Goal: Task Accomplishment & Management: Use online tool/utility

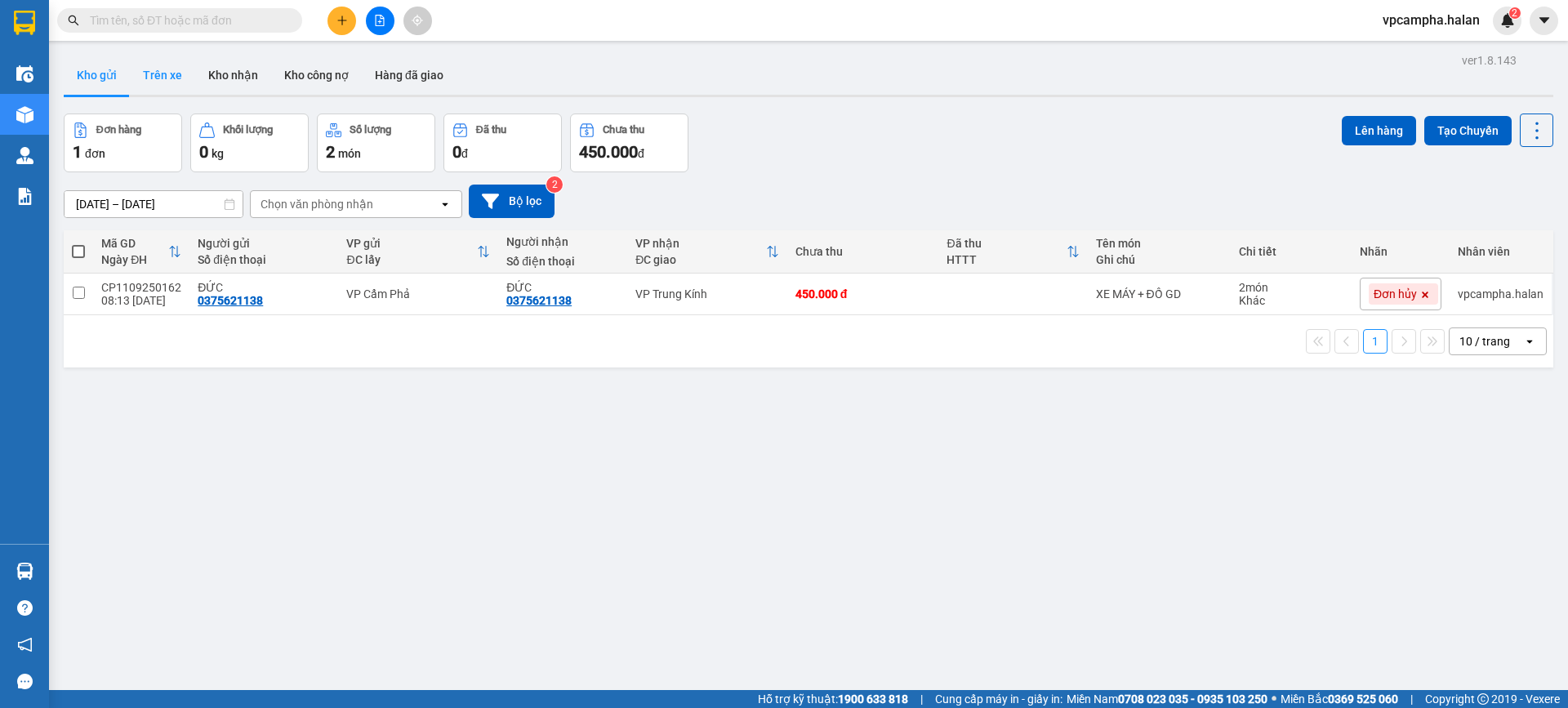
click at [183, 73] on button "Trên xe" at bounding box center [162, 75] width 66 height 39
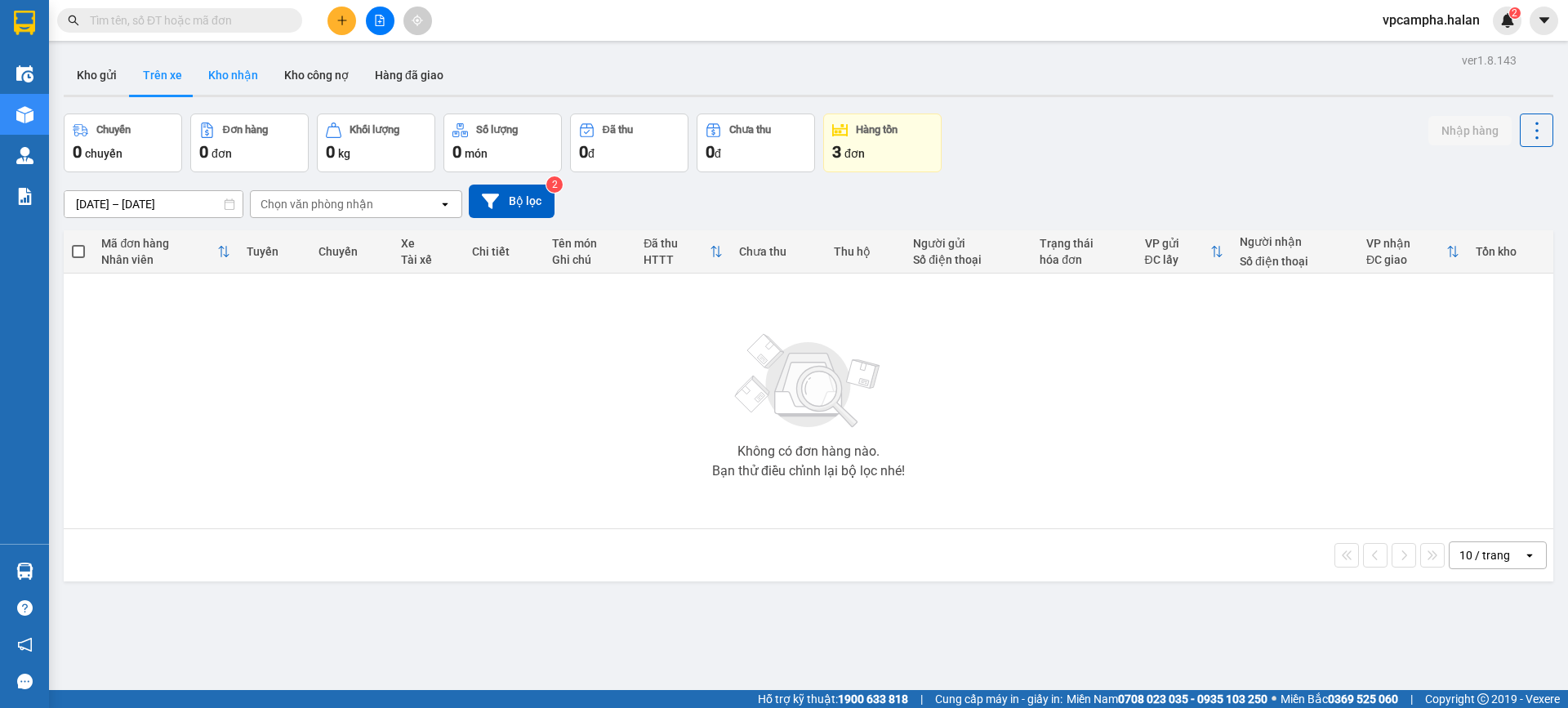
click at [217, 73] on button "Kho nhận" at bounding box center [233, 75] width 76 height 39
type input "[DATE] – [DATE]"
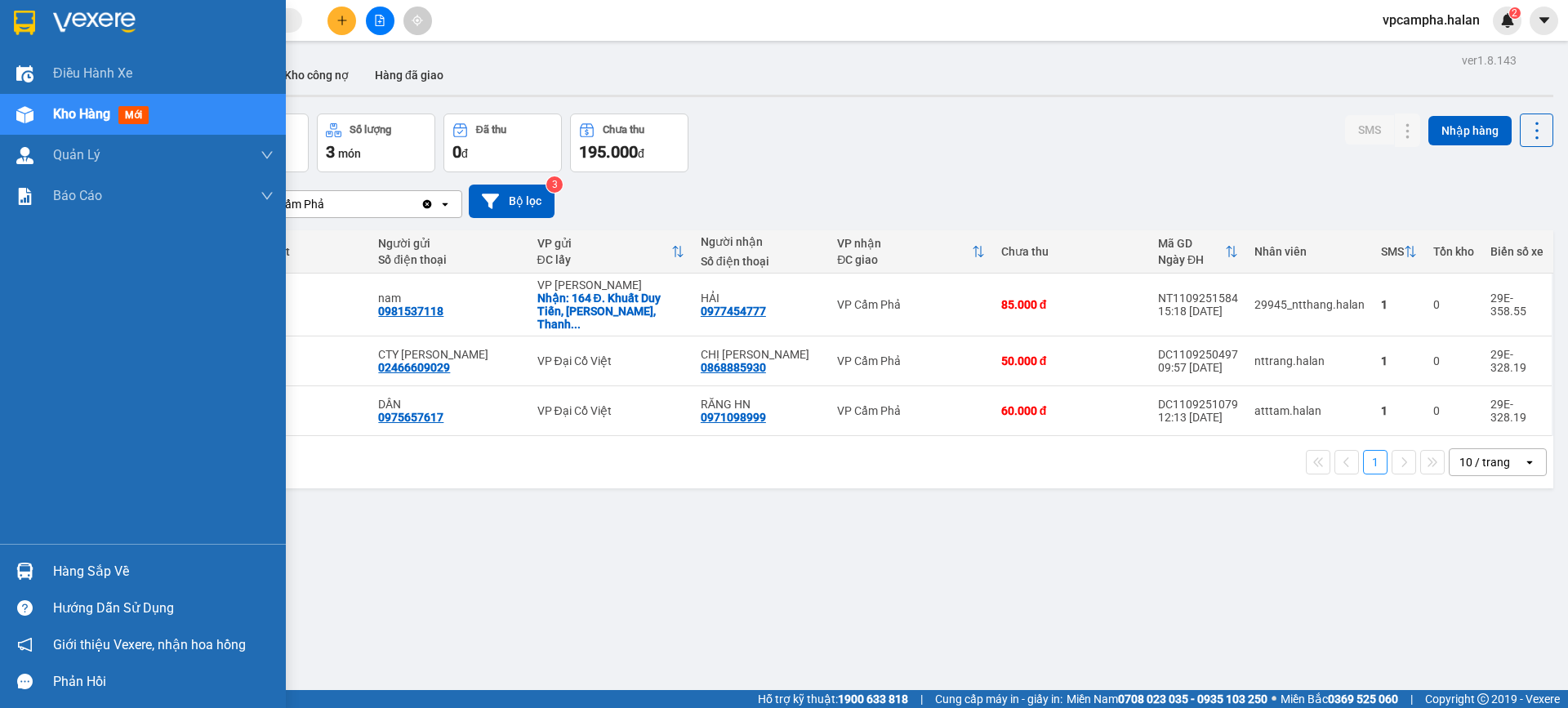
click at [90, 562] on div "Hàng sắp về" at bounding box center [163, 572] width 221 height 25
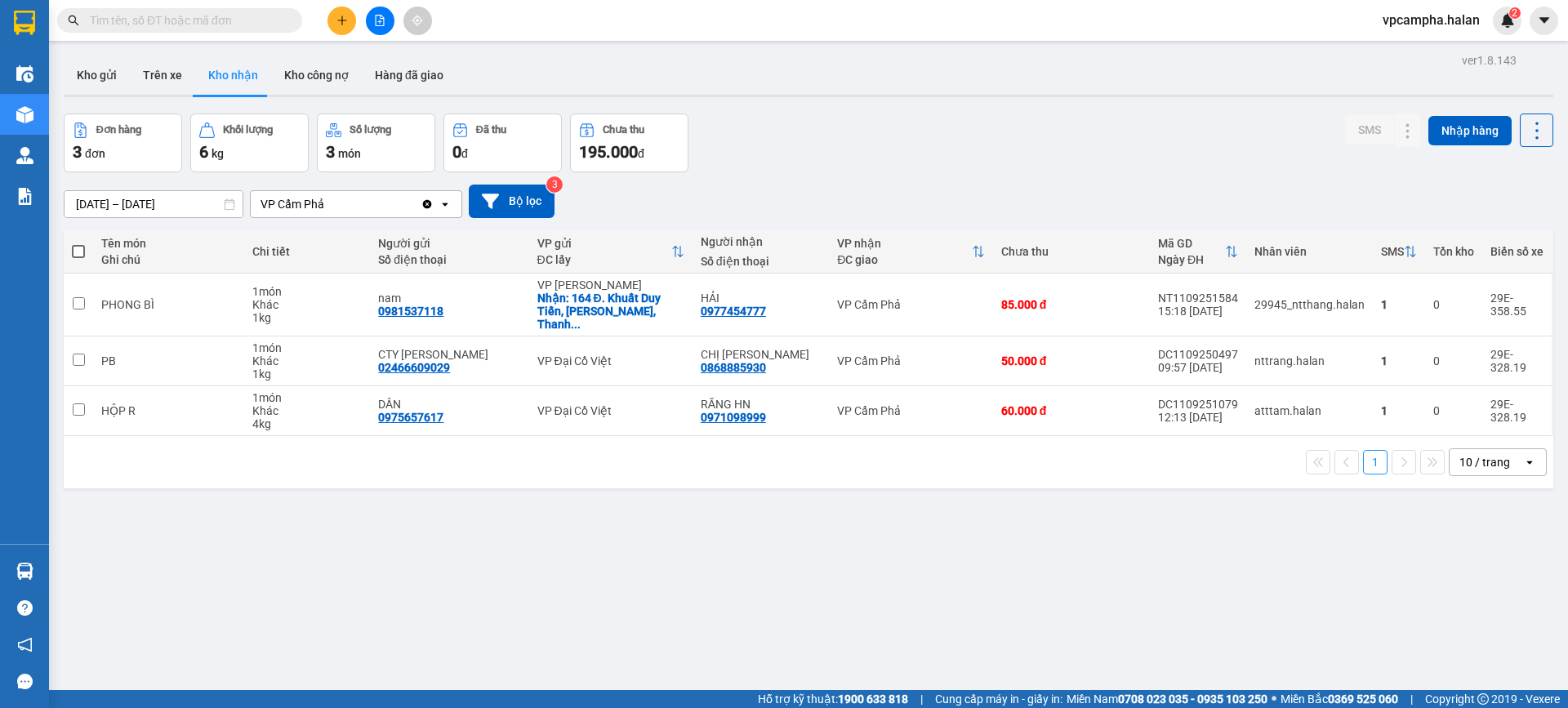
click at [1037, 560] on section "Kết quả tìm kiếm ( 0 ) Bộ lọc No Data vpcampha.halan 2 Điều hành xe Kho hàng mớ…" at bounding box center [784, 354] width 1568 height 708
click at [78, 404] on input "checkbox" at bounding box center [79, 409] width 12 height 12
checkbox input "true"
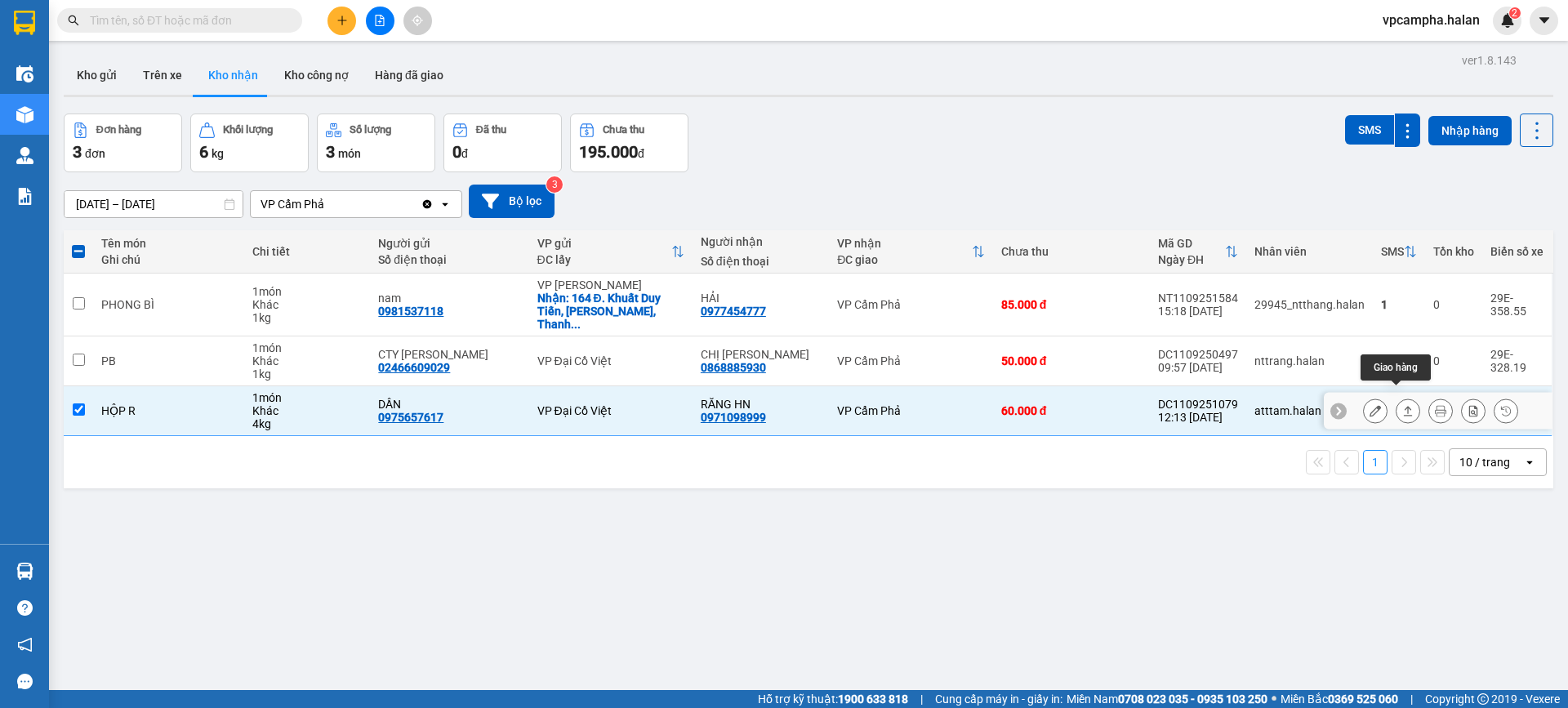
click at [1402, 405] on icon at bounding box center [1408, 411] width 11 height 11
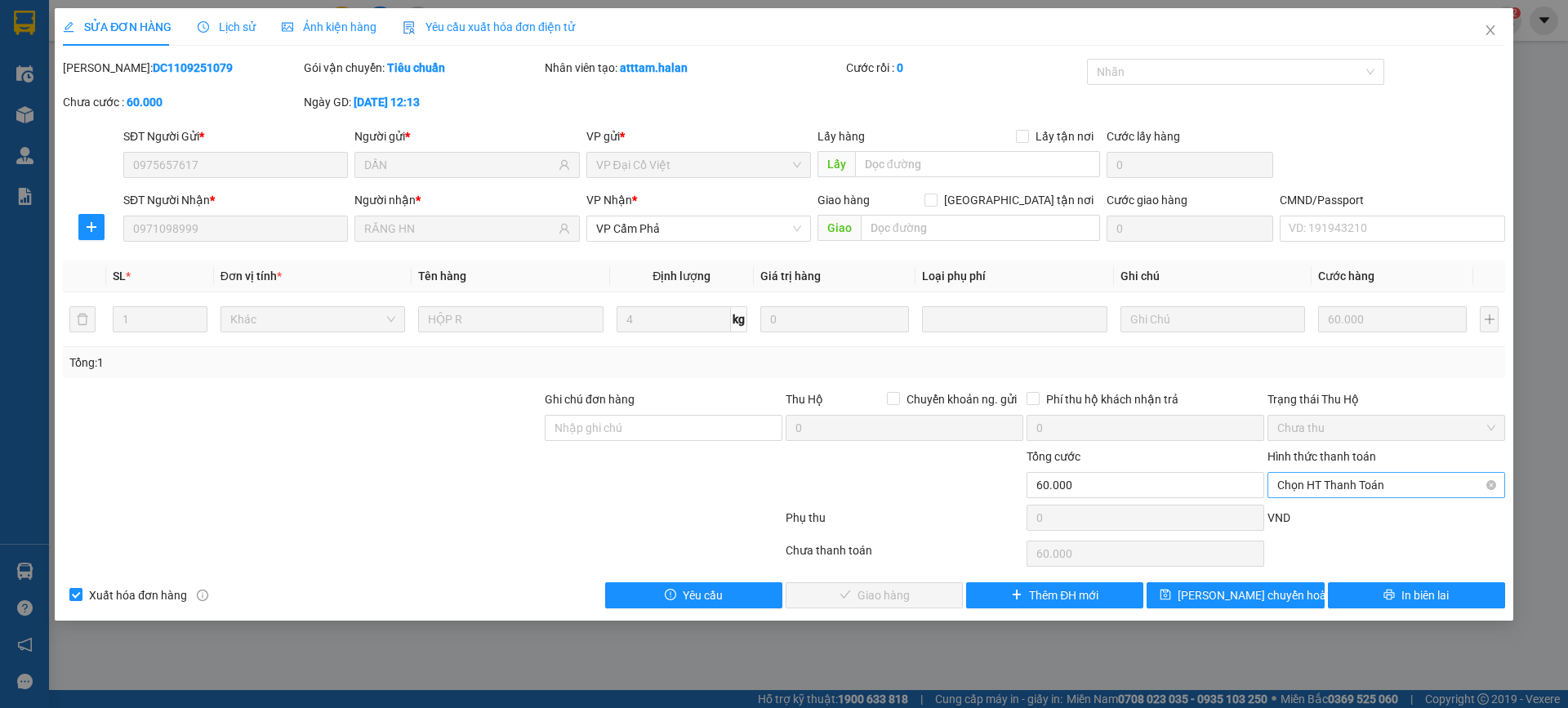
click at [1329, 490] on span "Chọn HT Thanh Toán" at bounding box center [1386, 485] width 218 height 25
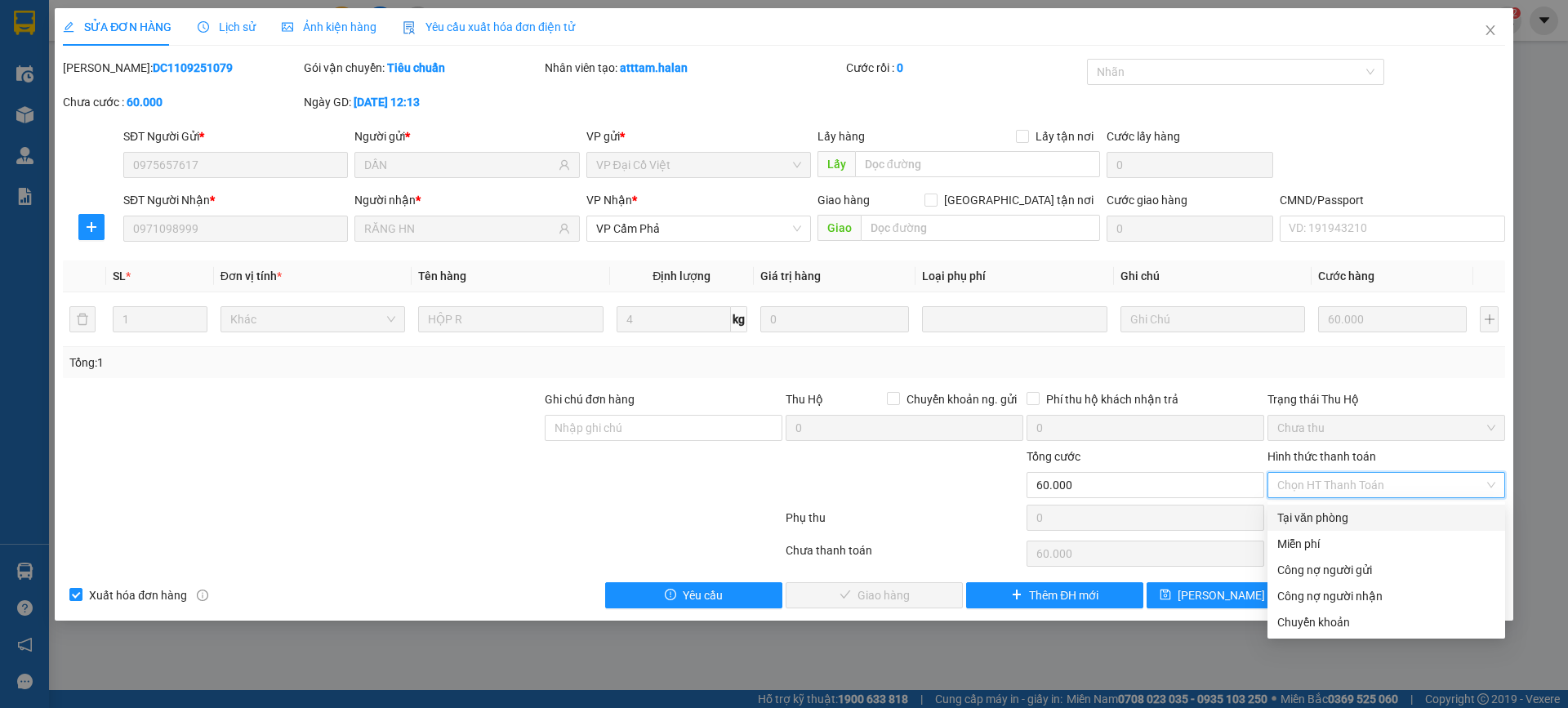
click at [1321, 511] on div "Tại văn phòng" at bounding box center [1386, 518] width 218 height 18
type input "0"
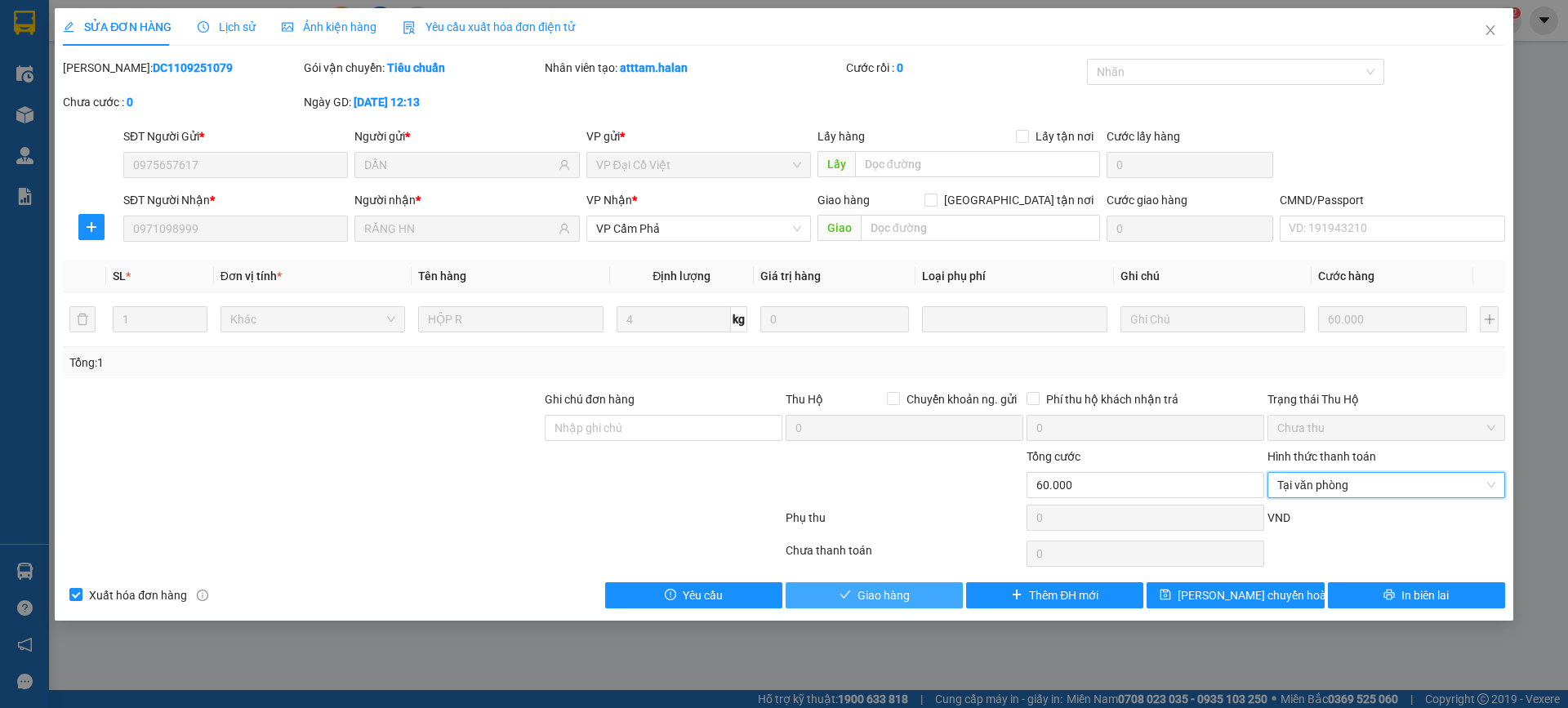
click at [908, 597] on span "Giao hàng" at bounding box center [883, 596] width 52 height 18
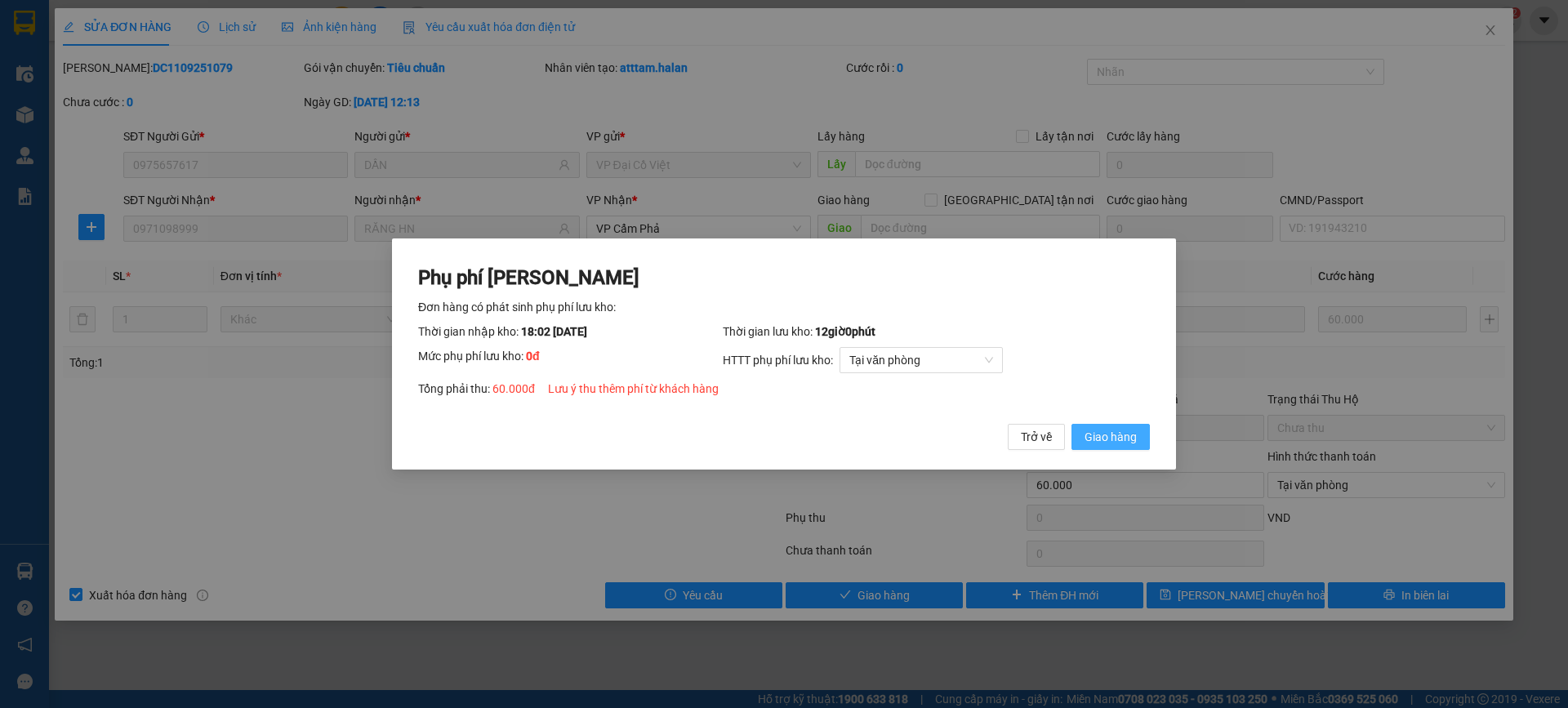
click at [1115, 441] on span "Giao hàng" at bounding box center [1110, 437] width 52 height 18
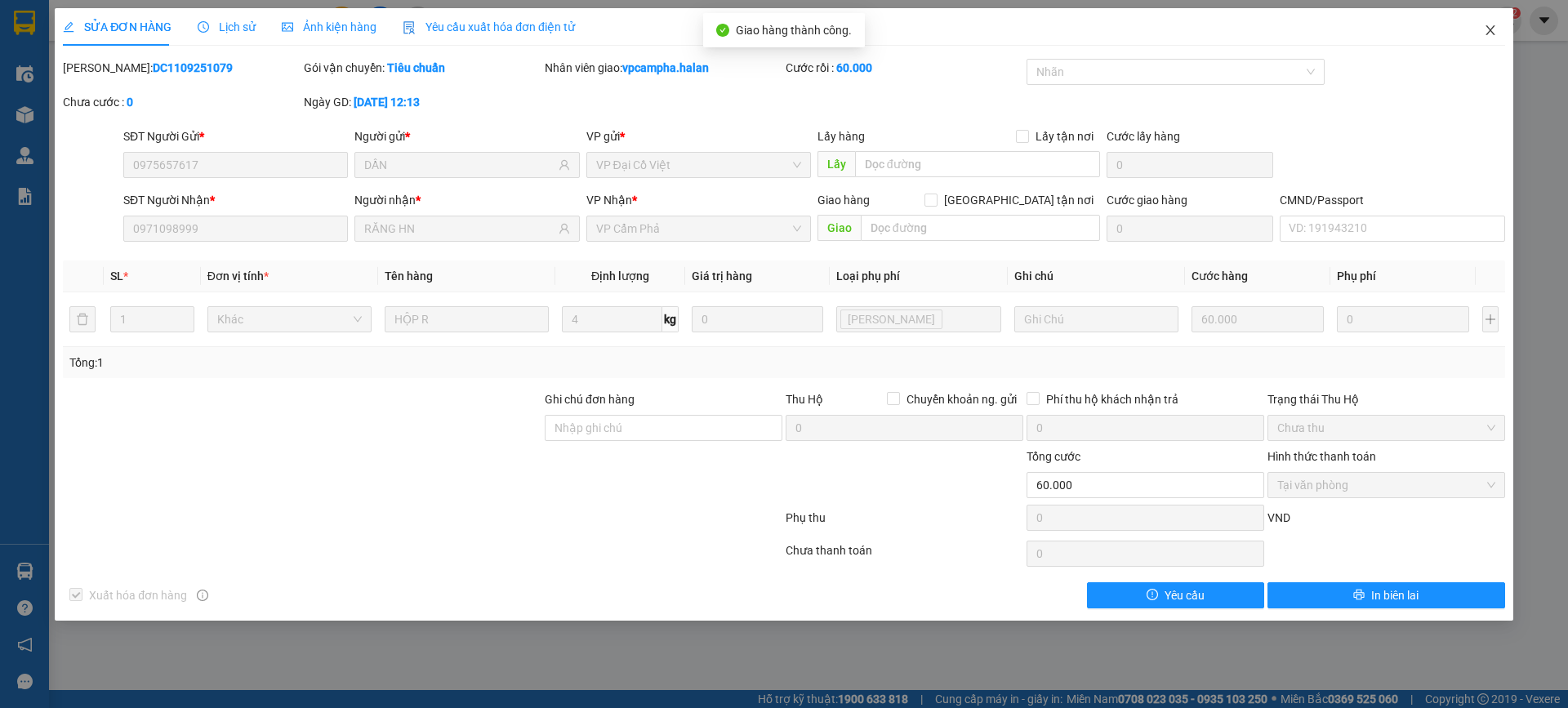
click at [1489, 31] on icon "close" at bounding box center [1489, 30] width 9 height 10
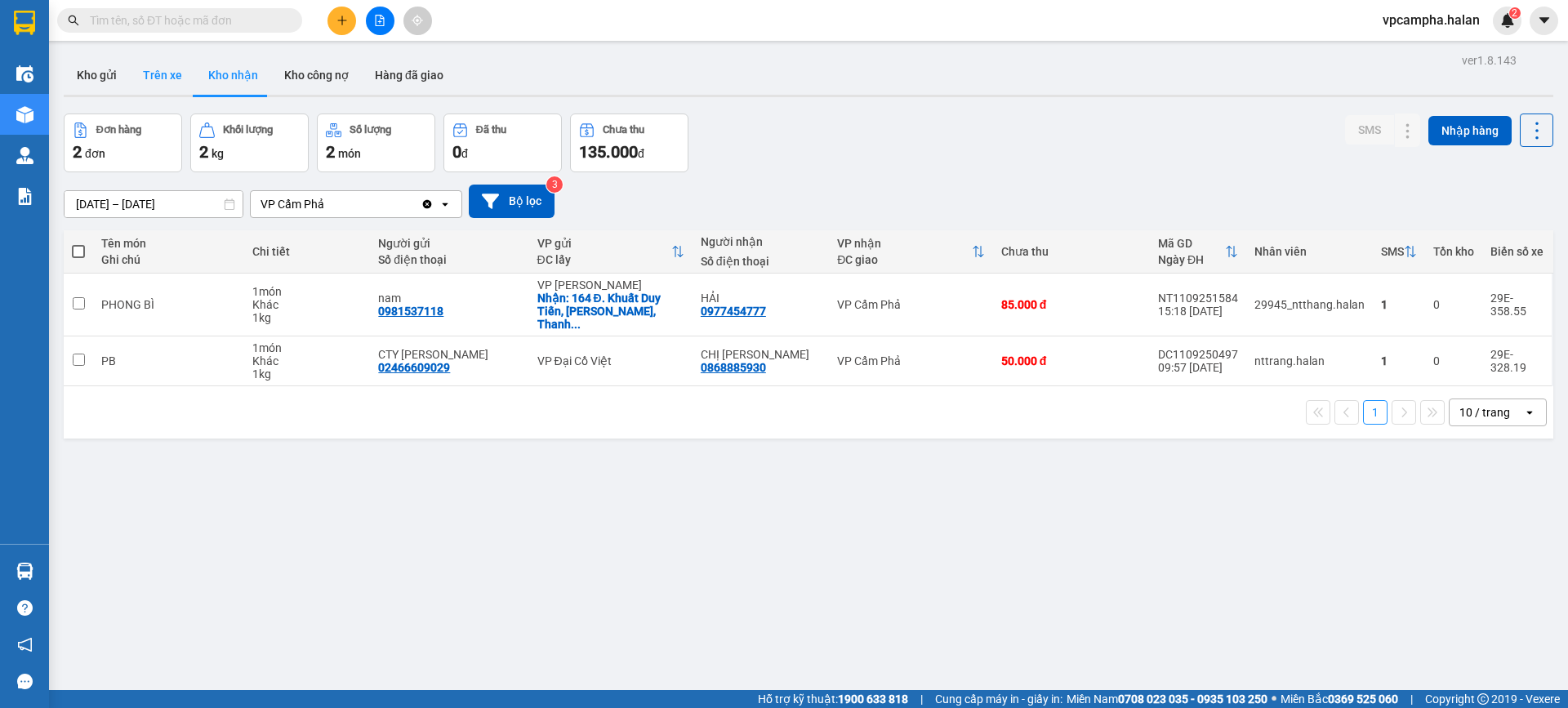
click at [155, 81] on button "Trên xe" at bounding box center [162, 75] width 66 height 39
type input "[DATE] – [DATE]"
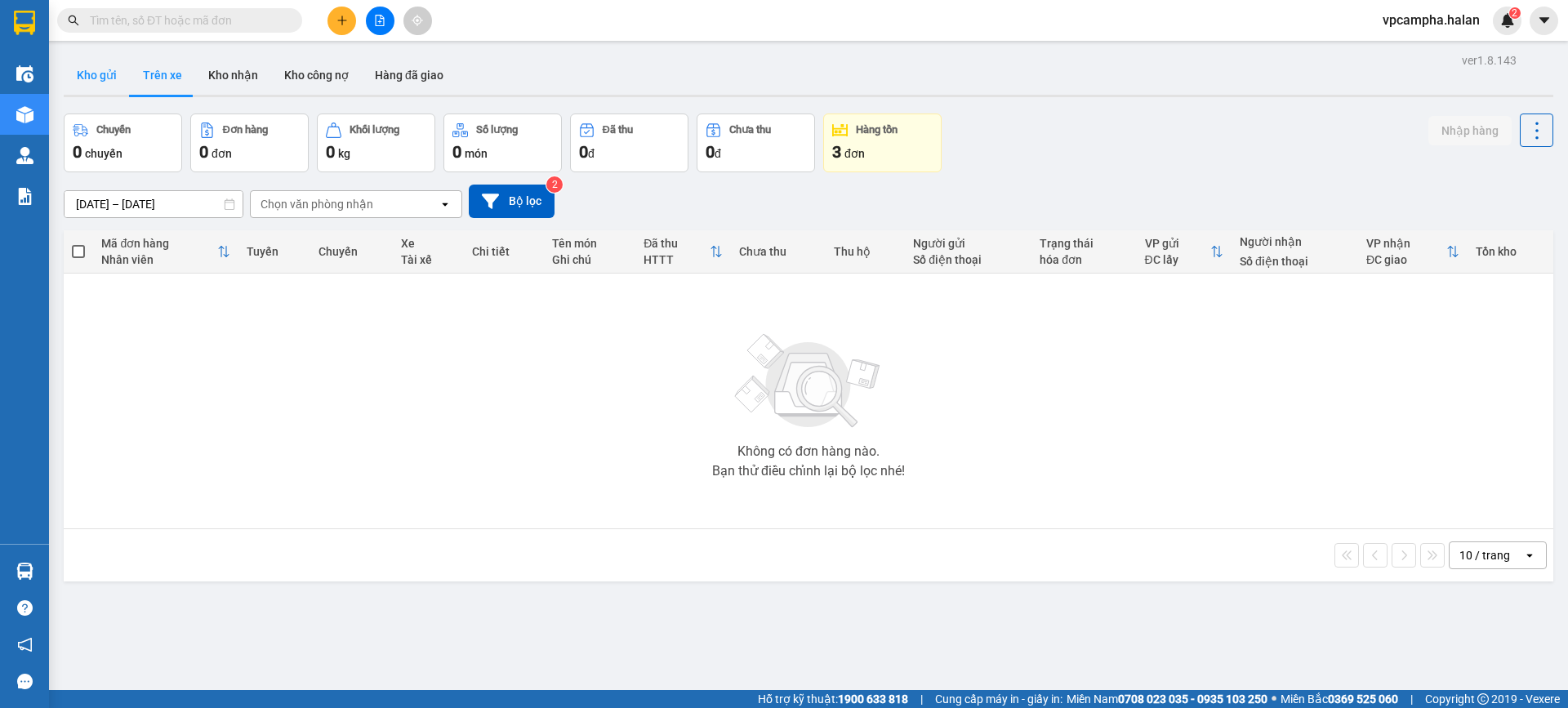
click at [86, 81] on button "Kho gửi" at bounding box center [97, 75] width 66 height 39
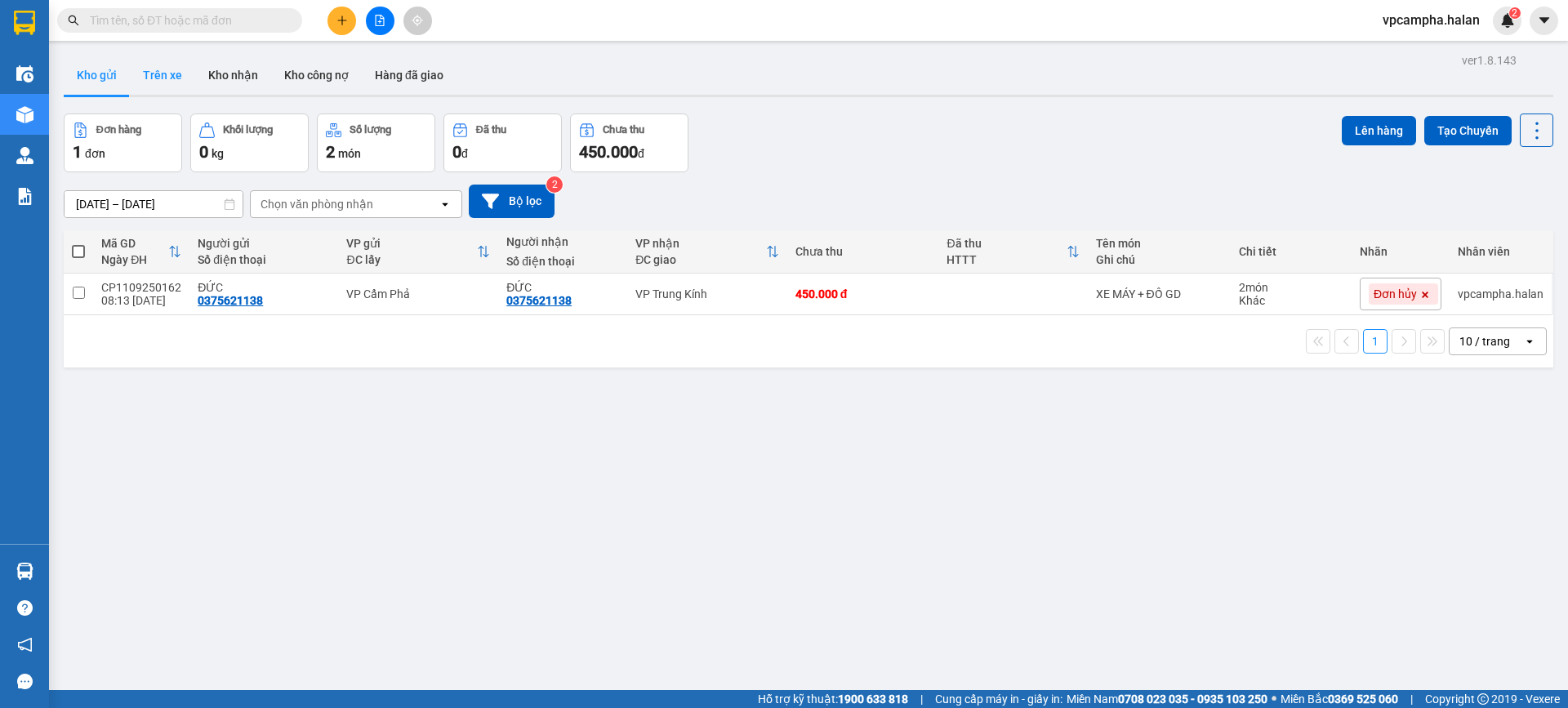
click at [168, 74] on button "Trên xe" at bounding box center [162, 75] width 66 height 39
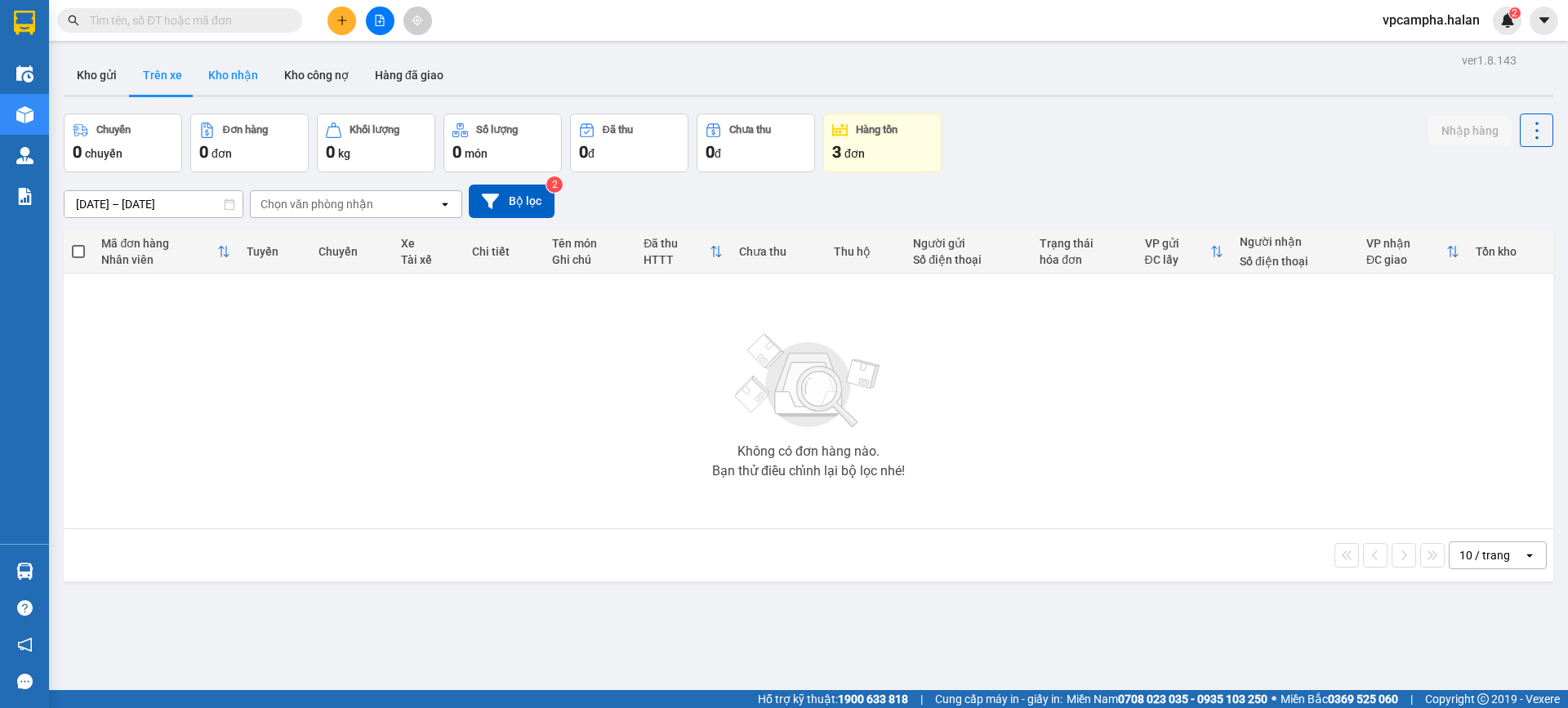
click at [233, 72] on button "Kho nhận" at bounding box center [233, 75] width 76 height 39
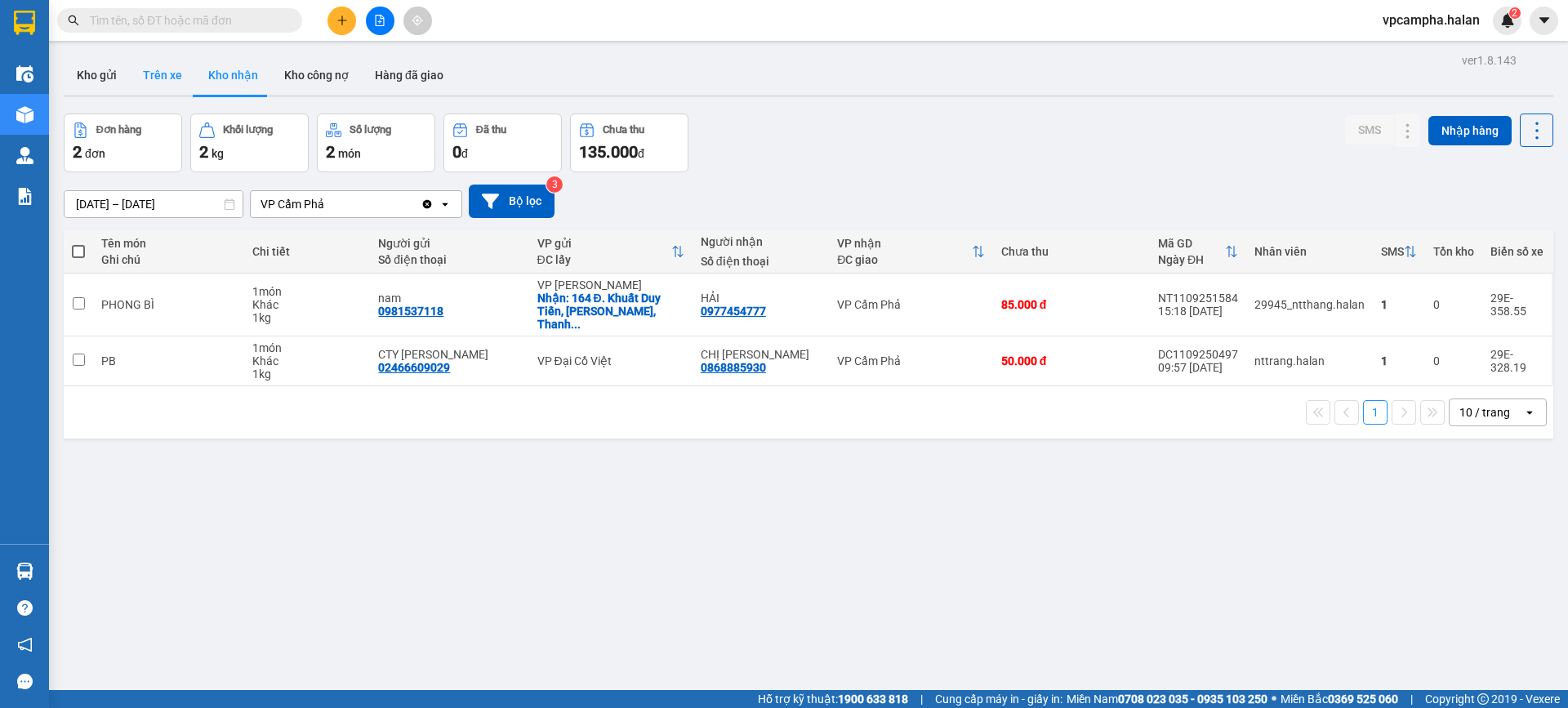
click at [158, 72] on button "Trên xe" at bounding box center [162, 75] width 66 height 39
type input "[DATE] – [DATE]"
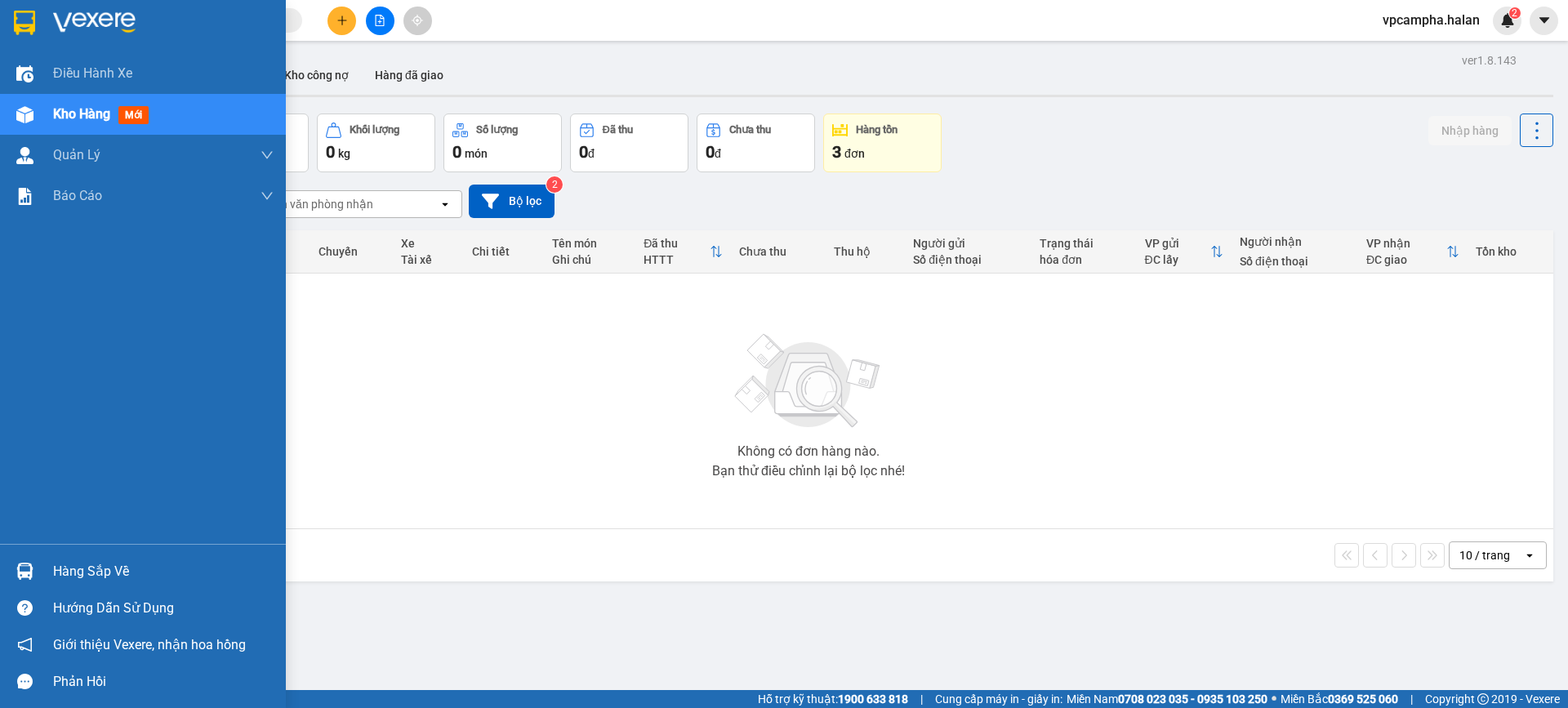
click at [92, 565] on div "Hàng sắp về" at bounding box center [163, 572] width 221 height 25
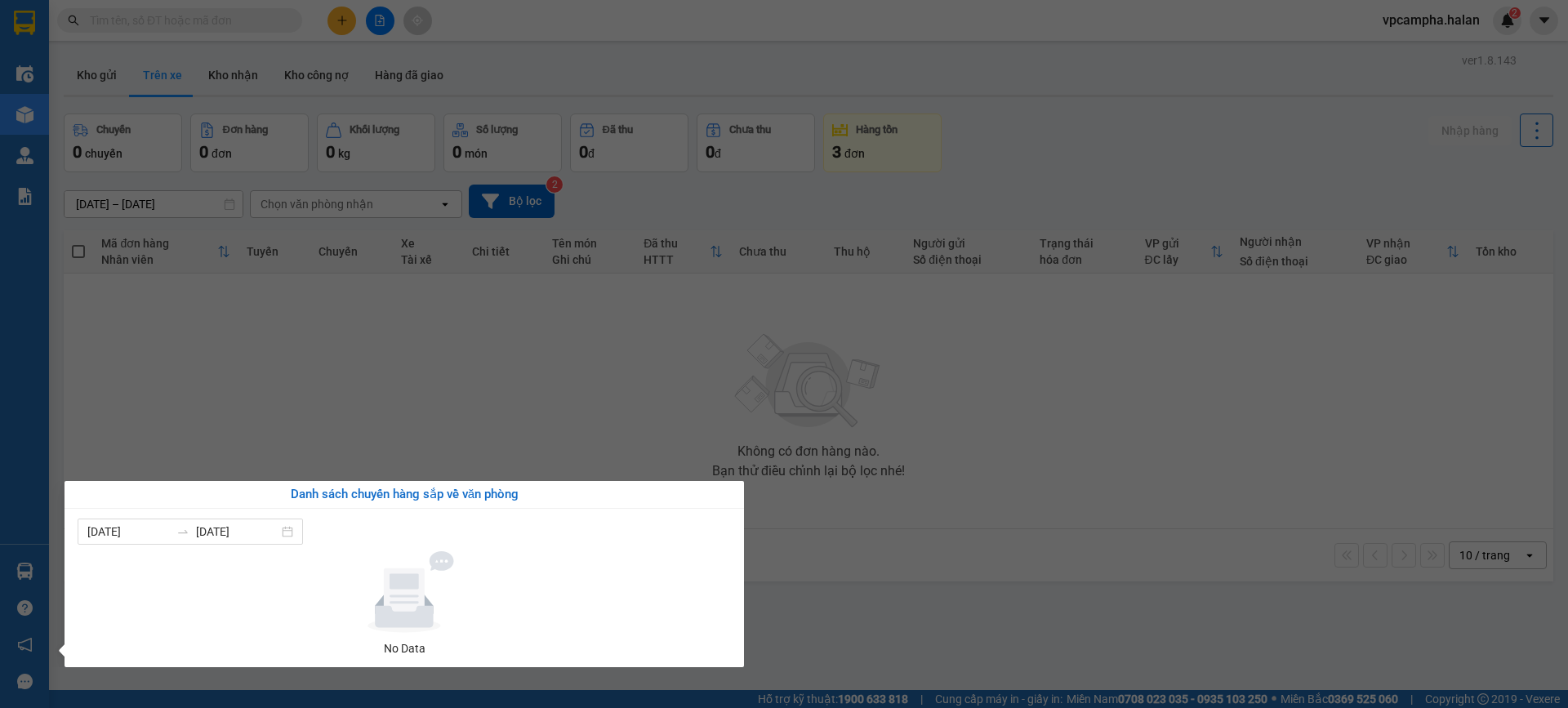
drag, startPoint x: 469, startPoint y: 411, endPoint x: 135, endPoint y: 589, distance: 378.5
click at [469, 410] on section "Kết quả tìm kiếm ( 0 ) Bộ lọc No Data vpcampha.halan 2 Điều hành xe Kho hàng mớ…" at bounding box center [784, 354] width 1568 height 708
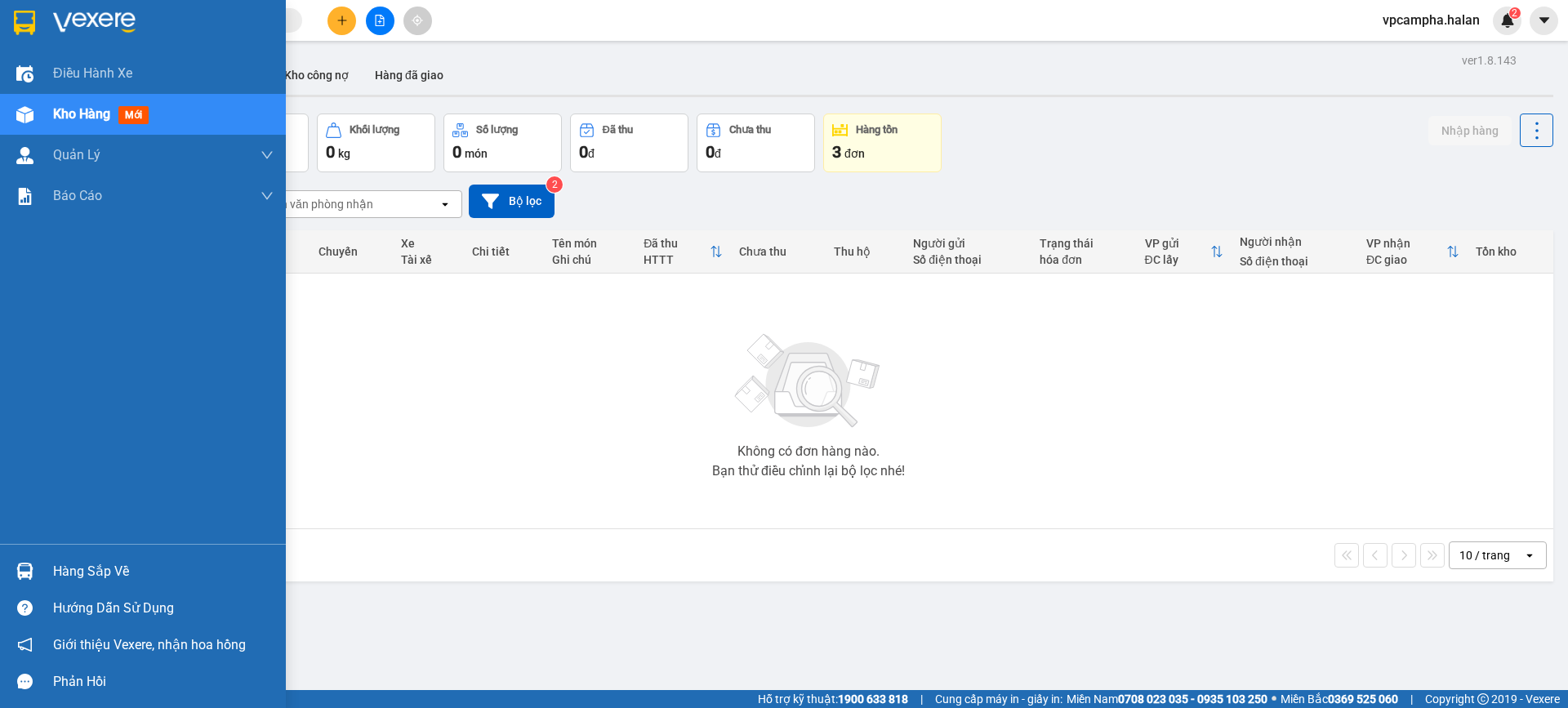
click at [84, 580] on div "Hàng sắp về" at bounding box center [163, 572] width 221 height 25
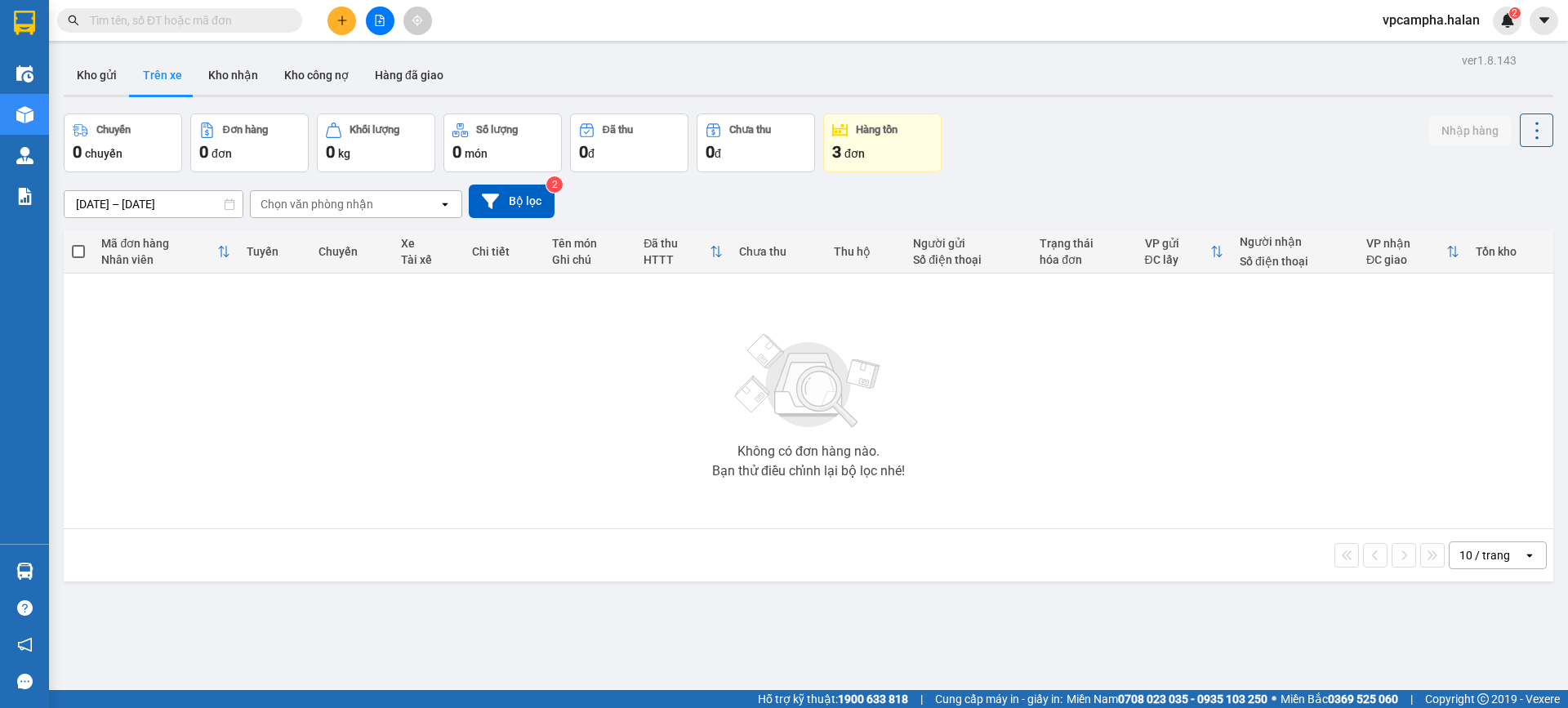
click at [578, 415] on section "Kết quả tìm kiếm ( 0 ) Bộ lọc No Data vpcampha.halan 2 Điều hành xe Kho hàng mớ…" at bounding box center [784, 354] width 1568 height 708
click at [107, 80] on button "Kho gửi" at bounding box center [97, 75] width 66 height 39
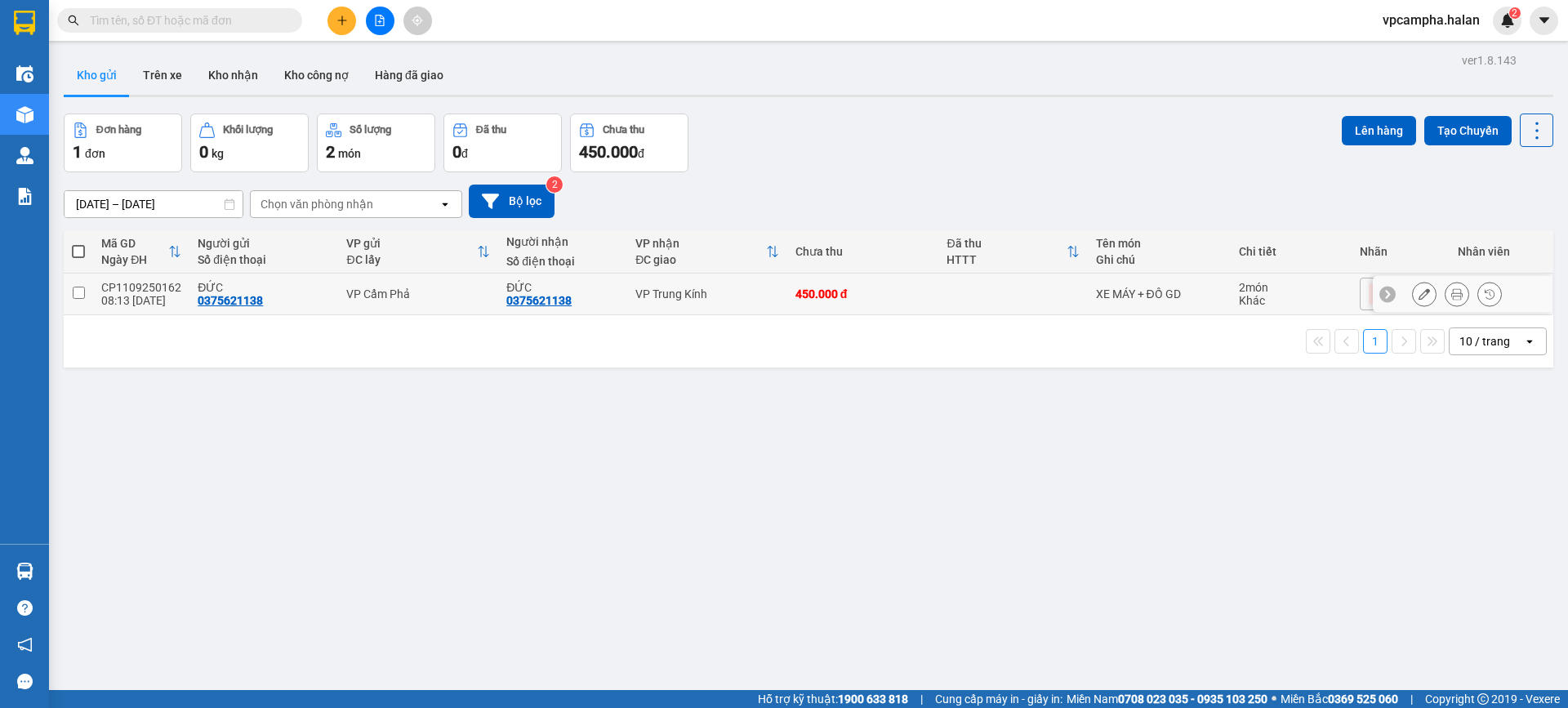
click at [1418, 295] on icon at bounding box center [1424, 294] width 11 height 11
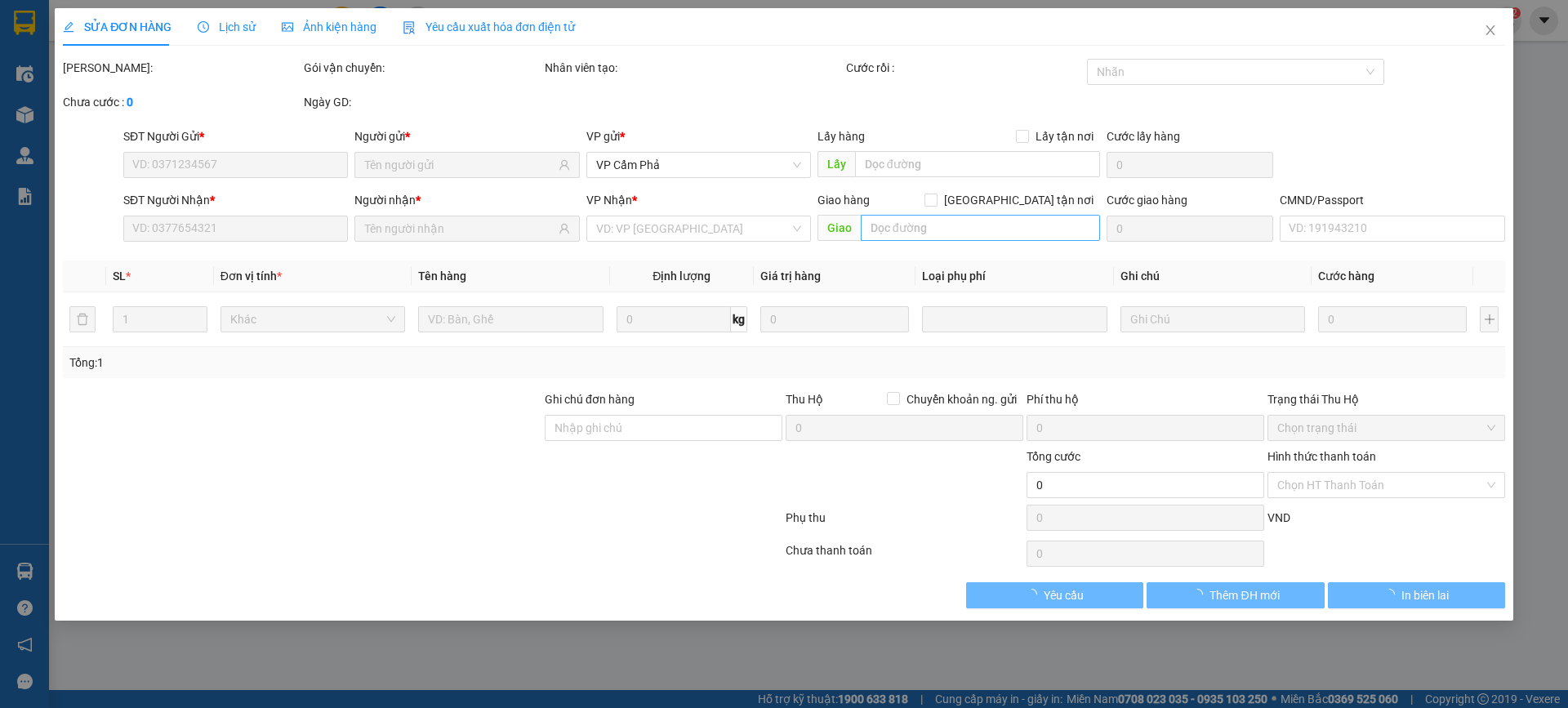
type input "0375621138"
type input "450.000"
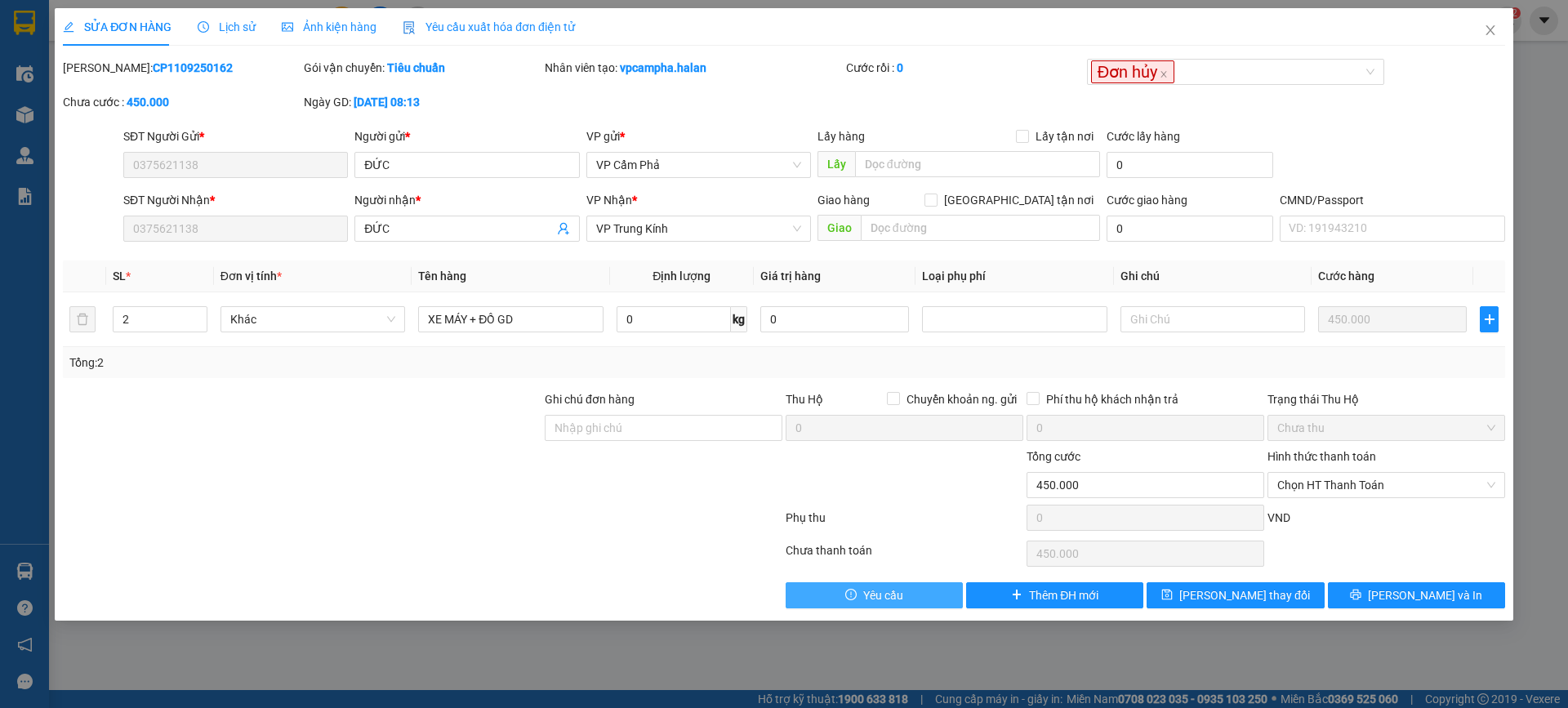
click at [867, 592] on span "Yêu cầu" at bounding box center [882, 596] width 40 height 18
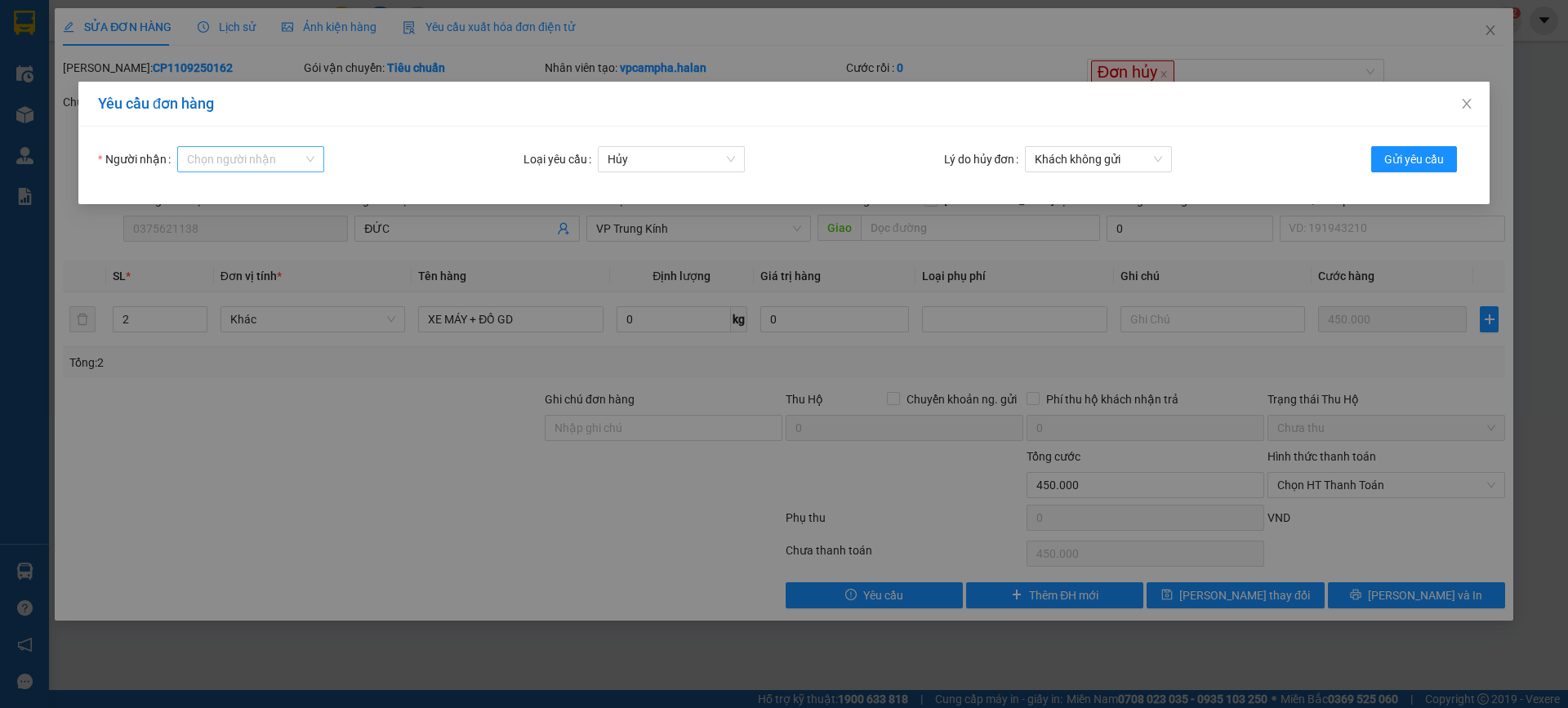
click at [184, 161] on div "Chọn người nhận" at bounding box center [250, 159] width 147 height 26
type input "thut"
drag, startPoint x: 267, startPoint y: 201, endPoint x: 292, endPoint y: 187, distance: 28.7
click at [267, 200] on div "tthutrang.halan" at bounding box center [250, 192] width 147 height 26
click at [1122, 161] on span "Khách không gửi" at bounding box center [1097, 159] width 127 height 25
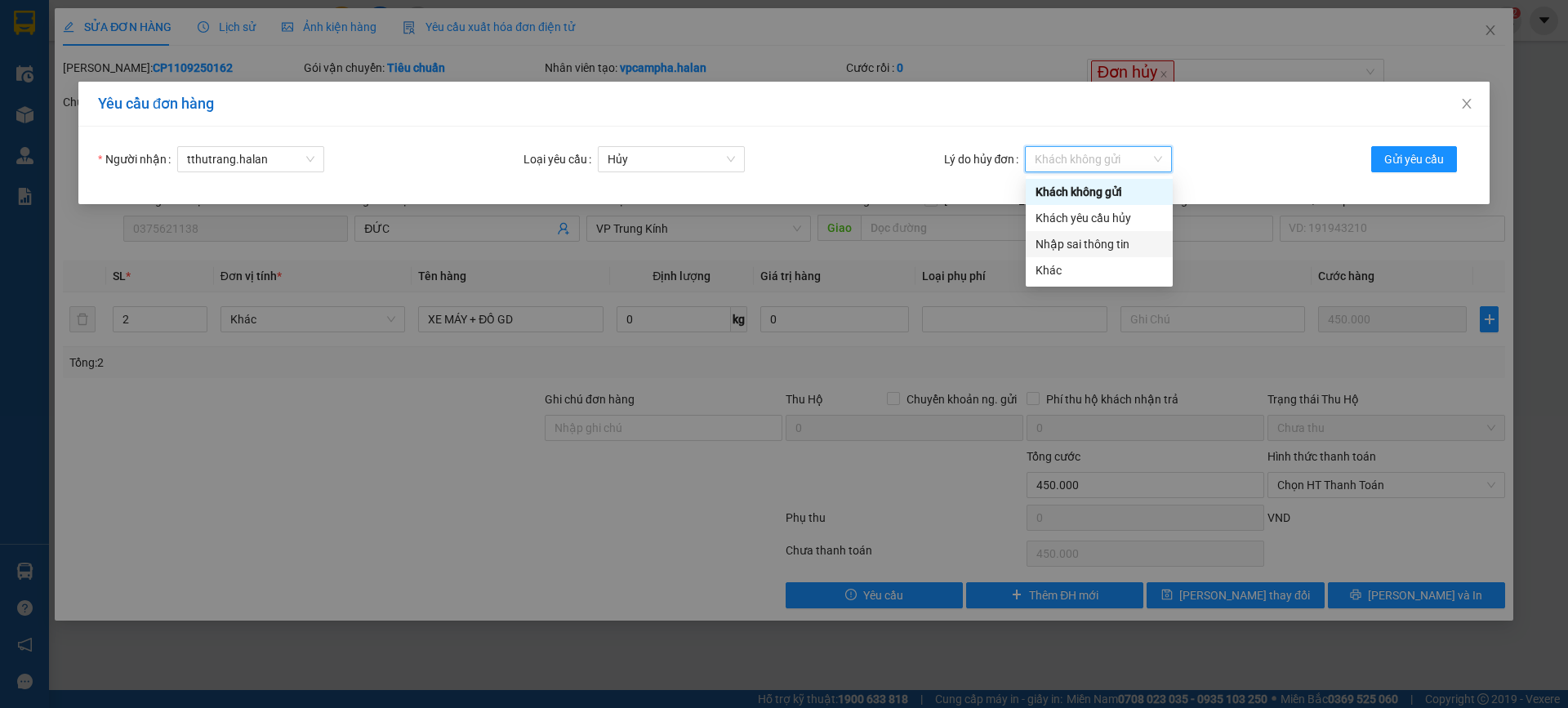
click at [1095, 250] on div "Nhập sai thông tin" at bounding box center [1098, 244] width 127 height 18
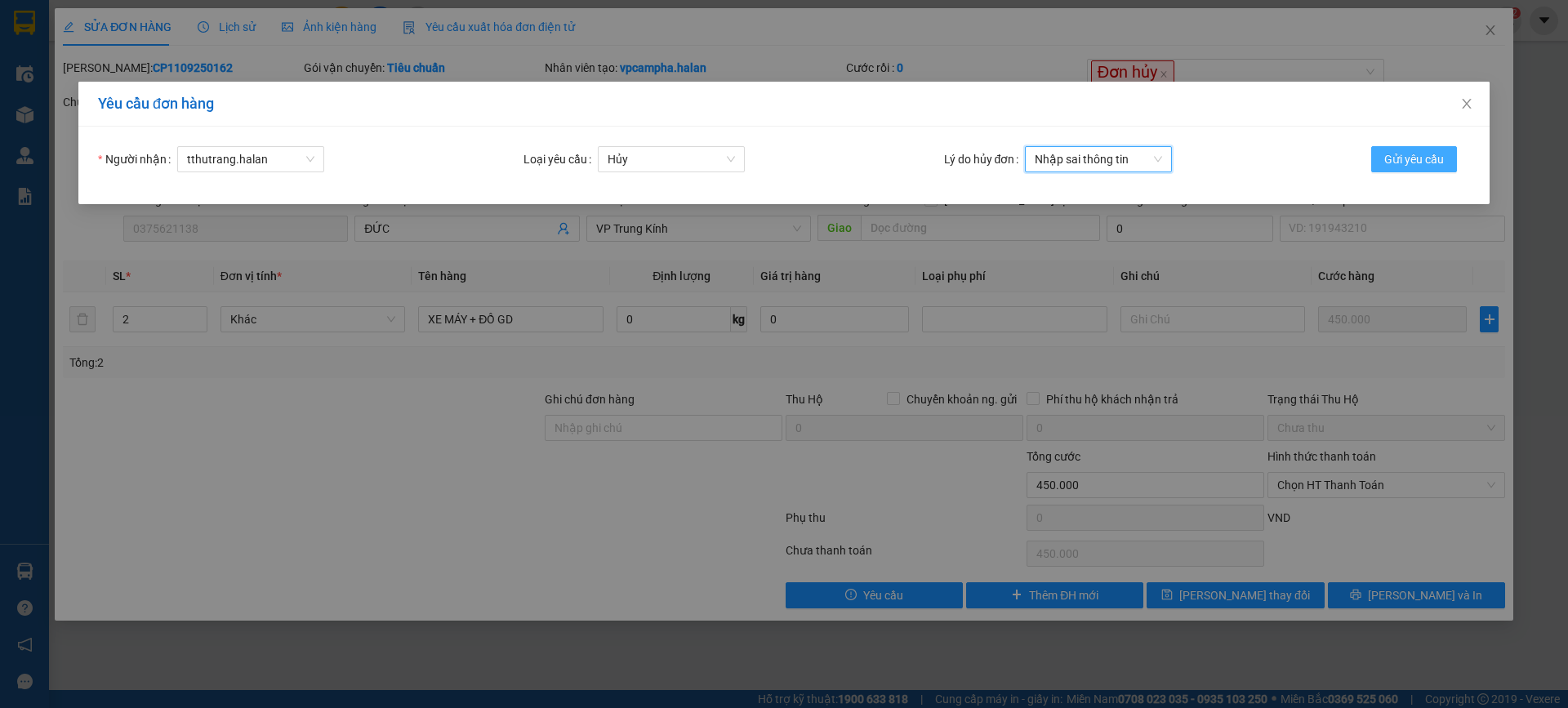
click at [1404, 159] on span "Gửi yêu cầu" at bounding box center [1414, 159] width 60 height 18
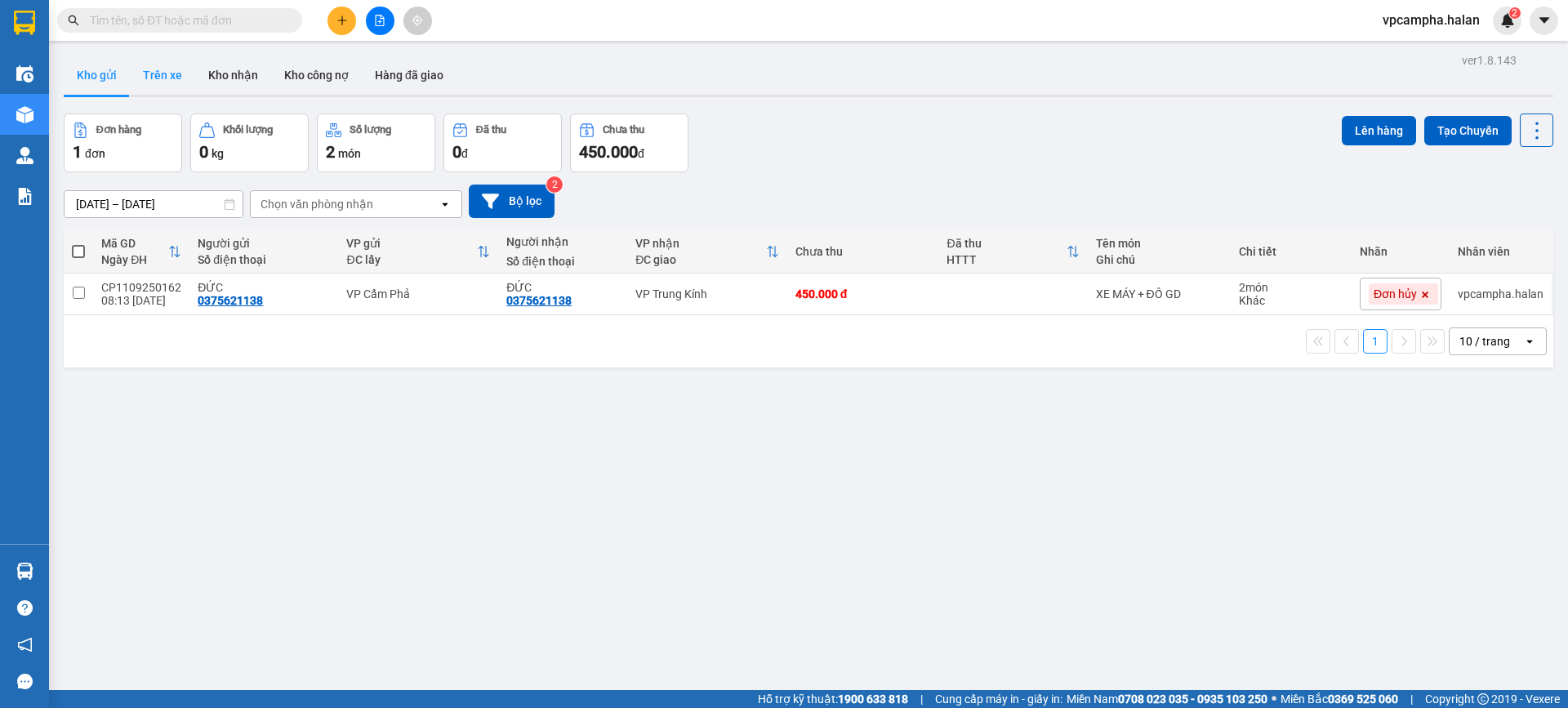
click at [171, 74] on button "Trên xe" at bounding box center [162, 75] width 66 height 39
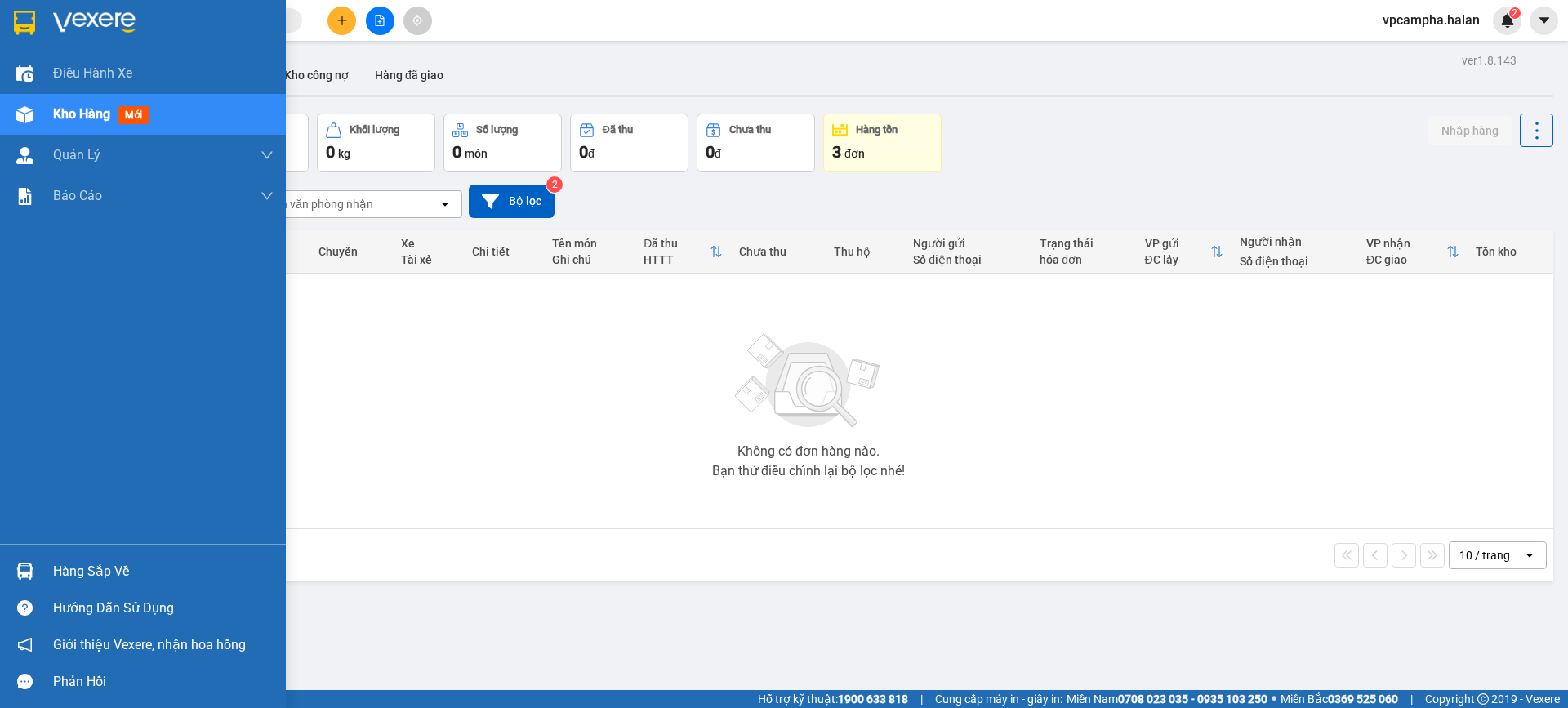
click at [104, 564] on div "Hàng sắp về" at bounding box center [163, 572] width 221 height 25
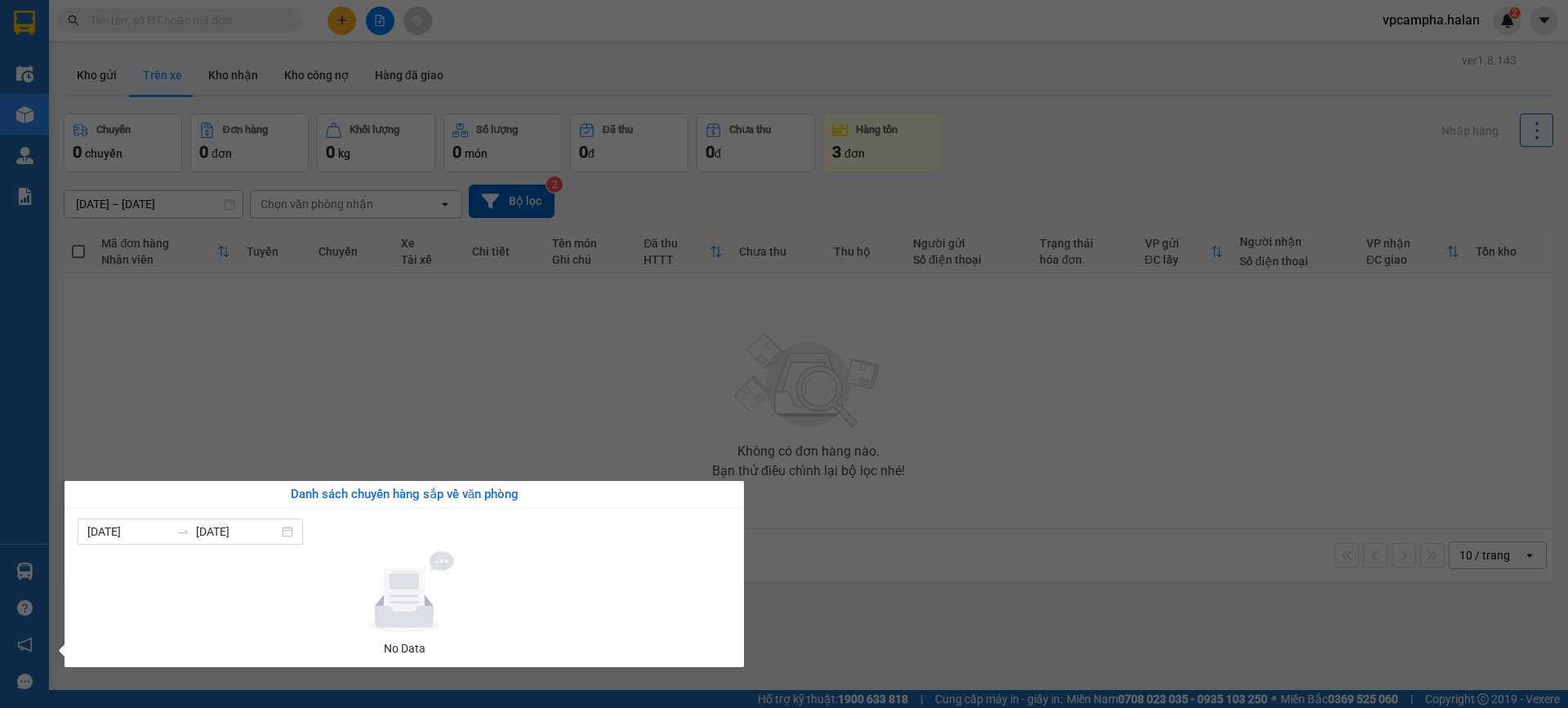
click at [501, 375] on section "Kết quả tìm kiếm ( 0 ) Bộ lọc No Data vpcampha.halan 2 Điều hành xe Kho hàng mớ…" at bounding box center [784, 354] width 1568 height 708
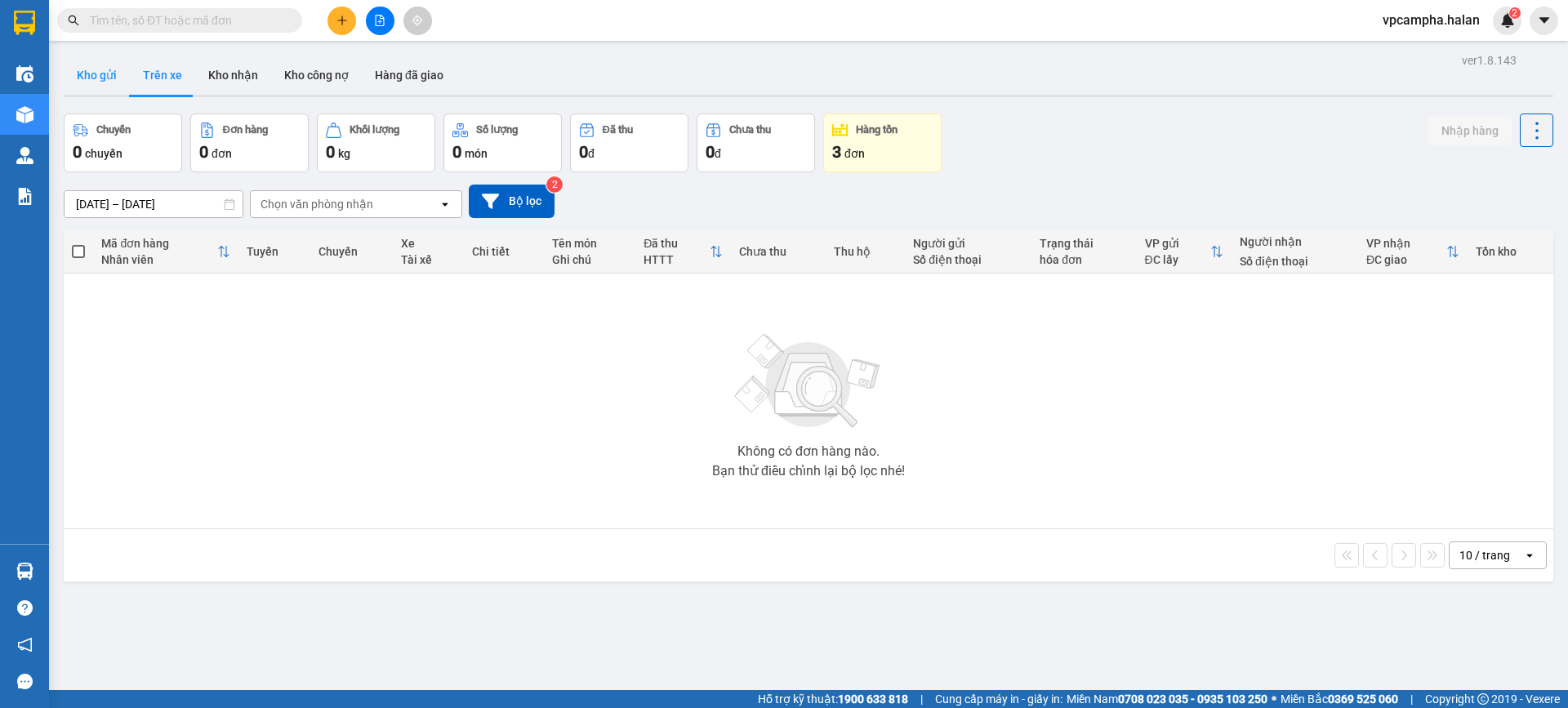
click at [117, 72] on button "Kho gửi" at bounding box center [97, 75] width 66 height 39
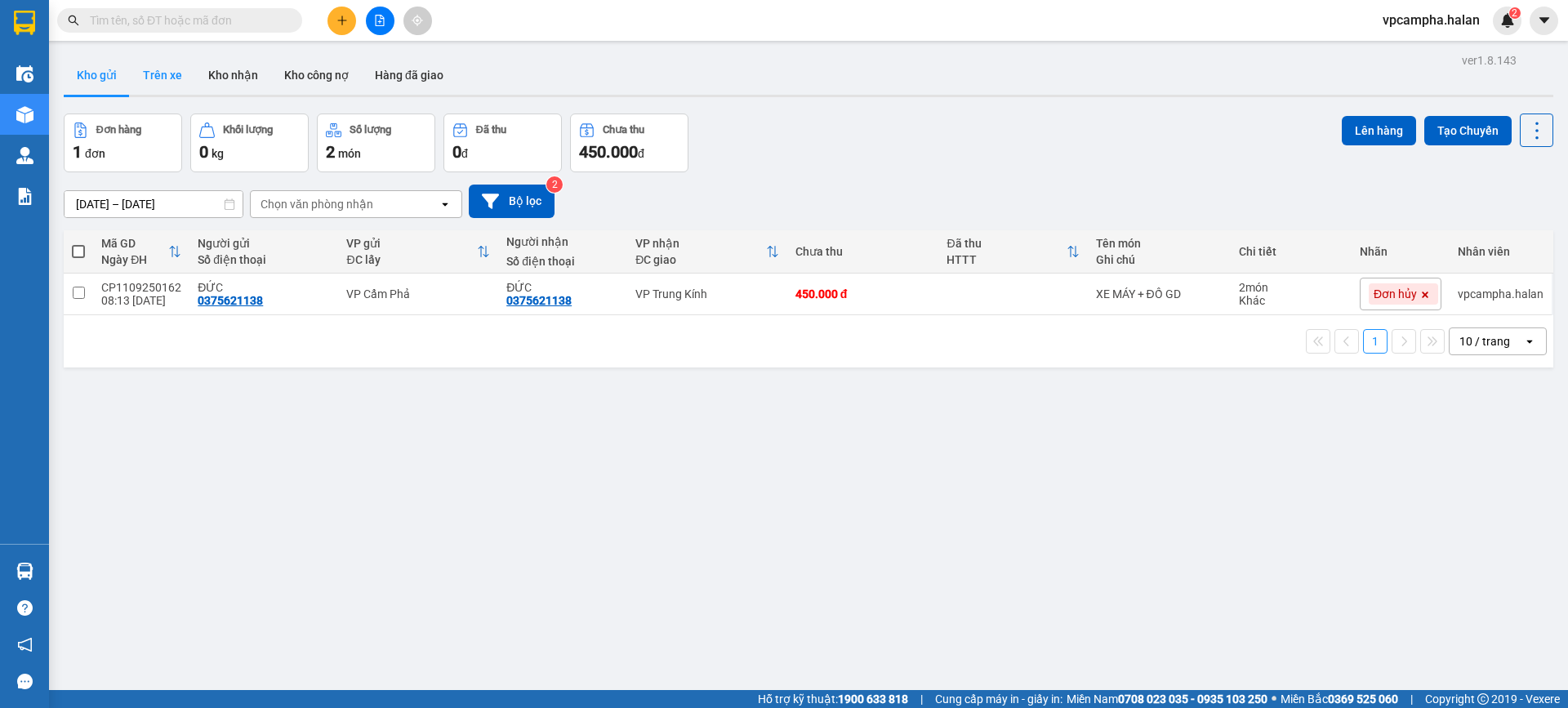
click at [179, 81] on button "Trên xe" at bounding box center [162, 75] width 66 height 39
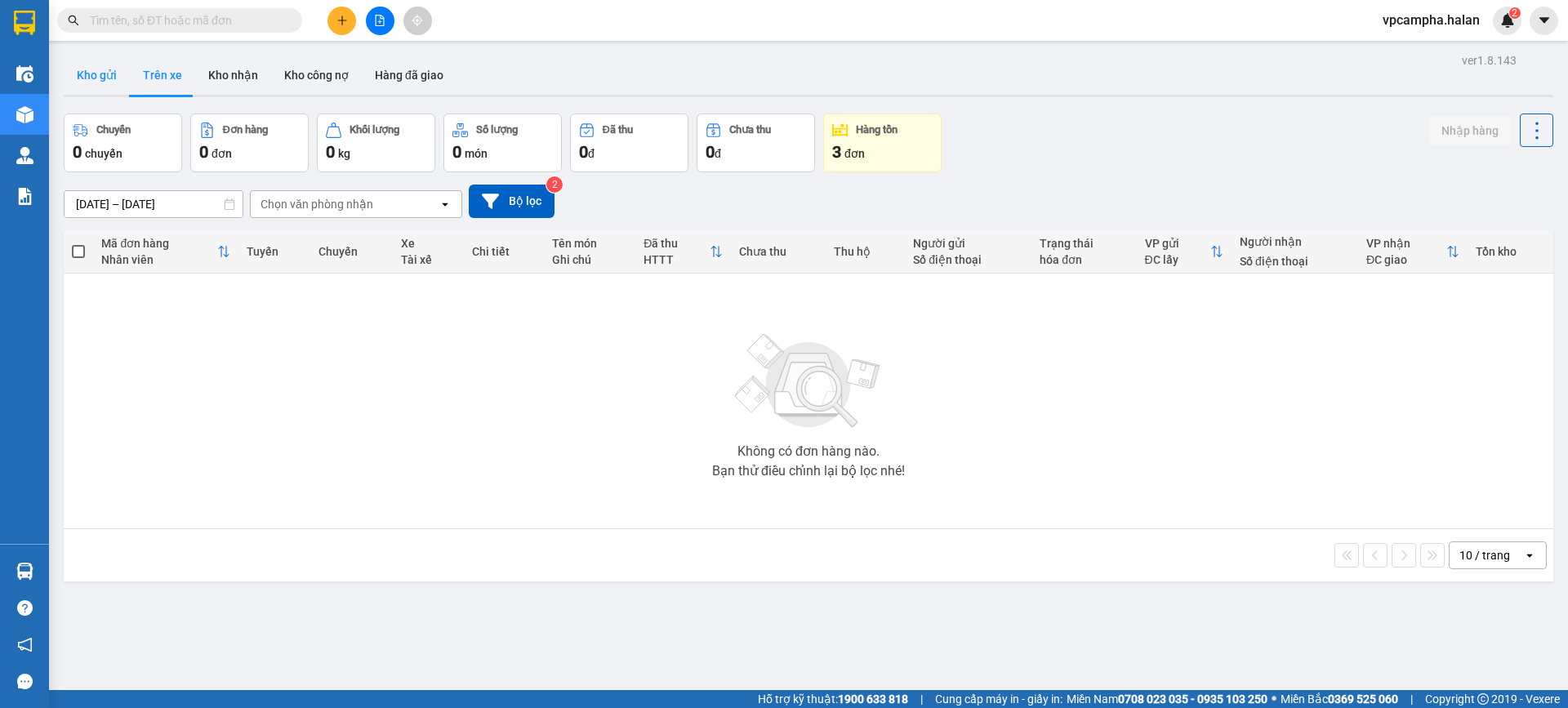
click at [99, 79] on button "Kho gửi" at bounding box center [97, 75] width 66 height 39
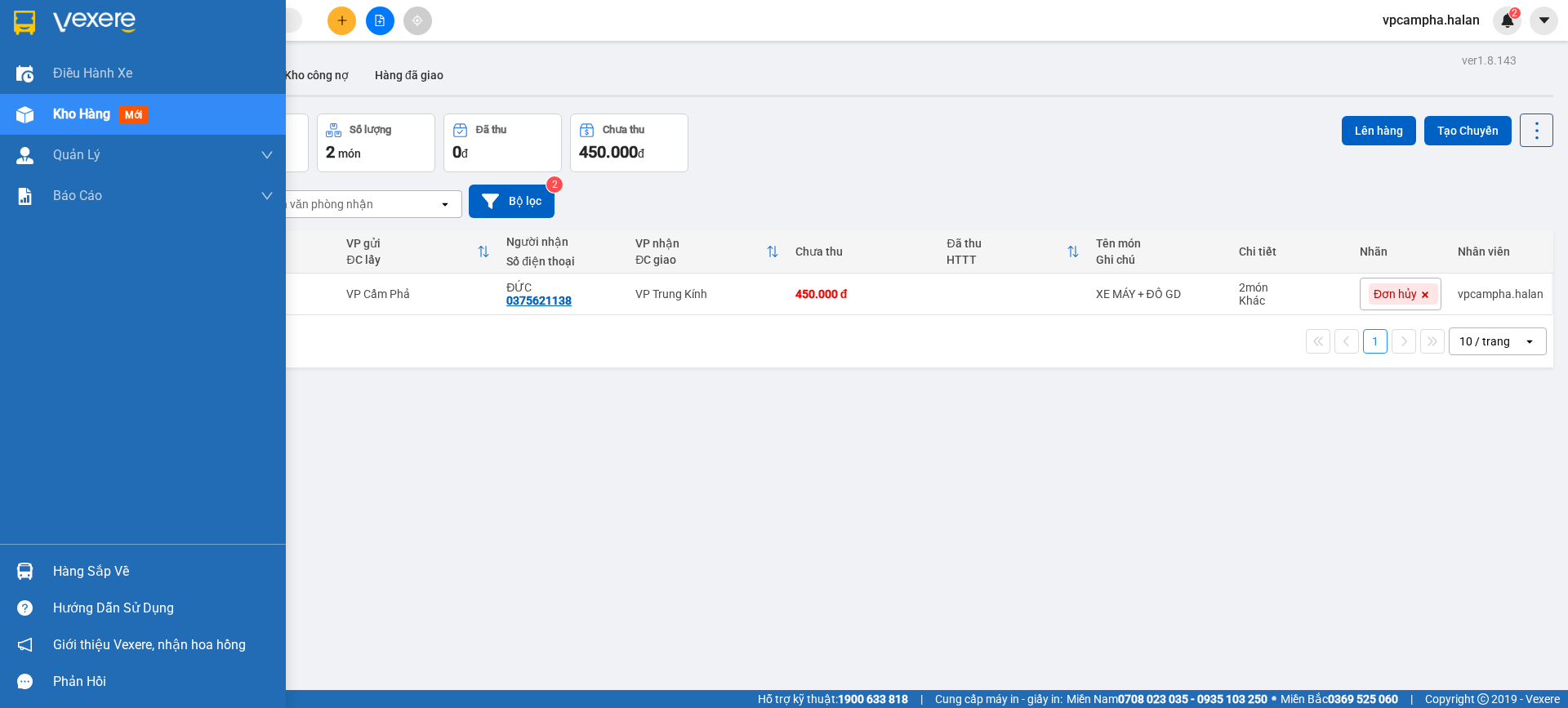
click at [96, 574] on div "Hàng sắp về" at bounding box center [163, 572] width 221 height 25
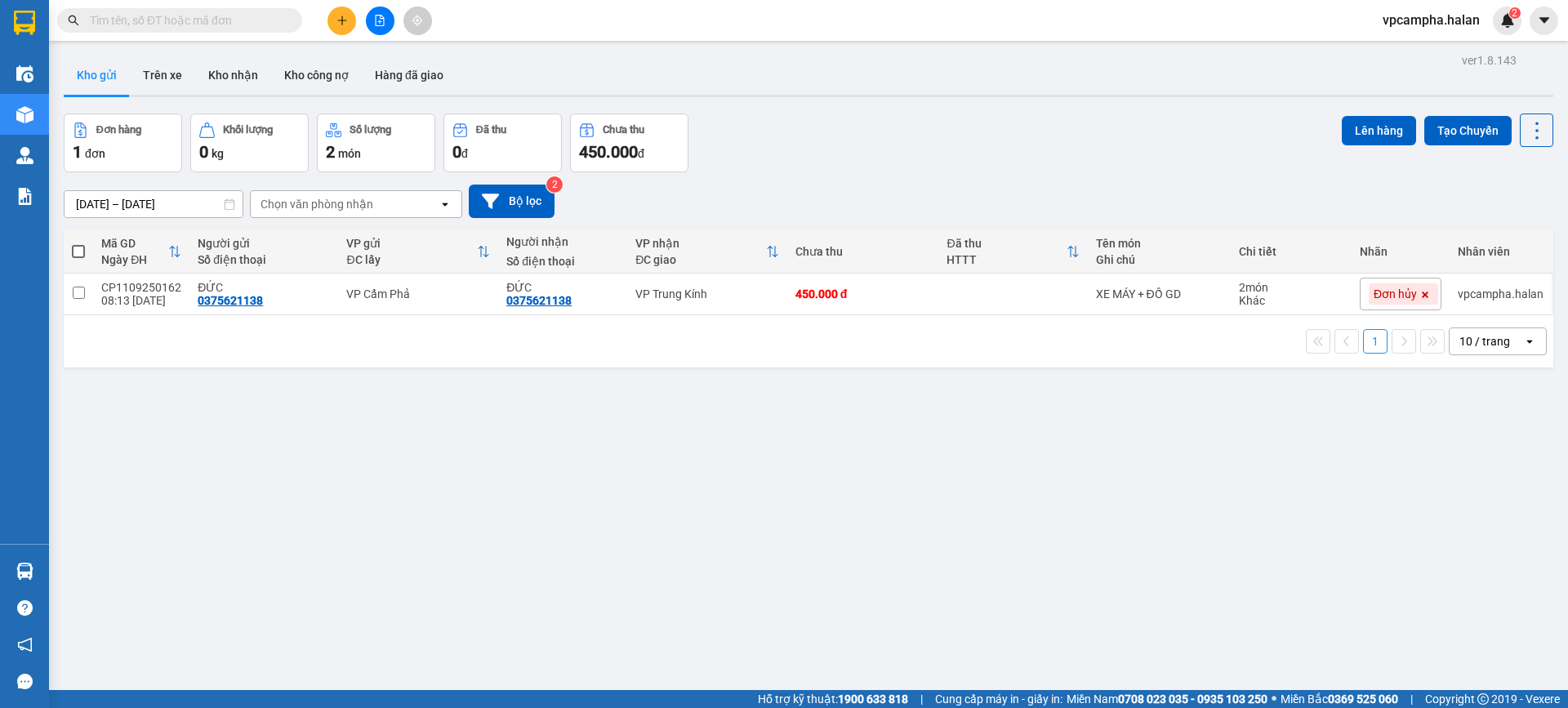
click at [861, 459] on section "Kết quả tìm kiếm ( 0 ) Bộ lọc No Data vpcampha.halan 2 Điều hành xe Kho hàng mớ…" at bounding box center [784, 354] width 1568 height 708
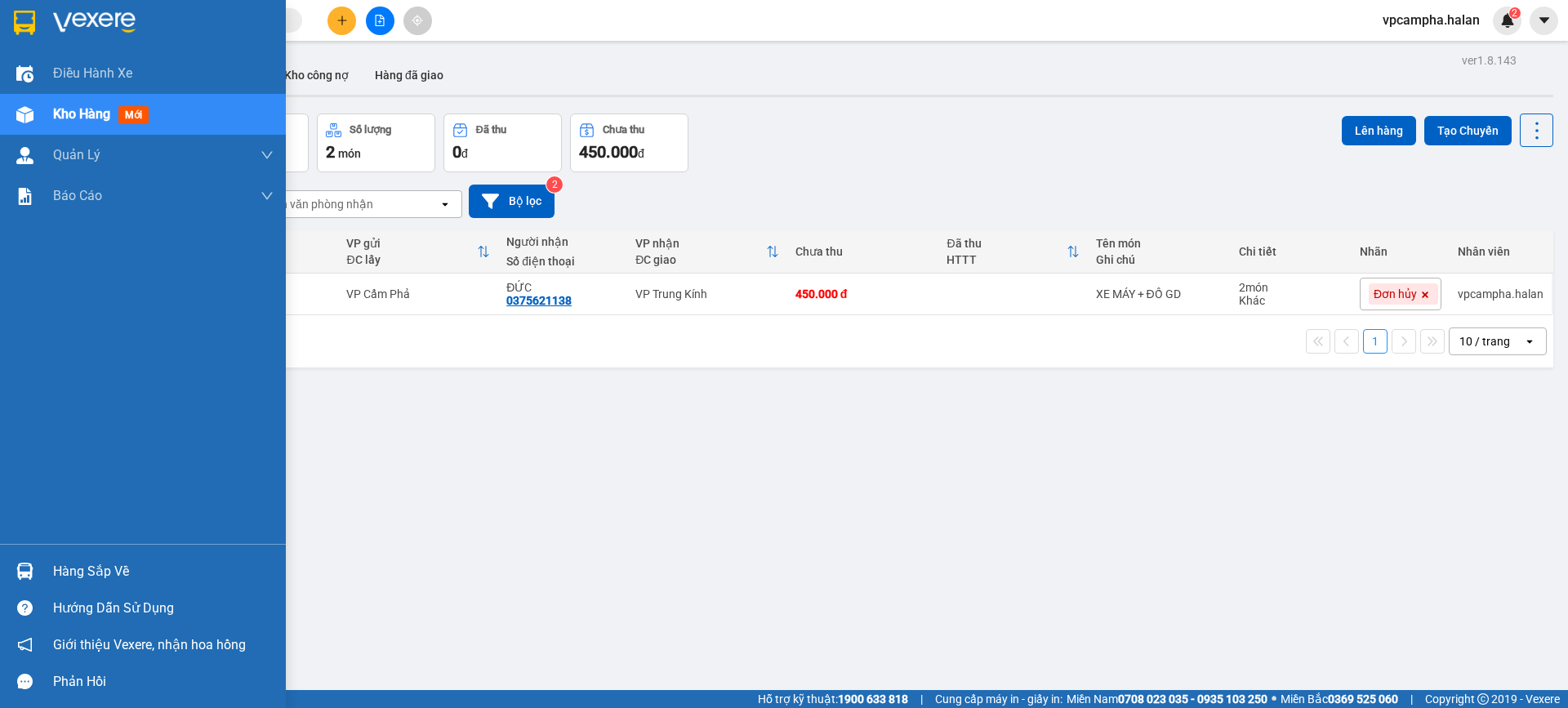
click at [84, 573] on div "Hàng sắp về" at bounding box center [163, 572] width 221 height 25
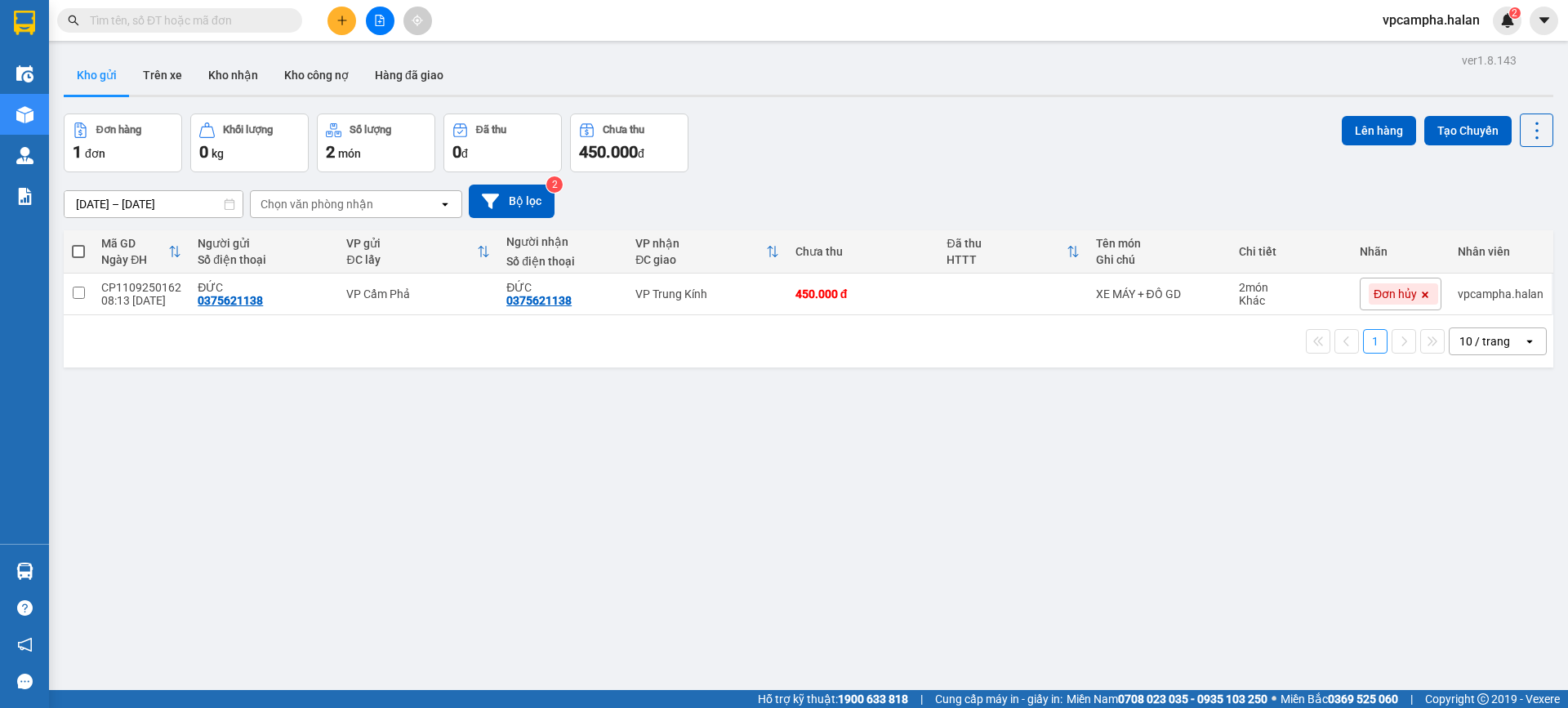
click at [899, 566] on section "Kết quả tìm kiếm ( 0 ) Bộ lọc No Data vpcampha.halan 2 Điều hành xe Kho hàng mớ…" at bounding box center [784, 354] width 1568 height 708
click at [166, 91] on button "Trên xe" at bounding box center [162, 75] width 66 height 39
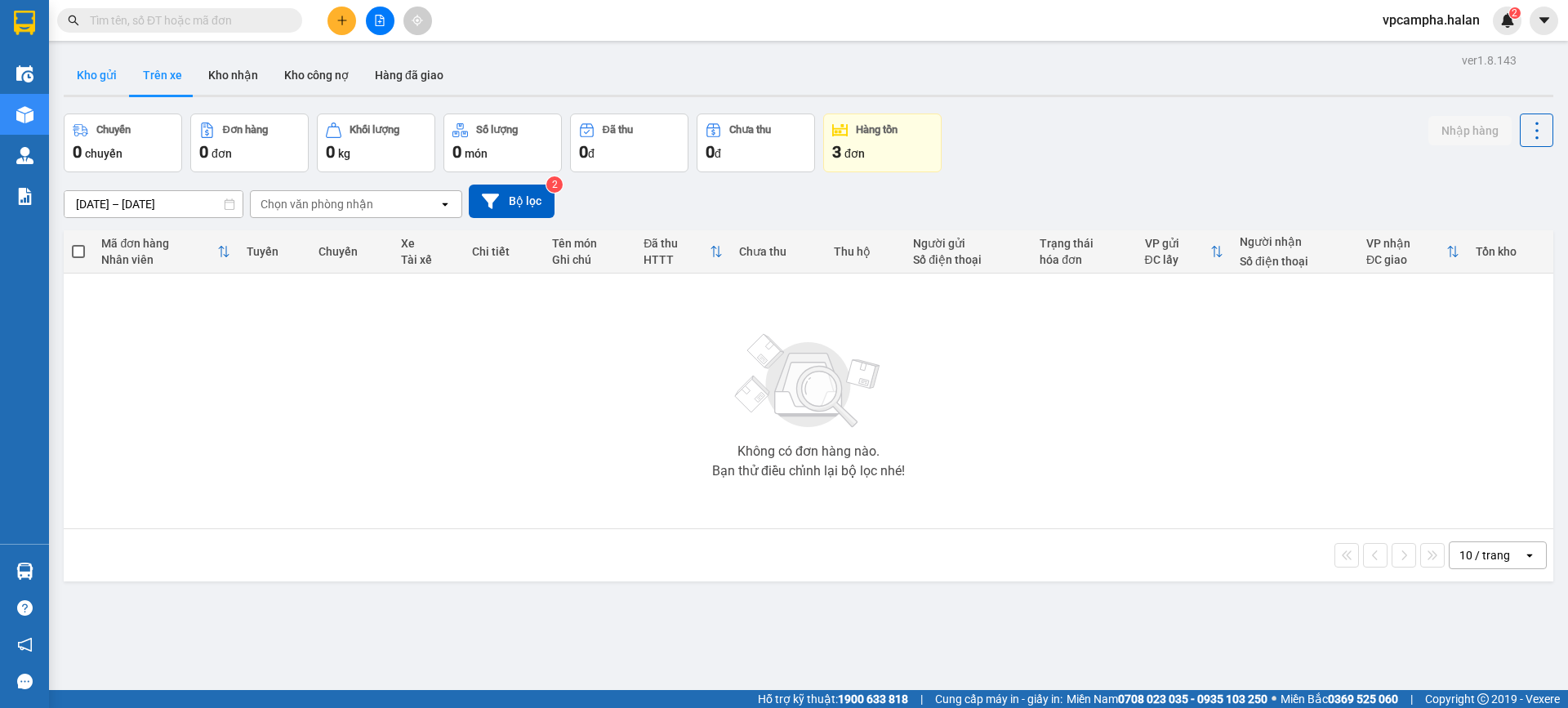
click at [108, 83] on button "Kho gửi" at bounding box center [97, 75] width 66 height 39
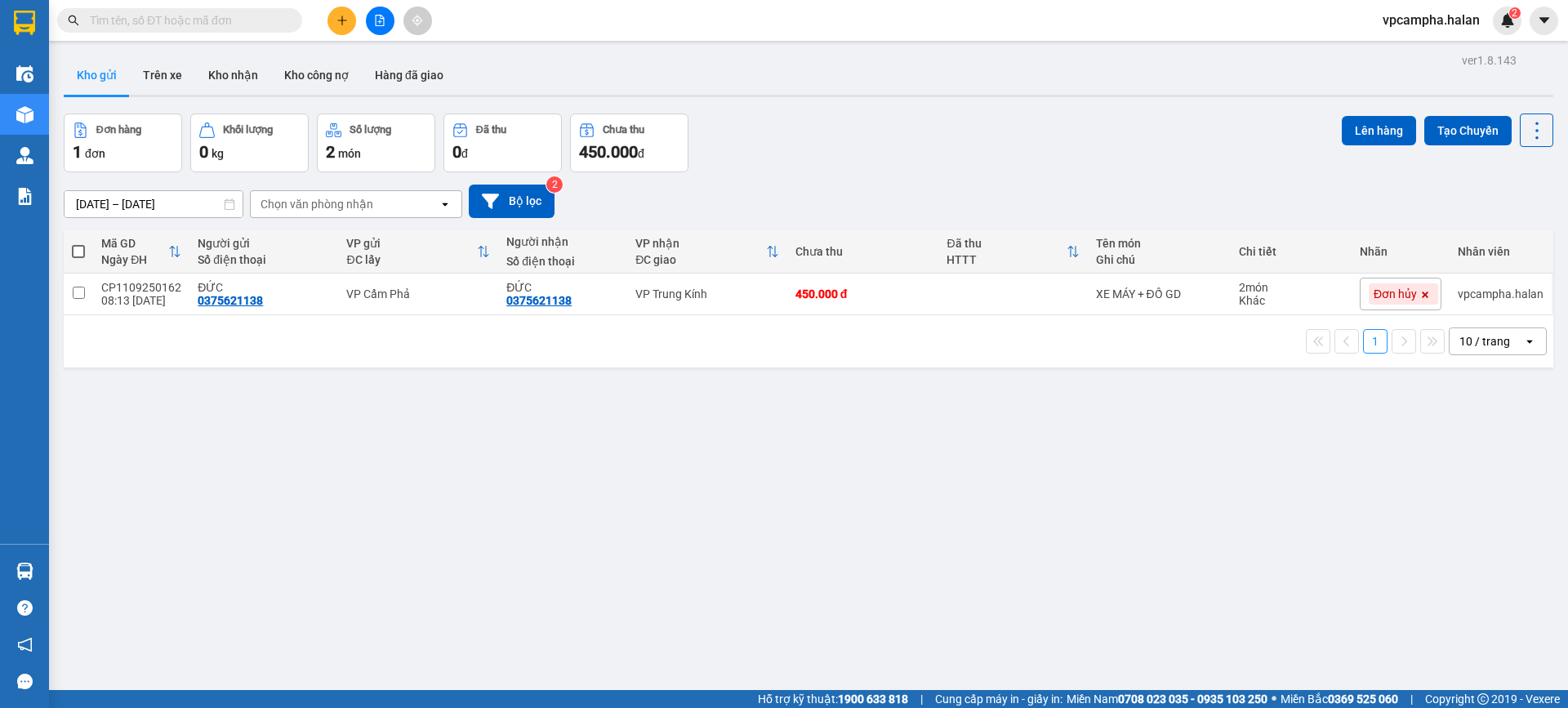
click at [139, 52] on div "ver 1.8.143 Kho gửi Trên xe Kho nhận Kho công nợ Hàng đã giao Đơn hàng 1 đơn Kh…" at bounding box center [809, 403] width 1502 height 708
click at [182, 78] on button "Trên xe" at bounding box center [162, 75] width 66 height 39
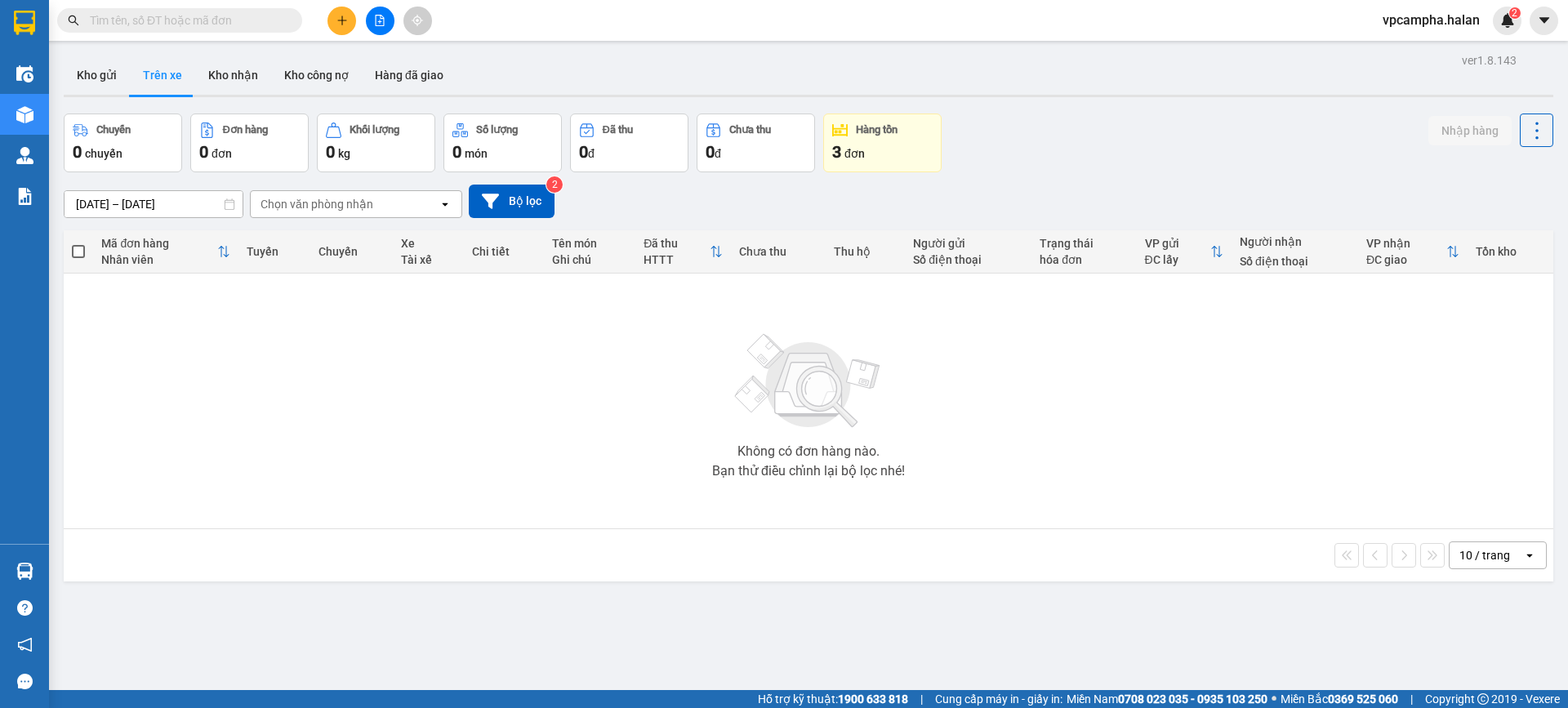
click at [342, 26] on button at bounding box center [341, 21] width 29 height 29
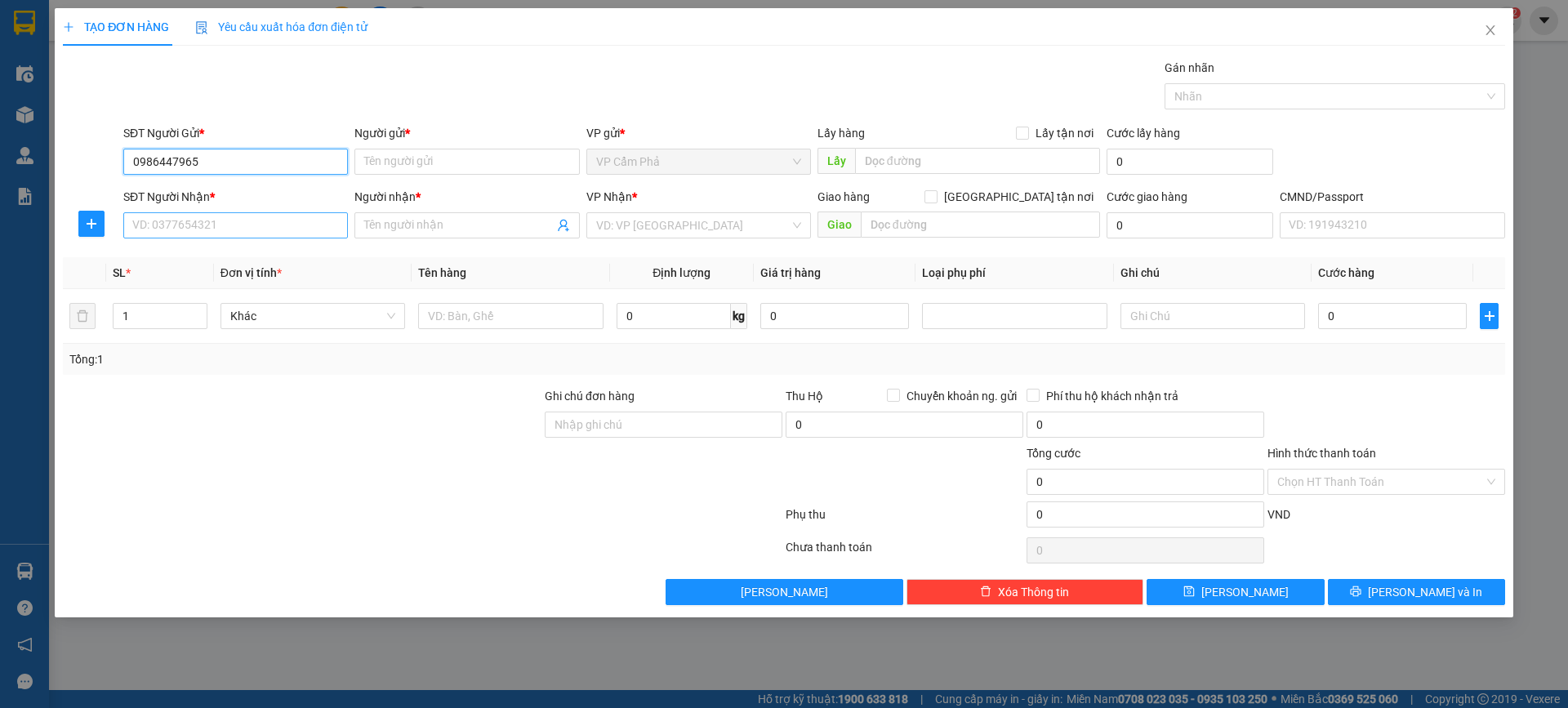
type input "0986447965"
click at [286, 220] on input "SĐT Người Nhận *" at bounding box center [235, 226] width 225 height 26
click at [318, 200] on div "SĐT Người Nhận *" at bounding box center [235, 197] width 225 height 18
click at [318, 212] on input "SĐT Người Nhận *" at bounding box center [235, 226] width 225 height 26
click at [495, 165] on input "Người gửi *" at bounding box center [467, 162] width 225 height 26
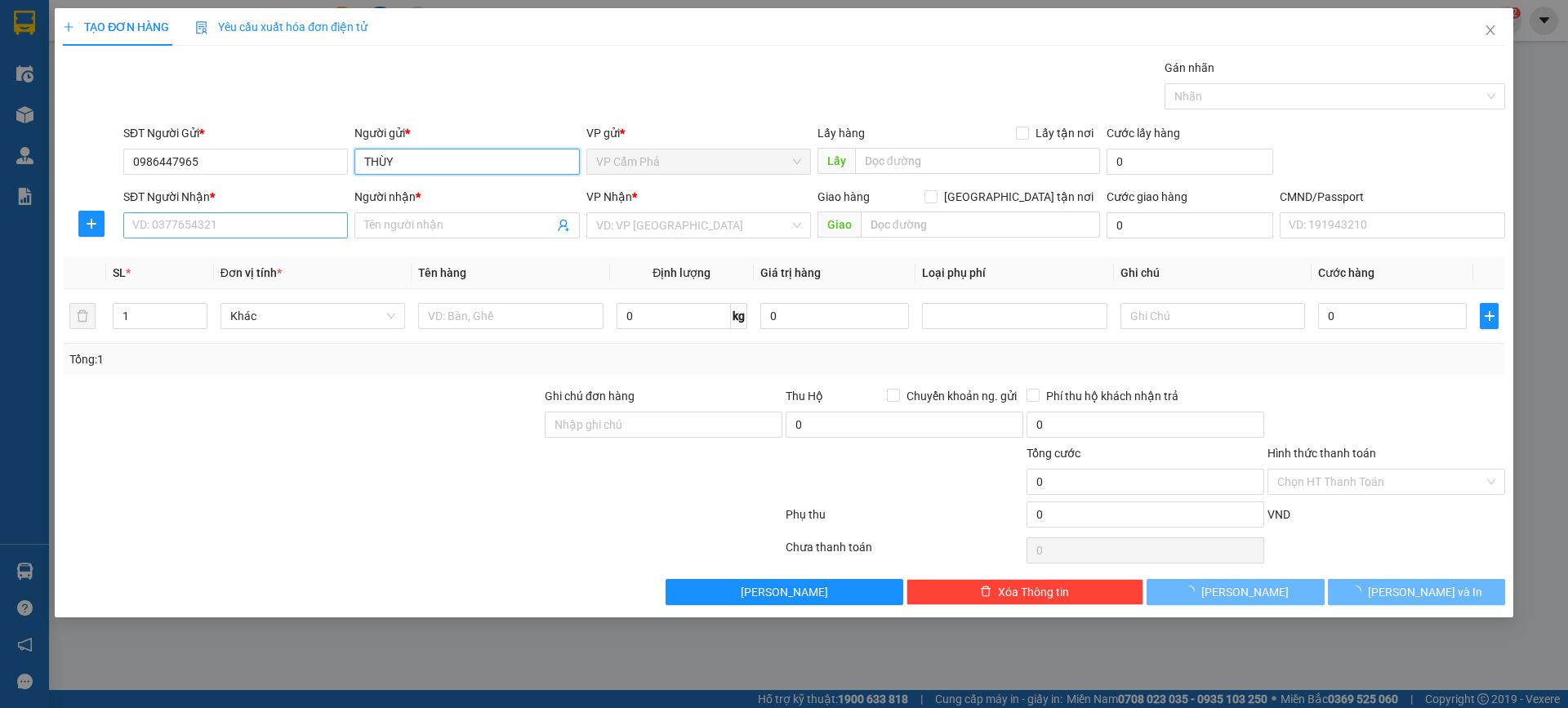
type input "THÙY"
click at [253, 233] on input "SĐT Người Nhận *" at bounding box center [235, 226] width 225 height 26
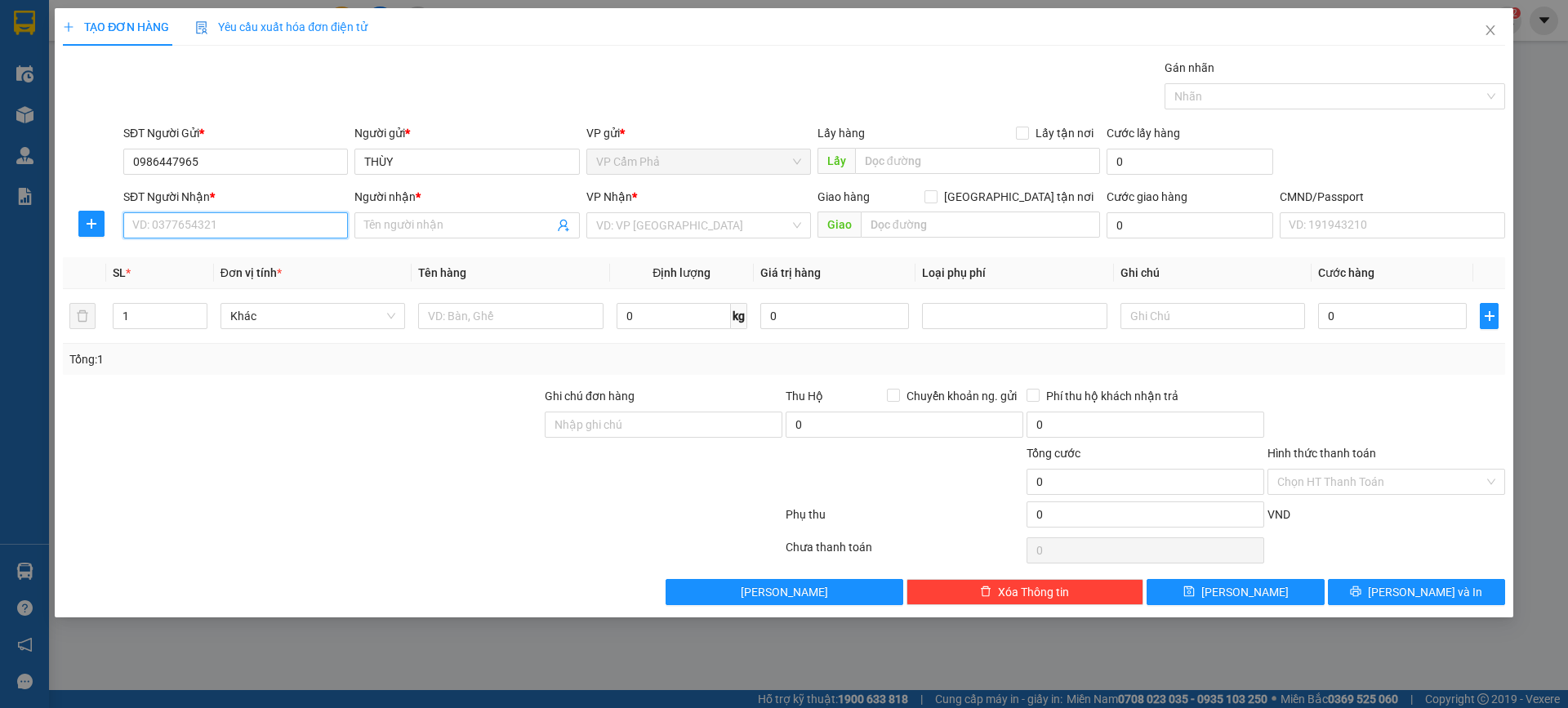
click at [248, 231] on input "SĐT Người Nhận *" at bounding box center [235, 226] width 225 height 26
click at [253, 231] on input "SĐT Người Nhận *" at bounding box center [235, 226] width 225 height 26
click at [284, 226] on input "SĐT Người Nhận *" at bounding box center [235, 226] width 225 height 26
click at [467, 214] on span at bounding box center [467, 226] width 225 height 26
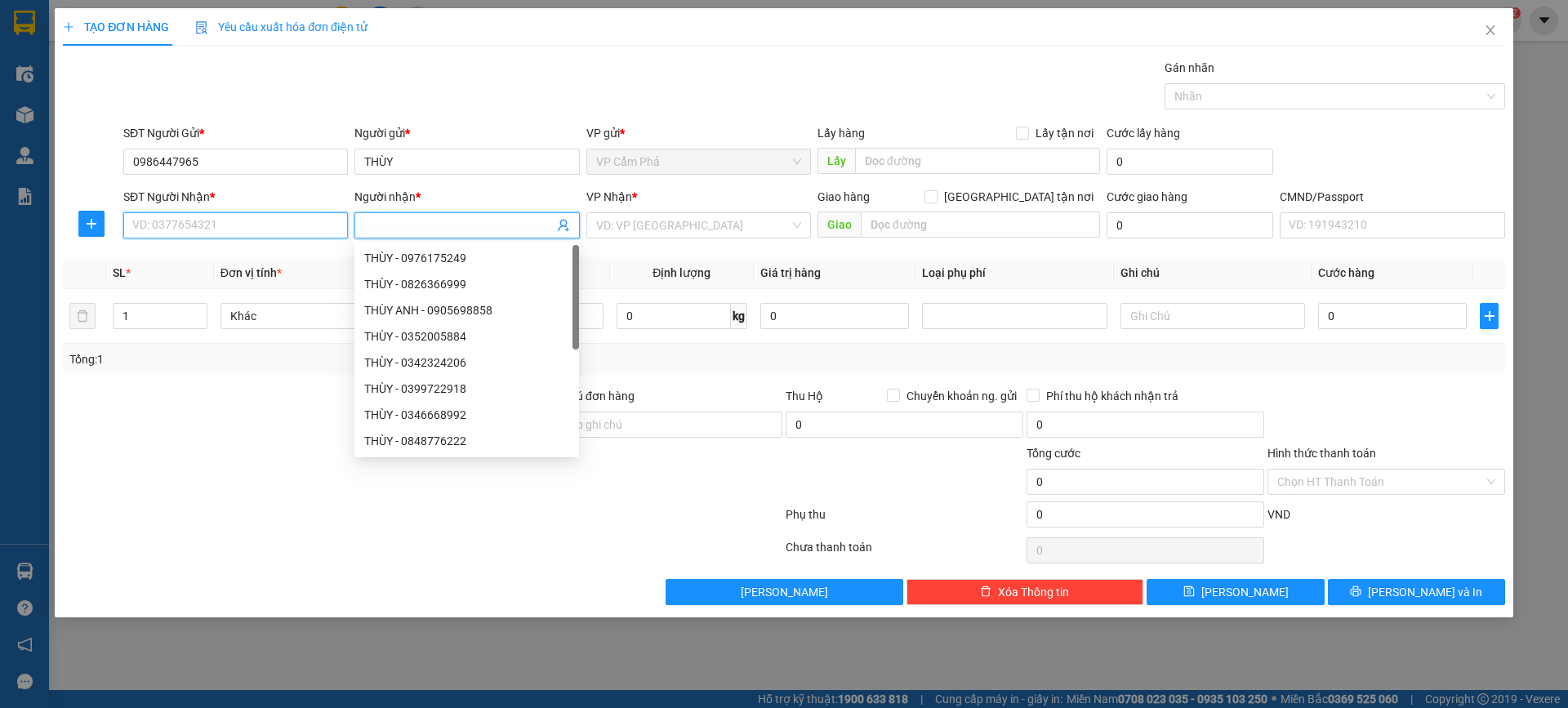
click at [289, 231] on input "SĐT Người Nhận *" at bounding box center [235, 226] width 225 height 26
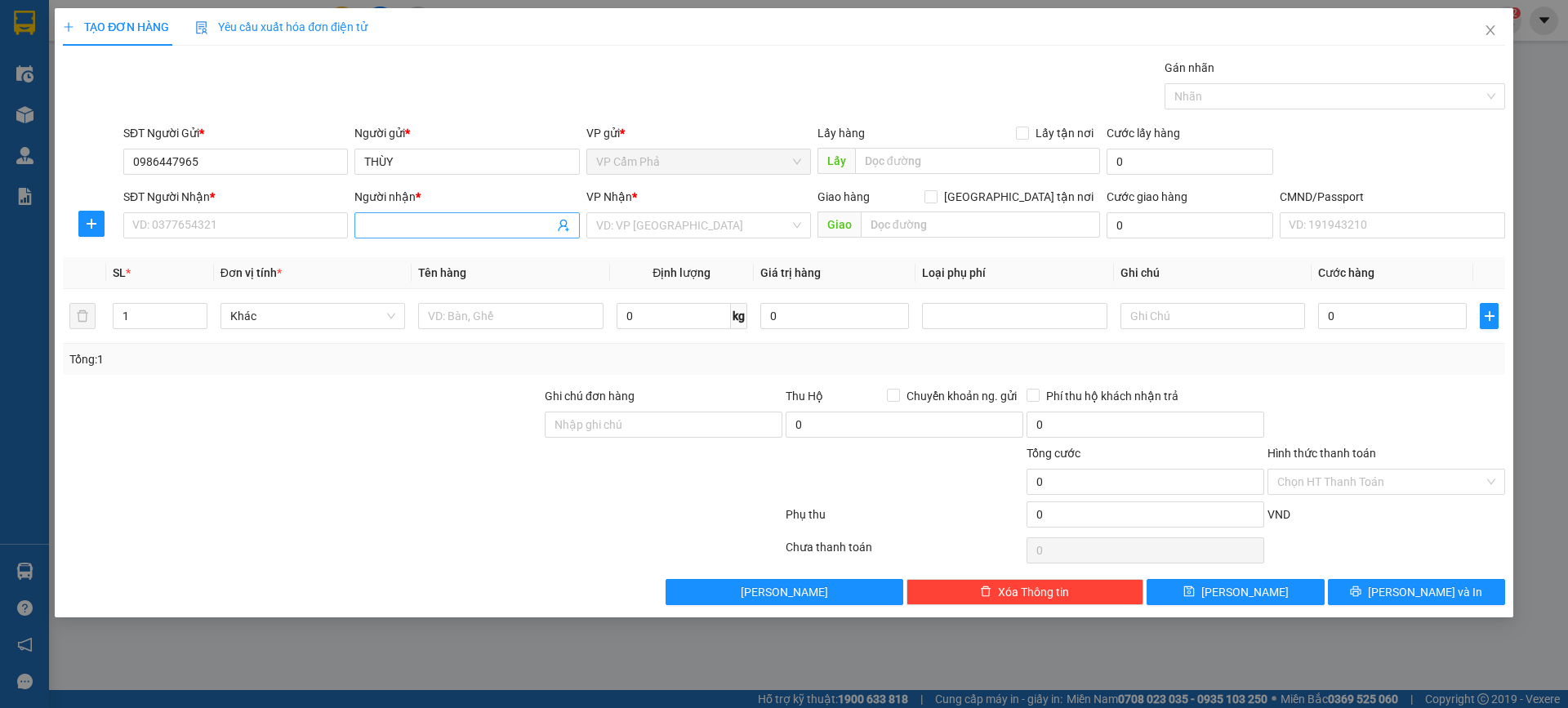
click at [430, 231] on input "Người nhận *" at bounding box center [458, 226] width 189 height 18
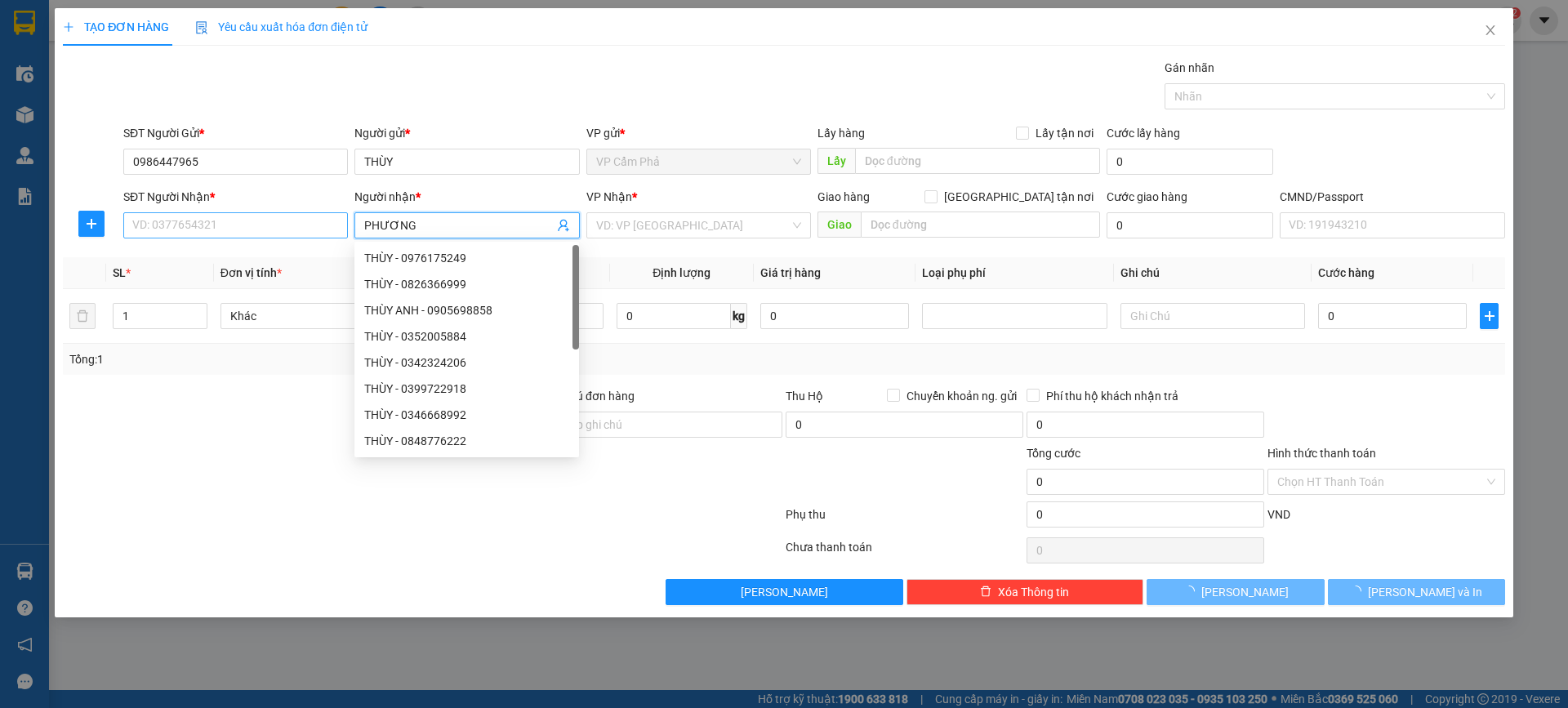
type input "PHƯƠNG"
click at [210, 224] on input "SĐT Người Nhận *" at bounding box center [235, 226] width 225 height 26
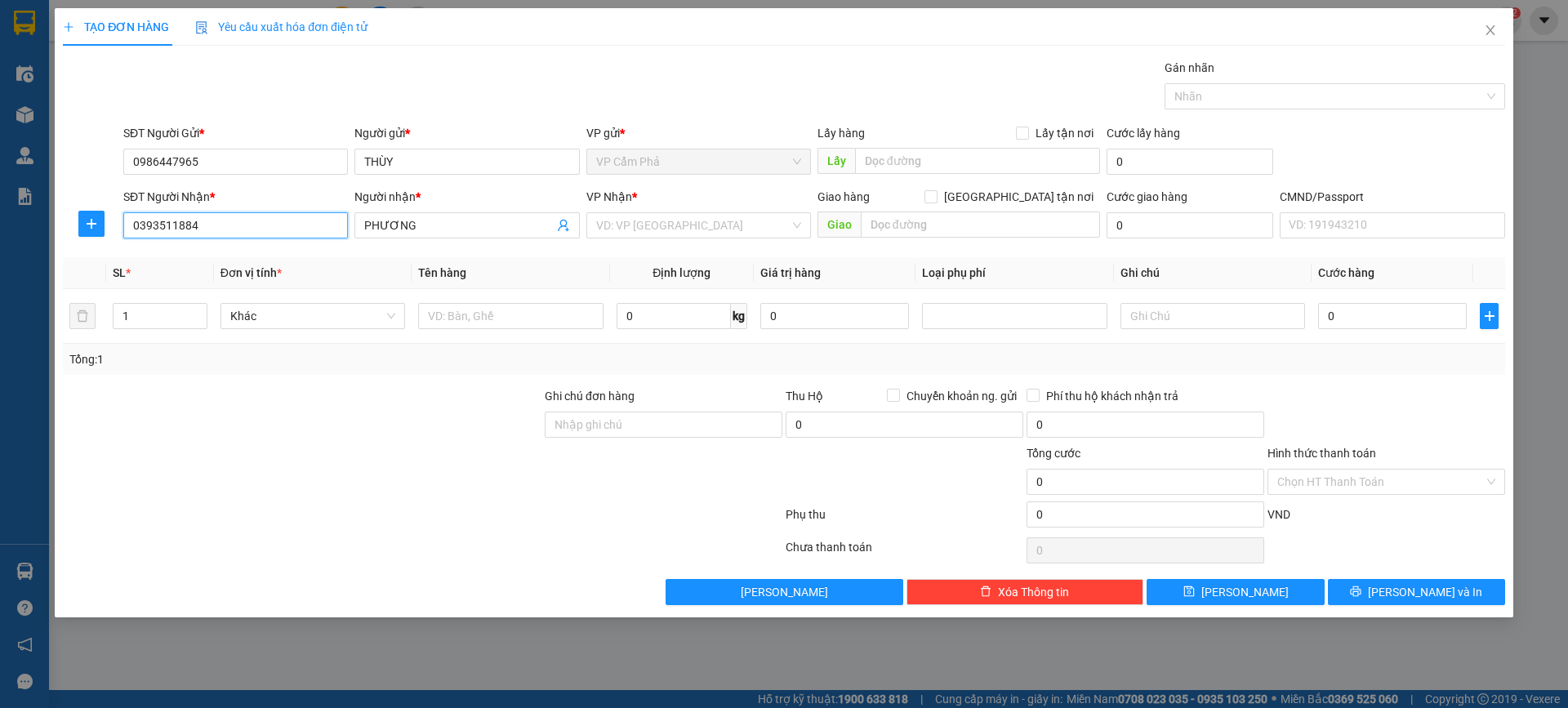
type input "0393511884"
click at [580, 271] on th "Tên hàng" at bounding box center [510, 273] width 198 height 32
drag, startPoint x: 226, startPoint y: 223, endPoint x: 52, endPoint y: 227, distance: 174.0
click at [52, 227] on div "TẠO ĐƠN HÀNG Yêu cầu xuất hóa đơn điện tử Transit Pickup Surcharge Ids Transit …" at bounding box center [784, 354] width 1568 height 708
click at [701, 228] on input "search" at bounding box center [693, 226] width 194 height 25
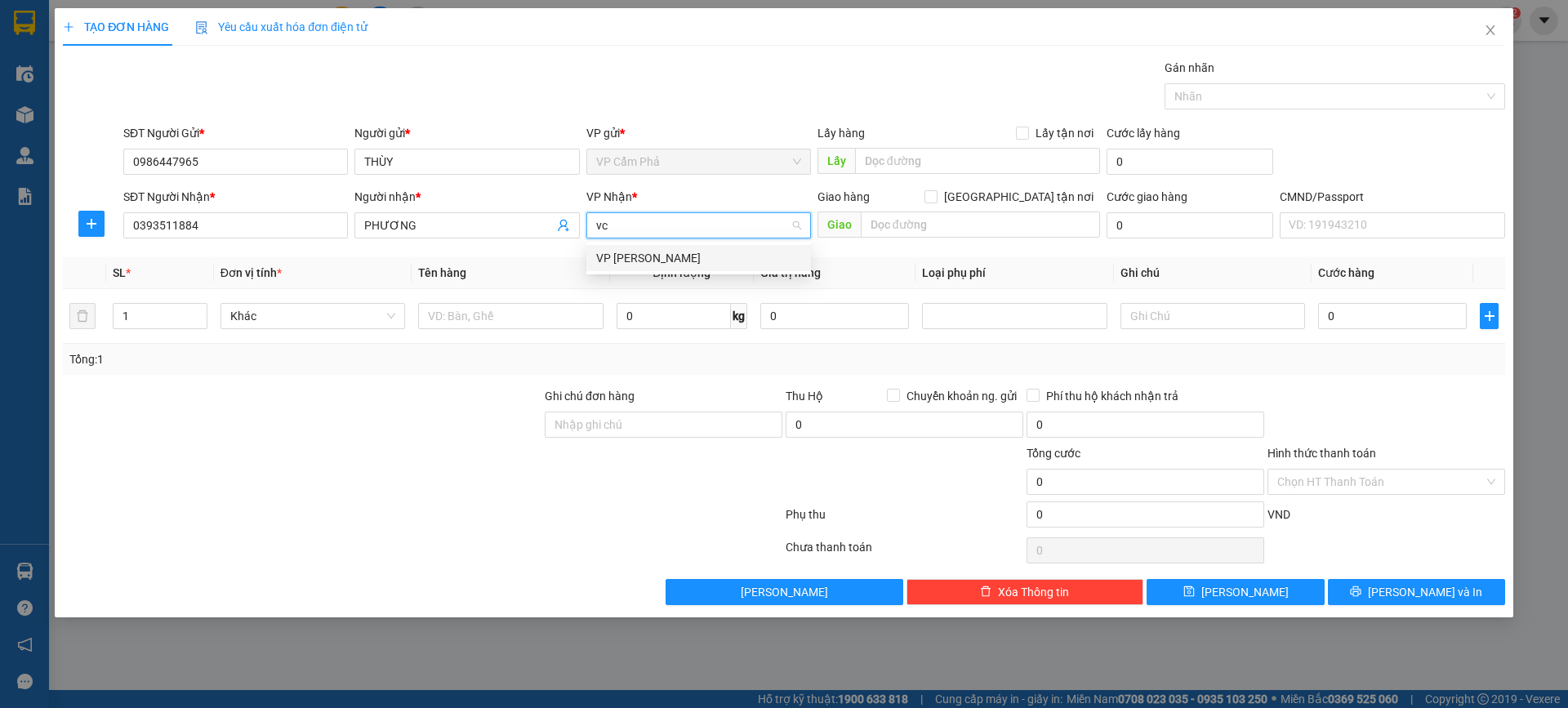
type input "vcc"
click at [728, 262] on div "VP [PERSON_NAME]" at bounding box center [699, 258] width 205 height 18
click at [473, 322] on input "text" at bounding box center [510, 316] width 185 height 26
type input "x"
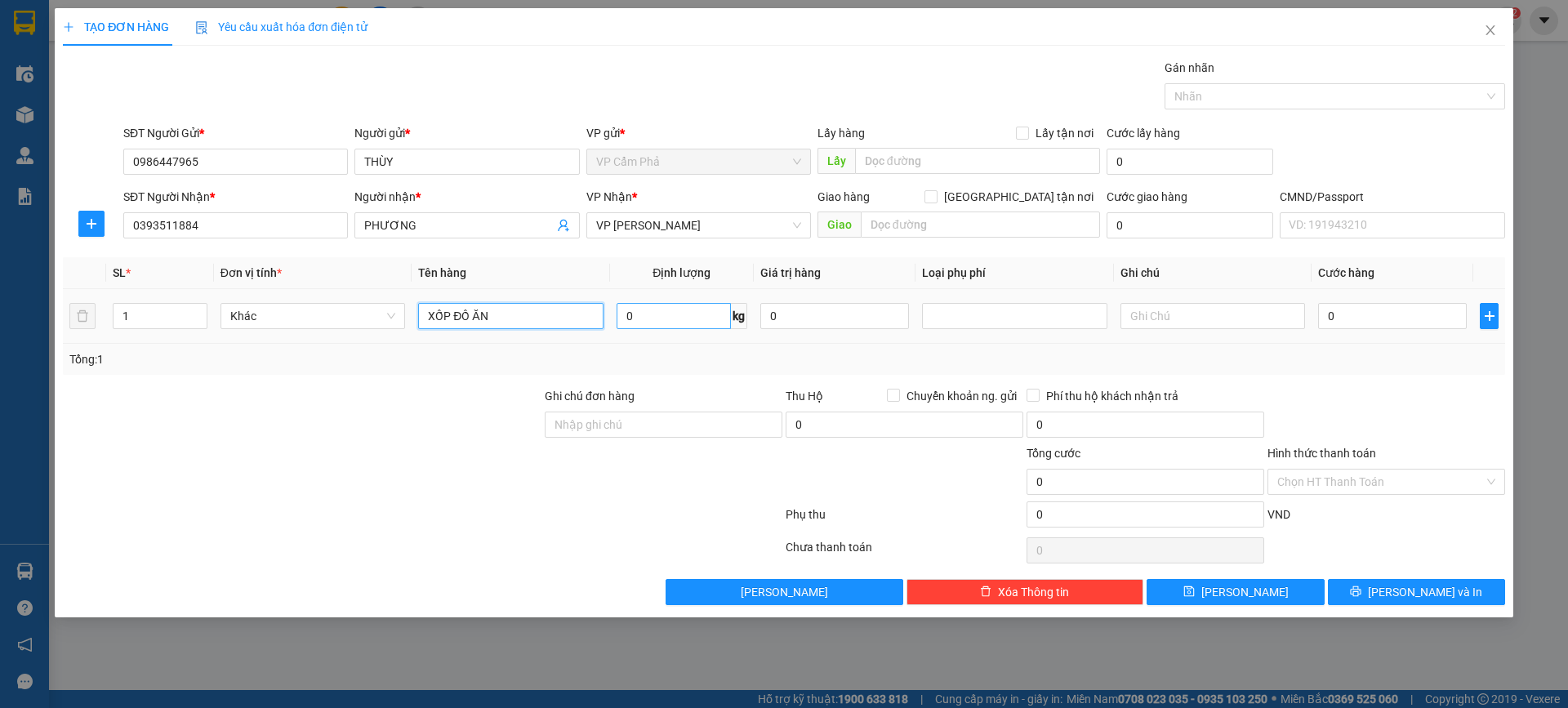
type input "XỐP ĐỒ ĂN"
click at [704, 320] on input "0" at bounding box center [673, 316] width 114 height 26
type input "16"
click at [768, 361] on div "Tổng: 1" at bounding box center [784, 359] width 1429 height 18
click at [1295, 392] on div at bounding box center [1386, 416] width 241 height 57
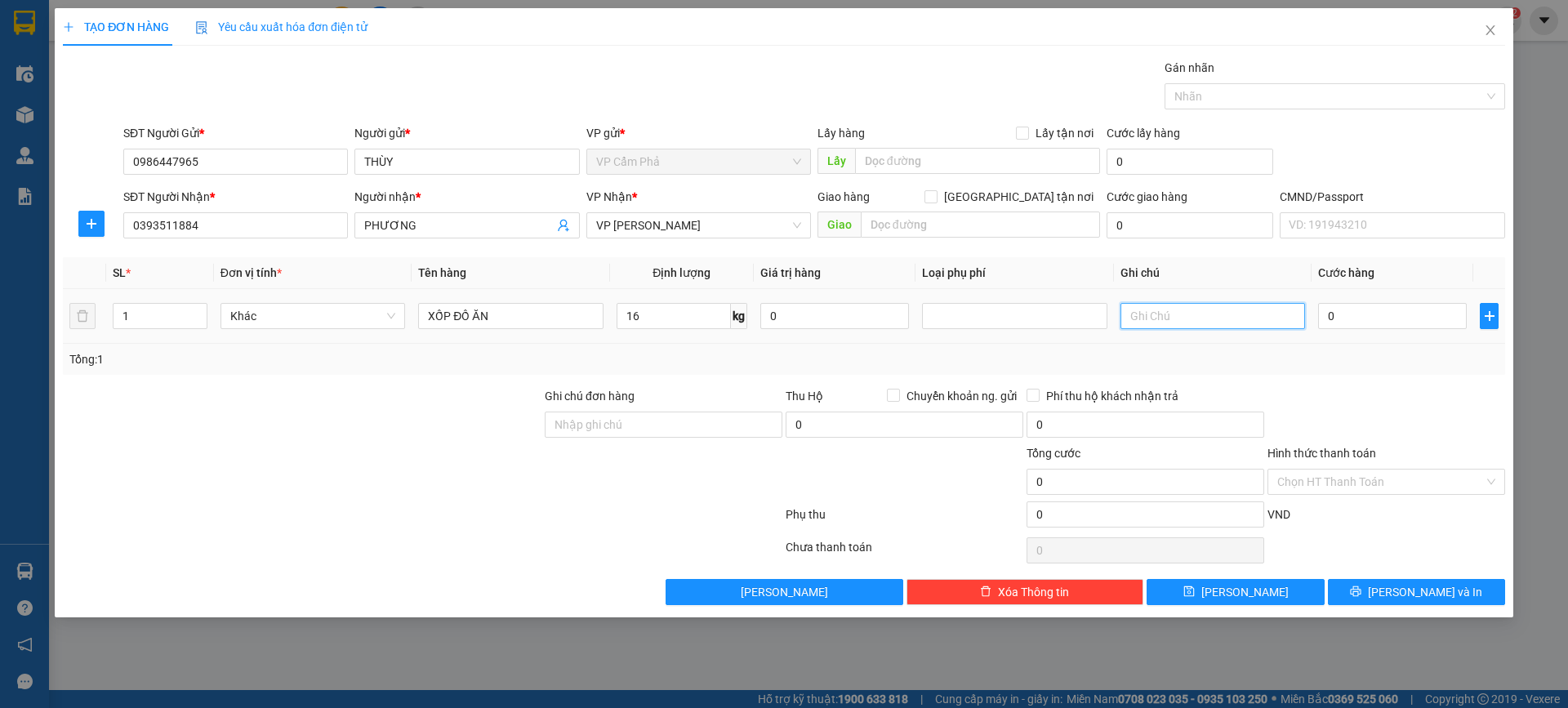
click at [1179, 313] on input "text" at bounding box center [1212, 316] width 185 height 26
click at [1028, 316] on div at bounding box center [1014, 316] width 176 height 20
click at [1123, 320] on input "text" at bounding box center [1212, 316] width 185 height 26
click at [1333, 315] on input "0" at bounding box center [1392, 316] width 148 height 26
click at [1363, 336] on td "0" at bounding box center [1392, 316] width 162 height 55
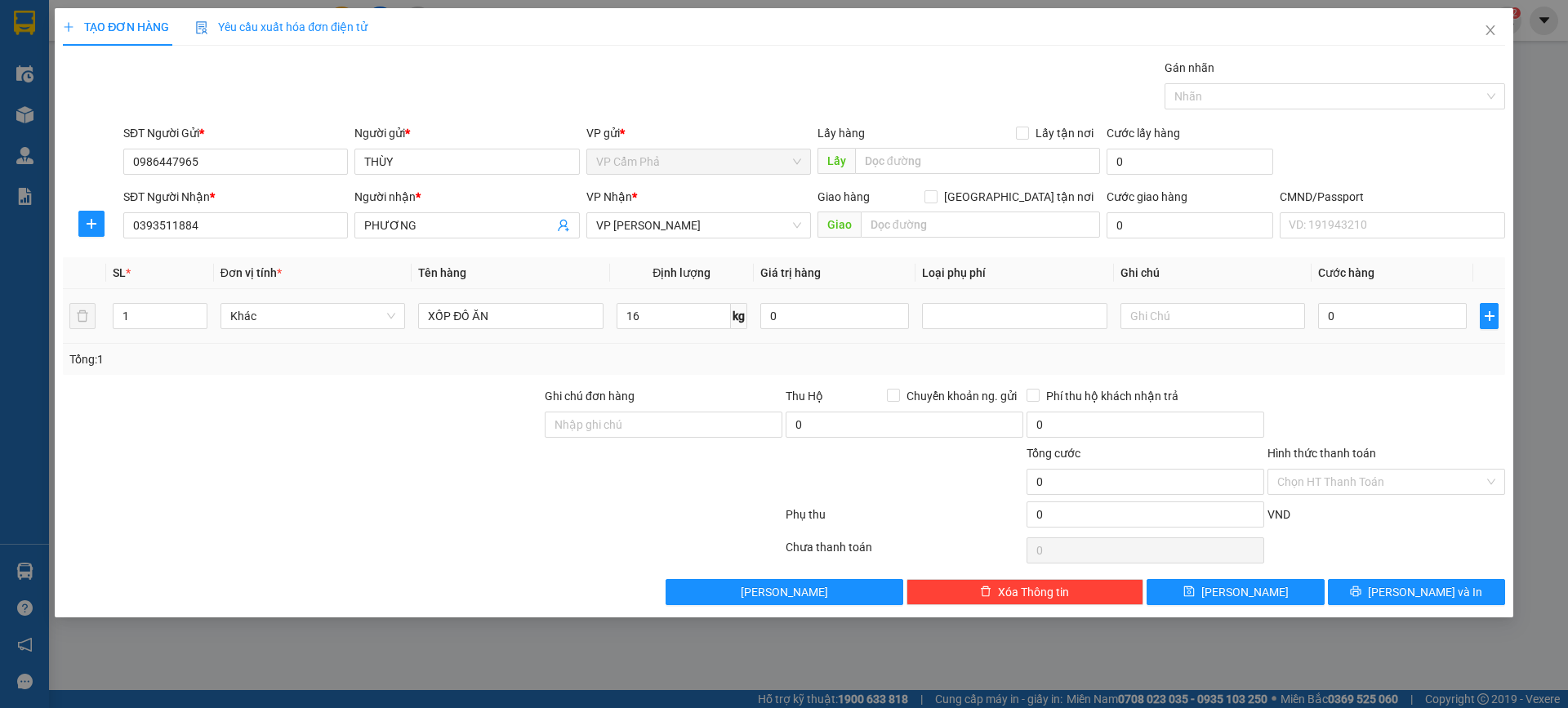
click at [1311, 308] on tr "1 Khác XỐP ĐỒ ĂN 16 kg 0 0" at bounding box center [784, 316] width 1442 height 55
click at [1223, 322] on input "text" at bounding box center [1212, 316] width 185 height 26
drag, startPoint x: 1329, startPoint y: 391, endPoint x: 1369, endPoint y: 332, distance: 71.3
click at [1331, 390] on div at bounding box center [1386, 416] width 241 height 57
click at [1383, 312] on input "0" at bounding box center [1392, 316] width 148 height 26
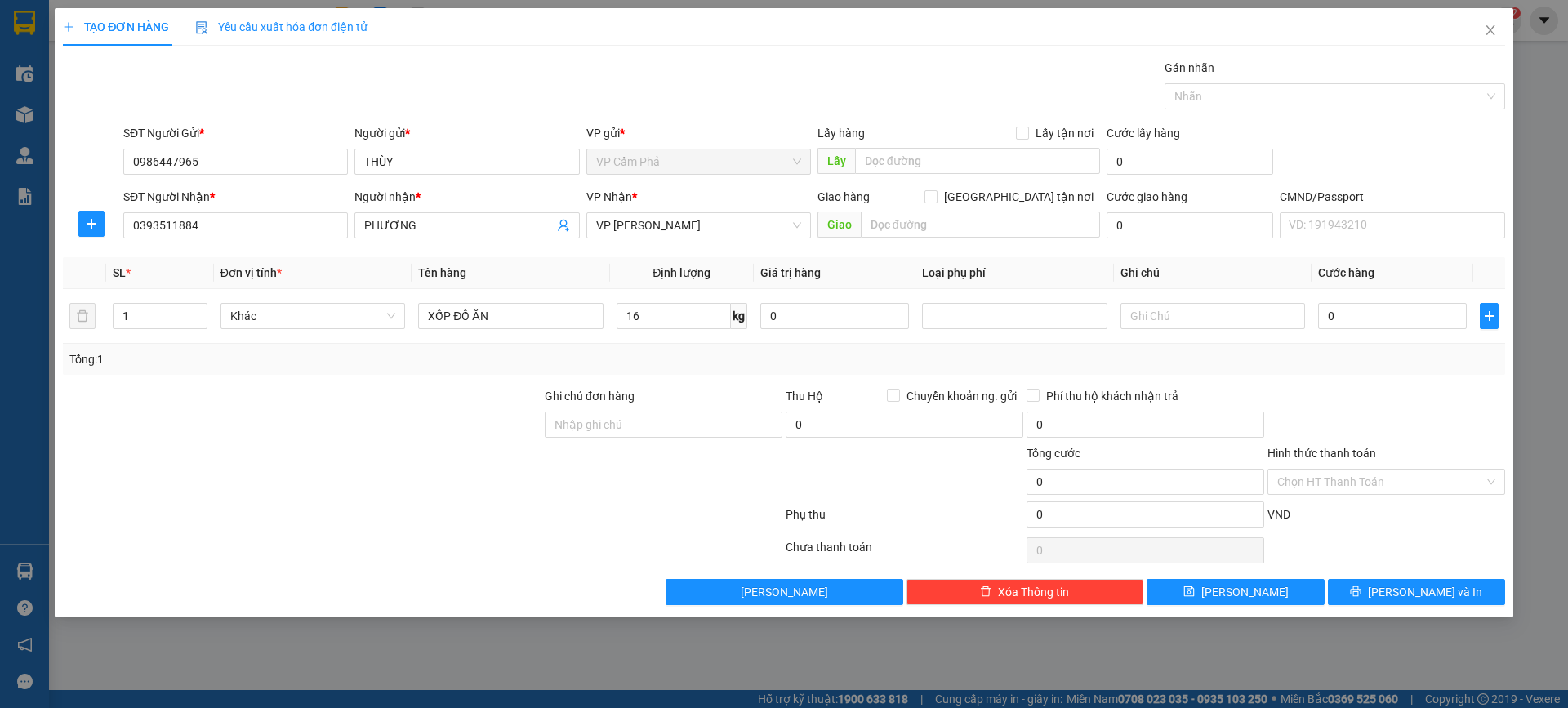
click at [1341, 370] on div "Tổng: 1" at bounding box center [784, 359] width 1442 height 31
click at [1368, 321] on input "0" at bounding box center [1392, 316] width 148 height 26
type input "8"
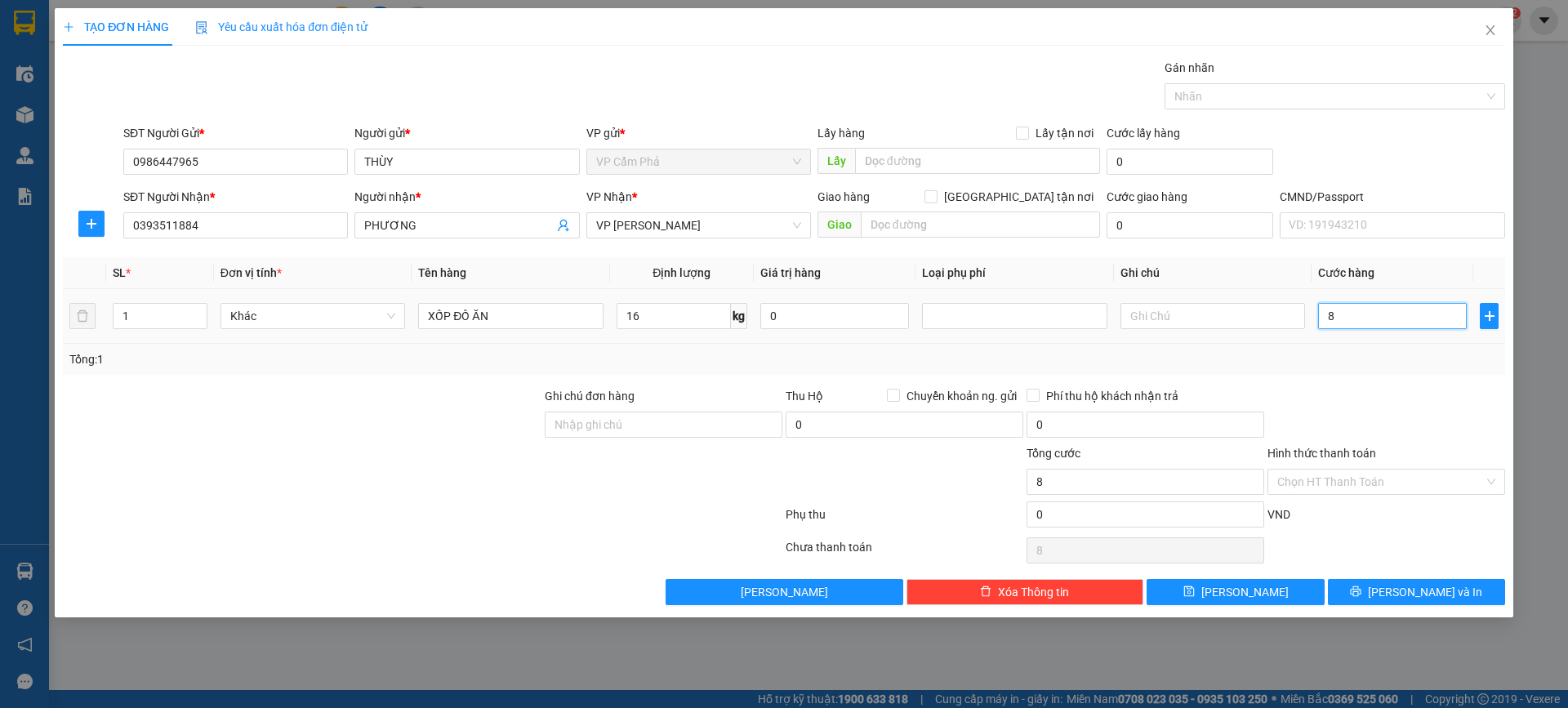
type input "80"
type input "80.000"
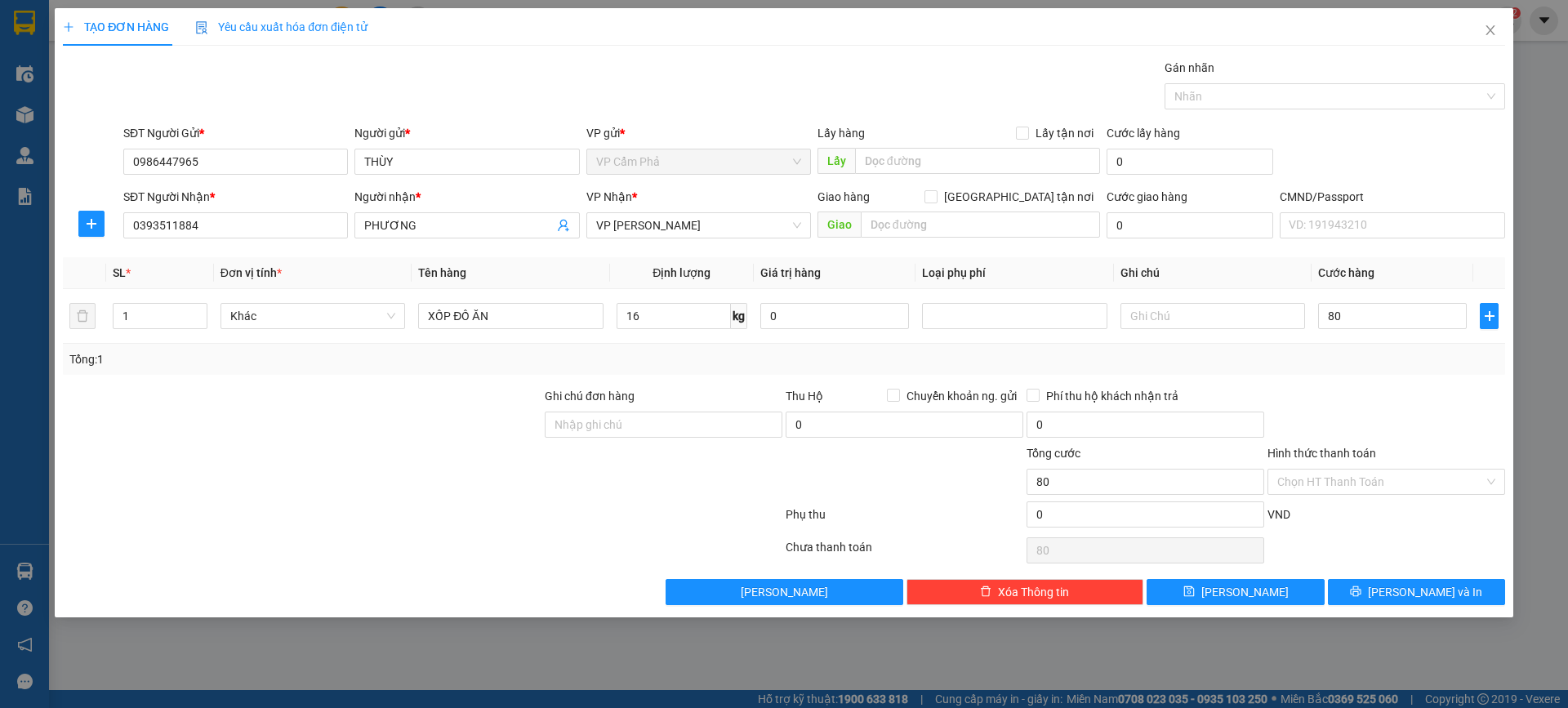
type input "80.000"
click at [1316, 380] on div "Transit Pickup Surcharge Ids Transit Deliver Surcharge Ids Transit Deliver Surc…" at bounding box center [784, 332] width 1442 height 546
click at [1179, 308] on input "text" at bounding box center [1212, 316] width 185 height 26
type input "GỌI KHÁCH NẾU CÓ NHU CẦU THÌ BOOK SHIP"
click at [743, 417] on input "Ghi chú đơn hàng" at bounding box center [663, 425] width 238 height 26
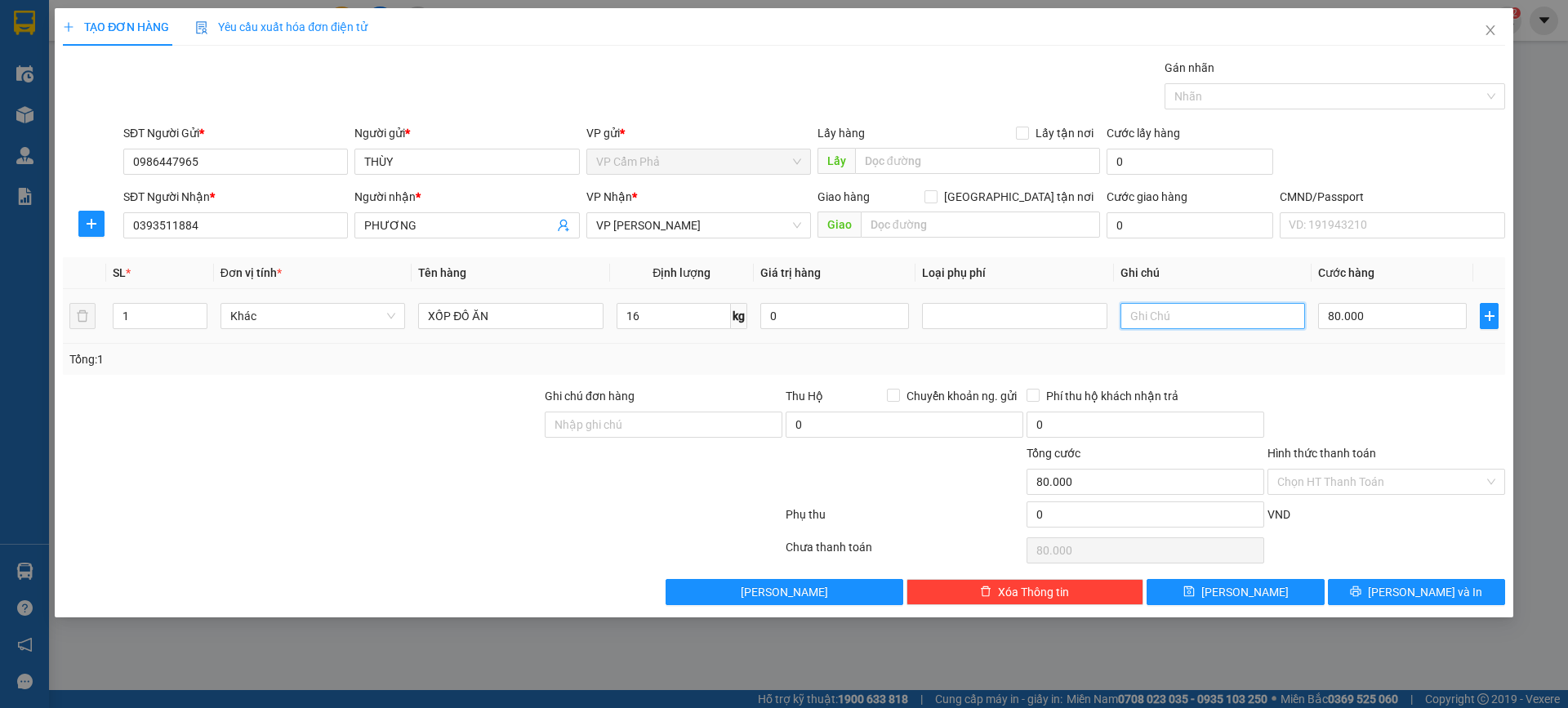
click at [1202, 317] on input "text" at bounding box center [1212, 316] width 185 height 26
click at [643, 418] on input "Ghi chú đơn hàng" at bounding box center [663, 425] width 238 height 26
type input "SÁNG KHÔNG GỌI ĐƯỢC KHÁCH"
click at [688, 427] on input "Ghi chú đơn hàng" at bounding box center [663, 425] width 238 height 26
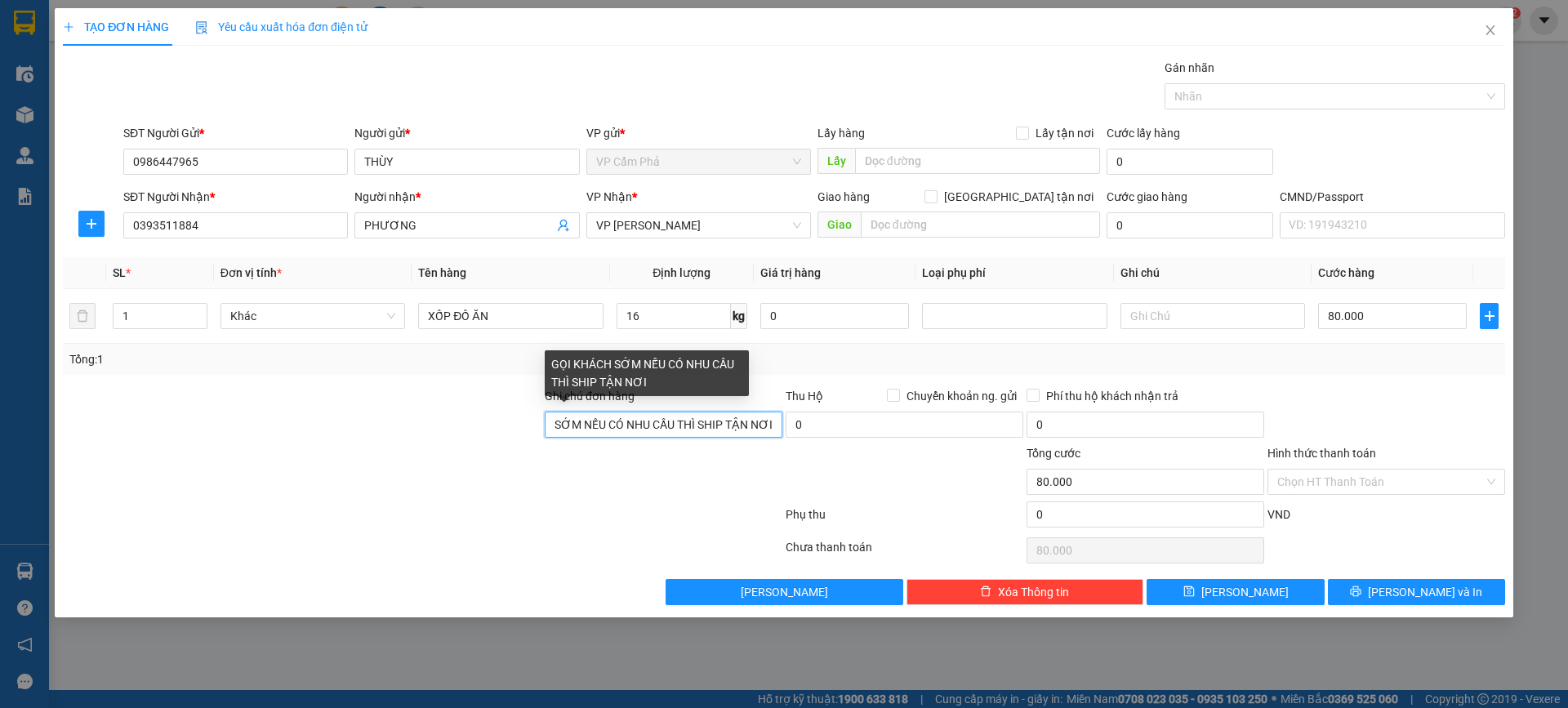
click at [584, 423] on input "GỌI KHÁCH SỚM NẾU CÓ NHU CẦU THÌ SHIP TẬN NƠI" at bounding box center [663, 425] width 238 height 26
type input "GỌI KHÁCH SỚM NẾU CÓ NHU CẦU THÌ SHIP TẬN NƠI"
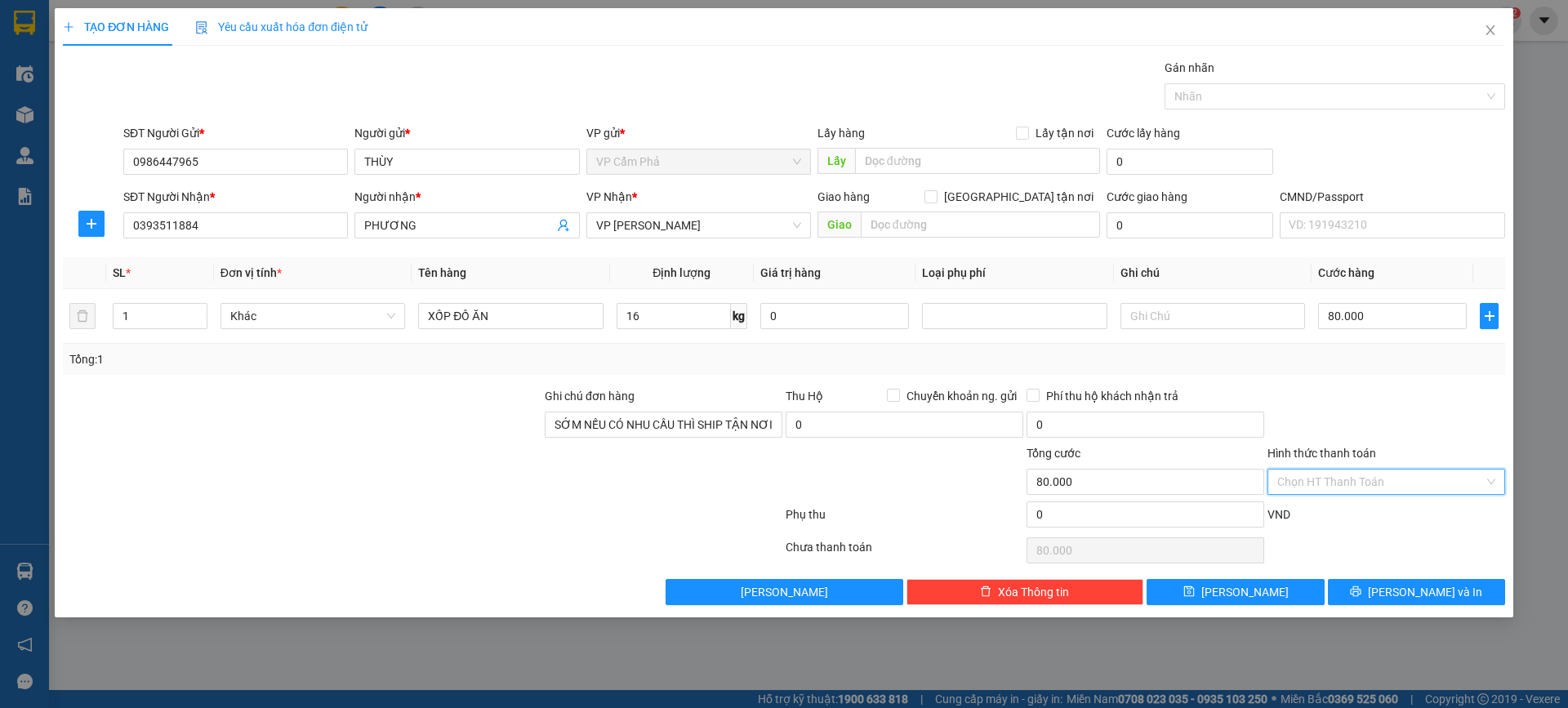
click at [1393, 476] on input "Hình thức thanh toán" at bounding box center [1380, 482] width 207 height 25
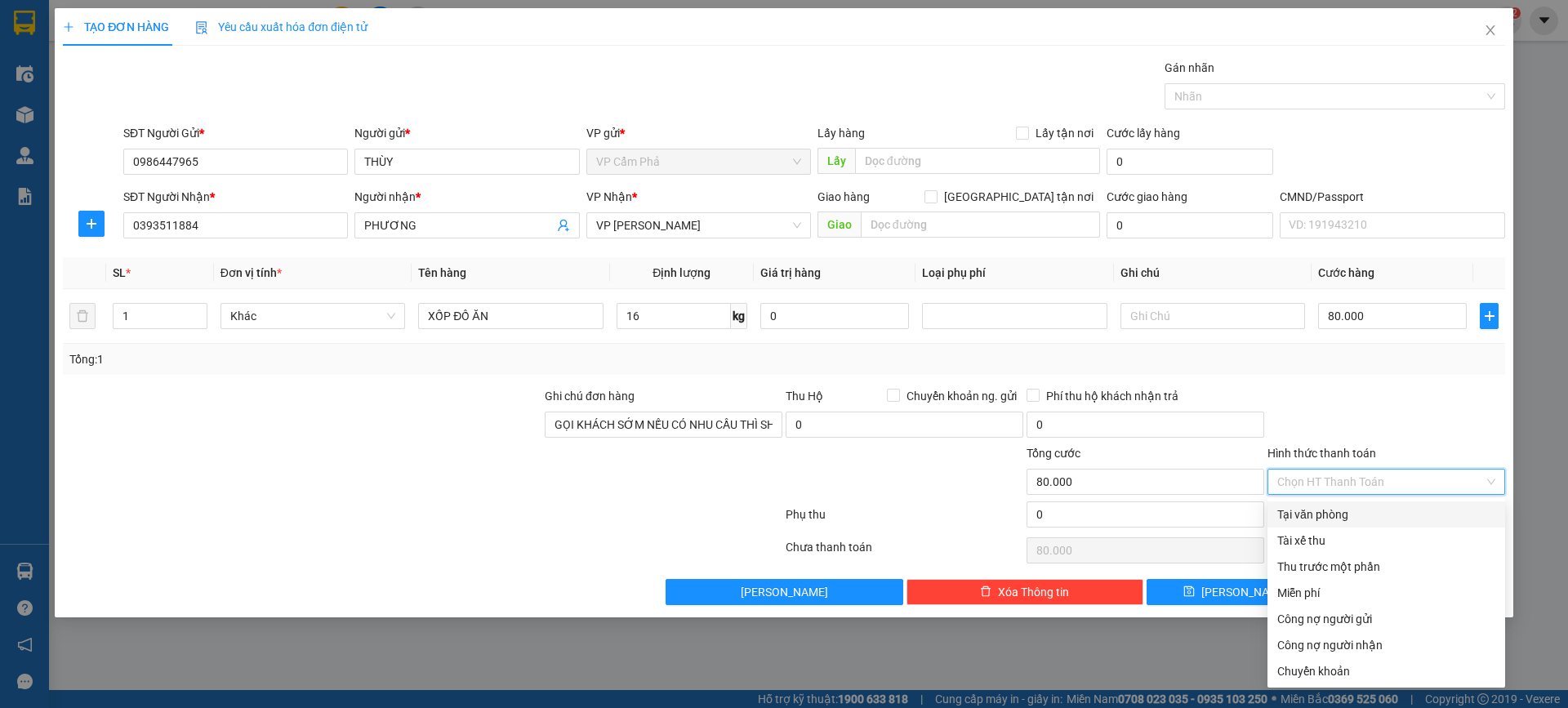
click at [1347, 515] on div "Tại văn phòng" at bounding box center [1386, 514] width 218 height 18
type input "0"
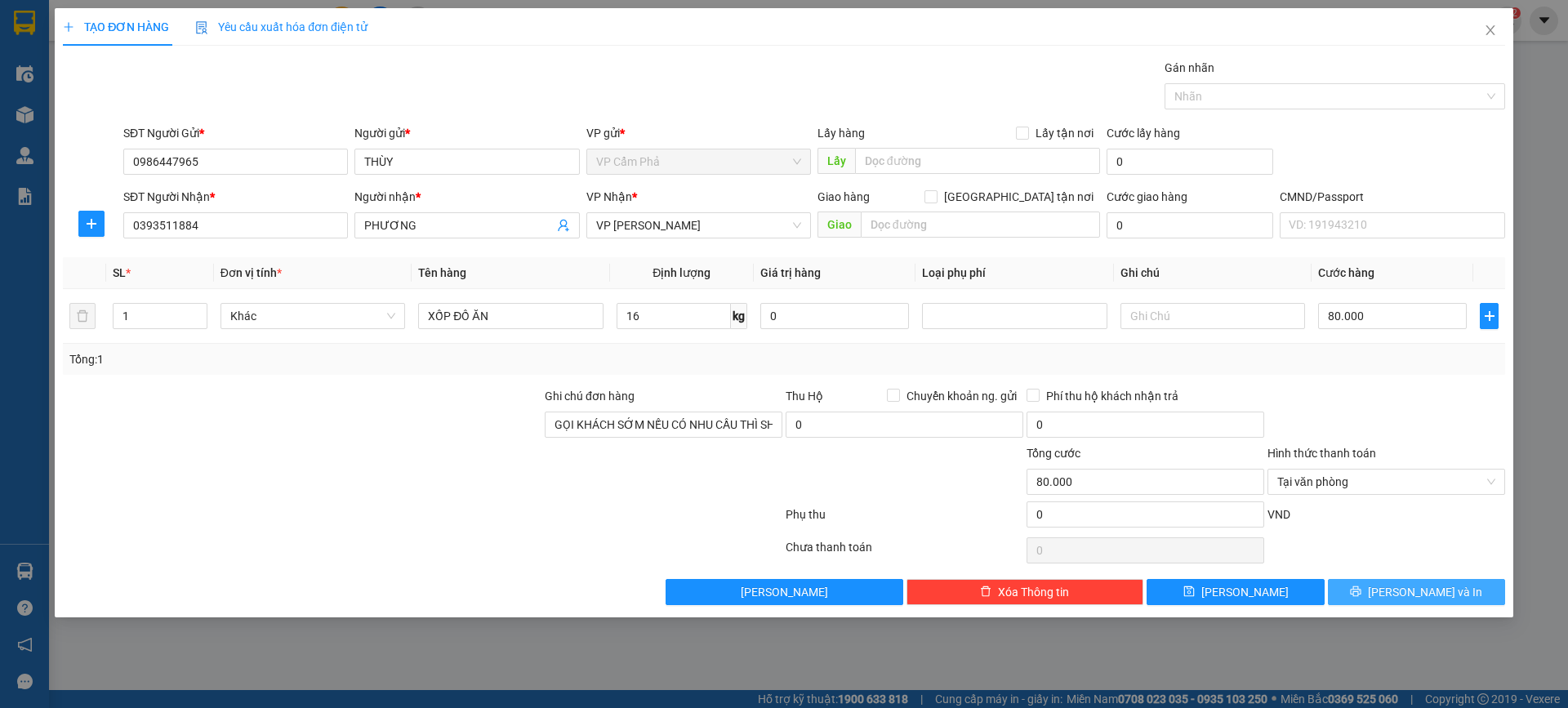
click at [1408, 596] on span "[PERSON_NAME] và In" at bounding box center [1424, 592] width 114 height 18
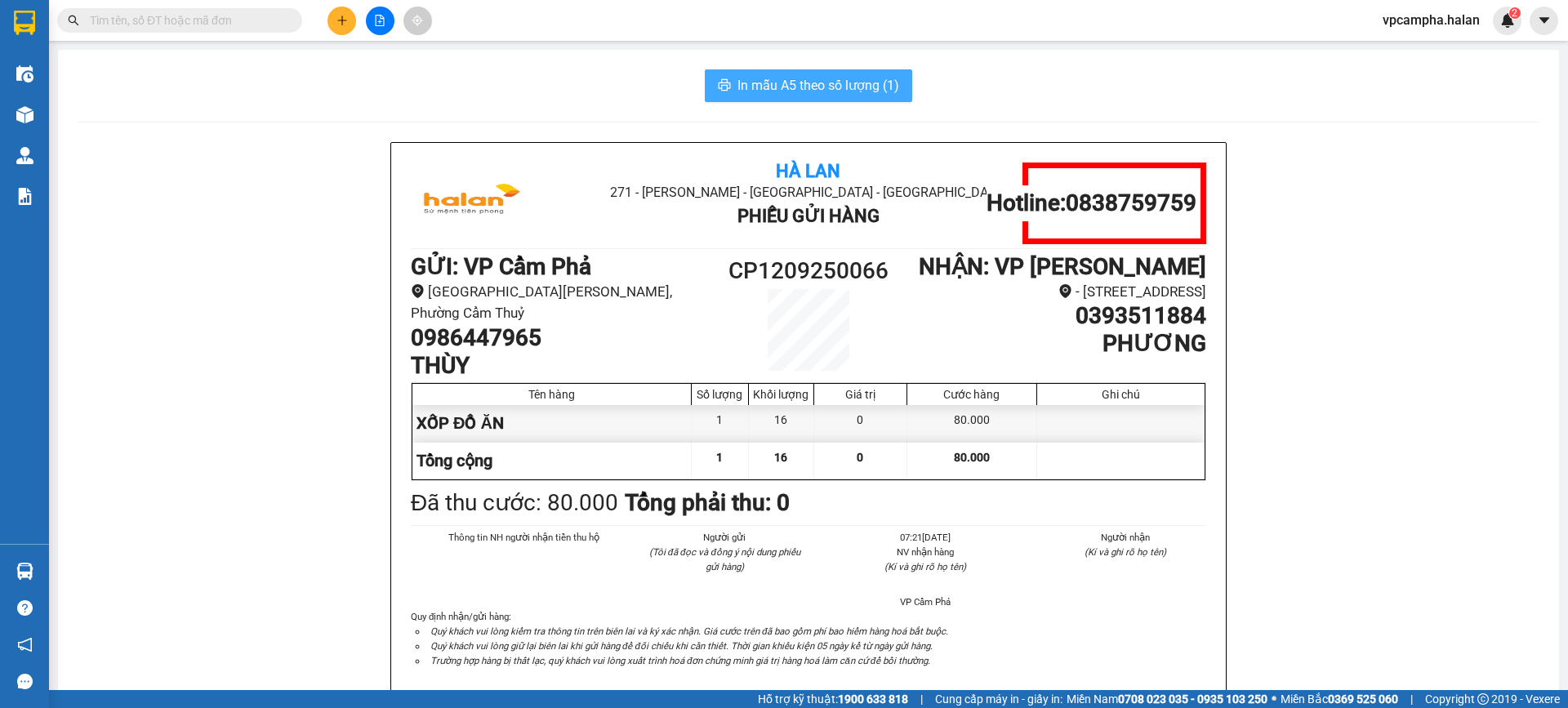
click at [827, 81] on span "In mẫu A5 theo số lượng (1)" at bounding box center [818, 85] width 162 height 21
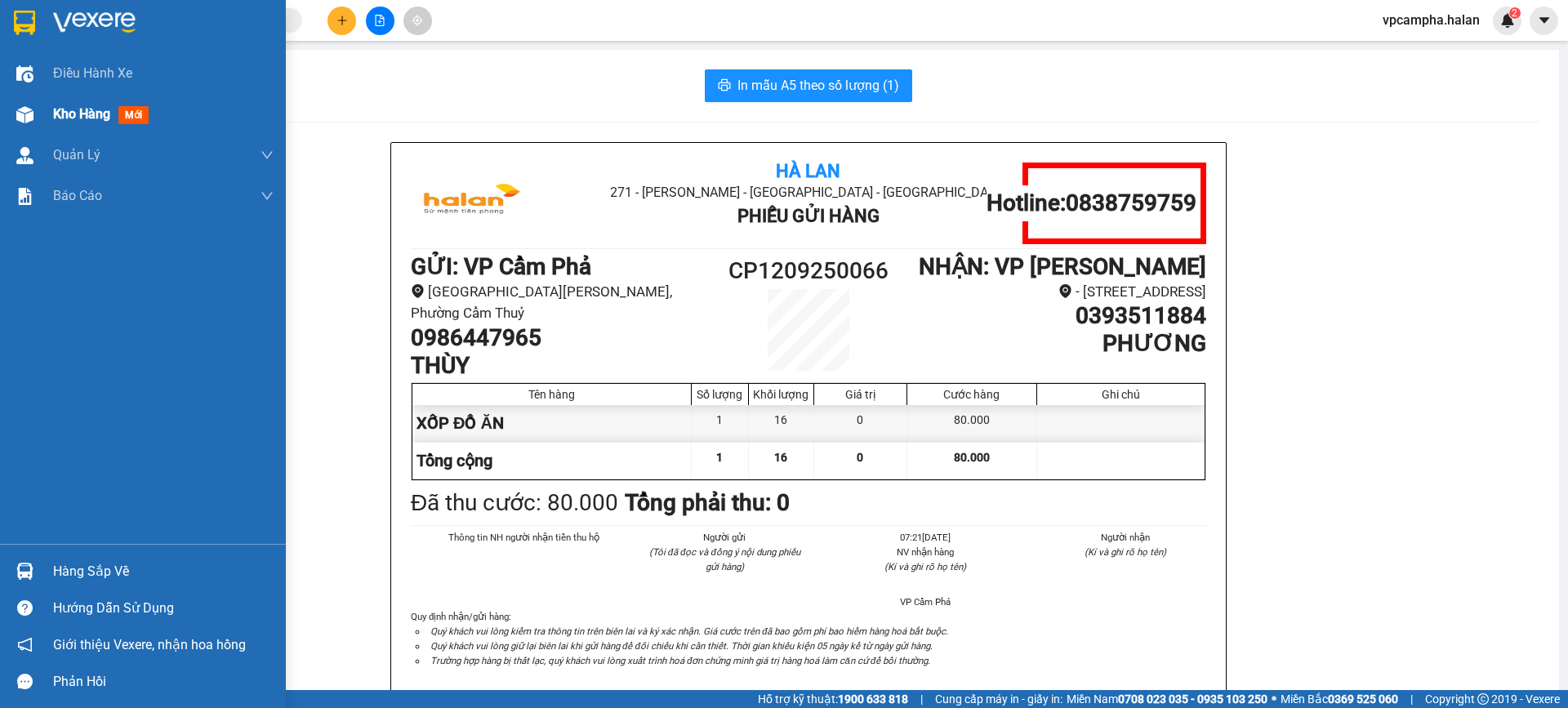
click at [116, 100] on div "Kho hàng mới" at bounding box center [163, 114] width 221 height 41
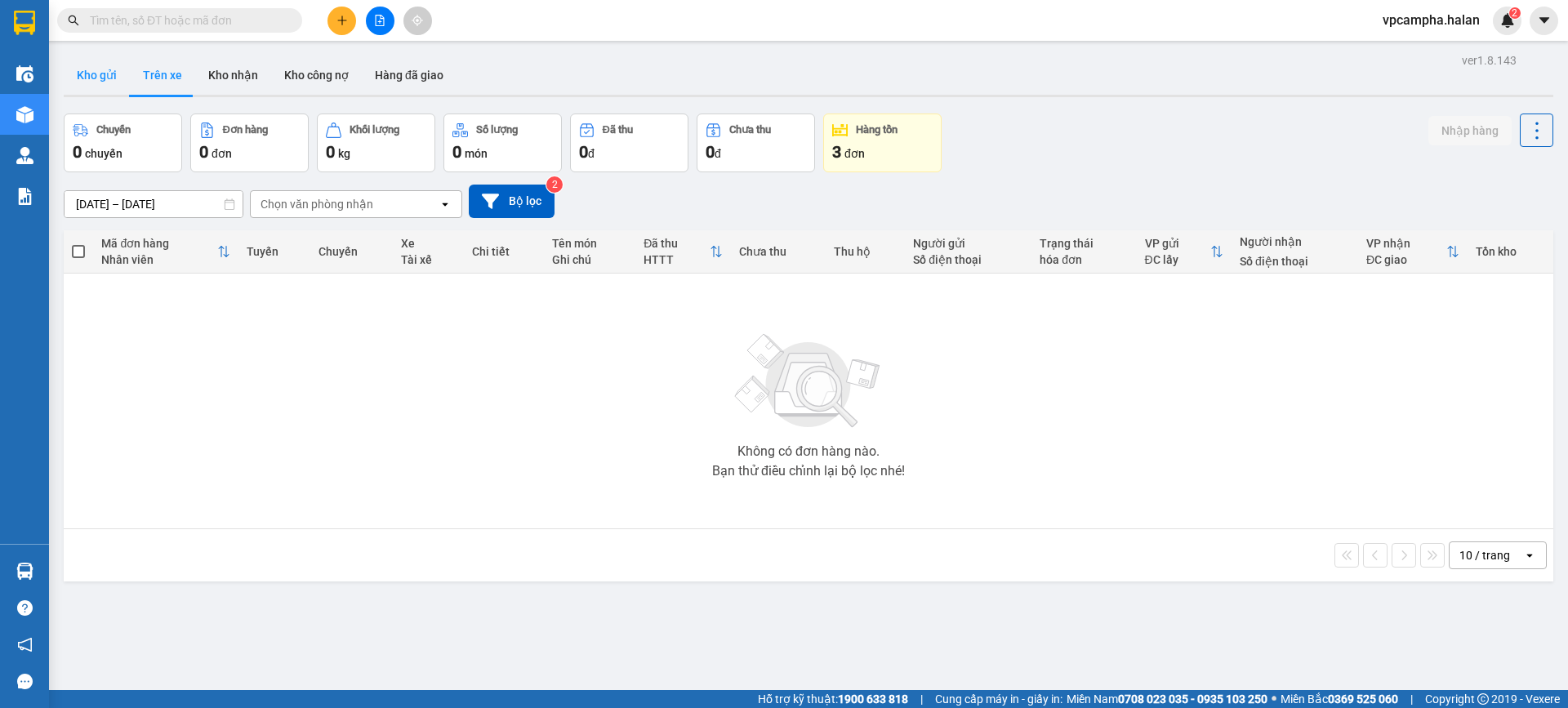
click at [107, 72] on button "Kho gửi" at bounding box center [97, 75] width 66 height 39
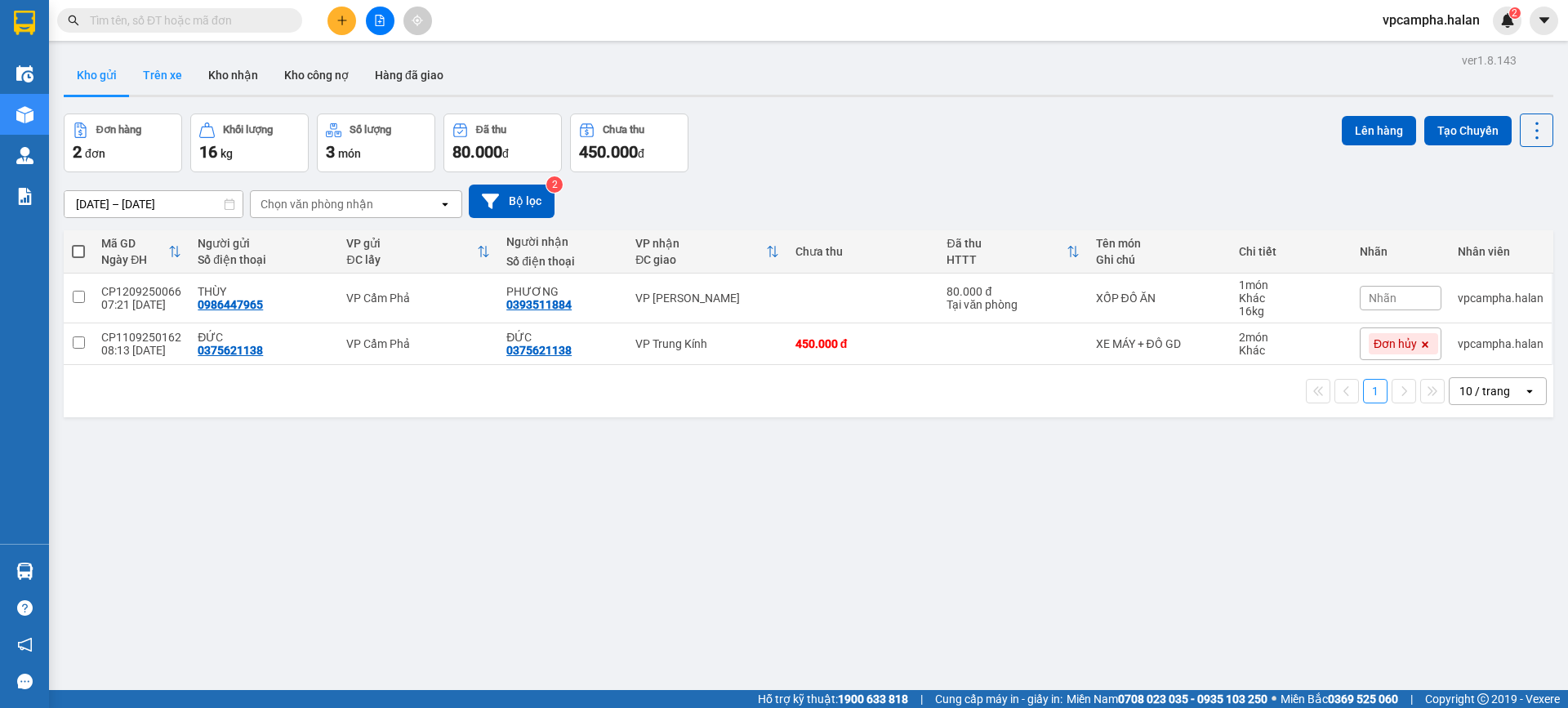
click at [162, 71] on button "Trên xe" at bounding box center [162, 75] width 66 height 39
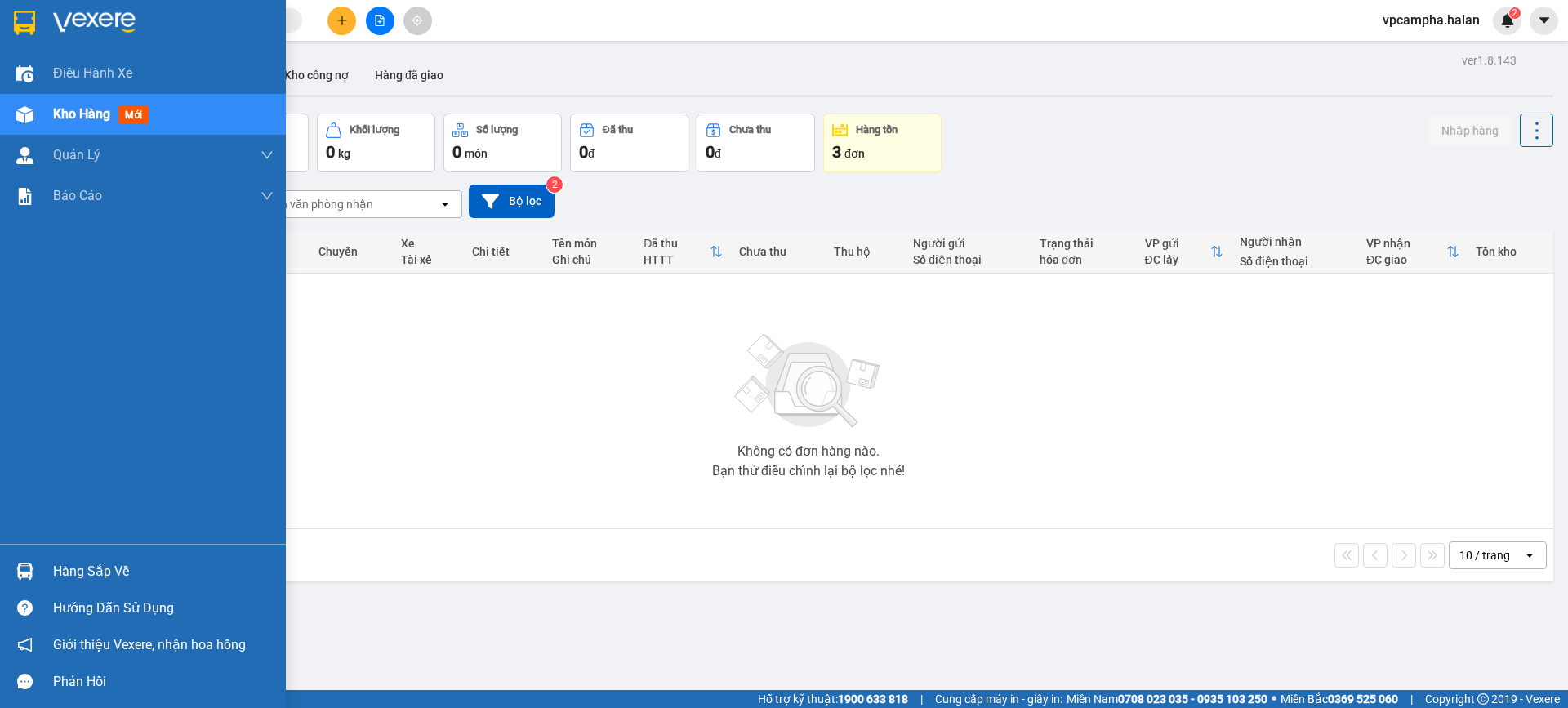
click at [0, 557] on div "Hàng sắp về" at bounding box center [143, 571] width 285 height 37
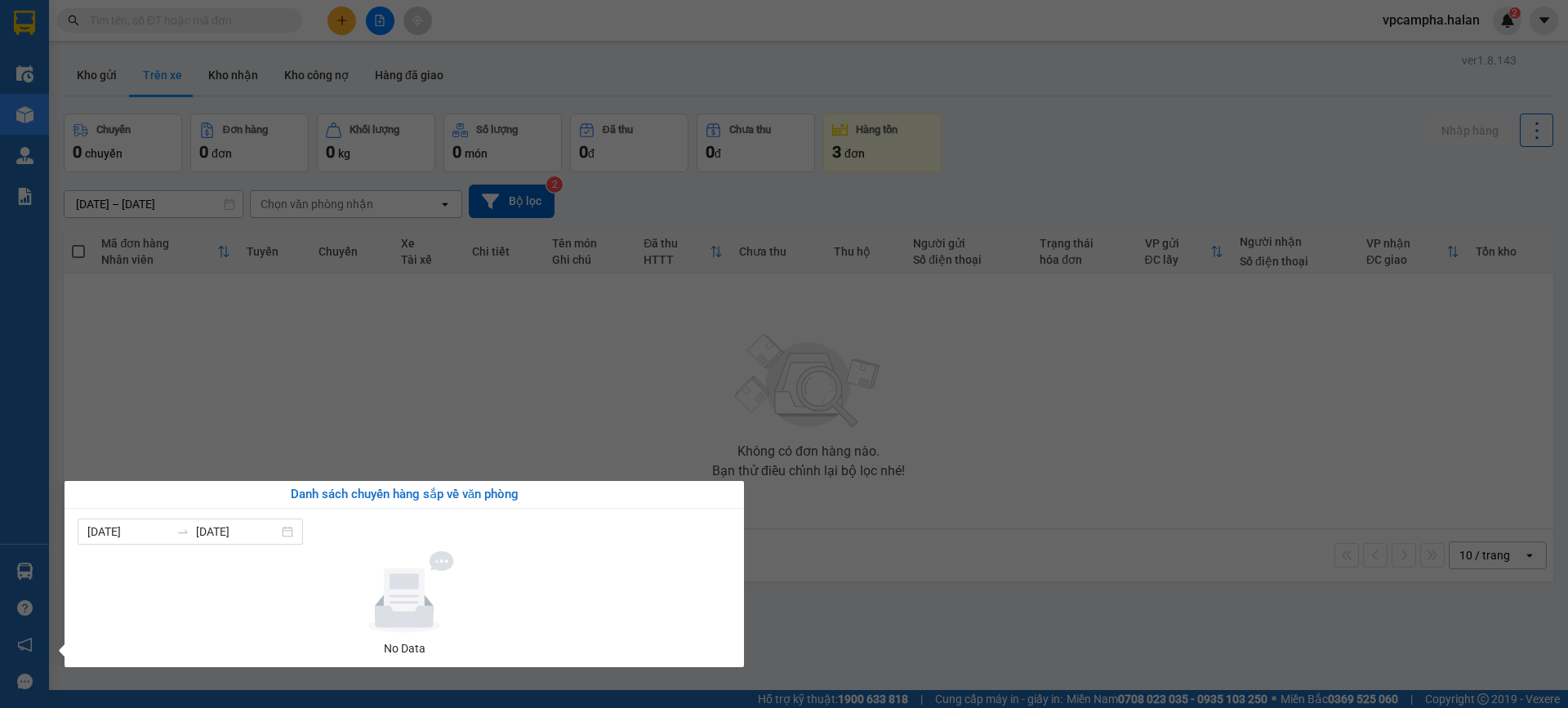
click at [485, 394] on section "Kết quả tìm kiếm ( 0 ) Bộ lọc No Data vpcampha.halan 2 Điều hành xe Kho hàng mớ…" at bounding box center [784, 354] width 1568 height 708
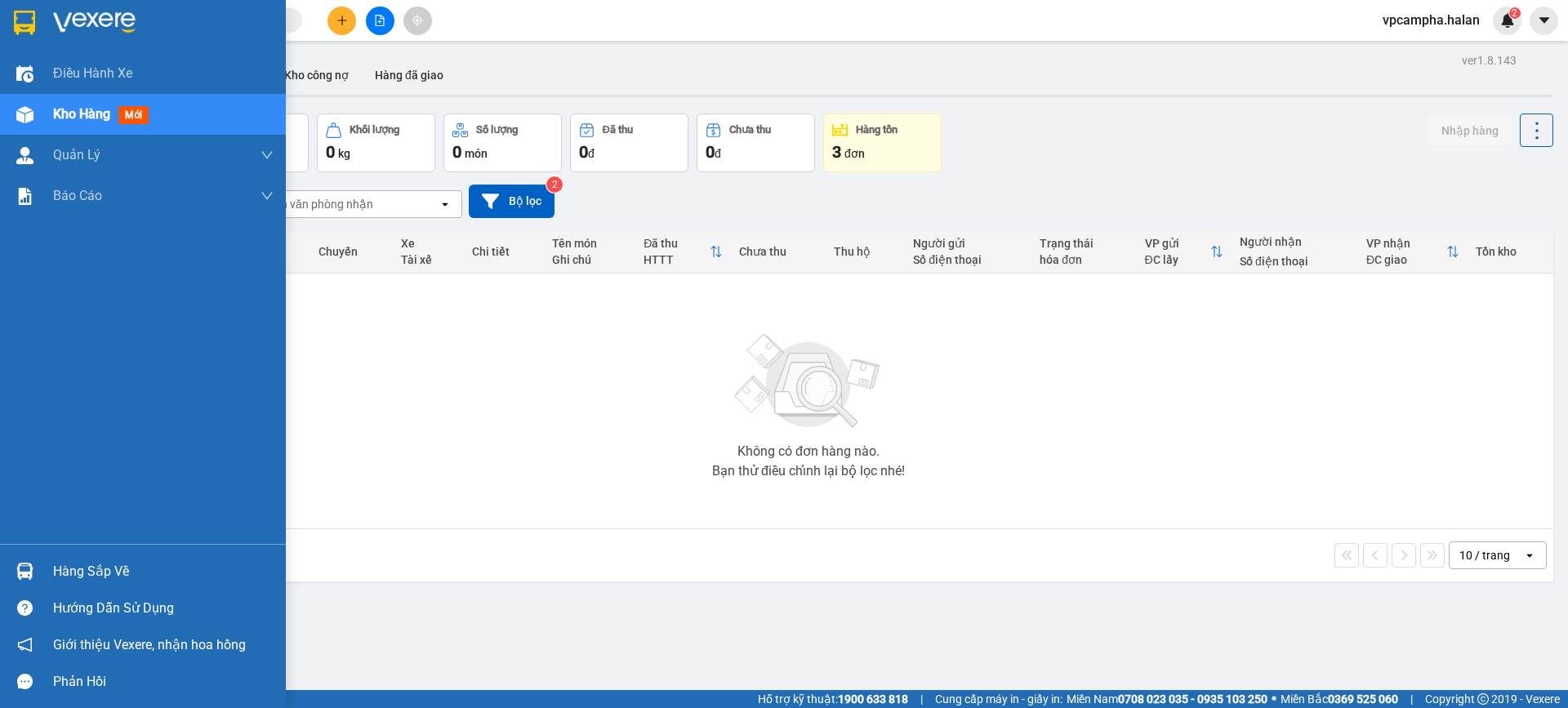
click at [102, 119] on span "Kho hàng" at bounding box center [82, 113] width 57 height 16
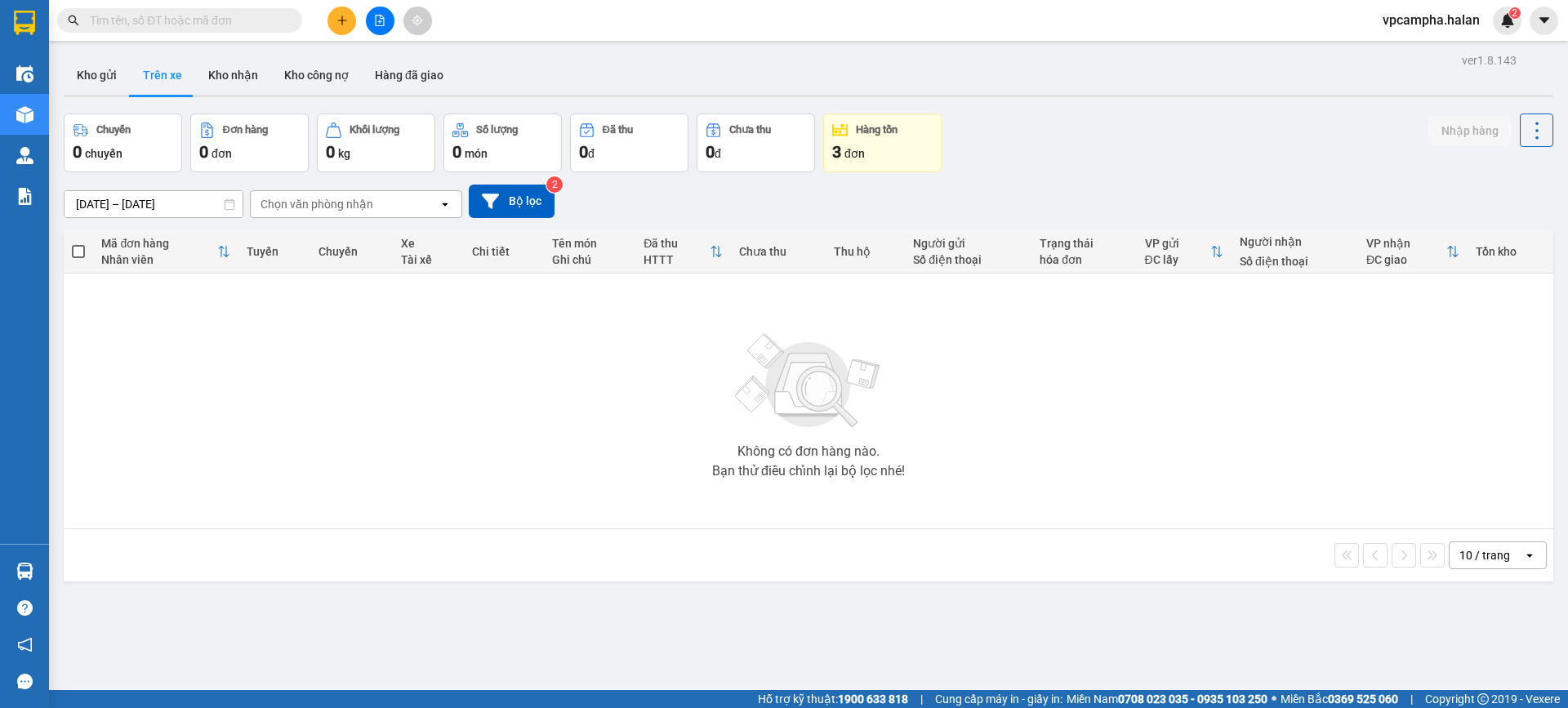
click at [598, 44] on main "ver 1.8.143 Kho gửi Trên xe Kho nhận Kho công nợ Hàng đã giao Chuyến 0 chuyến Đ…" at bounding box center [784, 345] width 1568 height 690
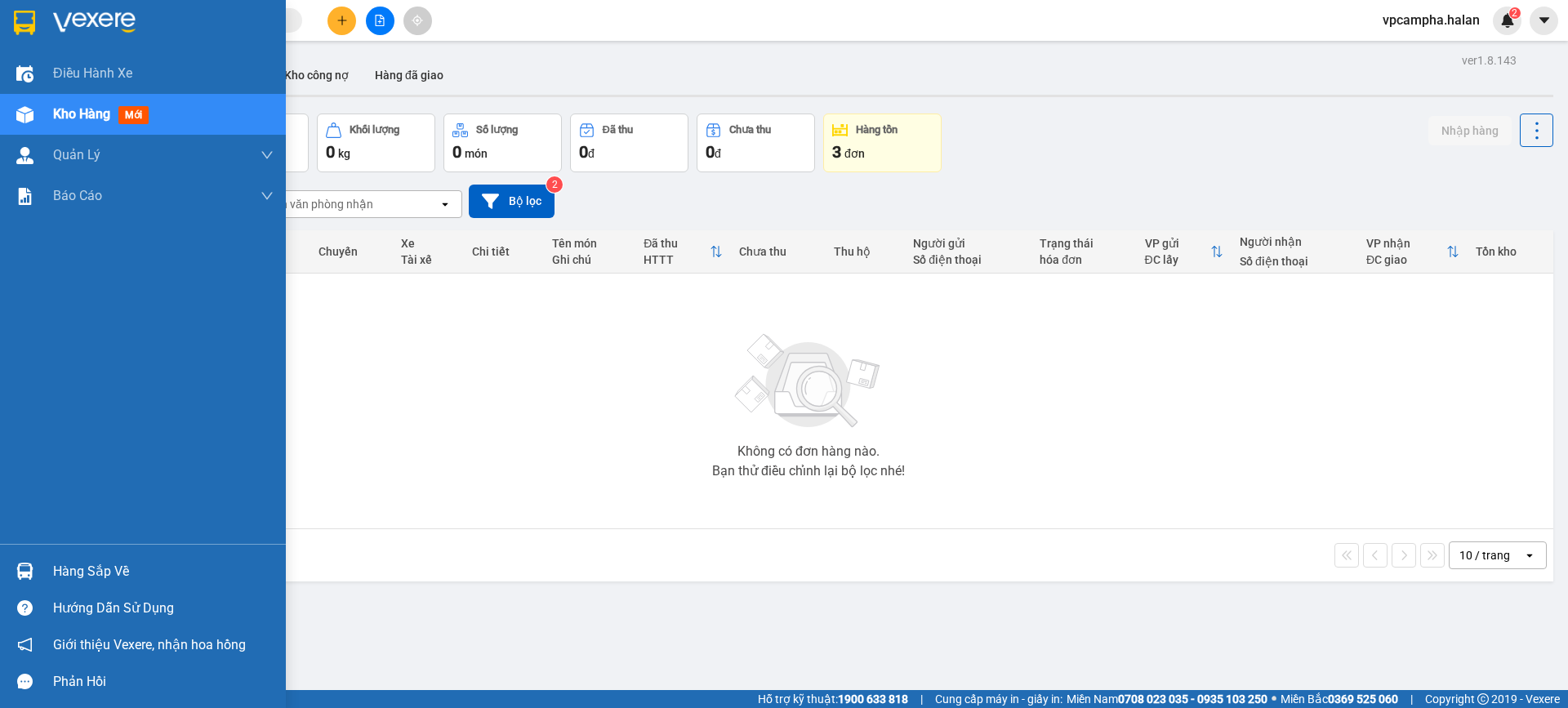
click at [112, 564] on div "Hàng sắp về" at bounding box center [163, 572] width 221 height 25
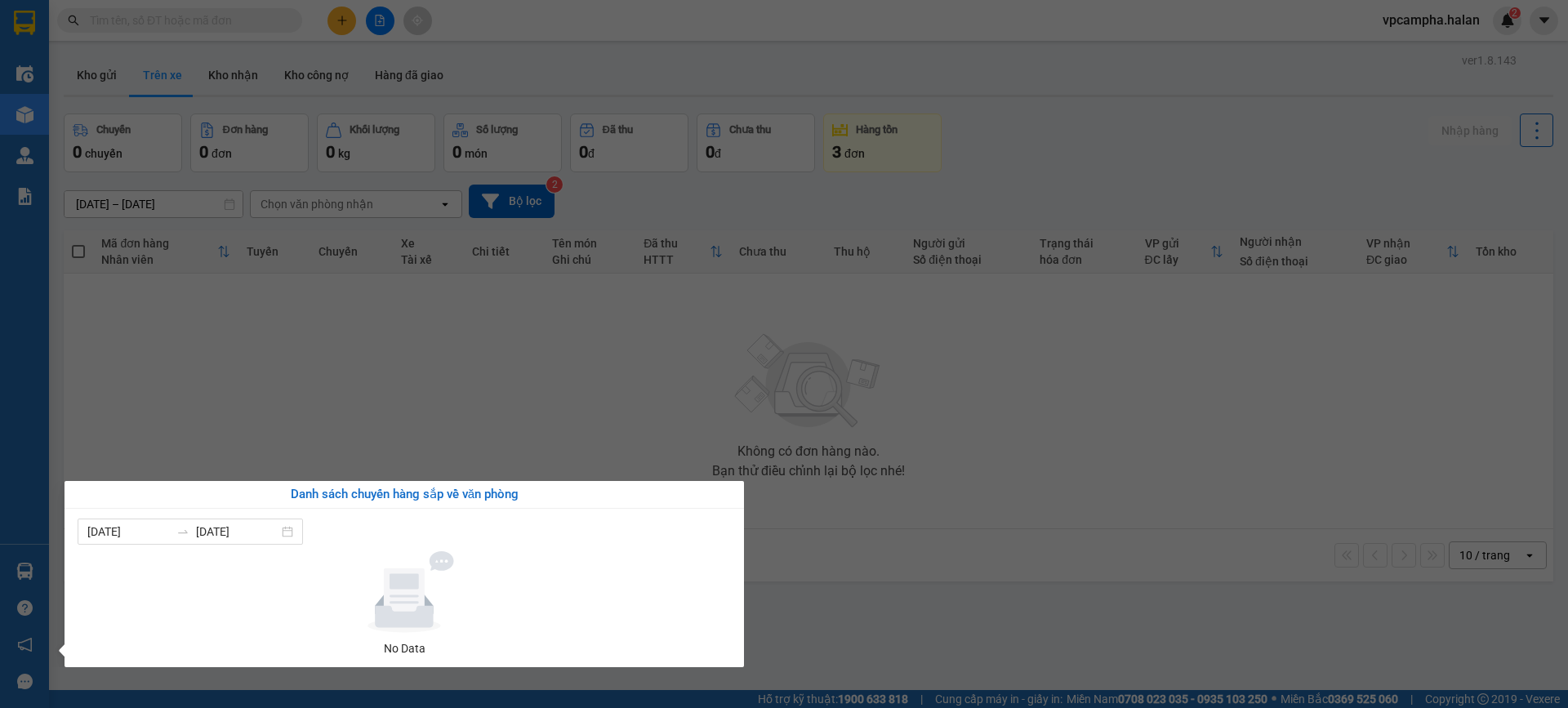
click at [734, 419] on section "Kết quả tìm kiếm ( 0 ) Bộ lọc No Data vpcampha.halan 2 Điều hành xe Kho hàng mớ…" at bounding box center [784, 354] width 1568 height 708
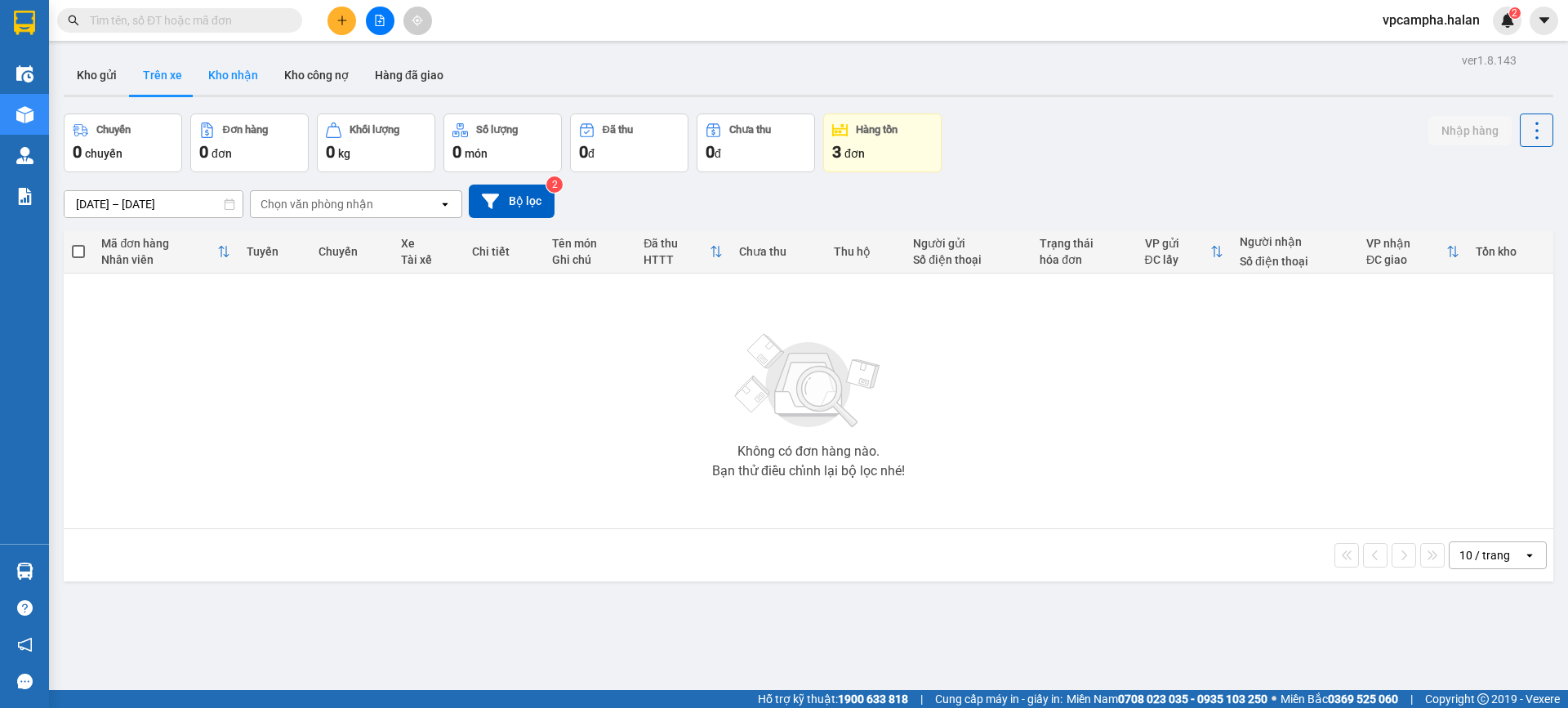
click at [235, 70] on button "Kho nhận" at bounding box center [233, 75] width 76 height 39
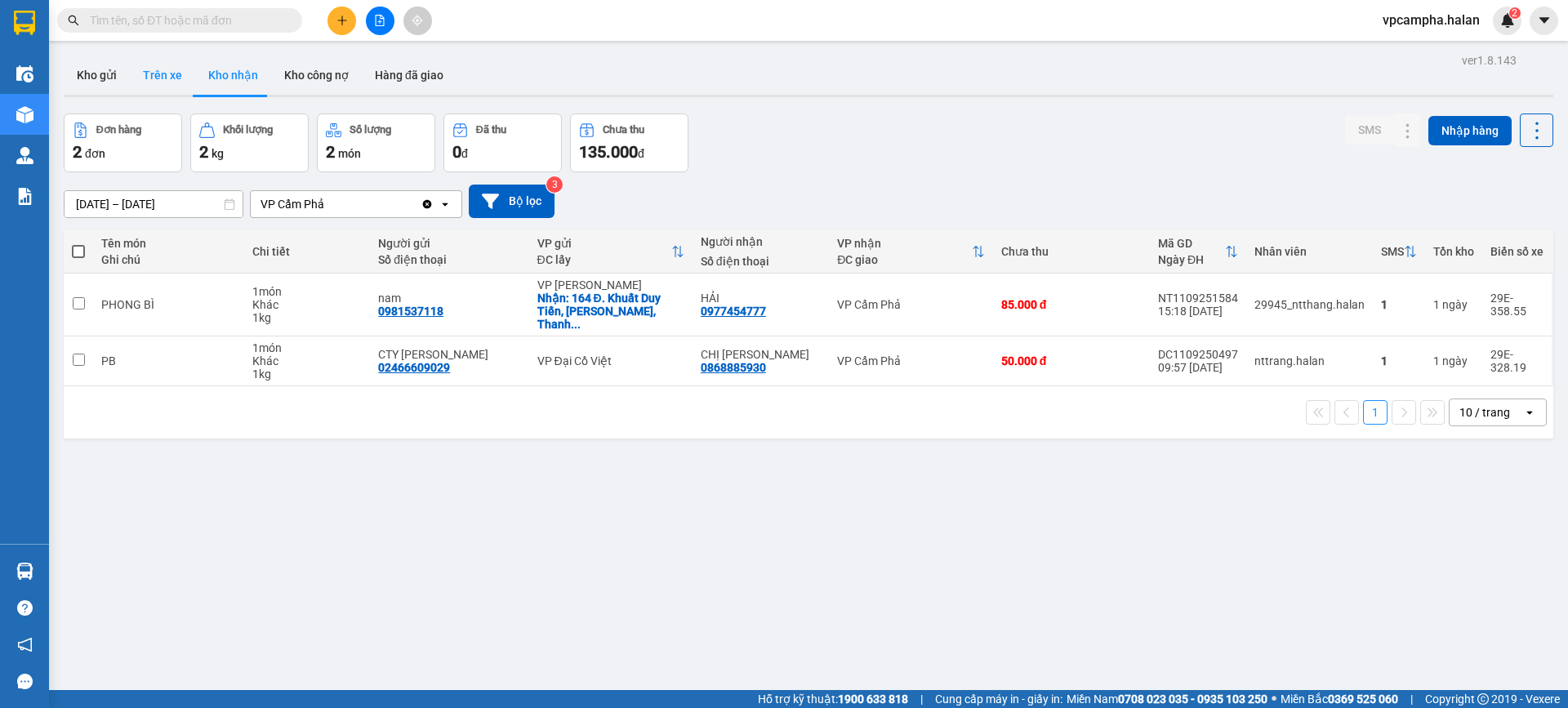
click at [160, 72] on button "Trên xe" at bounding box center [162, 75] width 66 height 39
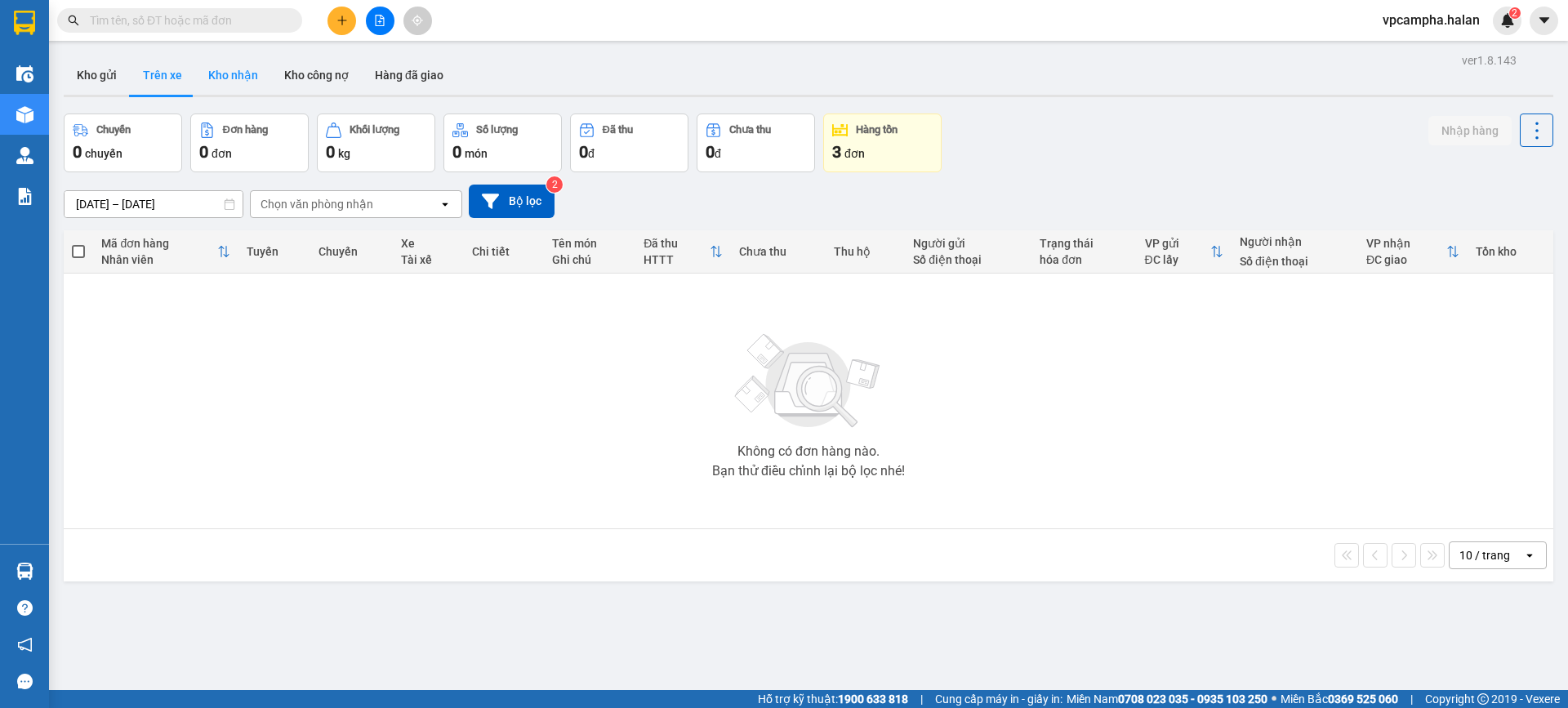
click at [232, 70] on button "Kho nhận" at bounding box center [233, 75] width 76 height 39
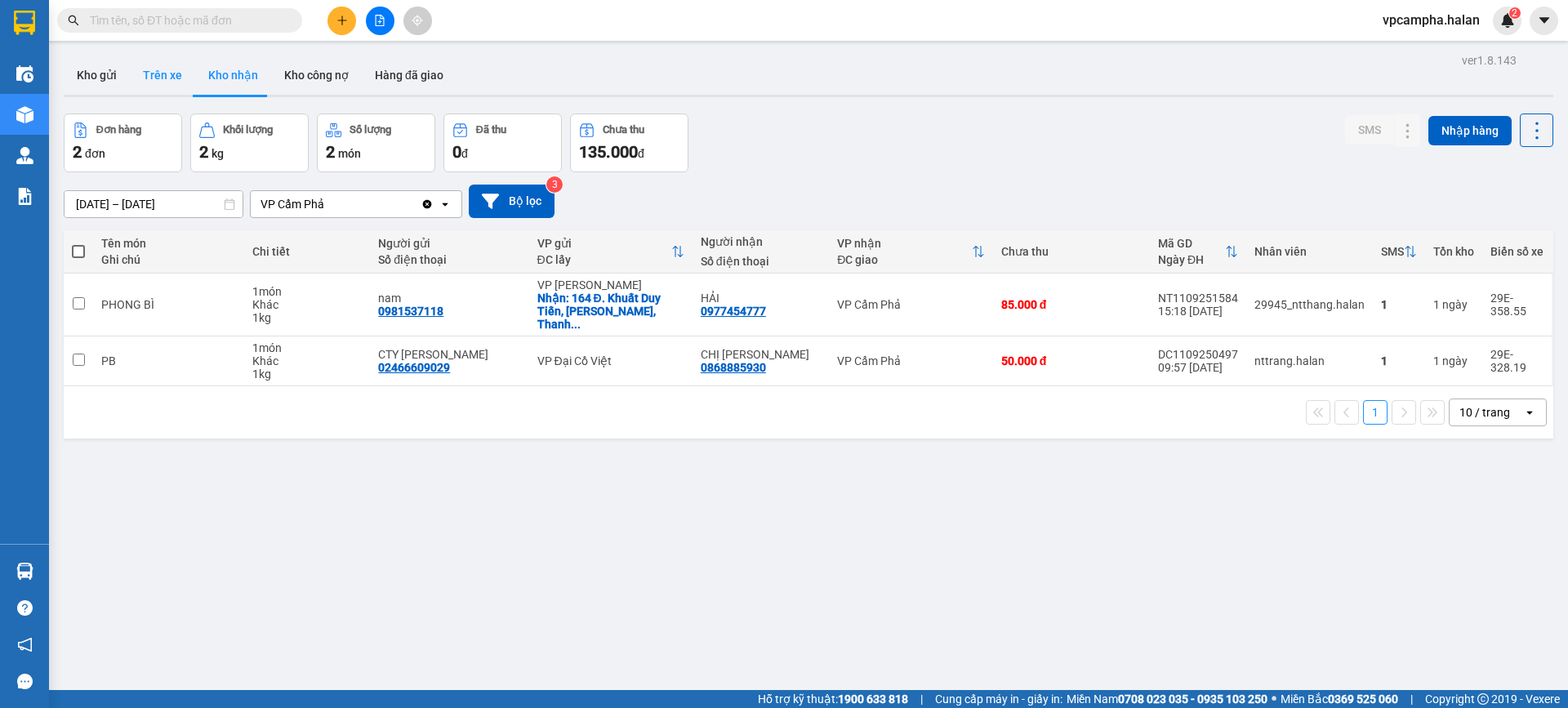
click at [153, 82] on button "Trên xe" at bounding box center [162, 75] width 66 height 39
type input "[DATE] – [DATE]"
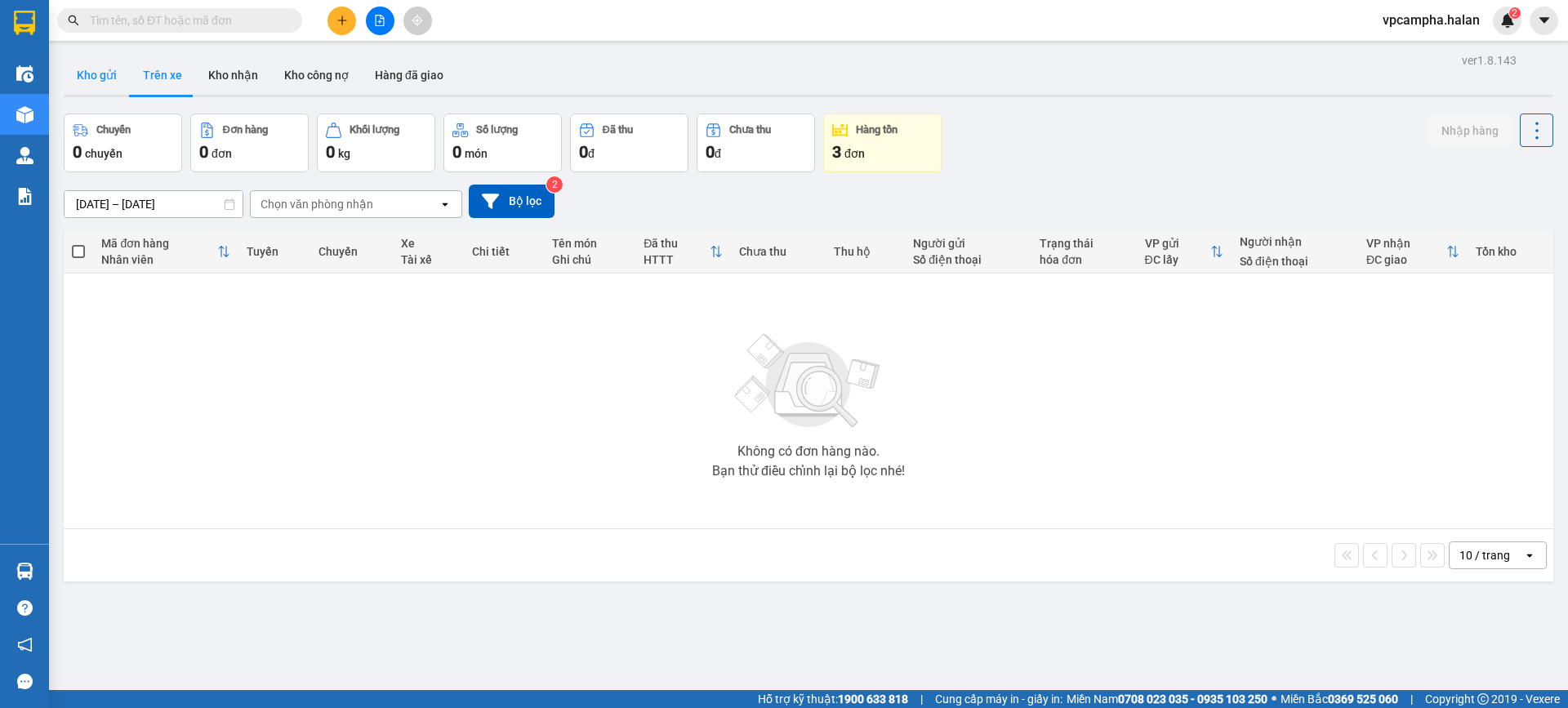
click at [101, 79] on button "Kho gửi" at bounding box center [97, 75] width 66 height 39
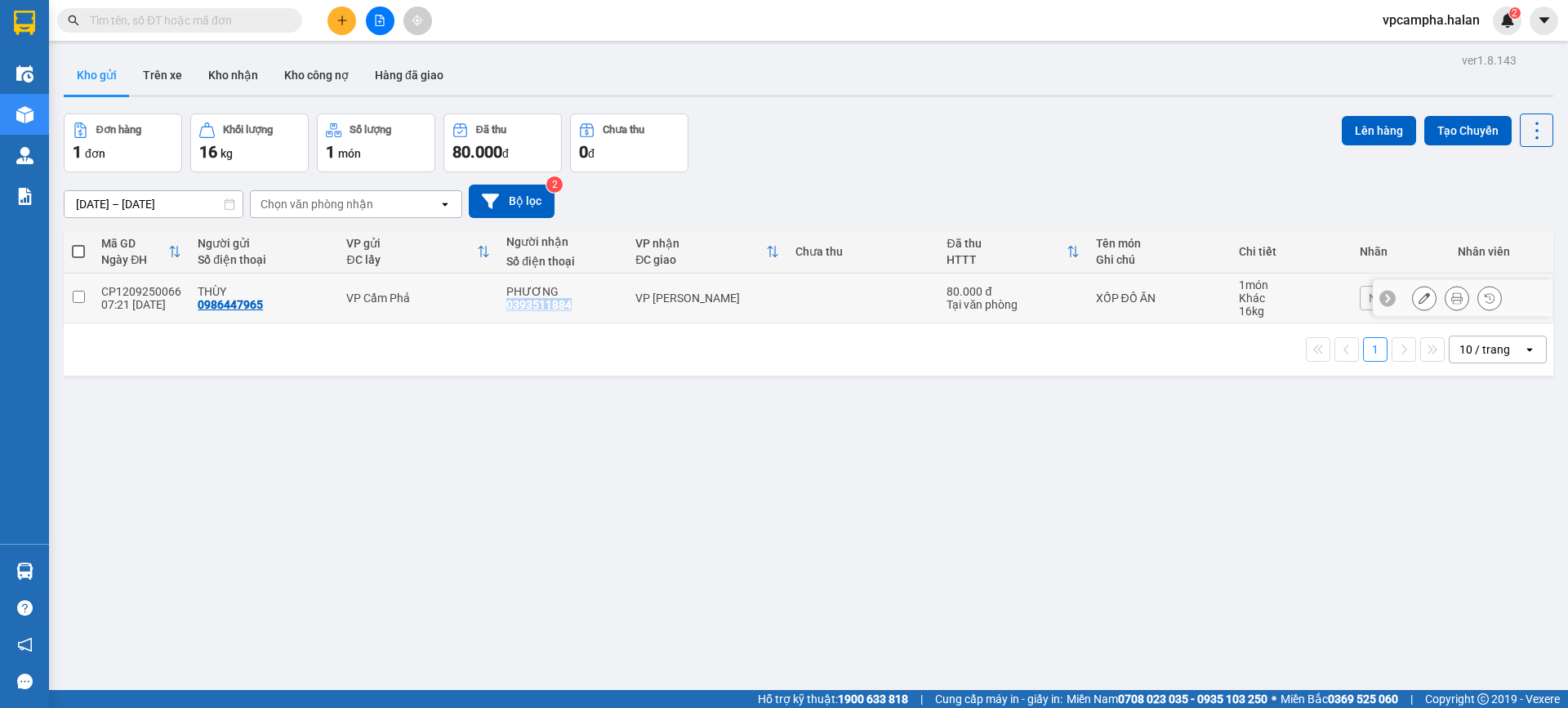
drag, startPoint x: 582, startPoint y: 303, endPoint x: 493, endPoint y: 308, distance: 89.1
click at [498, 308] on td "PHƯƠNG 0393511884" at bounding box center [562, 299] width 129 height 50
checkbox input "true"
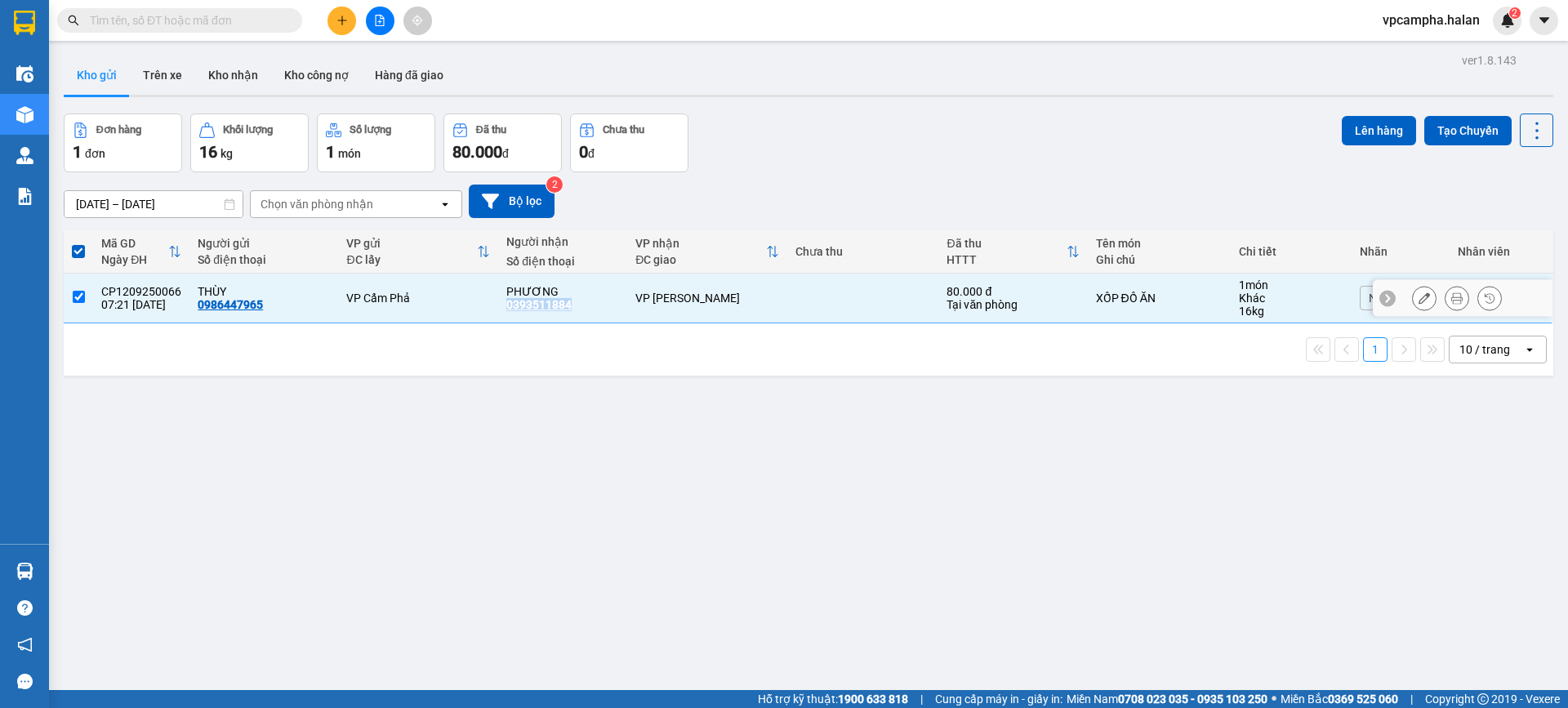
copy div "0393511884"
click at [629, 484] on div "ver 1.8.143 Kho gửi Trên xe Kho nhận Kho công nợ Hàng đã giao Đơn hàng 1 đơn Kh…" at bounding box center [809, 403] width 1502 height 708
click at [153, 85] on button "Trên xe" at bounding box center [162, 75] width 66 height 39
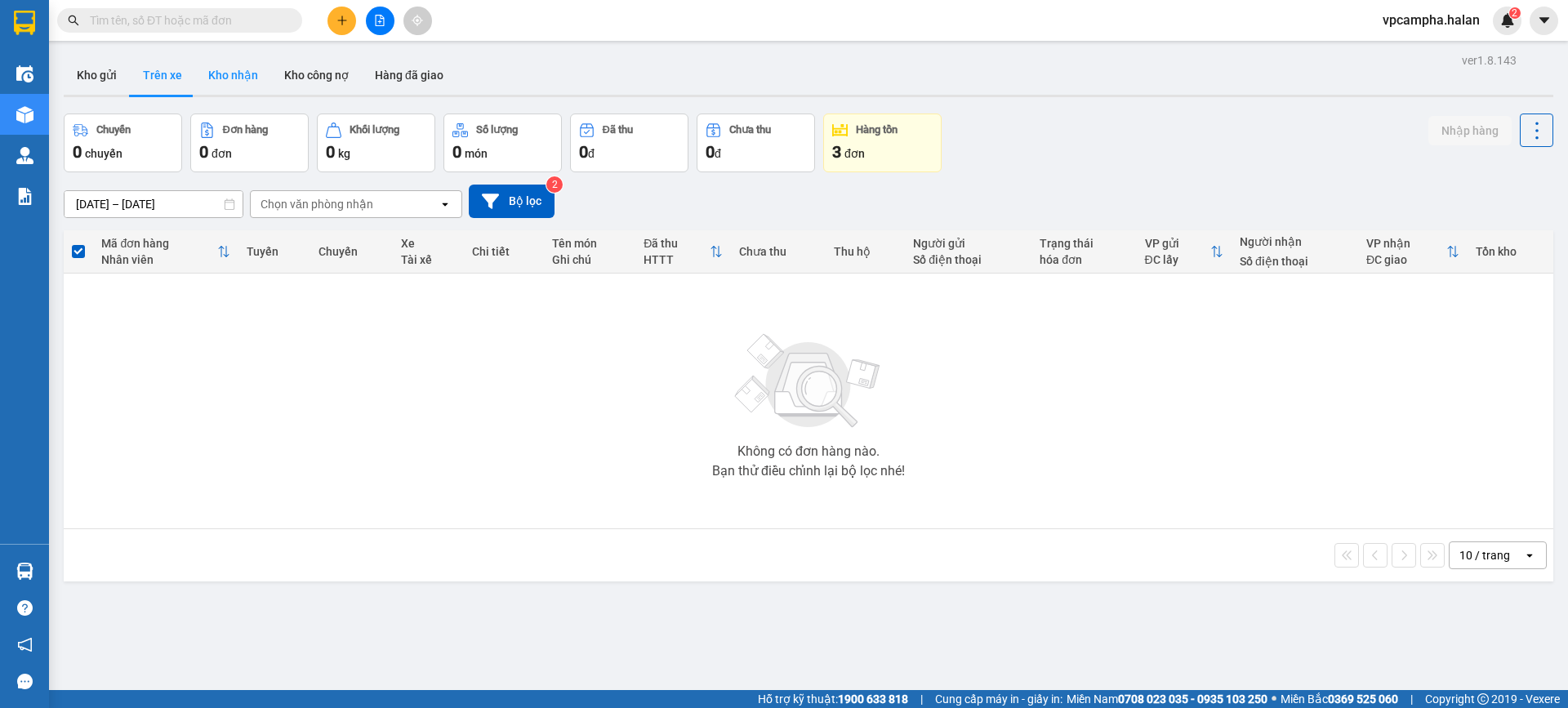
click at [223, 71] on button "Kho nhận" at bounding box center [233, 75] width 76 height 39
type input "[DATE] – [DATE]"
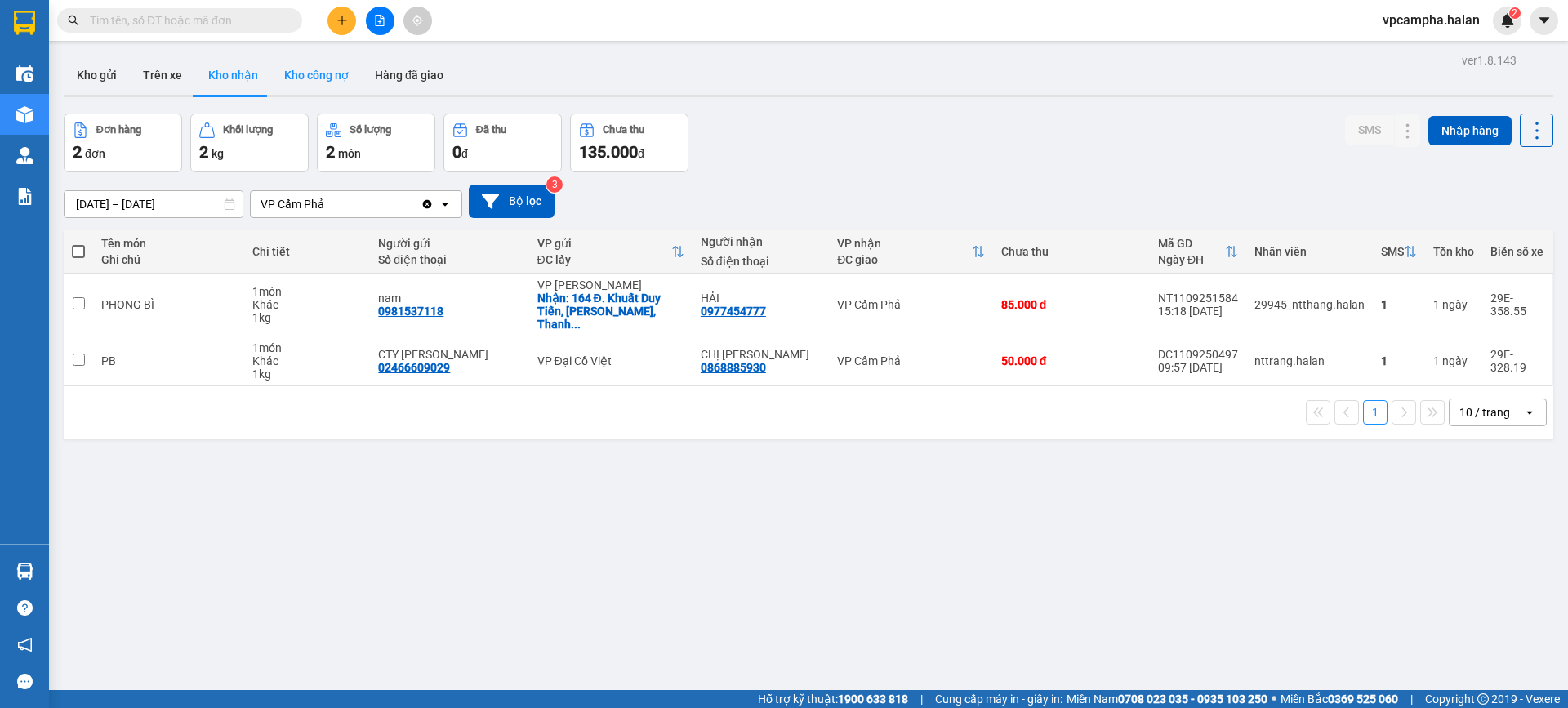
click at [349, 70] on button "Kho công nợ" at bounding box center [317, 75] width 91 height 39
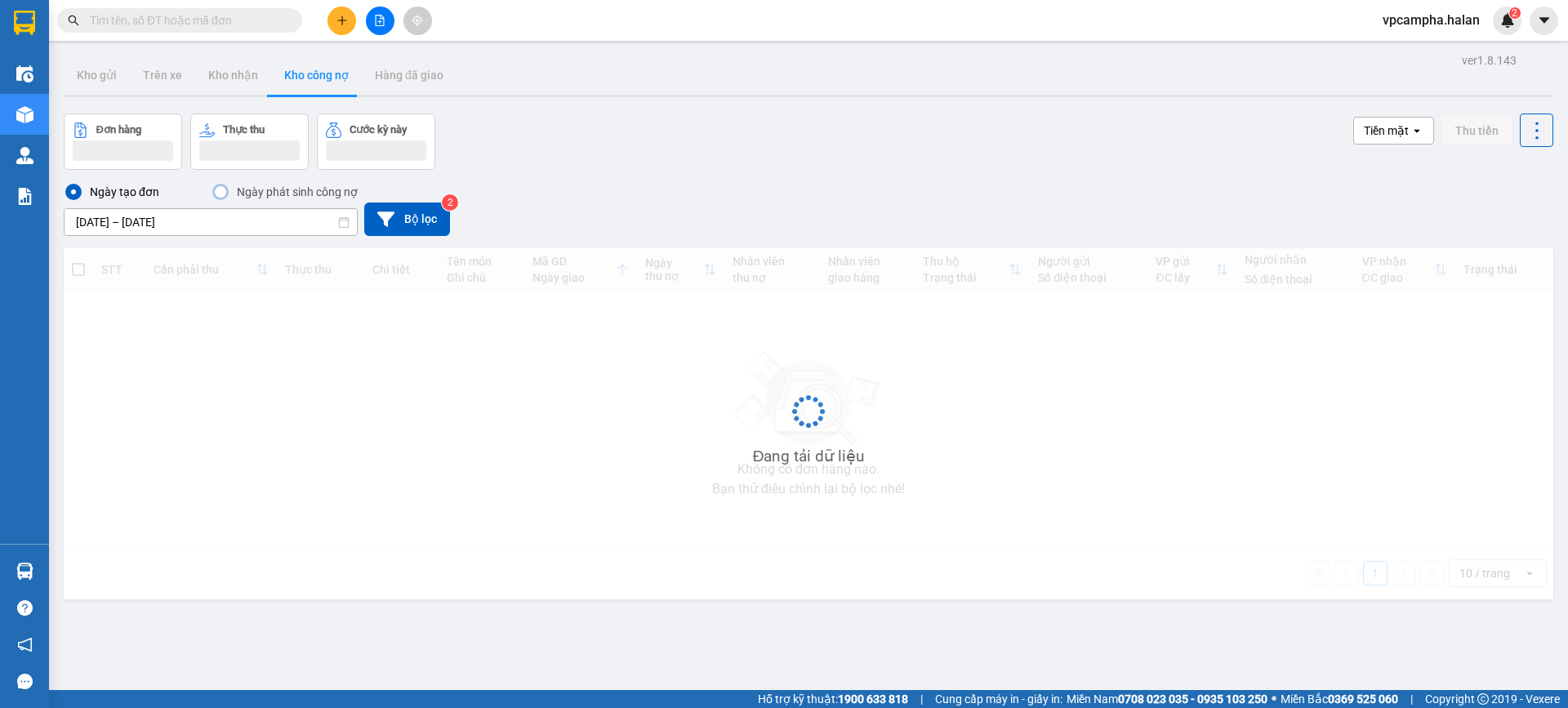
click at [244, 54] on div "ver 1.8.143 Kho gửi Trên xe Kho nhận Kho công nợ Hàng đã giao Đơn hàng Thực thu…" at bounding box center [809, 403] width 1502 height 708
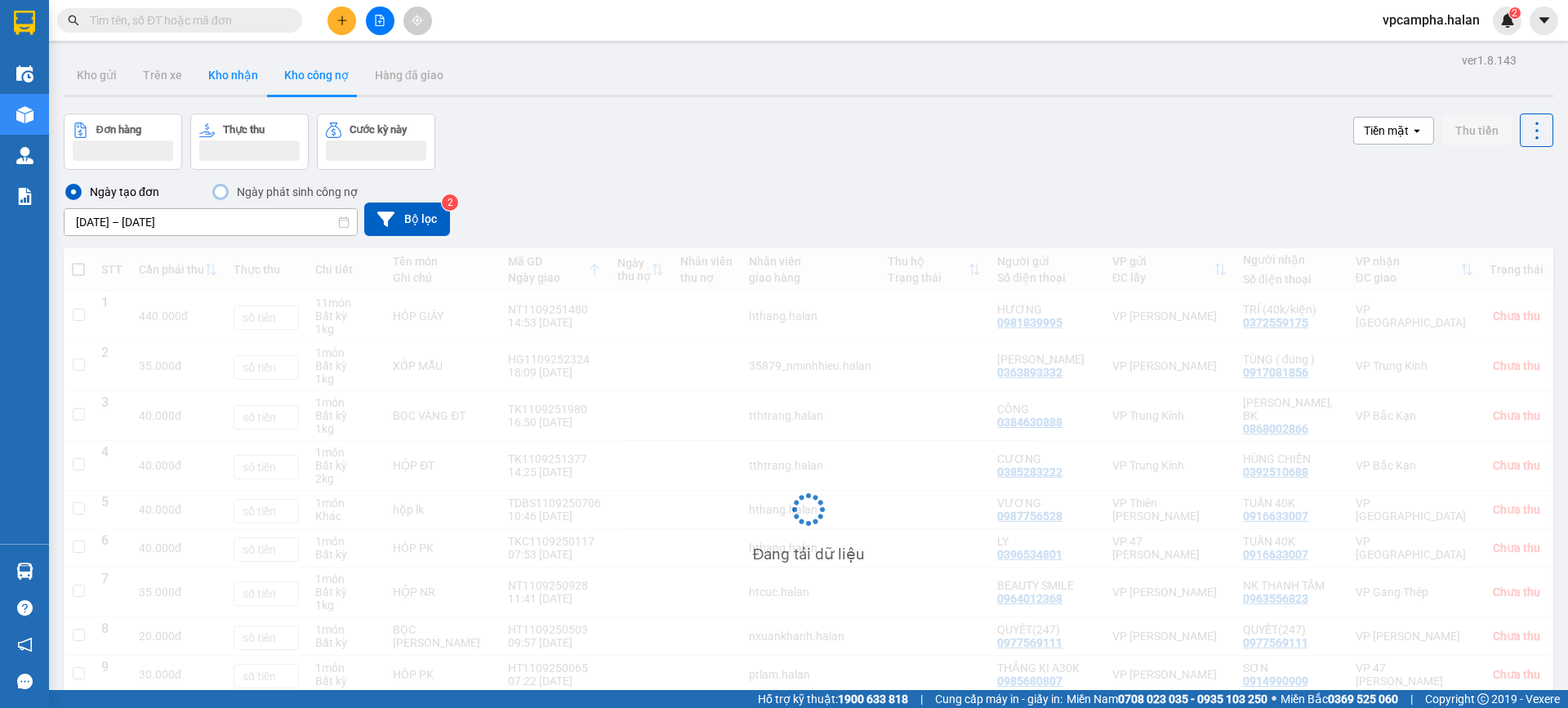
click at [230, 74] on button "Kho nhận" at bounding box center [233, 75] width 76 height 39
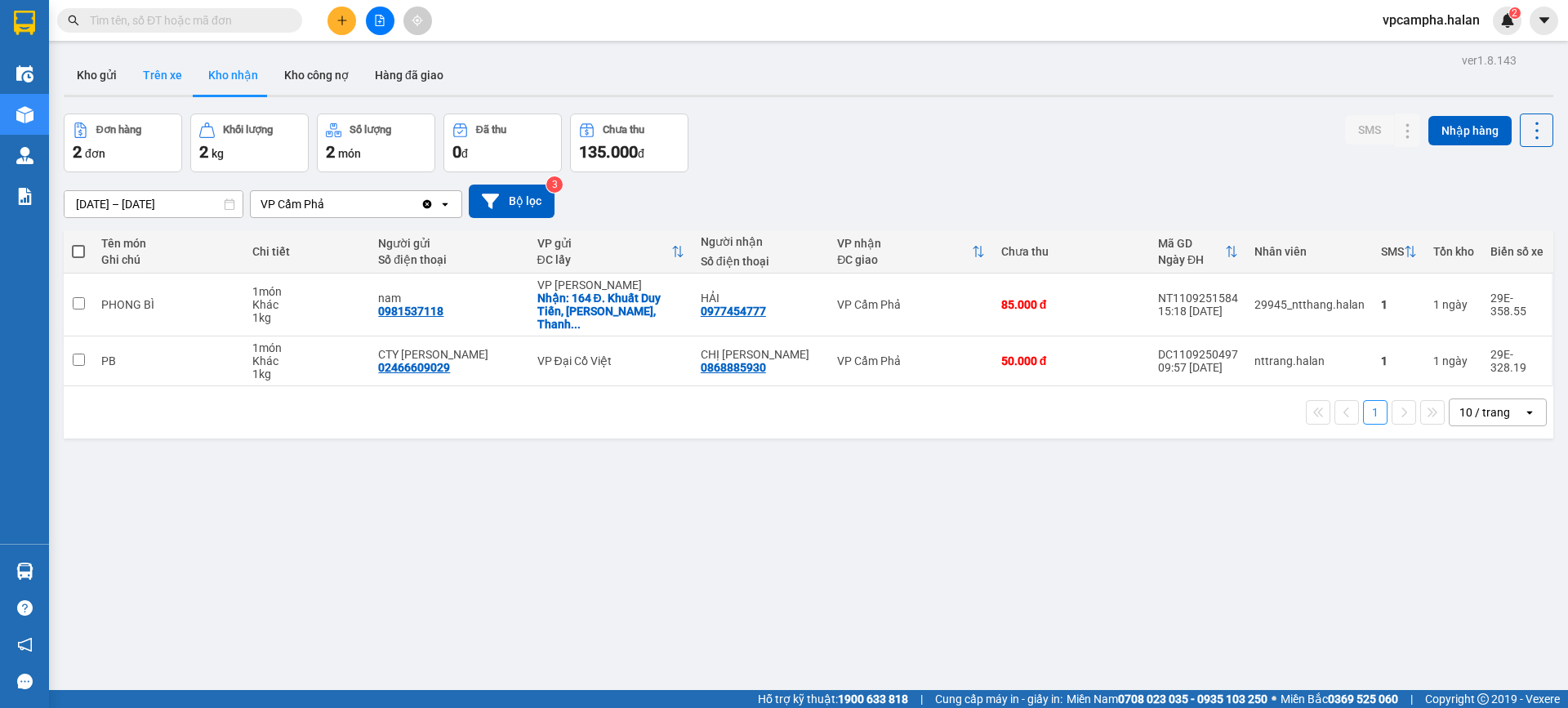
click at [135, 72] on button "Trên xe" at bounding box center [162, 75] width 66 height 39
type input "[DATE] – [DATE]"
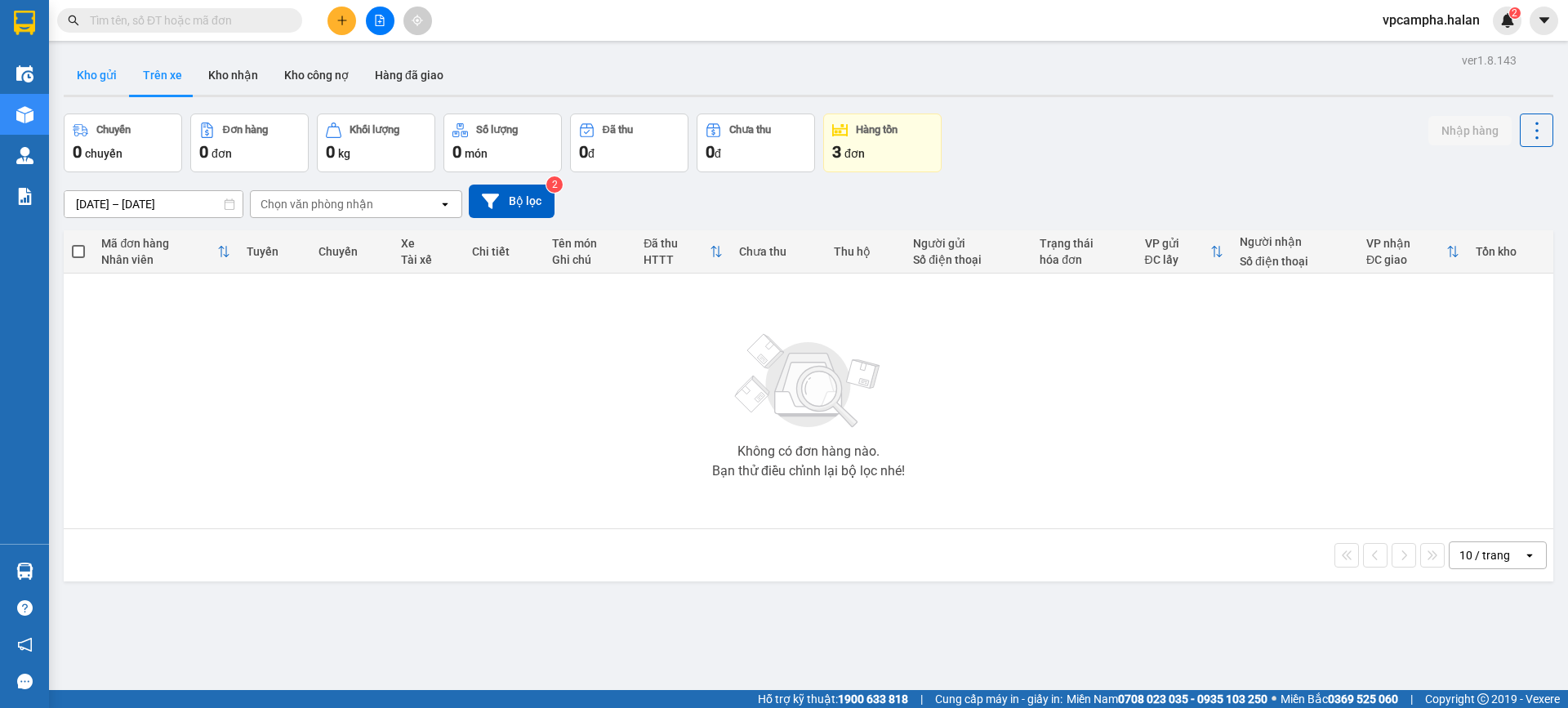
click at [88, 73] on button "Kho gửi" at bounding box center [97, 75] width 66 height 39
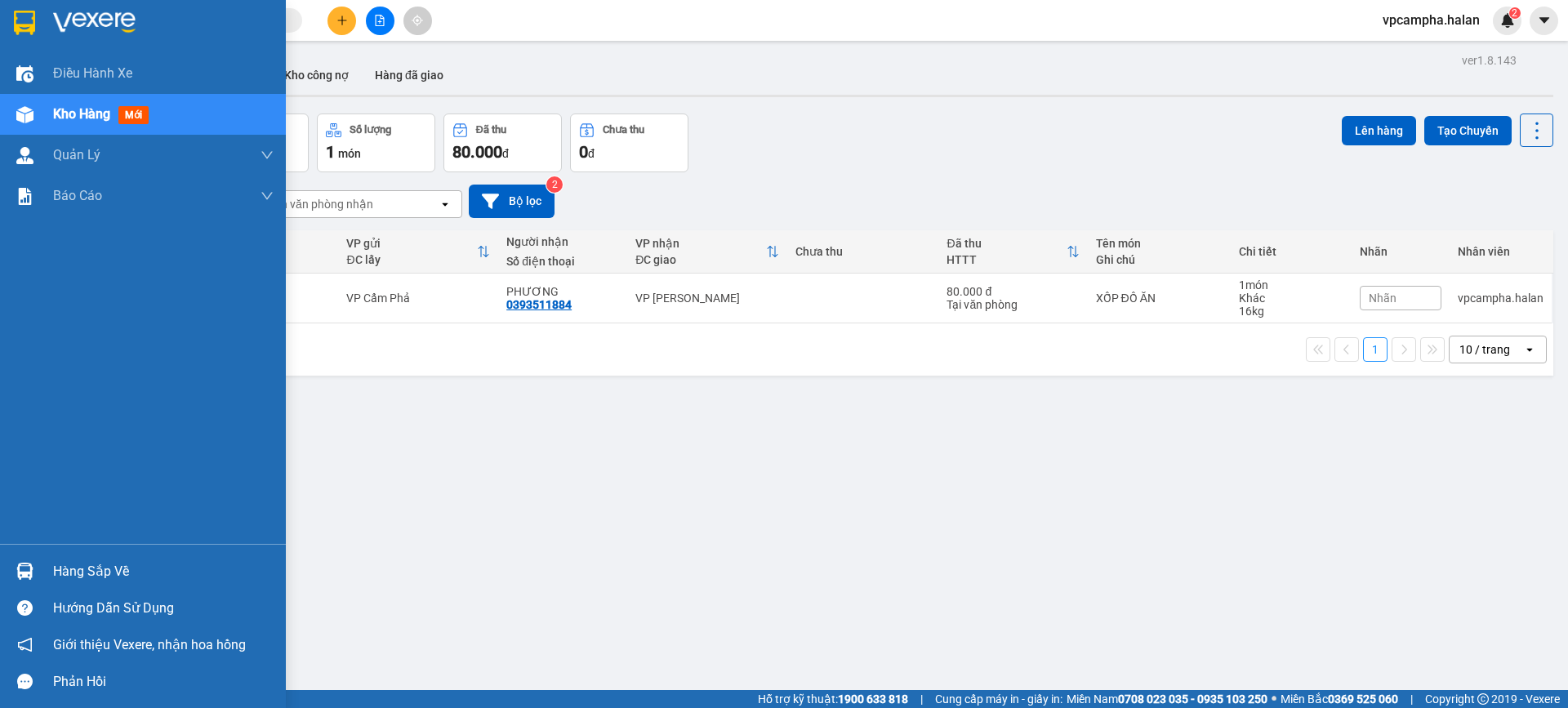
click at [104, 569] on div "Hàng sắp về" at bounding box center [163, 572] width 221 height 25
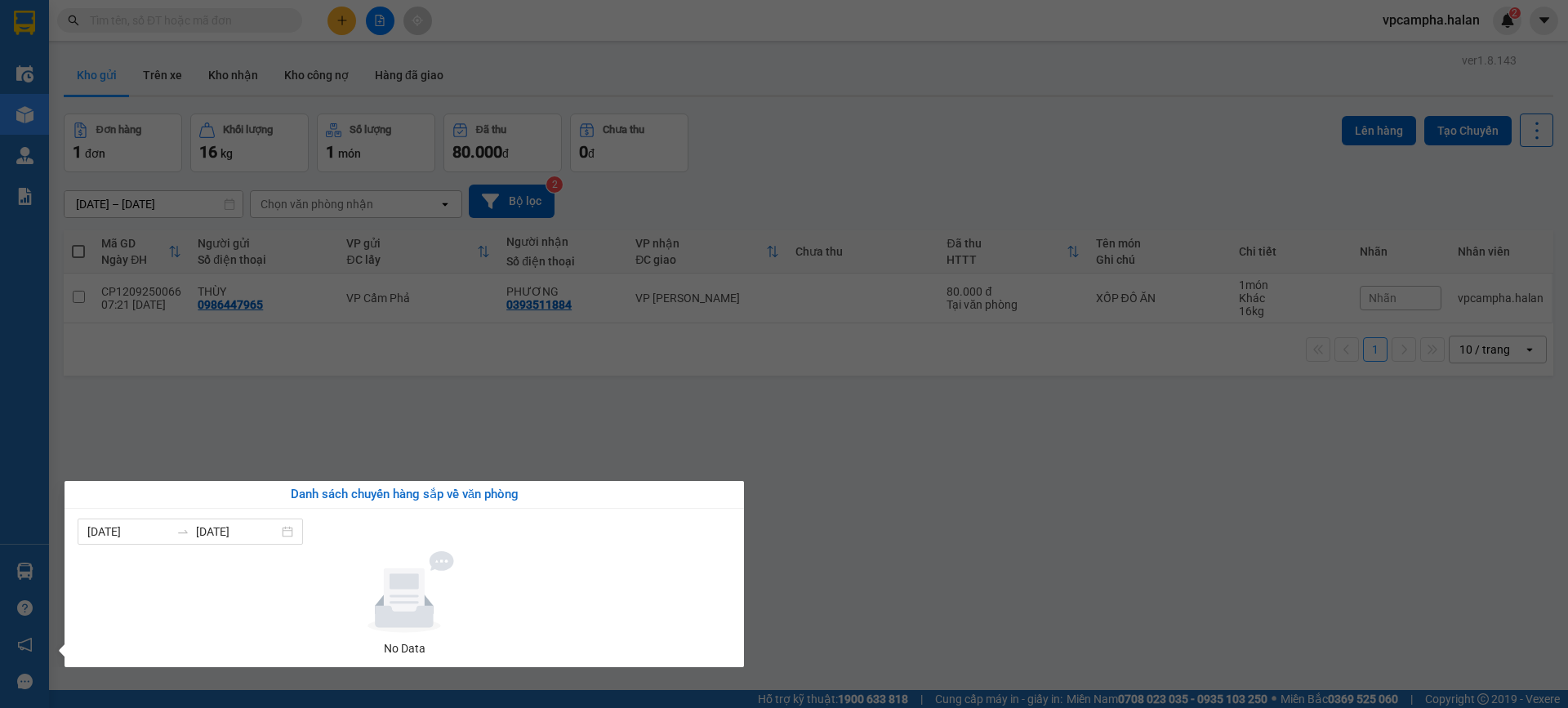
click at [573, 409] on section "Kết quả tìm kiếm ( 0 ) Bộ lọc No Data vpcampha.halan 2 Điều hành xe Kho hàng mớ…" at bounding box center [784, 354] width 1568 height 708
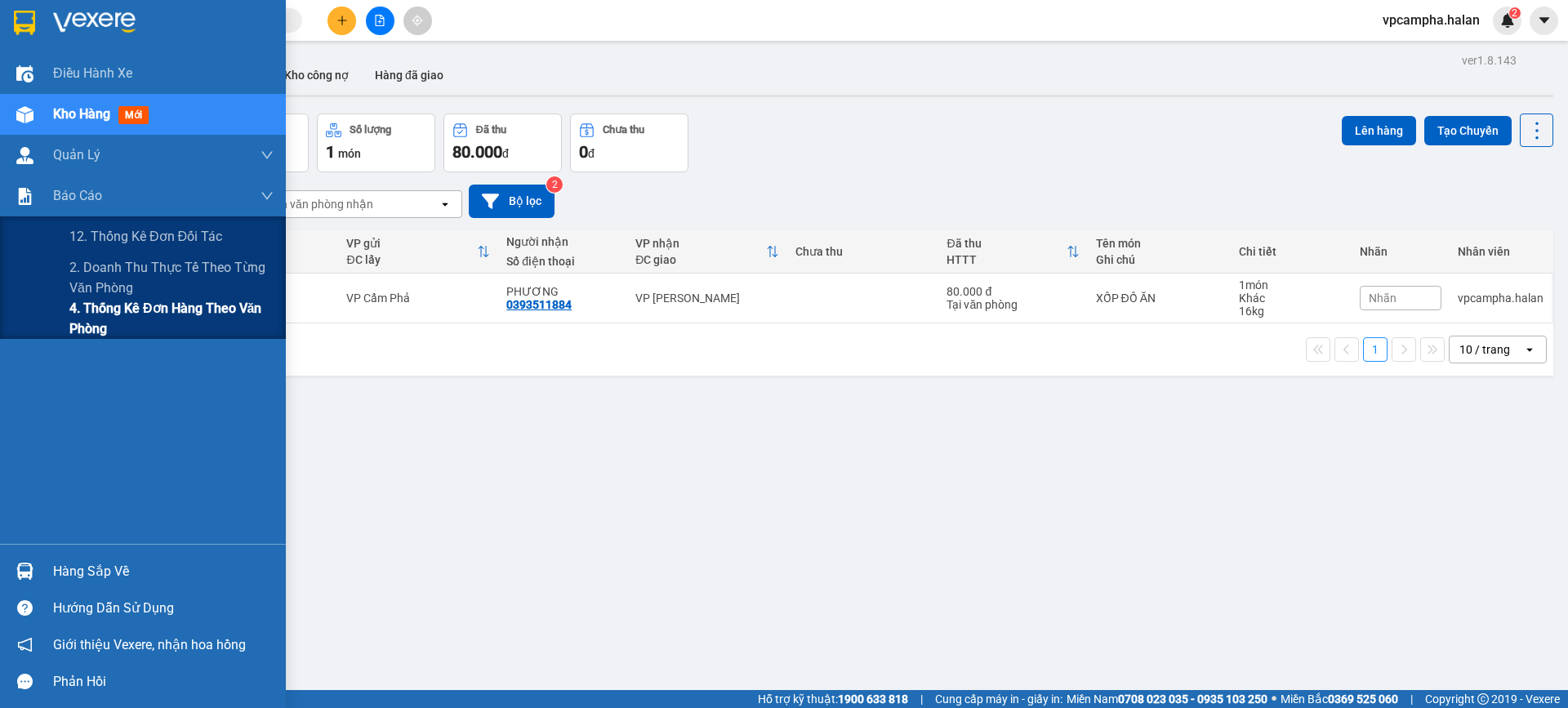
click at [153, 313] on span "4. Thống kê đơn hàng theo văn phòng" at bounding box center [171, 318] width 204 height 41
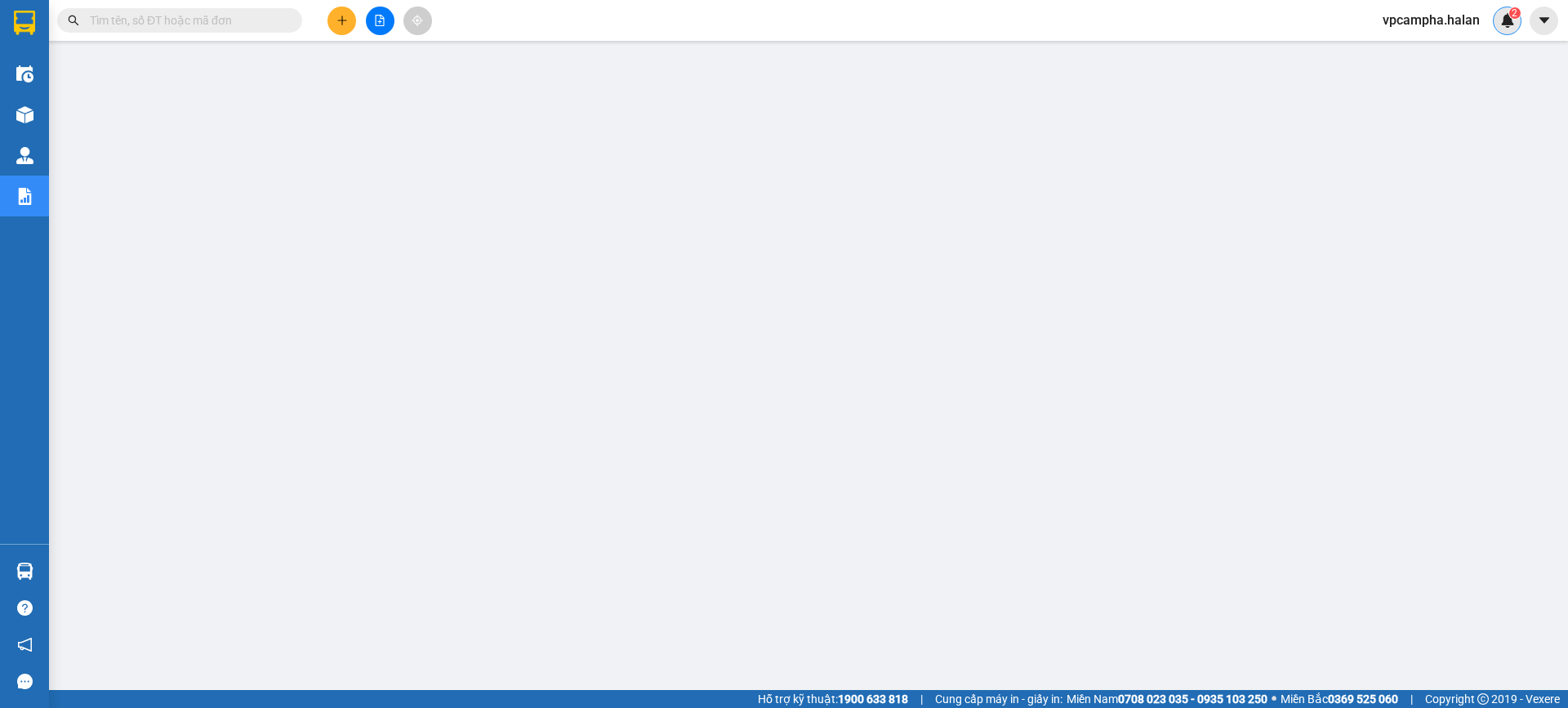
click at [1504, 18] on img at bounding box center [1507, 21] width 15 height 15
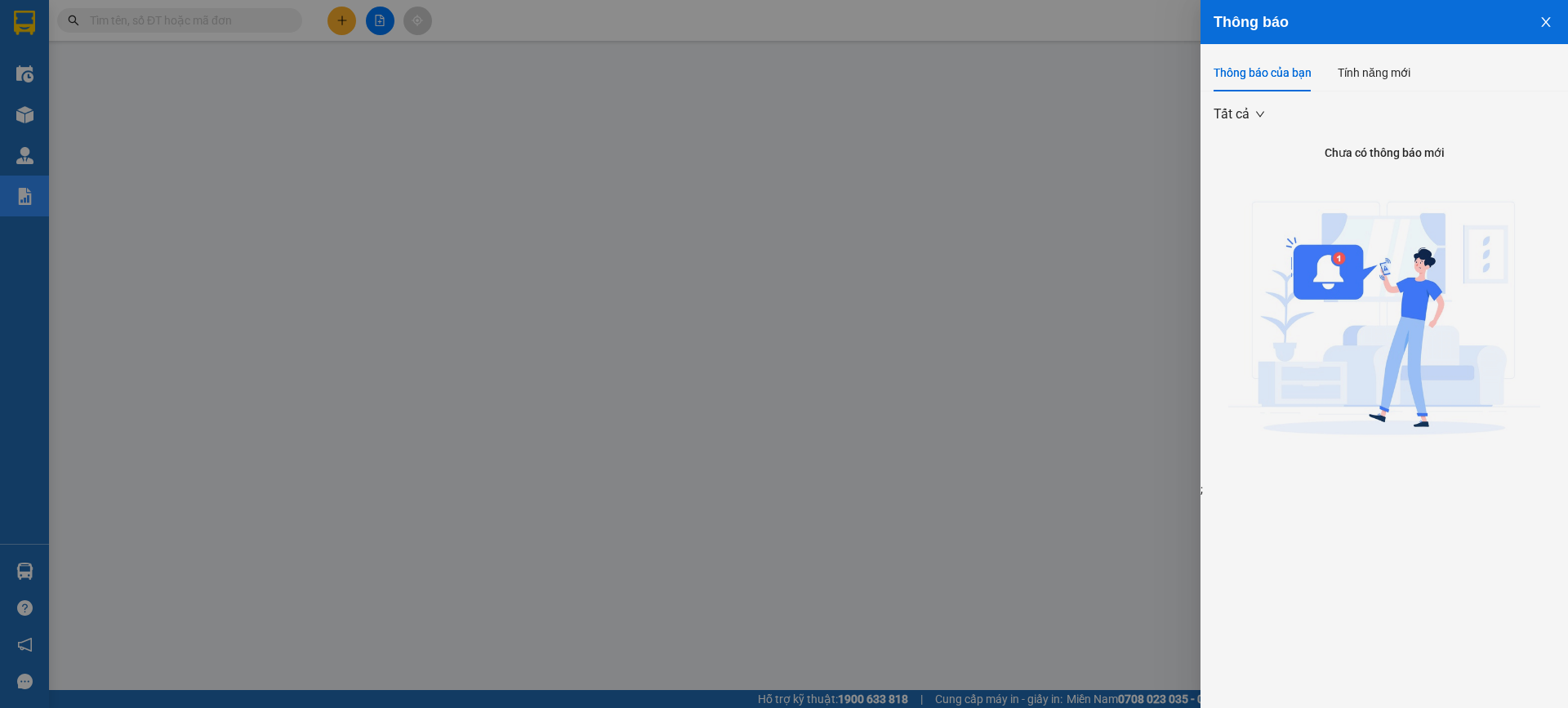
click at [1540, 26] on icon "close" at bounding box center [1546, 22] width 13 height 13
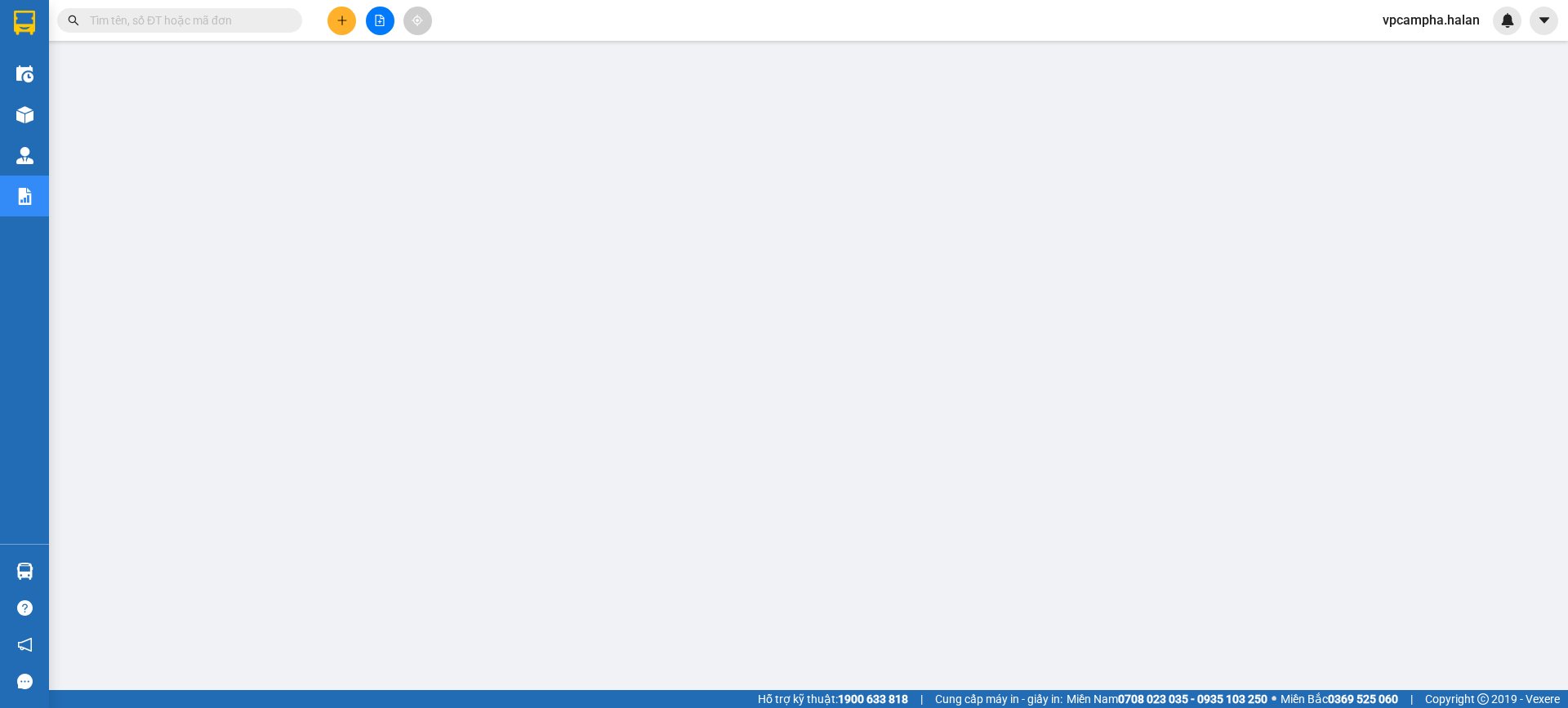
click at [1441, 21] on span "vpcampha.halan" at bounding box center [1431, 20] width 123 height 21
click at [1440, 51] on span "Đăng xuất" at bounding box center [1440, 51] width 88 height 18
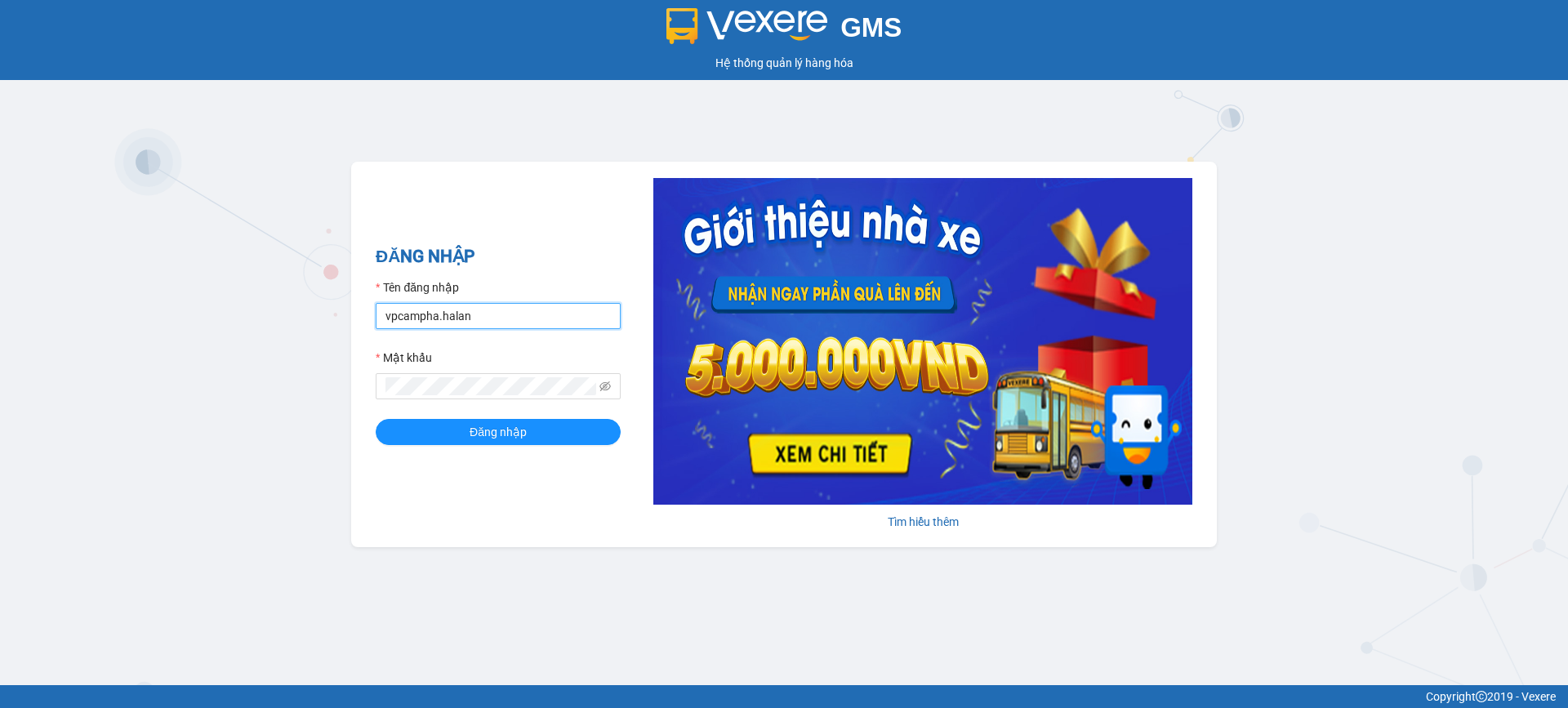
drag, startPoint x: 522, startPoint y: 317, endPoint x: 504, endPoint y: 312, distance: 18.7
click at [522, 317] on input "vpcampha.halan" at bounding box center [498, 316] width 245 height 26
type input "vphongha.halan"
click at [460, 445] on button "Đăng nhập" at bounding box center [498, 432] width 245 height 26
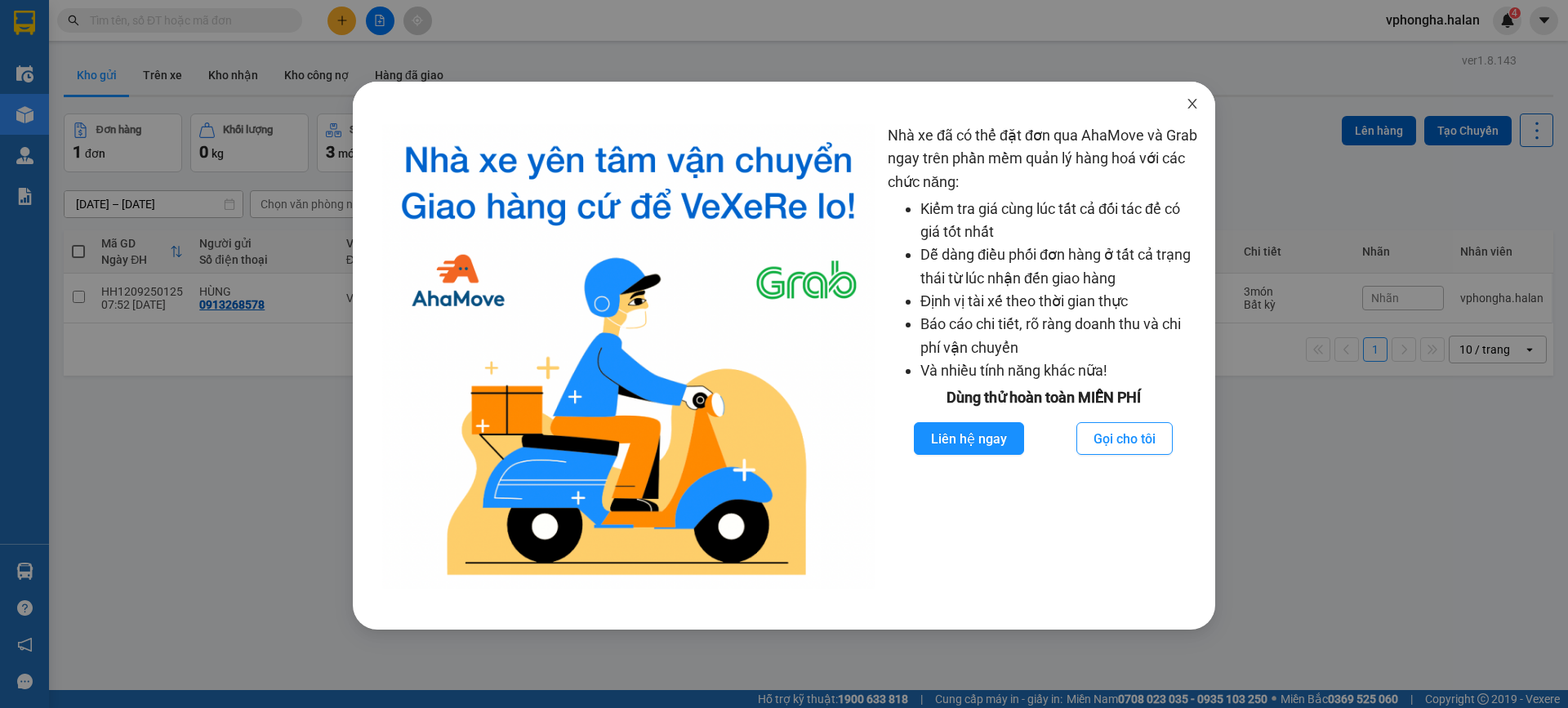
click at [1192, 96] on span "Close" at bounding box center [1192, 105] width 46 height 46
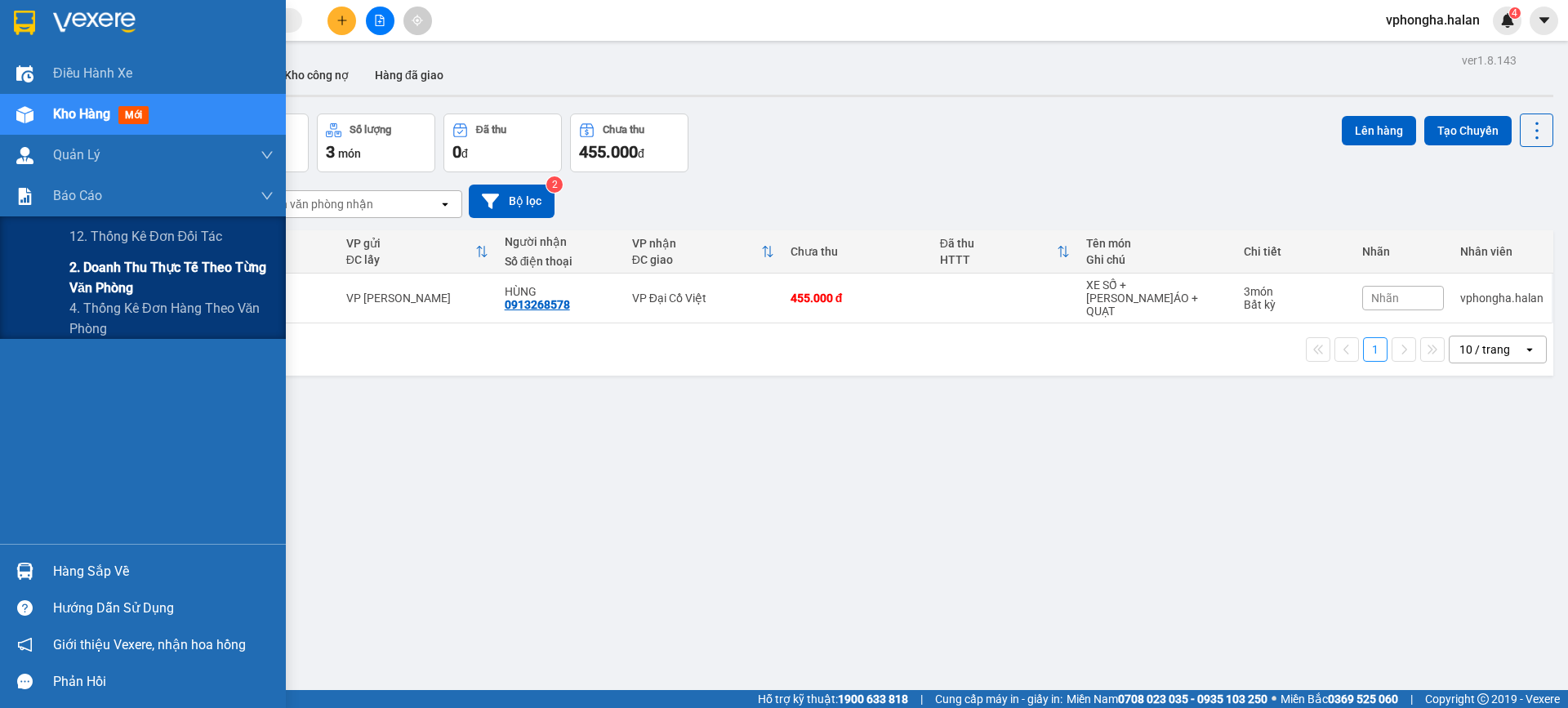
click at [176, 266] on span "2. Doanh thu thực tế theo từng văn phòng" at bounding box center [171, 278] width 204 height 41
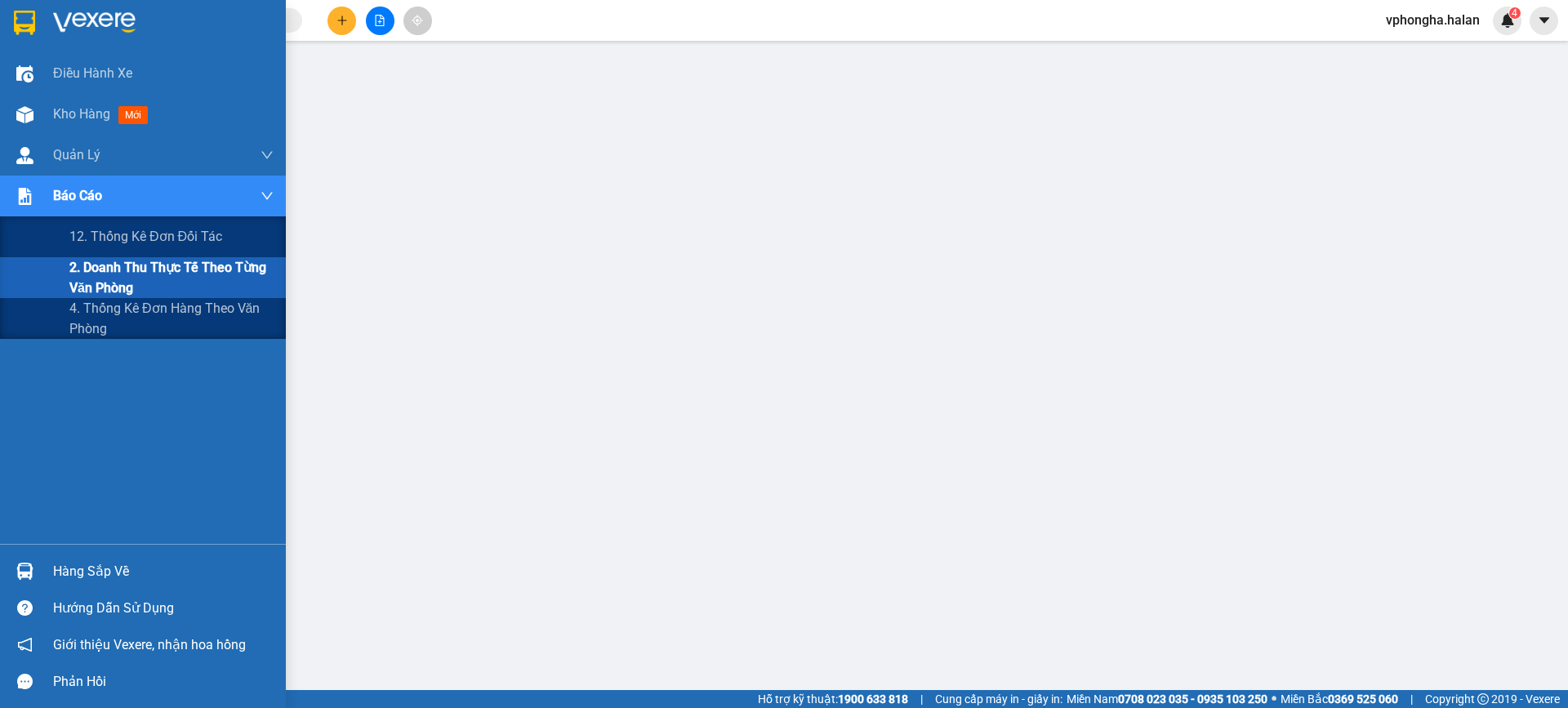
drag, startPoint x: 112, startPoint y: 317, endPoint x: 227, endPoint y: 283, distance: 119.9
click at [114, 317] on span "4. Thống kê đơn hàng theo văn phòng" at bounding box center [171, 318] width 204 height 41
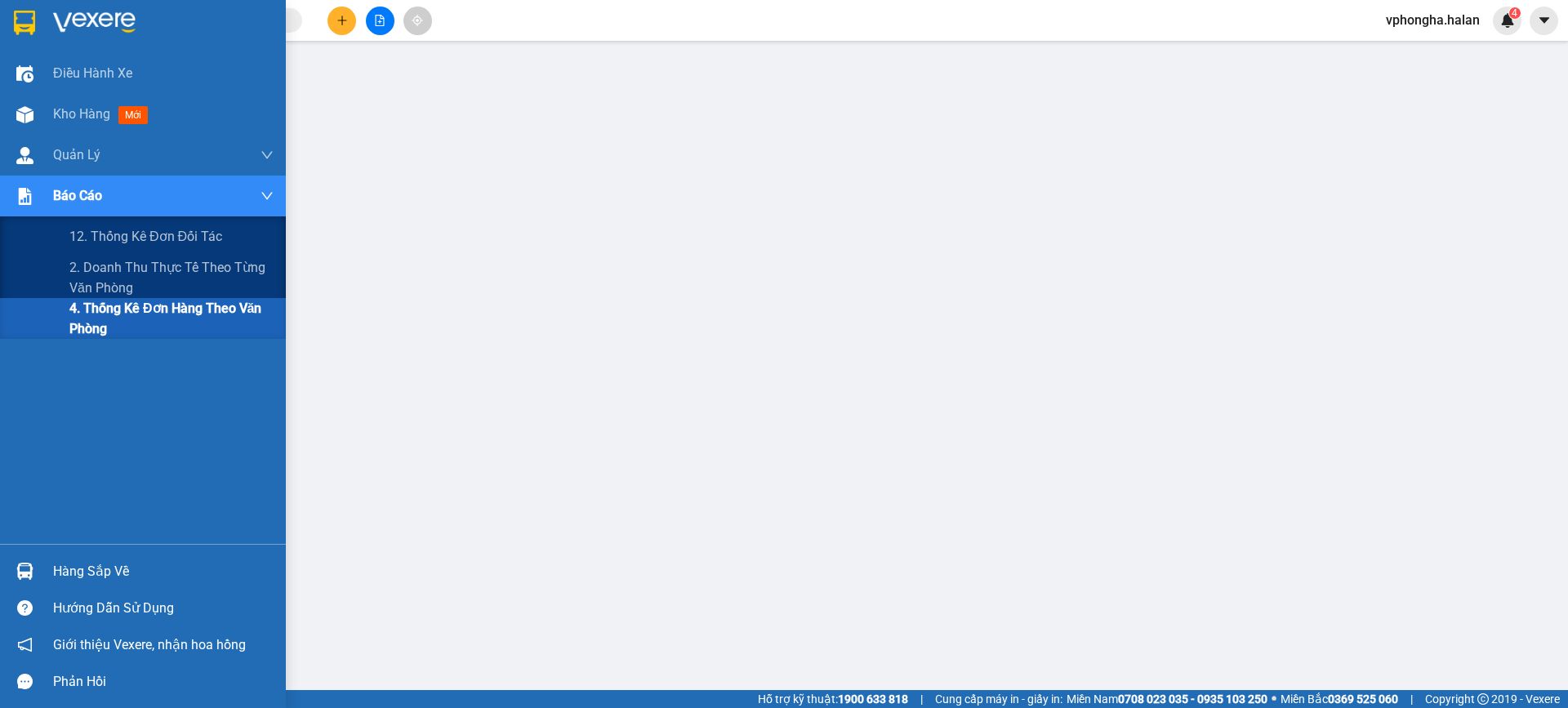
click at [175, 311] on span "4. Thống kê đơn hàng theo văn phòng" at bounding box center [171, 318] width 204 height 41
click at [152, 267] on span "2. Doanh thu thực tế theo từng văn phòng" at bounding box center [171, 278] width 204 height 41
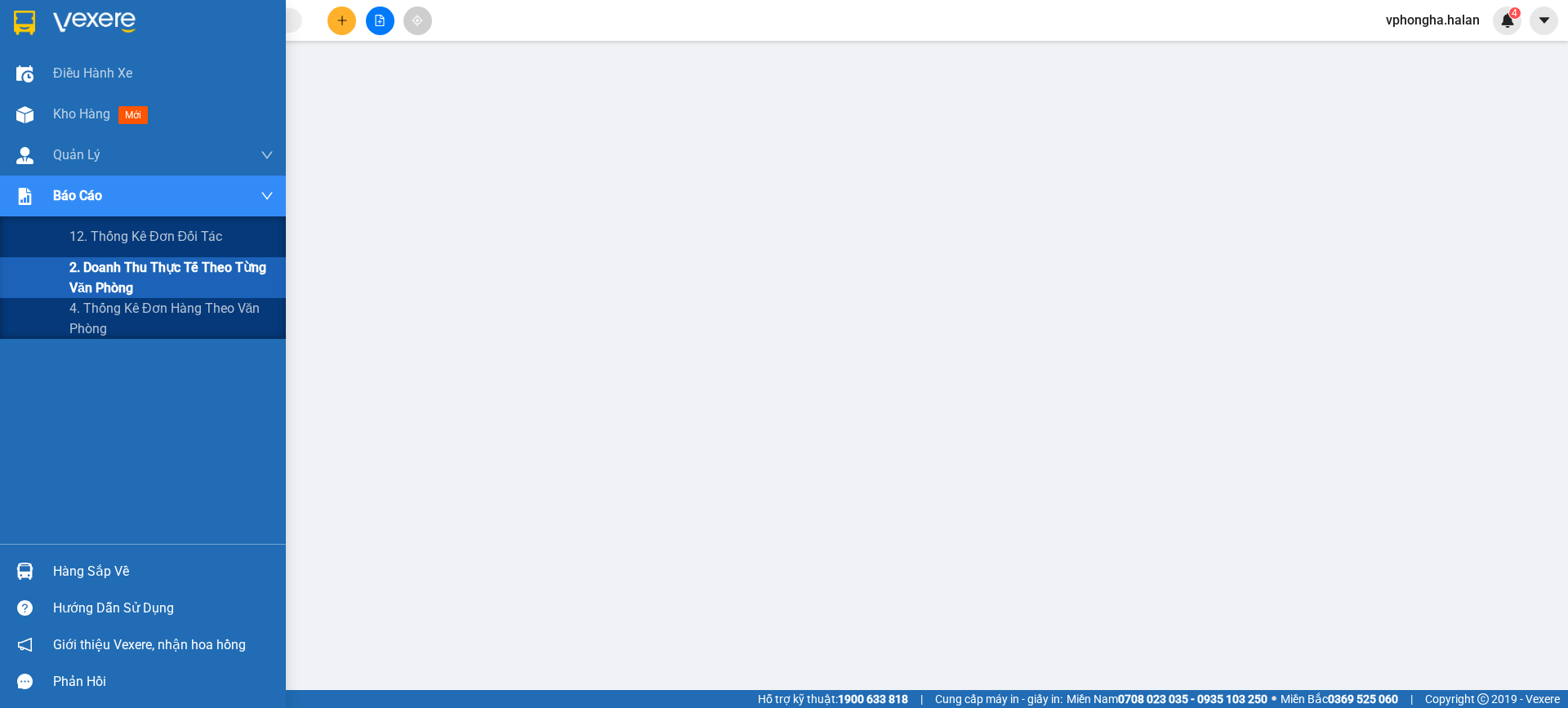
click at [183, 275] on span "2. Doanh thu thực tế theo từng văn phòng" at bounding box center [171, 278] width 204 height 41
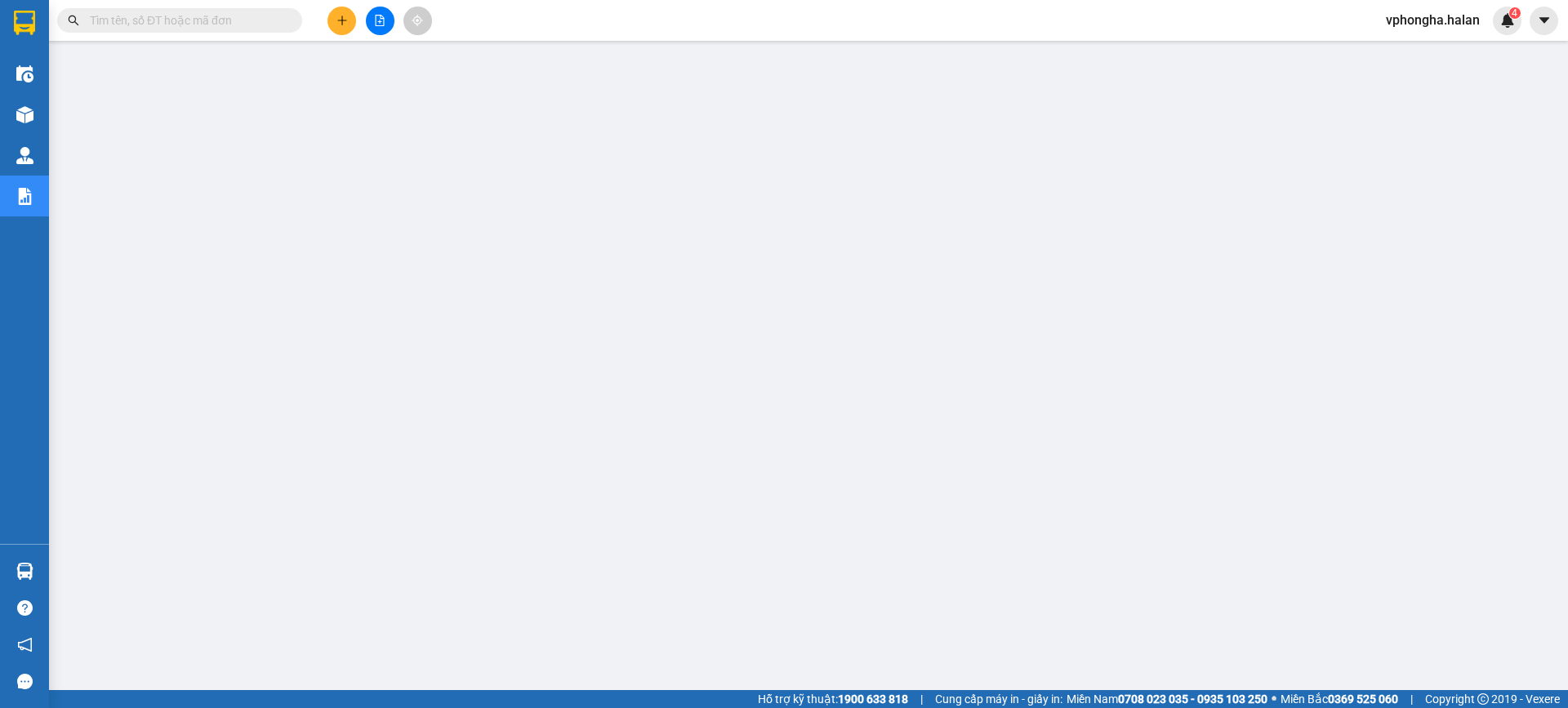
click at [1471, 18] on span "vphongha.halan" at bounding box center [1433, 20] width 120 height 21
click at [1446, 44] on span "Đăng xuất" at bounding box center [1440, 51] width 86 height 18
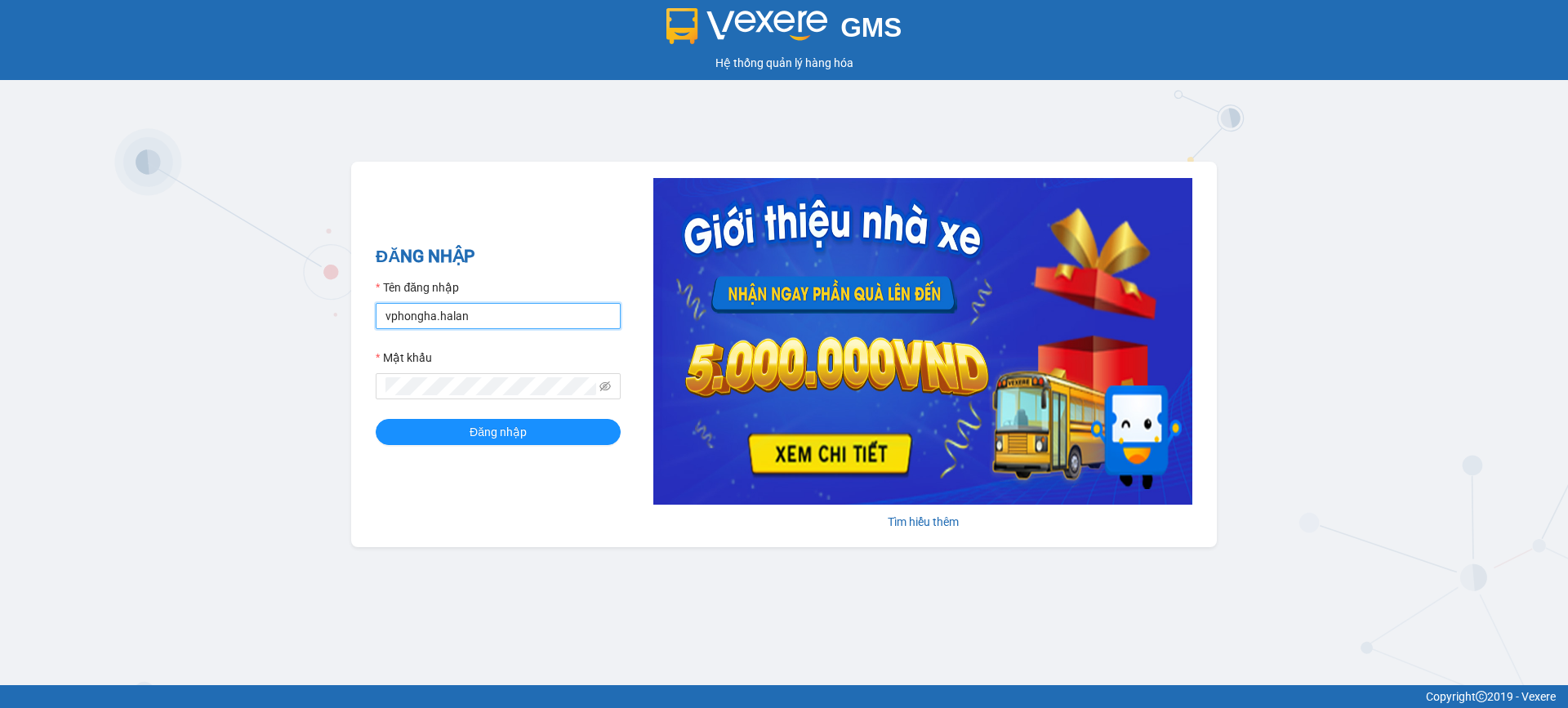
drag, startPoint x: 517, startPoint y: 317, endPoint x: 400, endPoint y: 319, distance: 117.0
click at [400, 319] on input "vphongha.halan" at bounding box center [498, 316] width 245 height 26
type input "vpcampha.halan"
click at [510, 440] on button "Đăng nhập" at bounding box center [498, 432] width 245 height 26
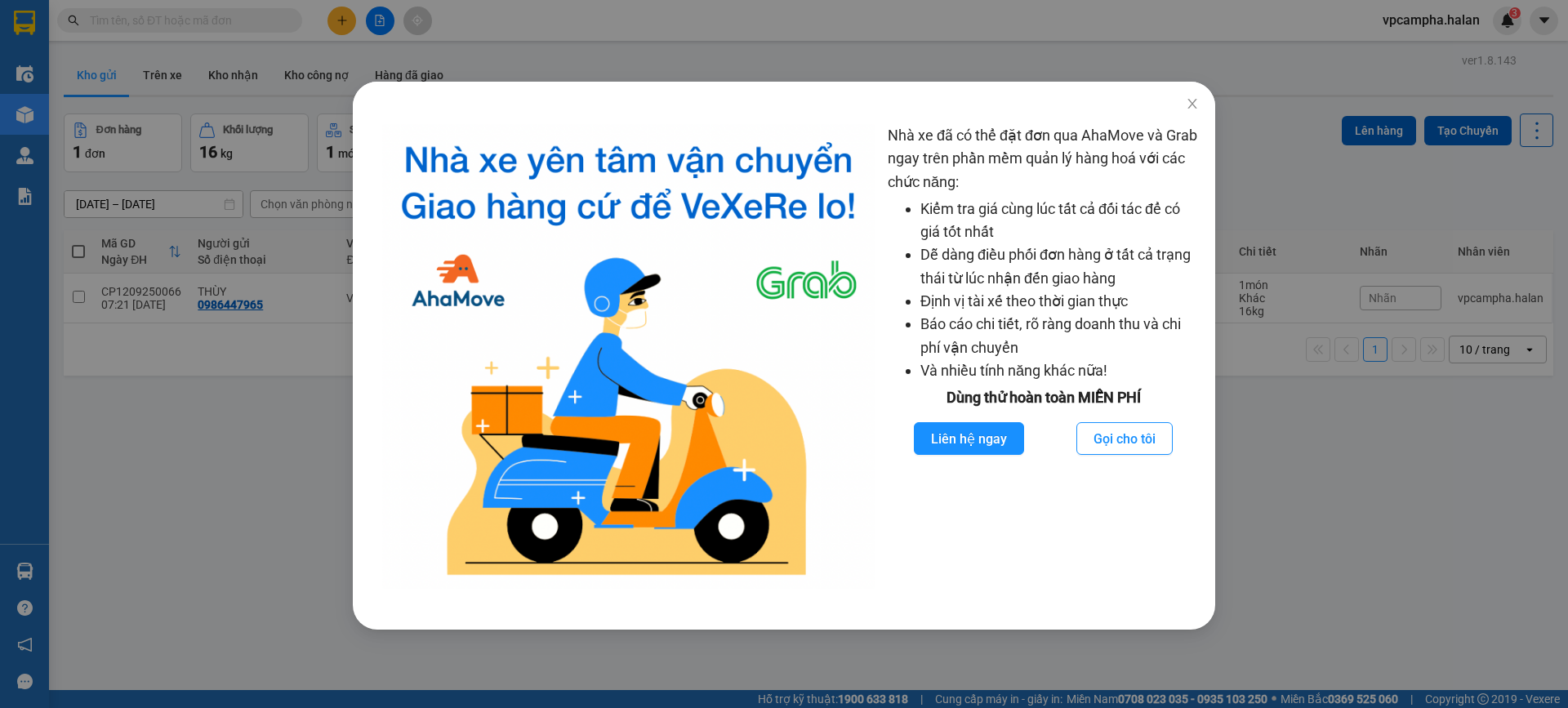
click at [1333, 317] on div "Nhà xe đã có thể đặt đơn qua AhaMove và Grab ngay trên phần mềm quản lý hàng ho…" at bounding box center [784, 354] width 1568 height 708
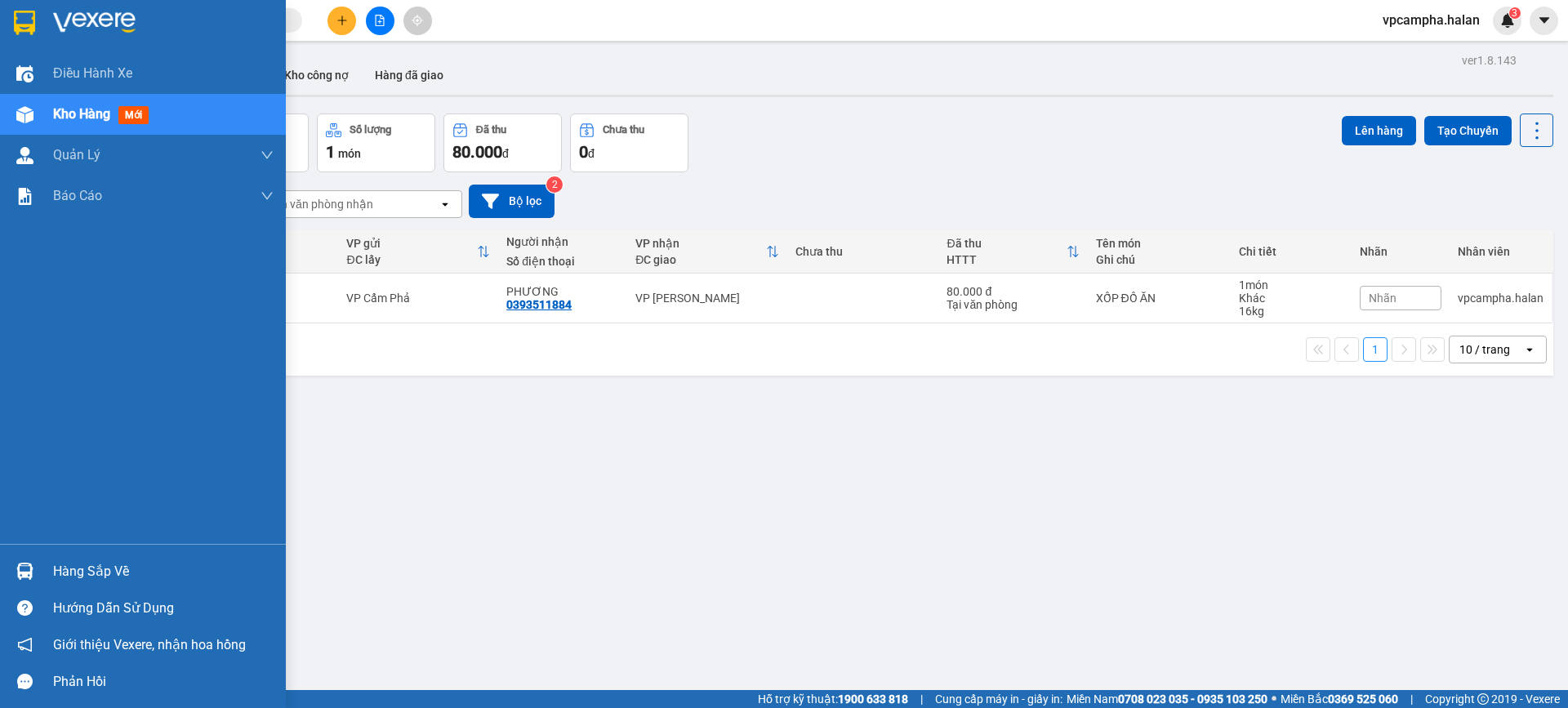
click at [87, 565] on div "Hàng sắp về" at bounding box center [163, 572] width 221 height 25
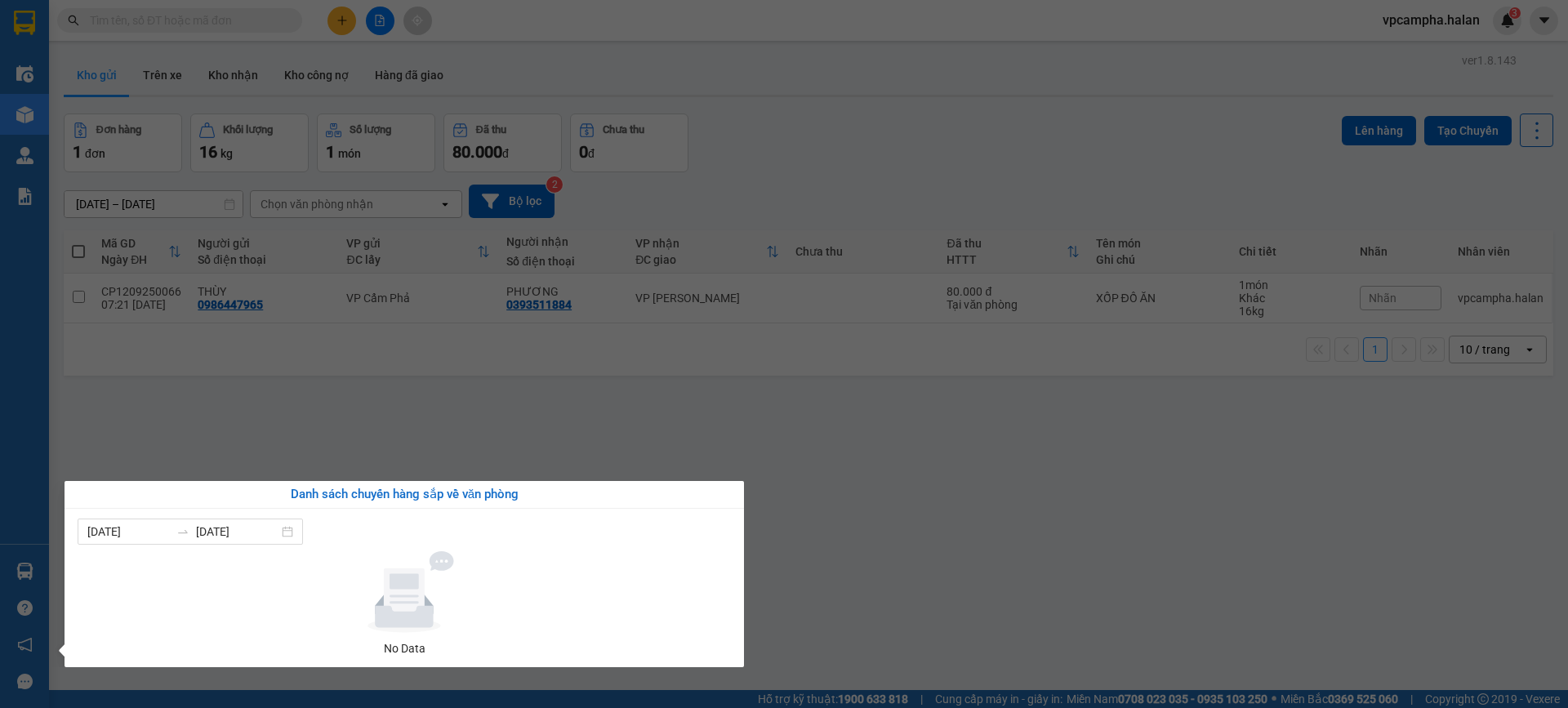
click at [978, 503] on section "Kết quả tìm kiếm ( 0 ) Bộ lọc No Data vpcampha.halan 3 Điều hành xe Kho hàng mớ…" at bounding box center [784, 354] width 1568 height 708
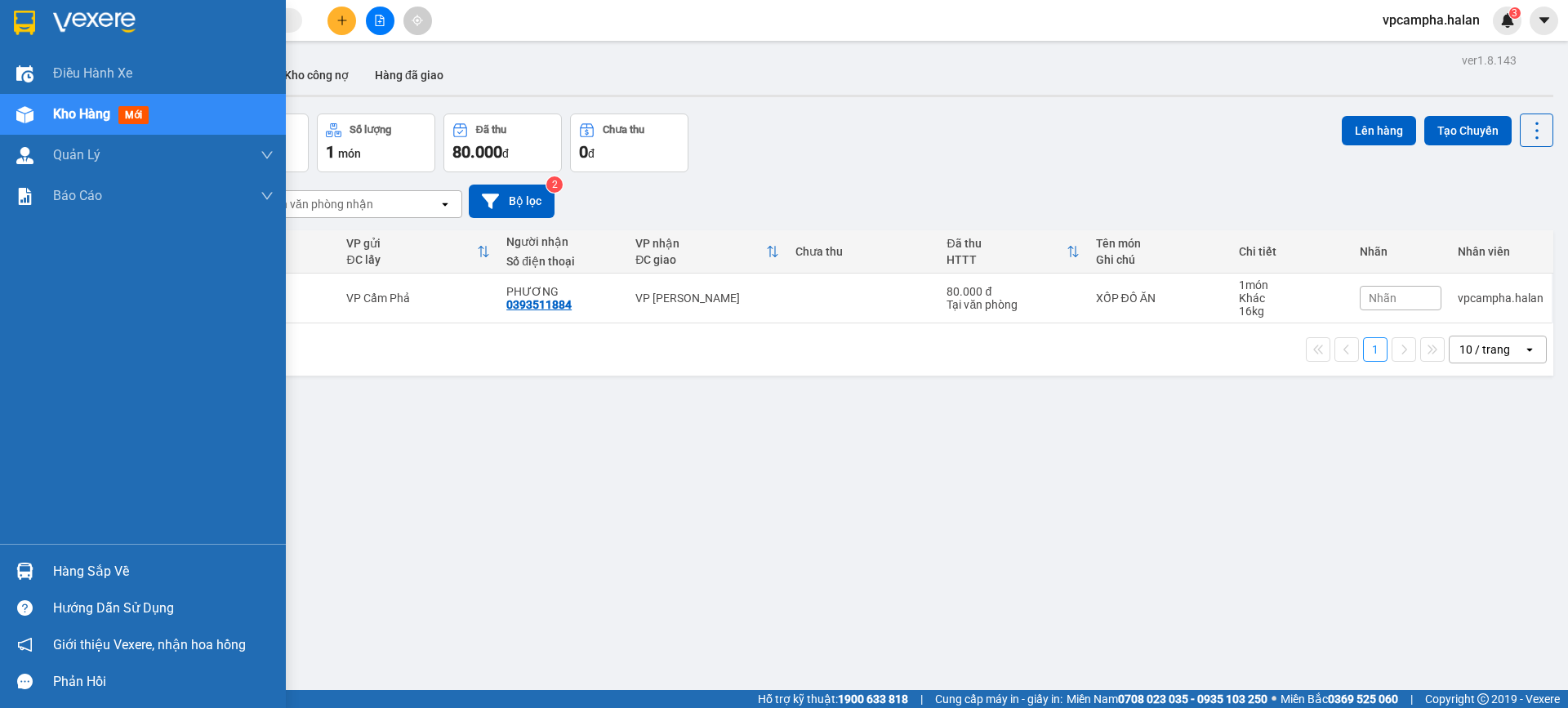
click at [71, 564] on div "Hàng sắp về" at bounding box center [163, 572] width 221 height 25
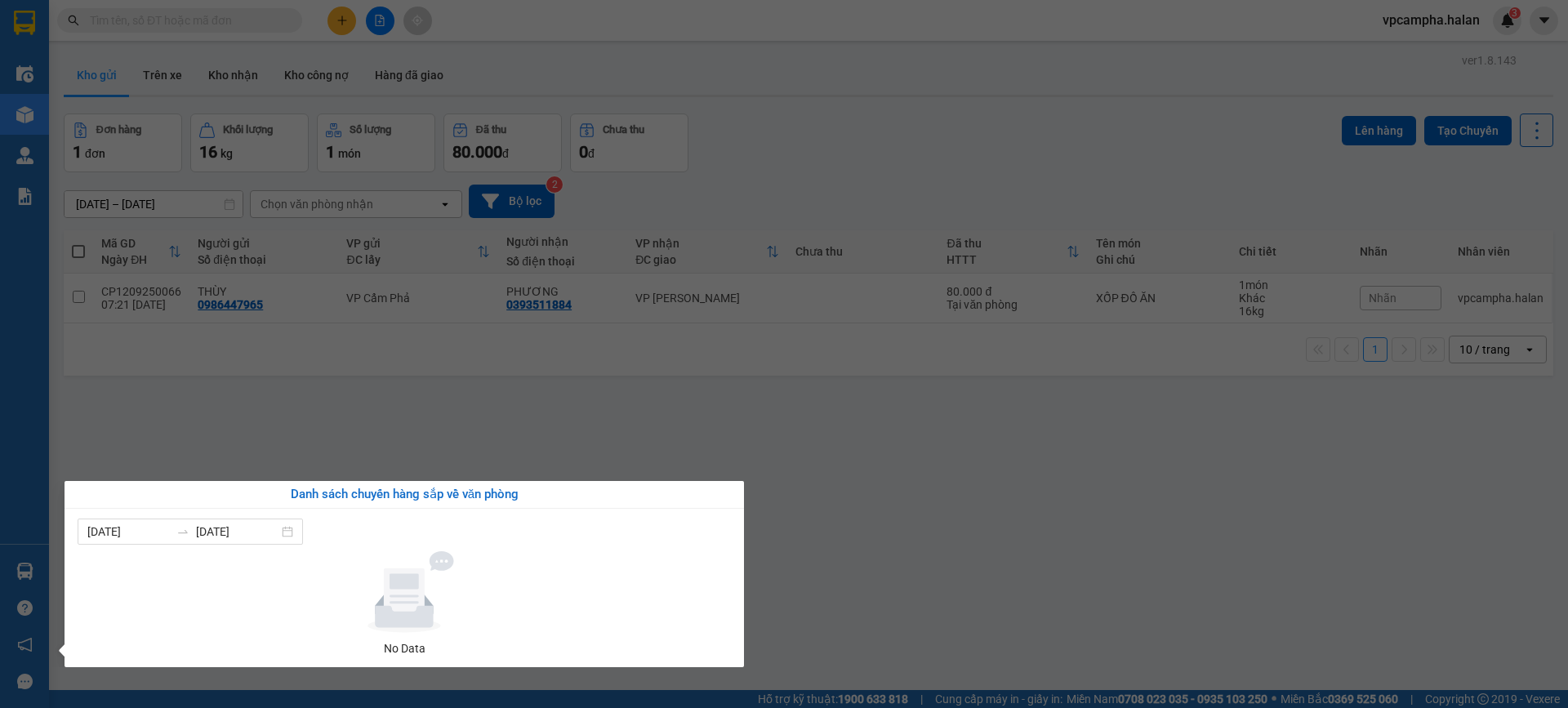
click at [971, 512] on section "Kết quả tìm kiếm ( 0 ) Bộ lọc No Data vpcampha.halan 3 Điều hành xe Kho hàng mớ…" at bounding box center [784, 354] width 1568 height 708
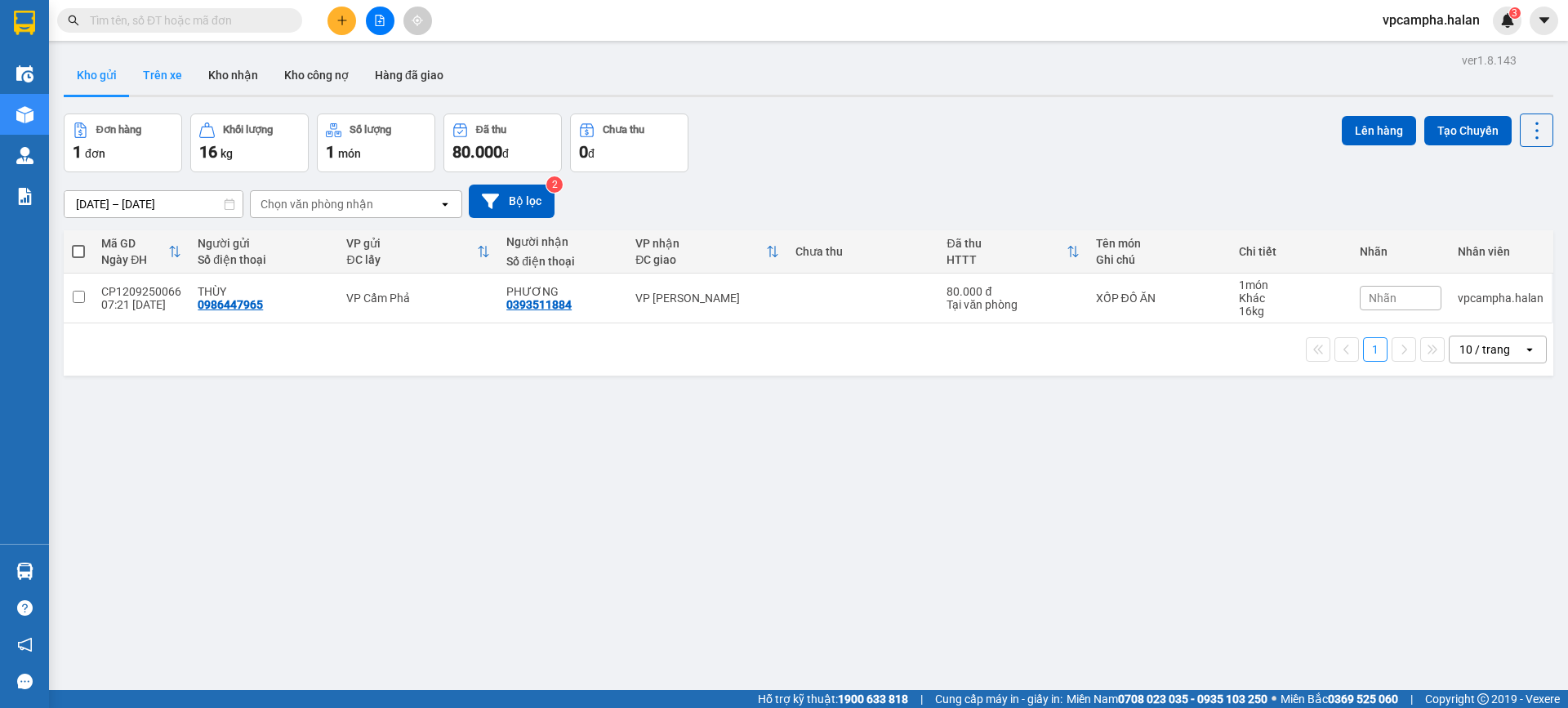
click at [187, 84] on button "Trên xe" at bounding box center [162, 75] width 66 height 39
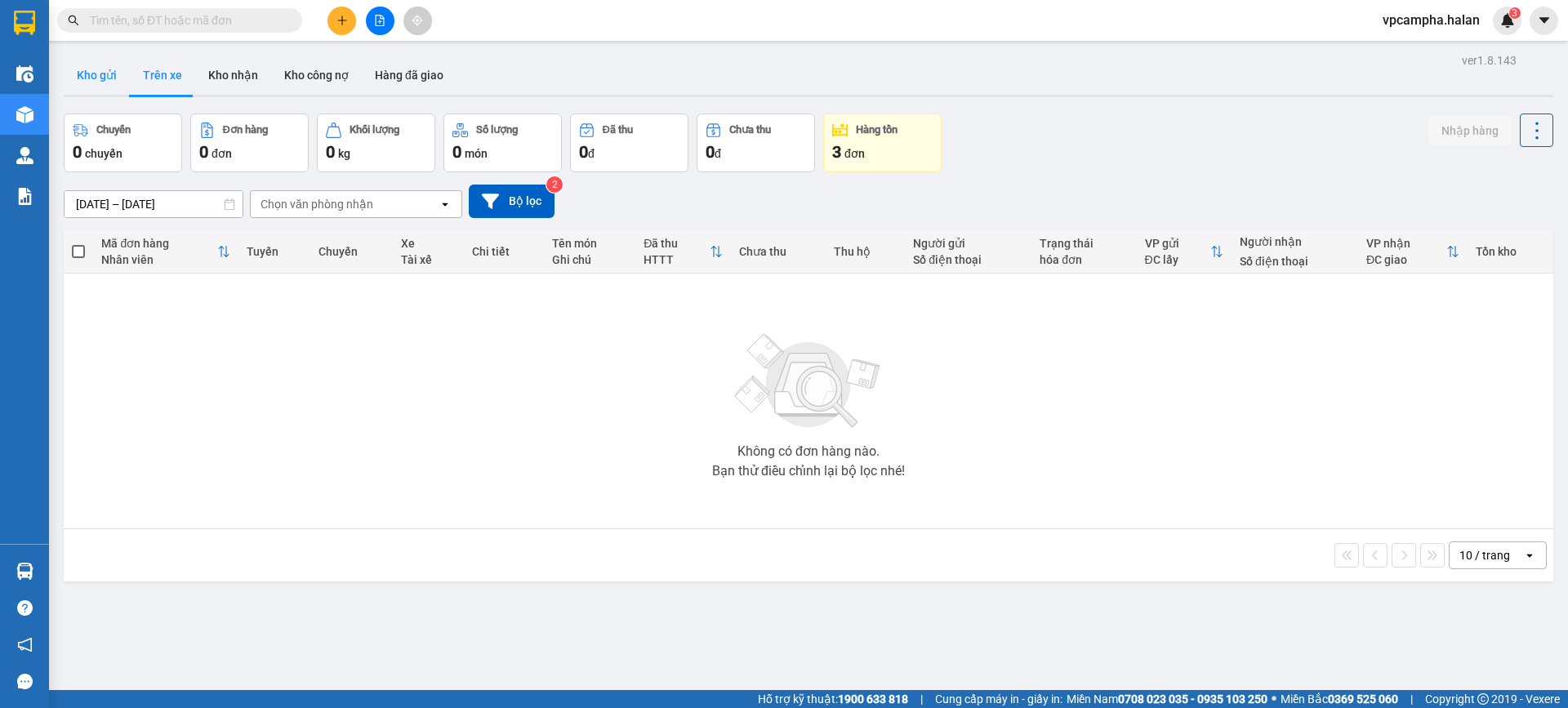
click at [107, 81] on button "Kho gửi" at bounding box center [97, 75] width 66 height 39
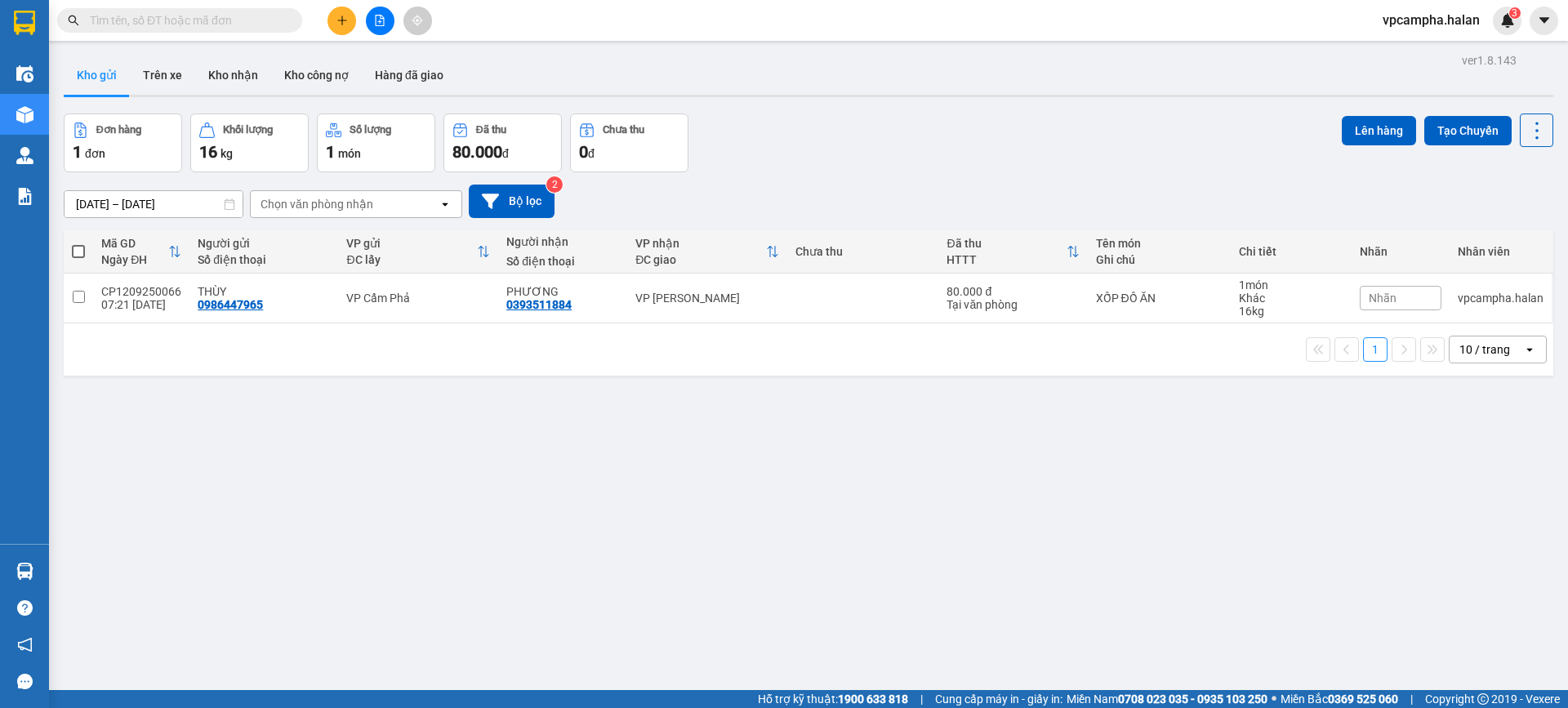
click at [722, 544] on div "ver 1.8.143 Kho gửi Trên xe Kho nhận Kho công nợ Hàng đã giao Đơn hàng 1 đơn Kh…" at bounding box center [809, 403] width 1502 height 708
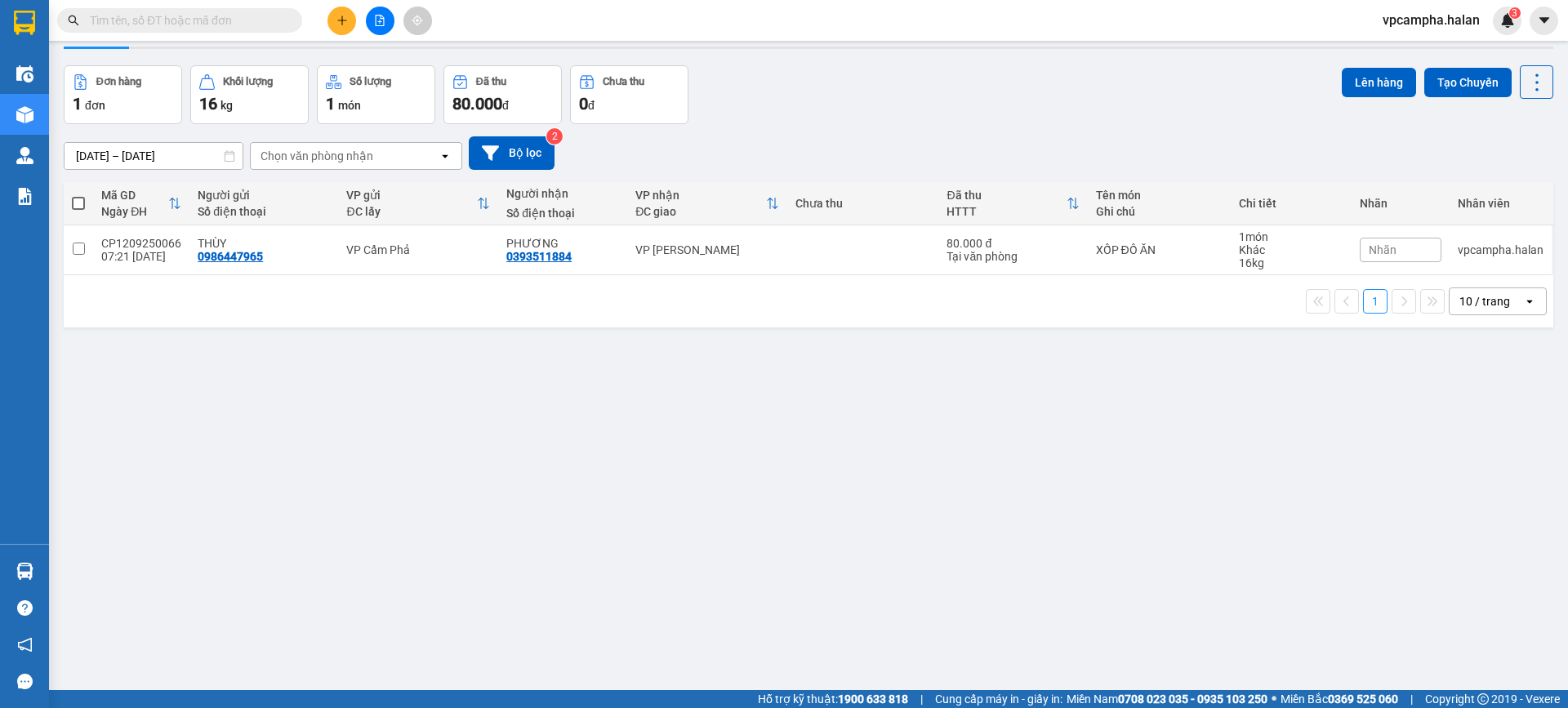
scroll to position [75, 0]
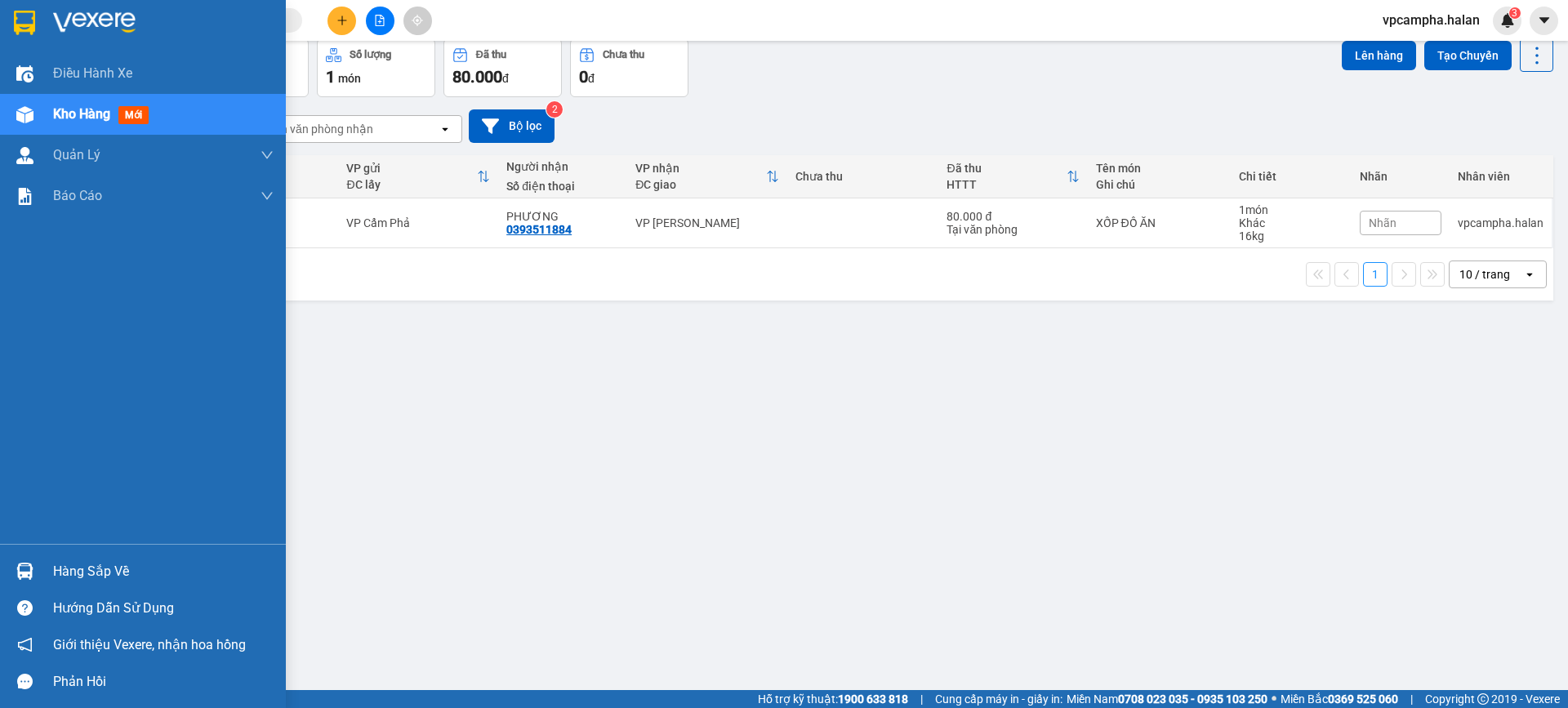
click at [80, 573] on div "Hàng sắp về" at bounding box center [163, 572] width 221 height 25
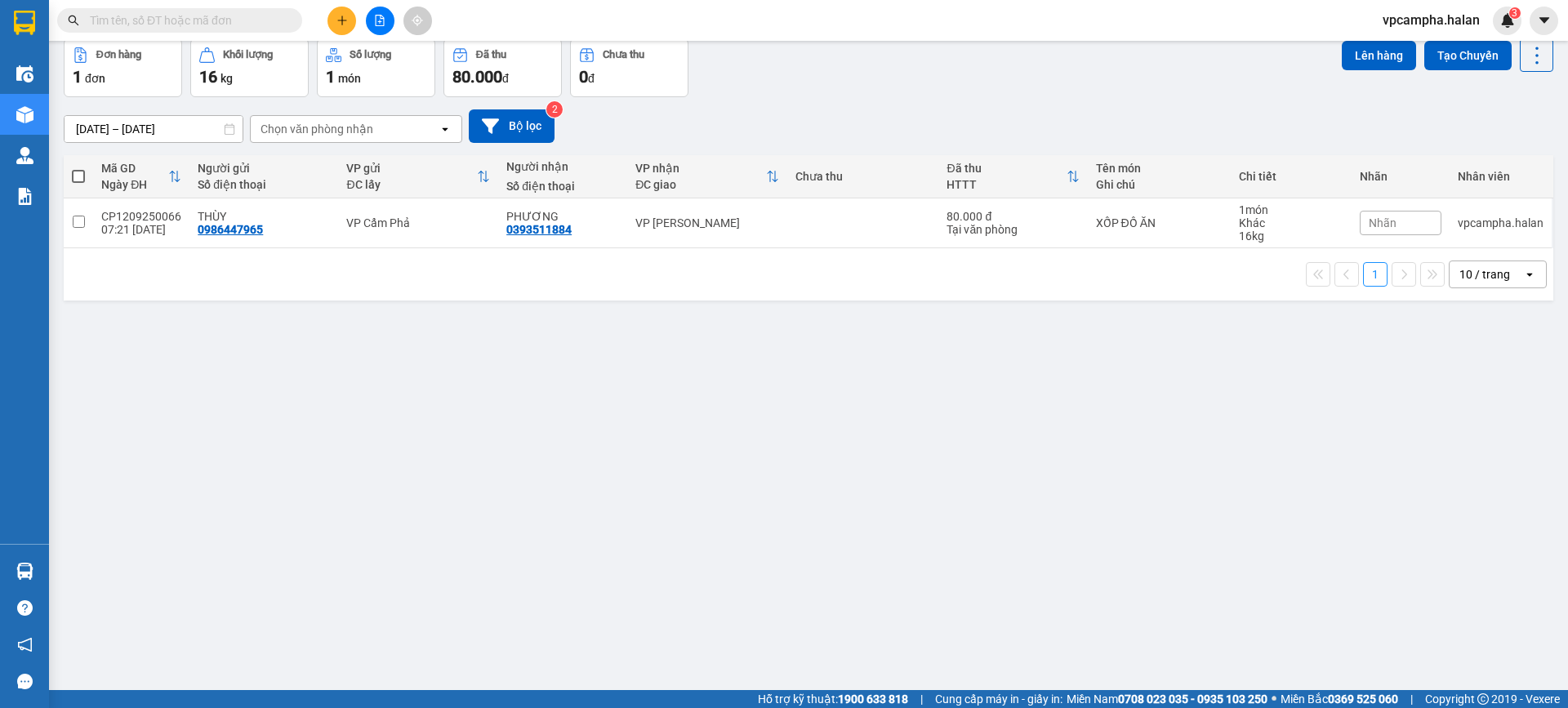
click at [793, 371] on section "Kết quả tìm kiếm ( 0 ) Bộ lọc No Data vpcampha.halan 3 Điều hành xe Kho hàng mớ…" at bounding box center [784, 354] width 1568 height 708
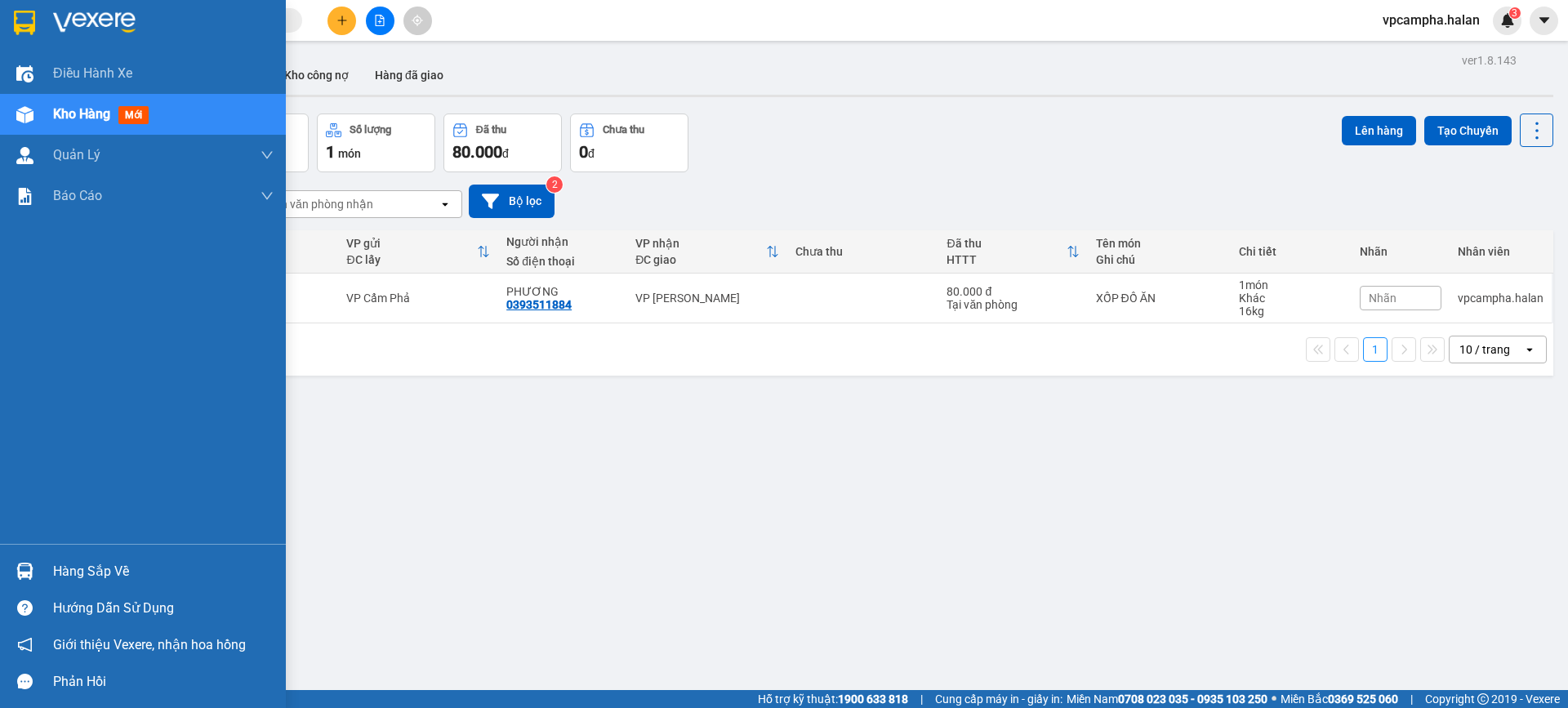
click at [127, 577] on div "Hàng sắp về" at bounding box center [163, 572] width 221 height 25
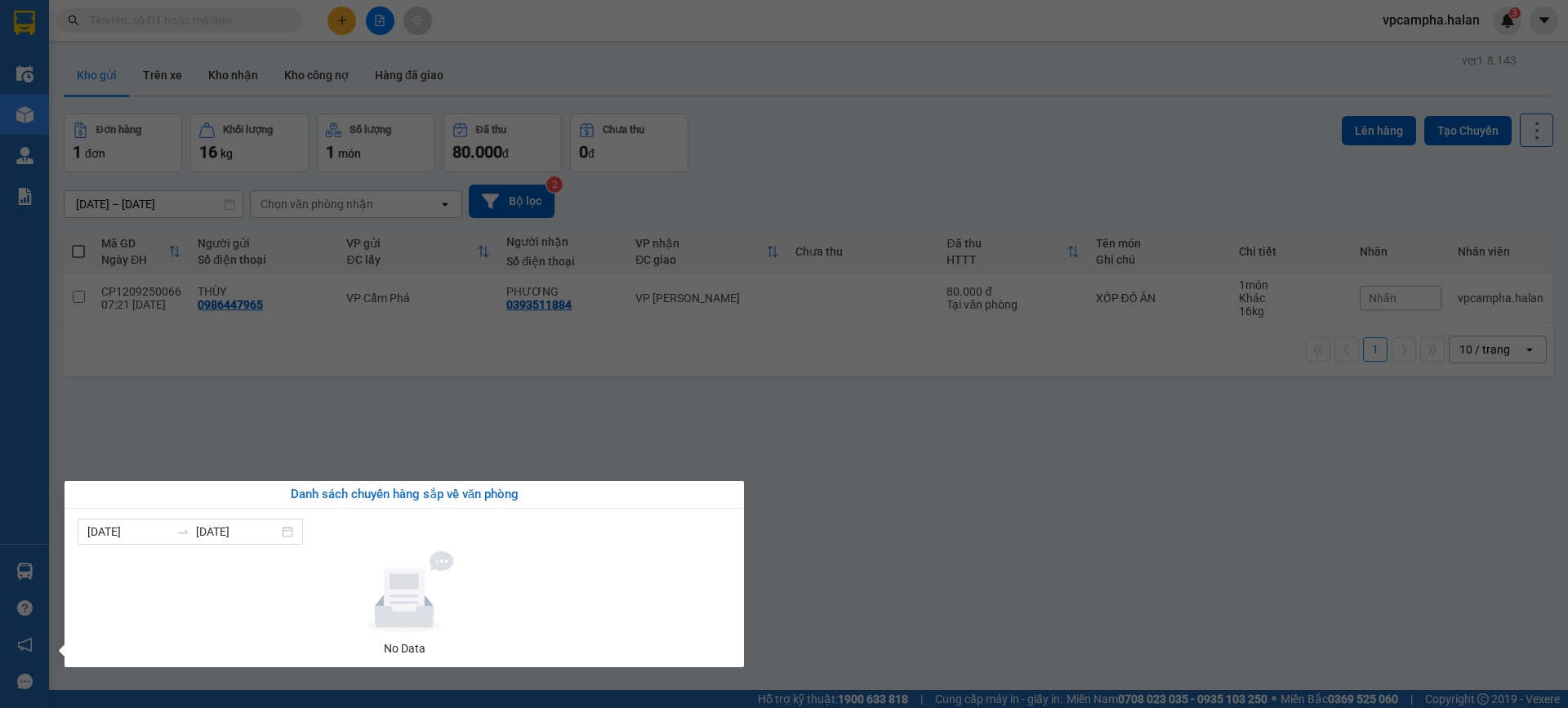
click at [726, 440] on section "Kết quả tìm kiếm ( 0 ) Bộ lọc No Data vpcampha.halan 3 Điều hành xe Kho hàng mớ…" at bounding box center [784, 354] width 1568 height 708
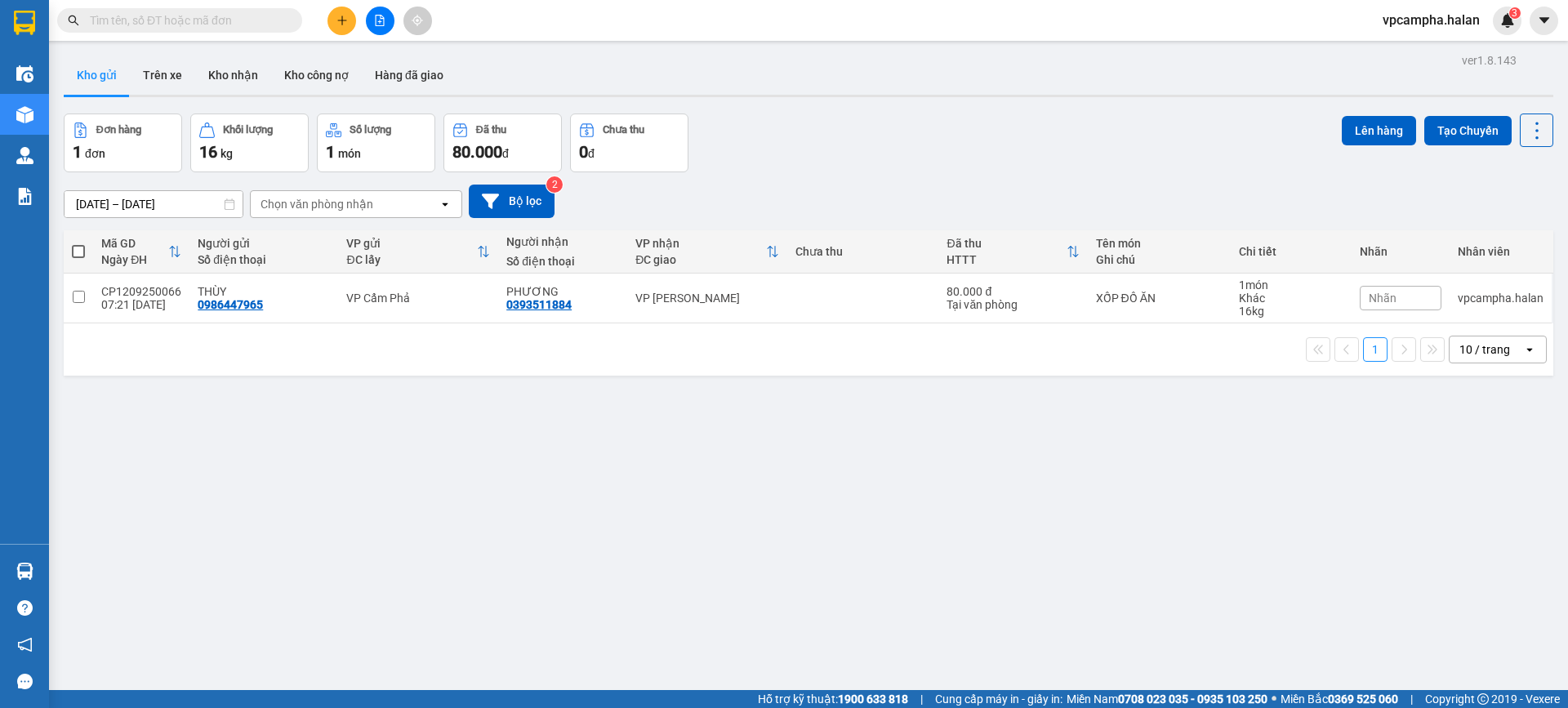
click at [1441, 21] on span "vpcampha.halan" at bounding box center [1431, 20] width 123 height 21
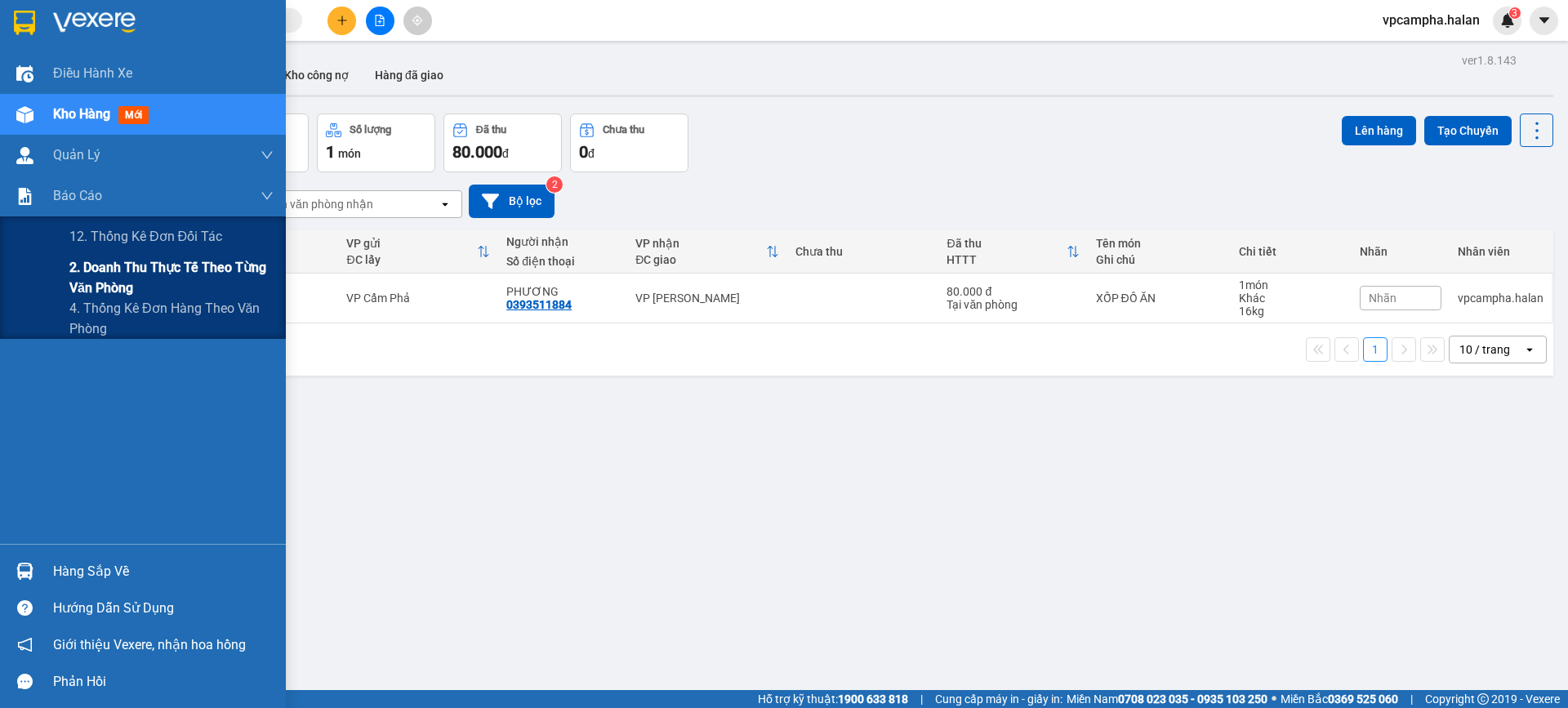
click at [157, 272] on span "2. Doanh thu thực tế theo từng văn phòng" at bounding box center [171, 278] width 204 height 41
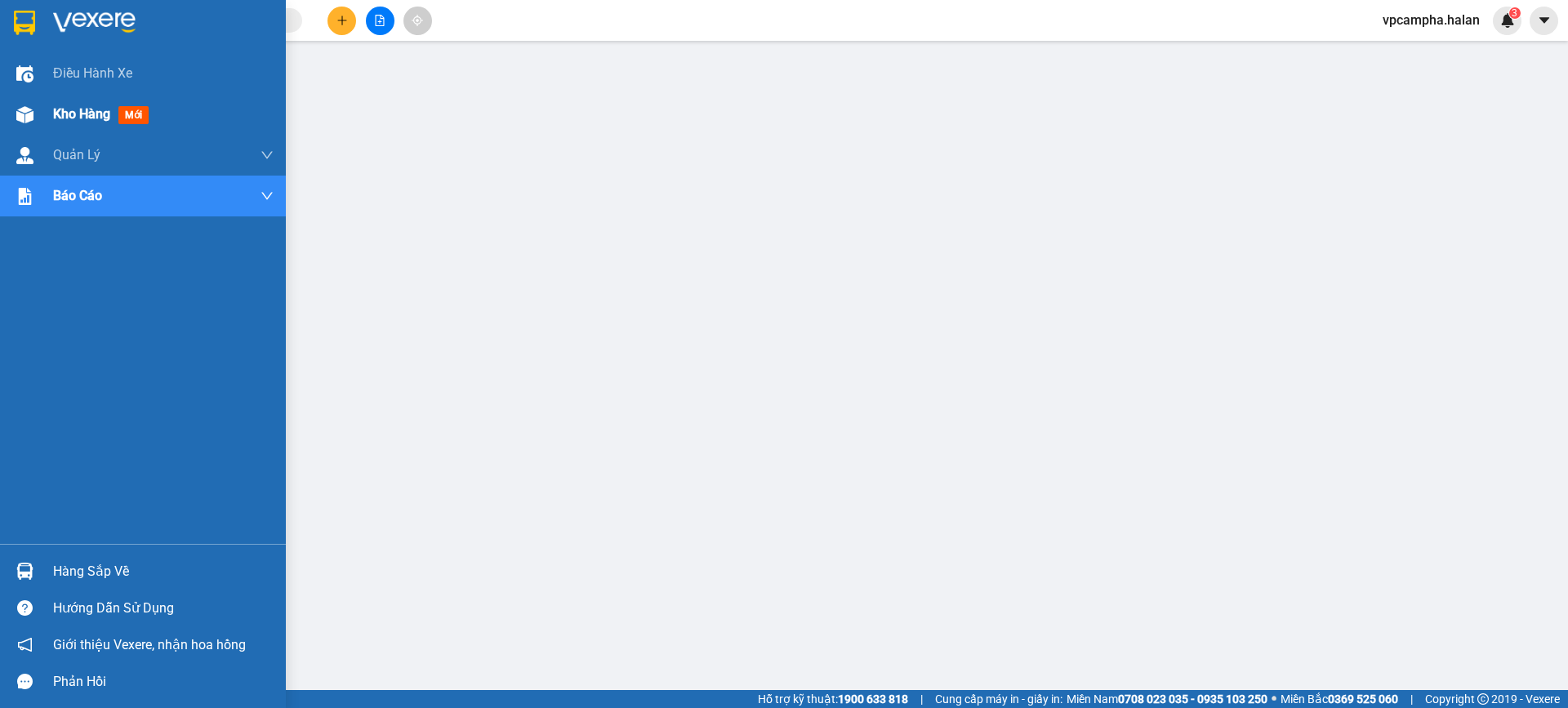
click at [102, 112] on span "Kho hàng" at bounding box center [82, 113] width 57 height 16
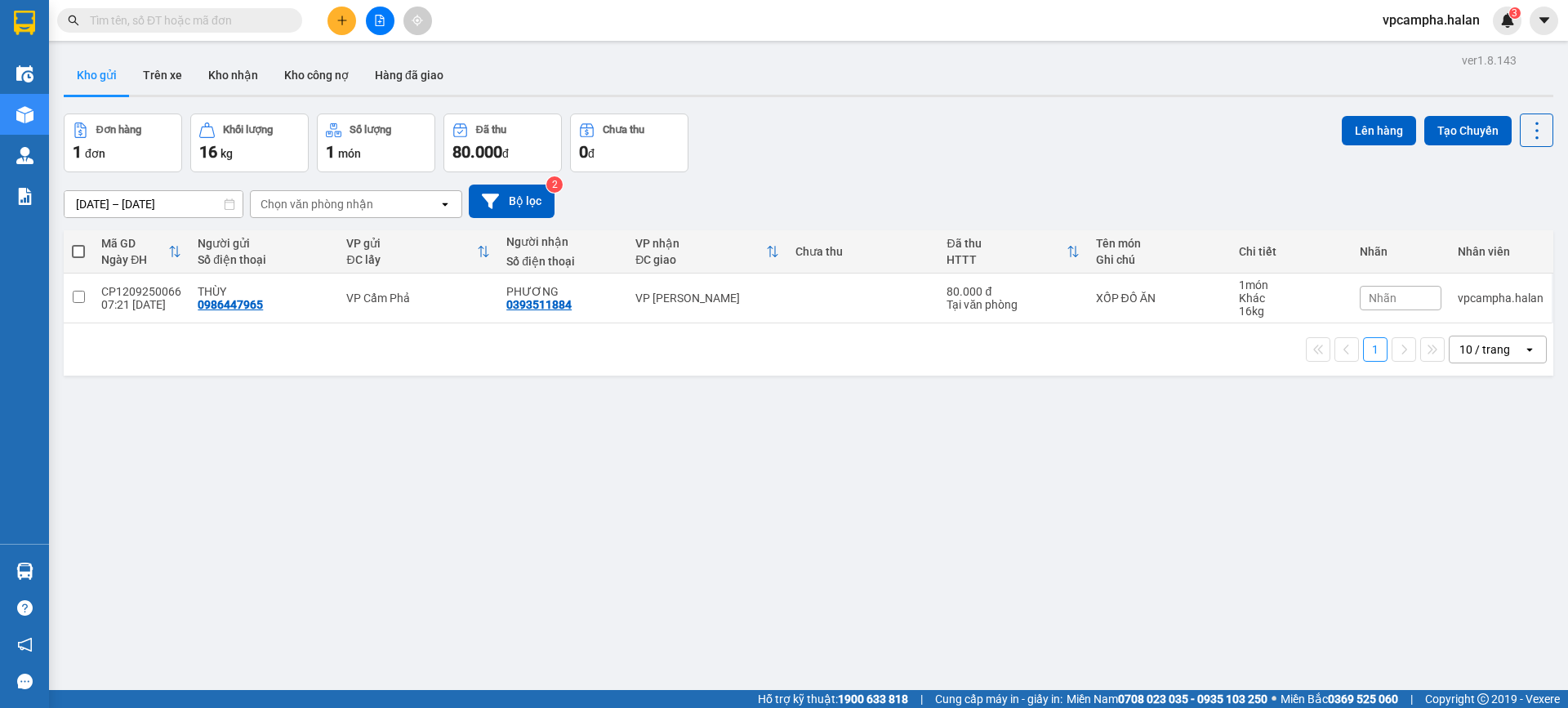
click at [244, 17] on input "text" at bounding box center [186, 21] width 193 height 18
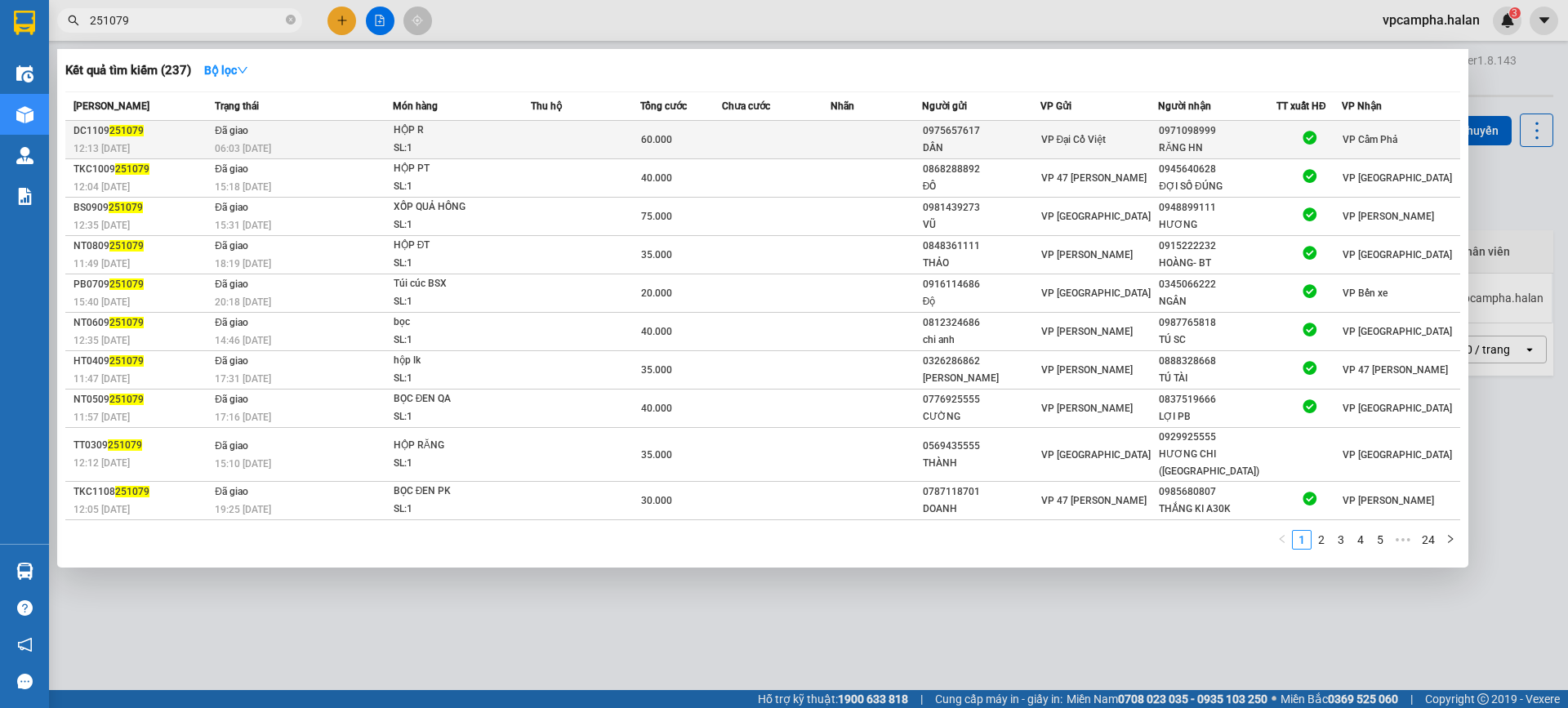
type input "251079"
click at [824, 140] on td at bounding box center [776, 139] width 109 height 39
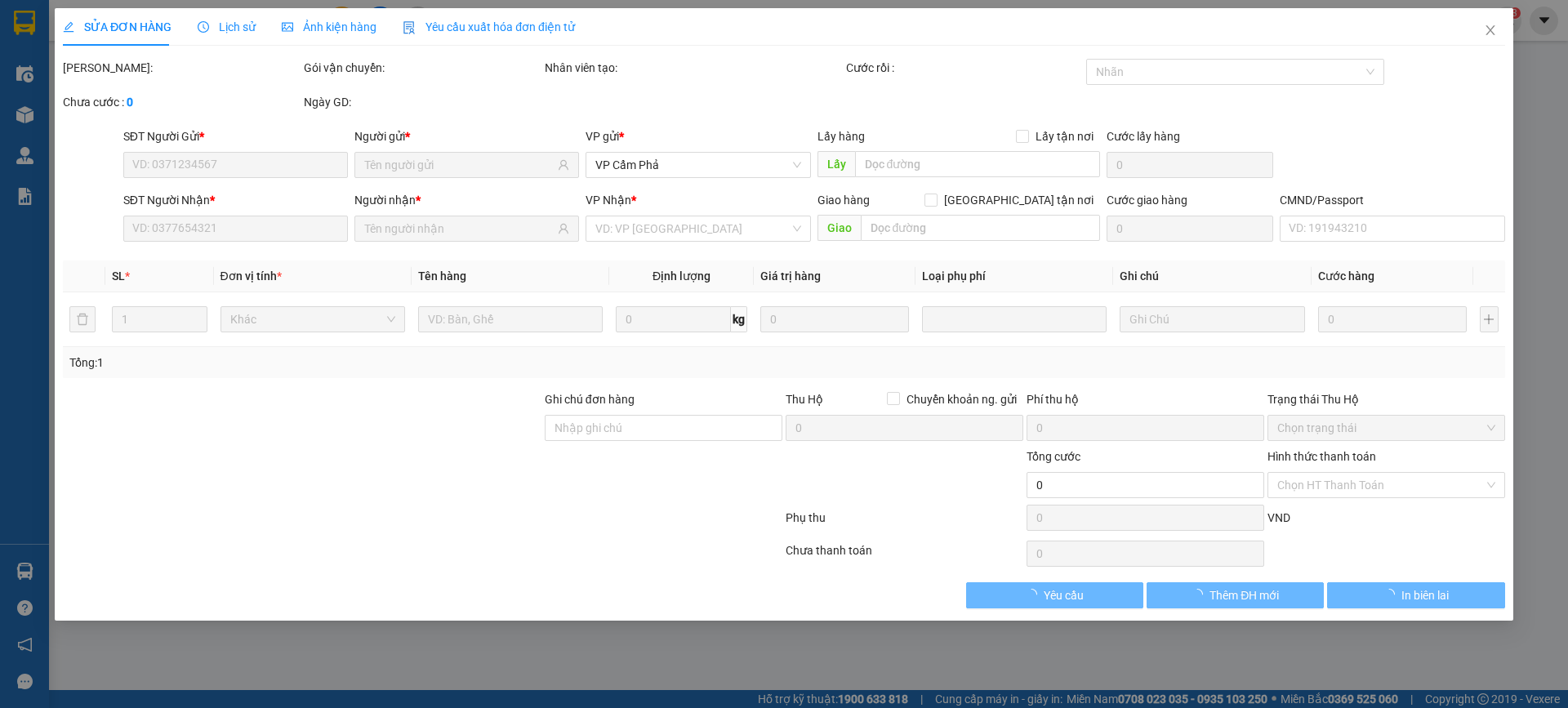
type input "0975657617"
type input "DẦN"
type input "0971098999"
type input "RĂNG HN"
type input "60.000"
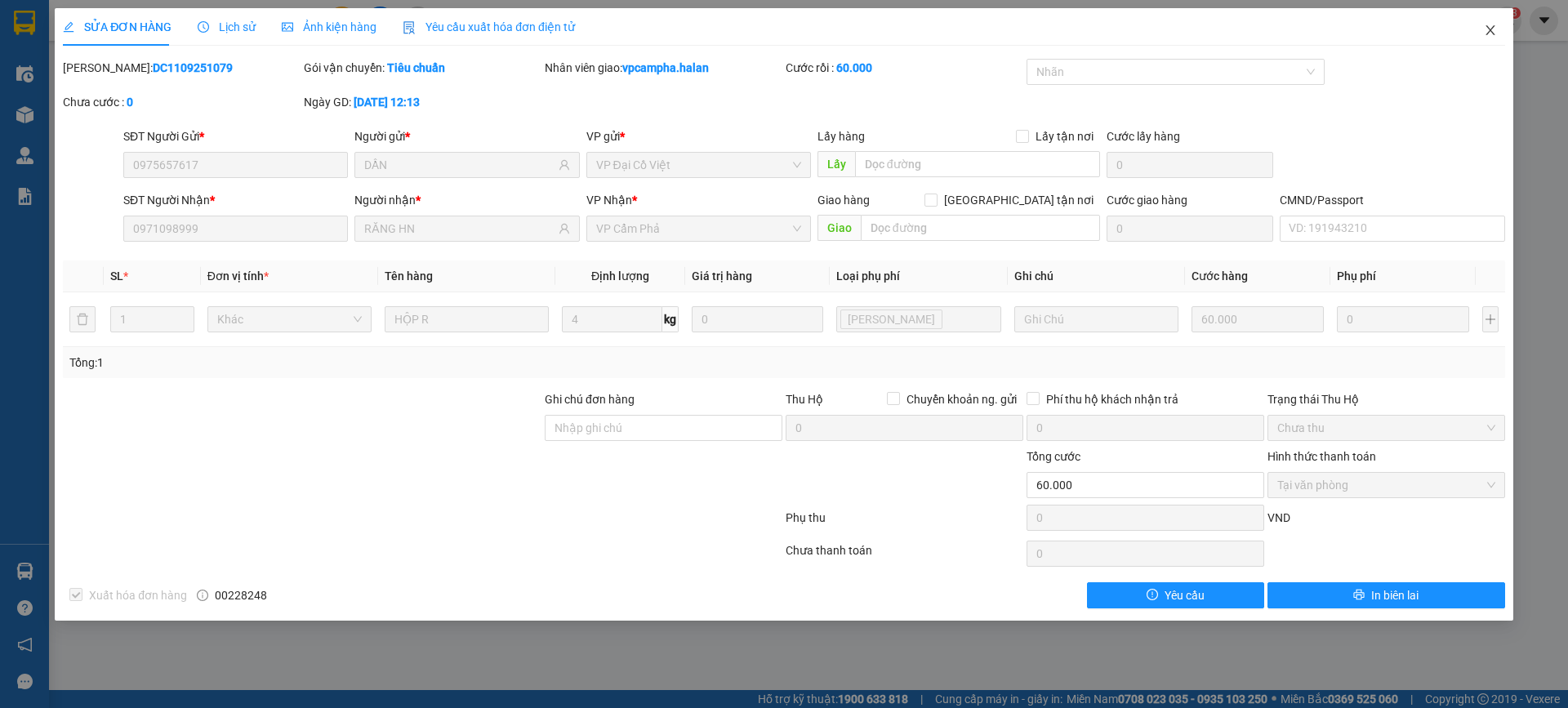
click at [1494, 30] on icon "close" at bounding box center [1490, 30] width 13 height 13
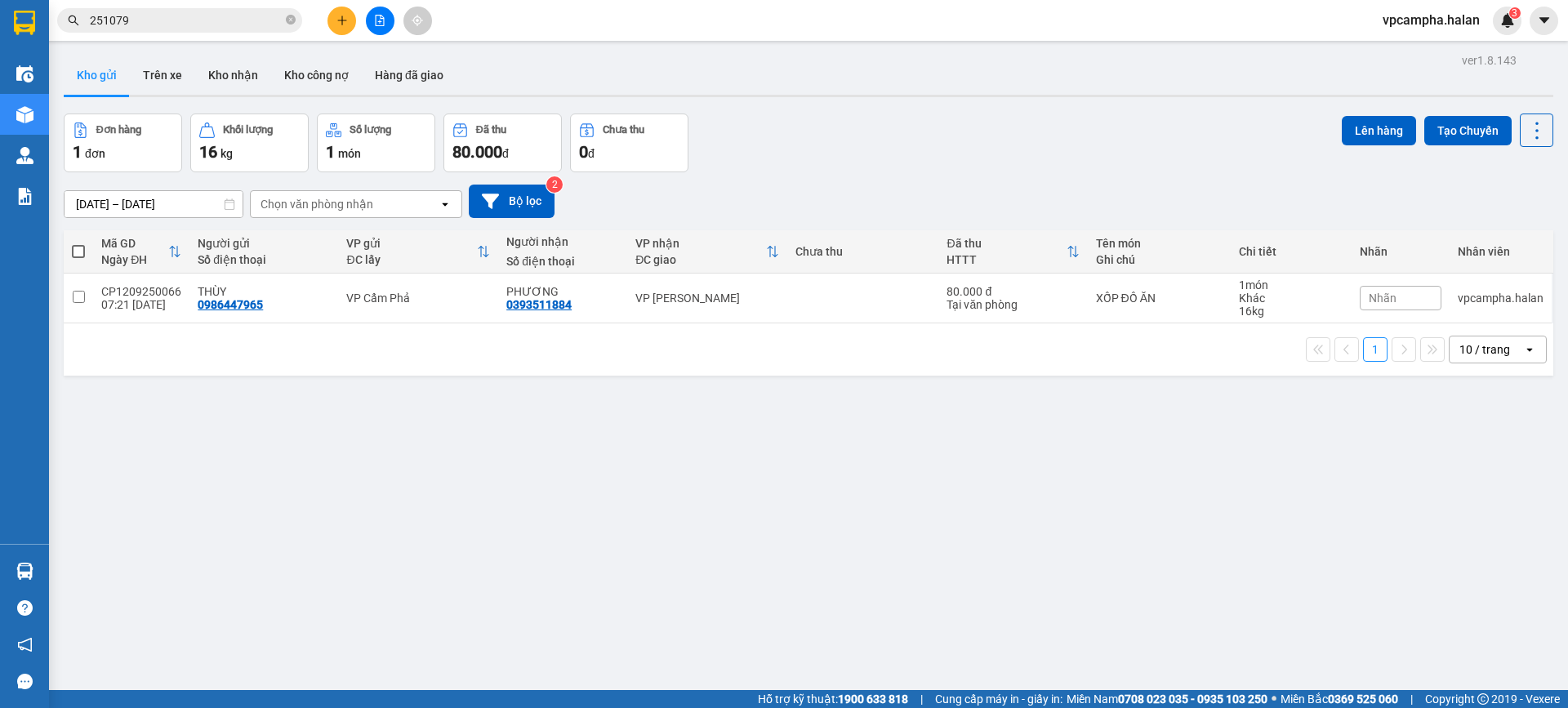
click at [213, 19] on input "251079" at bounding box center [186, 21] width 193 height 18
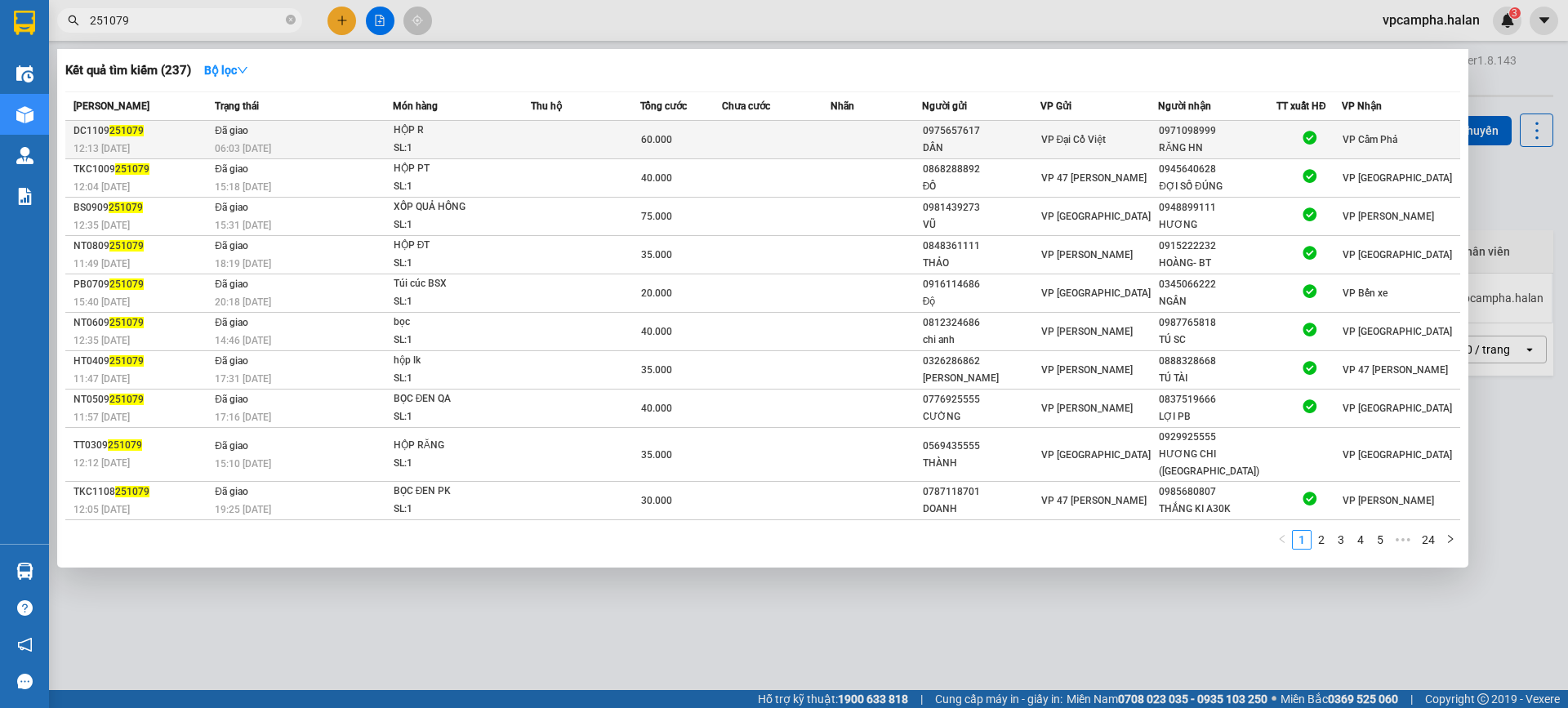
click at [345, 144] on div "06:03 - 12/09" at bounding box center [303, 148] width 177 height 18
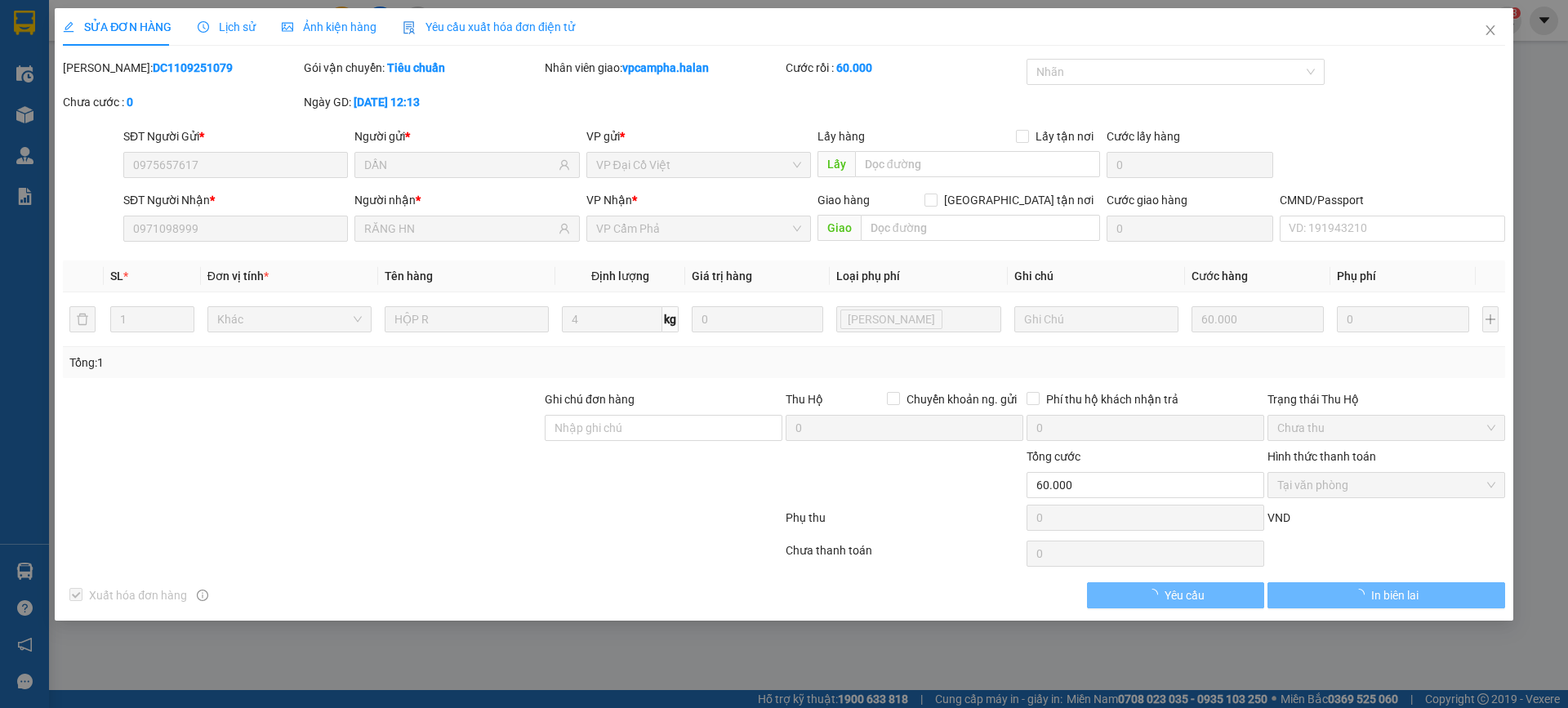
type input "0975657617"
type input "DẦN"
type input "0971098999"
type input "RĂNG HN"
type input "60.000"
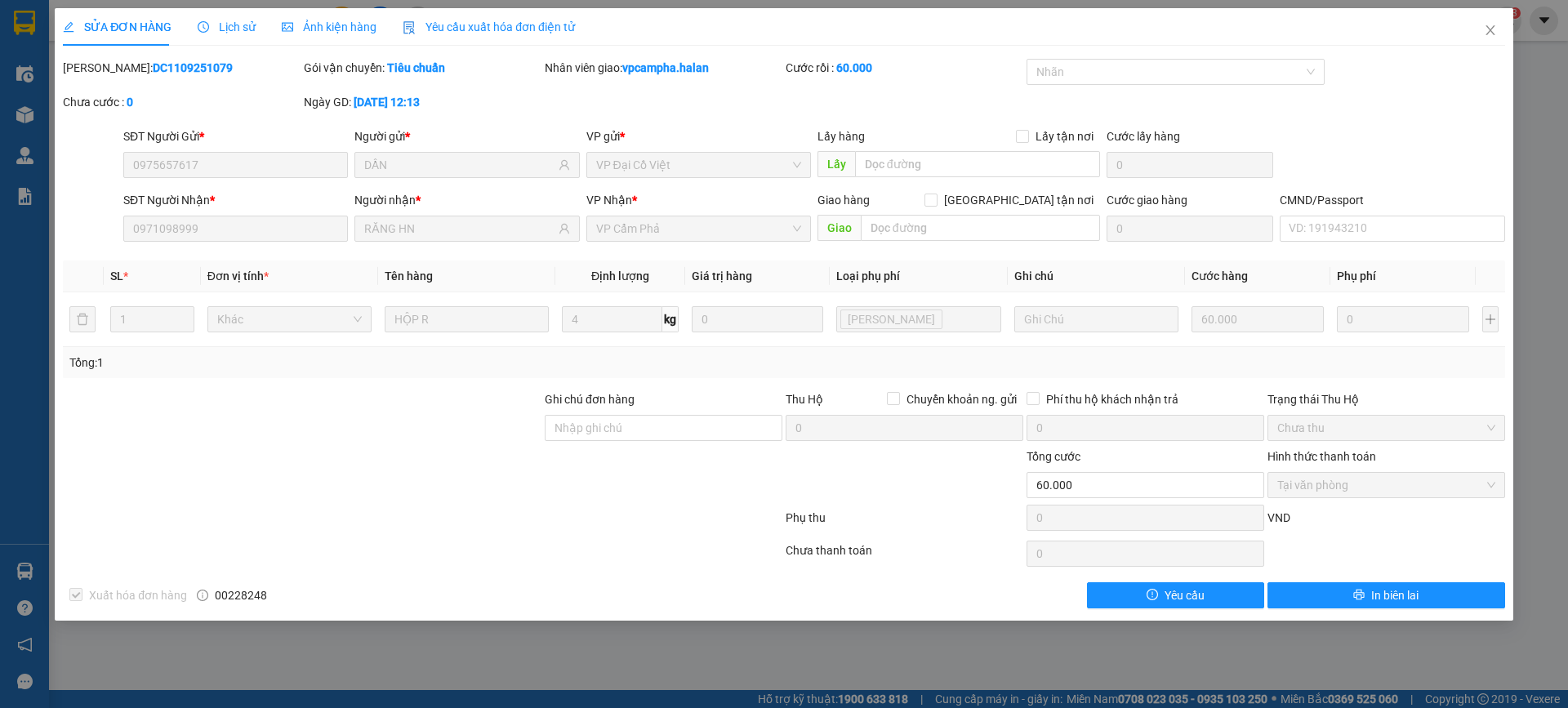
click at [223, 24] on span "Lịch sử" at bounding box center [226, 27] width 58 height 13
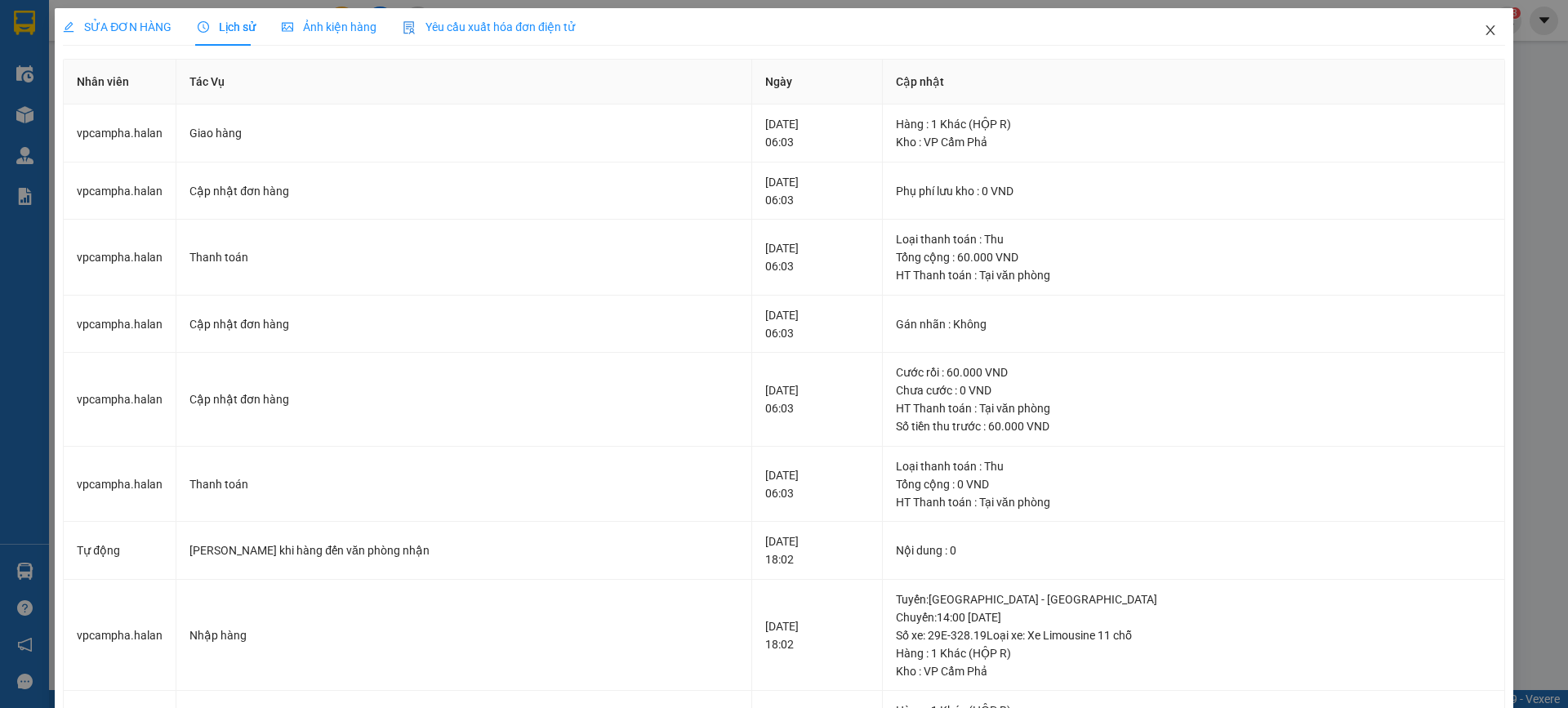
click at [1485, 30] on span "Close" at bounding box center [1490, 31] width 46 height 46
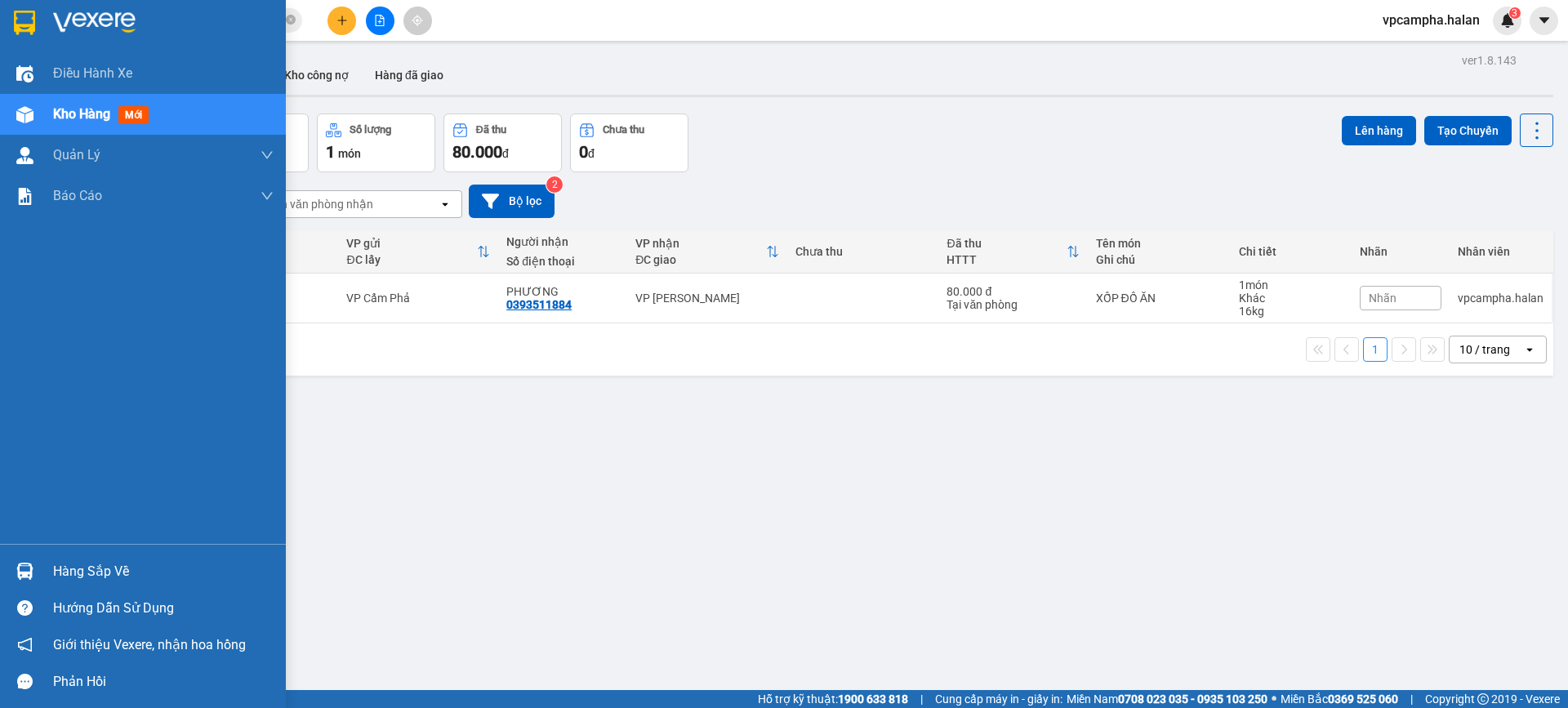
click at [126, 564] on div "Hàng sắp về" at bounding box center [163, 572] width 221 height 25
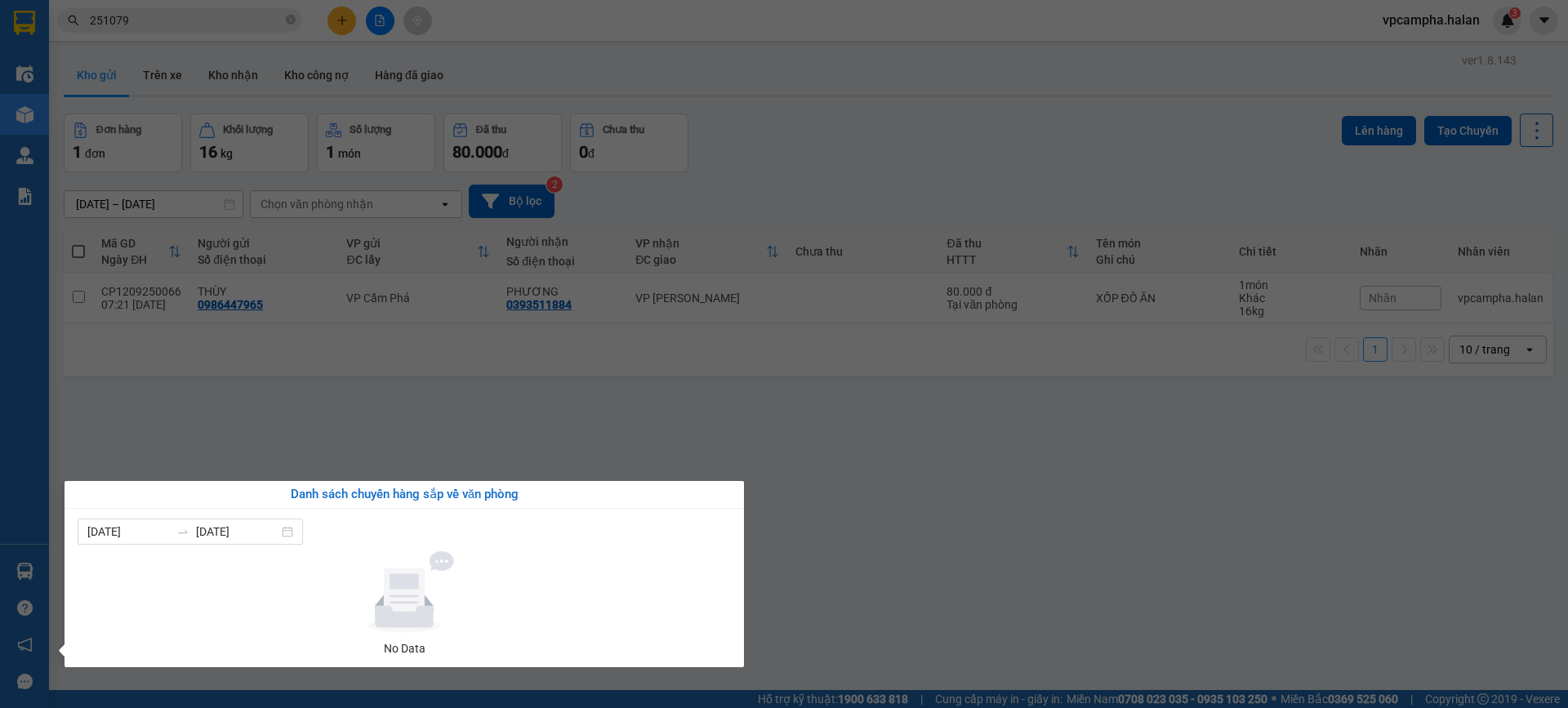
click at [955, 459] on section "Kết quả tìm kiếm ( 237 ) Bộ lọc Mã ĐH Trạng thái Món hàng Thu hộ Tổng cước Chưa…" at bounding box center [784, 354] width 1568 height 708
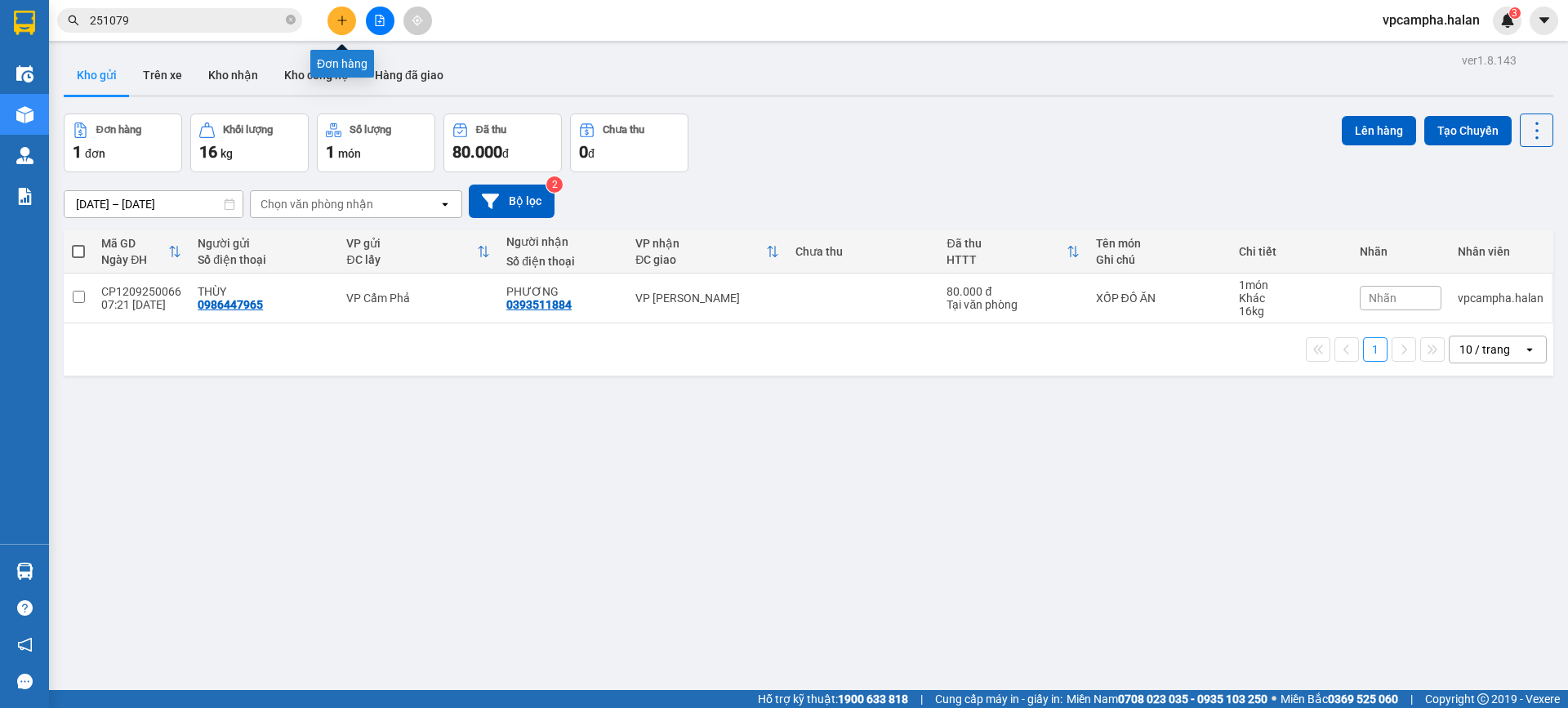
click at [336, 20] on icon "plus" at bounding box center [342, 21] width 11 height 11
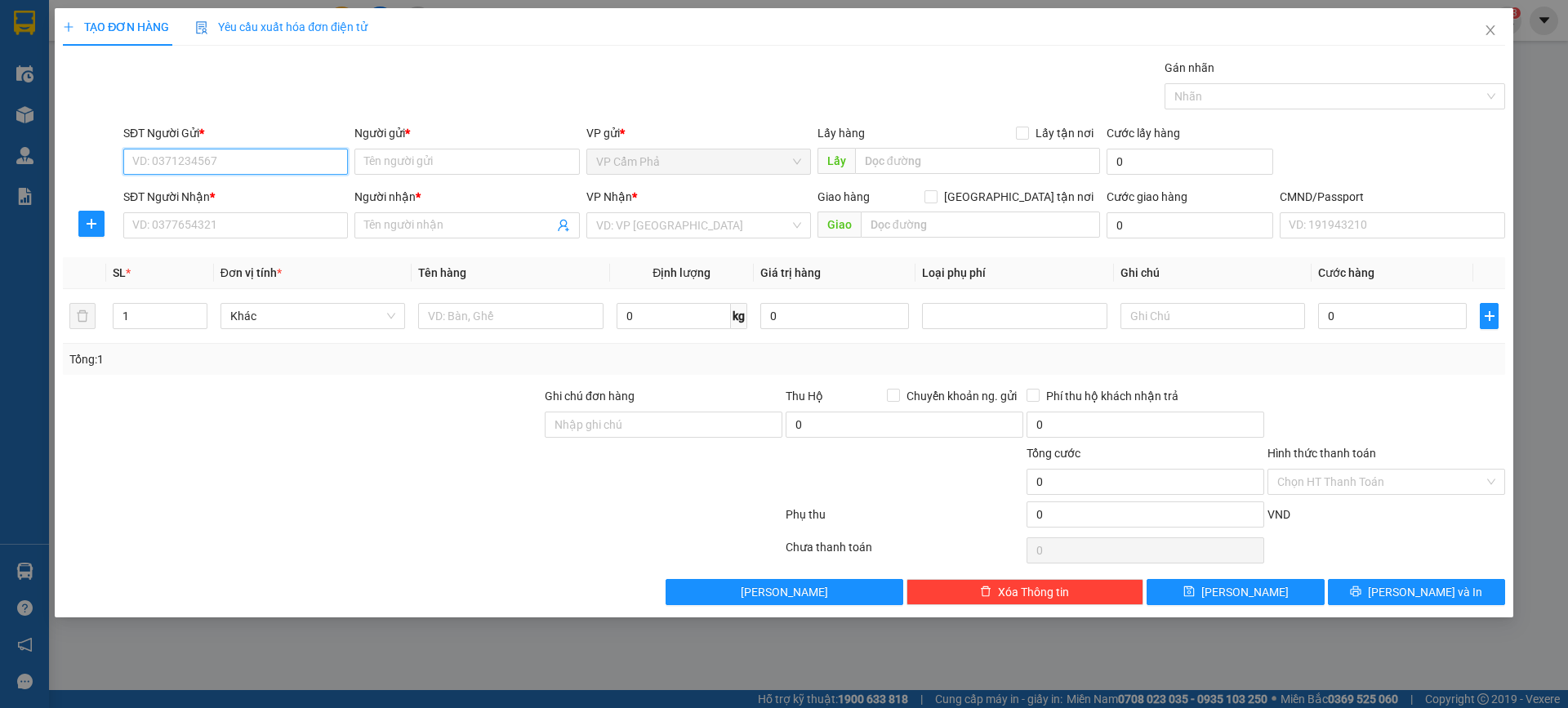
click at [288, 152] on input "SĐT Người Gửi *" at bounding box center [235, 162] width 225 height 26
type input "0971098999"
click at [273, 194] on div "0971098999 - RĂNG HN" at bounding box center [235, 194] width 205 height 18
type input "RĂNG HN"
type input "0971098999"
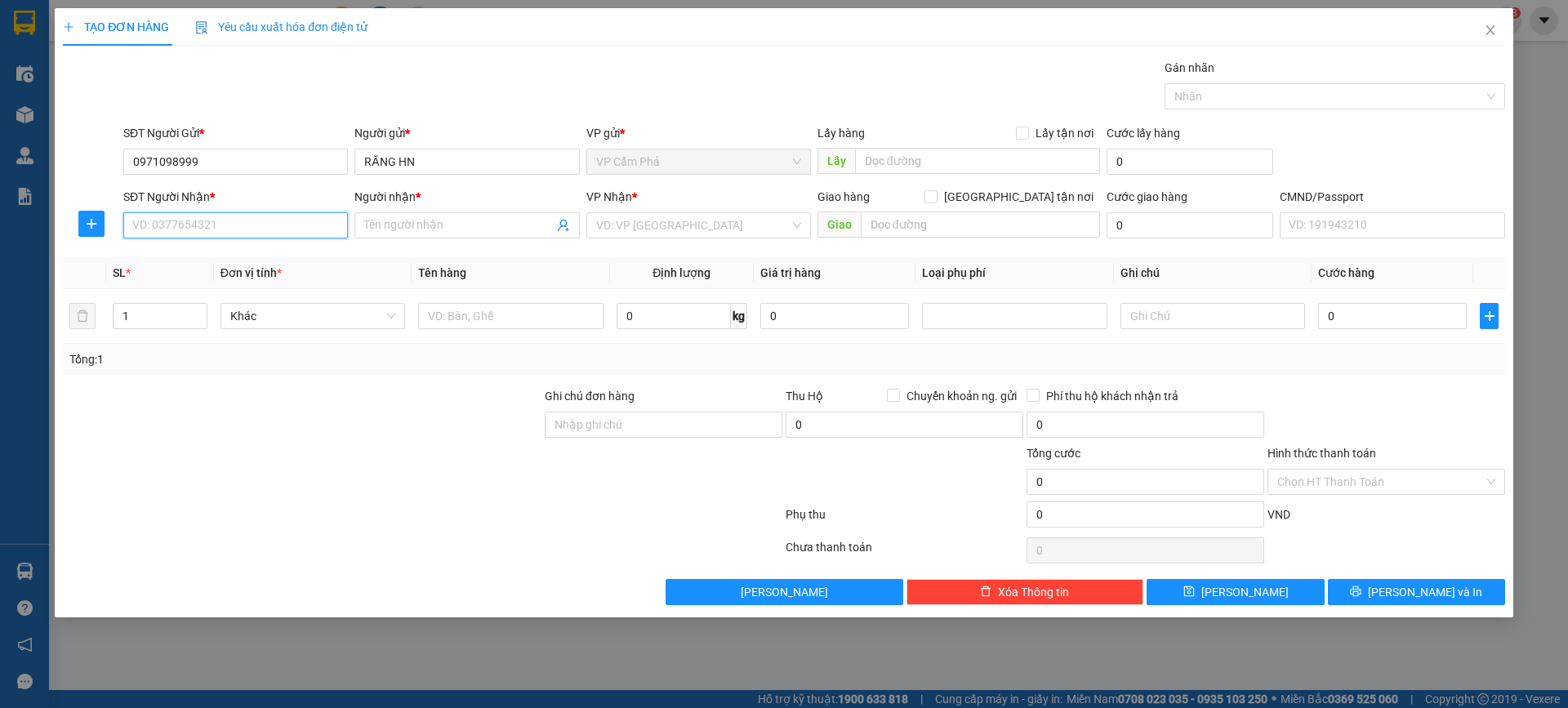
click at [233, 224] on input "SĐT Người Nhận *" at bounding box center [235, 226] width 225 height 26
click at [225, 259] on div "0372950999 - LABO VITA3D" at bounding box center [235, 258] width 205 height 18
type input "0372950999"
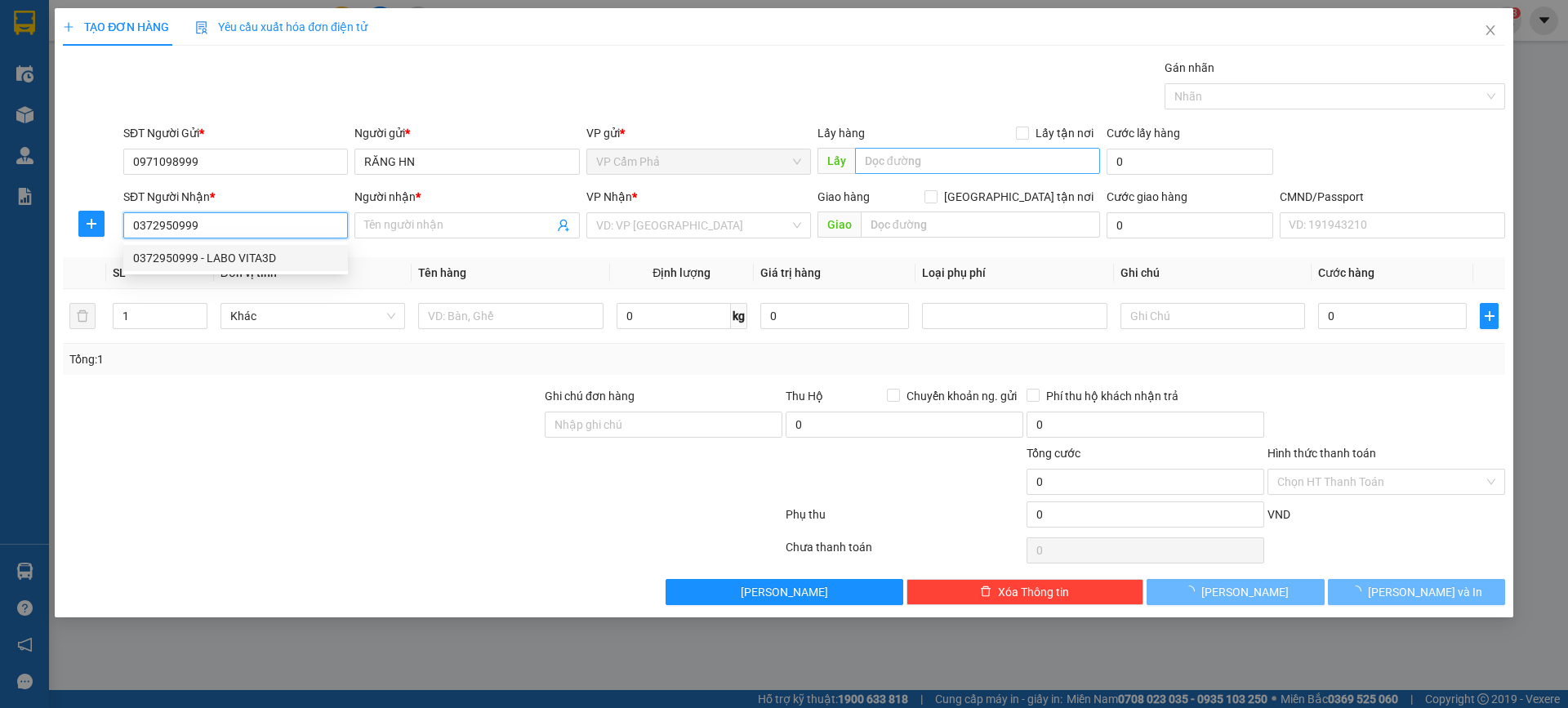
type input "LABO VITA3D"
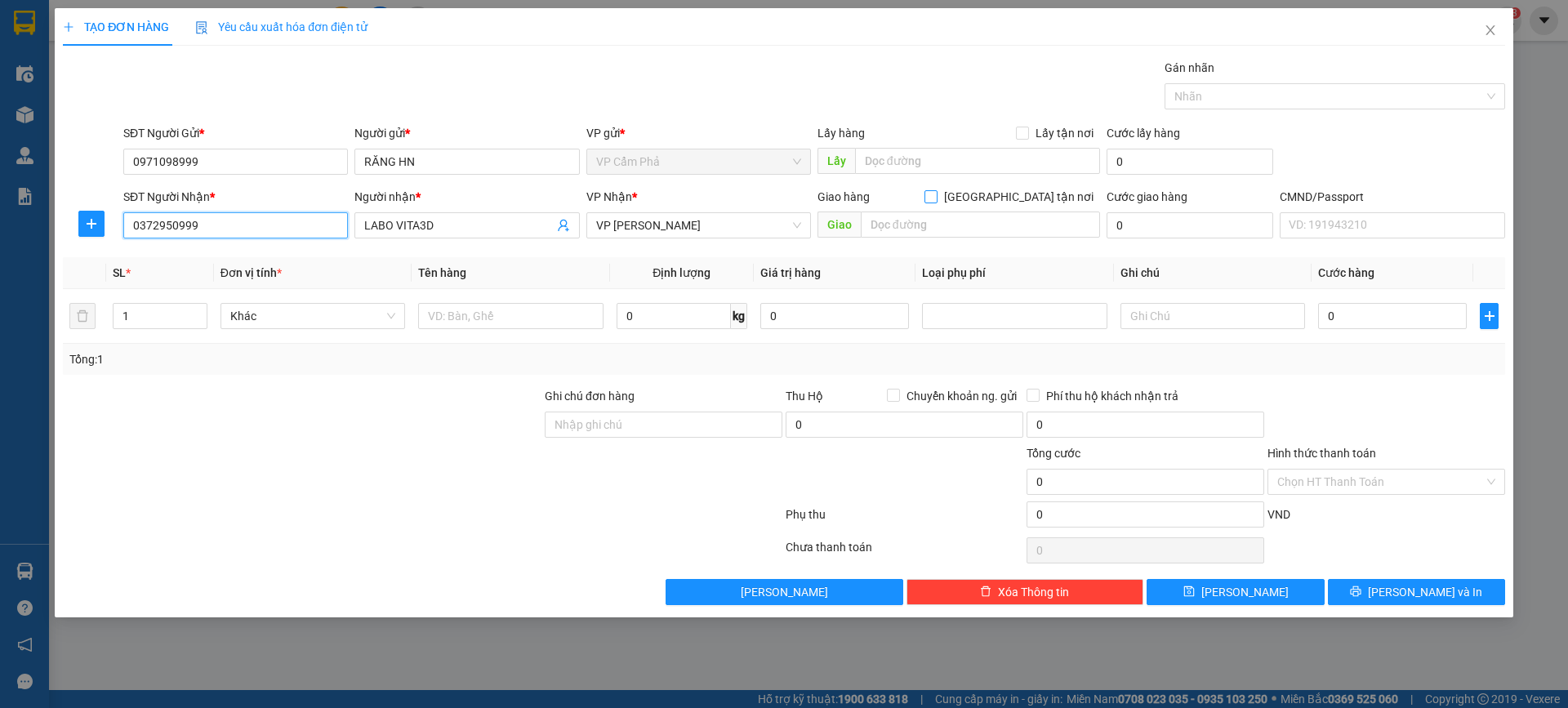
type input "0372950999"
click at [936, 194] on input "[GEOGRAPHIC_DATA] tận nơi" at bounding box center [930, 196] width 11 height 11
checkbox input "true"
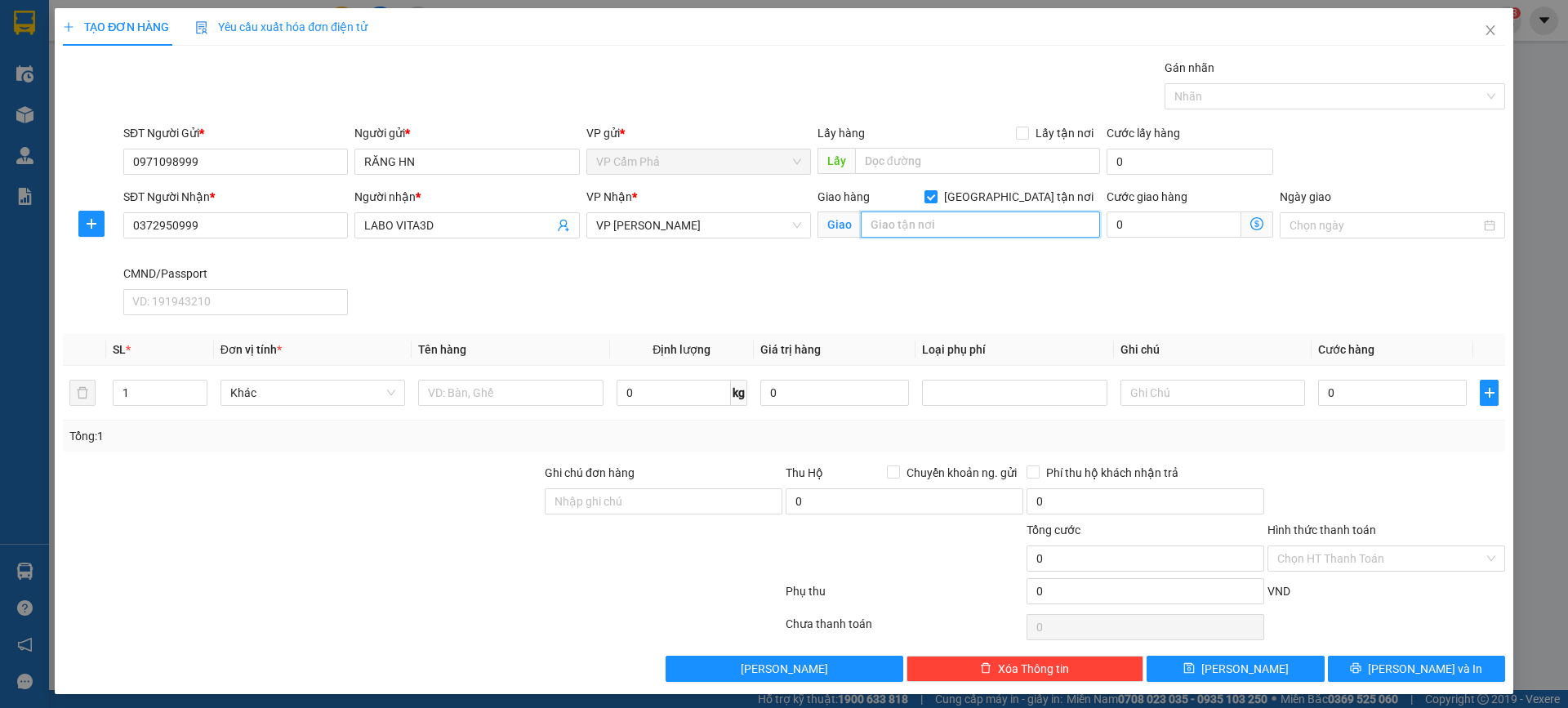
click at [991, 231] on input "text" at bounding box center [980, 225] width 239 height 26
click at [967, 231] on input "text" at bounding box center [980, 225] width 239 height 26
paste input "Ng. 126 Đ. Xuân Đỉnh, phường Xuân Đỉnh, Bắc Từ Liêm, Hà Nội, Việt Nam"
click at [864, 226] on input "Ng. 126 Đ. Xuân Đỉnh, phường Xuân Đỉnh, Bắc Từ Liêm, Hà Nội, Việt Nam" at bounding box center [980, 225] width 239 height 26
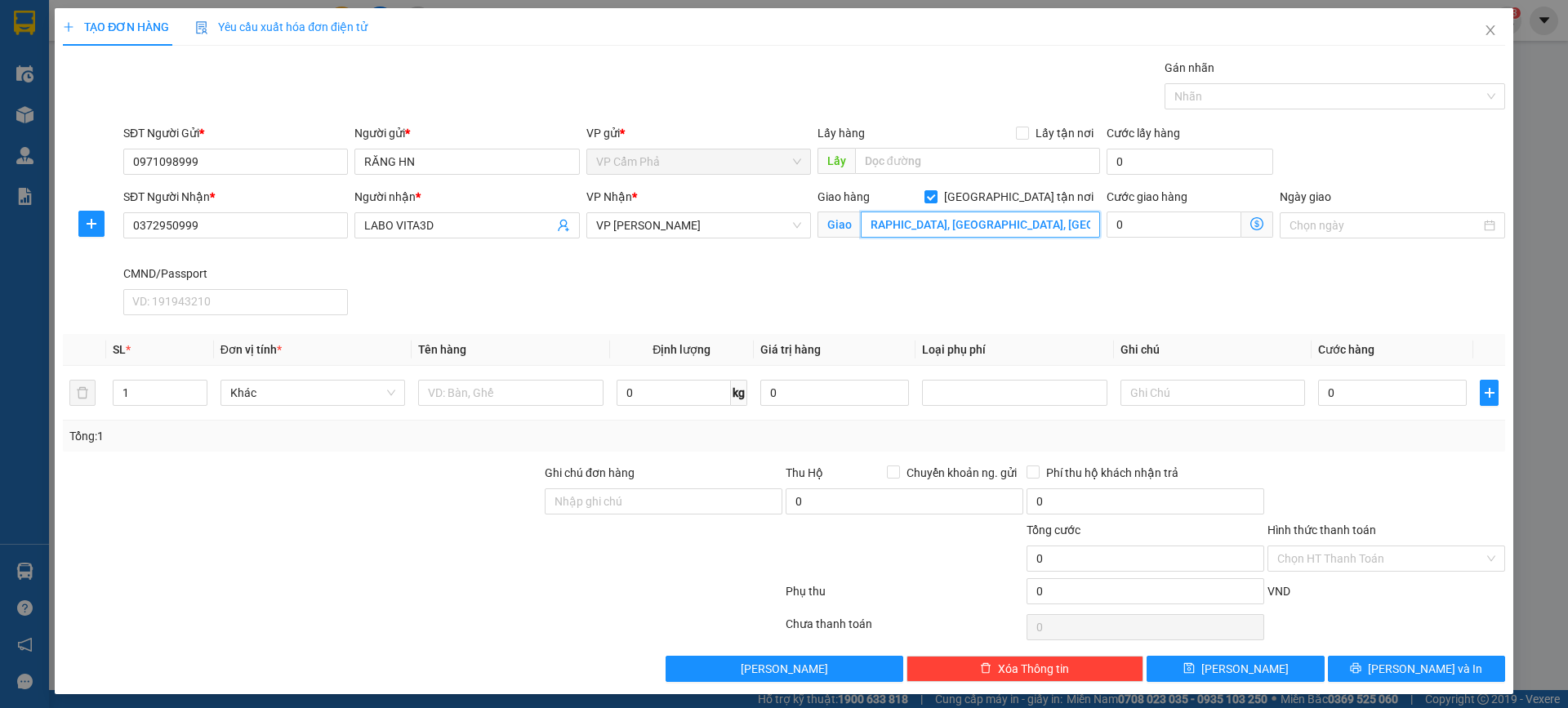
click at [874, 222] on input "Ng. 126 Đ. Xuân Đỉnh, phường Xuân Đỉnh, Bắc Từ Liêm, Hà Nội, Việt Nam" at bounding box center [980, 225] width 239 height 26
type input "SỐ 49A Ng. 126 Đ. Xuân Đỉnh, phường Xuân Đỉnh, Bắc Từ Liêm, Hà Nội, Việt Nam"
click at [1183, 223] on input "0" at bounding box center [1174, 225] width 134 height 26
click at [1250, 222] on icon "dollar-circle" at bounding box center [1256, 224] width 13 height 13
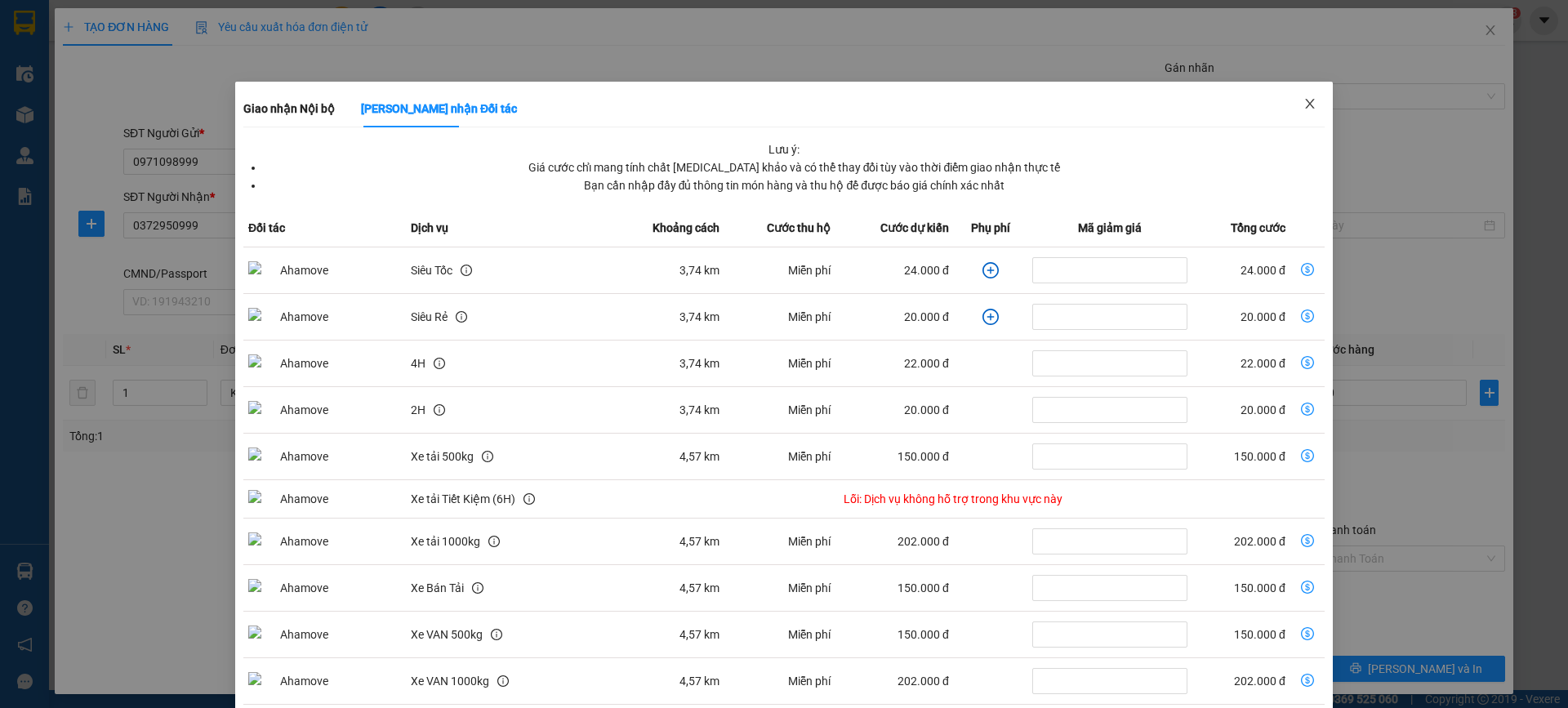
click at [1305, 107] on icon "close" at bounding box center [1309, 103] width 9 height 10
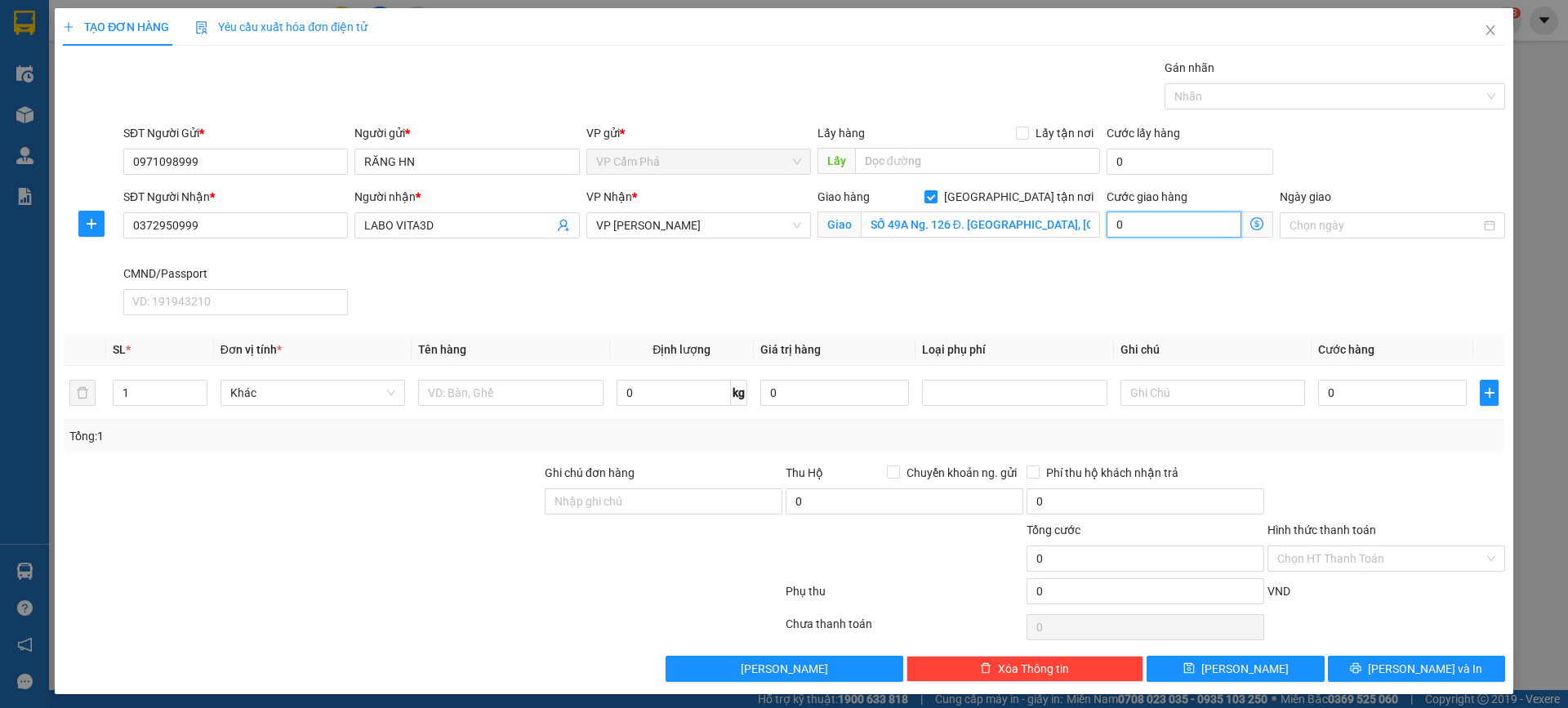
click at [1182, 232] on input "0" at bounding box center [1174, 225] width 134 height 26
type input "3"
type input "35"
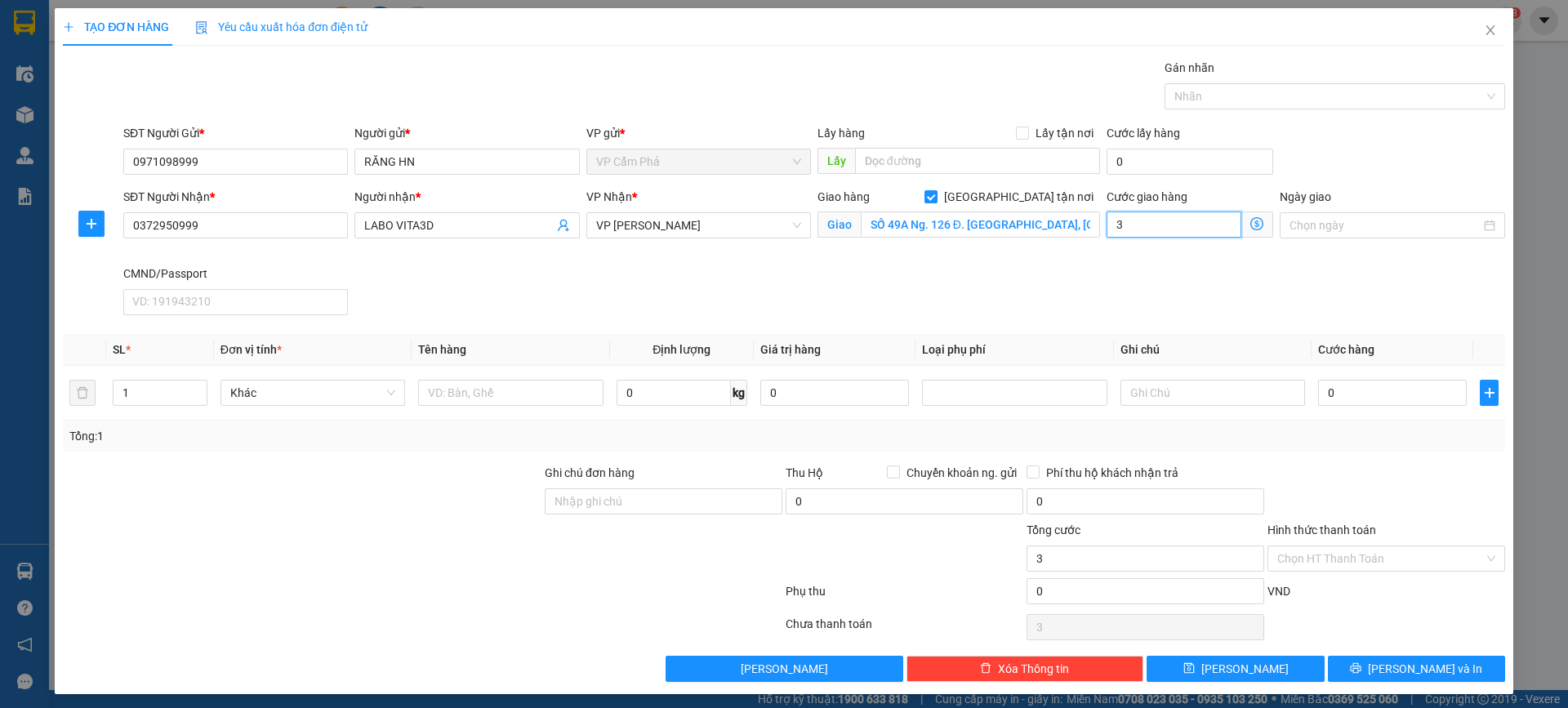
type input "35"
type input "35.000"
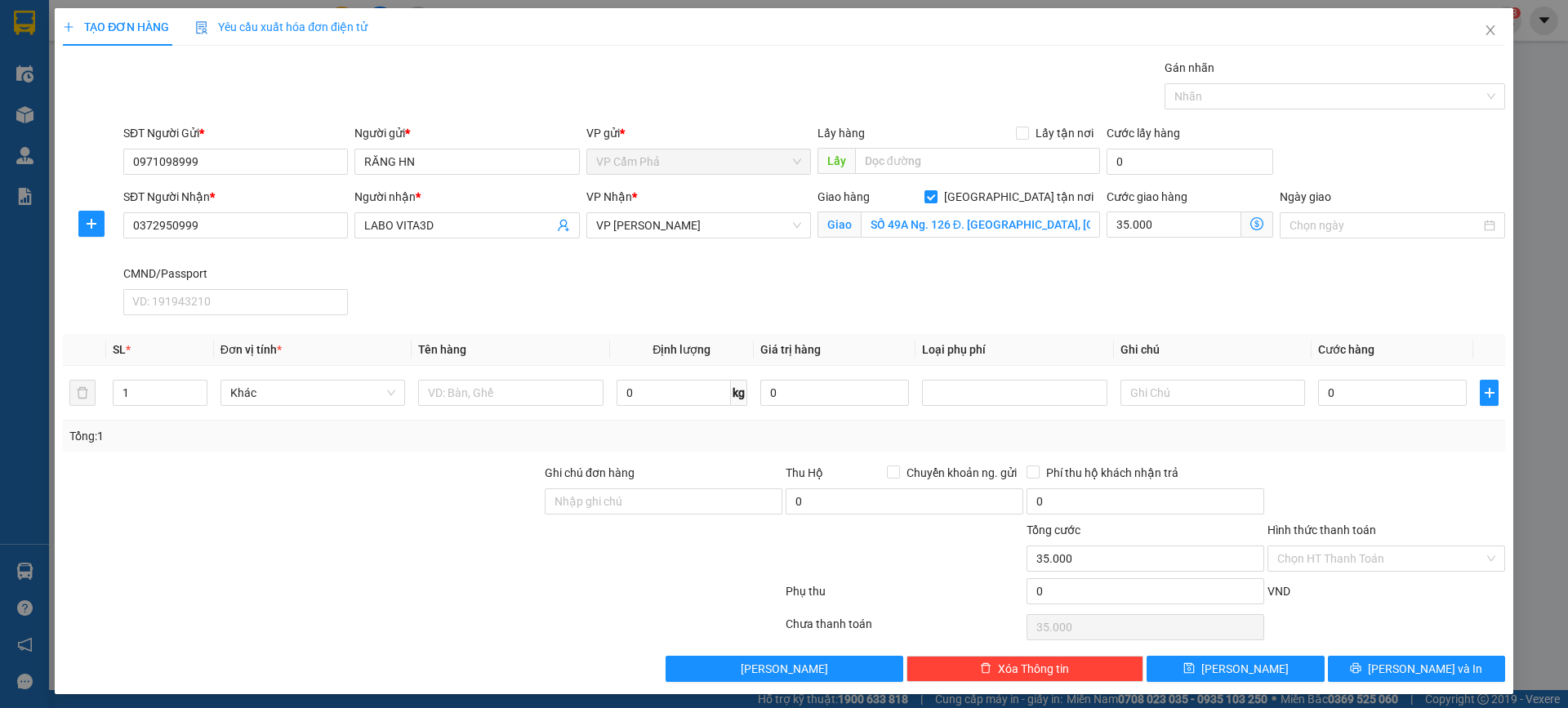
click at [1171, 293] on div "SĐT Người Nhận * 0372950999 Người nhận * LABO VITA3D VP Nhận * VP Võ Chí Công G…" at bounding box center [814, 254] width 1388 height 134
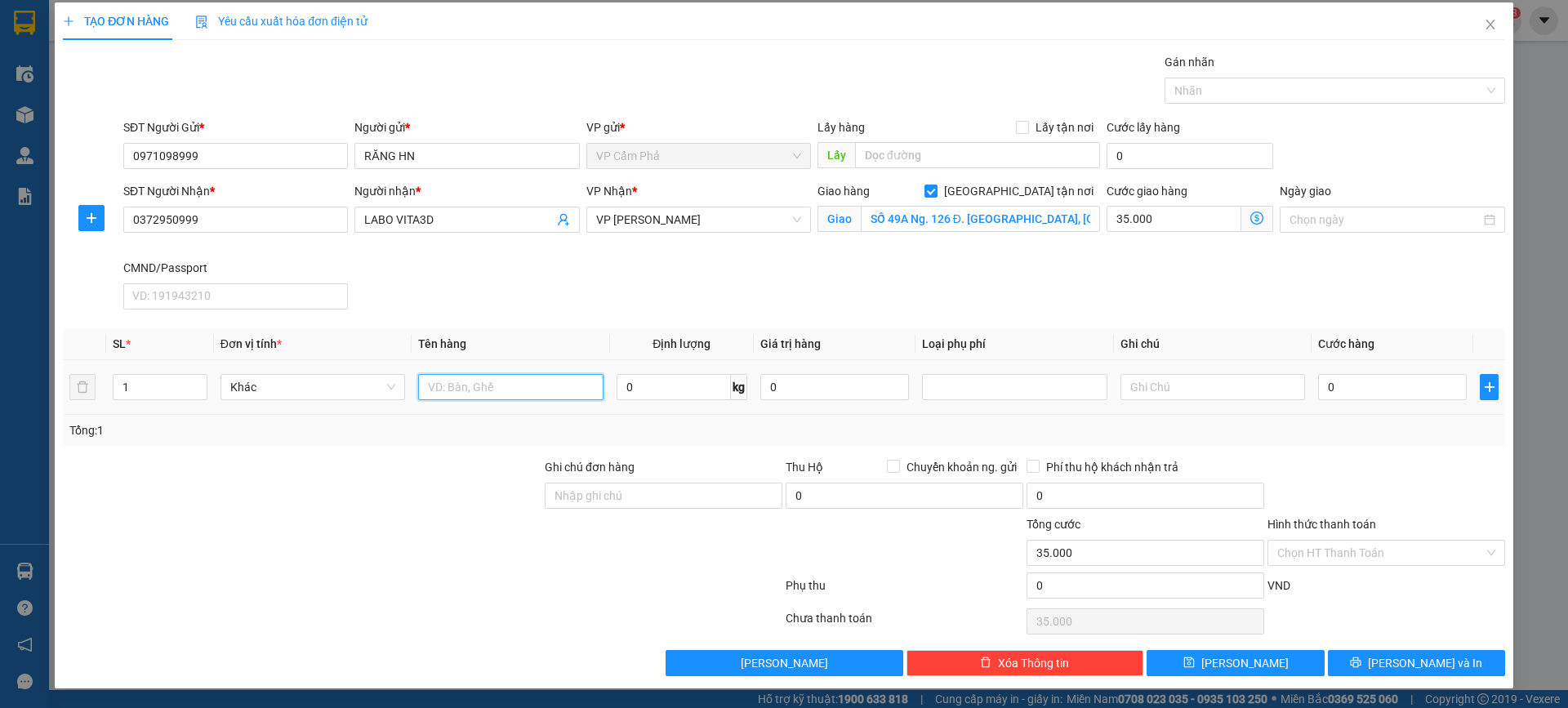
click at [494, 386] on input "text" at bounding box center [510, 387] width 185 height 26
type input "HỘP RĂNG"
click at [715, 392] on input "0" at bounding box center [673, 387] width 114 height 26
click at [695, 381] on input "0" at bounding box center [673, 387] width 114 height 26
click at [1369, 391] on input "0" at bounding box center [1392, 387] width 148 height 26
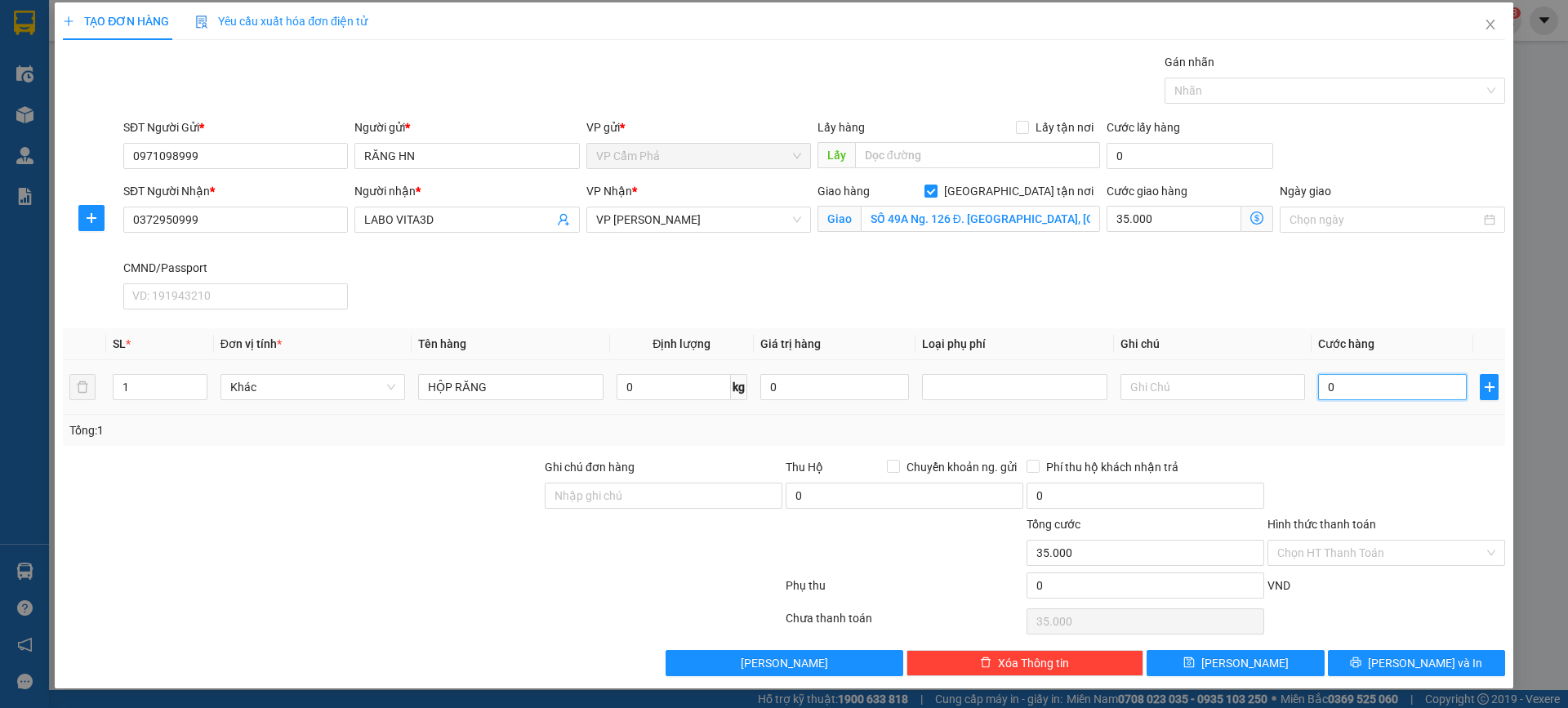
type input "5"
type input "35.005"
type input "50"
type input "35.050"
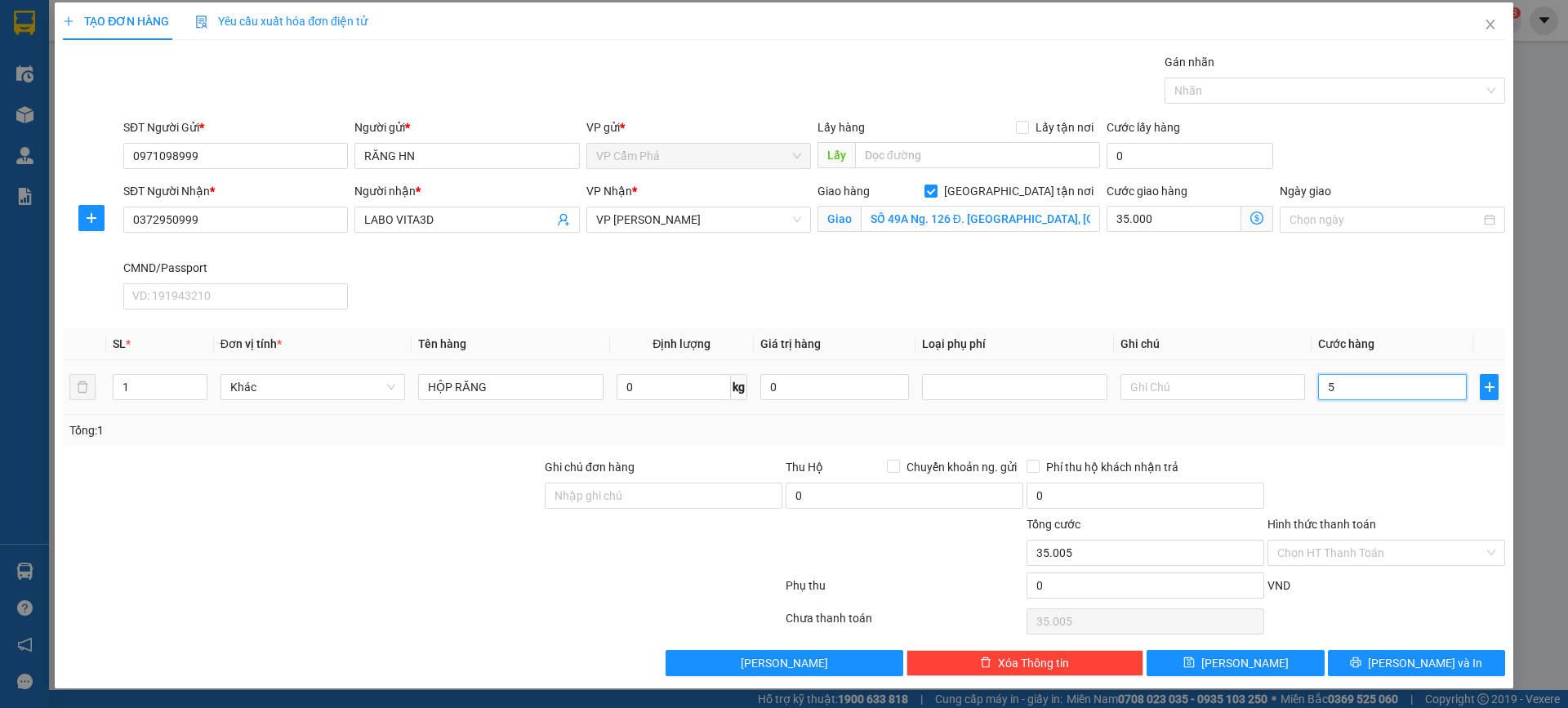
type input "35.050"
type input "50.000"
type input "85.000"
click at [1335, 452] on div "Transit Pickup Surcharge Ids Transit Deliver Surcharge Ids Transit Deliver Surc…" at bounding box center [784, 365] width 1442 height 623
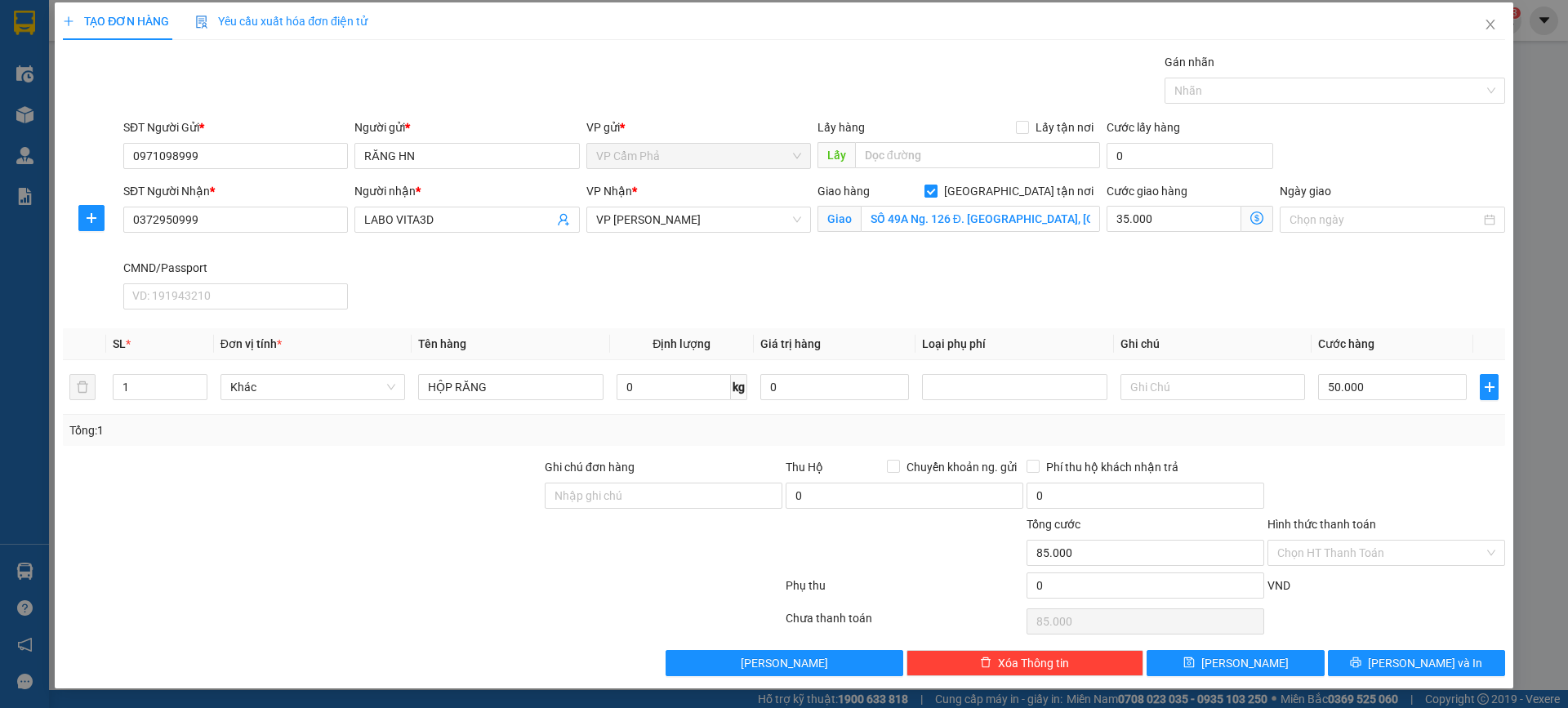
click at [936, 190] on input "[GEOGRAPHIC_DATA] tận nơi" at bounding box center [930, 190] width 11 height 11
checkbox input "false"
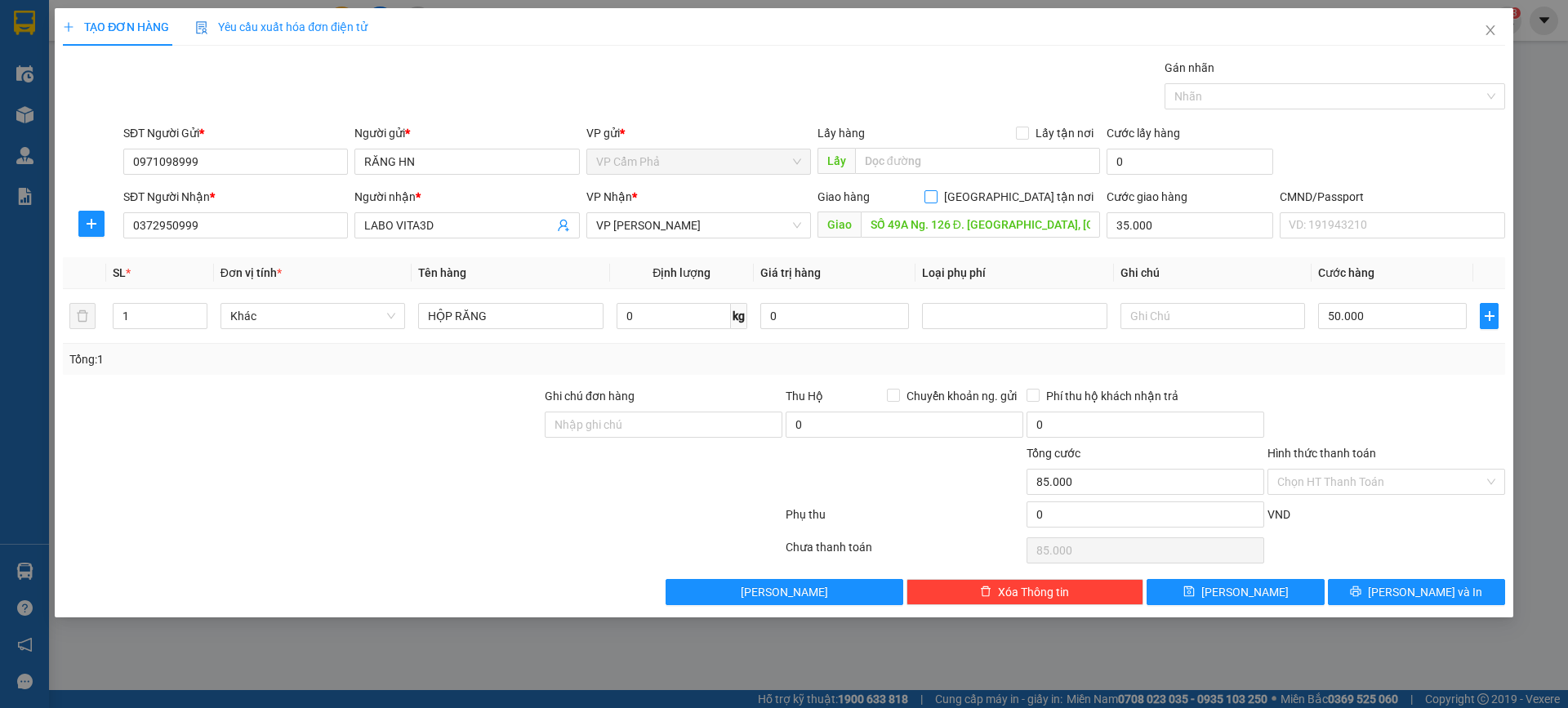
scroll to position [0, 0]
click at [1031, 230] on input "SỐ 49A Ng. 126 Đ. Xuân Đỉnh, phường Xuân Đỉnh, Bắc Từ Liêm, Hà Nội, Việt Nam" at bounding box center [980, 225] width 239 height 26
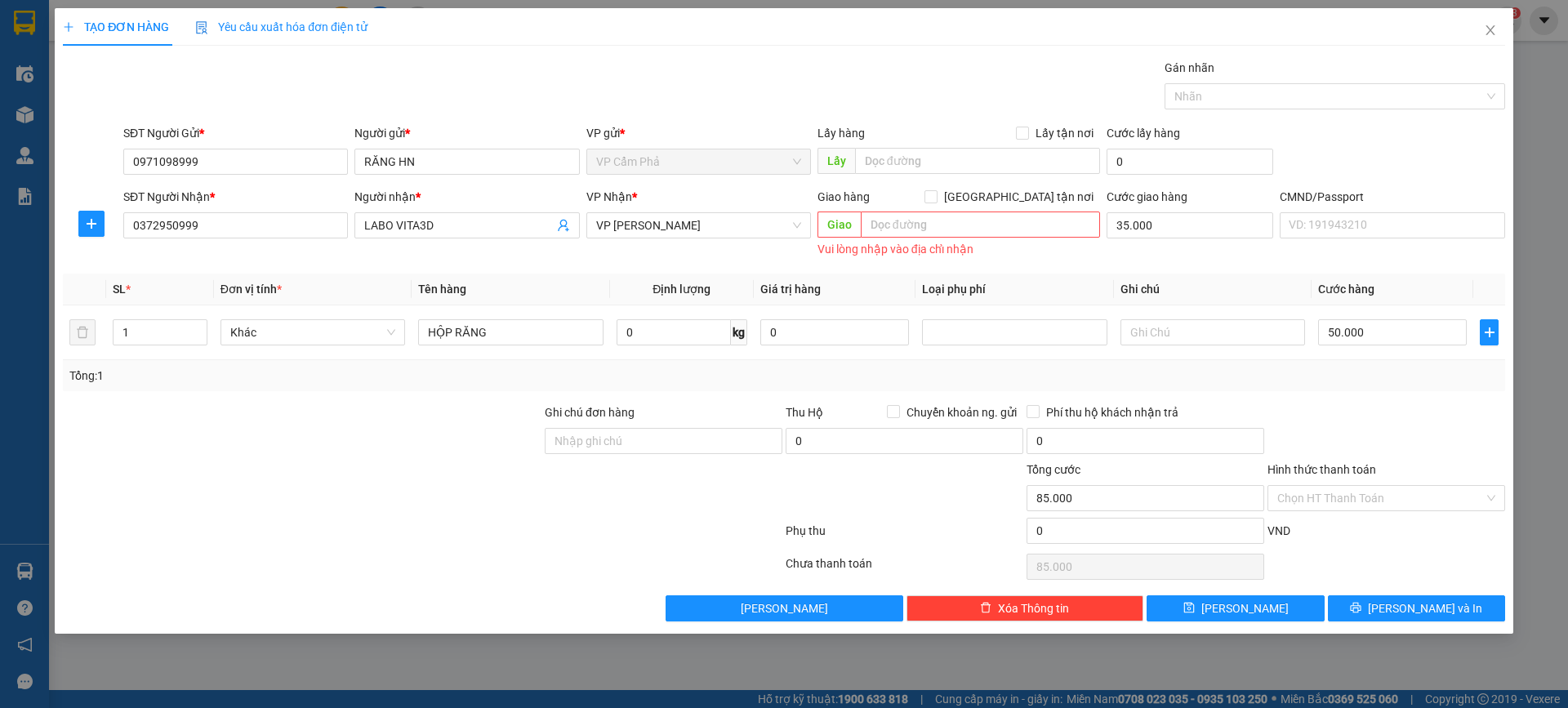
click at [1205, 259] on div "Cước giao hàng 35.000" at bounding box center [1189, 225] width 173 height 74
click at [1201, 226] on input "35.000" at bounding box center [1189, 226] width 166 height 26
type input "50.000"
type input "0"
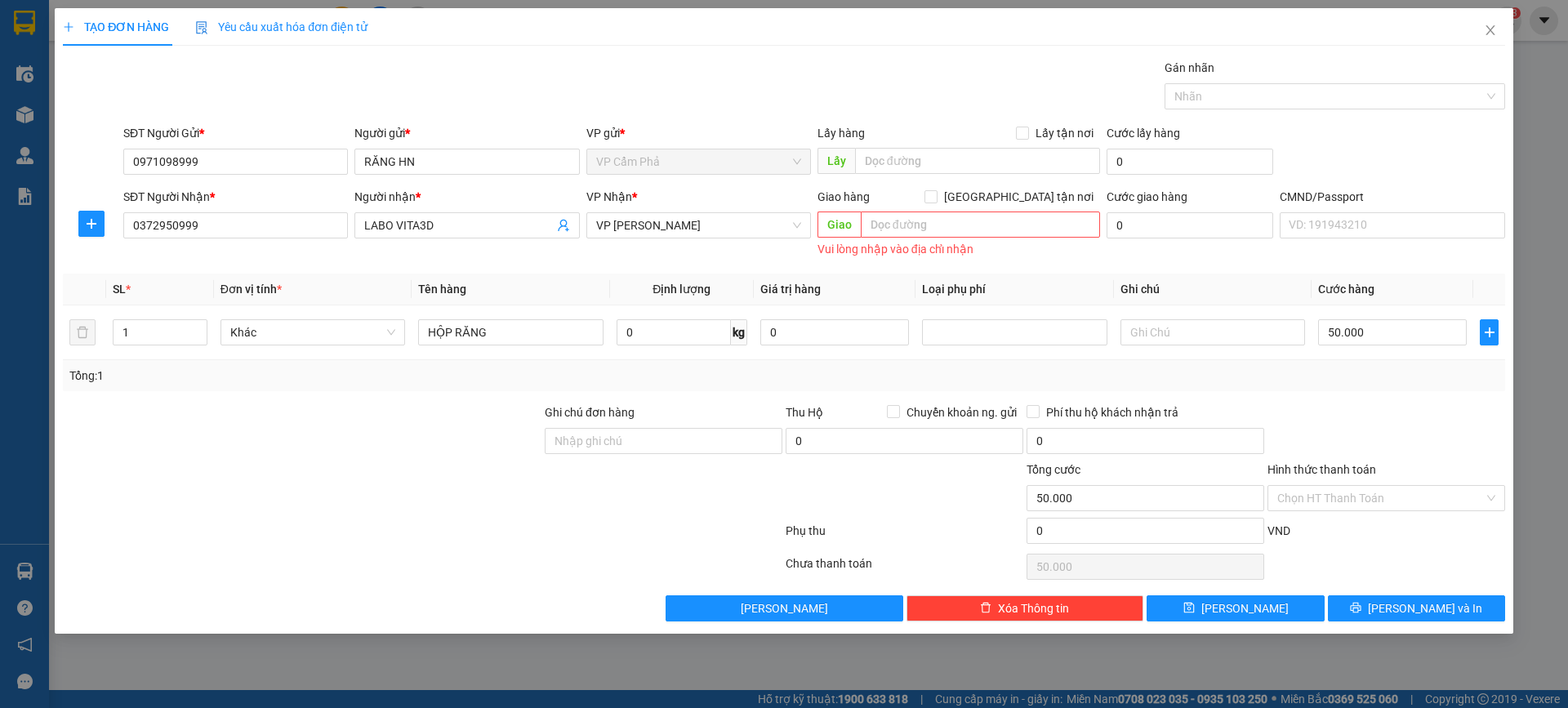
click at [1195, 264] on div "Transit Pickup Surcharge Ids Transit Deliver Surcharge Ids Transit Deliver Surc…" at bounding box center [784, 340] width 1442 height 563
click at [691, 270] on div "Transit Pickup Surcharge Ids Transit Deliver Surcharge Ids Transit Deliver Surc…" at bounding box center [784, 340] width 1442 height 563
click at [1420, 423] on div at bounding box center [1386, 432] width 241 height 57
click at [1413, 422] on div at bounding box center [1386, 432] width 241 height 57
click at [895, 522] on div "Phụ thu" at bounding box center [905, 536] width 241 height 29
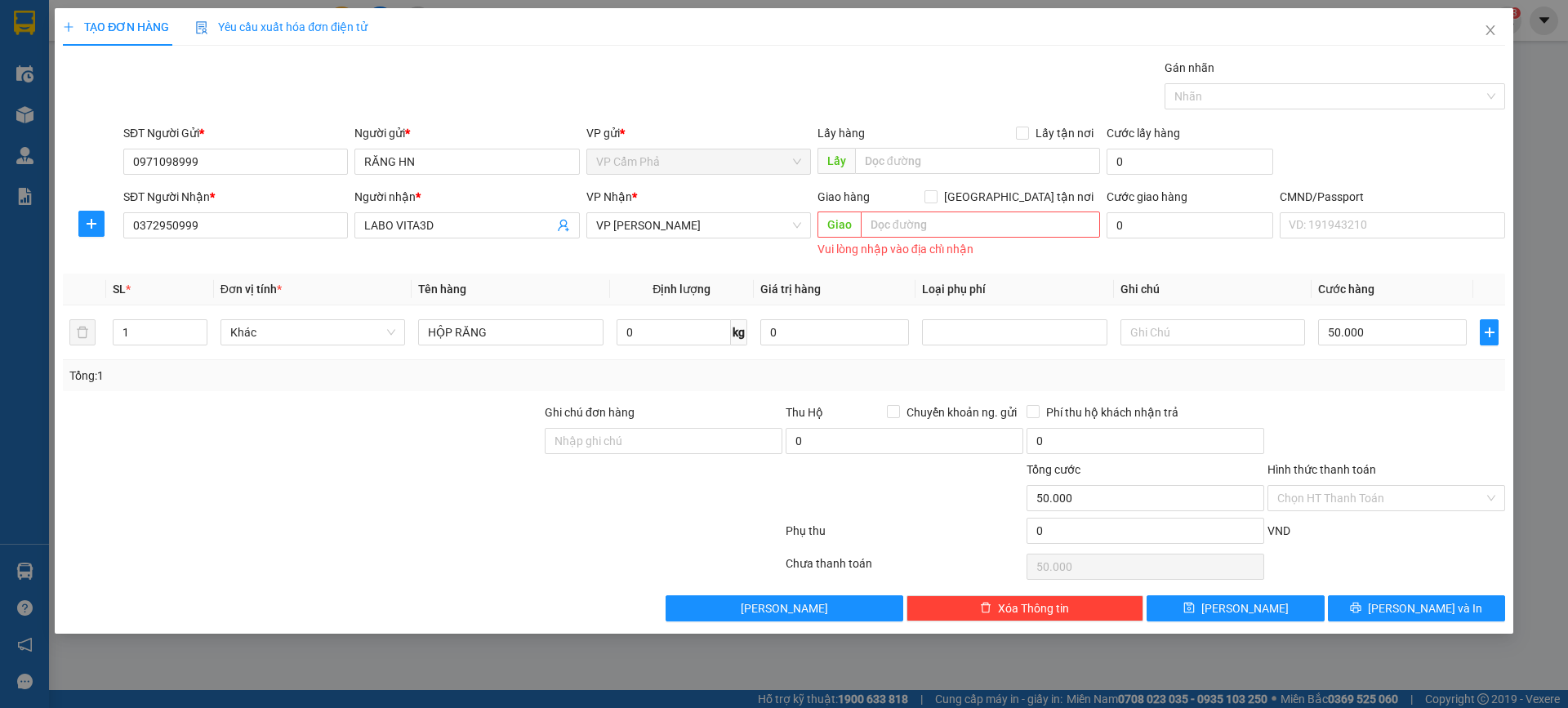
click at [914, 509] on div at bounding box center [905, 490] width 241 height 57
click at [473, 259] on div "Người nhận * LABO VITA3D" at bounding box center [467, 225] width 231 height 74
click at [678, 214] on span "VP [PERSON_NAME]" at bounding box center [699, 226] width 205 height 25
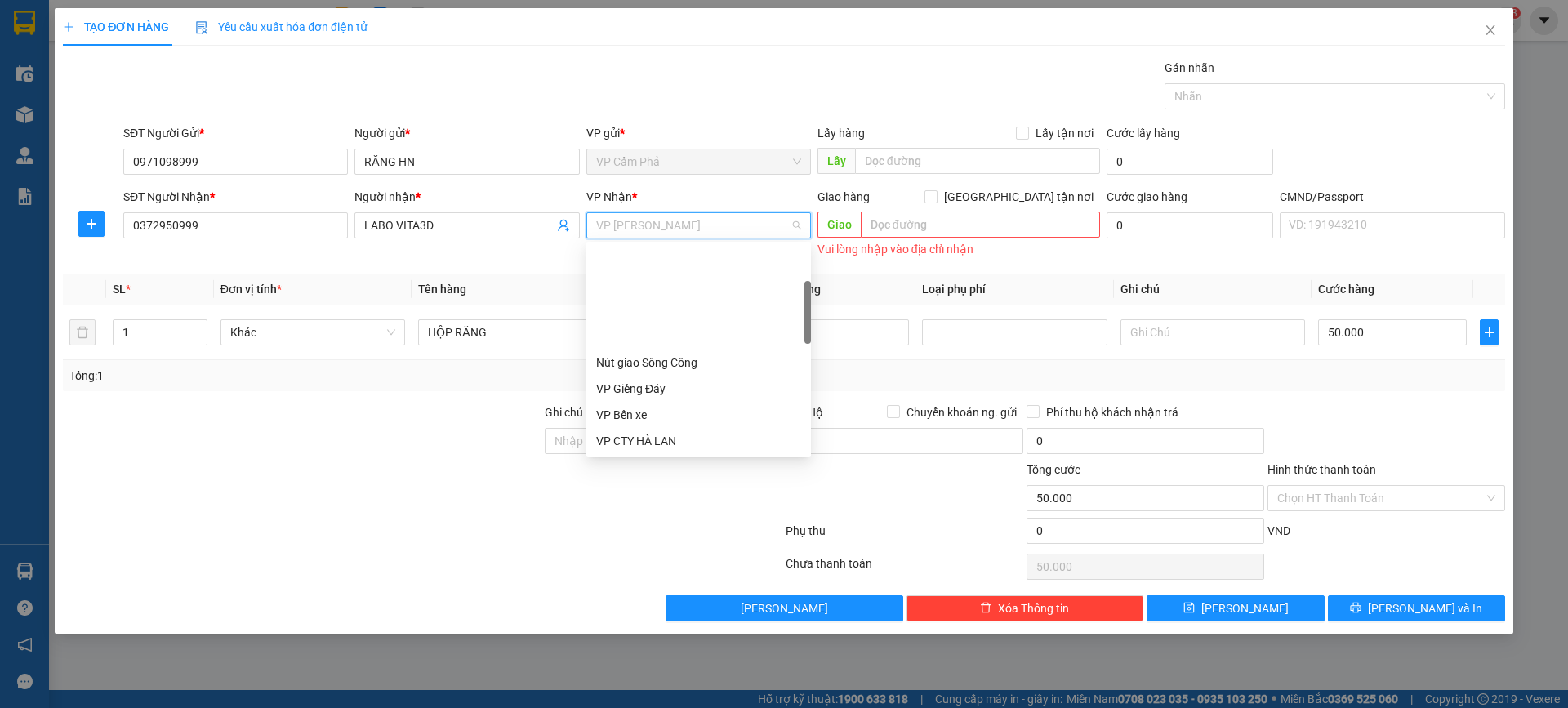
scroll to position [130, 0]
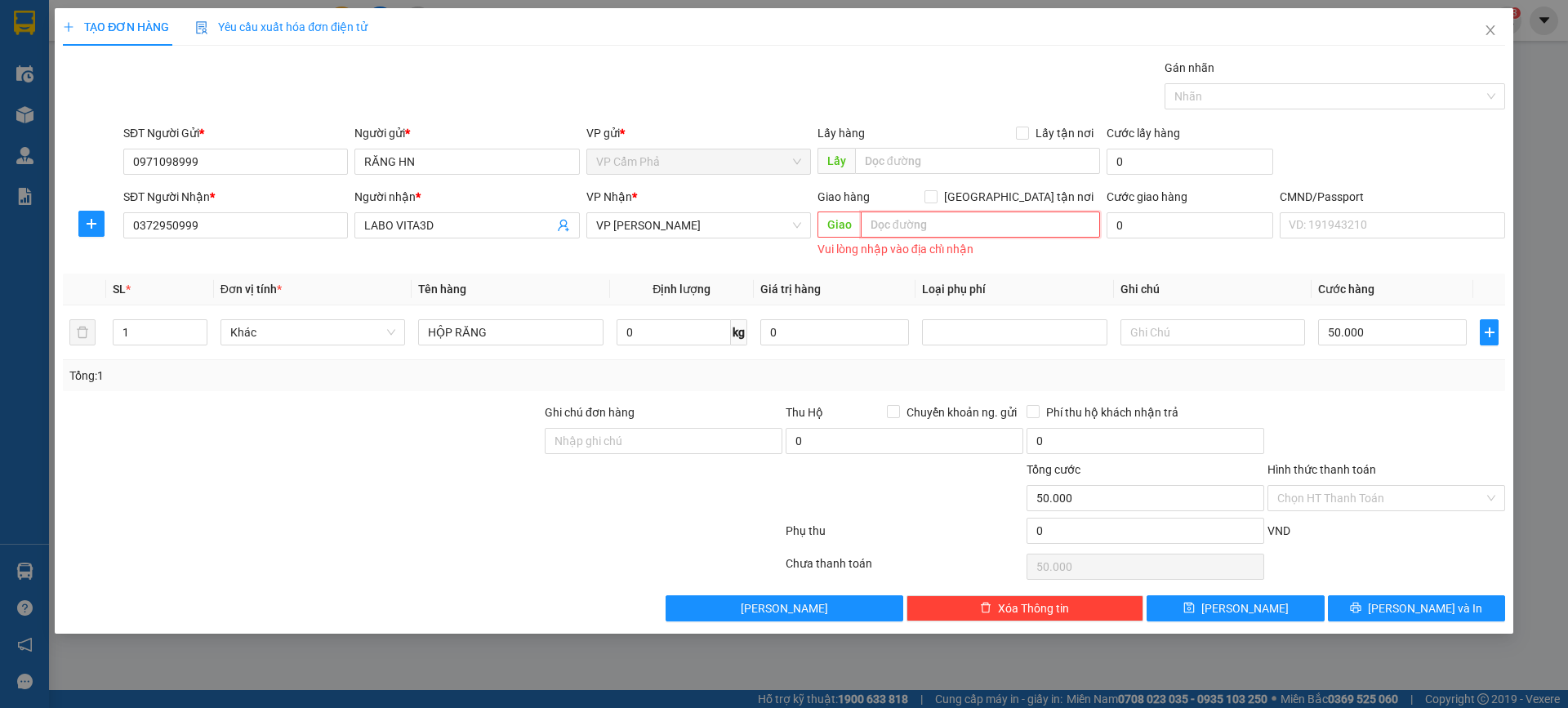
click at [958, 227] on input "text" at bounding box center [980, 225] width 239 height 26
click at [887, 265] on div "Transit Pickup Surcharge Ids Transit Deliver Surcharge Ids Transit Deliver Surc…" at bounding box center [784, 340] width 1442 height 563
click at [1442, 609] on span "[PERSON_NAME] và In" at bounding box center [1424, 609] width 114 height 18
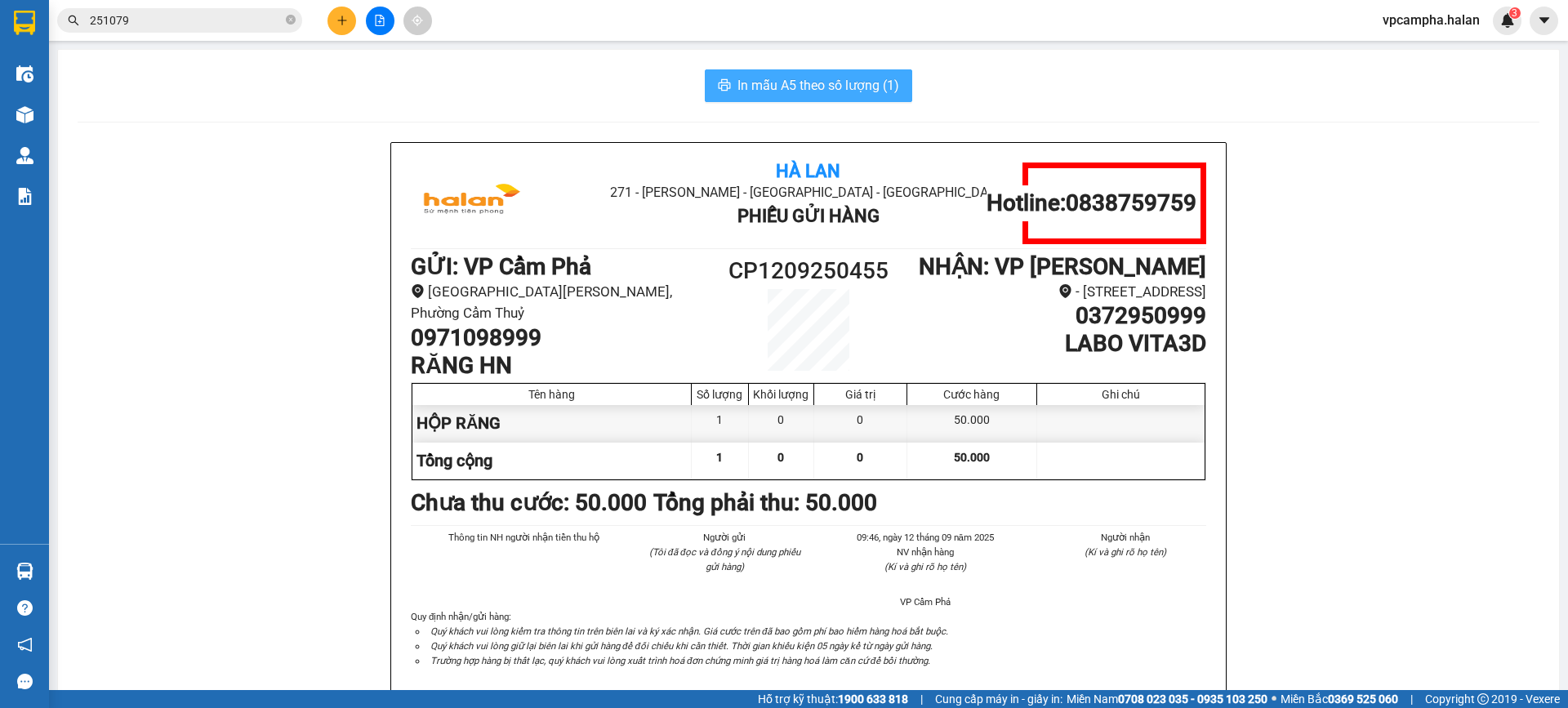
click at [866, 90] on span "In mẫu A5 theo số lượng (1)" at bounding box center [818, 85] width 162 height 21
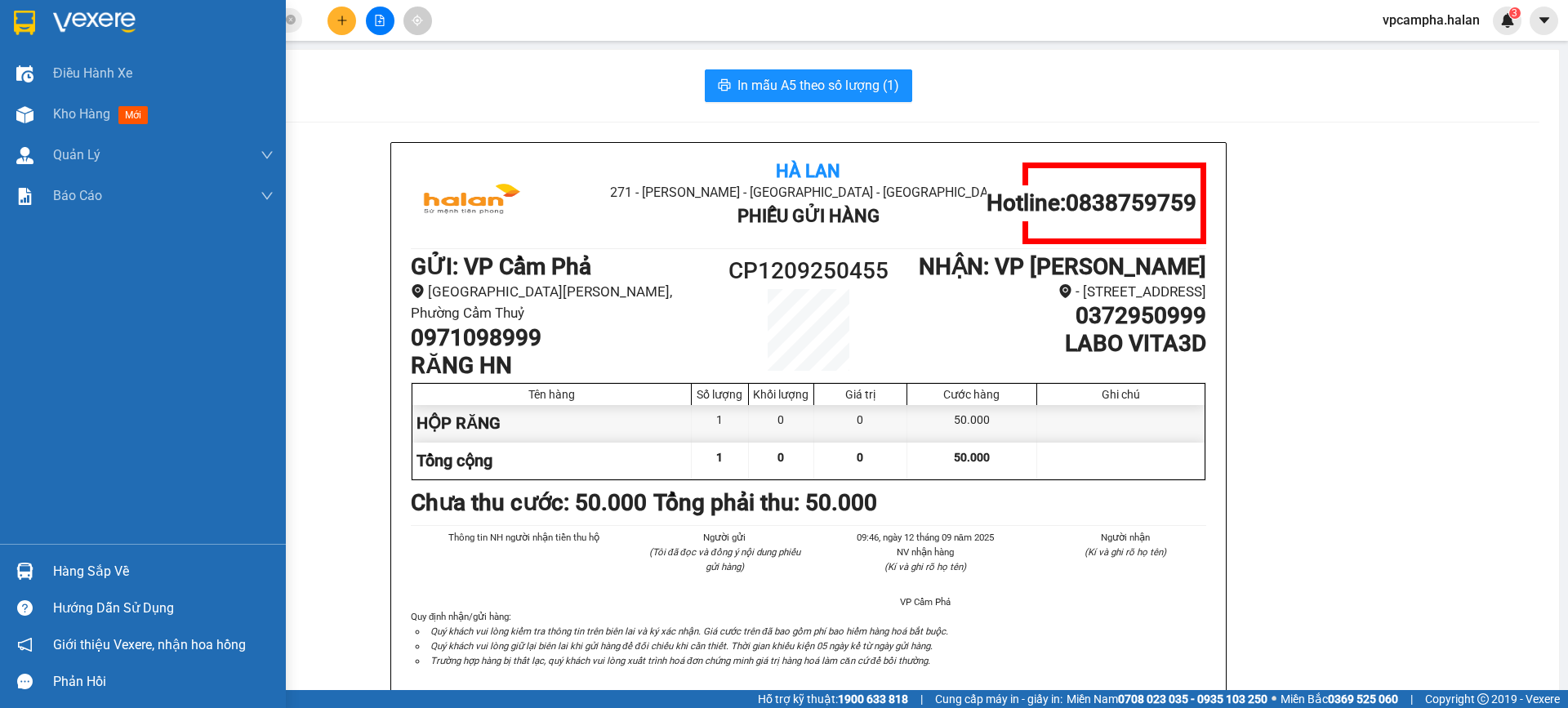
click at [117, 80] on span "Điều hành xe" at bounding box center [93, 73] width 80 height 21
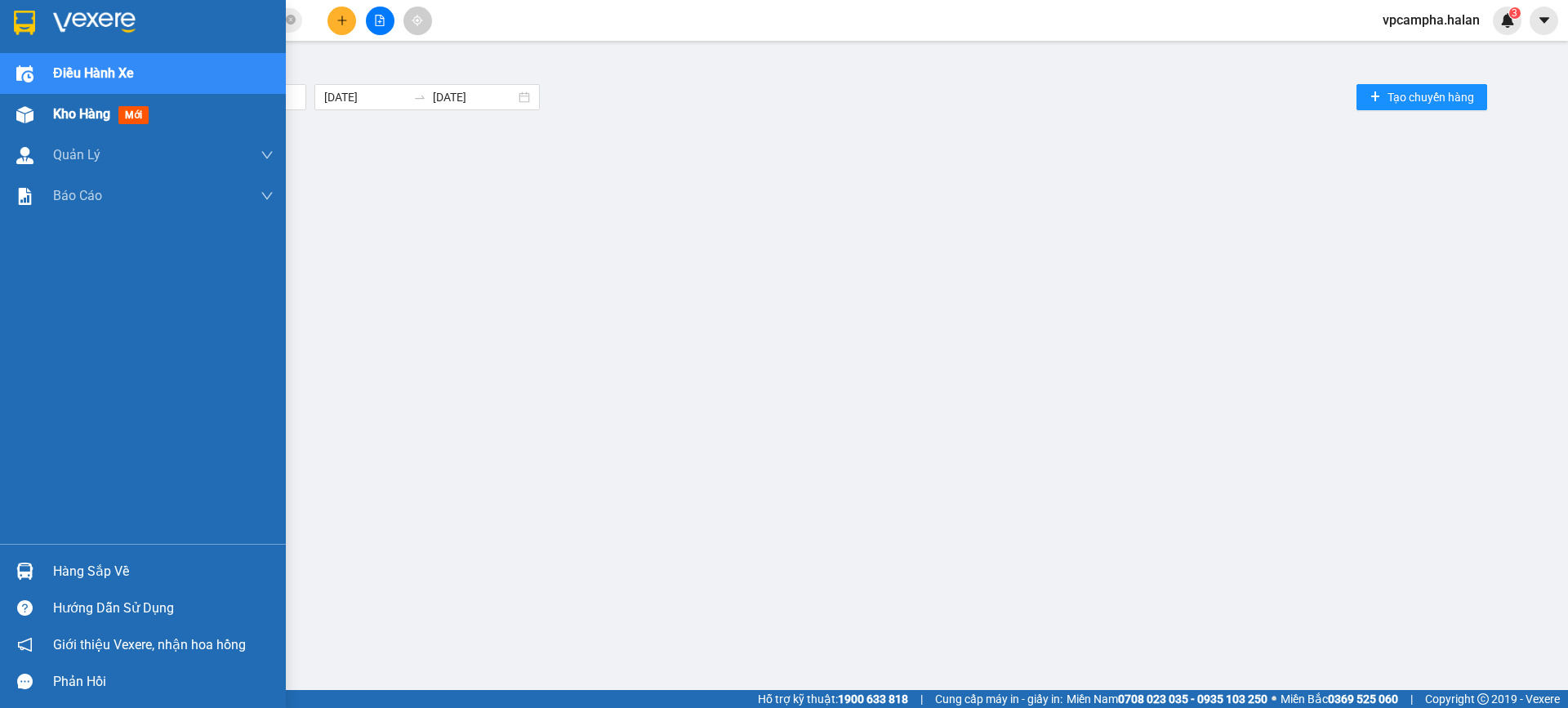
click at [58, 109] on span "Kho hàng" at bounding box center [82, 113] width 57 height 16
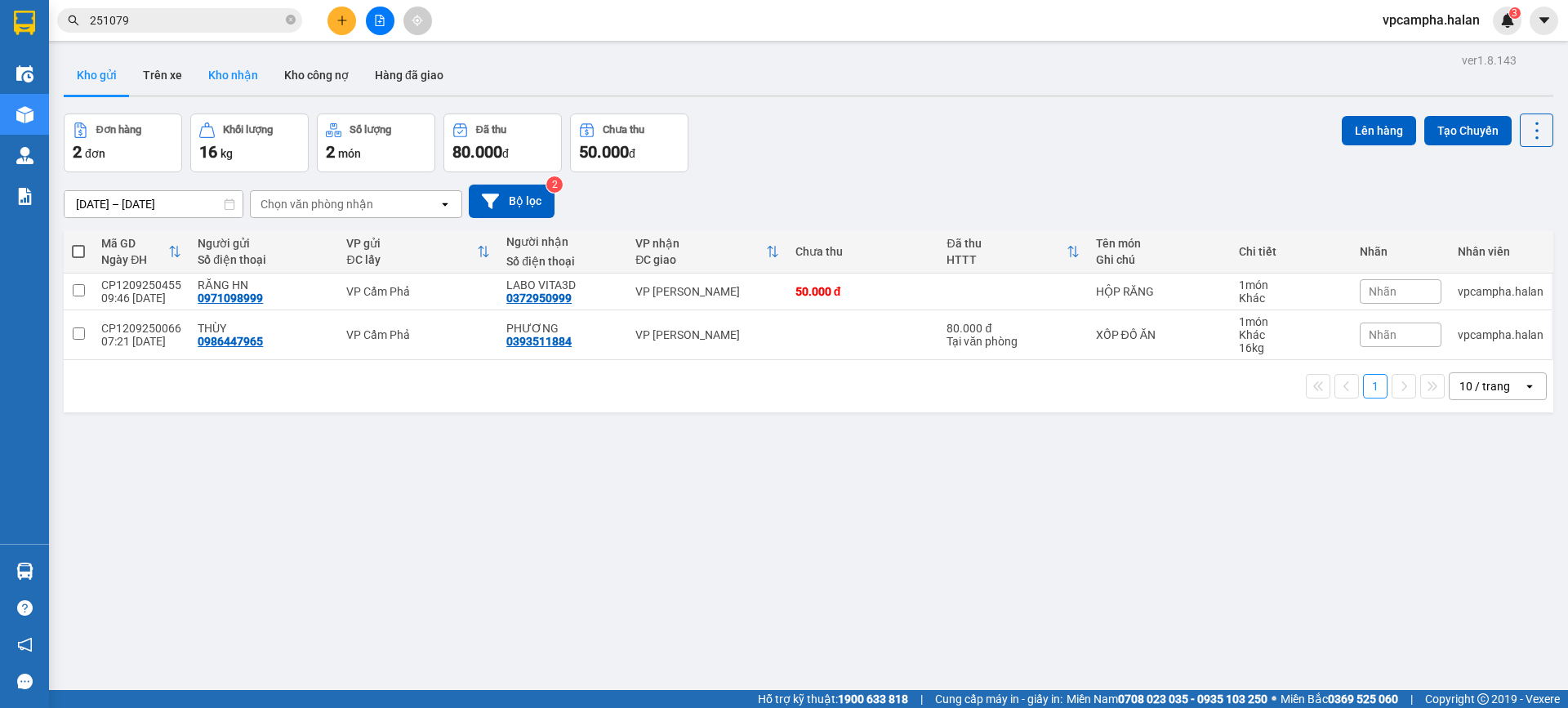
click at [250, 79] on button "Kho nhận" at bounding box center [233, 75] width 76 height 39
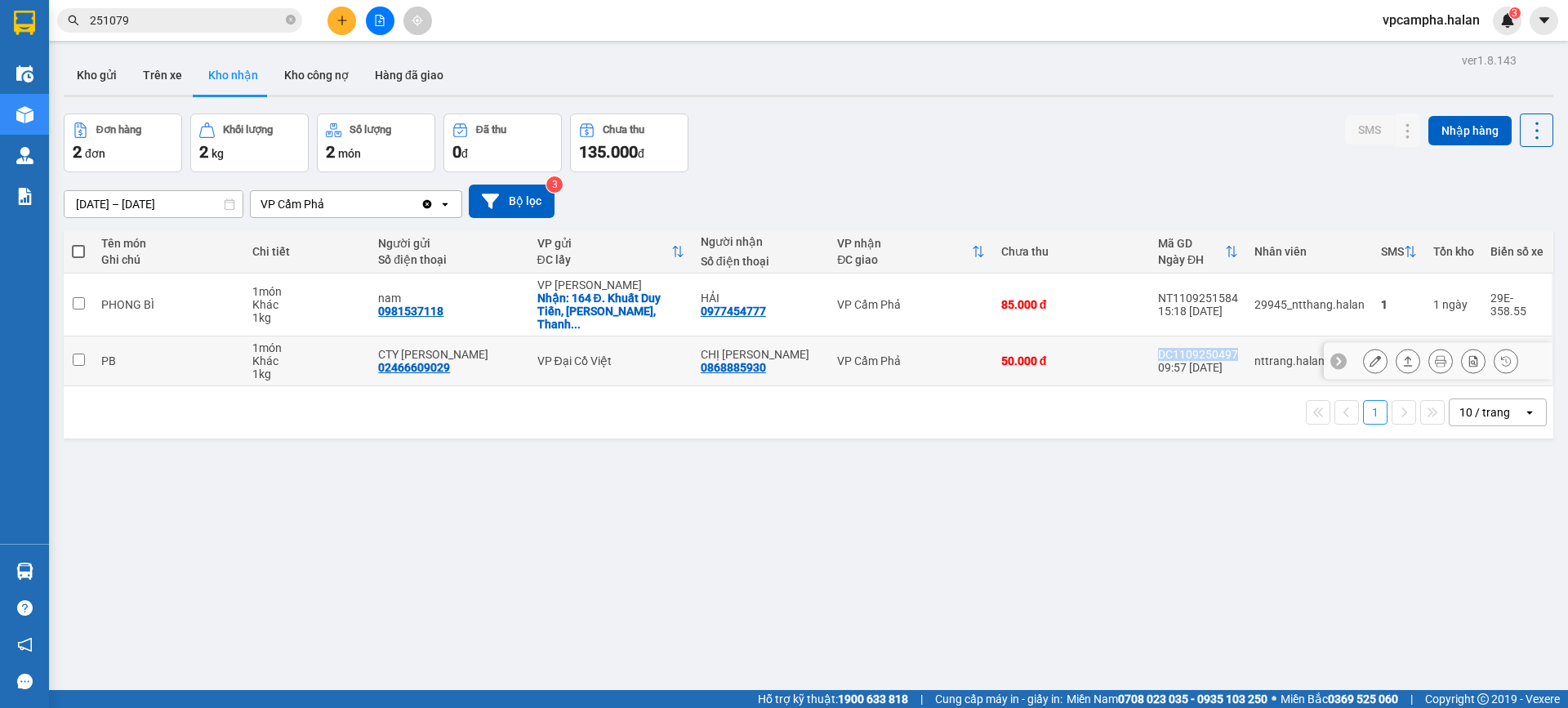
drag, startPoint x: 1234, startPoint y: 336, endPoint x: 1144, endPoint y: 336, distance: 90.0
click at [1144, 336] on tr "PB 1 món Khác 1 kg CTY NHẬT HOÀNG 02466609029 VP Đại Cồ Việt CHỊ THANH 08688859…" at bounding box center [809, 361] width 1489 height 50
checkbox input "true"
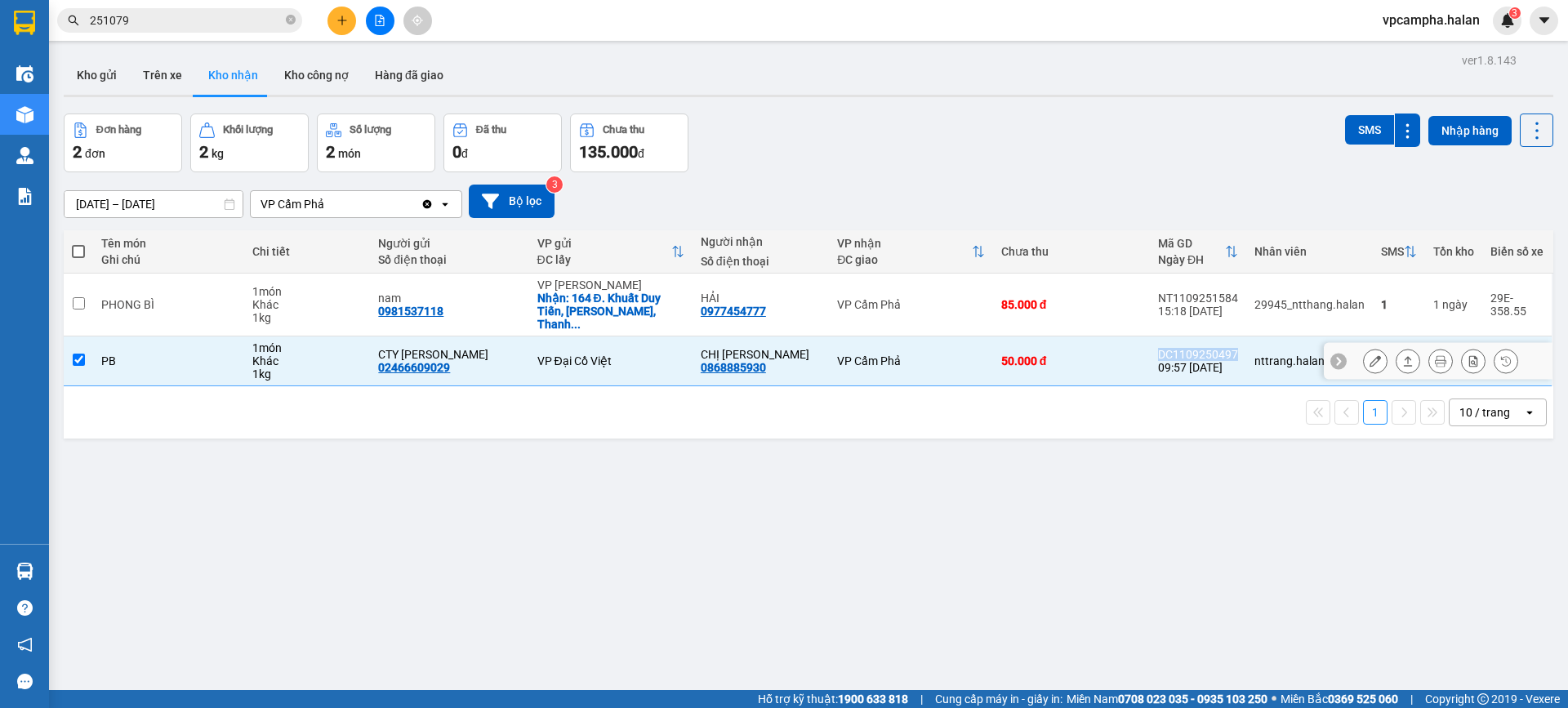
copy tr "50.000 đ DC1109250497"
click at [244, 9] on span "251079" at bounding box center [180, 21] width 245 height 25
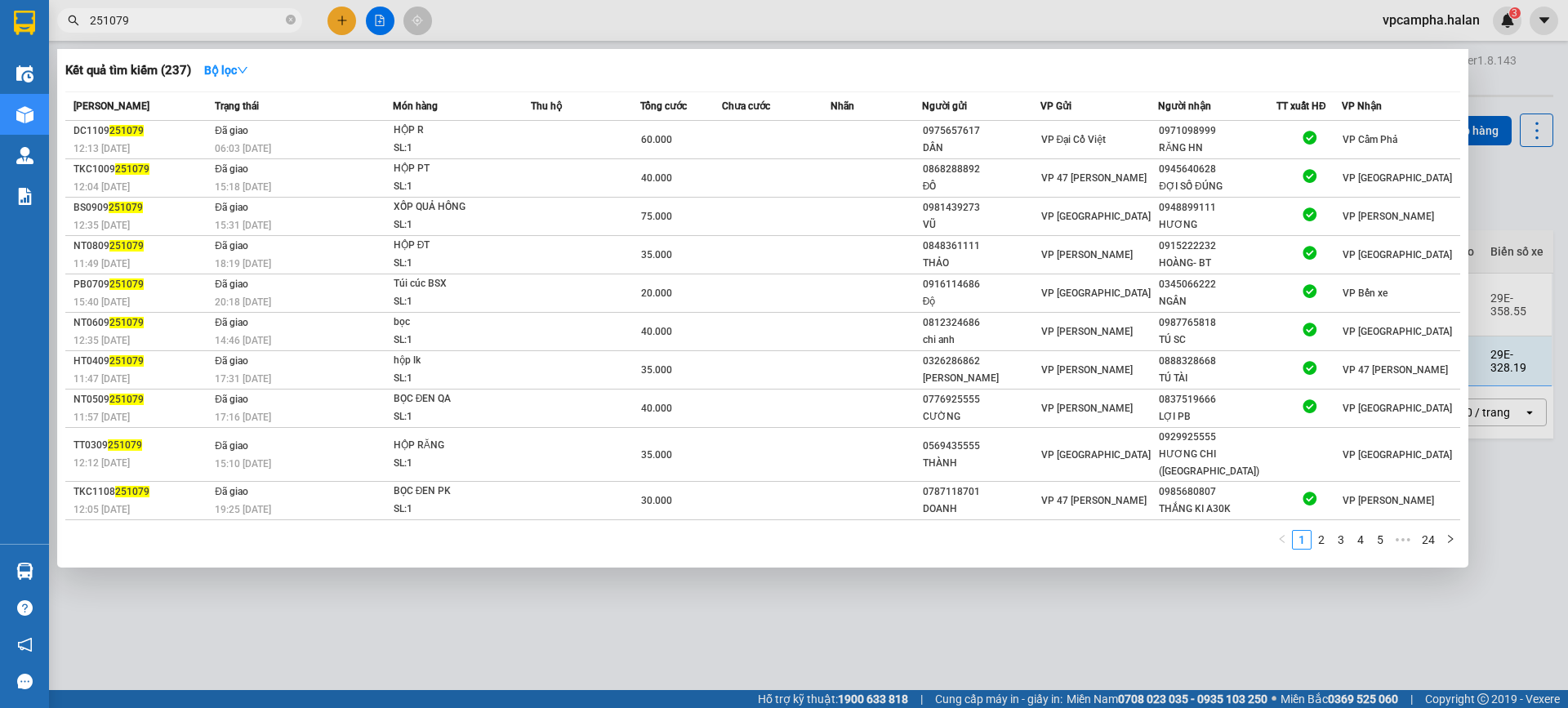
click at [262, 21] on input "251079" at bounding box center [186, 21] width 193 height 18
paste input "DC1109250497"
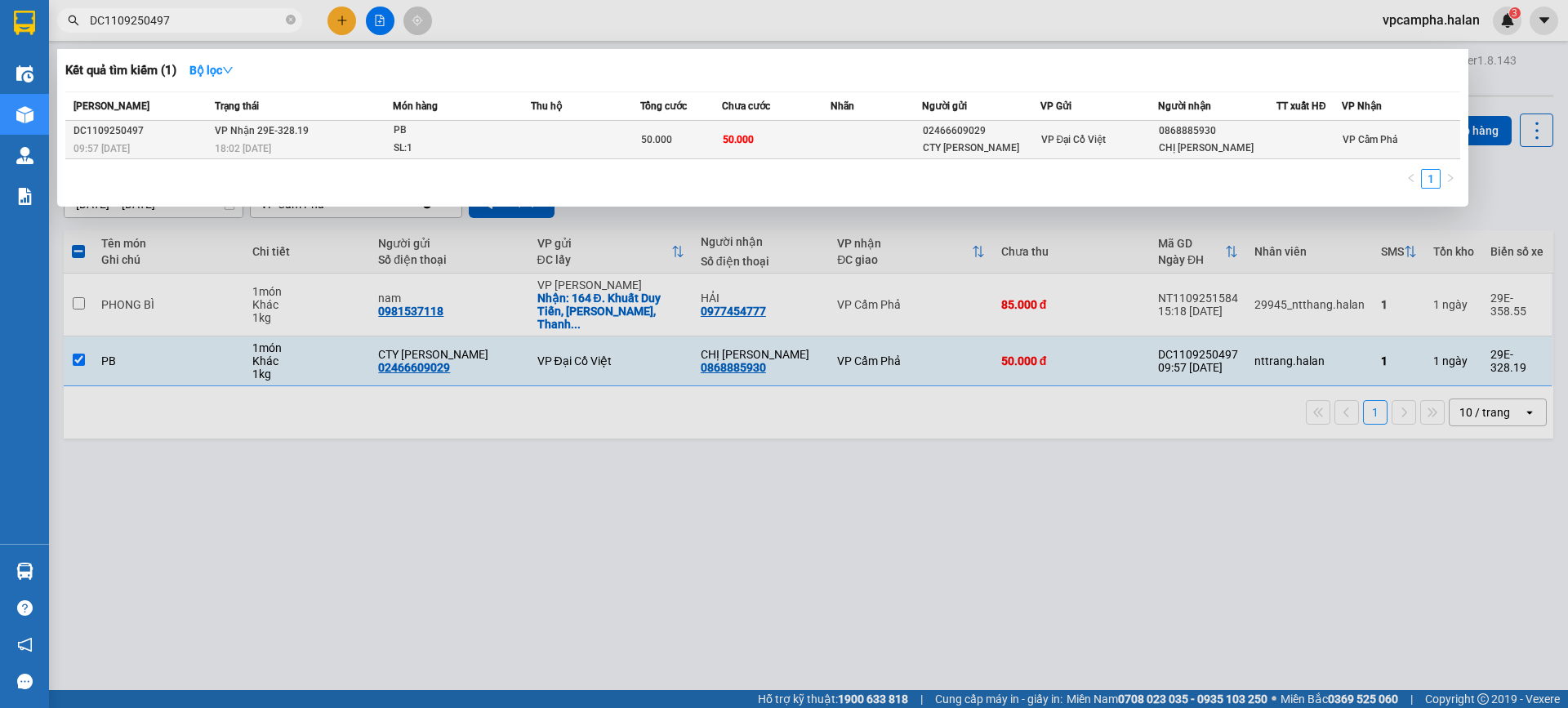
type input "DC1109250497"
click at [593, 144] on td at bounding box center [585, 139] width 109 height 39
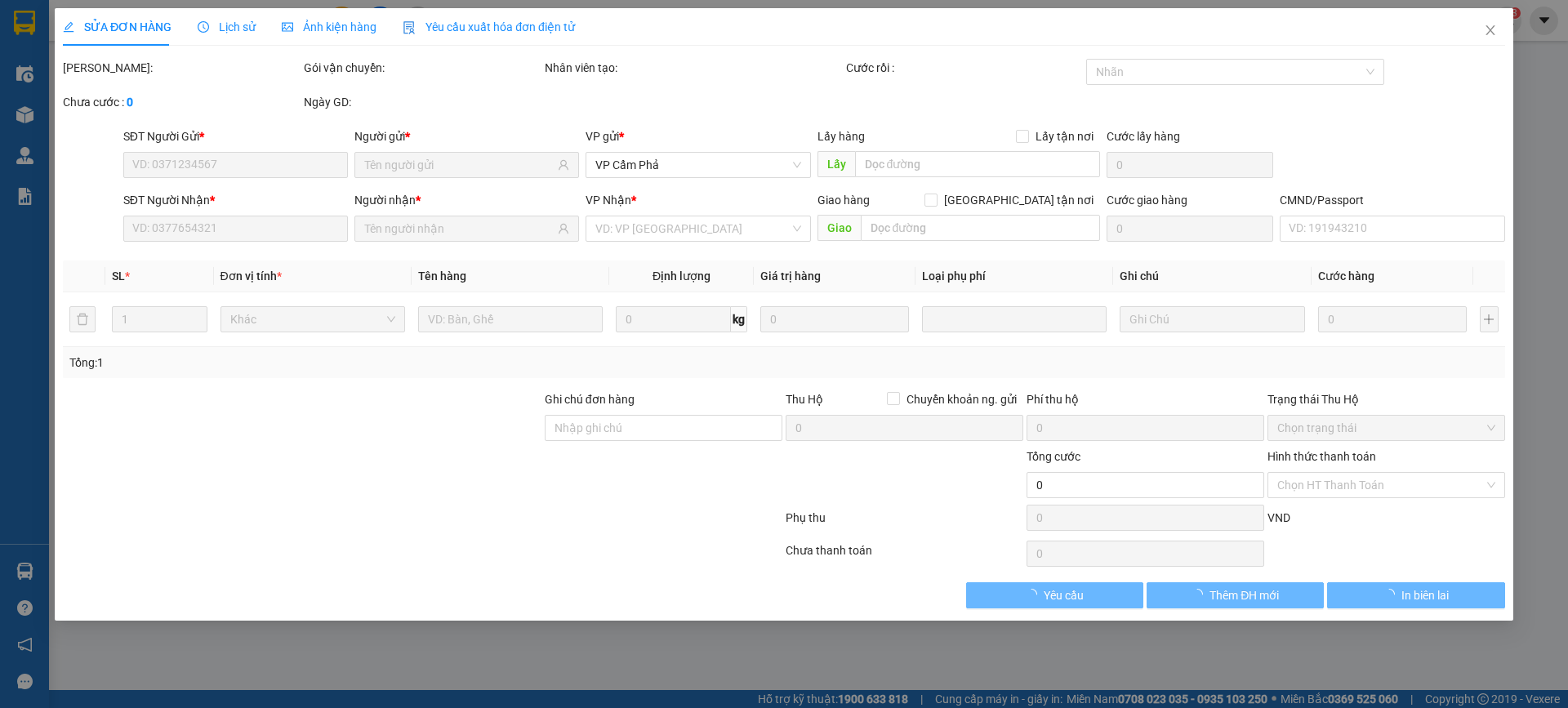
type input "02466609029"
type input "CTY [PERSON_NAME]"
type input "0868885930"
type input "CHỊ [PERSON_NAME]"
type input "50.000"
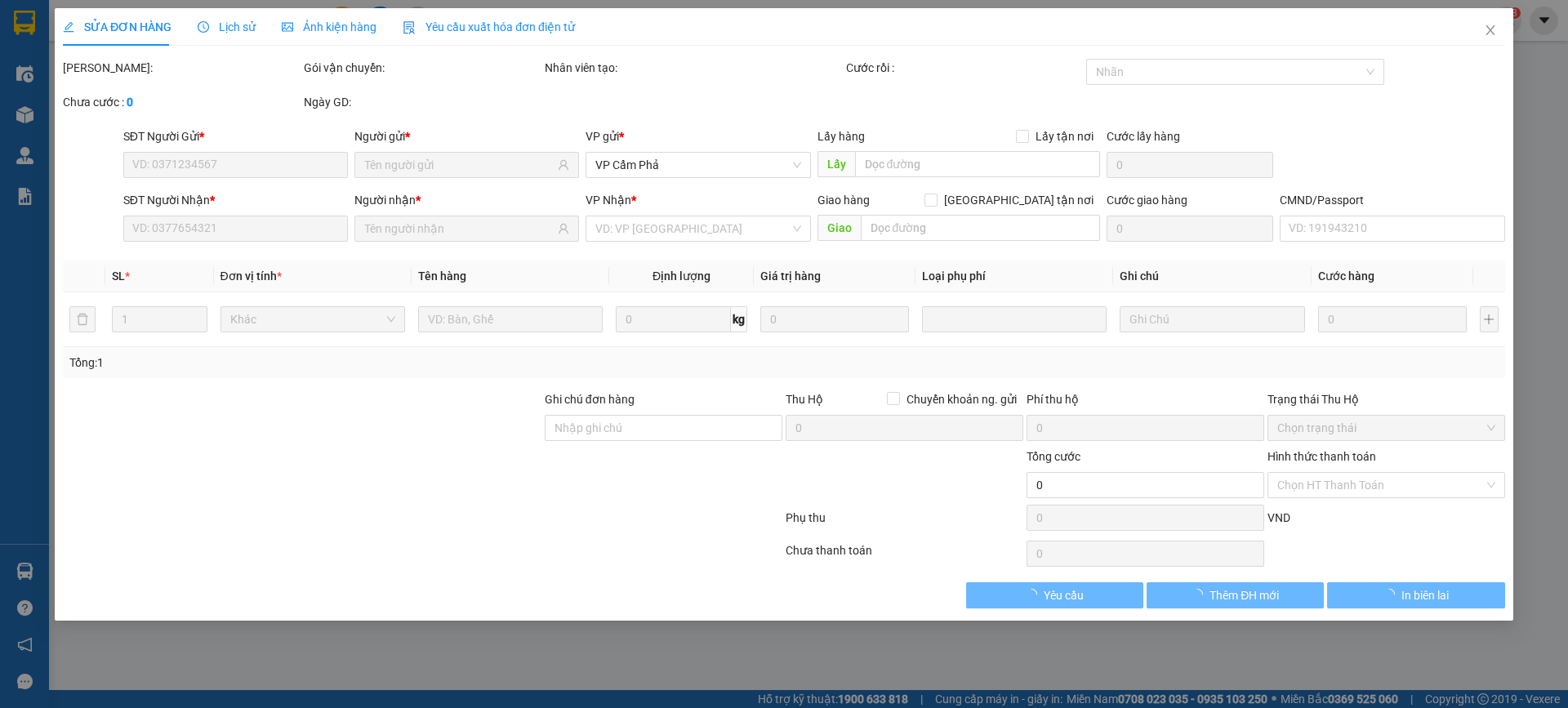
type input "50.000"
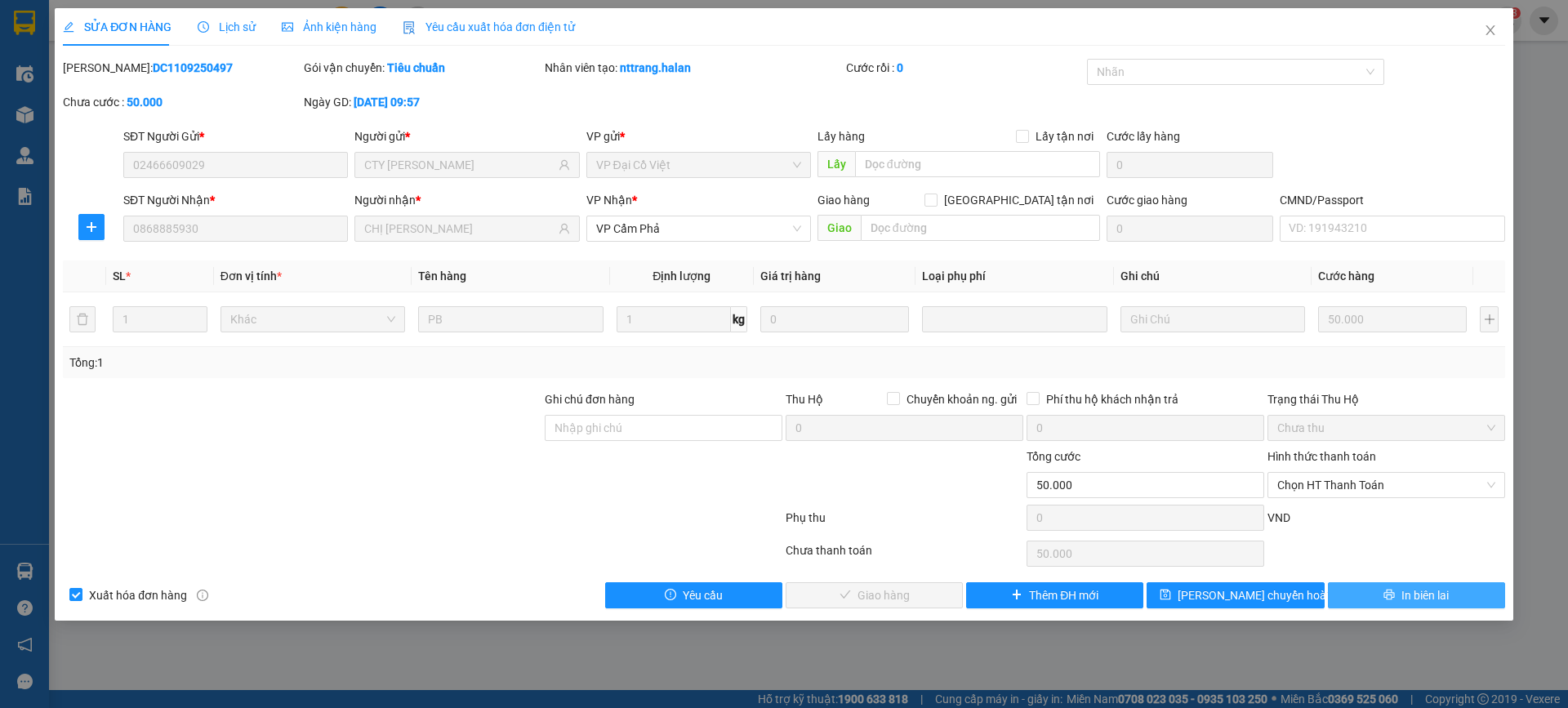
click at [1447, 594] on span "In biên lai" at bounding box center [1425, 596] width 48 height 18
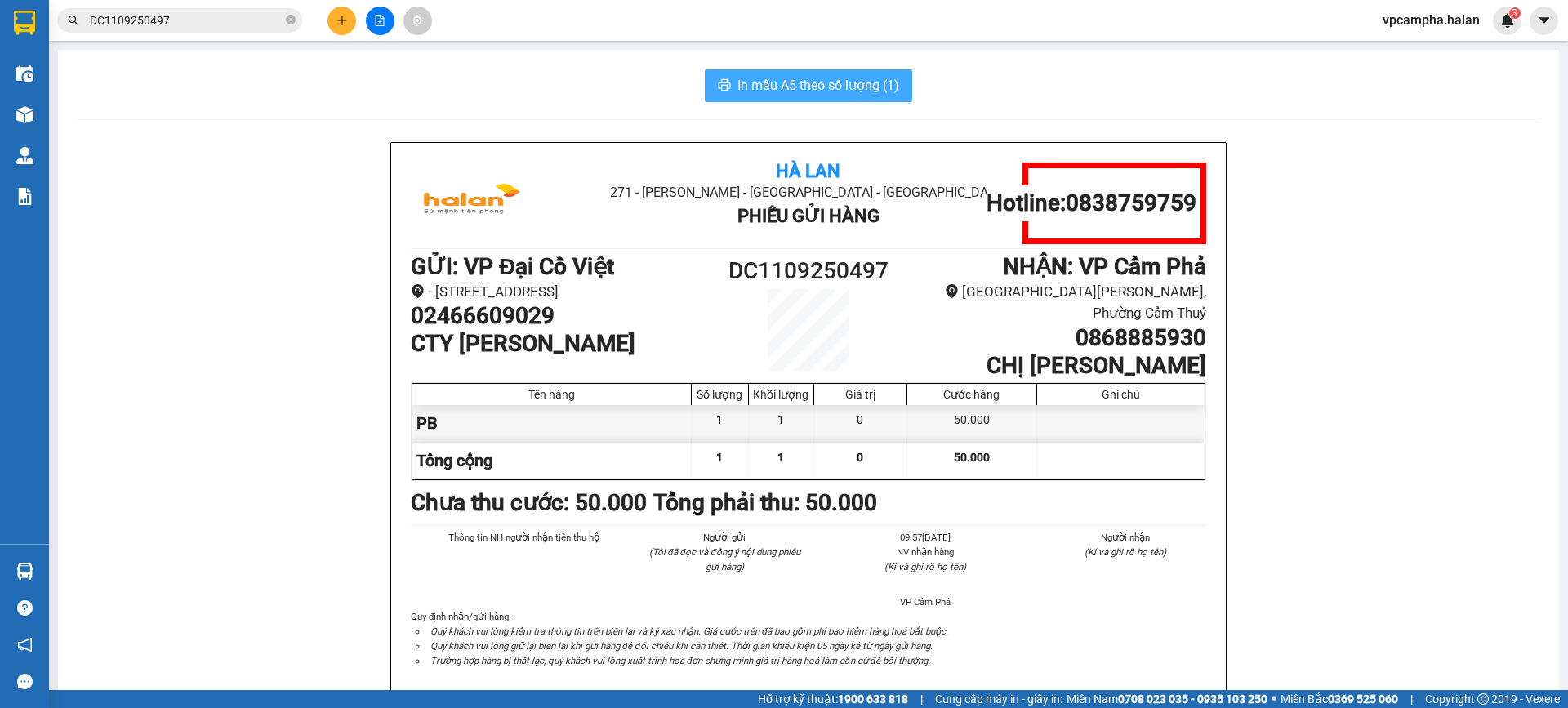
click at [813, 91] on span "In mẫu A5 theo số lượng (1)" at bounding box center [818, 85] width 162 height 21
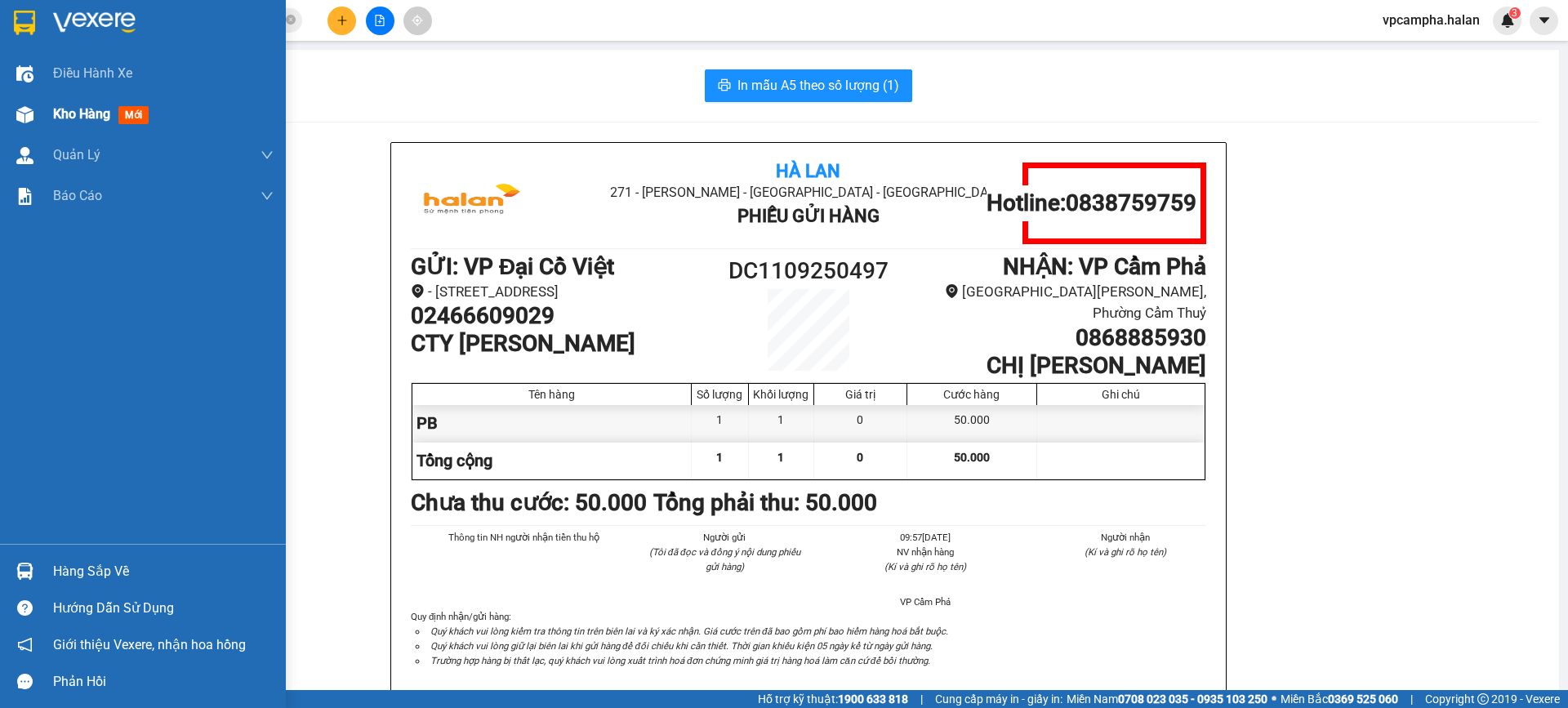
click at [130, 105] on div "Kho hàng mới" at bounding box center [104, 113] width 102 height 21
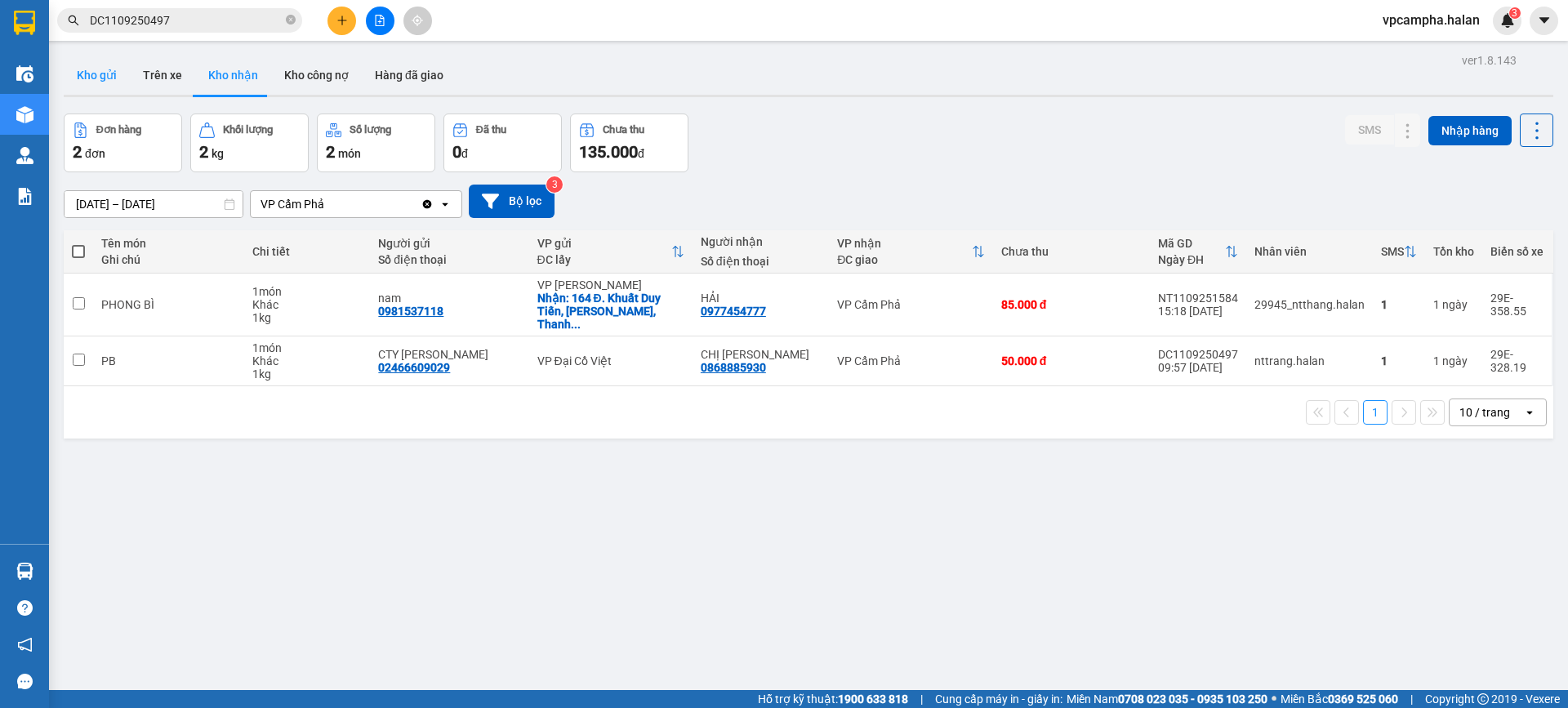
click at [111, 75] on button "Kho gửi" at bounding box center [97, 75] width 66 height 39
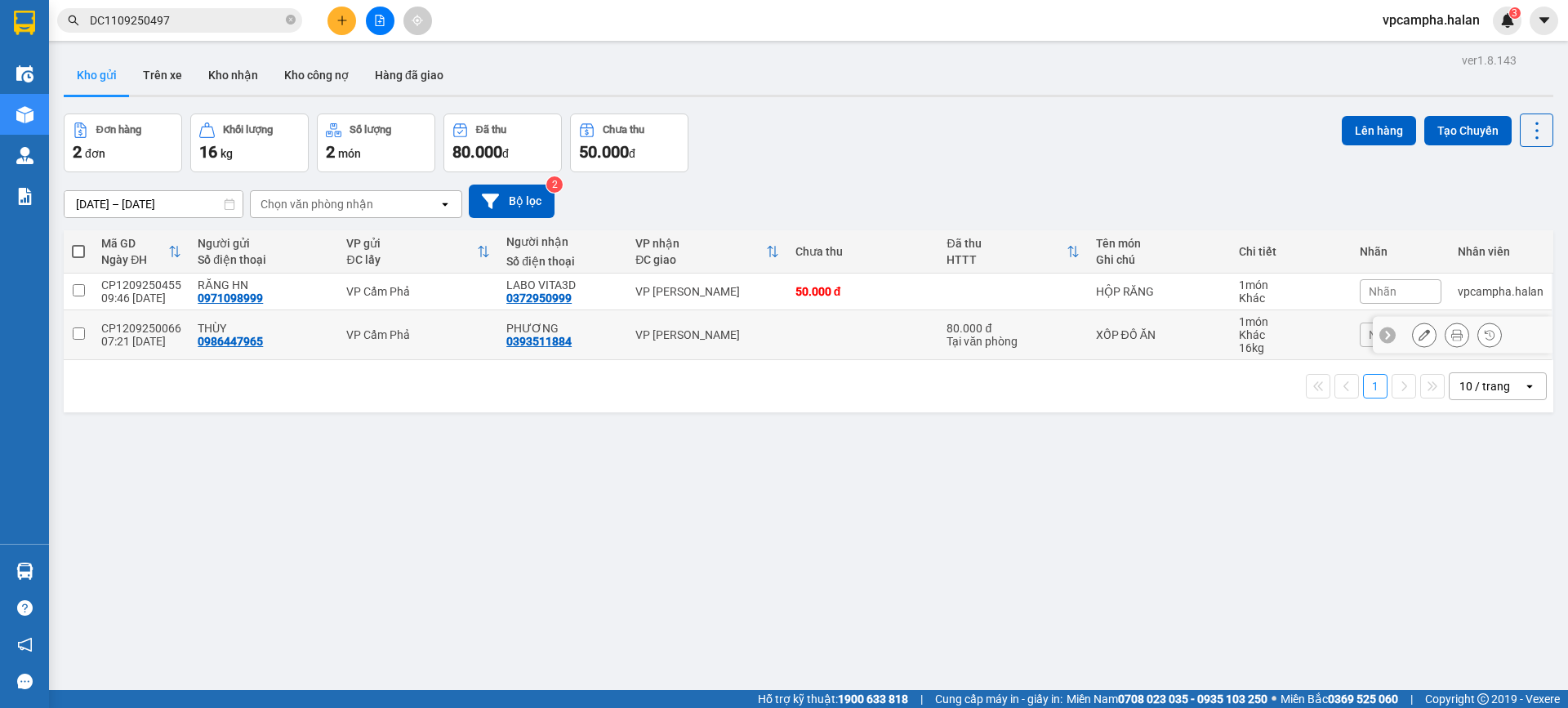
click at [75, 331] on input "checkbox" at bounding box center [79, 333] width 12 height 12
checkbox input "true"
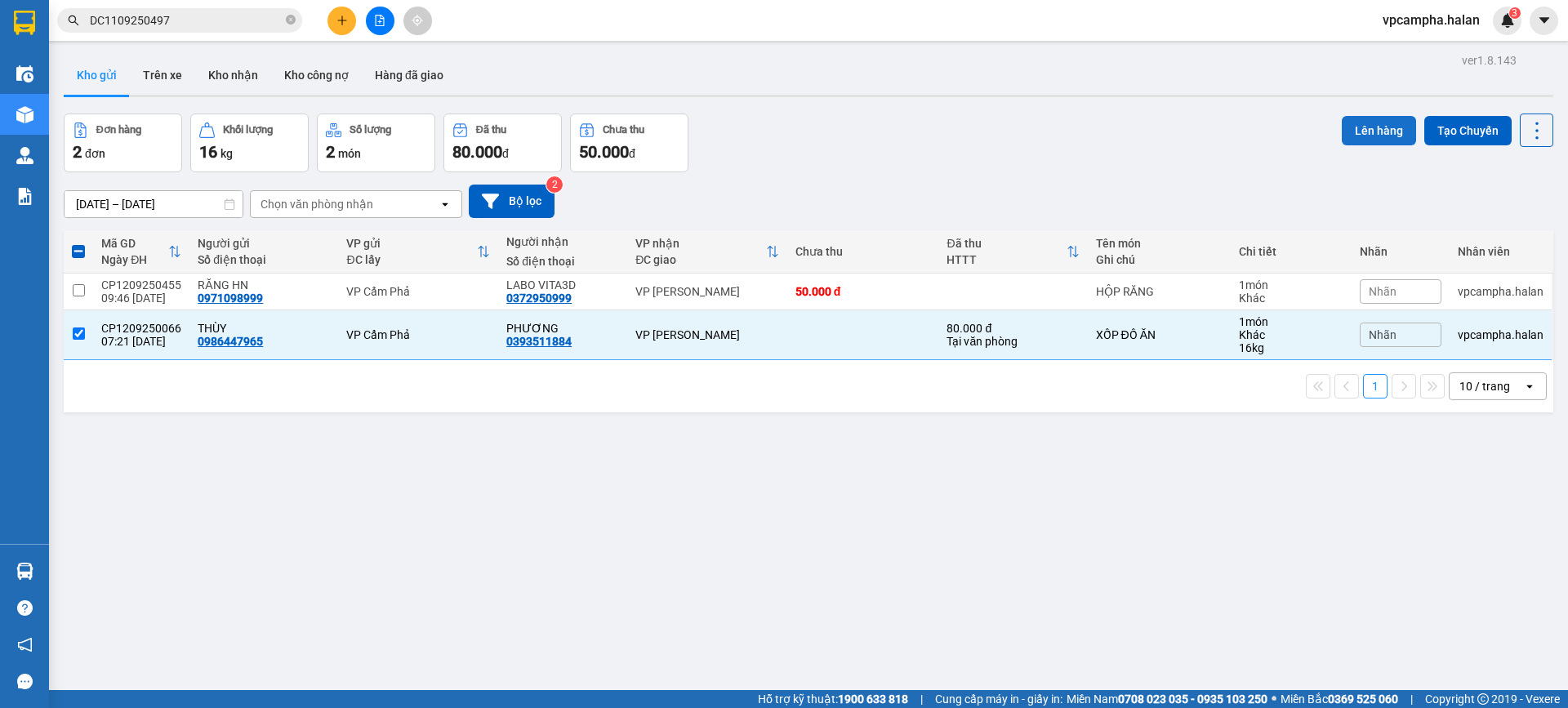
click at [1366, 121] on button "Lên hàng" at bounding box center [1379, 130] width 75 height 30
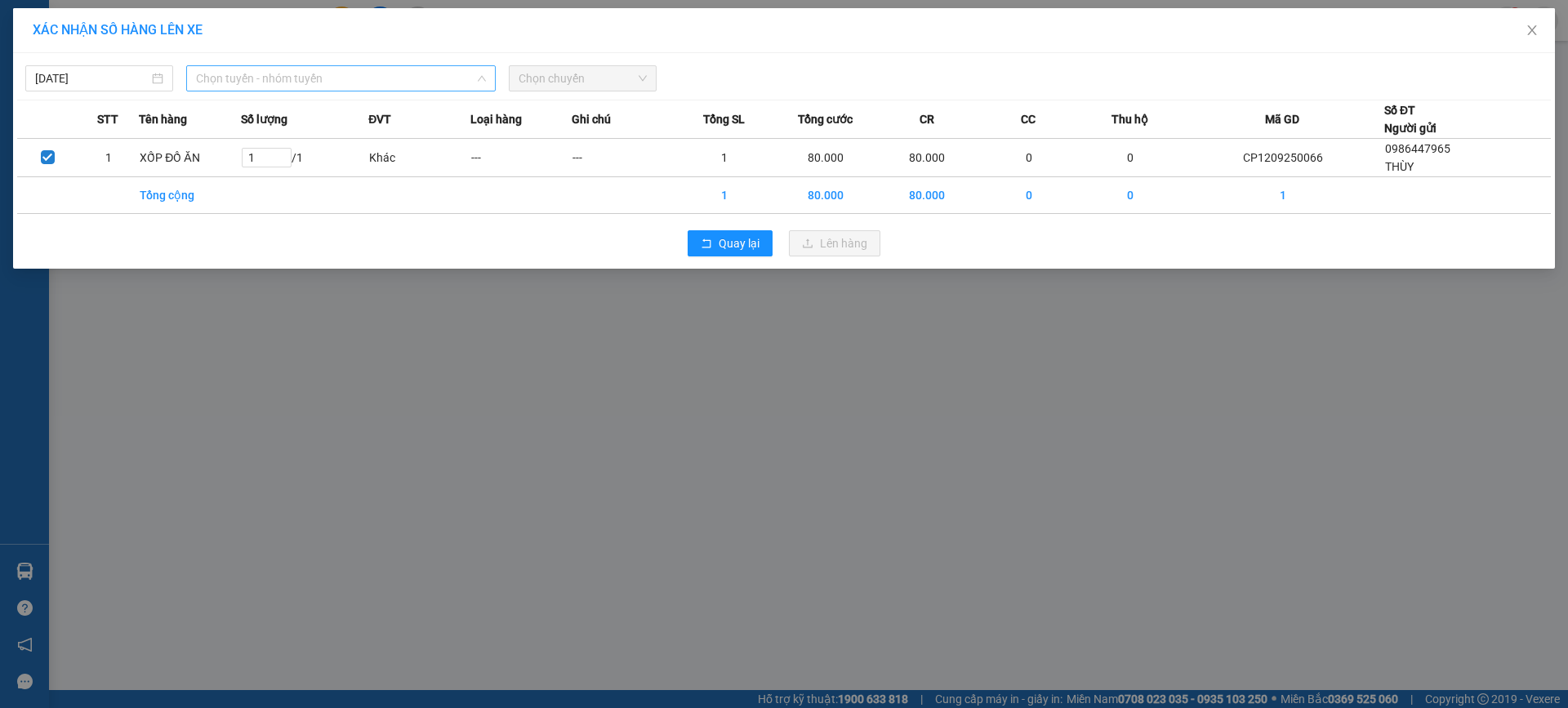
click at [340, 73] on span "Chọn tuyến - nhóm tuyến" at bounding box center [340, 79] width 289 height 25
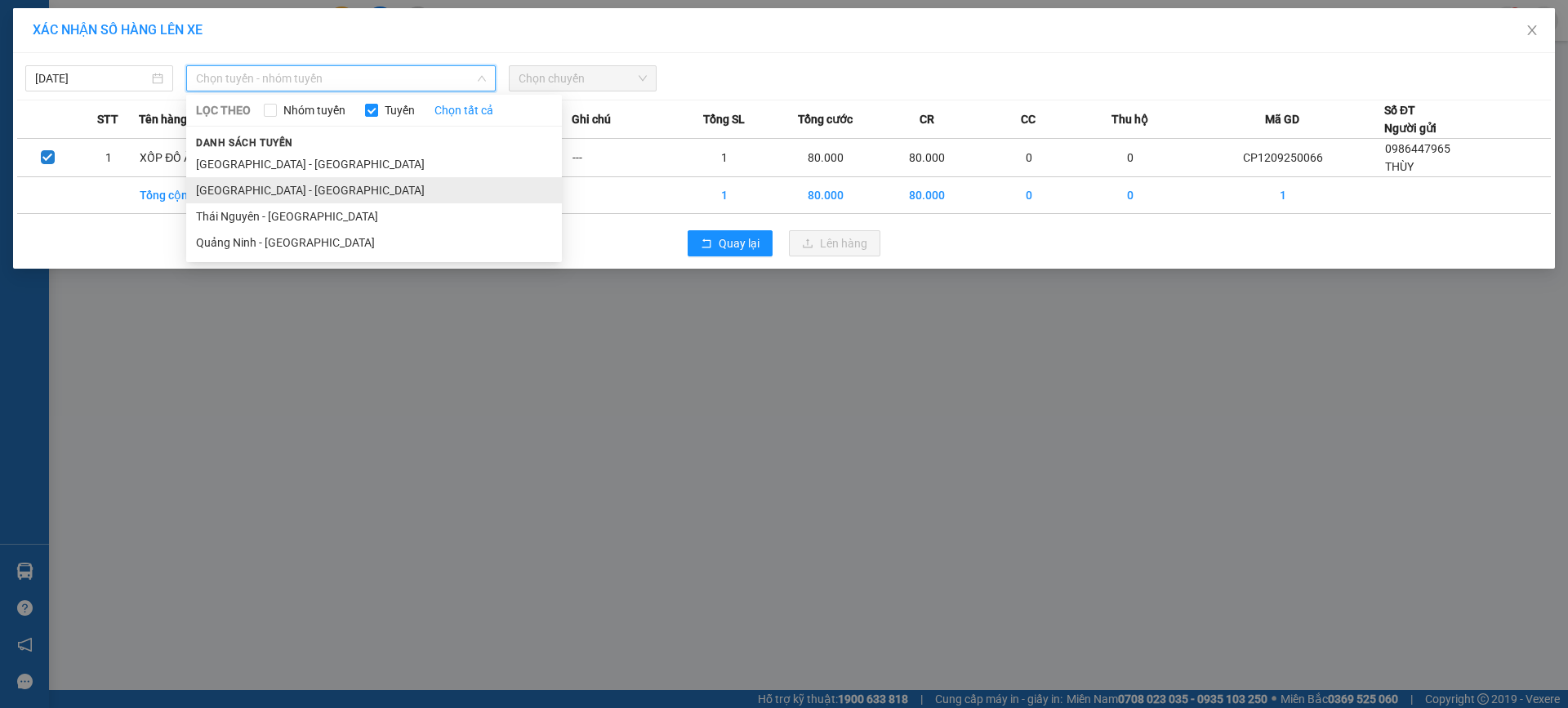
click at [302, 186] on li "Quảng Ninh - Hà Nội" at bounding box center [374, 190] width 376 height 26
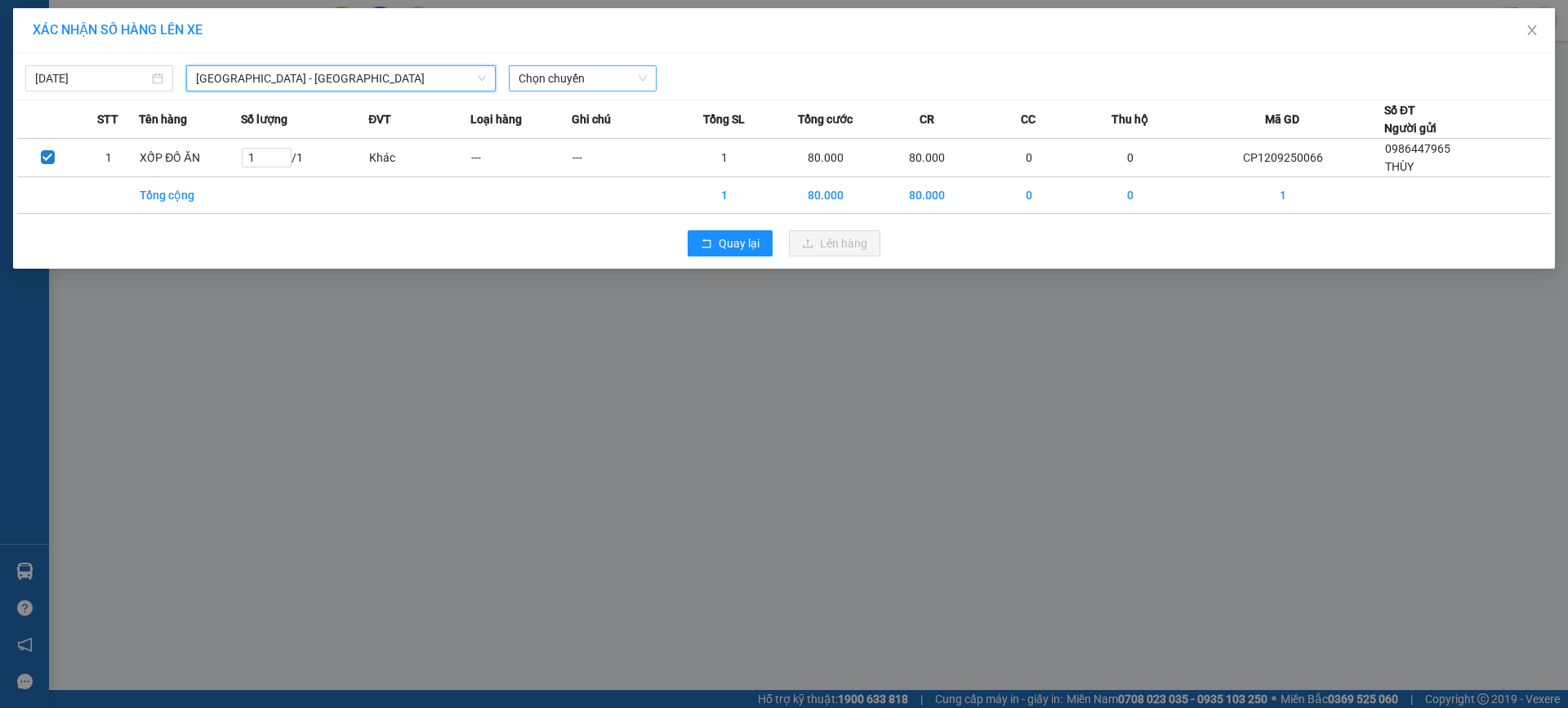
click at [628, 78] on span "Chọn chuyến" at bounding box center [582, 79] width 128 height 25
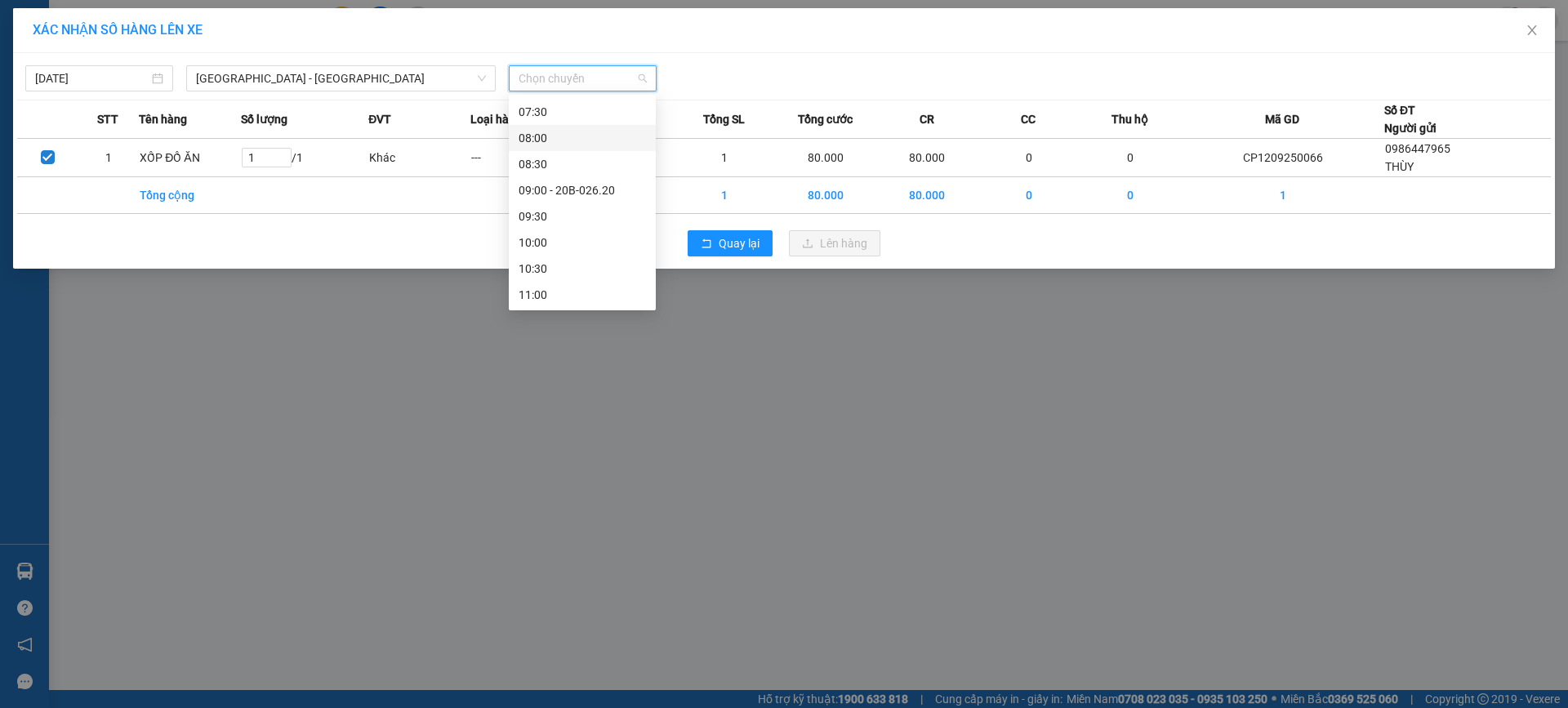
scroll to position [245, 0]
click at [569, 206] on div "10:00" at bounding box center [581, 206] width 127 height 18
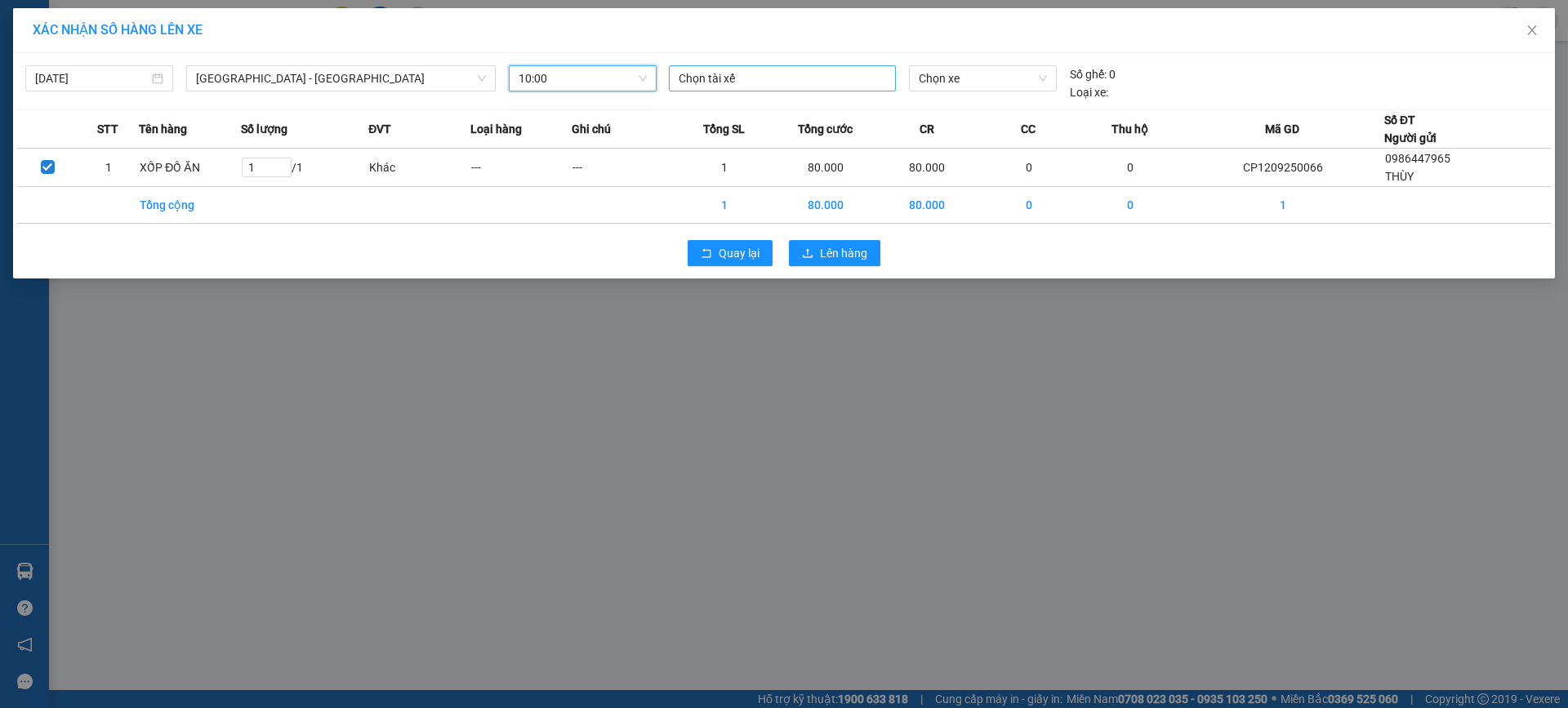
click at [746, 69] on div at bounding box center [782, 79] width 219 height 20
type input "LÊ HỒNG NGỌC"
drag, startPoint x: 843, startPoint y: 54, endPoint x: 829, endPoint y: 64, distance: 17.2
click at [842, 55] on div "12/09/2025 Quảng Ninh - Hà Nội LỌC THEO Nhóm tuyến Tuyến Chọn tất cả Danh sách …" at bounding box center [784, 166] width 1542 height 226
click at [815, 69] on div at bounding box center [782, 79] width 219 height 20
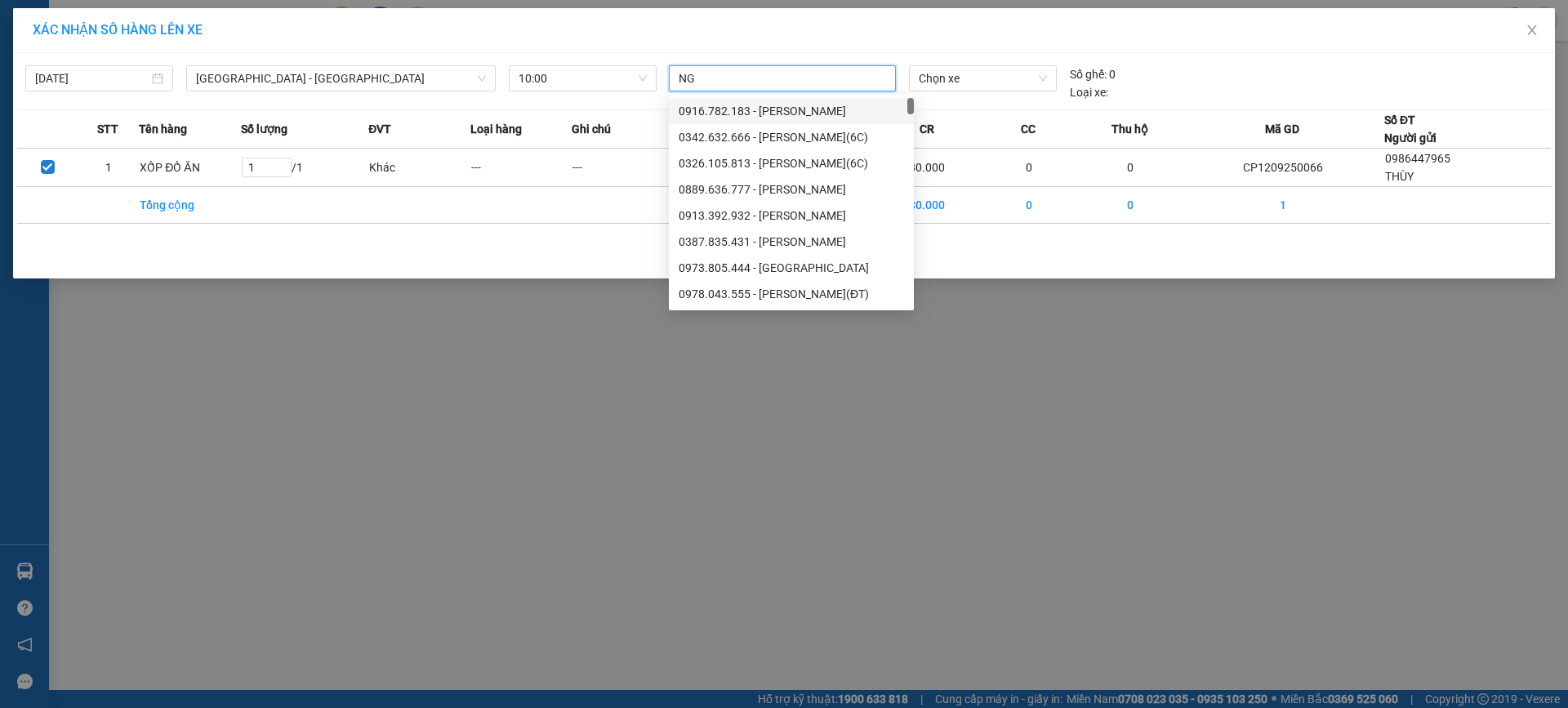
type input "N"
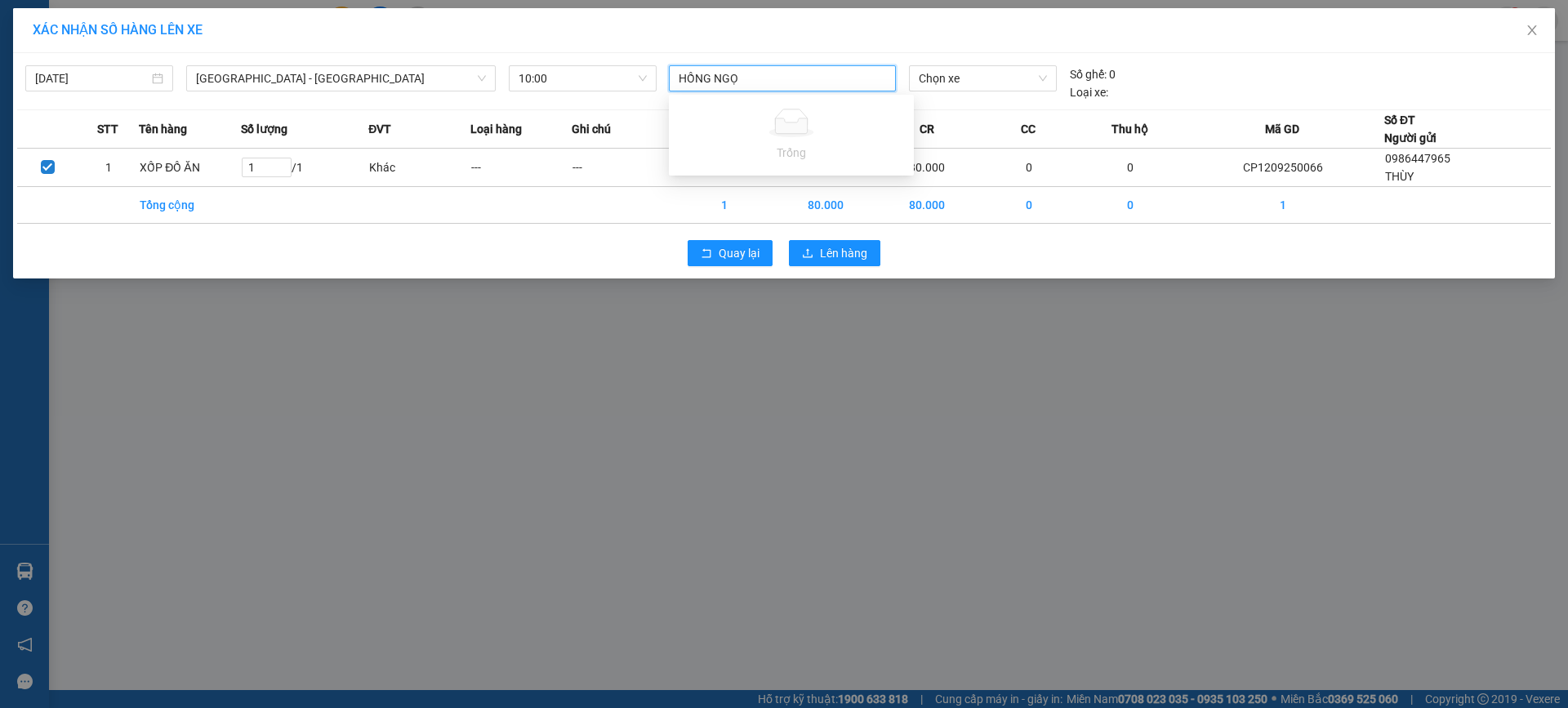
type input "HỒNG NGỌC"
click at [965, 71] on span "Chọn xe" at bounding box center [982, 79] width 127 height 25
click at [1016, 79] on span "Chọn xe" at bounding box center [982, 79] width 127 height 25
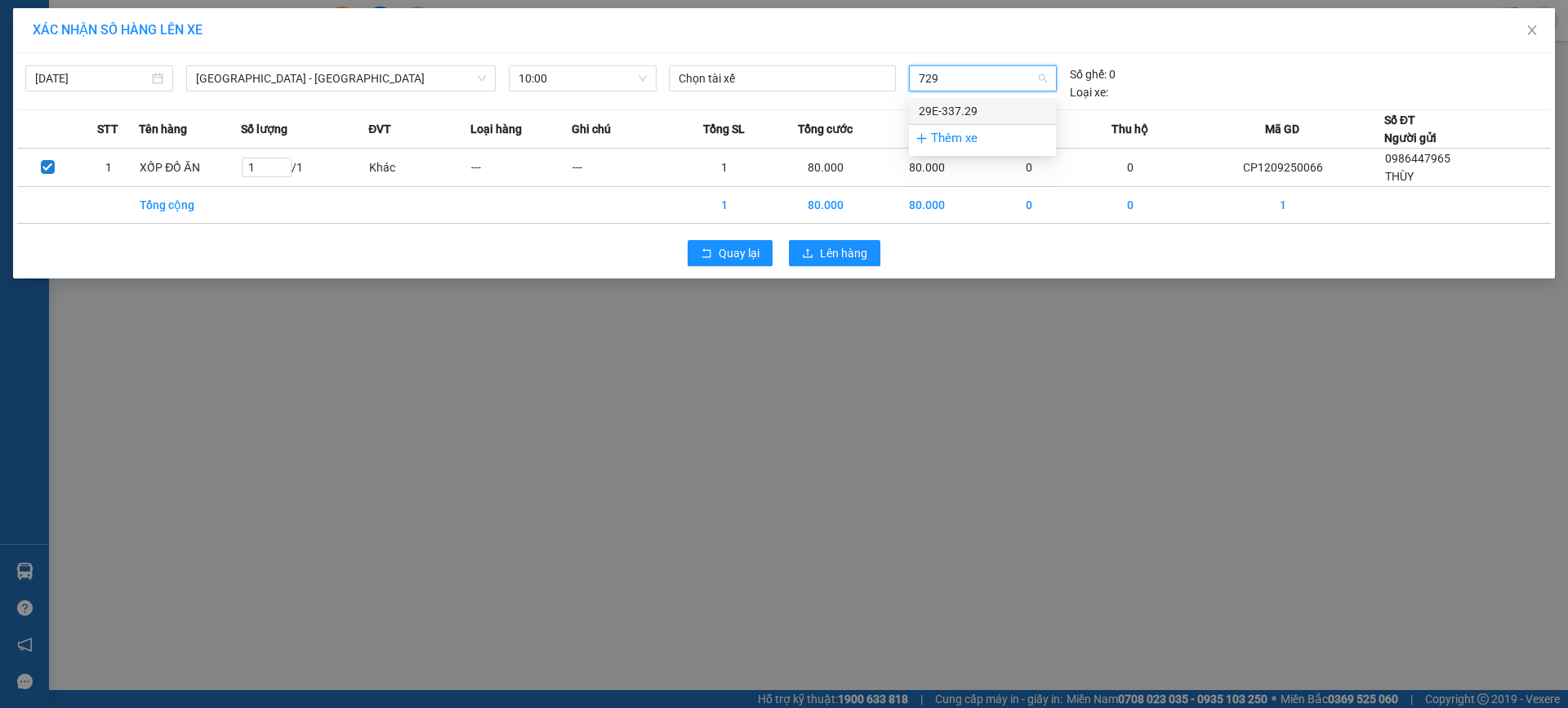
type input "729"
click at [971, 80] on span "Chọn xe" at bounding box center [982, 79] width 127 height 25
type input "33729"
click at [971, 112] on div "29E-337.29" at bounding box center [982, 111] width 127 height 18
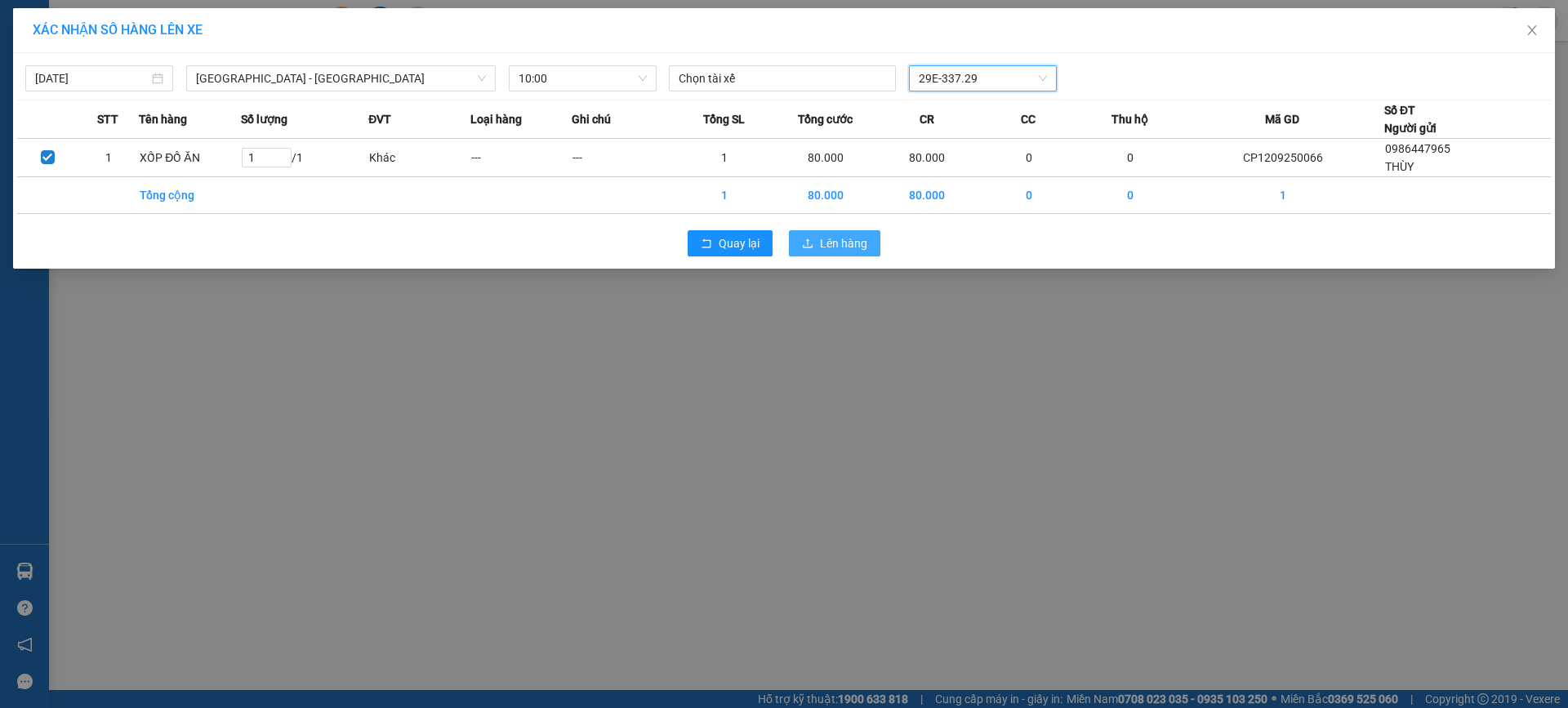
click at [832, 247] on span "Lên hàng" at bounding box center [844, 244] width 48 height 18
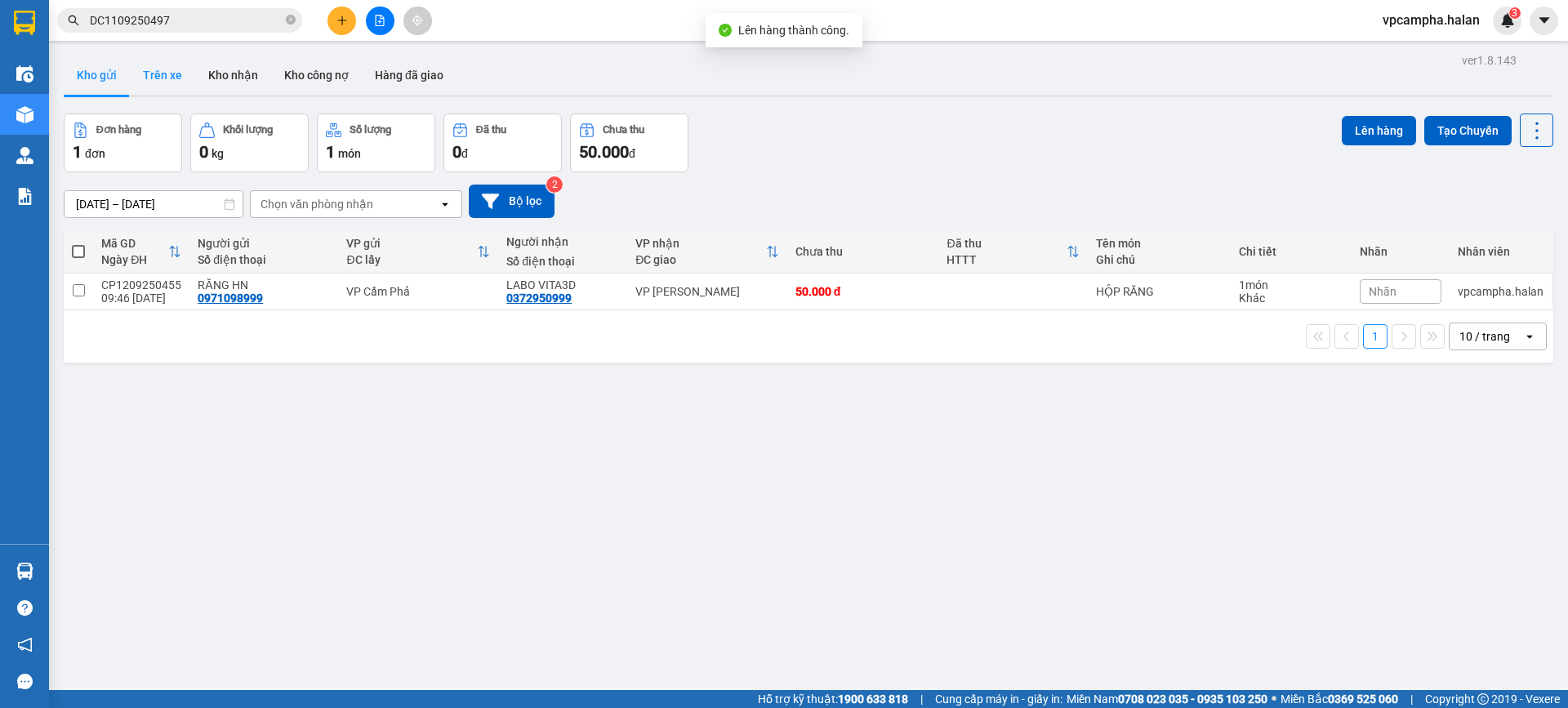
click at [178, 76] on button "Trên xe" at bounding box center [162, 75] width 66 height 39
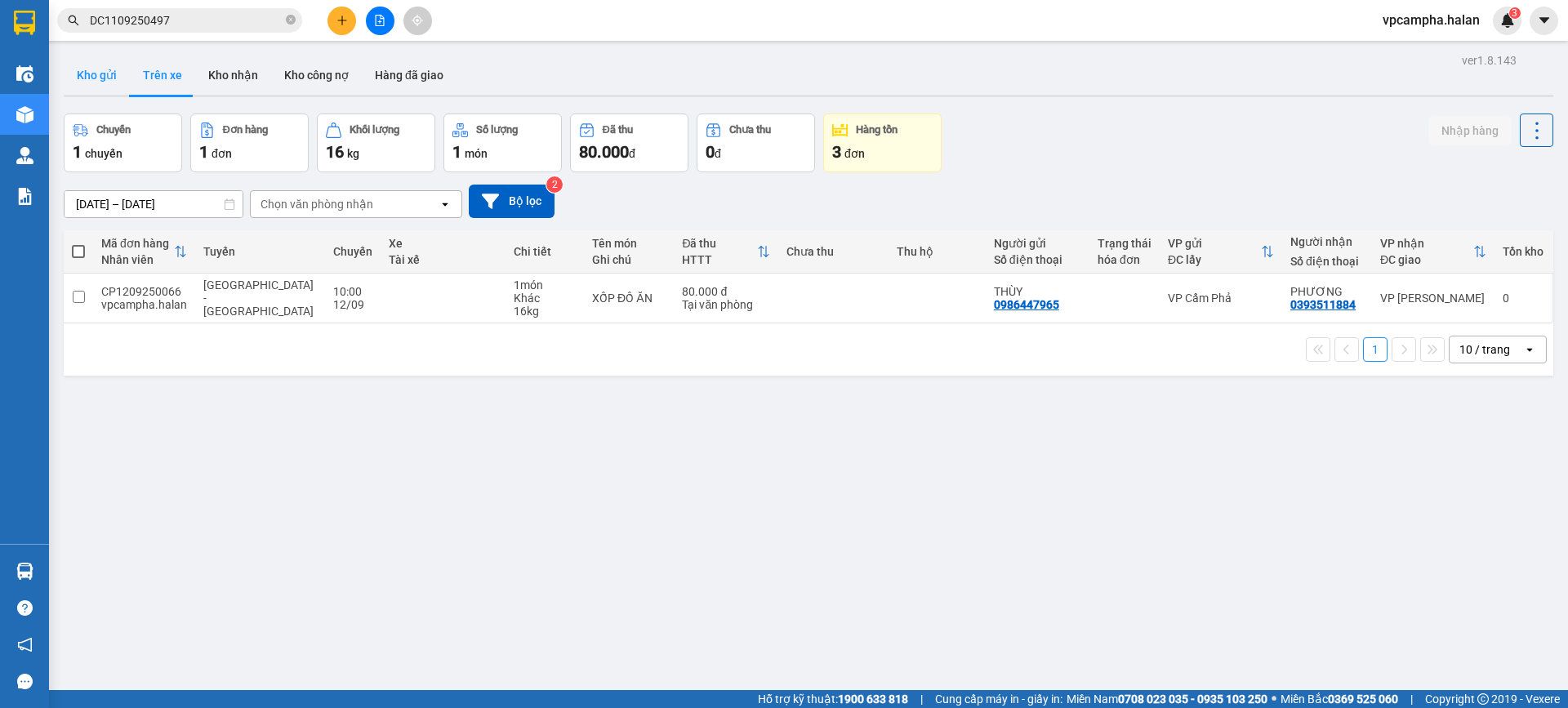
click at [113, 73] on button "Kho gửi" at bounding box center [97, 75] width 66 height 39
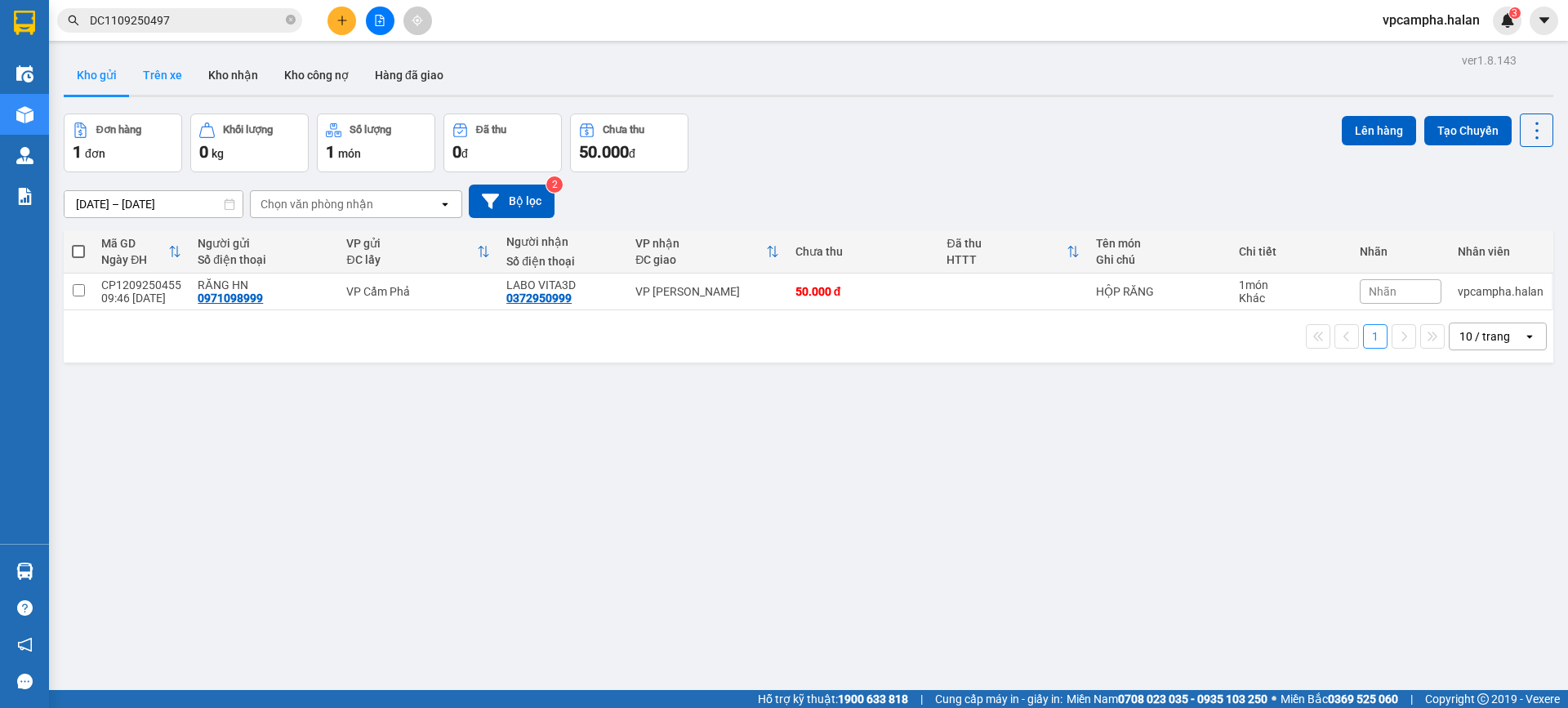
click at [144, 69] on button "Trên xe" at bounding box center [162, 75] width 66 height 39
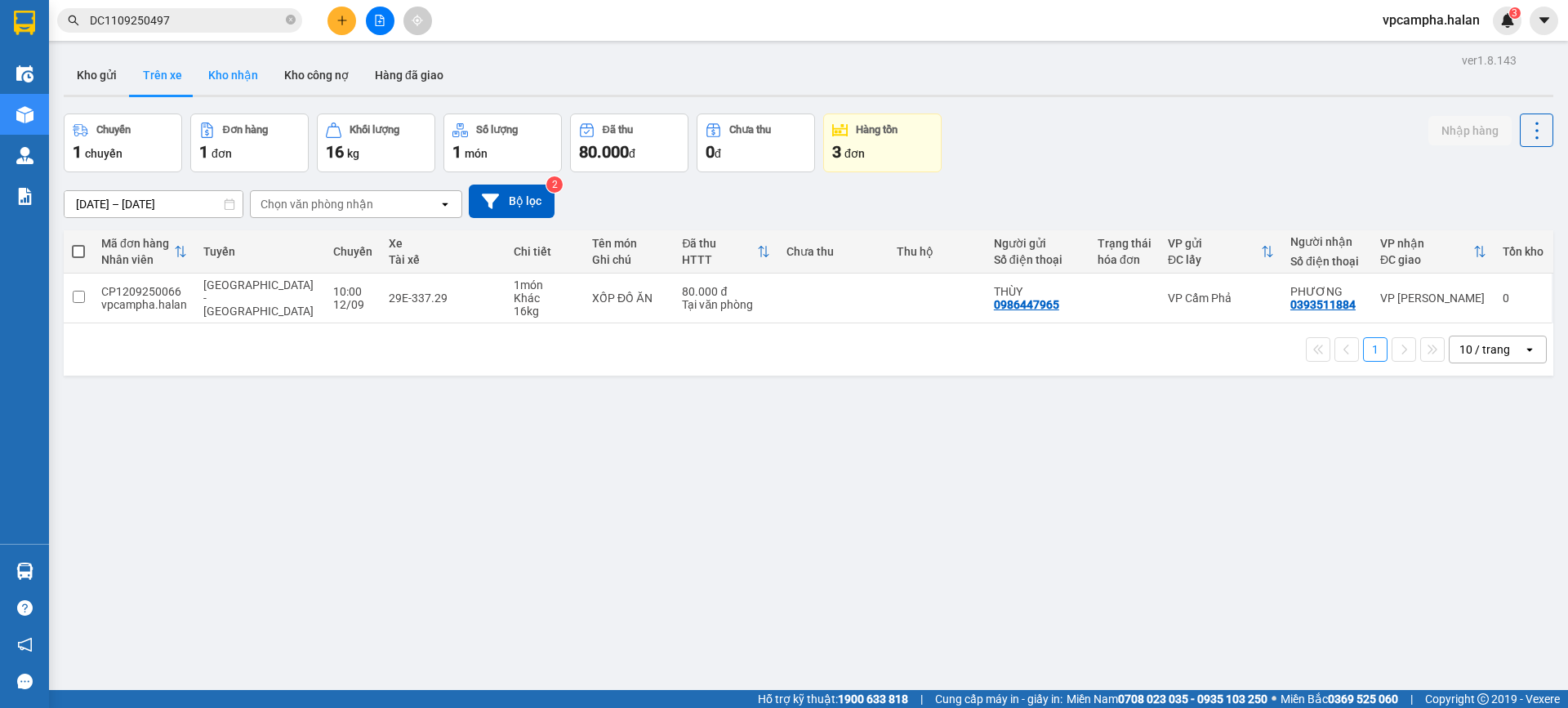
click at [230, 88] on button "Kho nhận" at bounding box center [233, 75] width 76 height 39
type input "[DATE] – [DATE]"
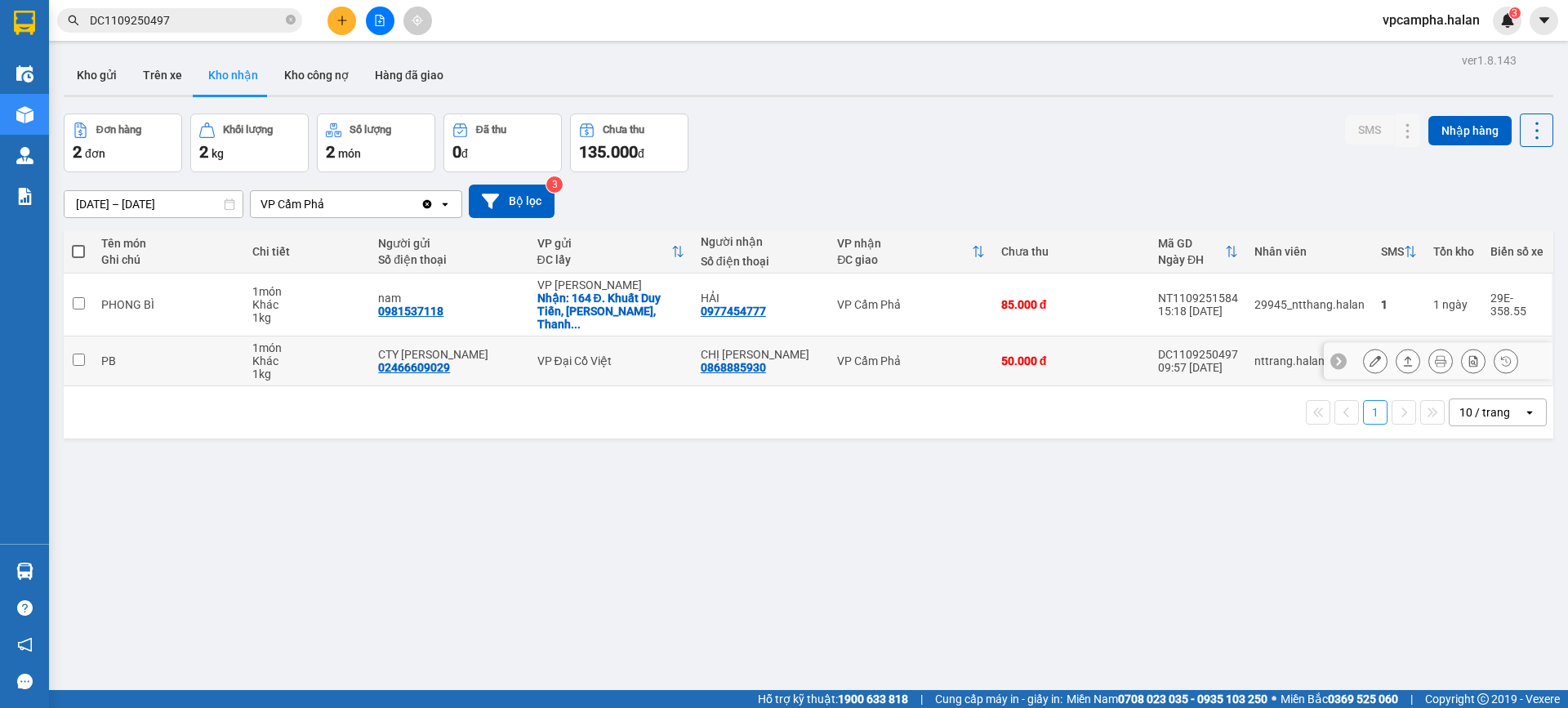
click at [74, 354] on input "checkbox" at bounding box center [79, 359] width 12 height 12
checkbox input "true"
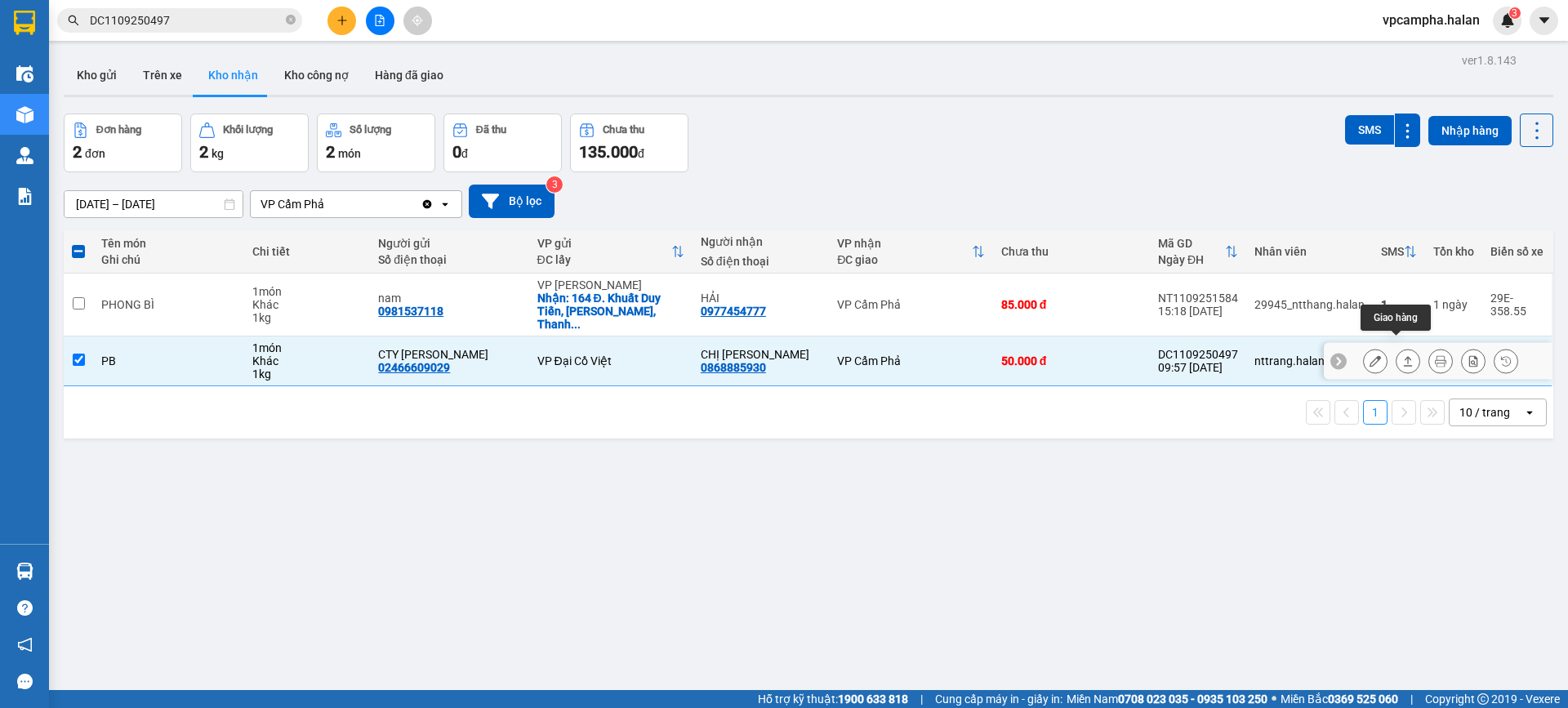
click at [1402, 355] on icon at bounding box center [1408, 361] width 11 height 11
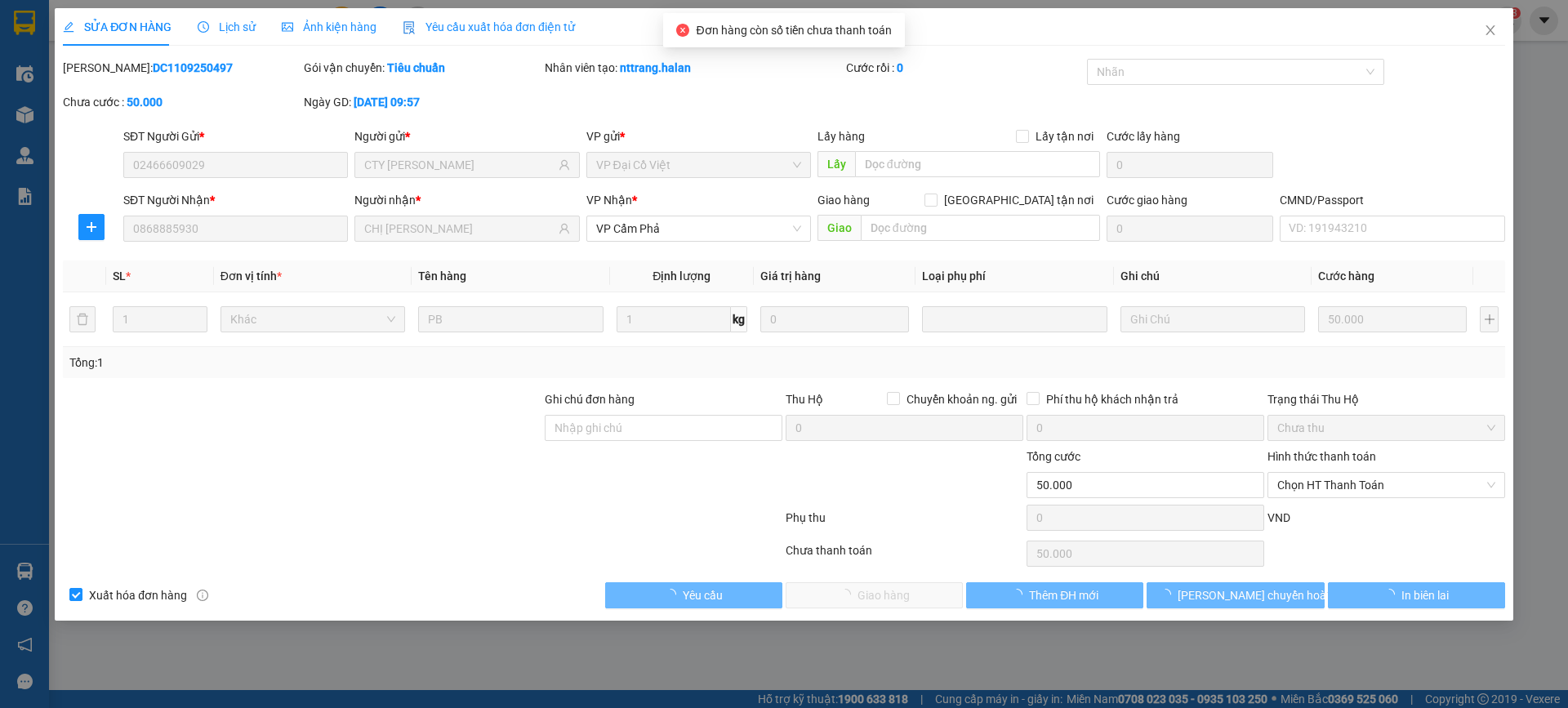
type input "02466609029"
type input "CTY [PERSON_NAME]"
type input "0868885930"
type input "CHỊ [PERSON_NAME]"
type input "50.000"
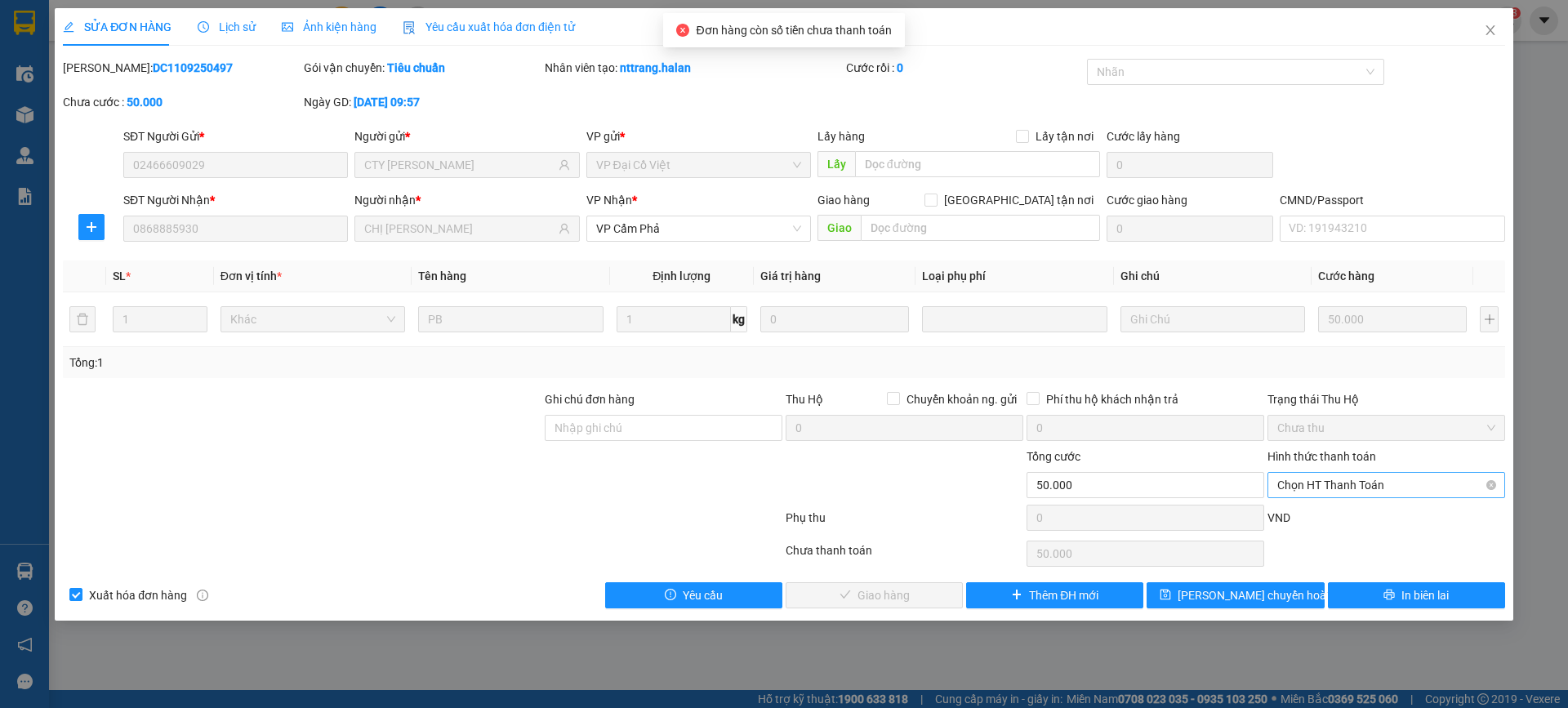
click at [1393, 482] on span "Chọn HT Thanh Toán" at bounding box center [1386, 485] width 218 height 25
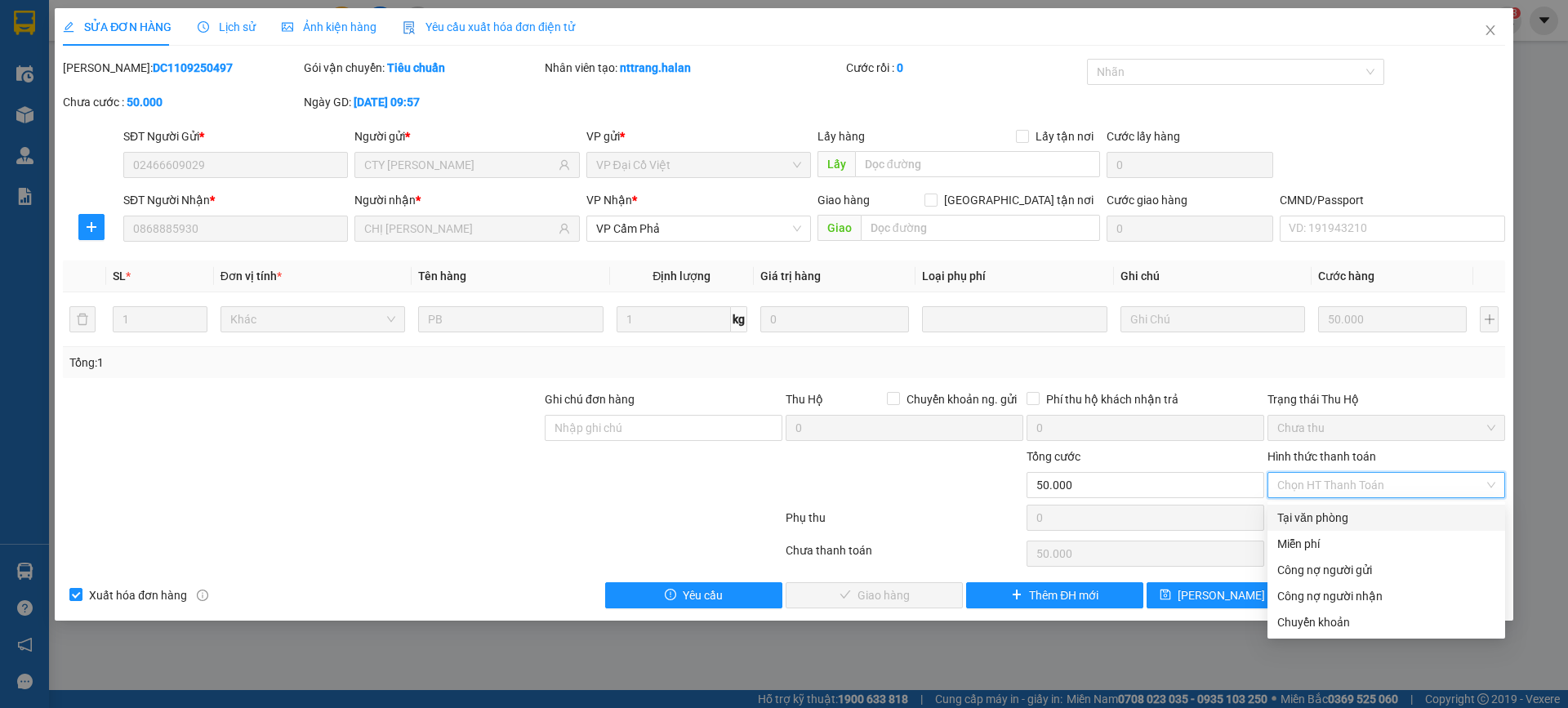
click at [1344, 523] on div "Tại văn phòng" at bounding box center [1386, 518] width 218 height 18
type input "0"
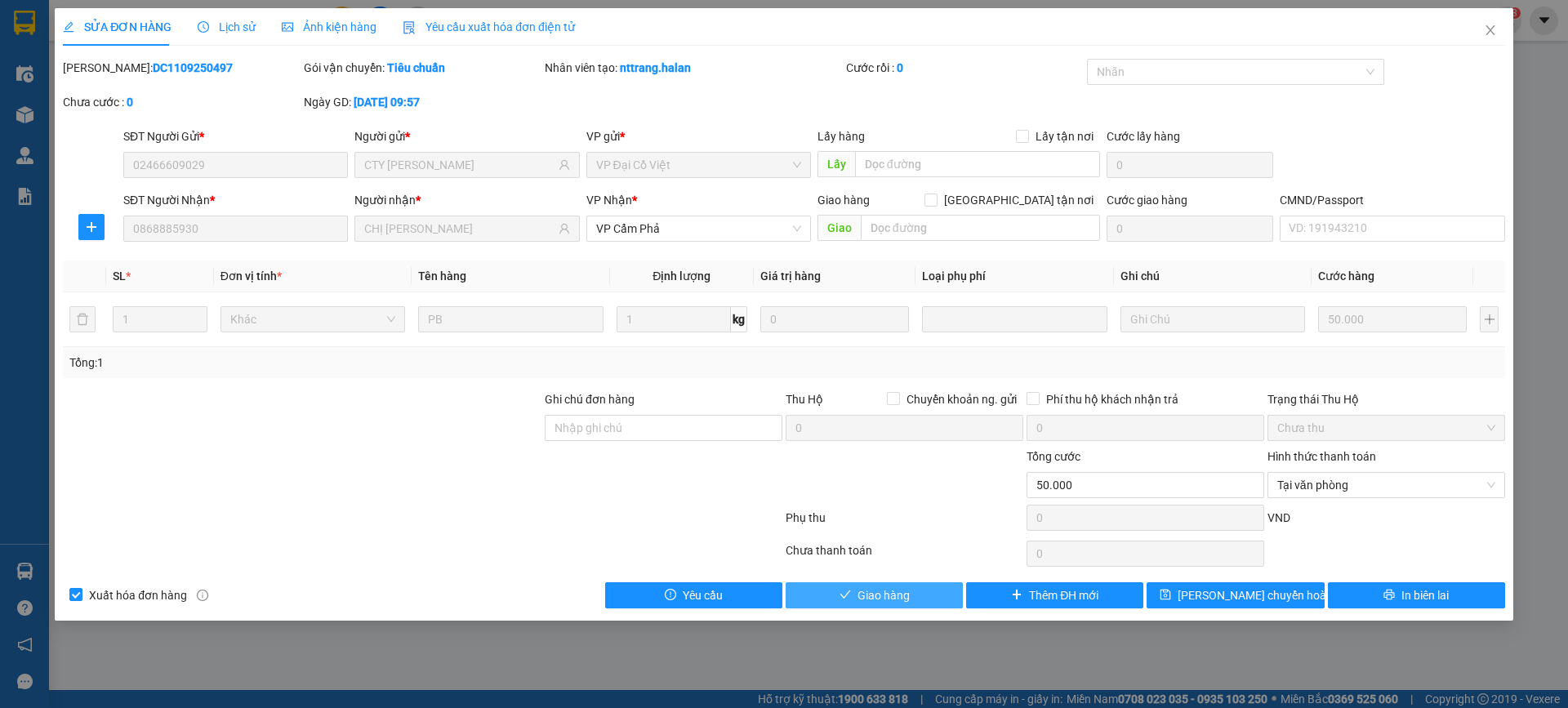
click at [871, 591] on span "Giao hàng" at bounding box center [883, 596] width 52 height 18
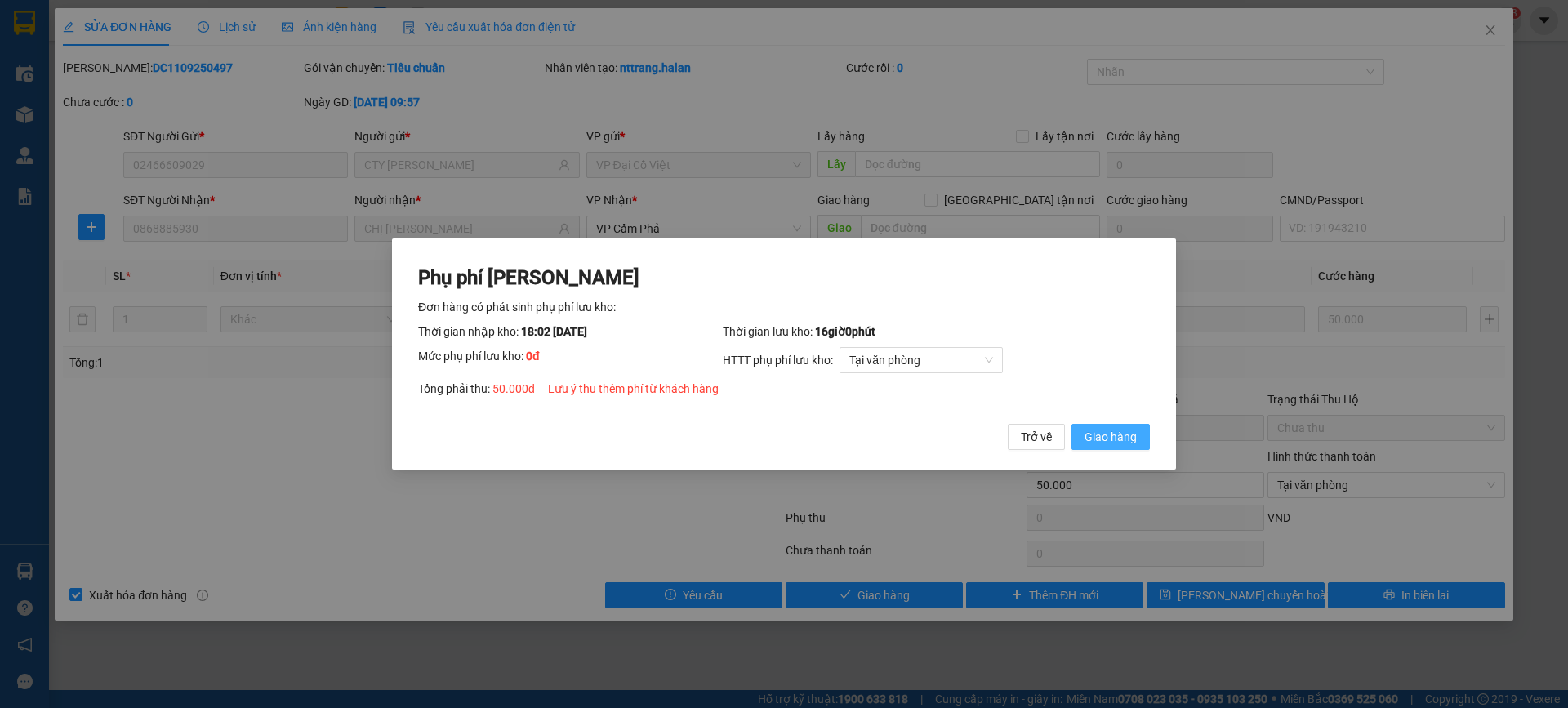
click at [1116, 436] on span "Giao hàng" at bounding box center [1110, 437] width 52 height 18
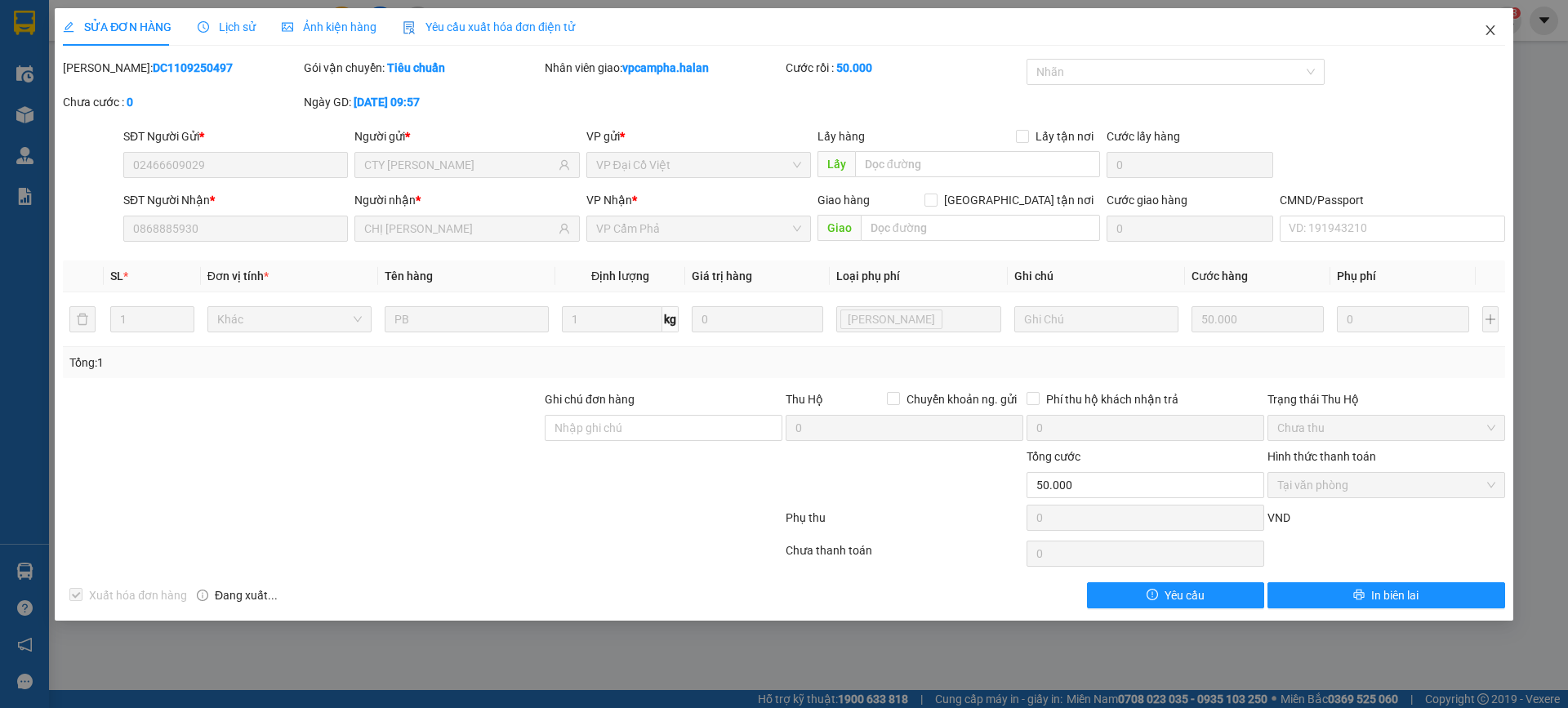
click at [1489, 30] on icon "close" at bounding box center [1489, 30] width 9 height 10
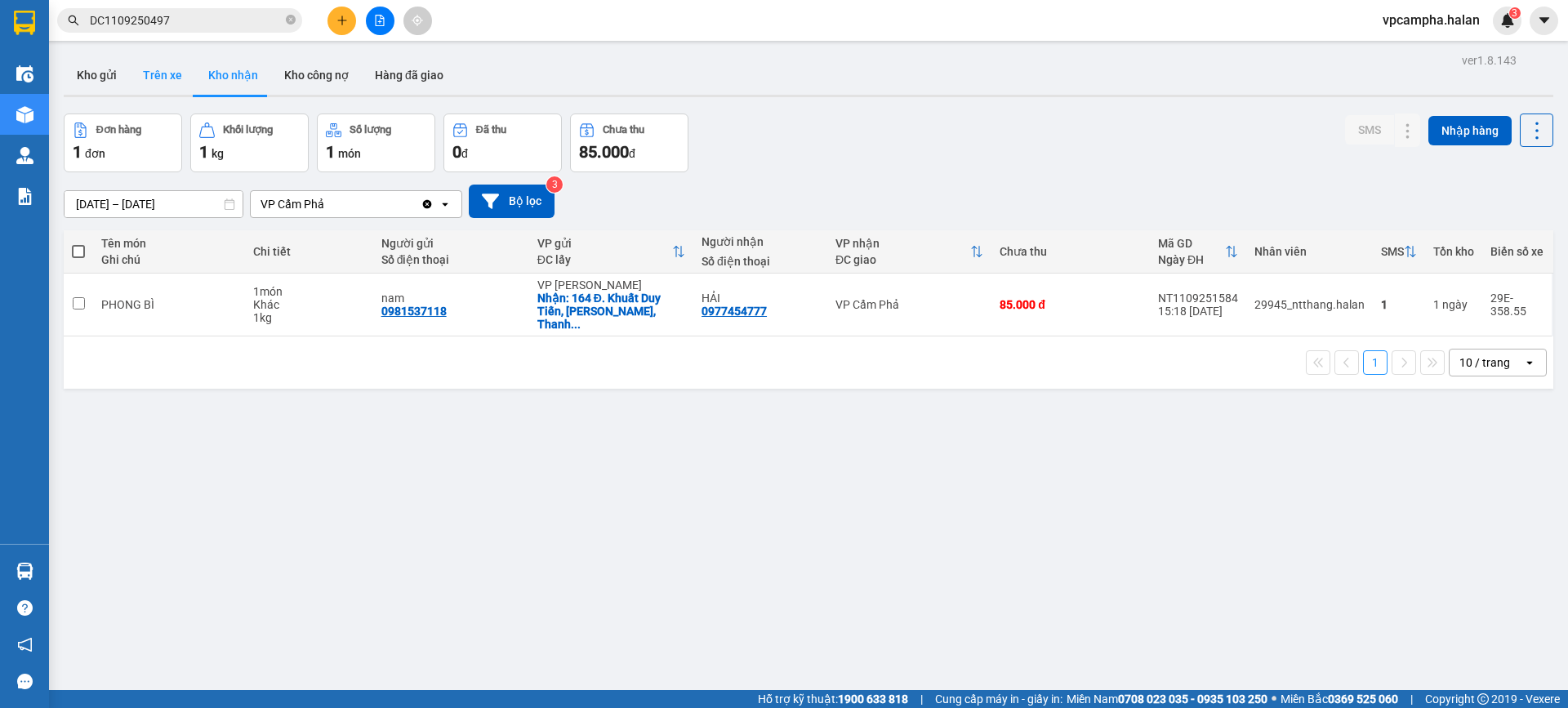
click at [175, 86] on button "Trên xe" at bounding box center [162, 75] width 66 height 39
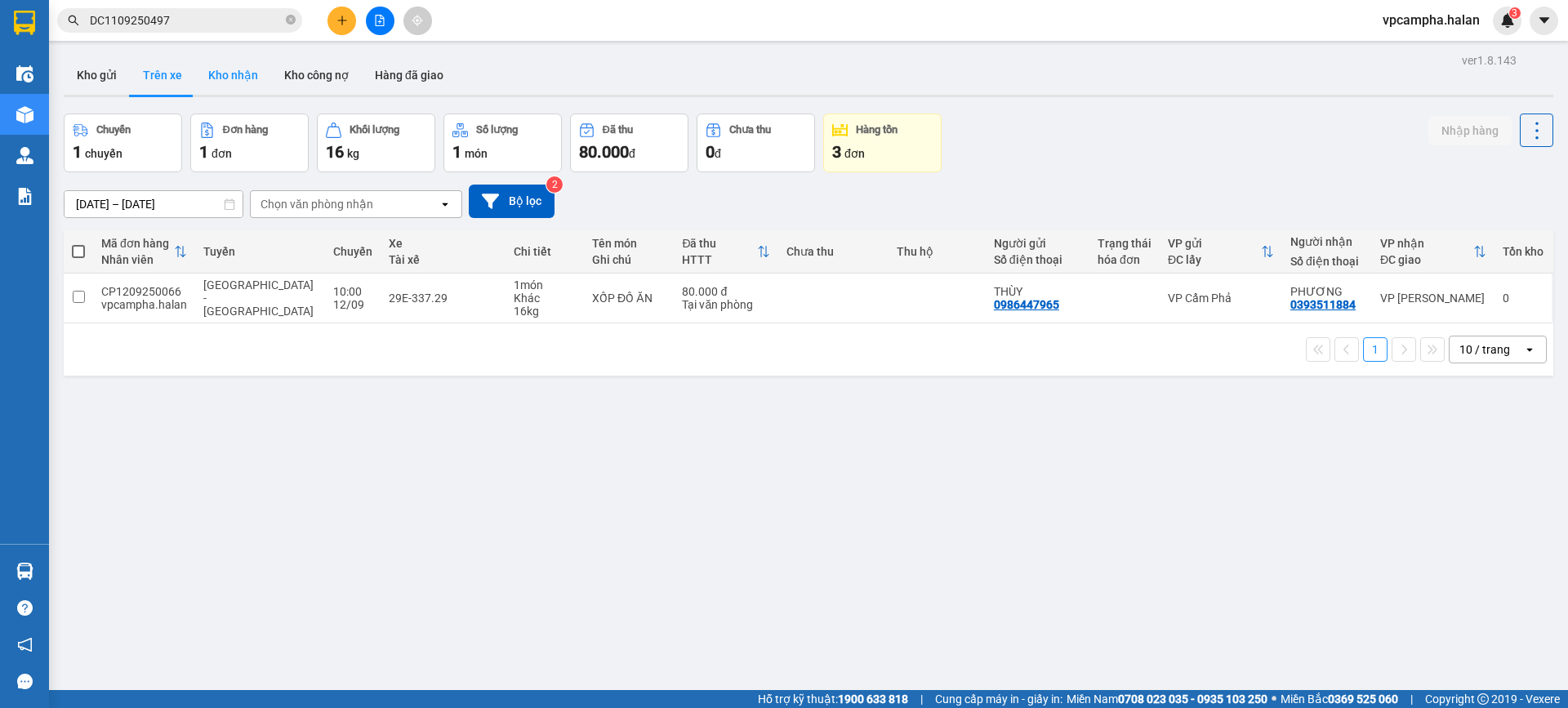
click at [224, 84] on button "Kho nhận" at bounding box center [233, 75] width 76 height 39
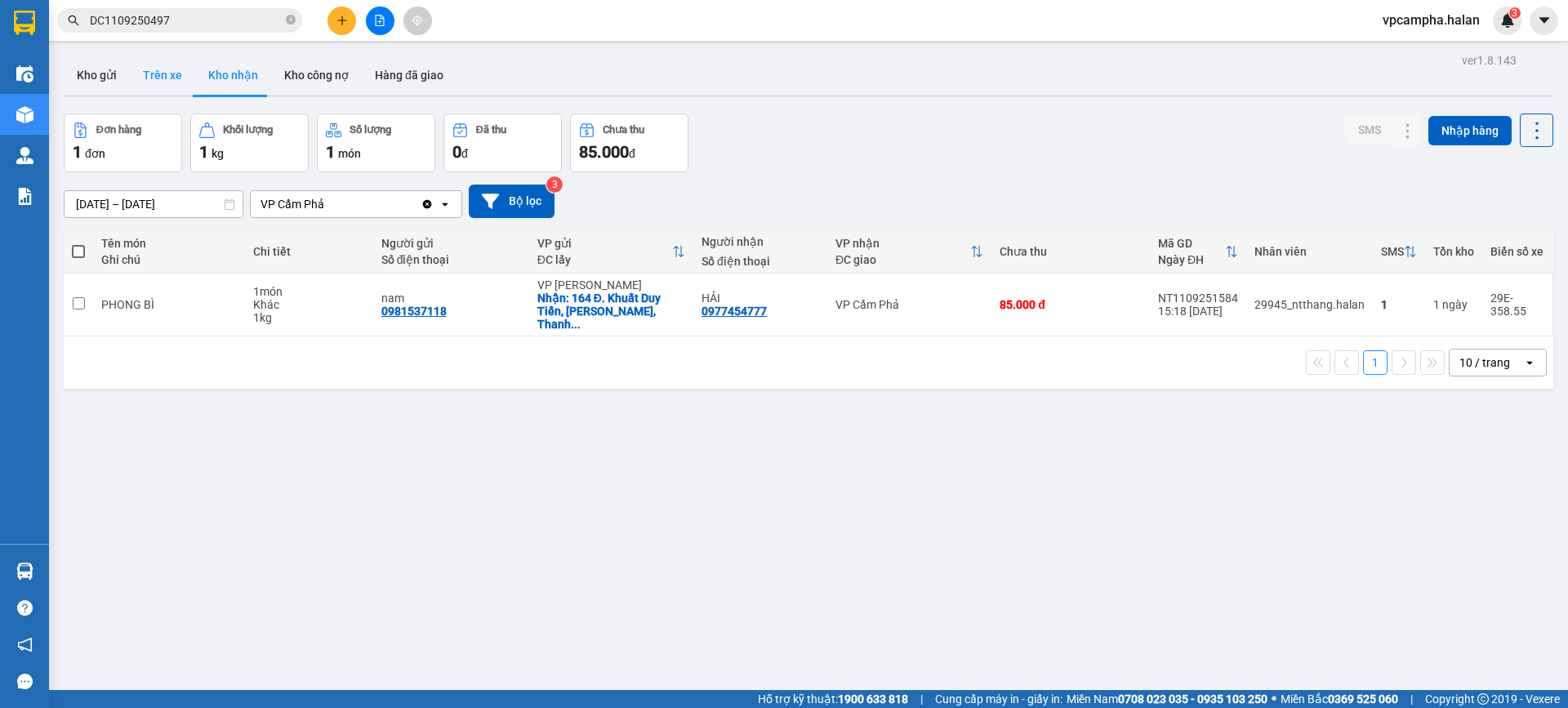
click at [175, 80] on button "Trên xe" at bounding box center [162, 75] width 66 height 39
type input "[DATE] – [DATE]"
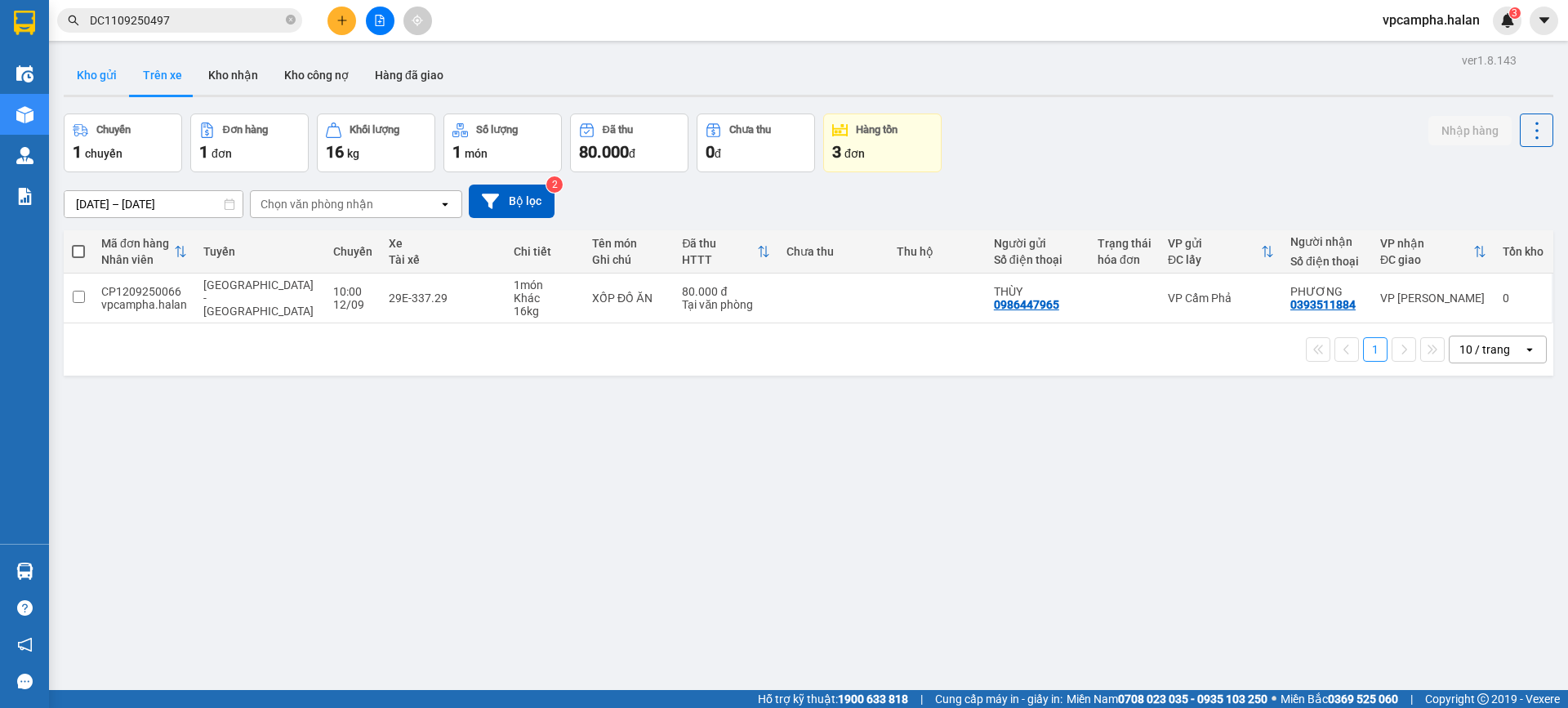
click at [69, 80] on button "Kho gửi" at bounding box center [97, 75] width 66 height 39
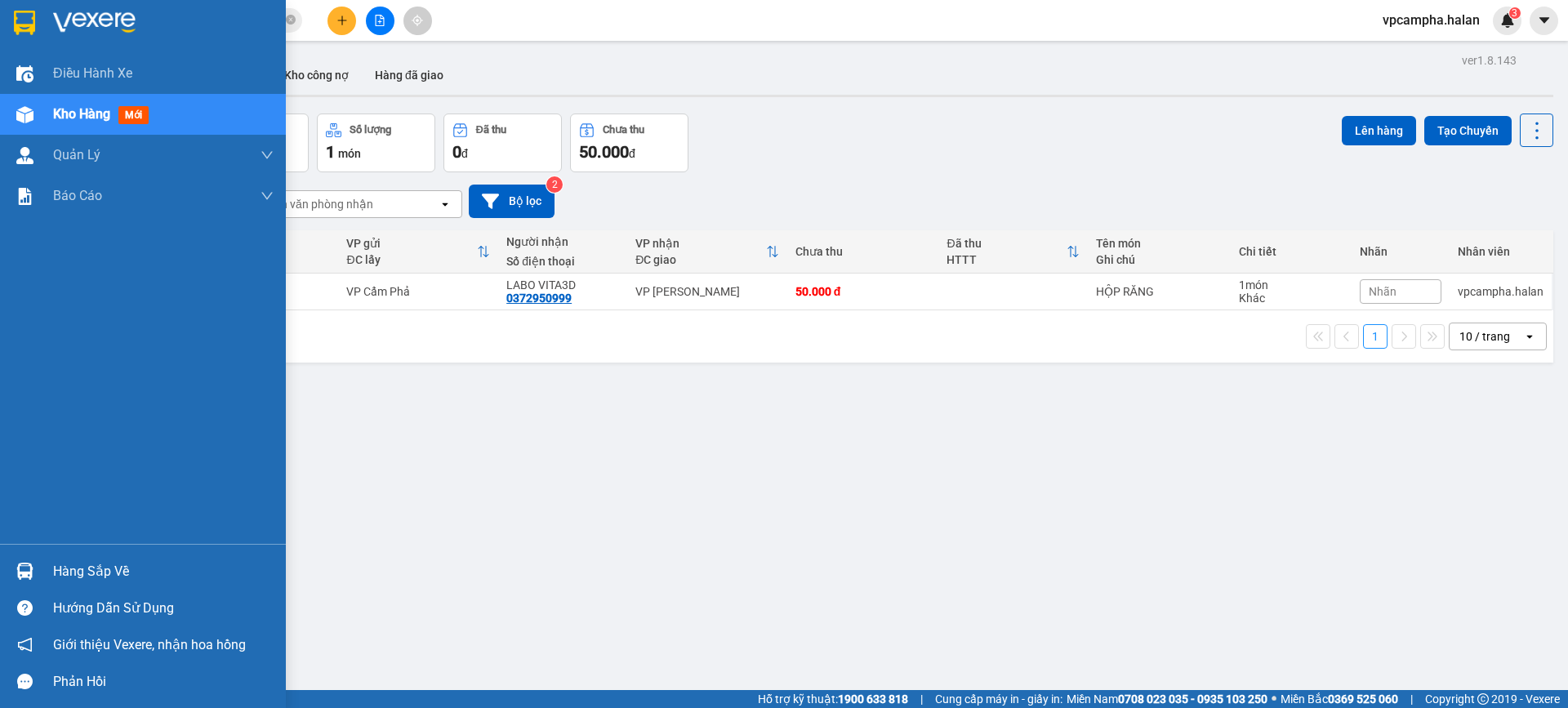
drag, startPoint x: 119, startPoint y: 568, endPoint x: 198, endPoint y: 562, distance: 79.2
click at [117, 568] on div "Hàng sắp về" at bounding box center [163, 572] width 221 height 25
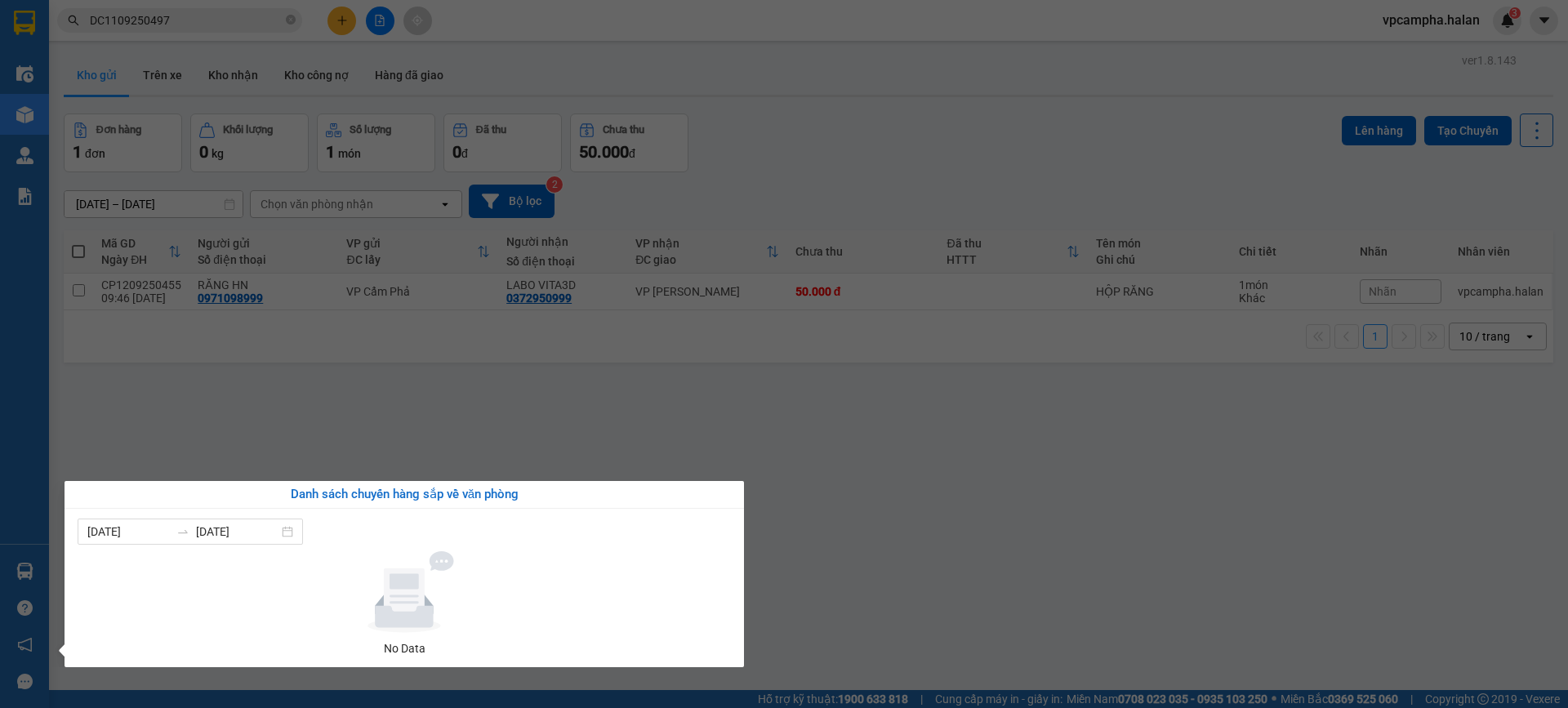
click at [1110, 519] on section "Kết quả tìm kiếm ( 1 ) Bộ lọc Mã ĐH Trạng thái Món hàng Thu hộ Tổng cước Chưa c…" at bounding box center [784, 354] width 1568 height 708
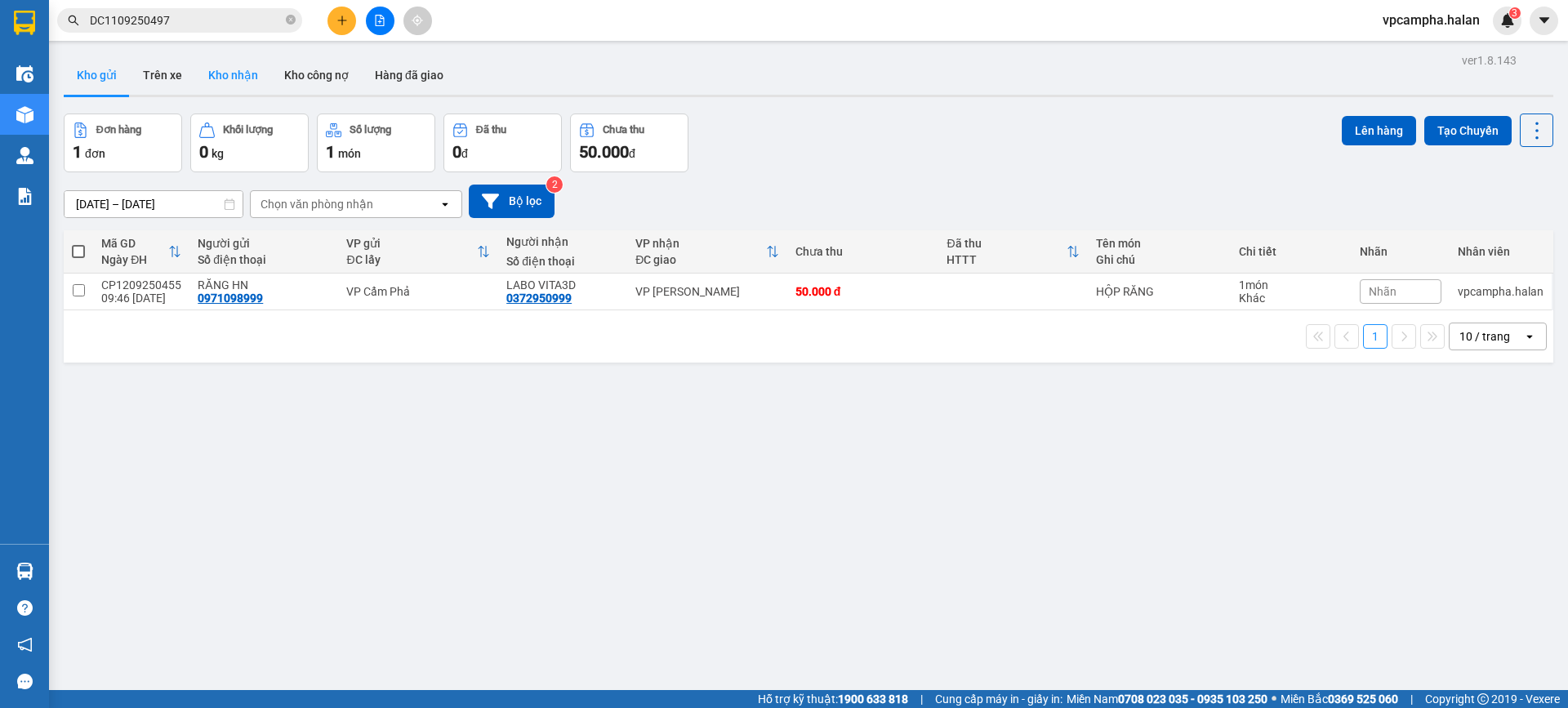
click at [196, 70] on button "Kho nhận" at bounding box center [233, 75] width 76 height 39
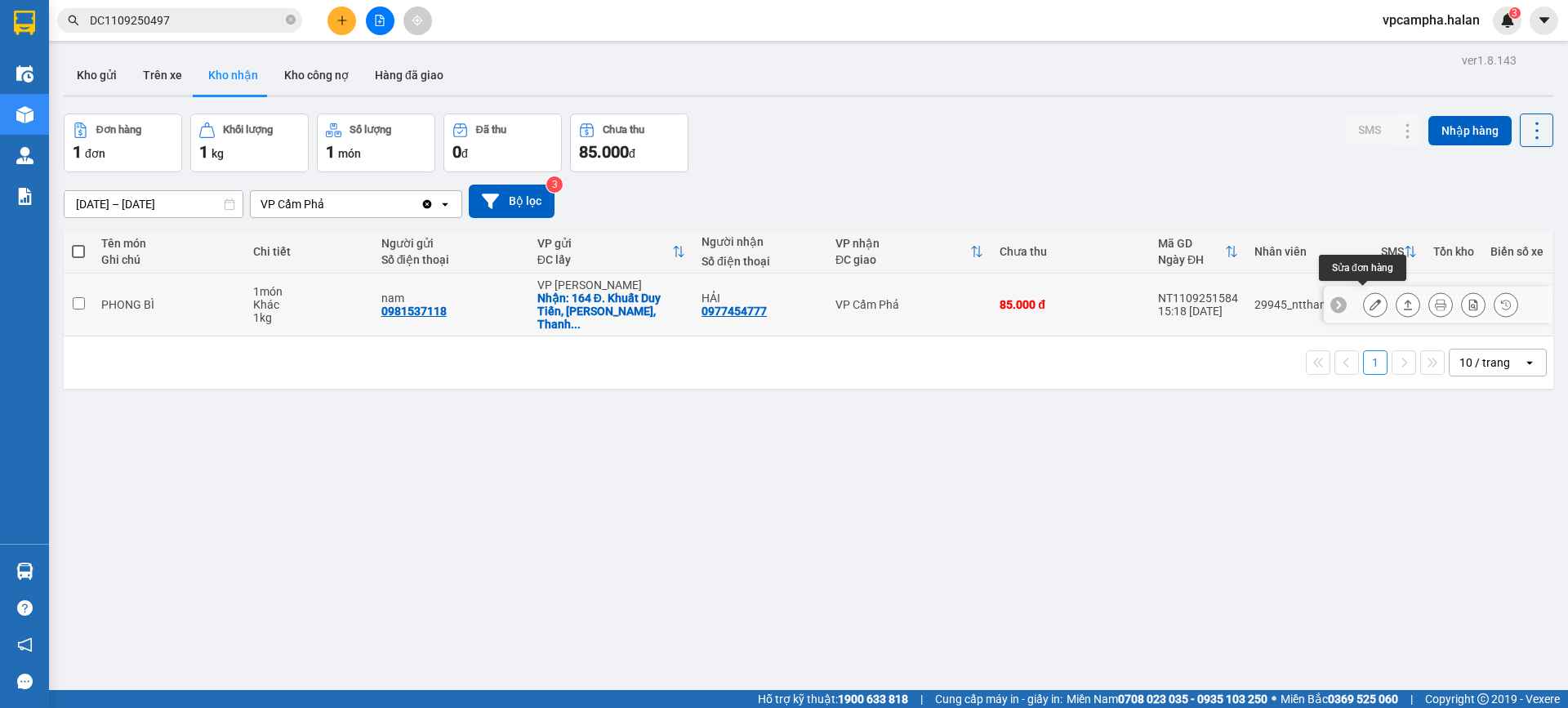
click at [1370, 299] on icon at bounding box center [1375, 304] width 11 height 11
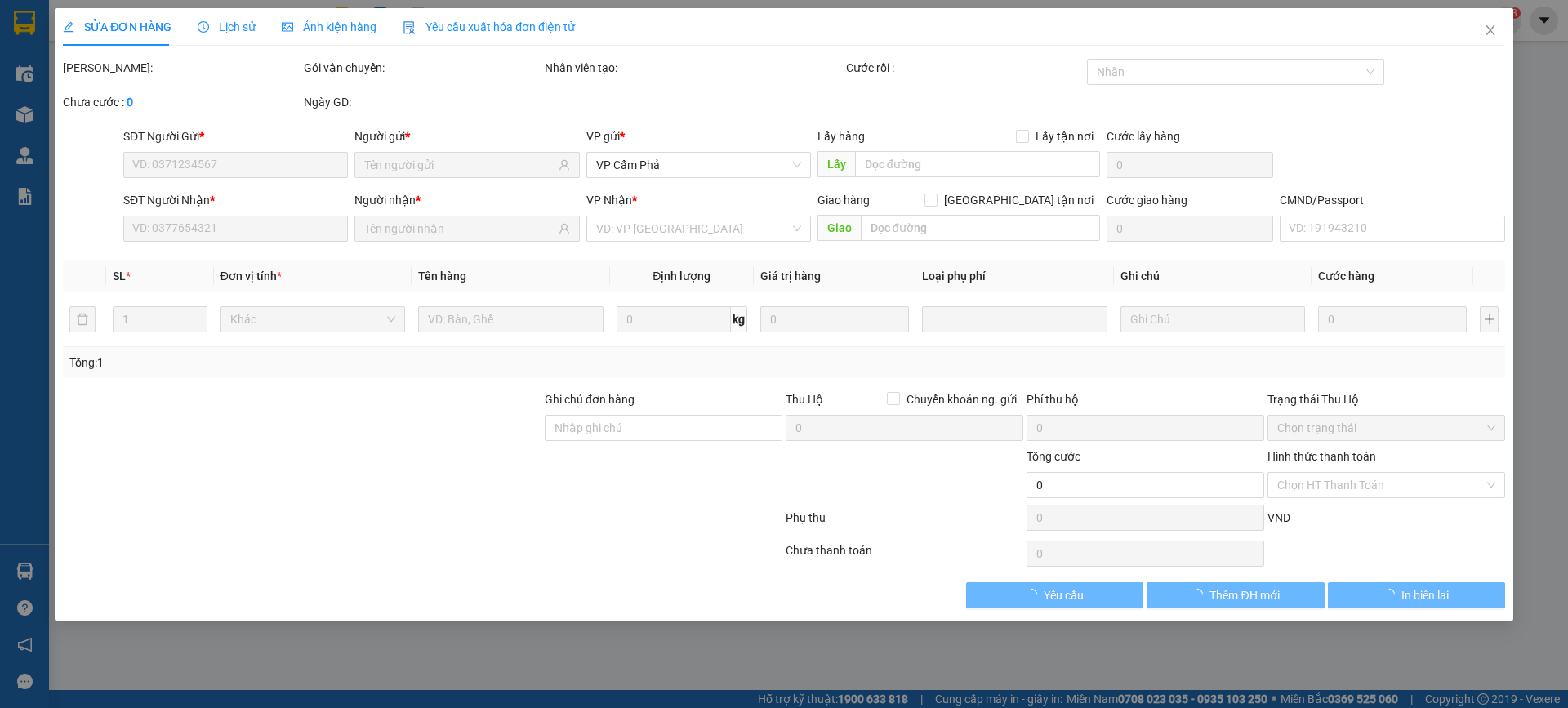
type input "0981537118"
type input "nam"
checkbox input "true"
type input "164 Đ. Khuất Duy Tiến, Nhân Chính, Thanh Xuân, Hà Nội, Việt Nam"
type input "35.000"
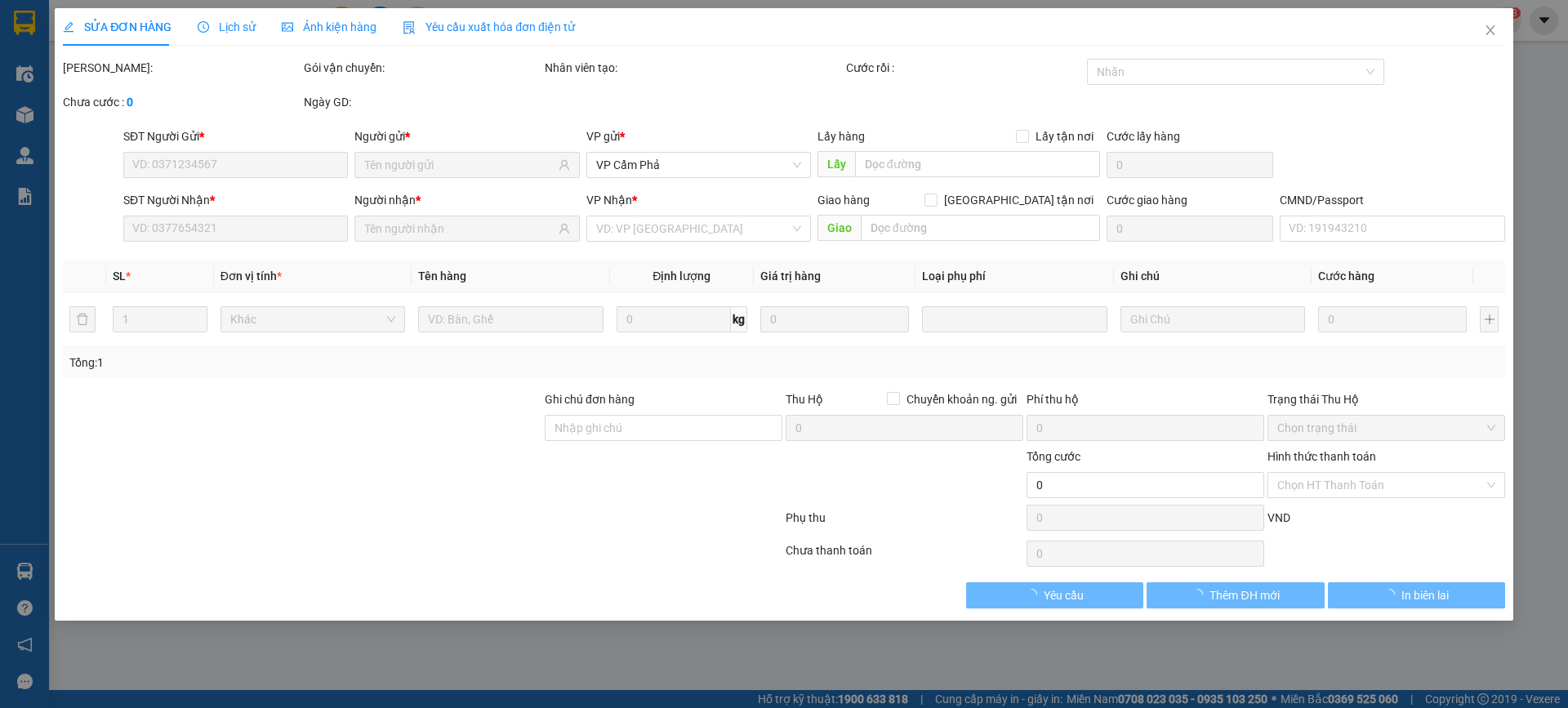
type input "0977454777"
type input "HẢI"
type input "LẤY HÀNG CHO BẠN HẢI QUẢNG NINH"
type input "85.000"
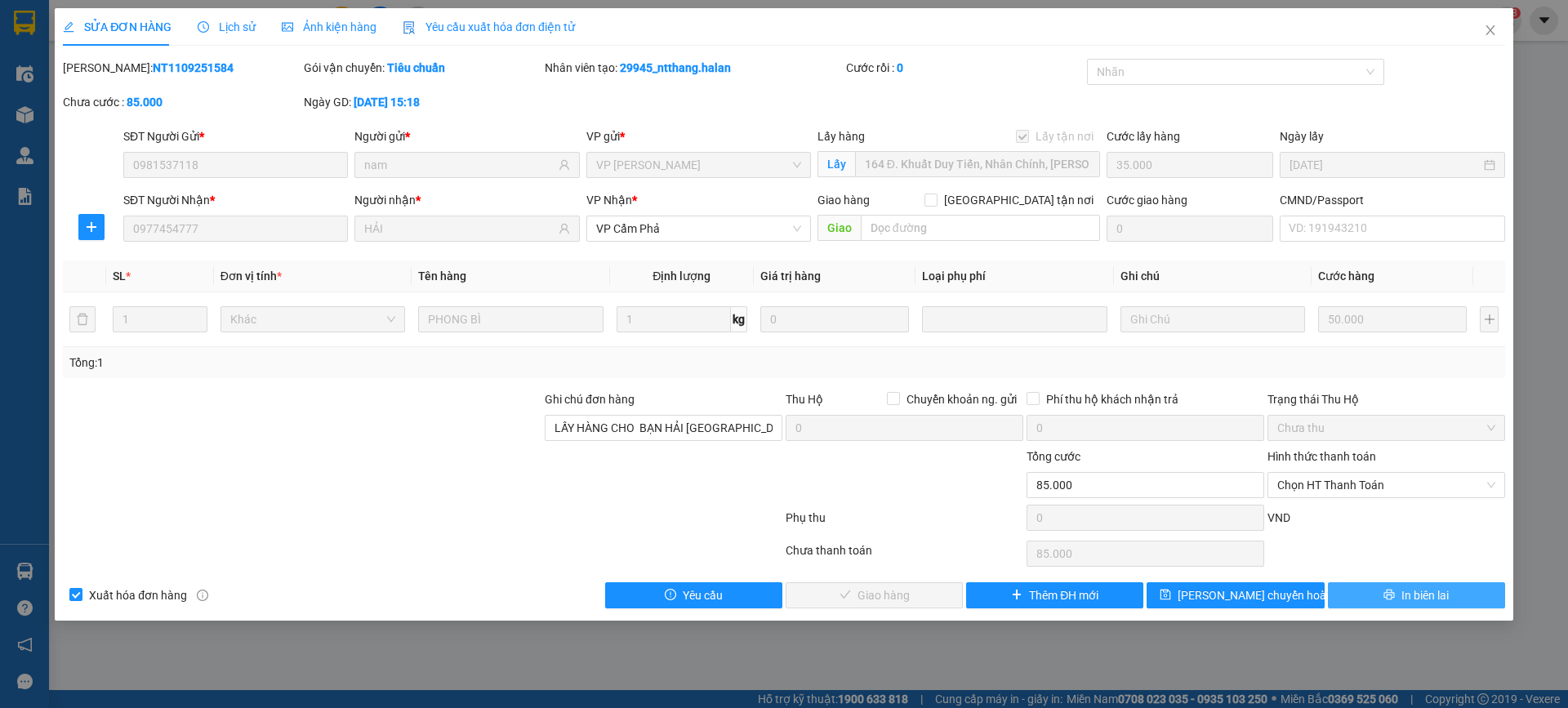
click at [1446, 592] on span "In biên lai" at bounding box center [1425, 596] width 48 height 18
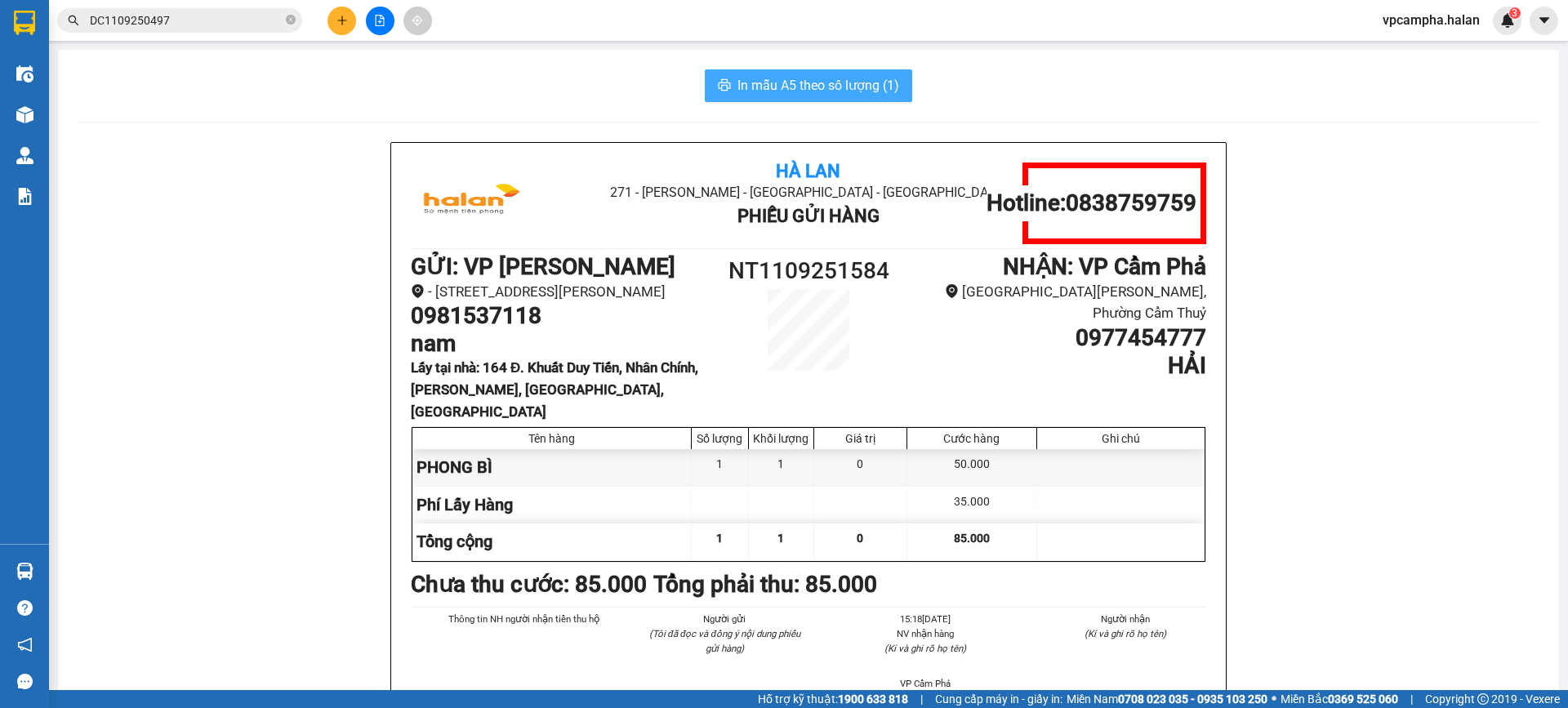
click at [853, 88] on span "In mẫu A5 theo số lượng (1)" at bounding box center [818, 85] width 162 height 21
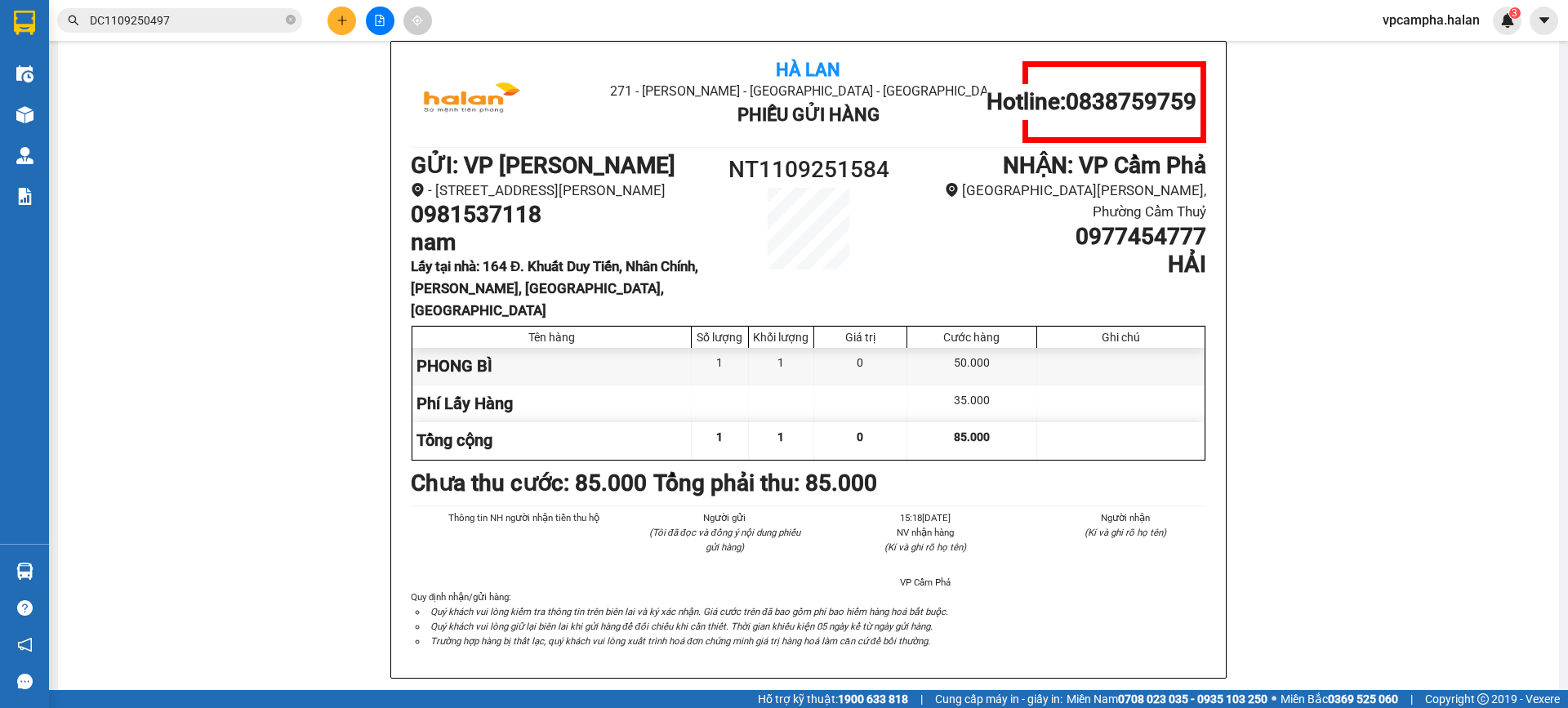
scroll to position [161, 0]
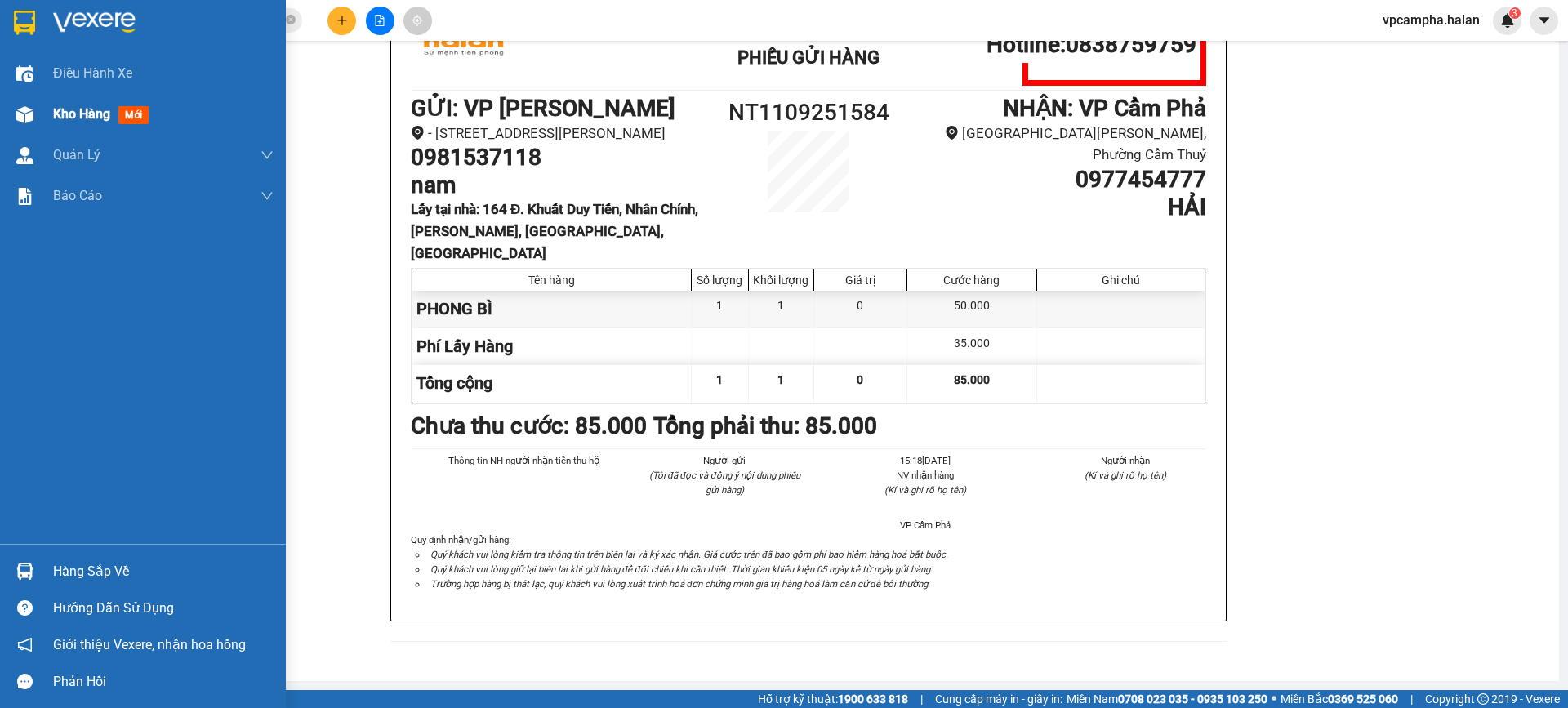
click at [102, 112] on span "Kho hàng" at bounding box center [82, 113] width 57 height 16
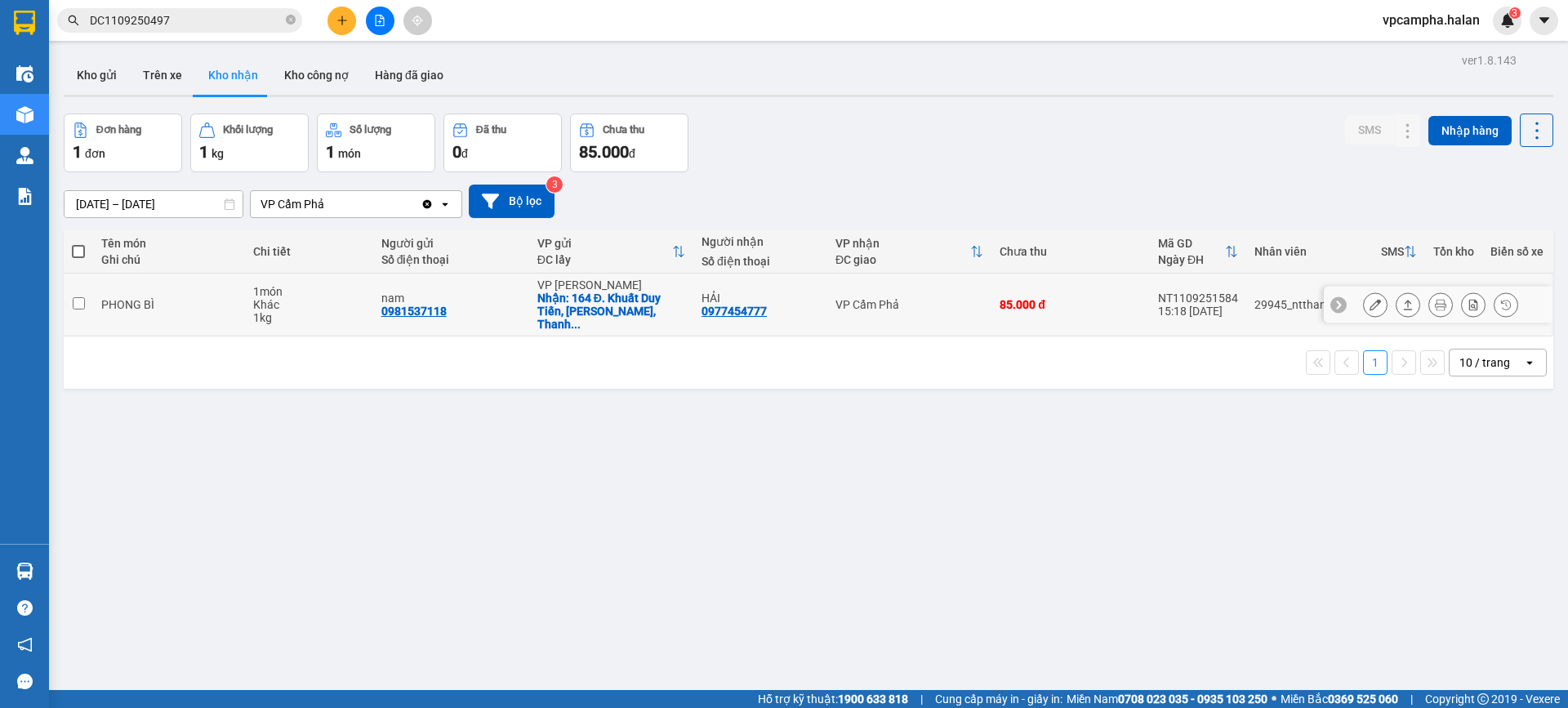
click at [84, 297] on input "checkbox" at bounding box center [79, 303] width 12 height 12
checkbox input "true"
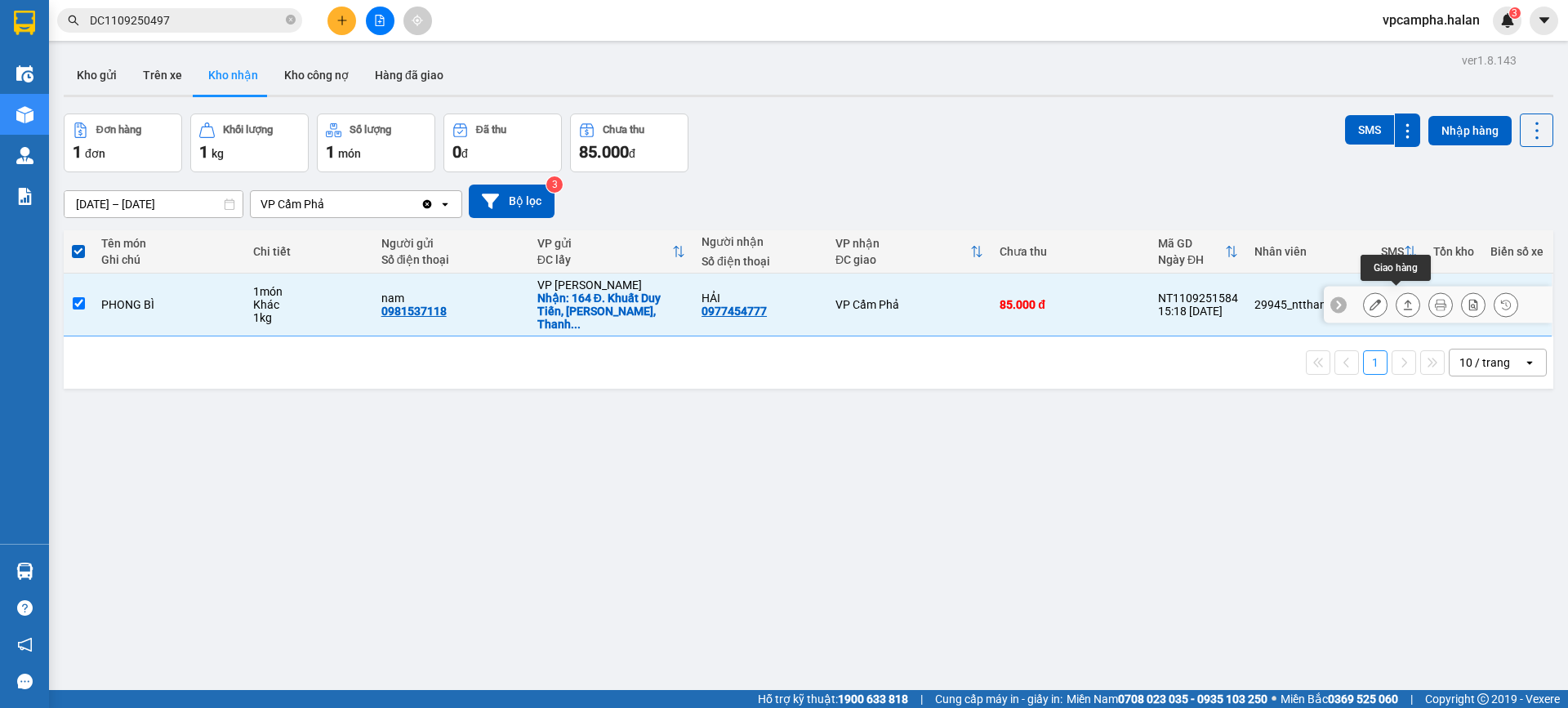
click at [1402, 302] on icon at bounding box center [1408, 304] width 11 height 11
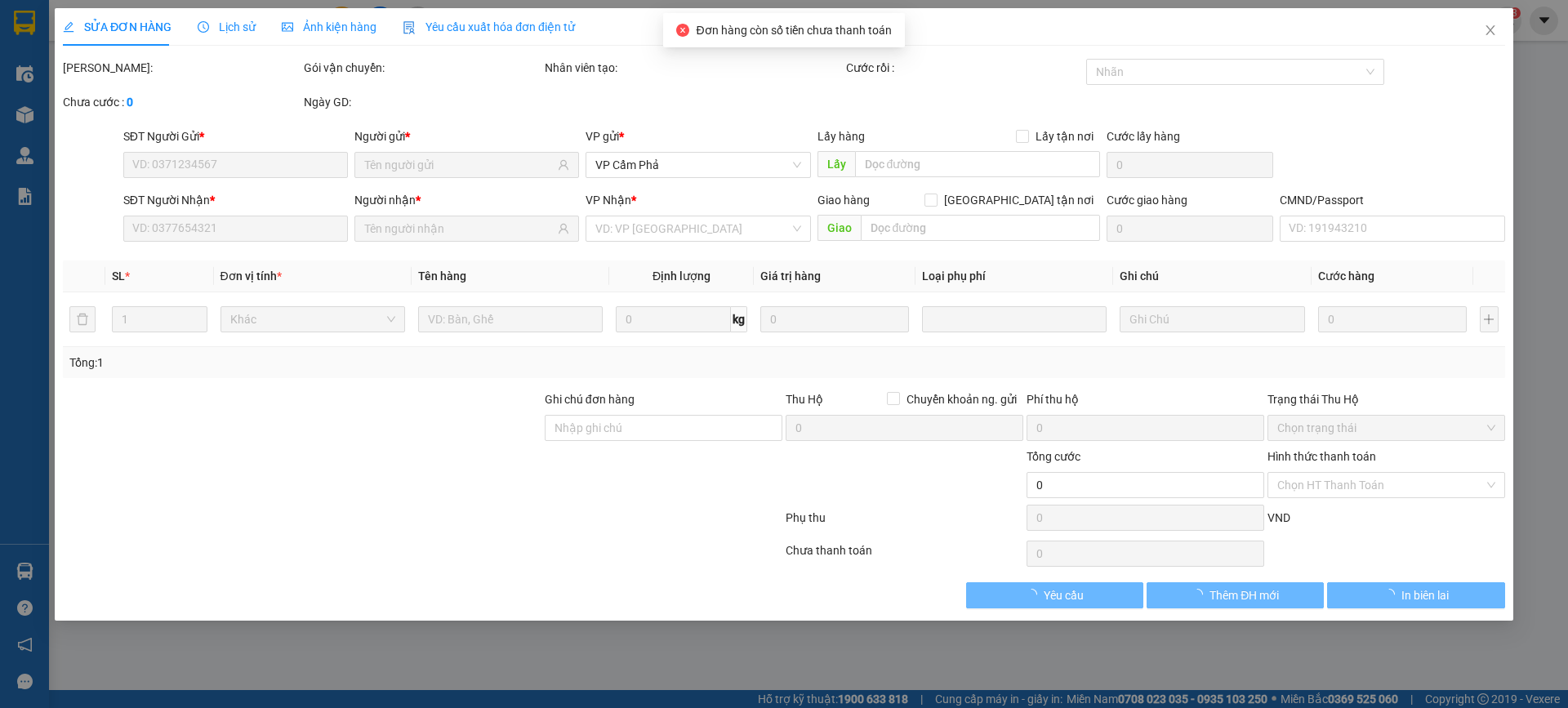
type input "0981537118"
type input "nam"
checkbox input "true"
type input "164 Đ. Khuất Duy Tiến, Nhân Chính, Thanh Xuân, Hà Nội, Việt Nam"
type input "35.000"
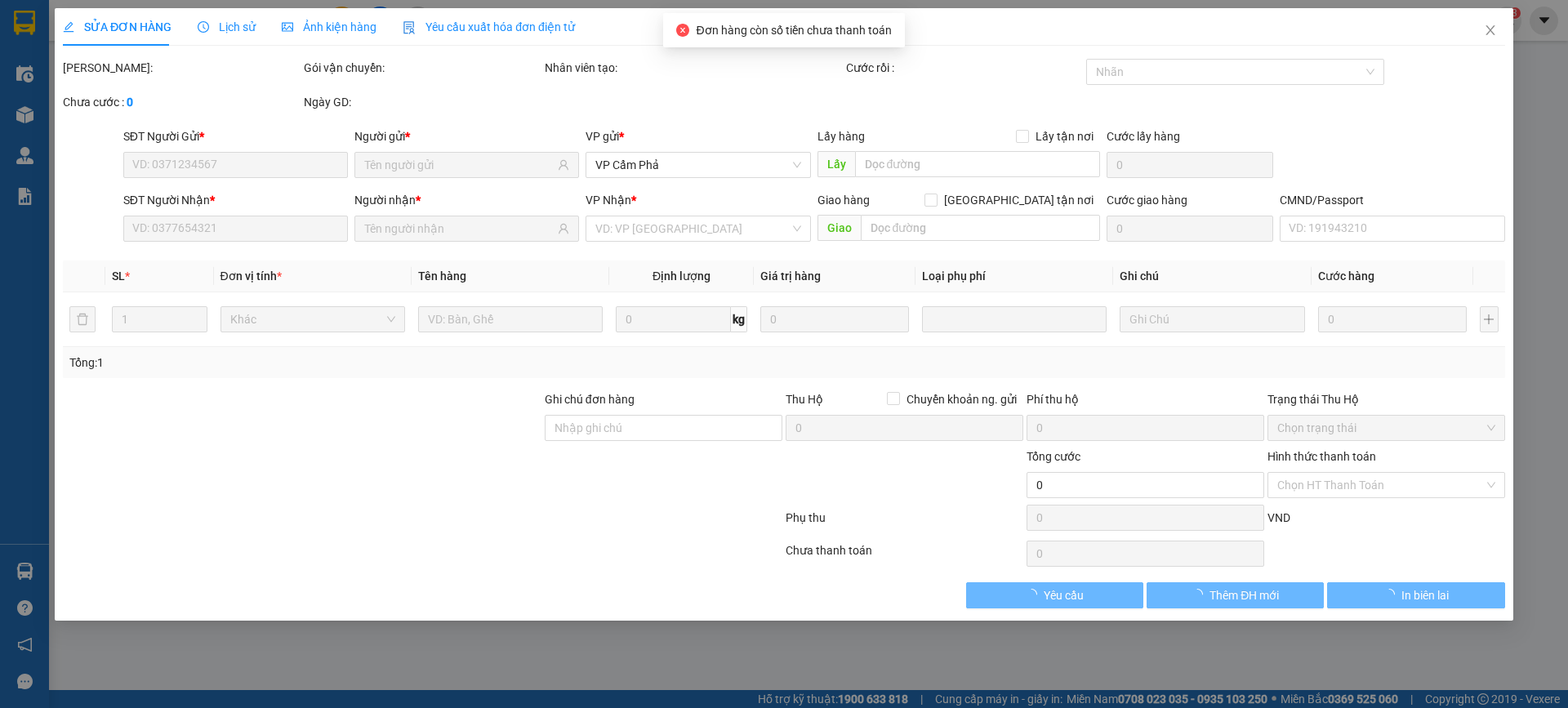
type input "0977454777"
type input "HẢI"
type input "LẤY HÀNG CHO BẠN HẢI QUẢNG NINH"
type input "85.000"
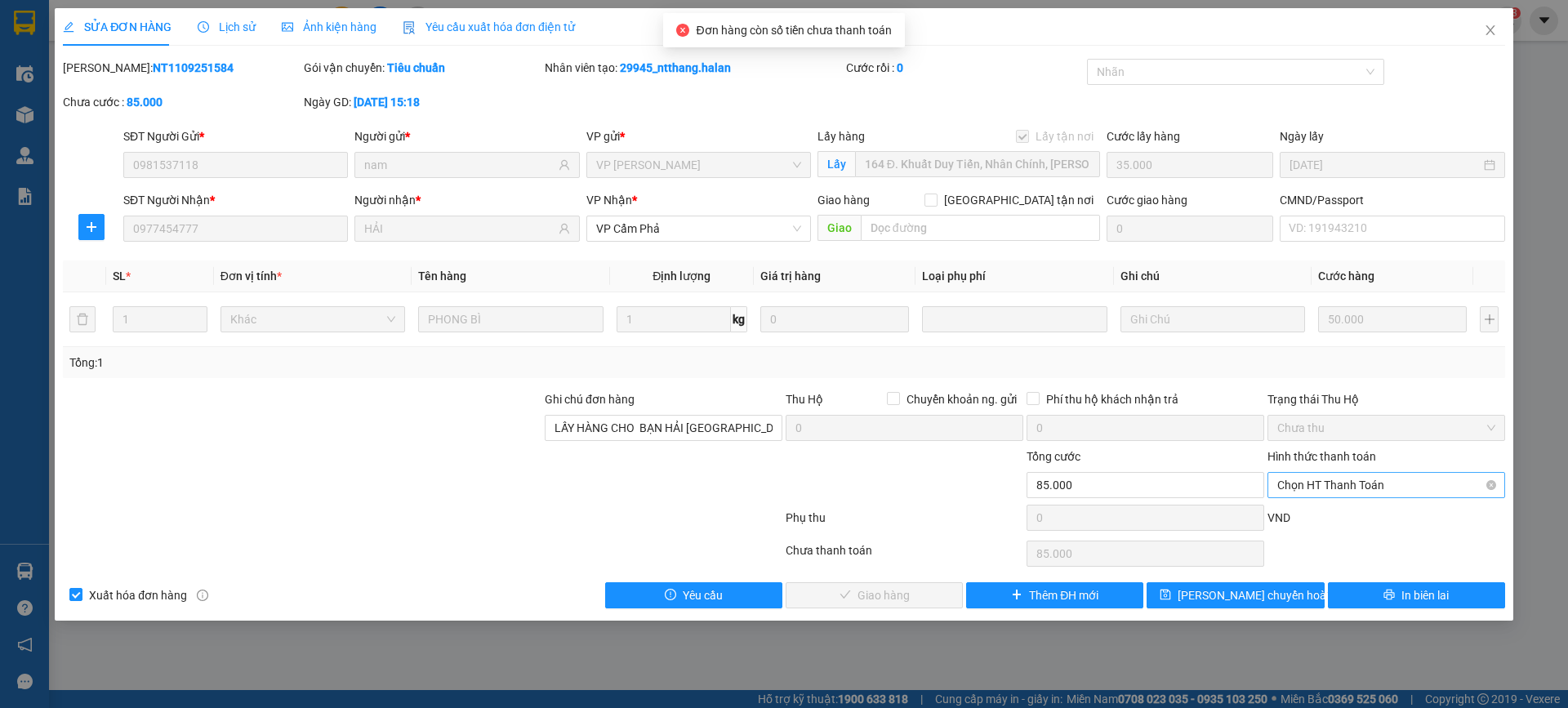
click at [1355, 482] on span "Chọn HT Thanh Toán" at bounding box center [1386, 485] width 218 height 25
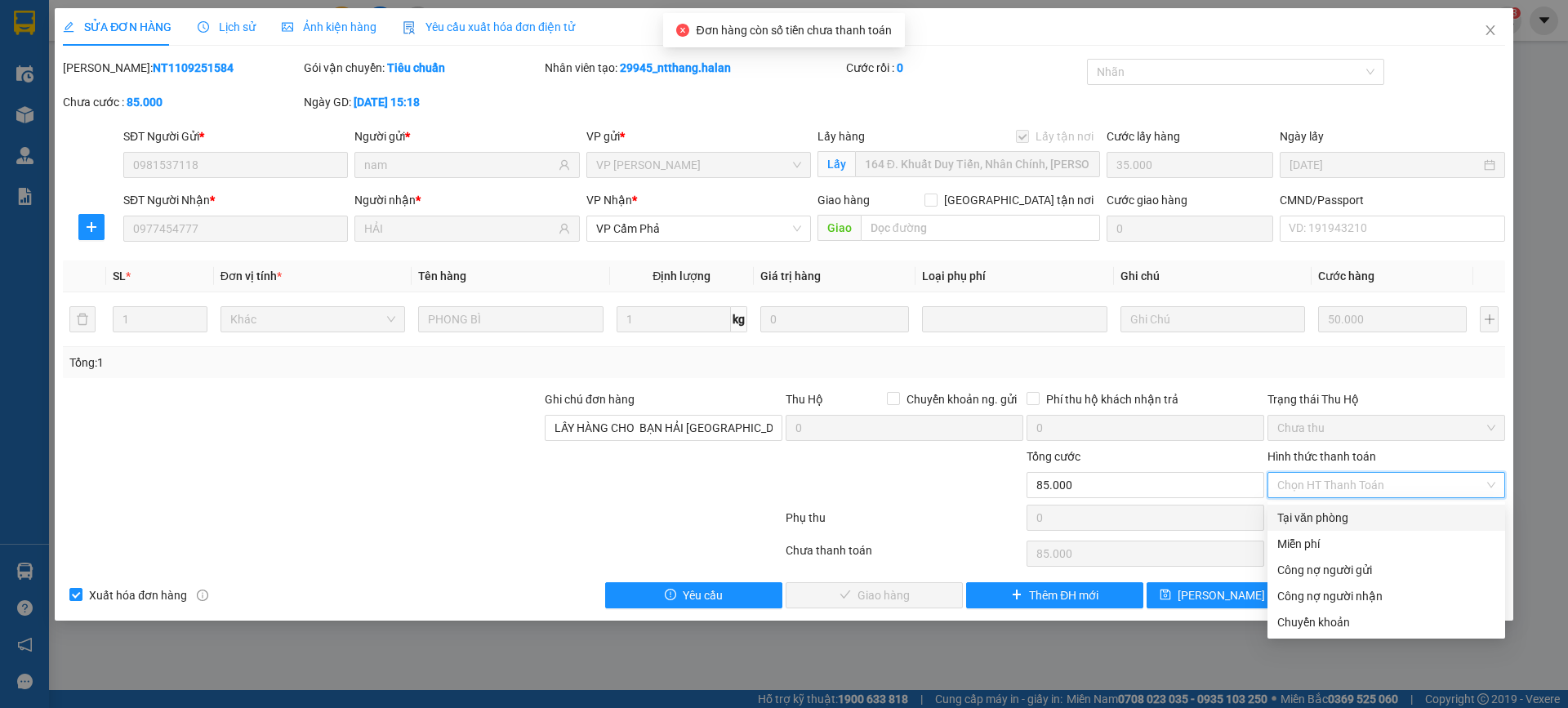
click at [1324, 512] on div "Tại văn phòng" at bounding box center [1386, 518] width 218 height 18
type input "0"
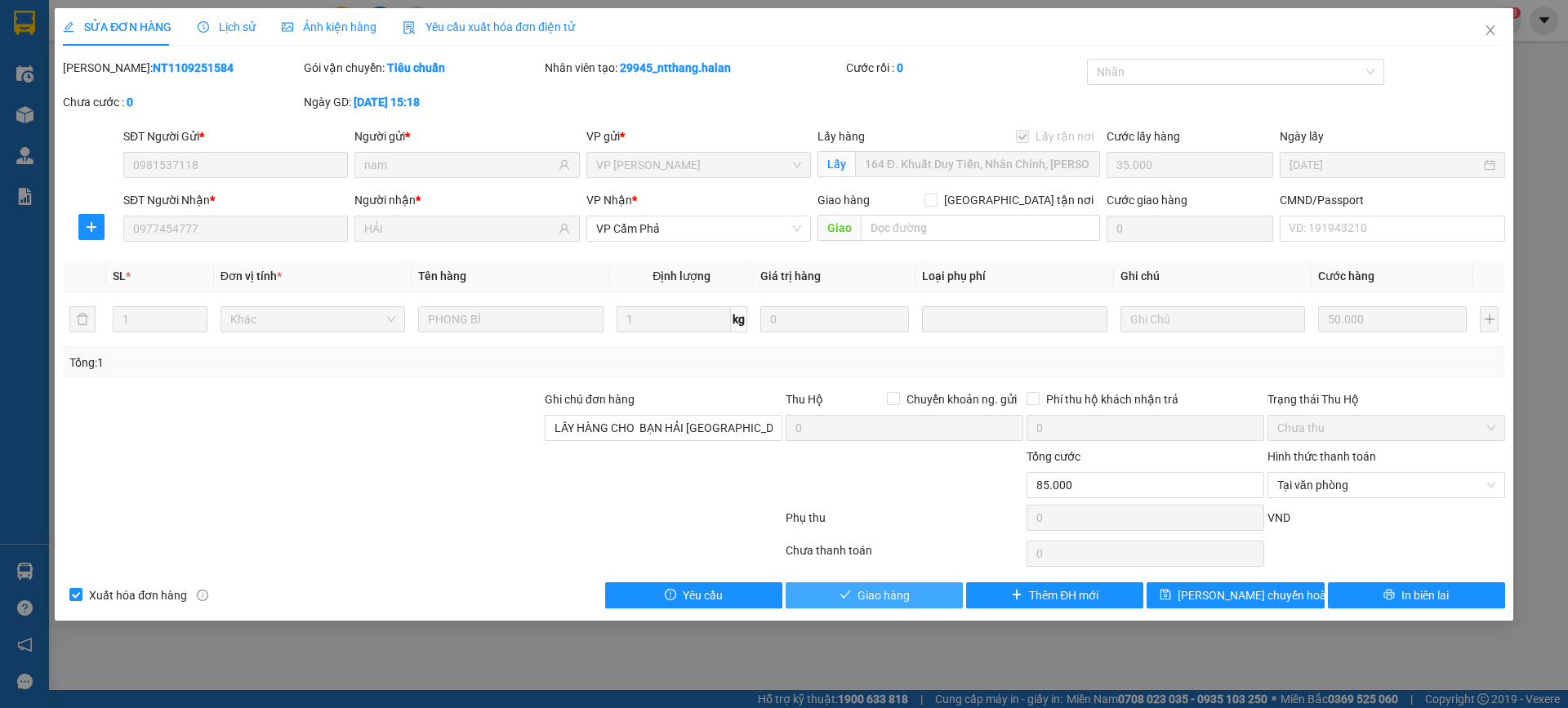
click at [876, 601] on span "Giao hàng" at bounding box center [883, 596] width 52 height 18
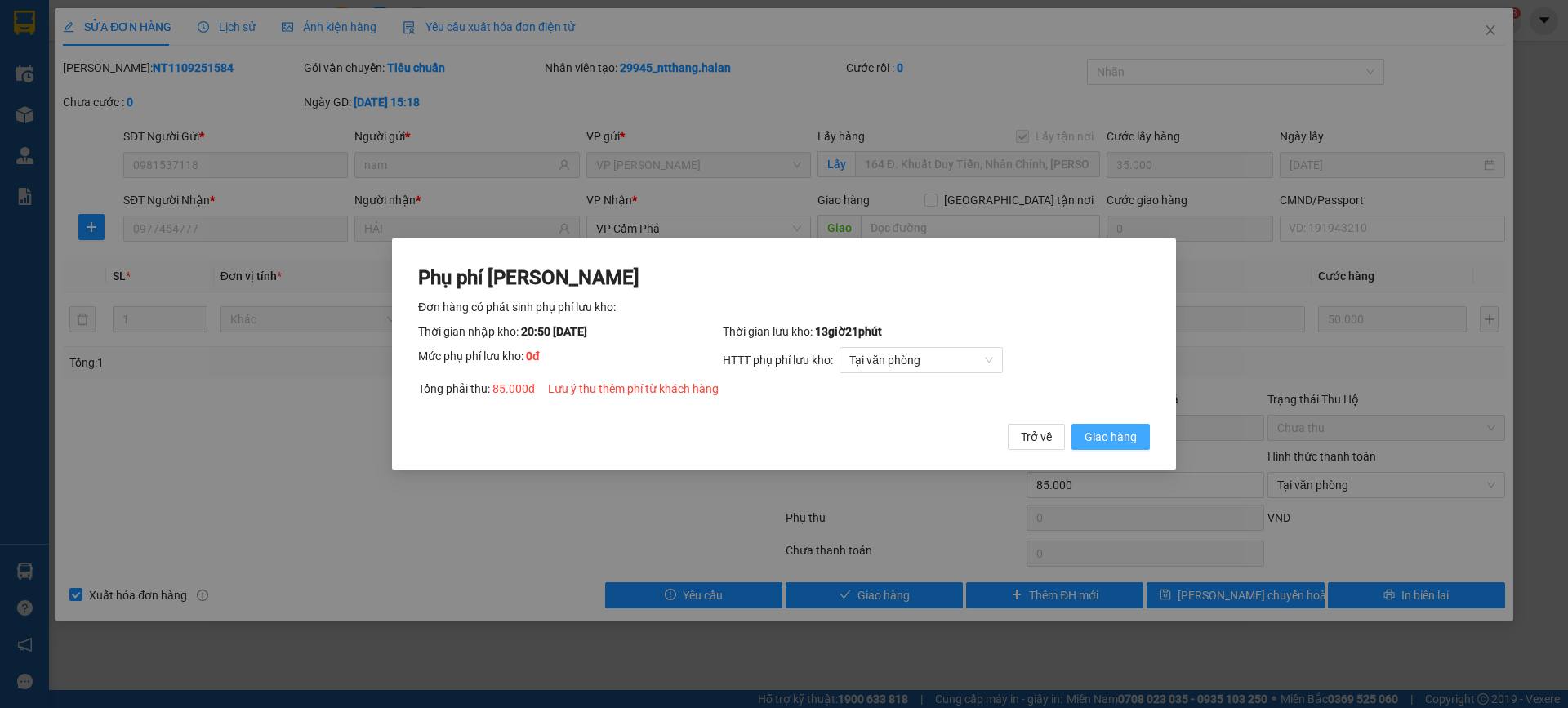
click at [1144, 427] on button "Giao hàng" at bounding box center [1110, 437] width 79 height 26
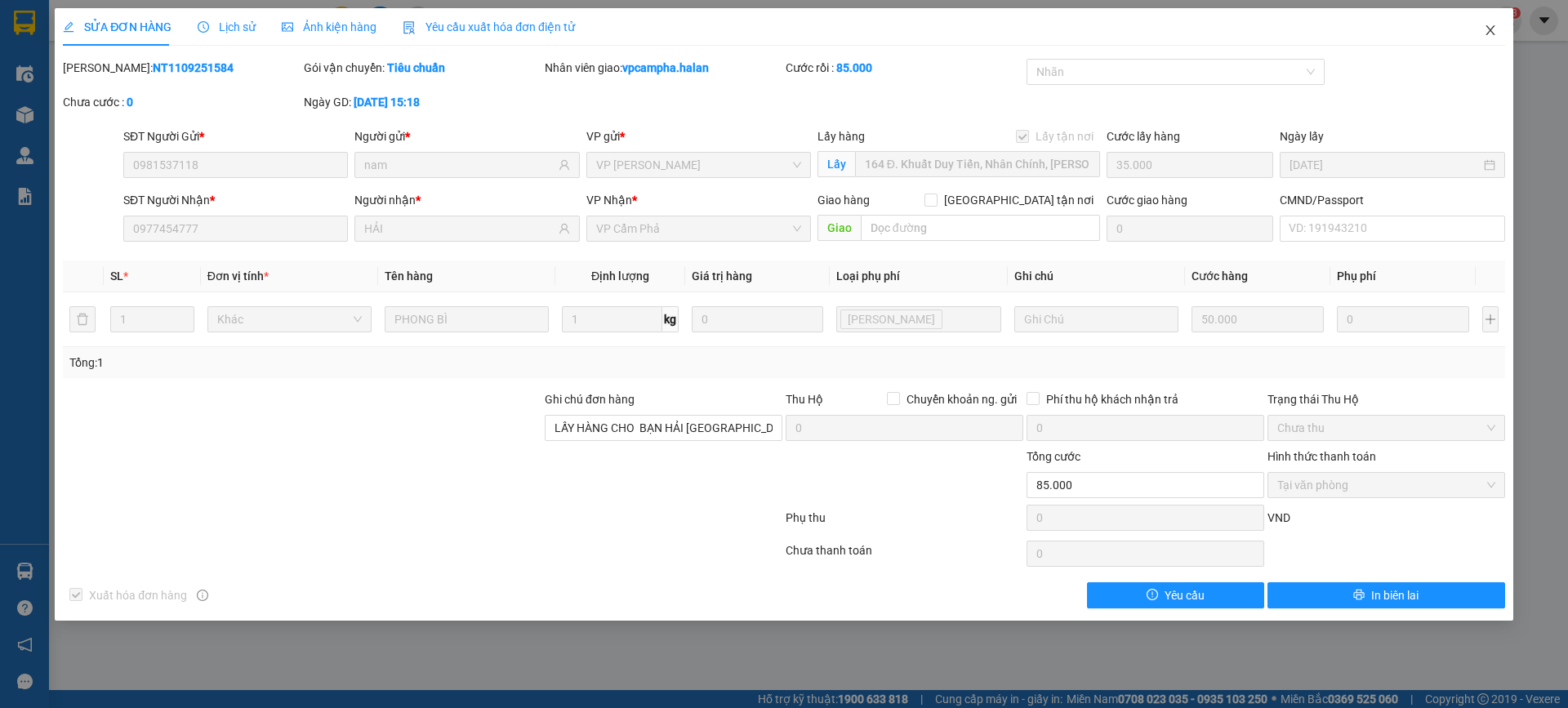
click at [1490, 27] on icon "close" at bounding box center [1490, 30] width 13 height 13
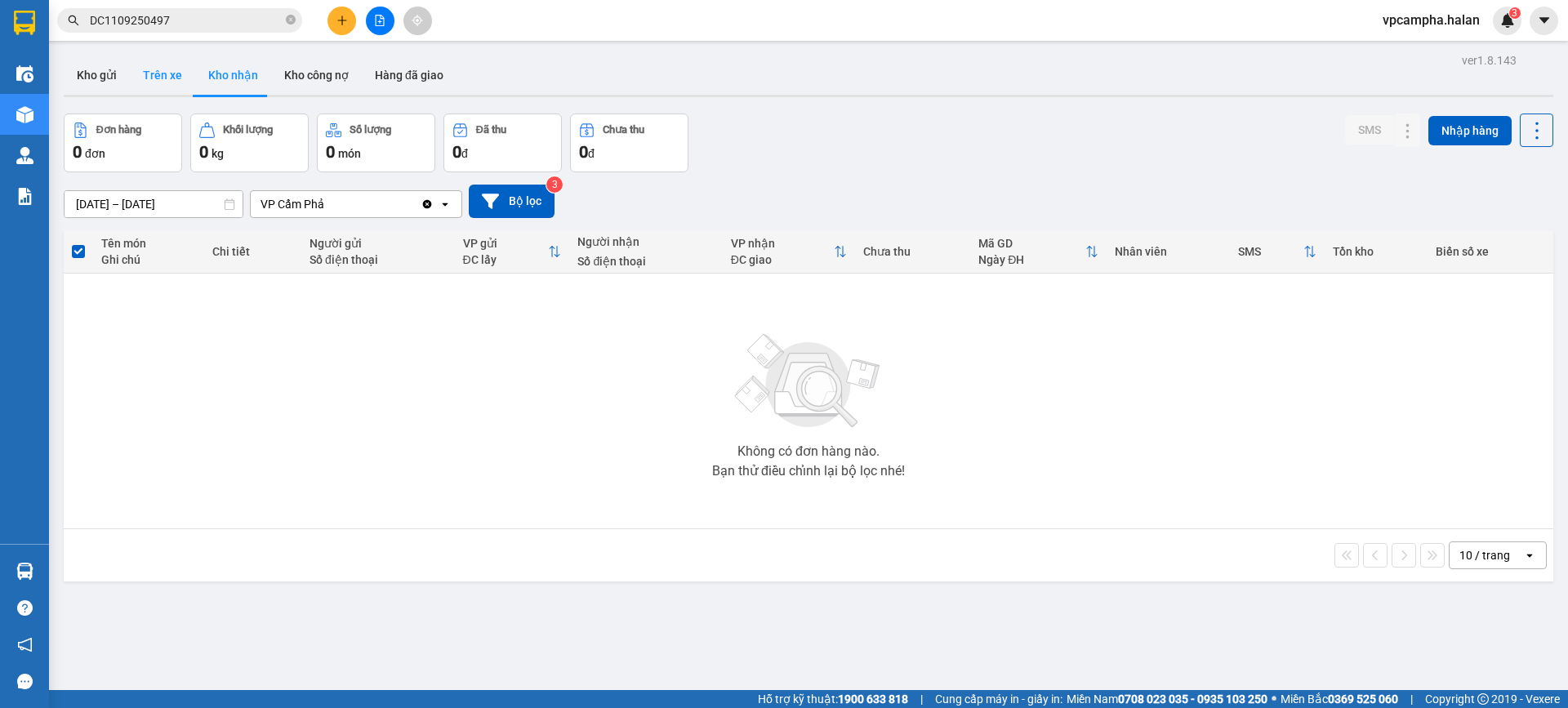
click at [145, 75] on button "Trên xe" at bounding box center [162, 75] width 66 height 39
type input "[DATE] – [DATE]"
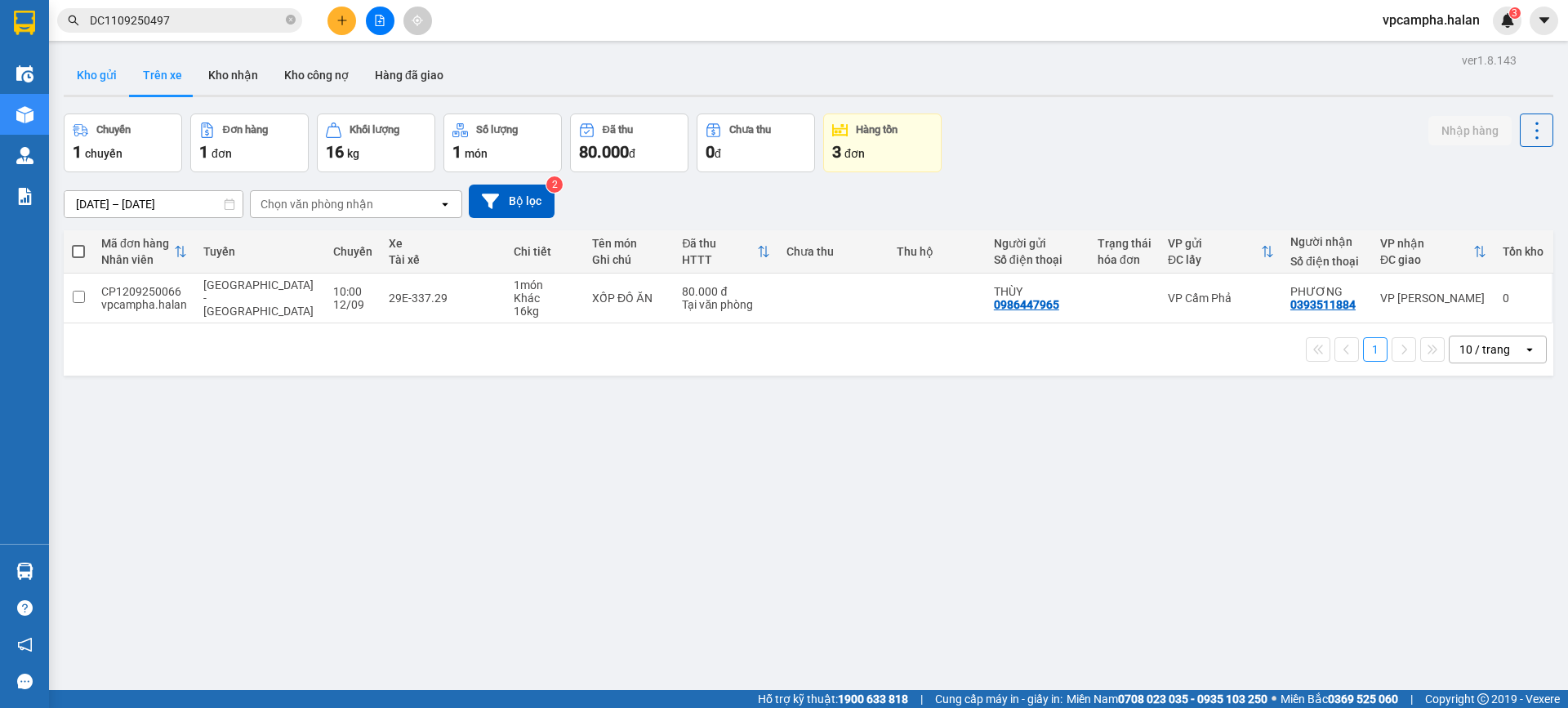
click at [93, 77] on button "Kho gửi" at bounding box center [97, 75] width 66 height 39
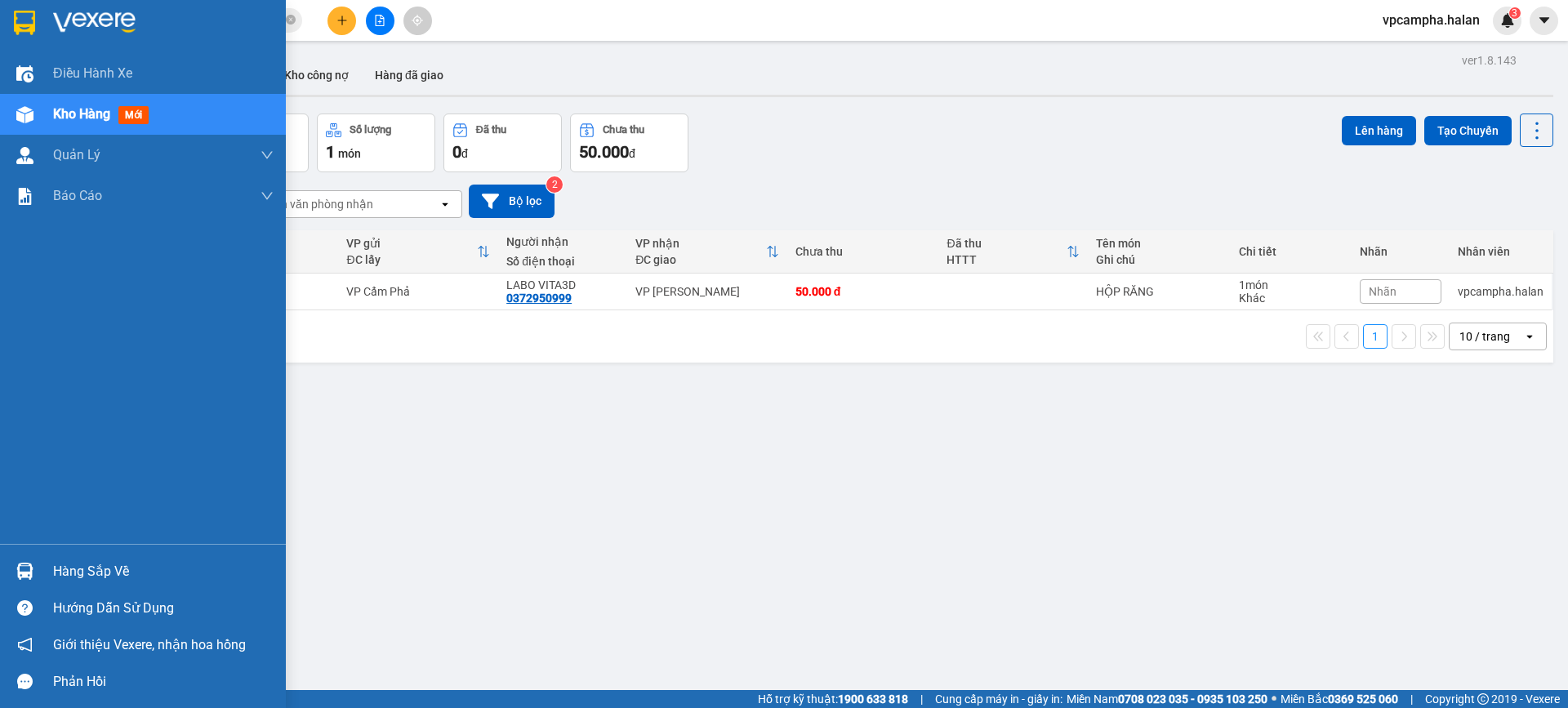
click at [97, 567] on div "Hàng sắp về" at bounding box center [163, 572] width 221 height 25
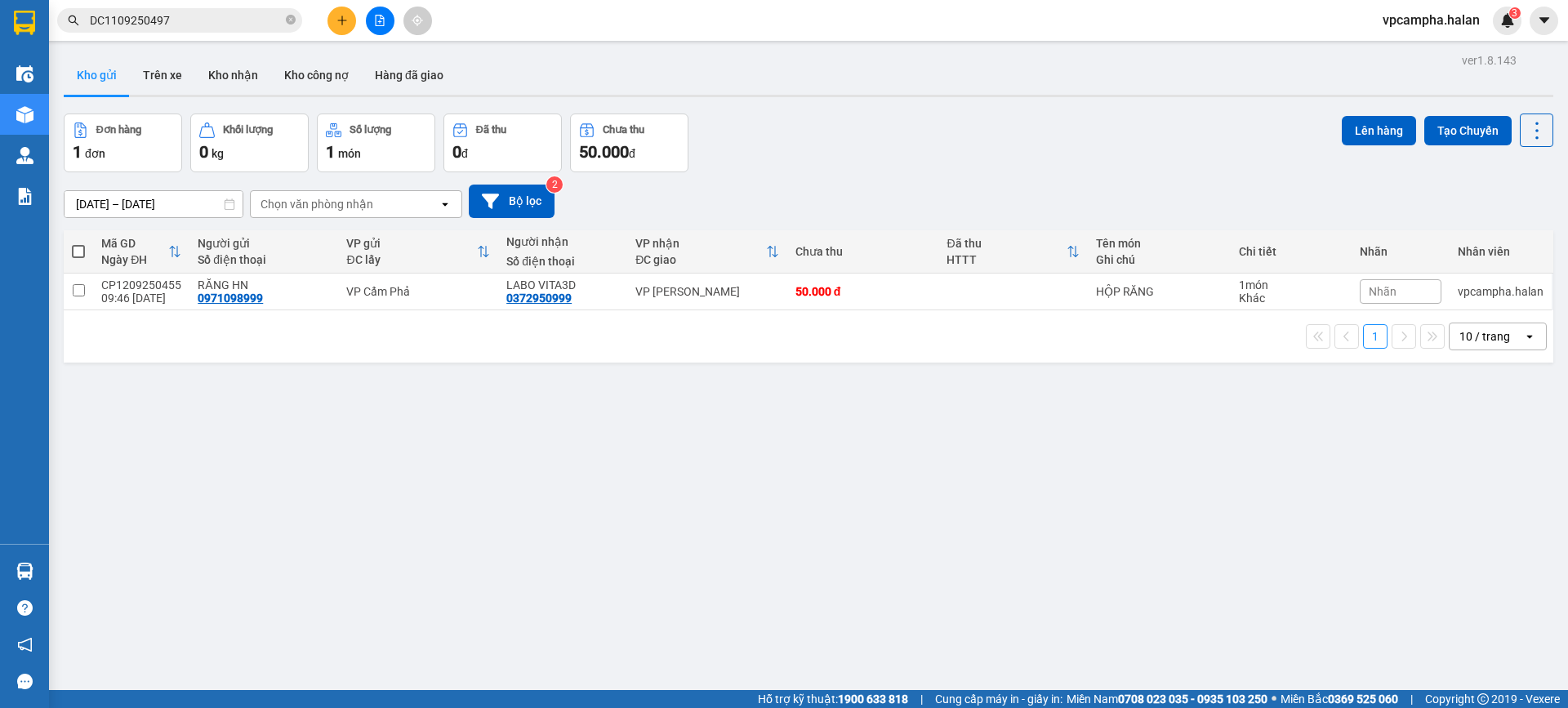
click at [872, 416] on section "Kết quả tìm kiếm ( 1 ) Bộ lọc Mã ĐH Trạng thái Món hàng Thu hộ Tổng cước Chưa c…" at bounding box center [784, 354] width 1568 height 708
click at [142, 72] on button "Trên xe" at bounding box center [162, 75] width 66 height 39
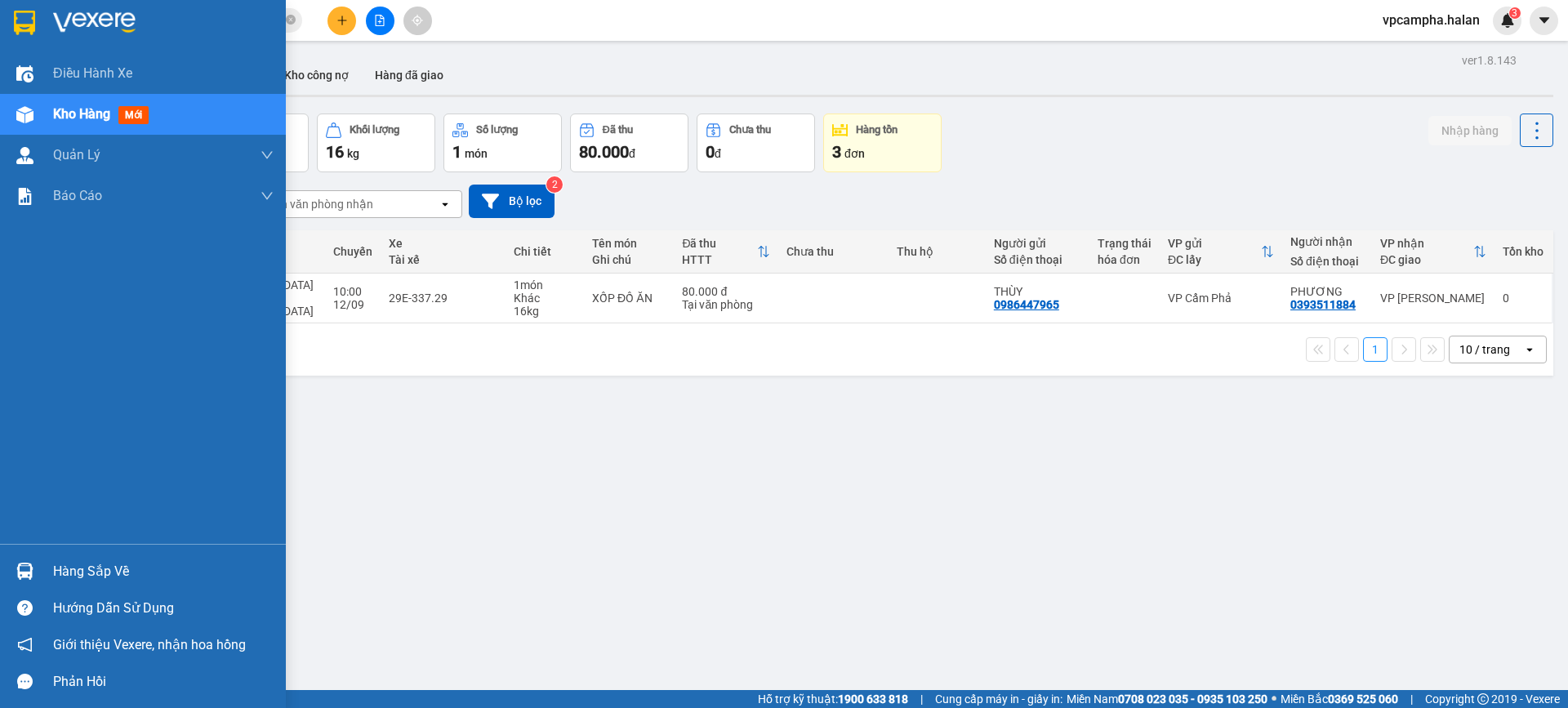
click at [124, 575] on div "Hàng sắp về" at bounding box center [163, 572] width 221 height 25
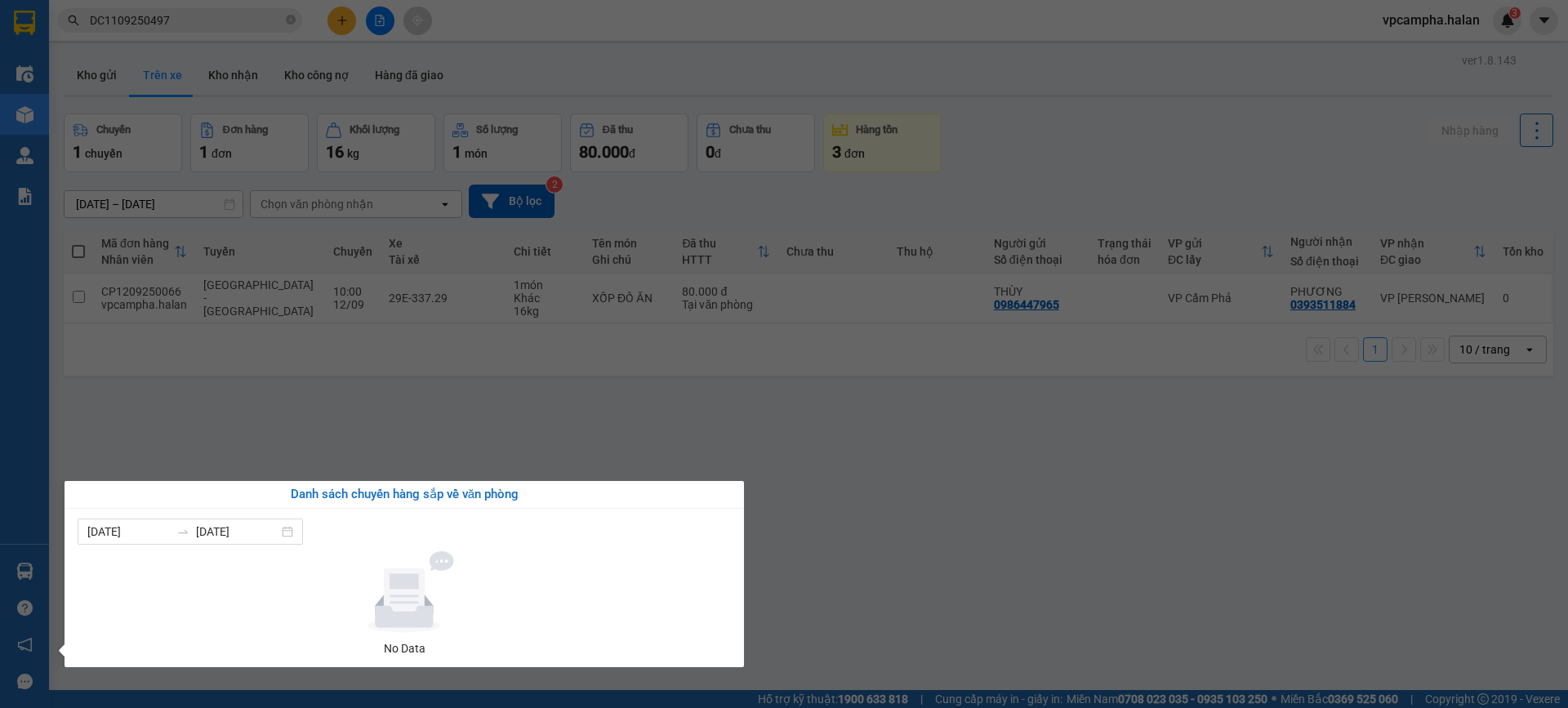
click at [863, 471] on section "Kết quả tìm kiếm ( 1 ) Bộ lọc Mã ĐH Trạng thái Món hàng Thu hộ Tổng cước Chưa c…" at bounding box center [784, 354] width 1568 height 708
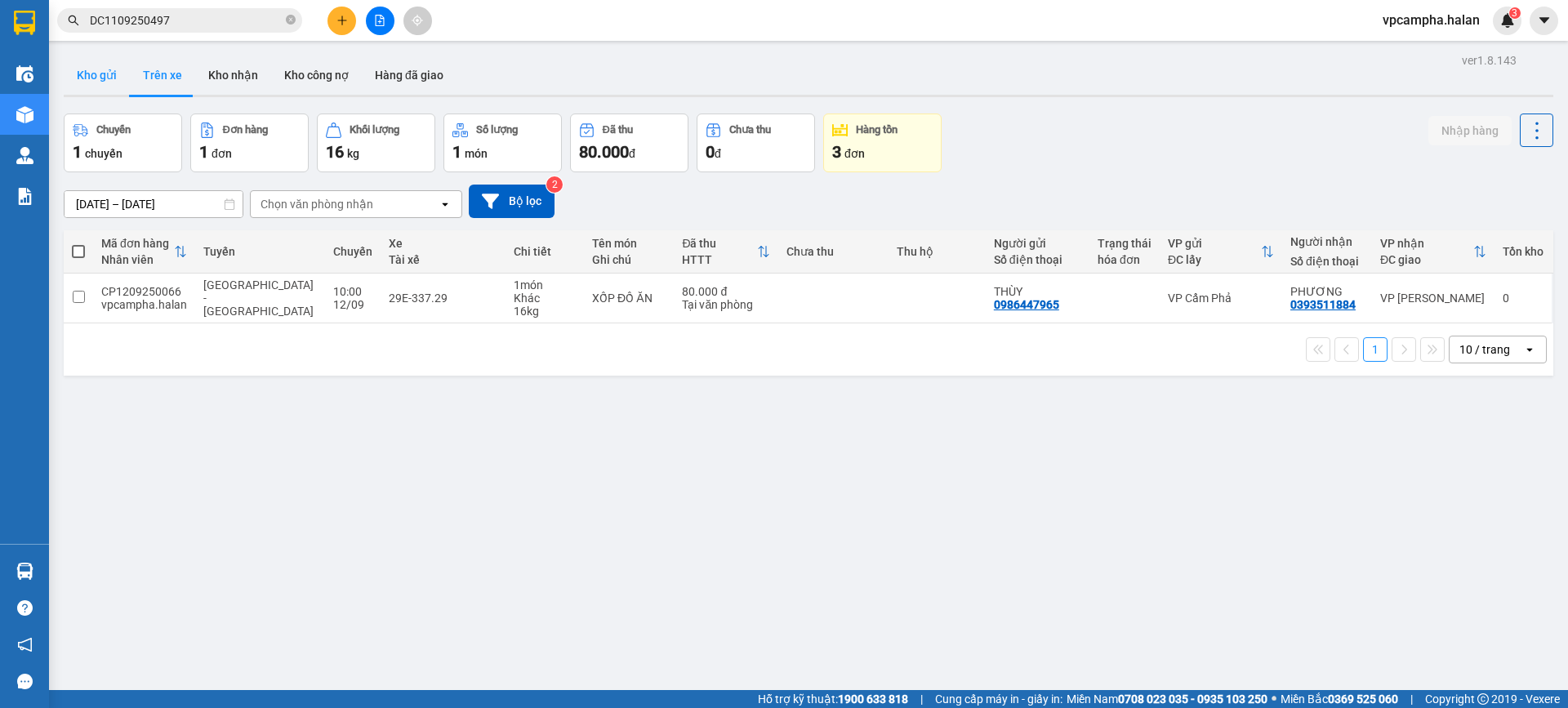
click at [125, 73] on button "Kho gửi" at bounding box center [97, 75] width 66 height 39
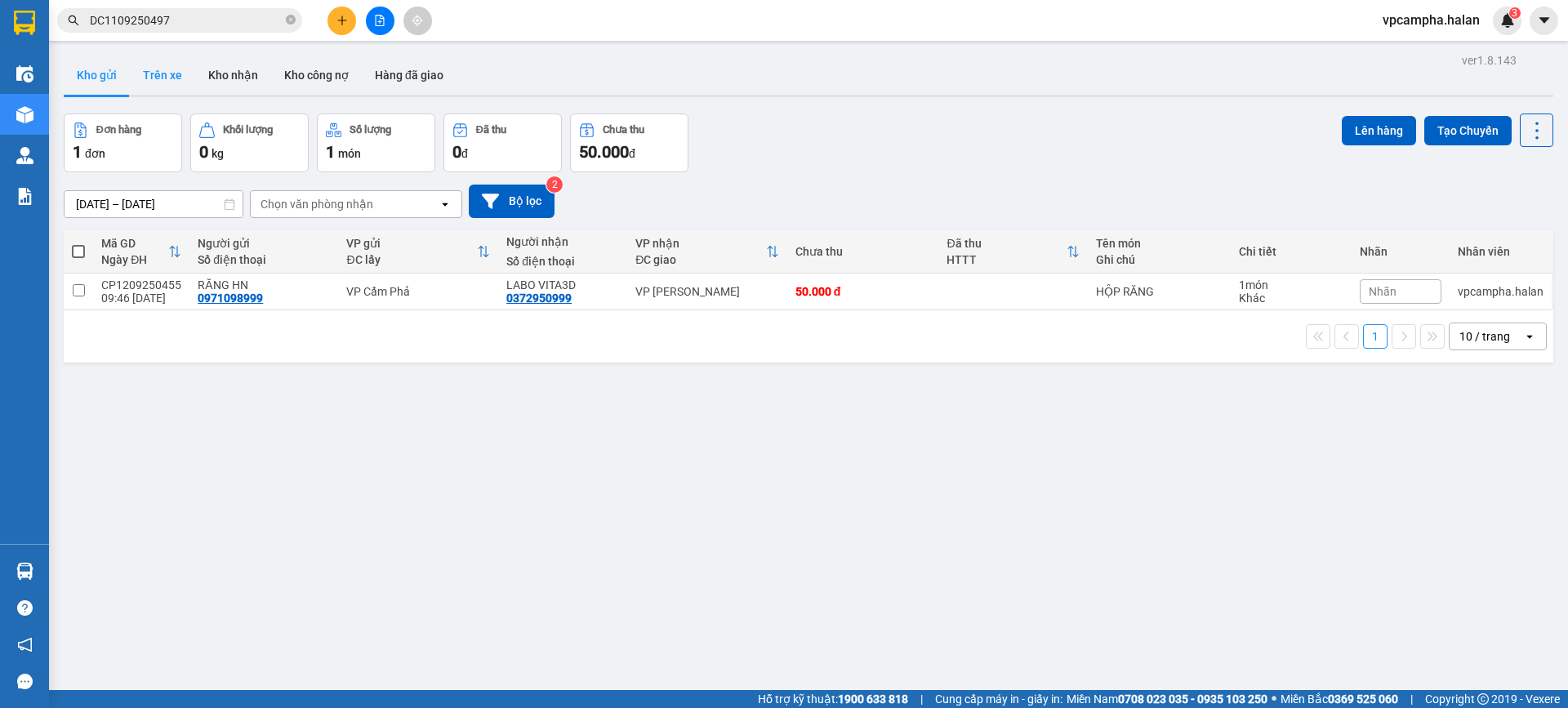
click at [162, 73] on button "Trên xe" at bounding box center [162, 75] width 66 height 39
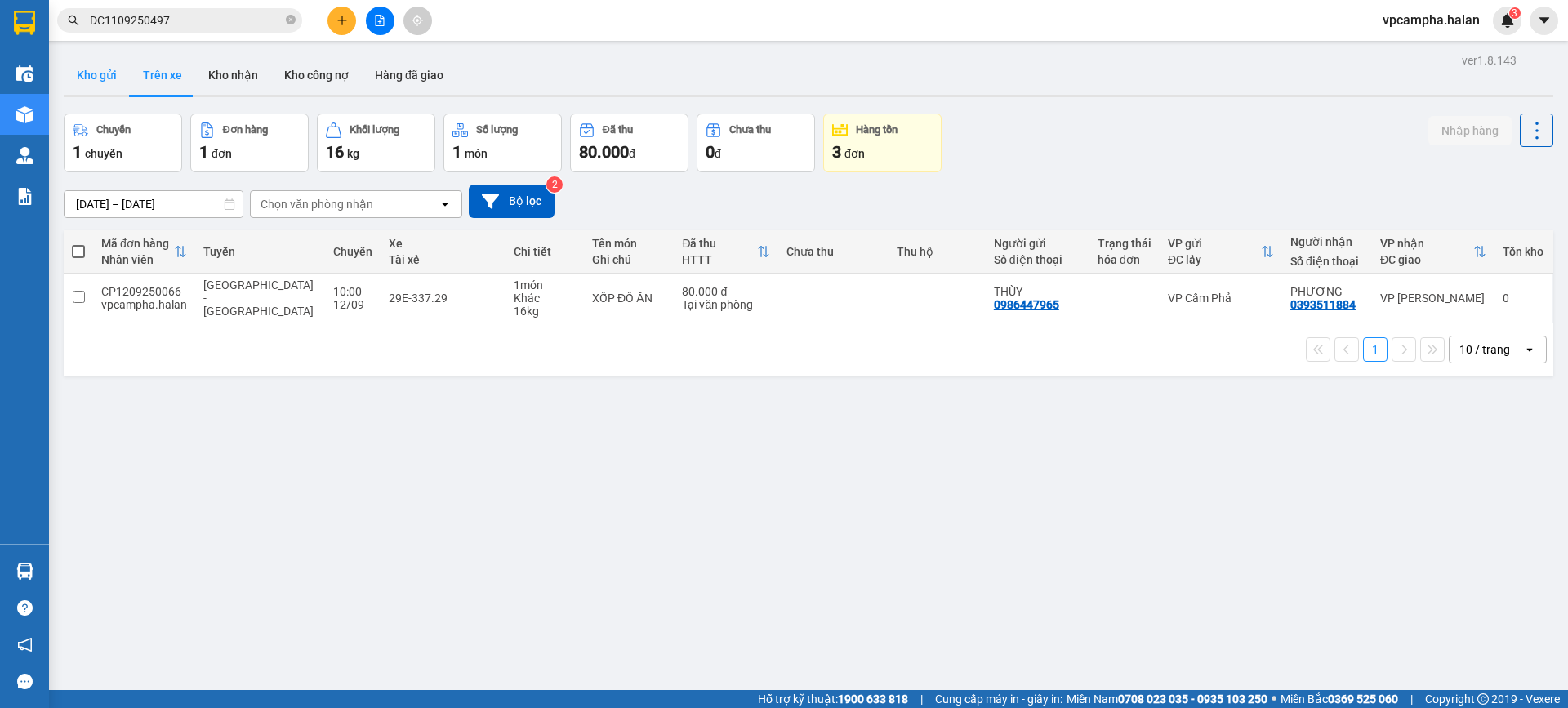
click at [90, 87] on button "Kho gửi" at bounding box center [97, 75] width 66 height 39
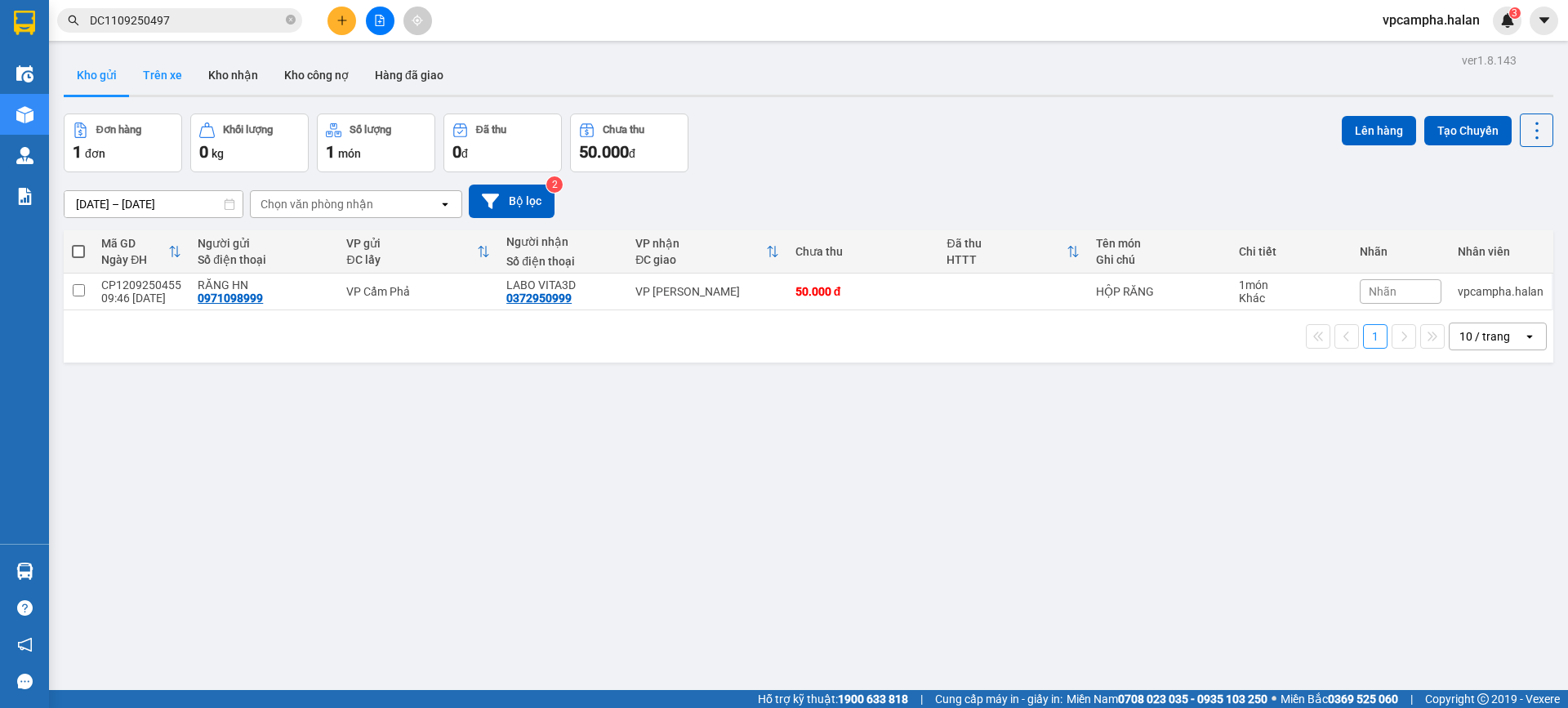
click at [163, 78] on button "Trên xe" at bounding box center [162, 75] width 66 height 39
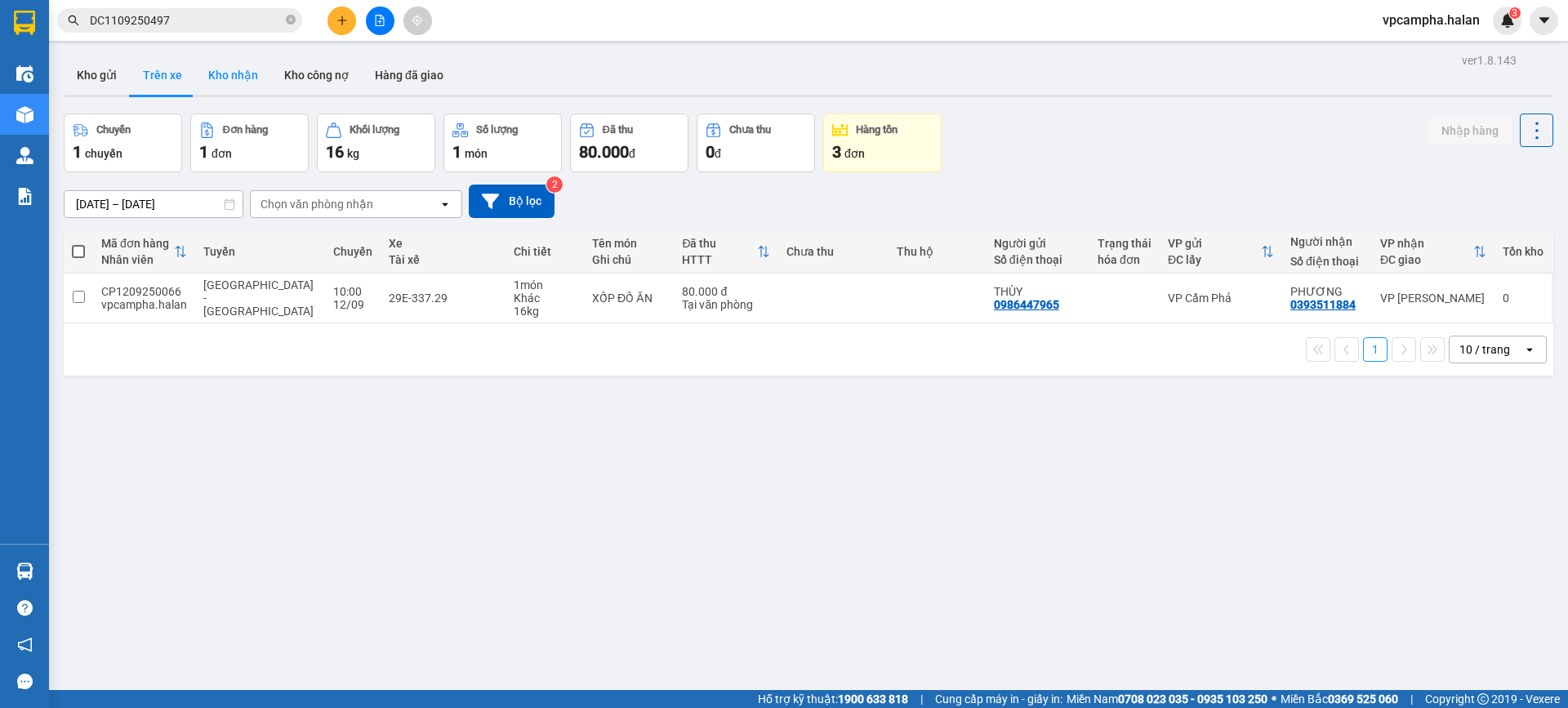
click at [218, 66] on button "Kho nhận" at bounding box center [233, 75] width 76 height 39
type input "[DATE] – [DATE]"
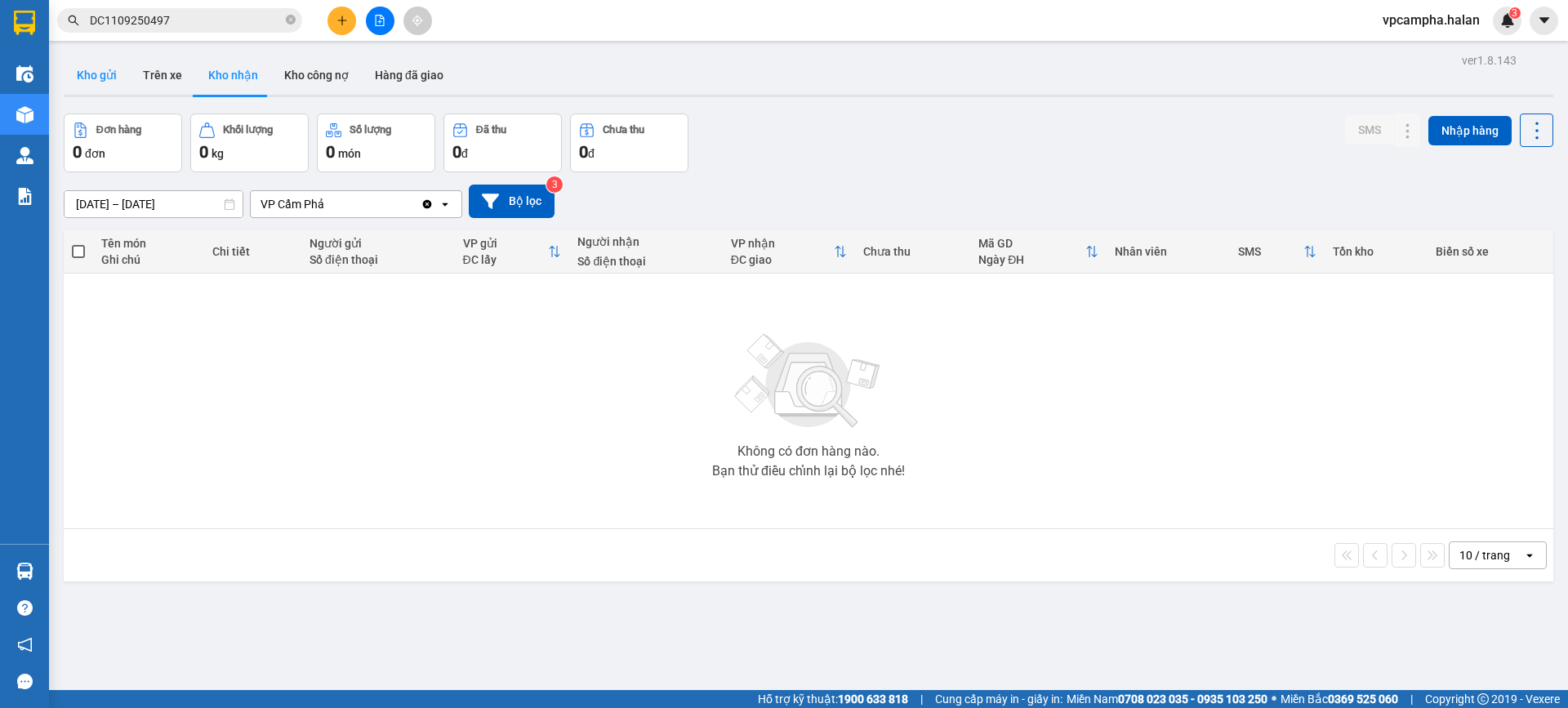
click at [87, 69] on button "Kho gửi" at bounding box center [97, 75] width 66 height 39
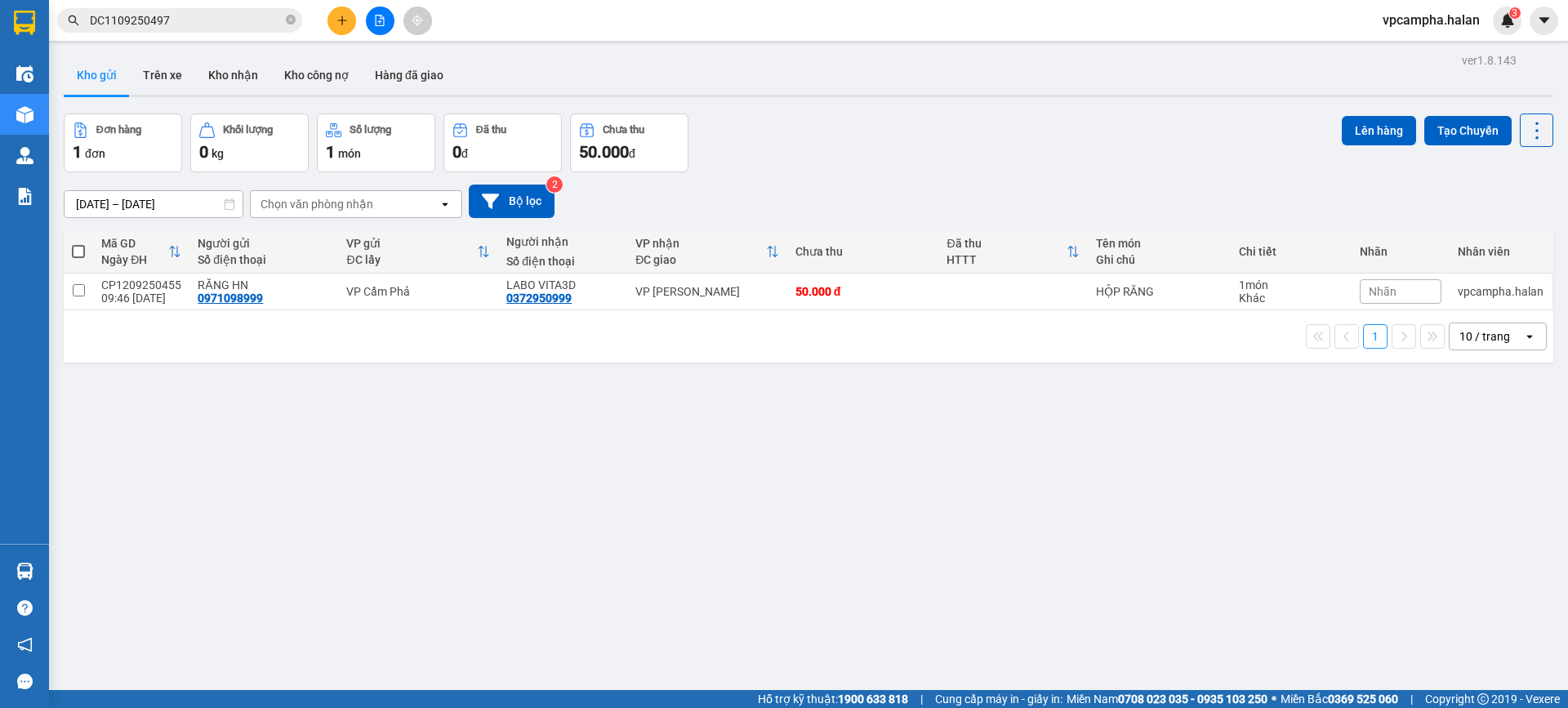
click at [377, 347] on div "1 10 / trang open" at bounding box center [809, 336] width 1476 height 28
click at [161, 74] on button "Trên xe" at bounding box center [162, 75] width 66 height 39
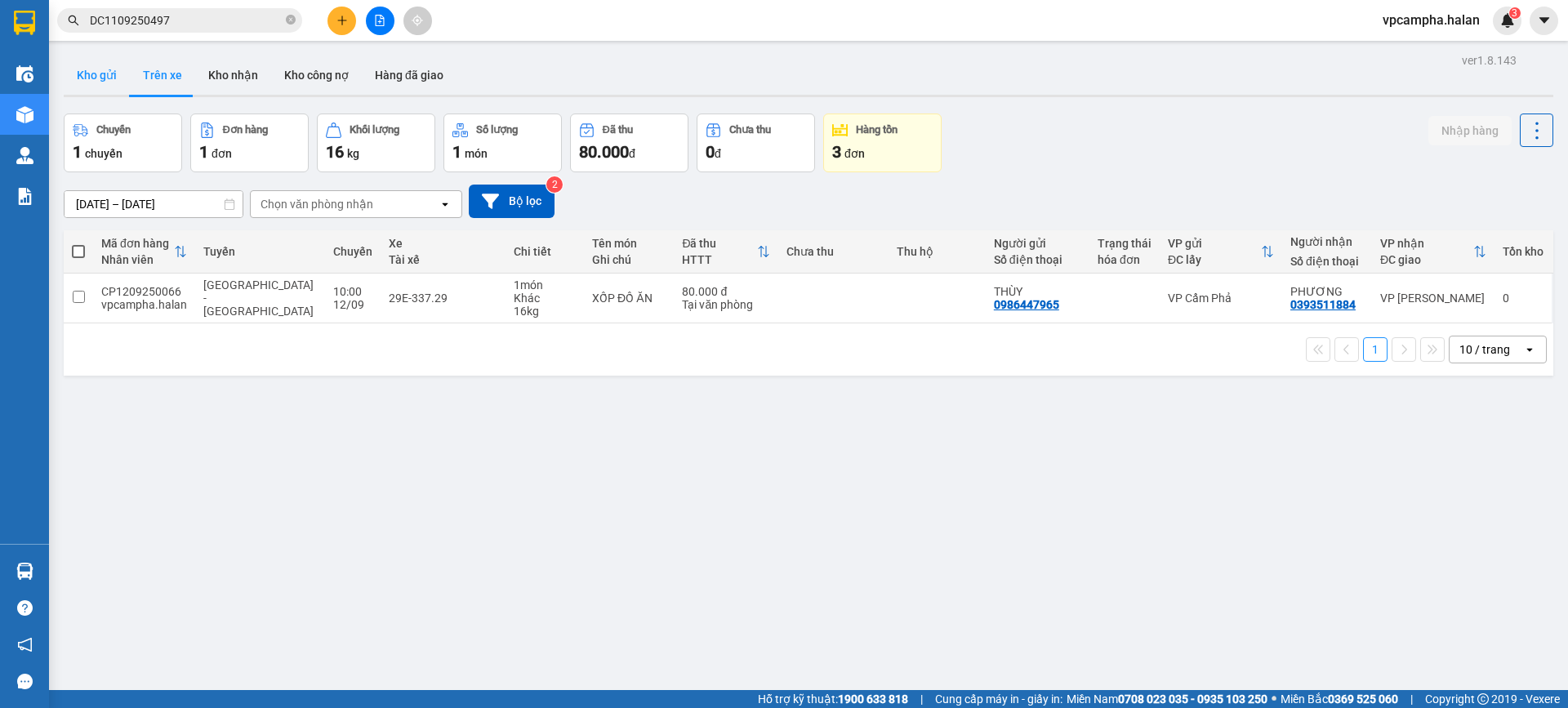
click at [115, 70] on button "Kho gửi" at bounding box center [97, 75] width 66 height 39
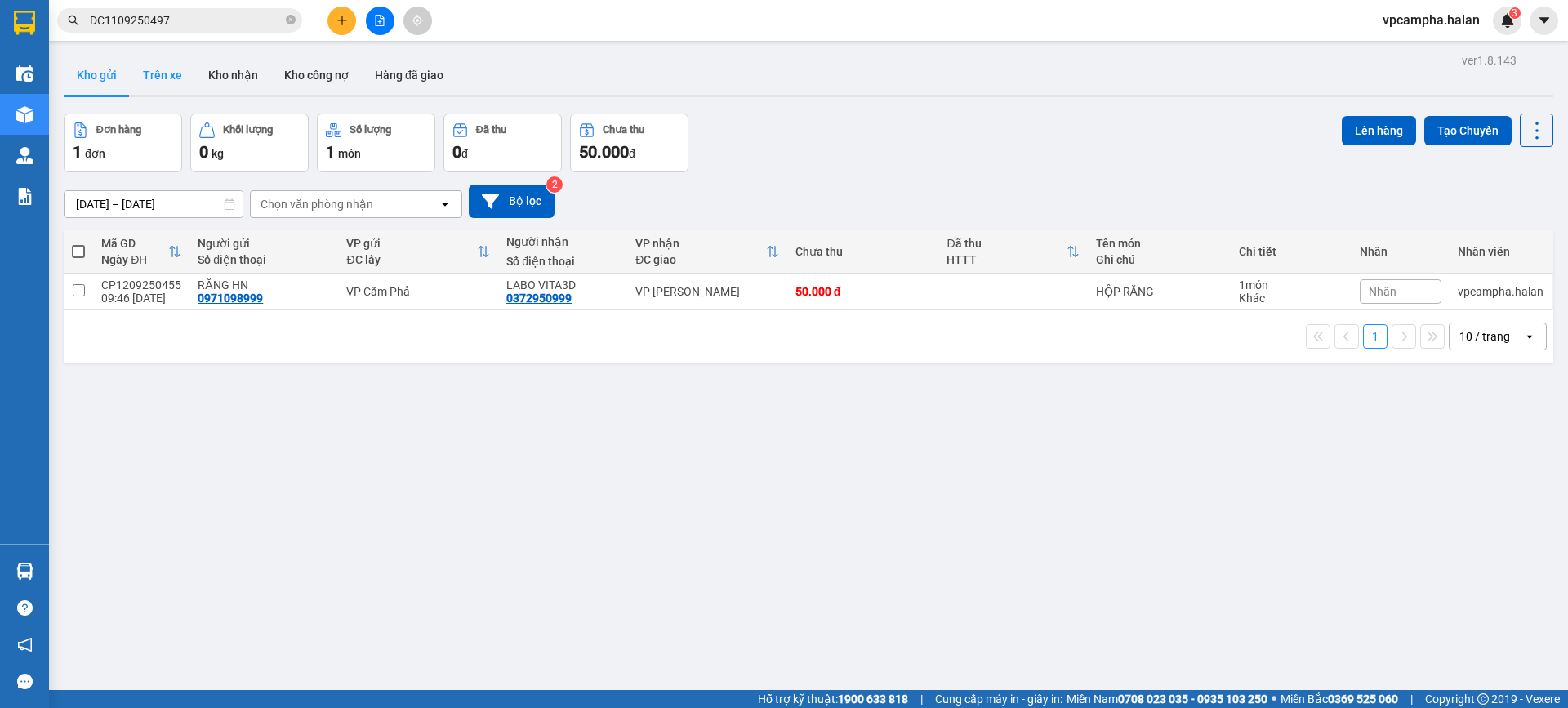
click at [168, 71] on button "Trên xe" at bounding box center [162, 75] width 66 height 39
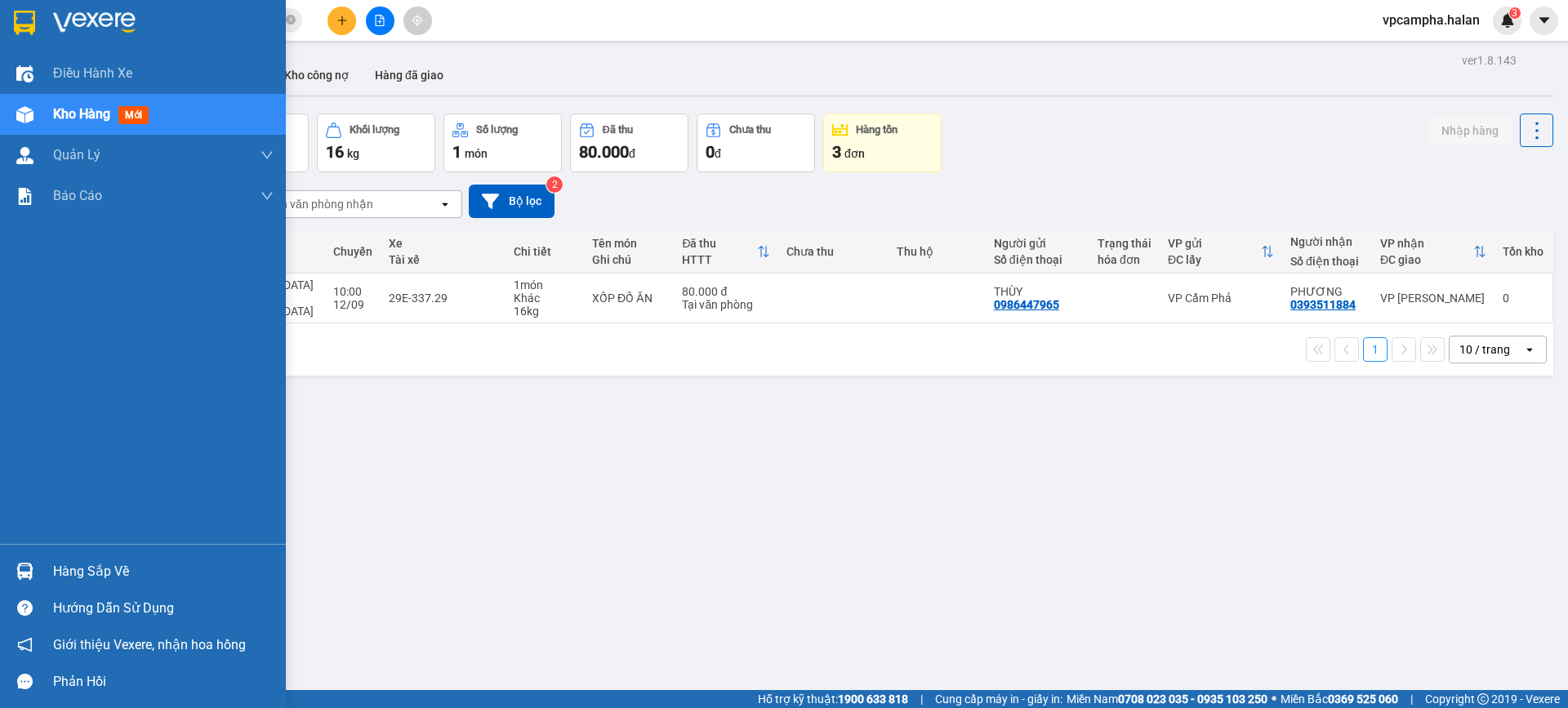
click at [57, 553] on div "Hàng sắp về" at bounding box center [143, 571] width 285 height 37
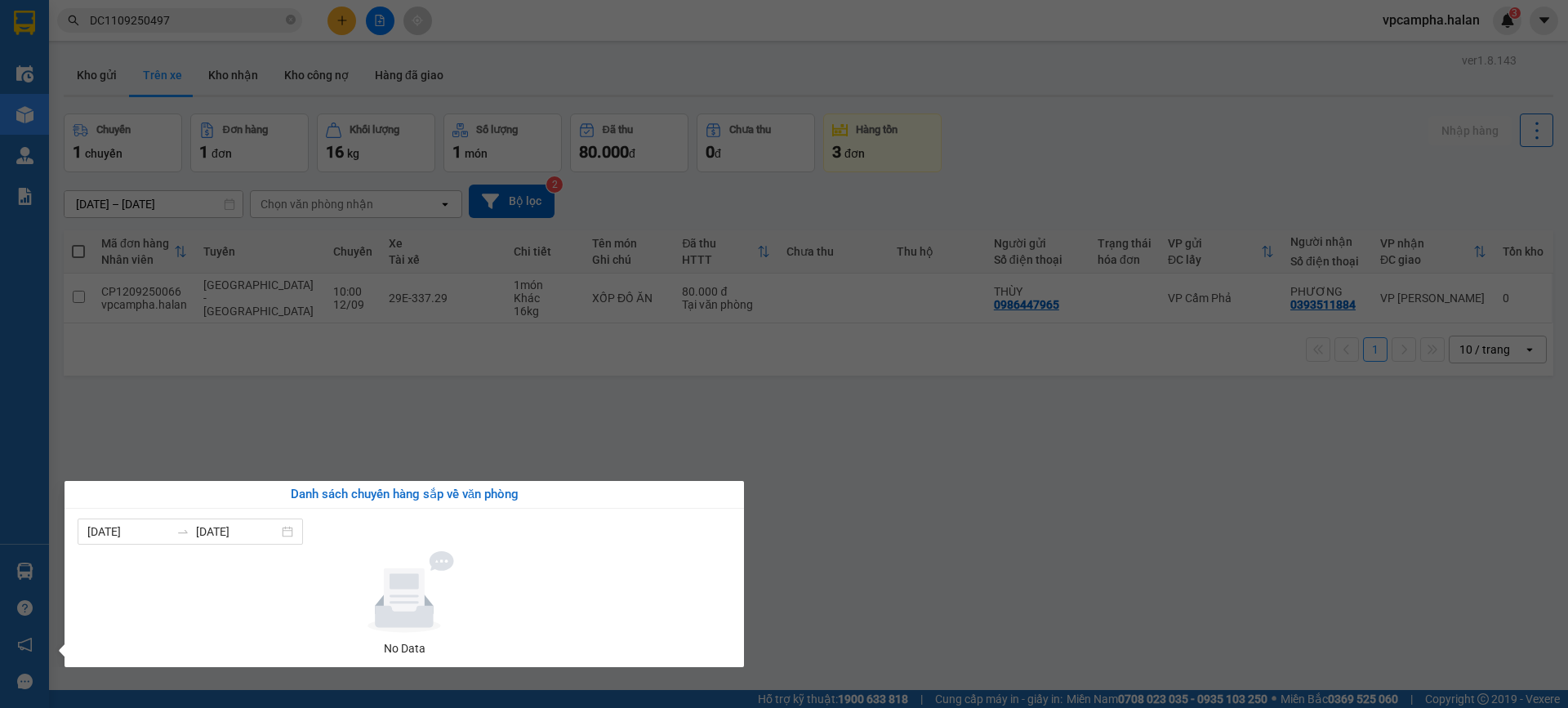
click at [819, 423] on section "Kết quả tìm kiếm ( 1 ) Bộ lọc Mã ĐH Trạng thái Món hàng Thu hộ Tổng cước Chưa c…" at bounding box center [784, 354] width 1568 height 708
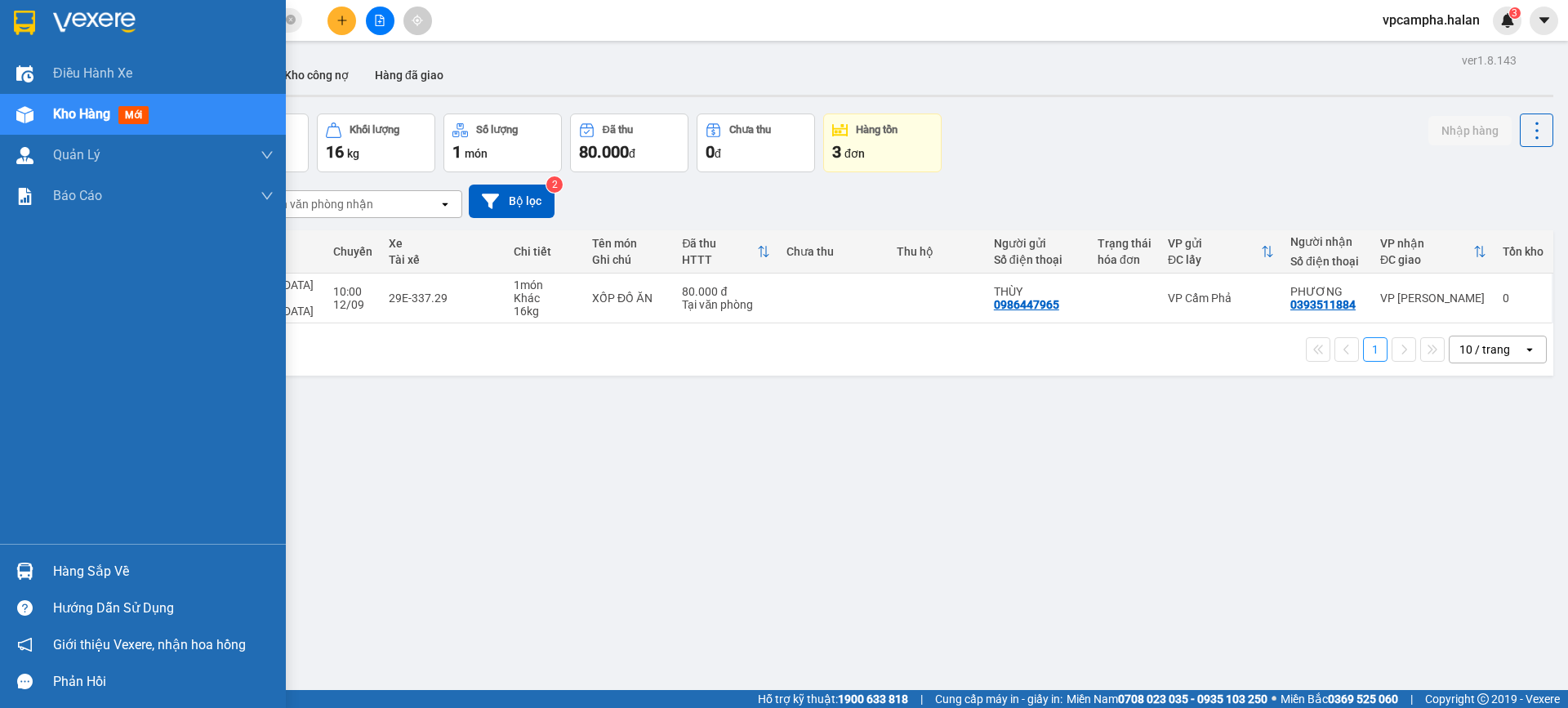
click at [78, 116] on span "Kho hàng" at bounding box center [82, 113] width 57 height 16
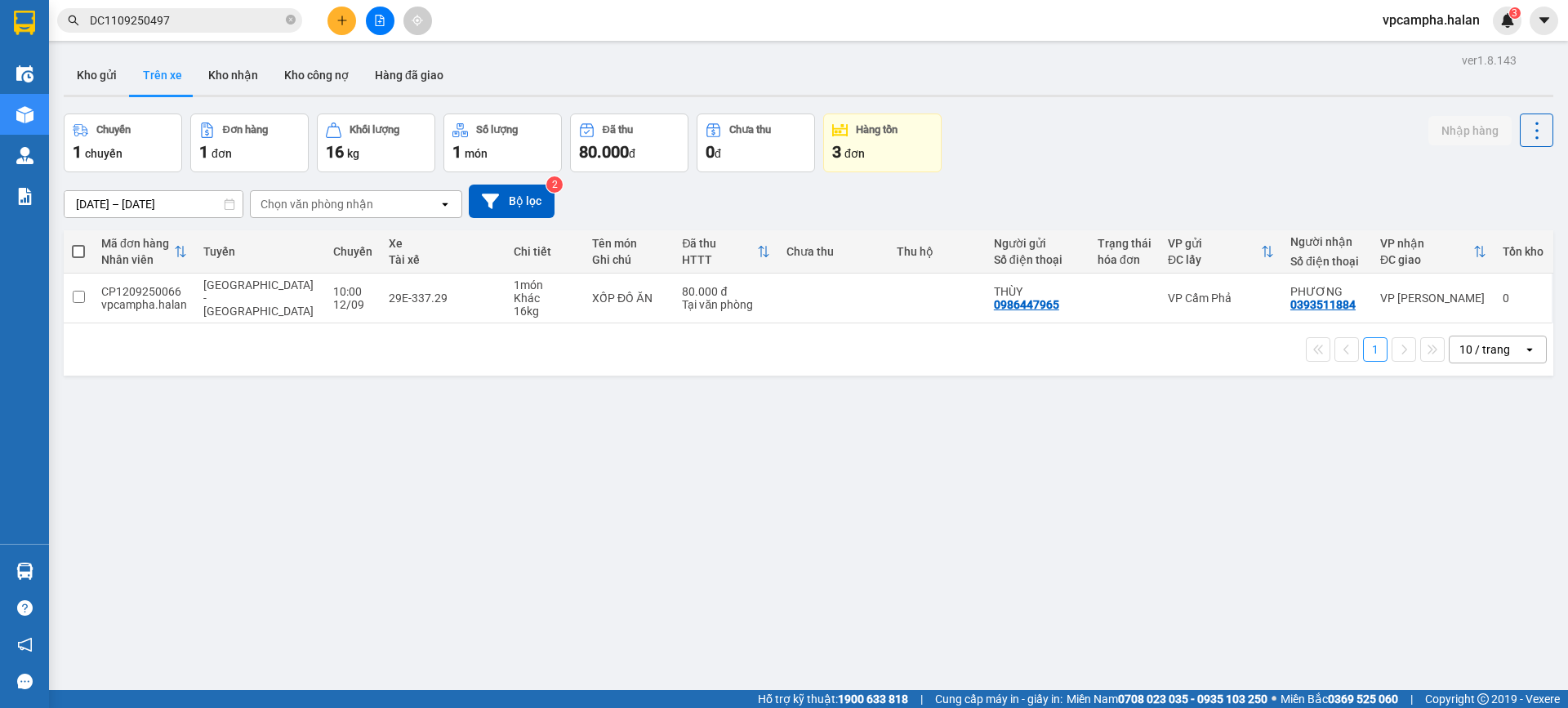
click at [821, 54] on div "ver 1.8.143 Kho gửi Trên xe Kho nhận Kho công nợ Hàng đã giao Chuyến 1 chuyến Đ…" at bounding box center [809, 403] width 1502 height 708
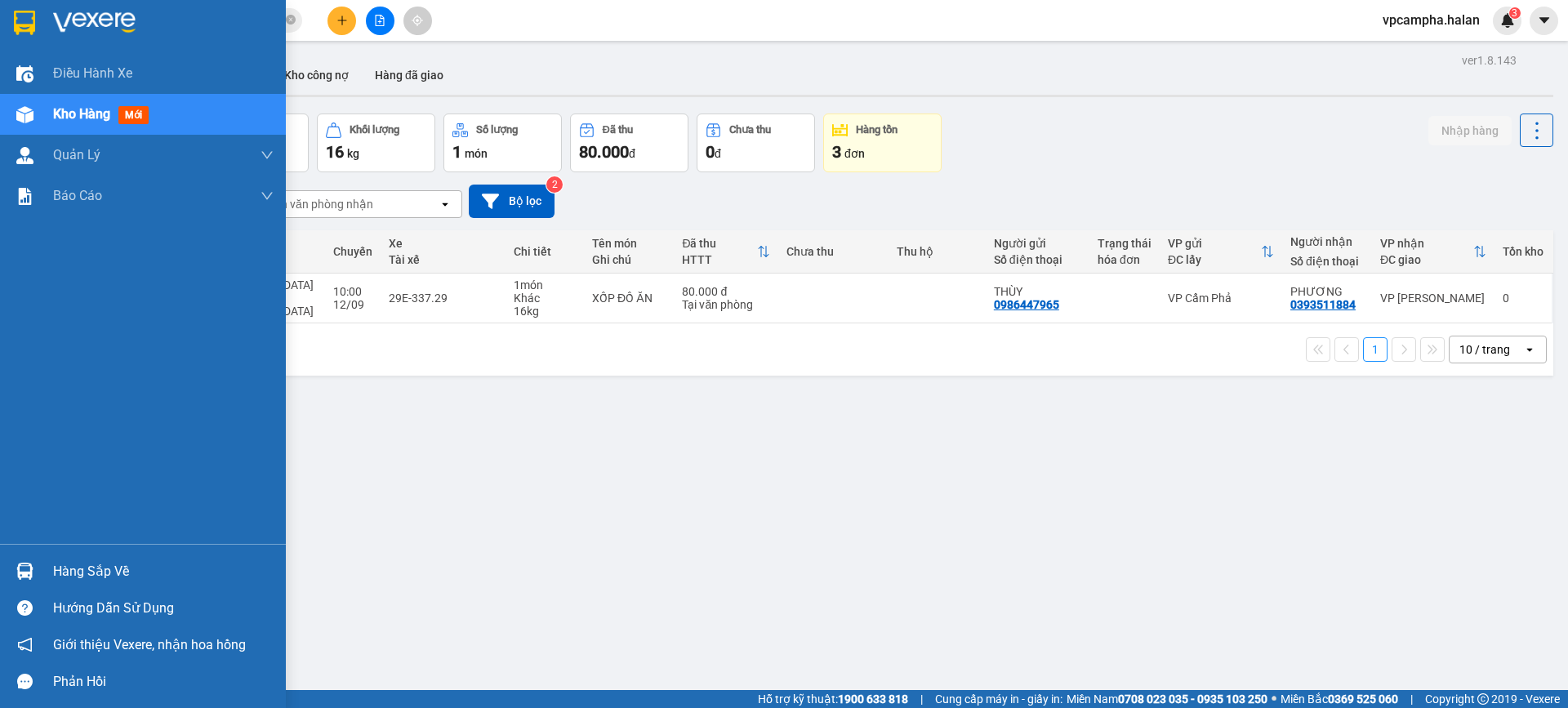
click at [112, 575] on div "Hàng sắp về" at bounding box center [163, 572] width 221 height 25
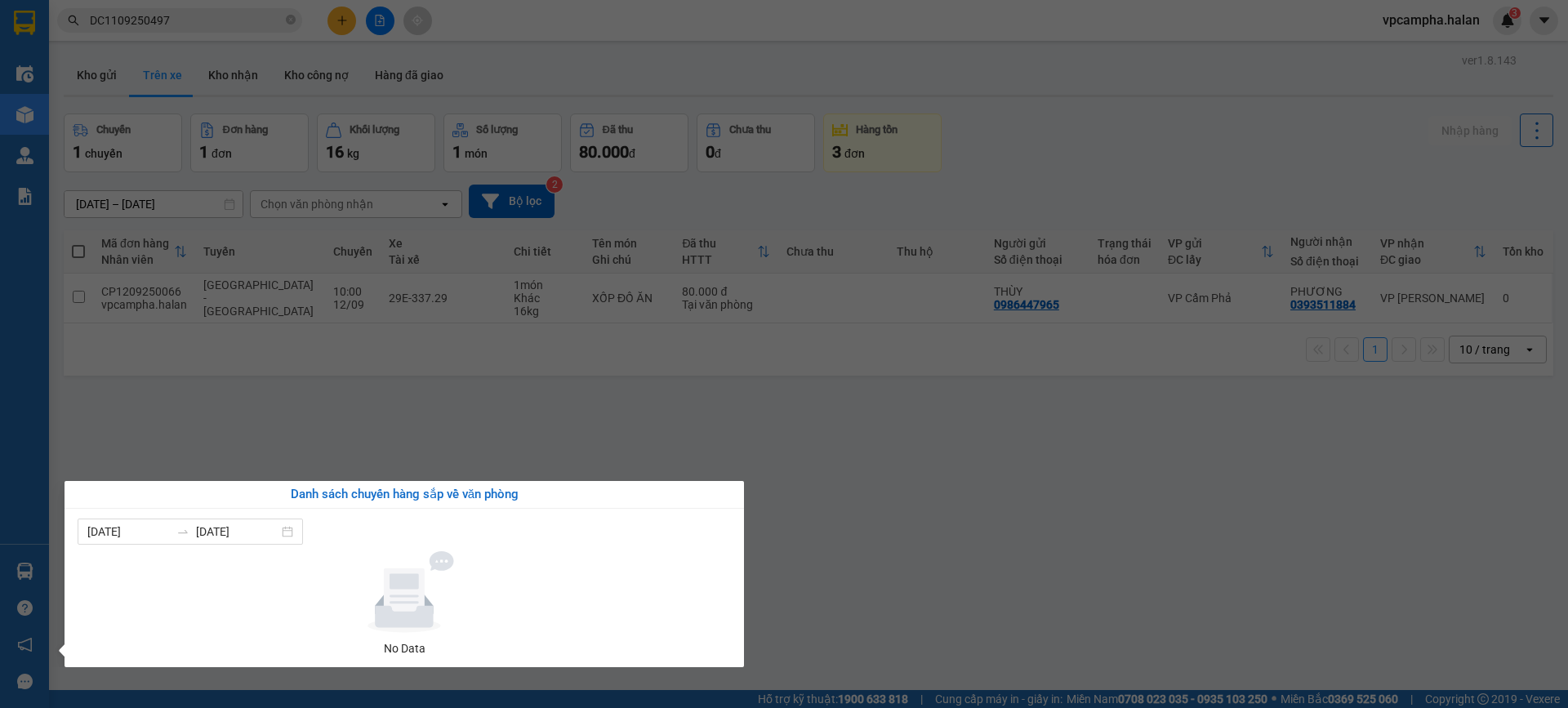
click at [960, 582] on section "Kết quả tìm kiếm ( 1 ) Bộ lọc Mã ĐH Trạng thái Món hàng Thu hộ Tổng cước Chưa c…" at bounding box center [784, 354] width 1568 height 708
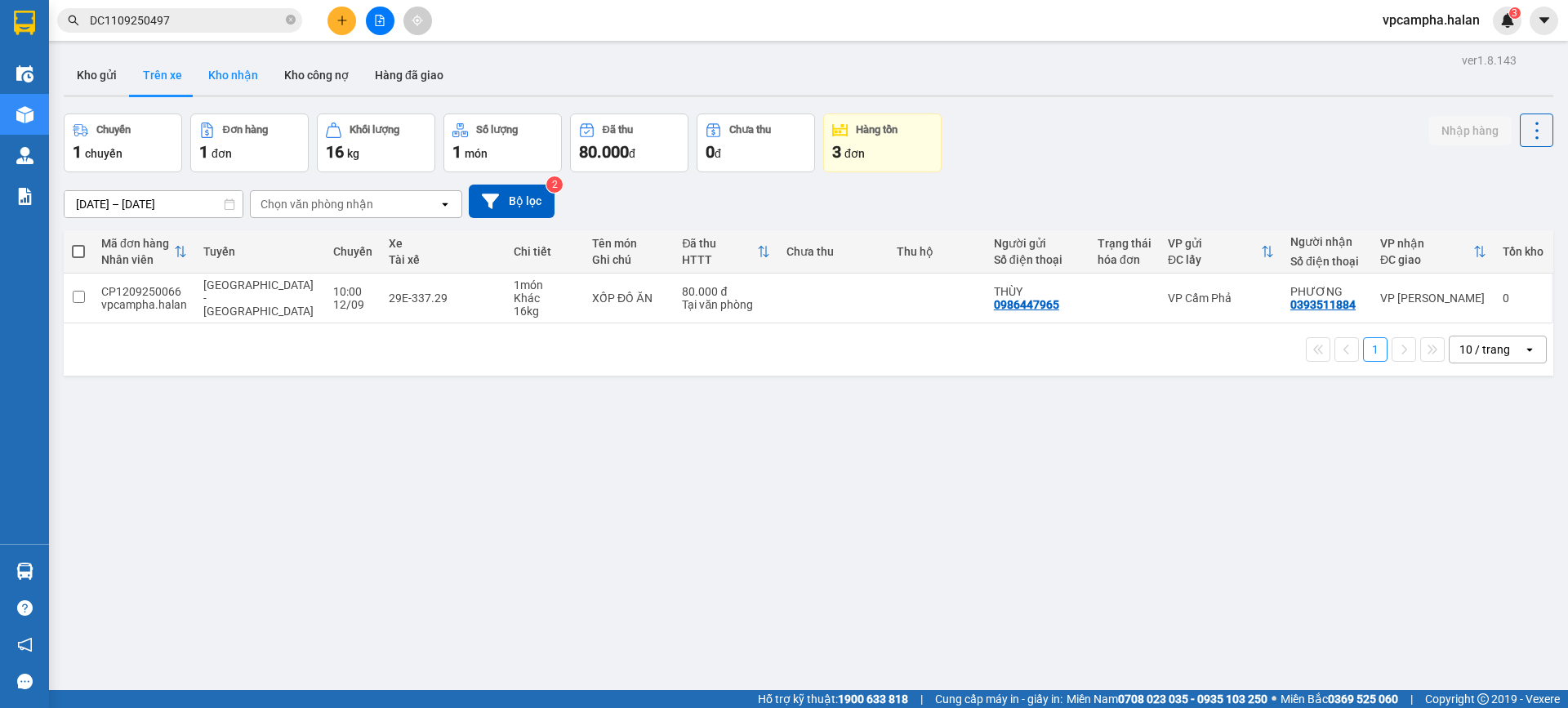
click at [222, 85] on button "Kho nhận" at bounding box center [233, 75] width 76 height 39
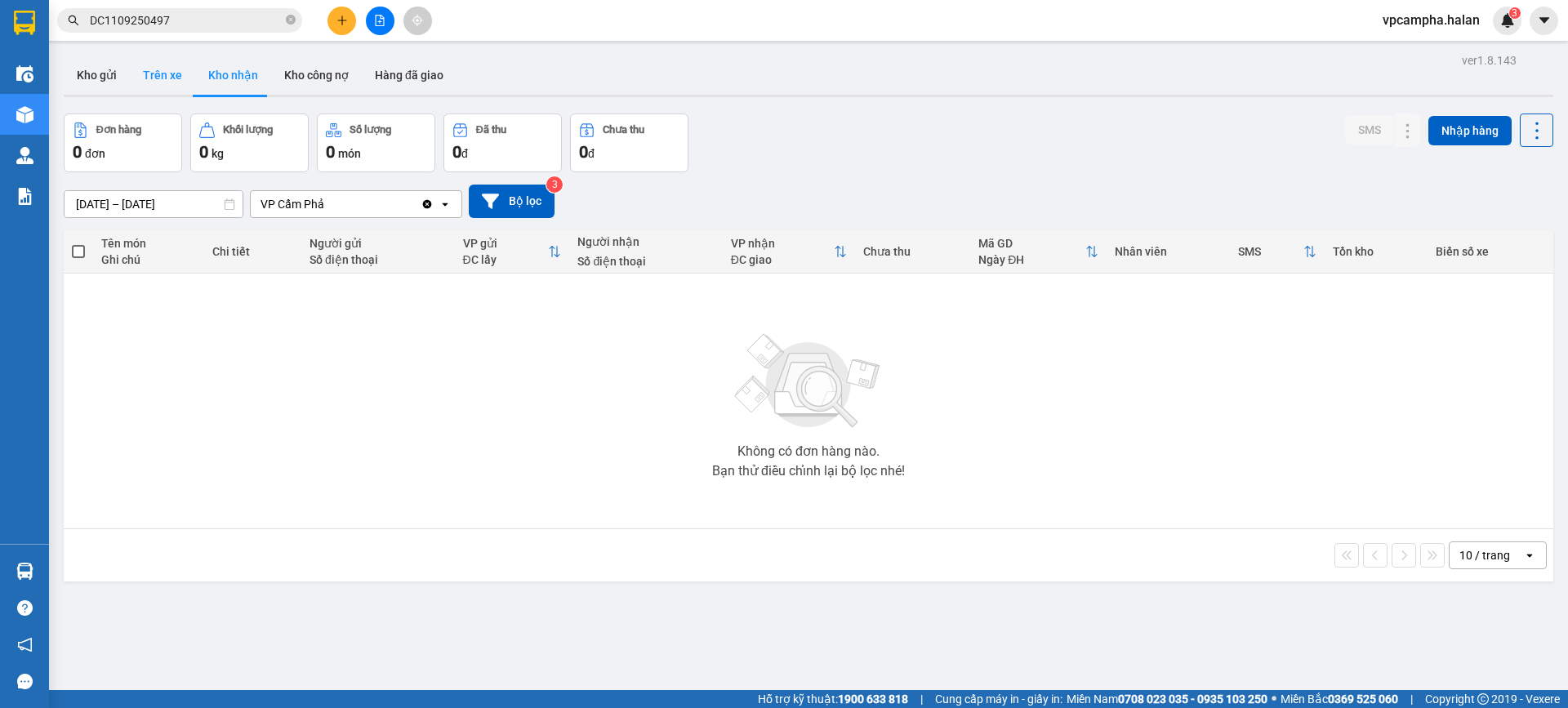
click at [153, 71] on button "Trên xe" at bounding box center [162, 75] width 66 height 39
type input "[DATE] – [DATE]"
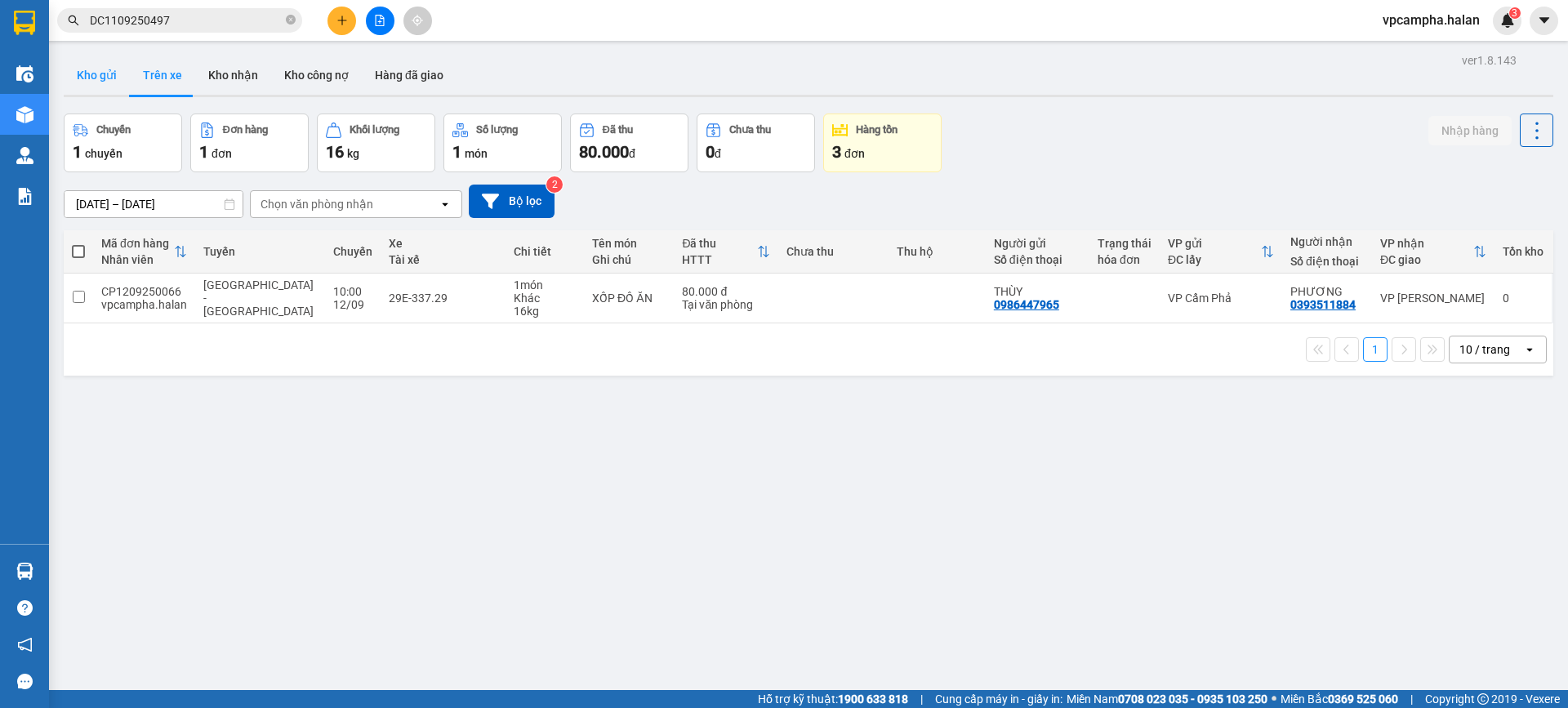
click at [102, 71] on button "Kho gửi" at bounding box center [97, 75] width 66 height 39
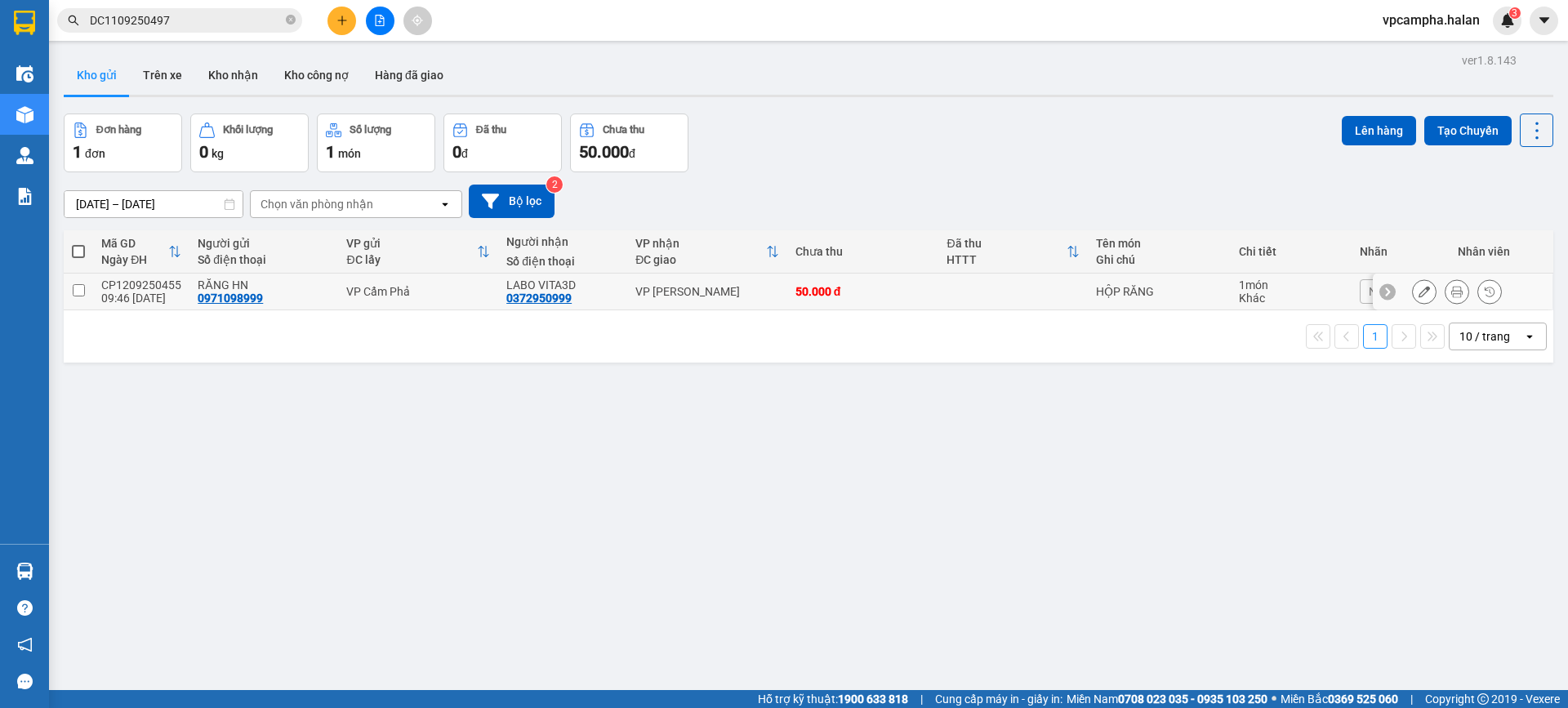
click at [76, 285] on input "checkbox" at bounding box center [79, 290] width 12 height 12
checkbox input "true"
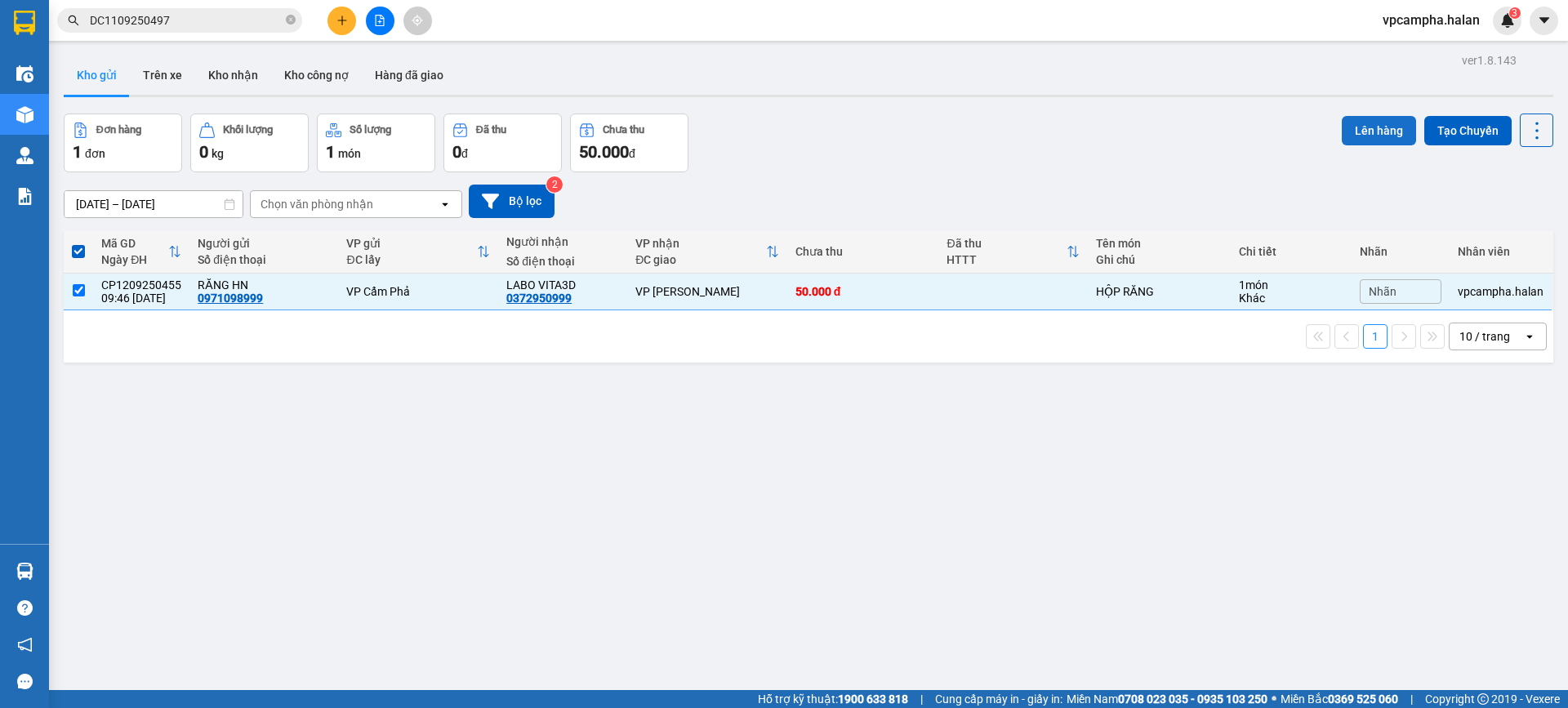
click at [1369, 129] on button "Lên hàng" at bounding box center [1379, 130] width 75 height 30
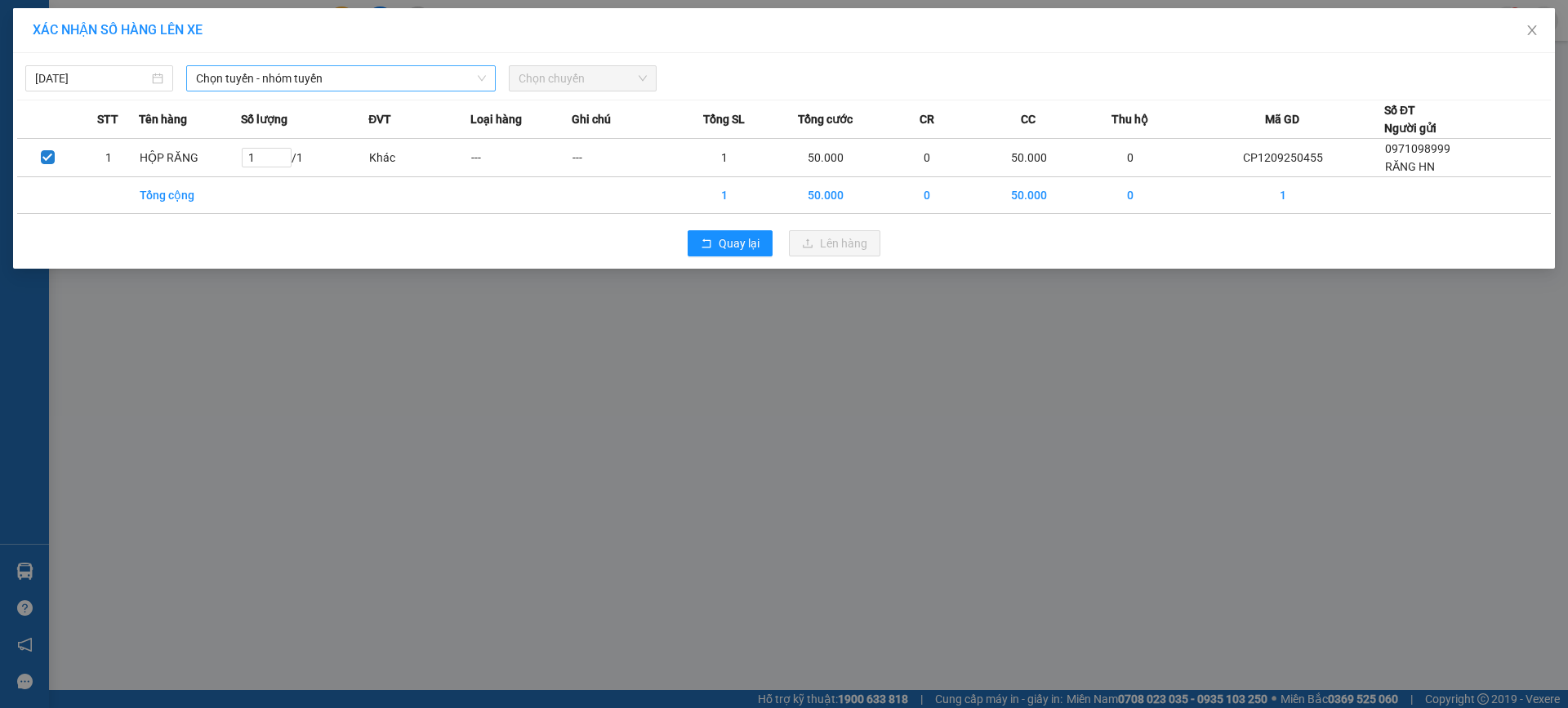
click at [376, 81] on span "Chọn tuyến - nhóm tuyến" at bounding box center [340, 79] width 289 height 25
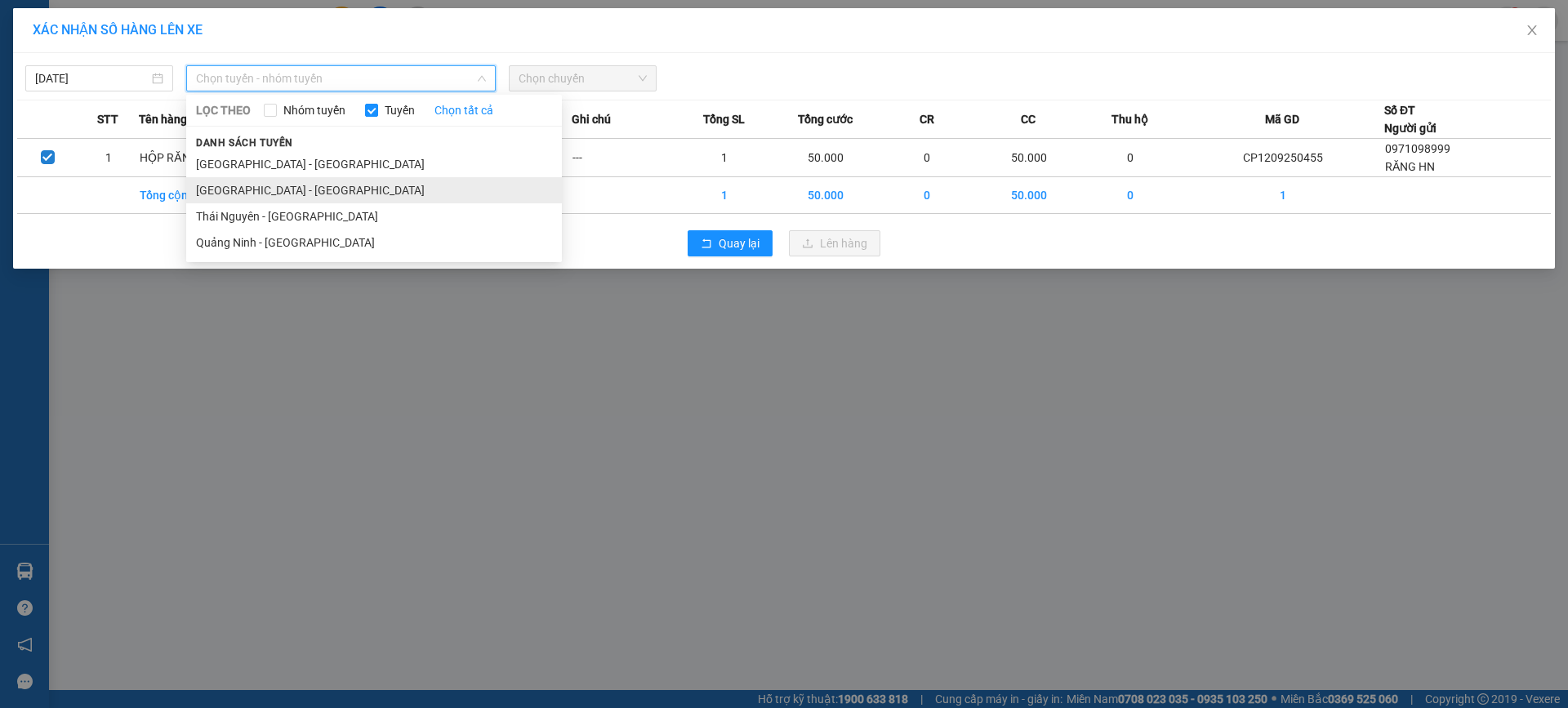
click at [330, 183] on li "Quảng Ninh - Hà Nội" at bounding box center [374, 190] width 376 height 26
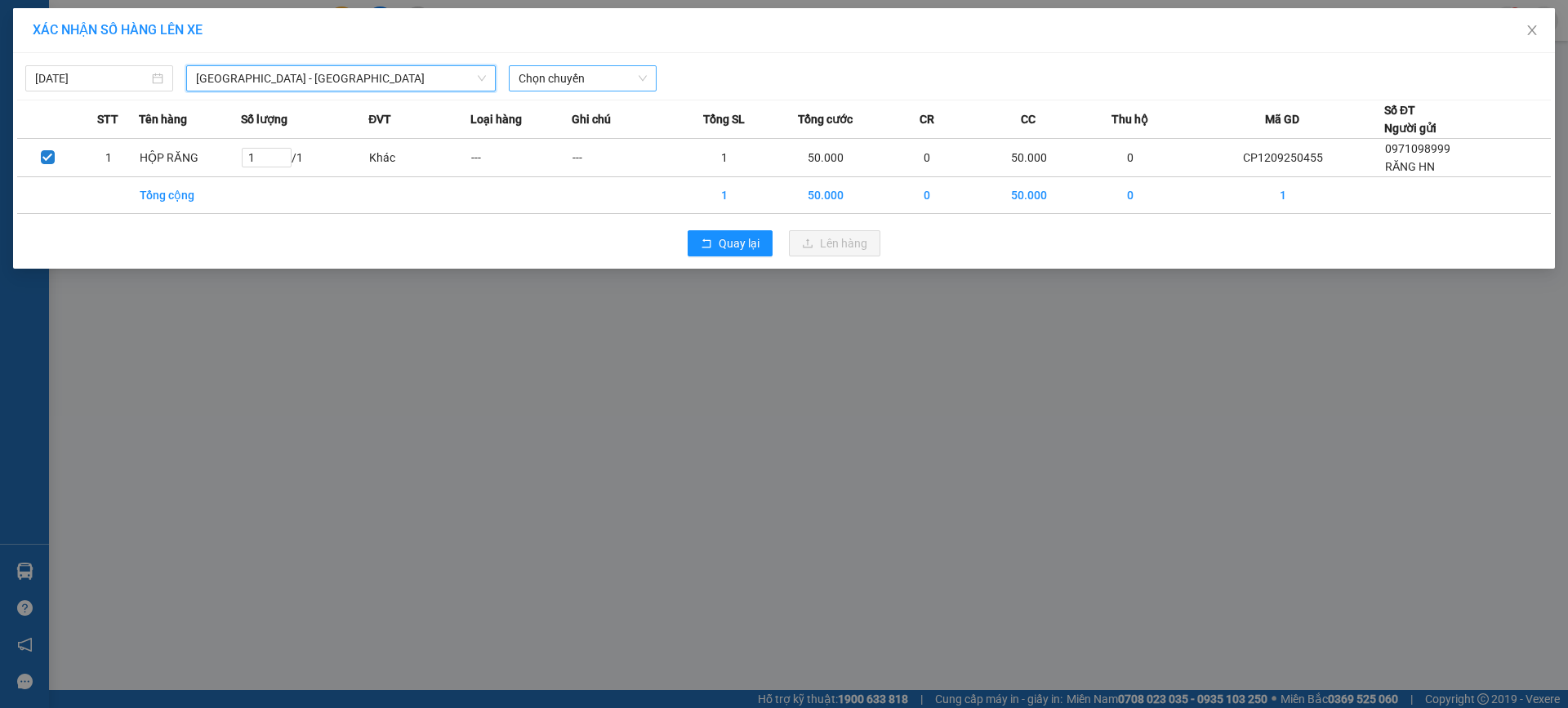
click at [590, 79] on span "Chọn chuyến" at bounding box center [582, 79] width 128 height 25
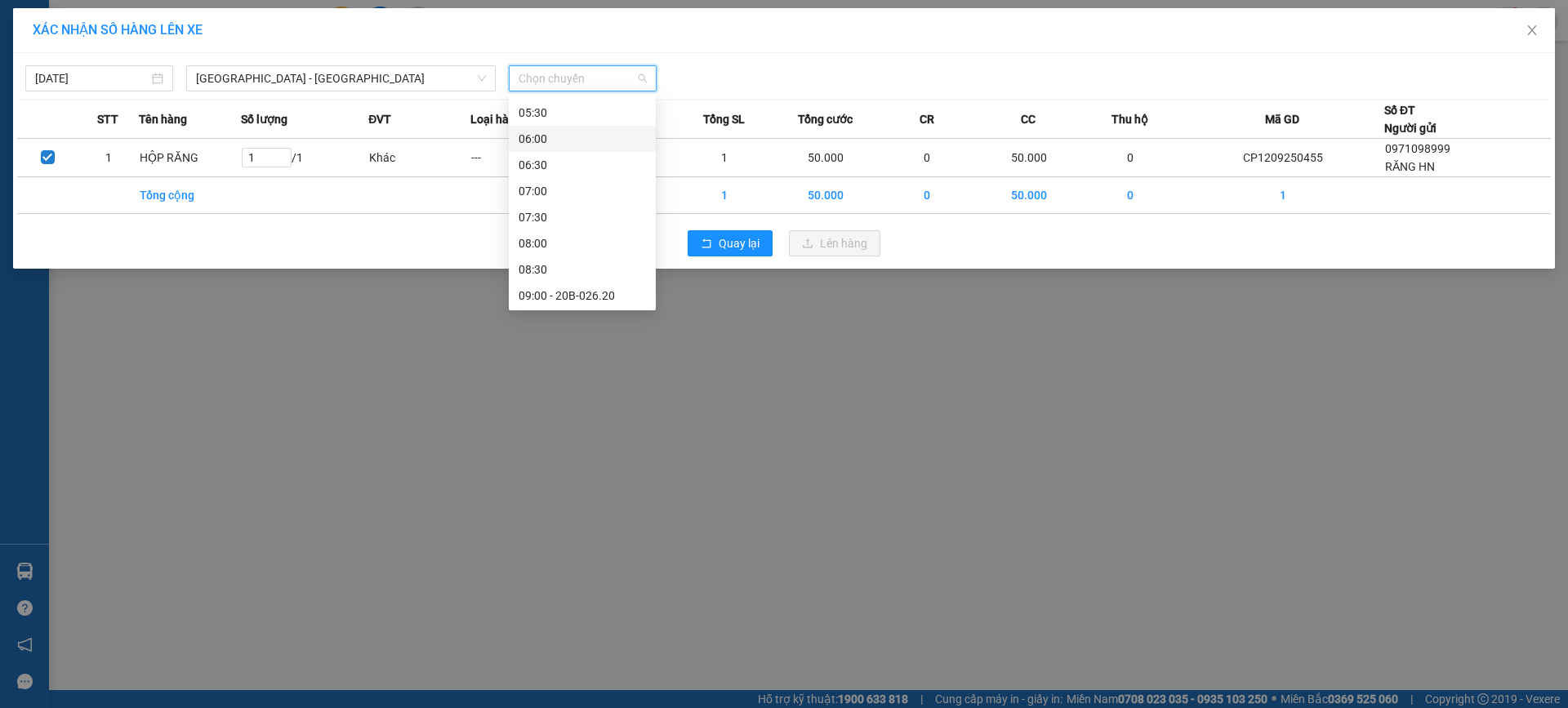
scroll to position [245, 0]
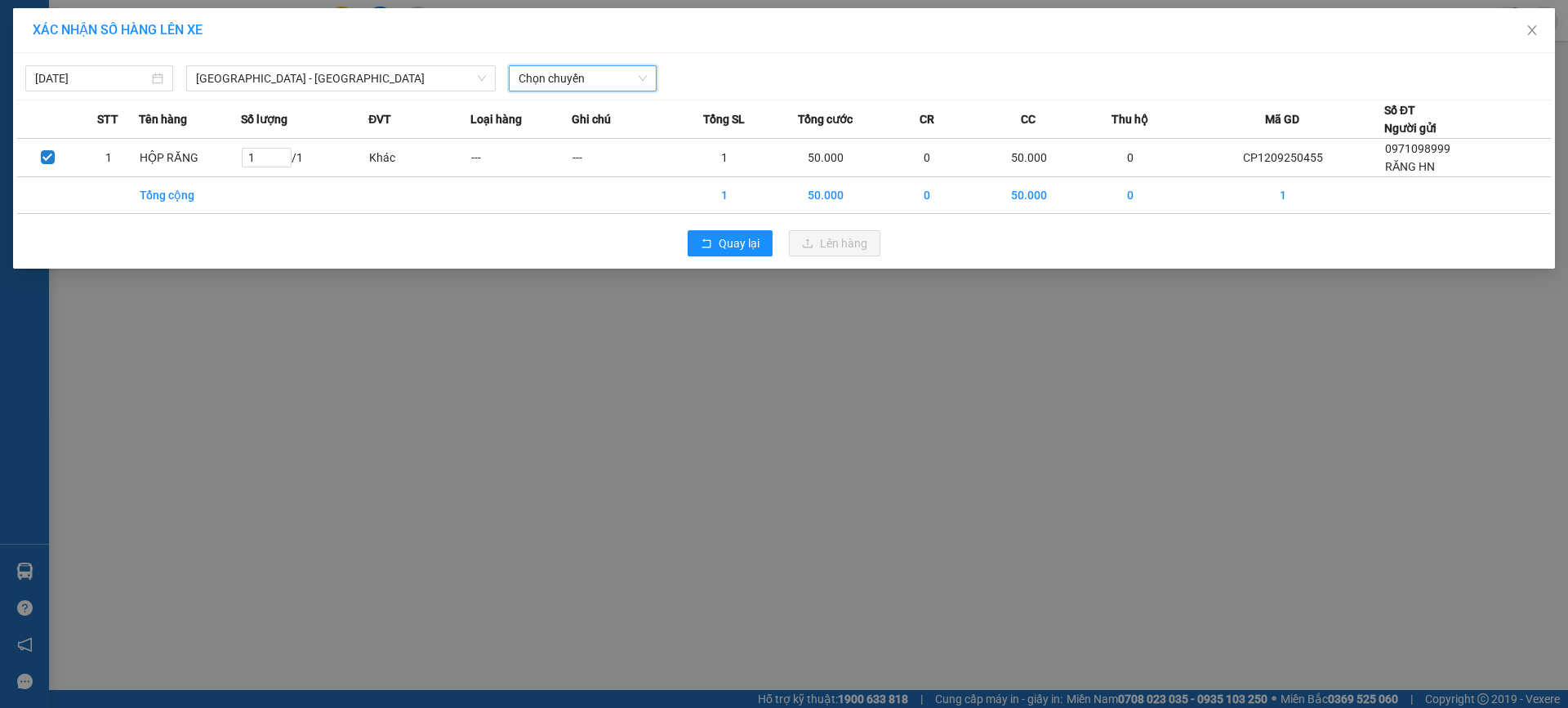
click at [584, 86] on span "Chọn chuyến" at bounding box center [582, 79] width 128 height 25
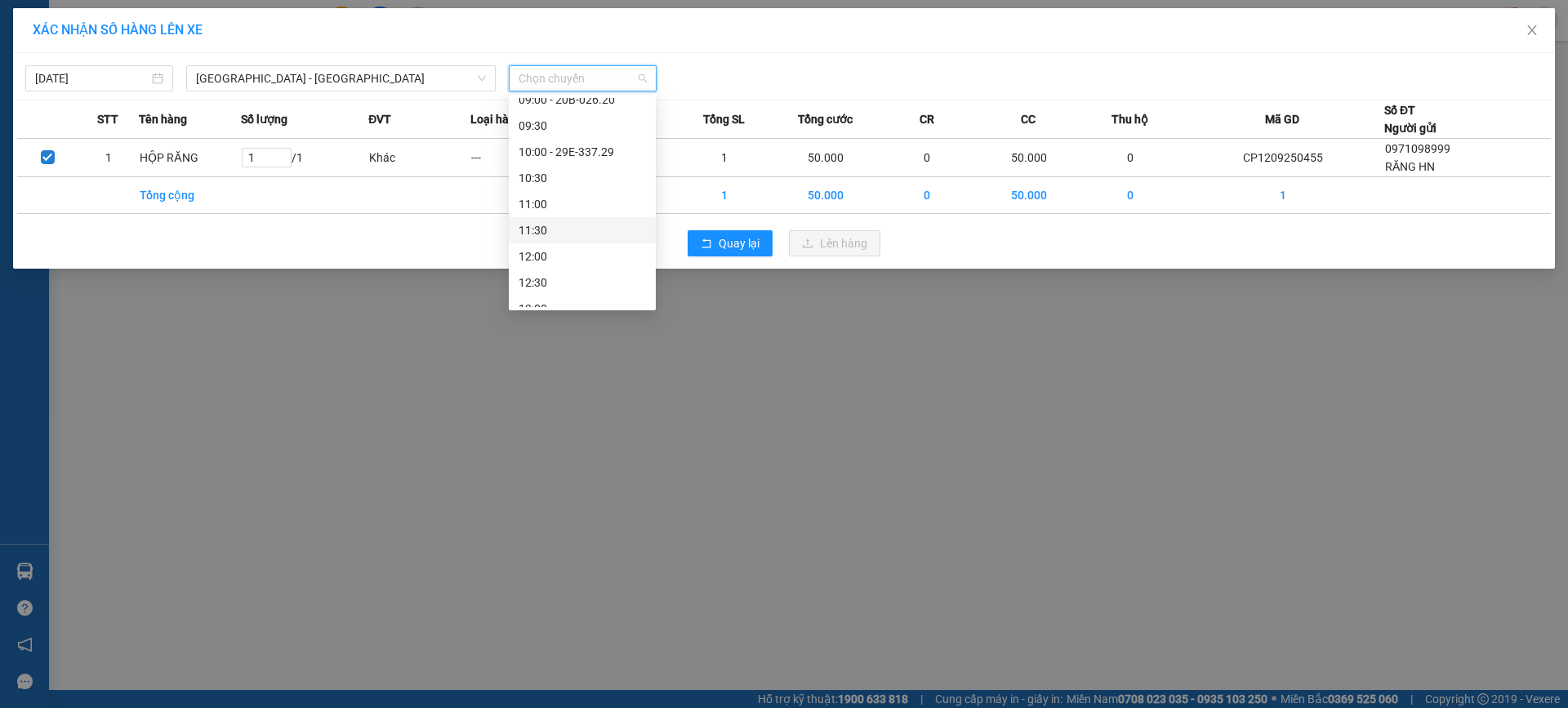
scroll to position [327, 0]
click at [586, 227] on div "12:00" at bounding box center [581, 229] width 127 height 18
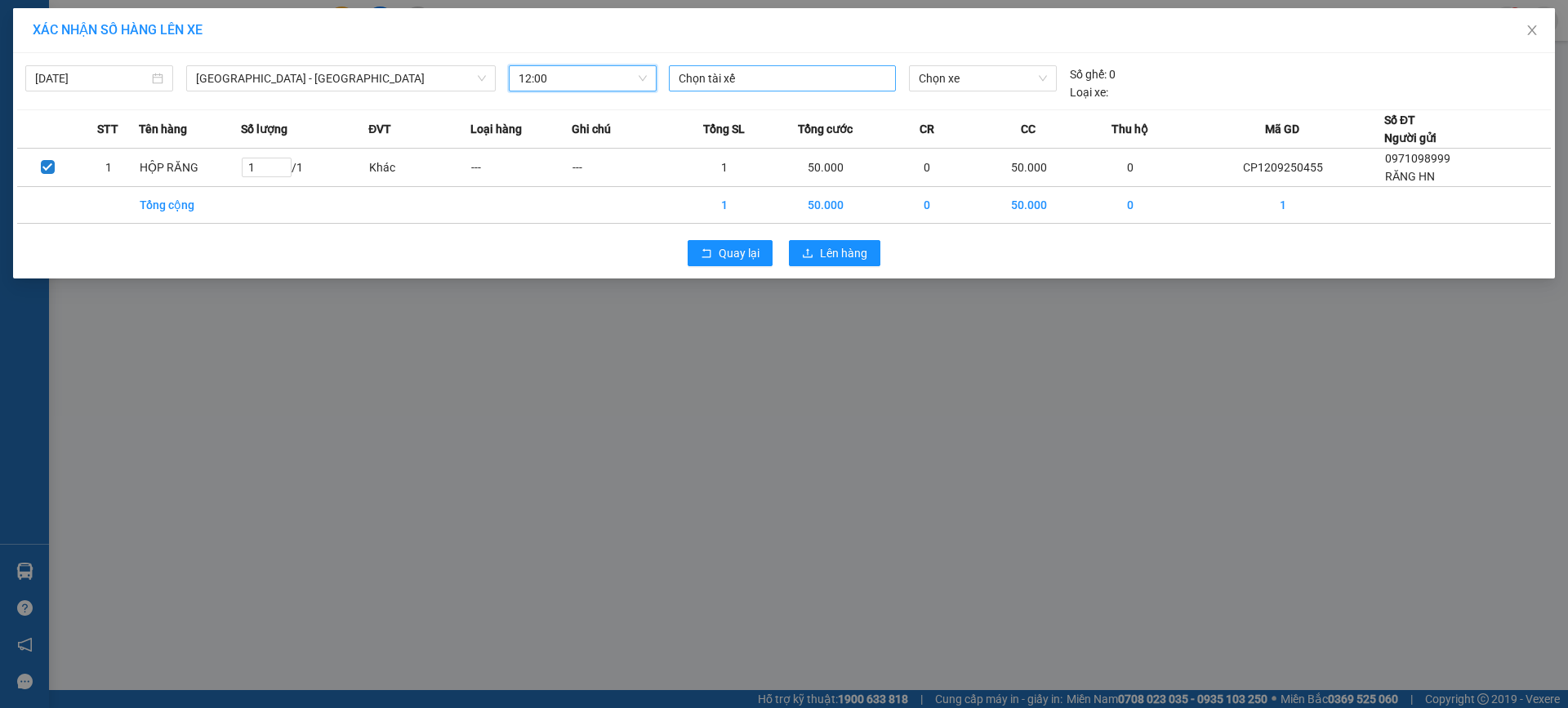
click at [769, 75] on div at bounding box center [782, 79] width 219 height 20
click at [745, 80] on div at bounding box center [782, 79] width 219 height 20
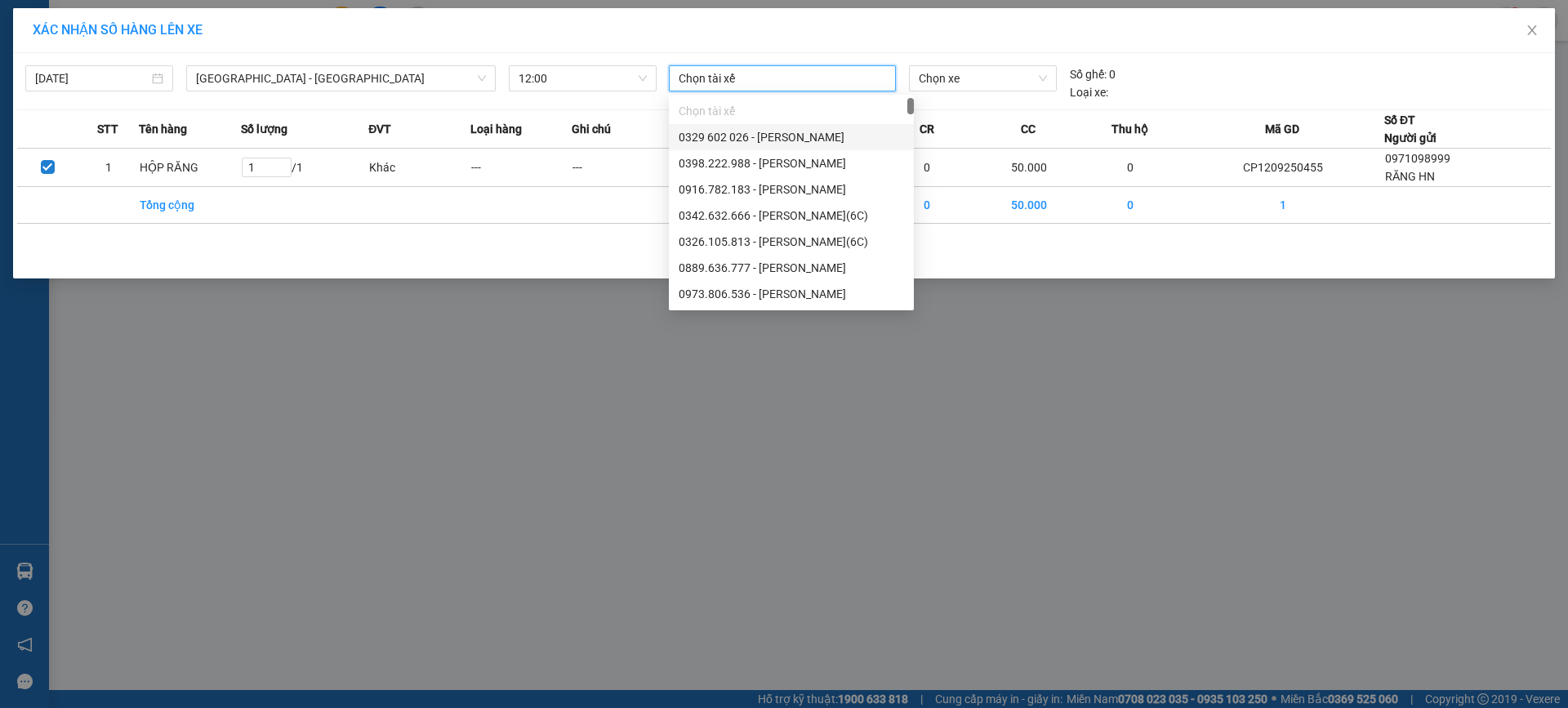
type input "D"
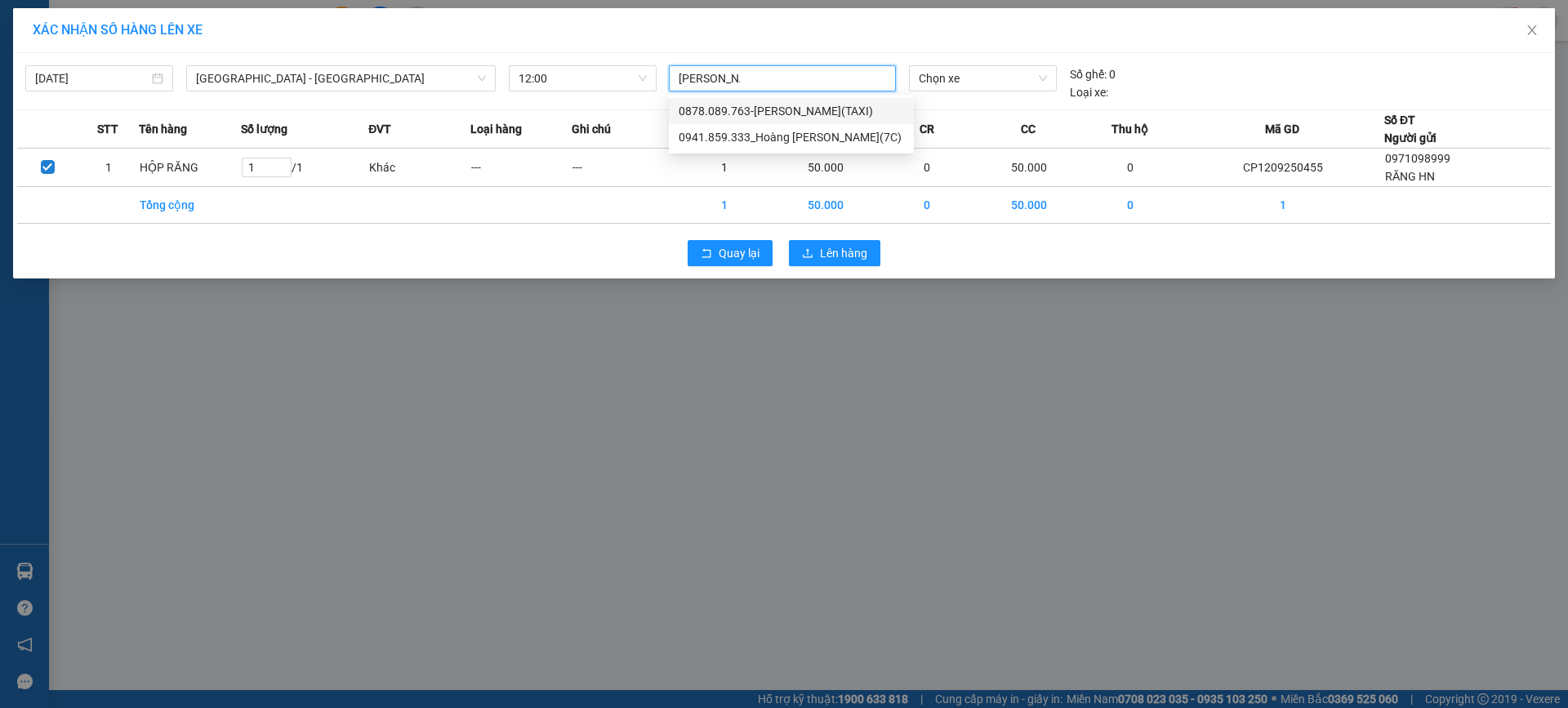
type input "ĐỨC CHUNG"
click at [800, 132] on div "0941.859.333_Hoàng Đức Chung(7C)" at bounding box center [791, 137] width 226 height 18
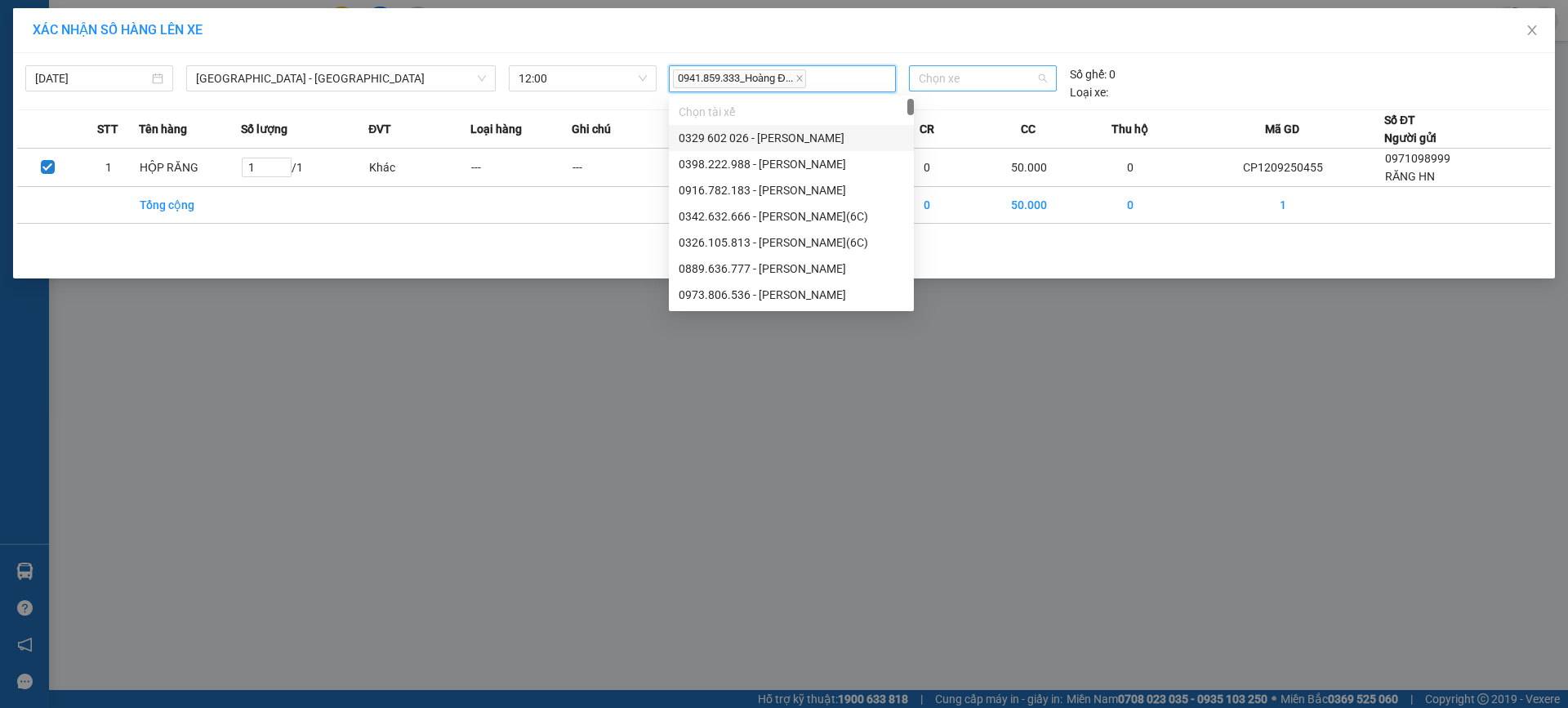
click at [989, 86] on span "Chọn xe" at bounding box center [982, 79] width 127 height 25
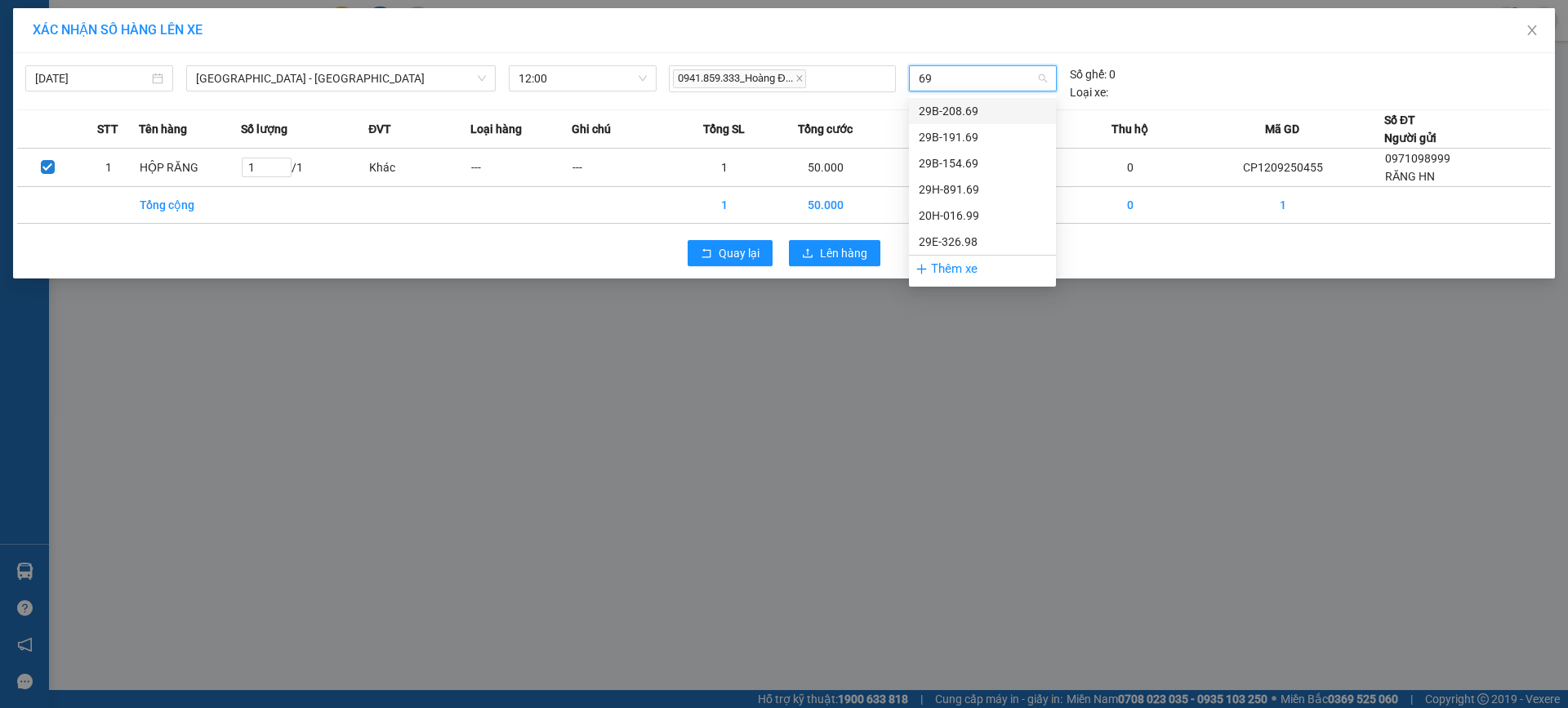
type input "699"
click at [1019, 119] on div "20H-016.99" at bounding box center [982, 111] width 127 height 18
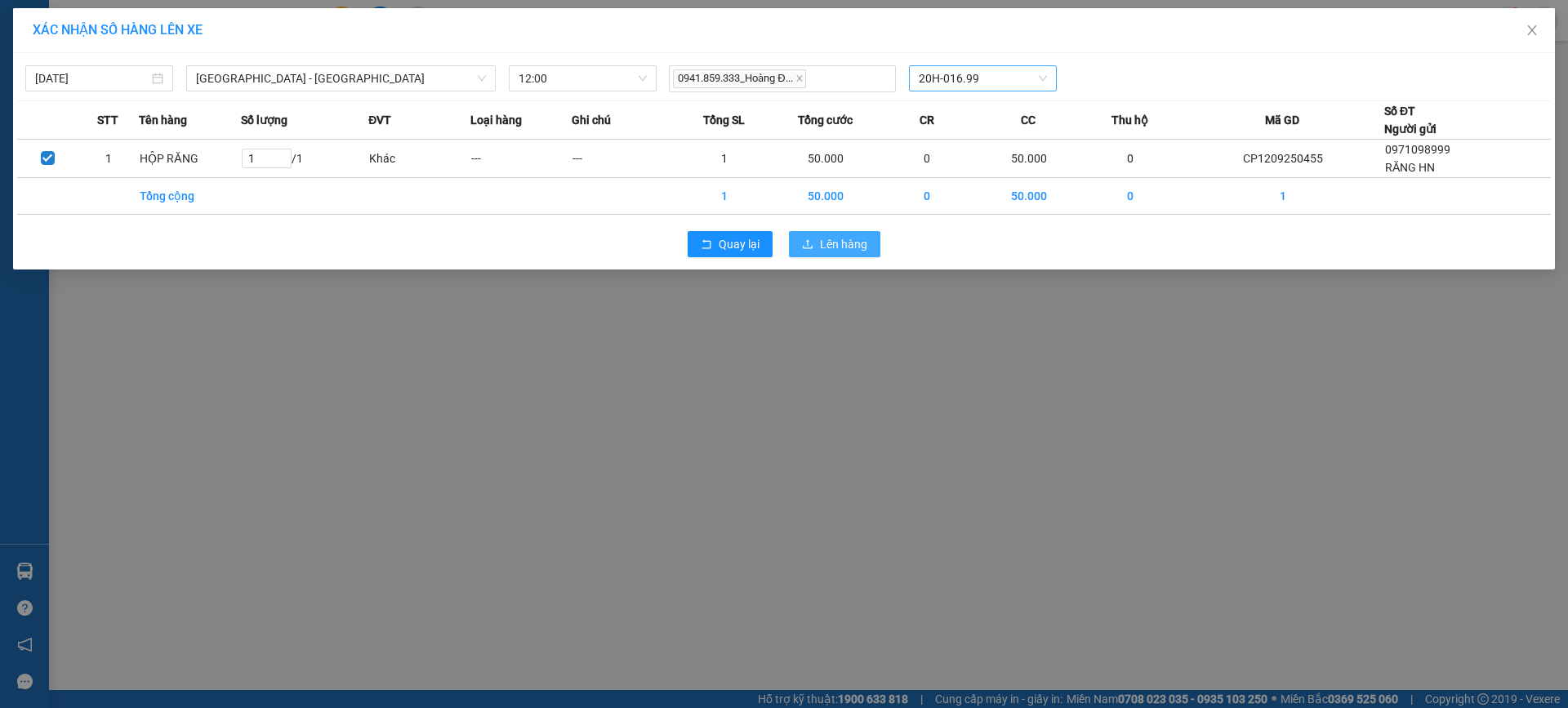
click at [844, 247] on span "Lên hàng" at bounding box center [844, 244] width 48 height 18
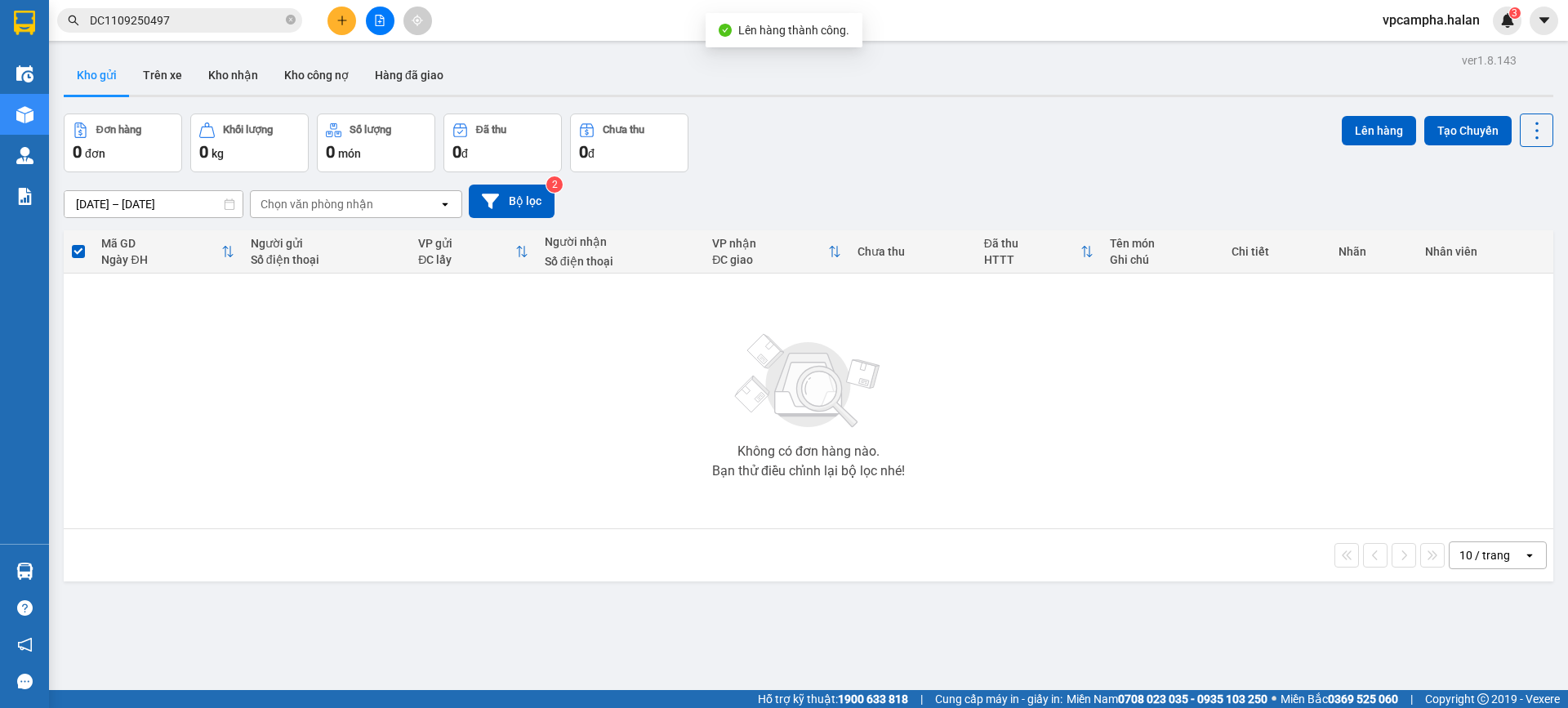
click at [174, 48] on main "ver 1.8.143 Kho gửi Trên xe Kho nhận Kho công nợ Hàng đã giao Đơn hàng 0 đơn Kh…" at bounding box center [784, 345] width 1568 height 690
click at [151, 68] on button "Trên xe" at bounding box center [162, 75] width 66 height 39
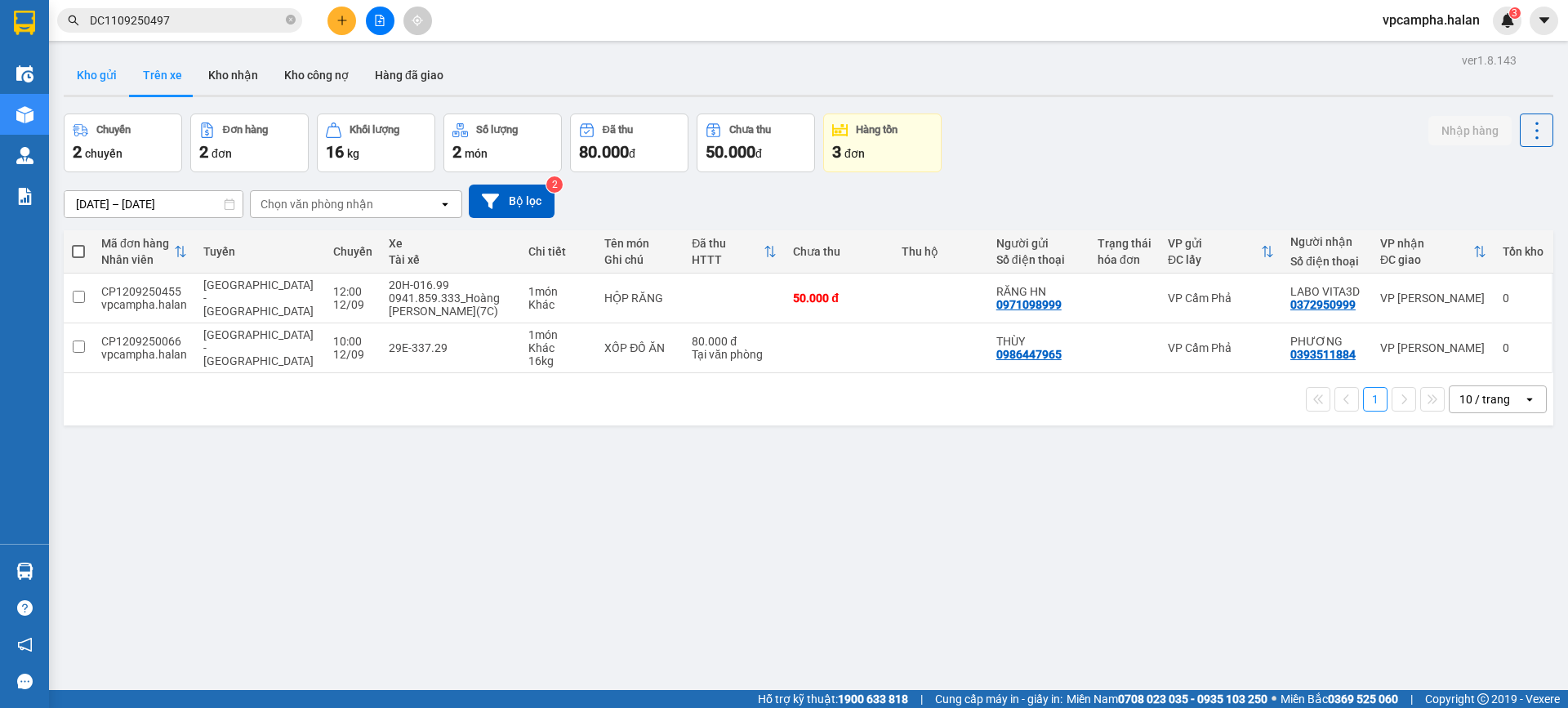
click at [114, 80] on button "Kho gửi" at bounding box center [97, 75] width 66 height 39
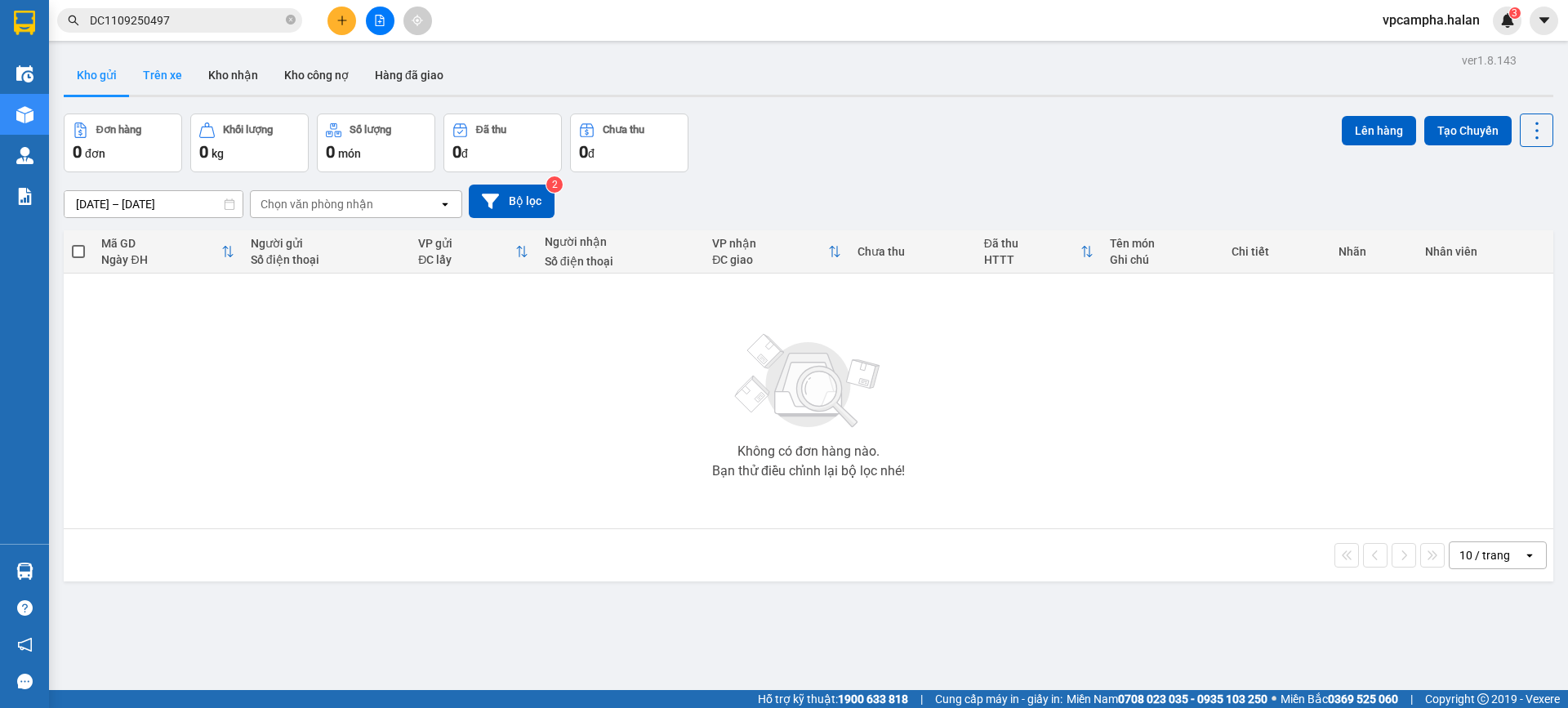
click at [170, 83] on button "Trên xe" at bounding box center [162, 75] width 66 height 39
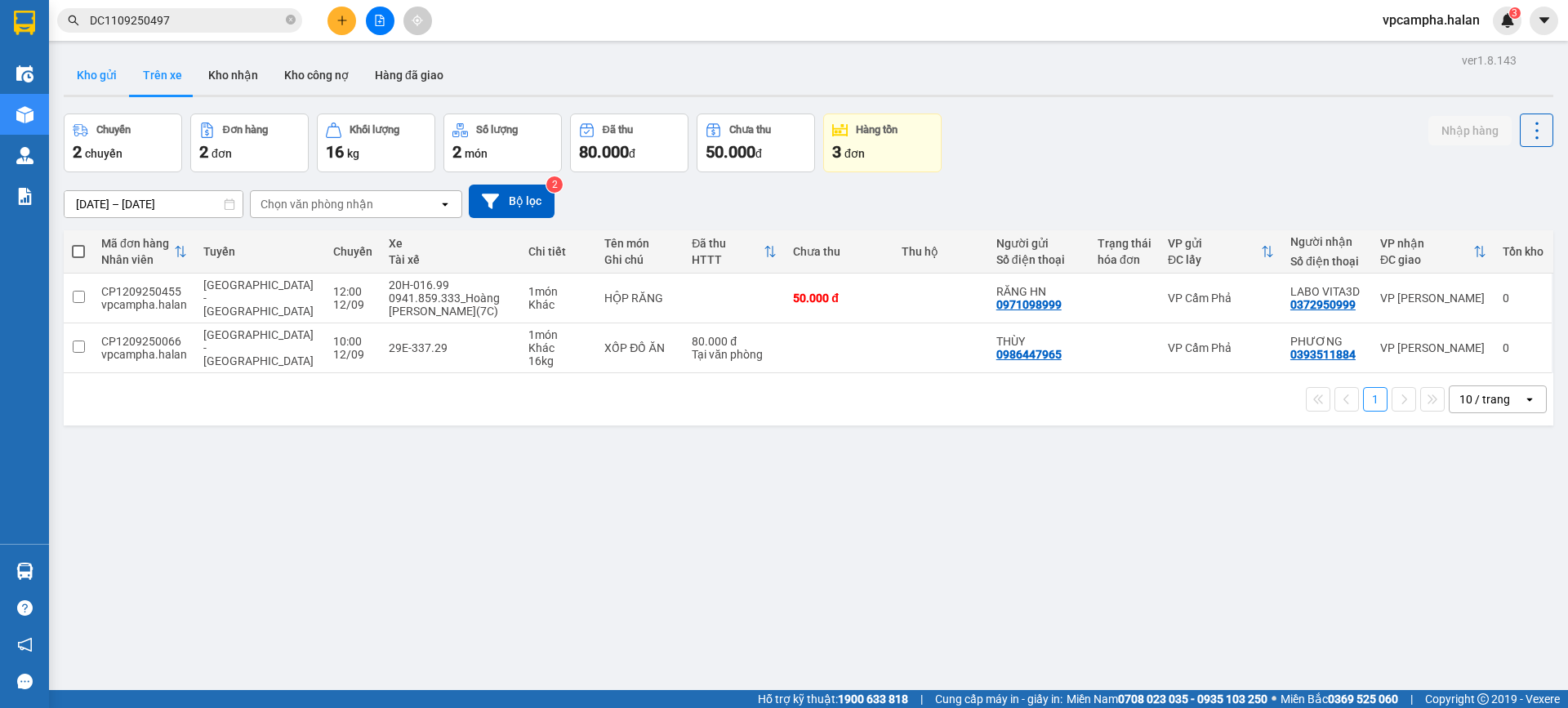
click at [77, 75] on button "Kho gửi" at bounding box center [97, 75] width 66 height 39
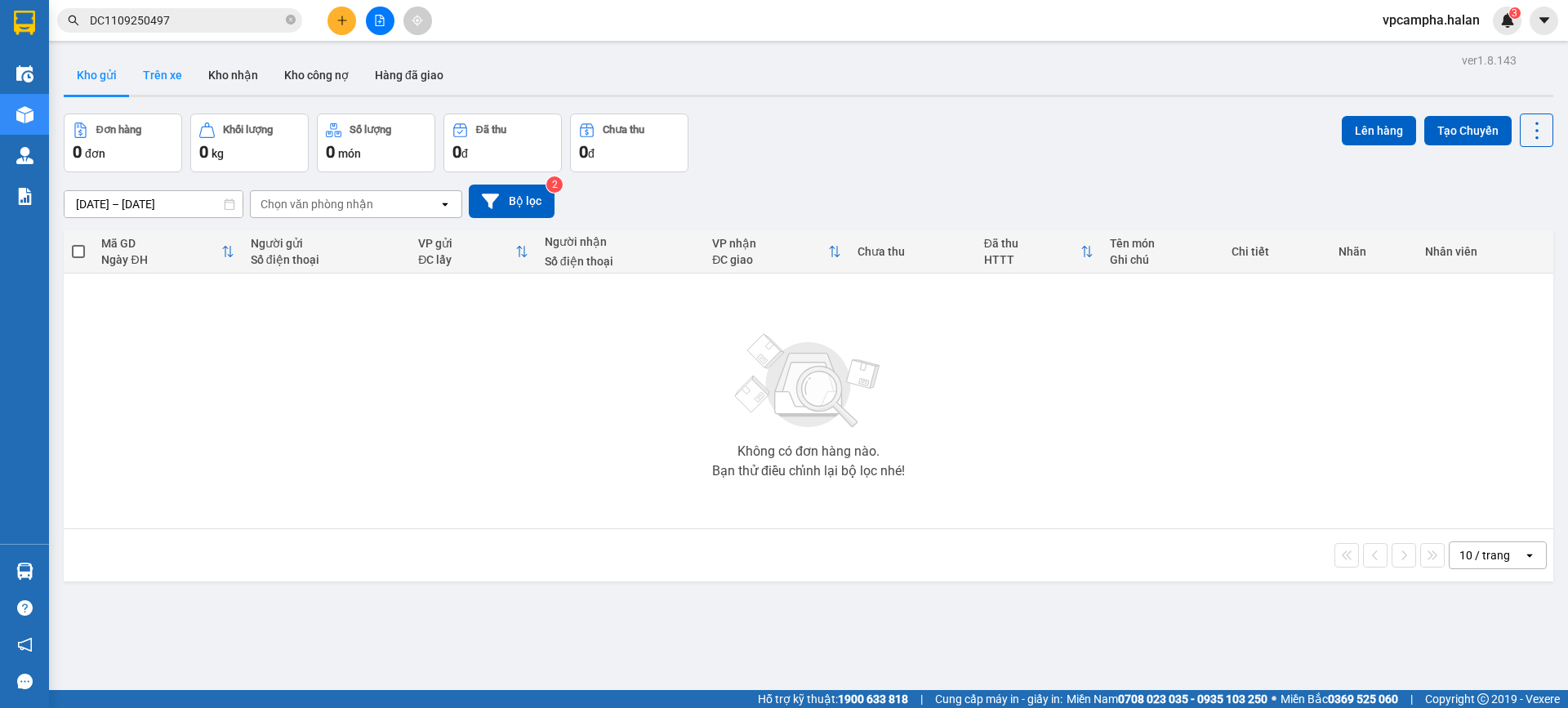
click at [162, 75] on button "Trên xe" at bounding box center [162, 75] width 66 height 39
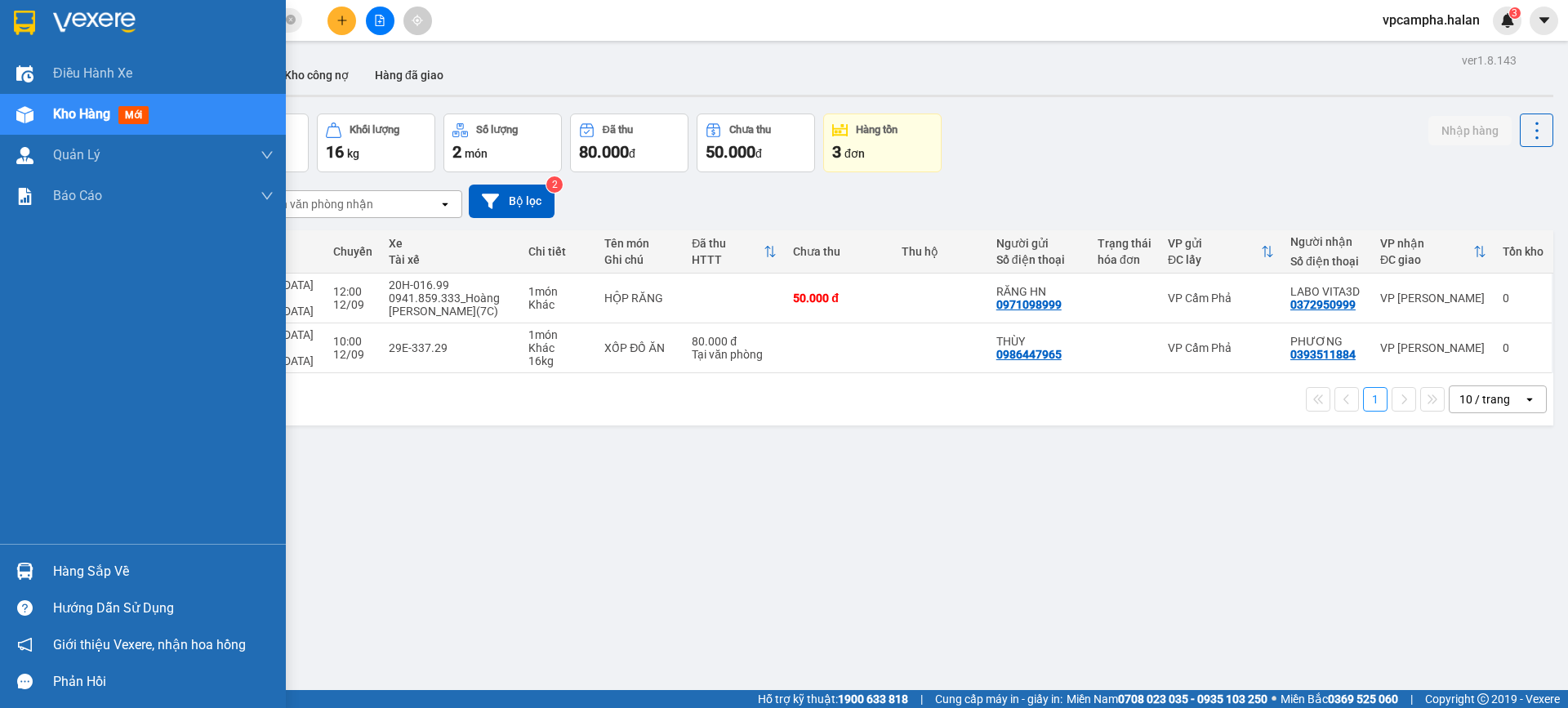
click at [60, 568] on div "Hàng sắp về" at bounding box center [163, 572] width 221 height 25
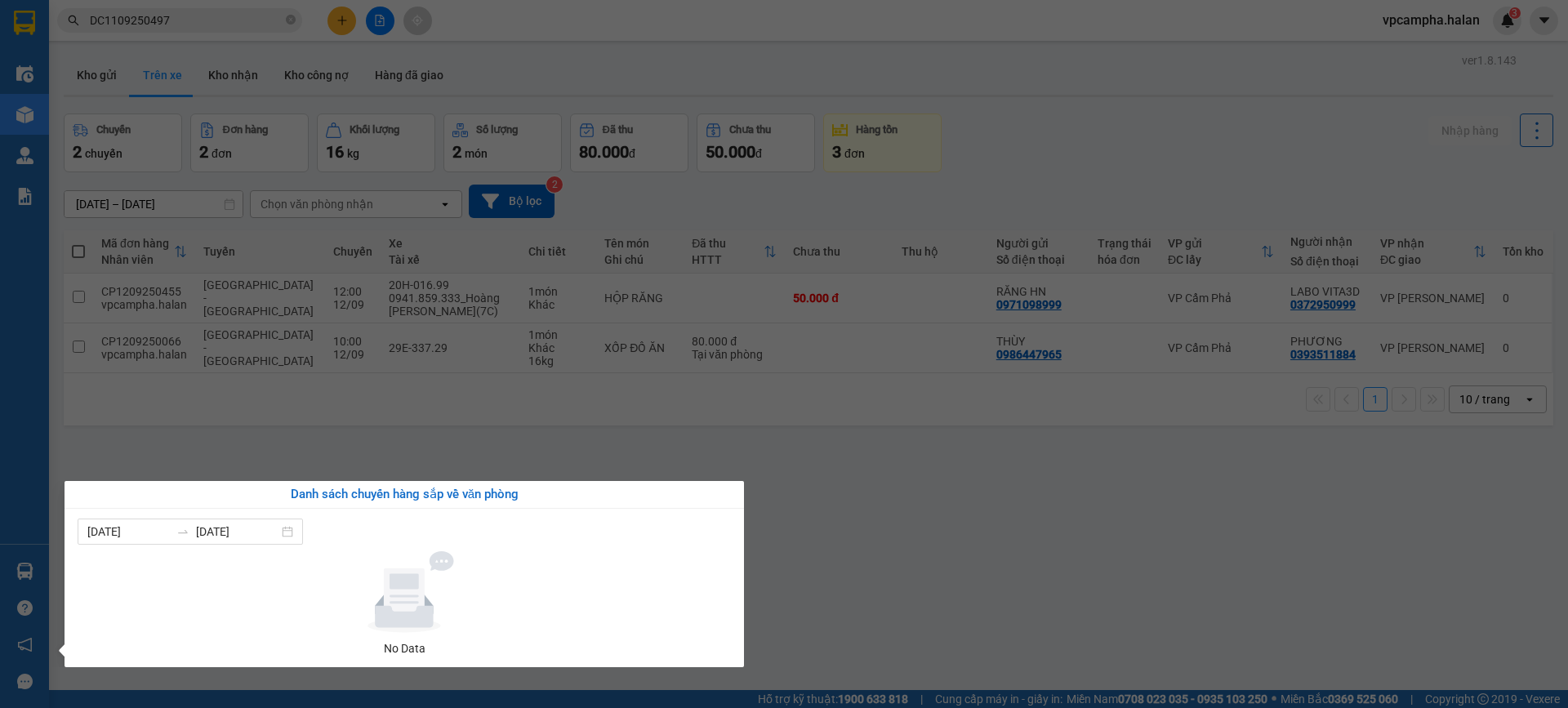
click at [926, 517] on section "Kết quả tìm kiếm ( 1 ) Bộ lọc Mã ĐH Trạng thái Món hàng Thu hộ Tổng cước Chưa c…" at bounding box center [784, 354] width 1568 height 708
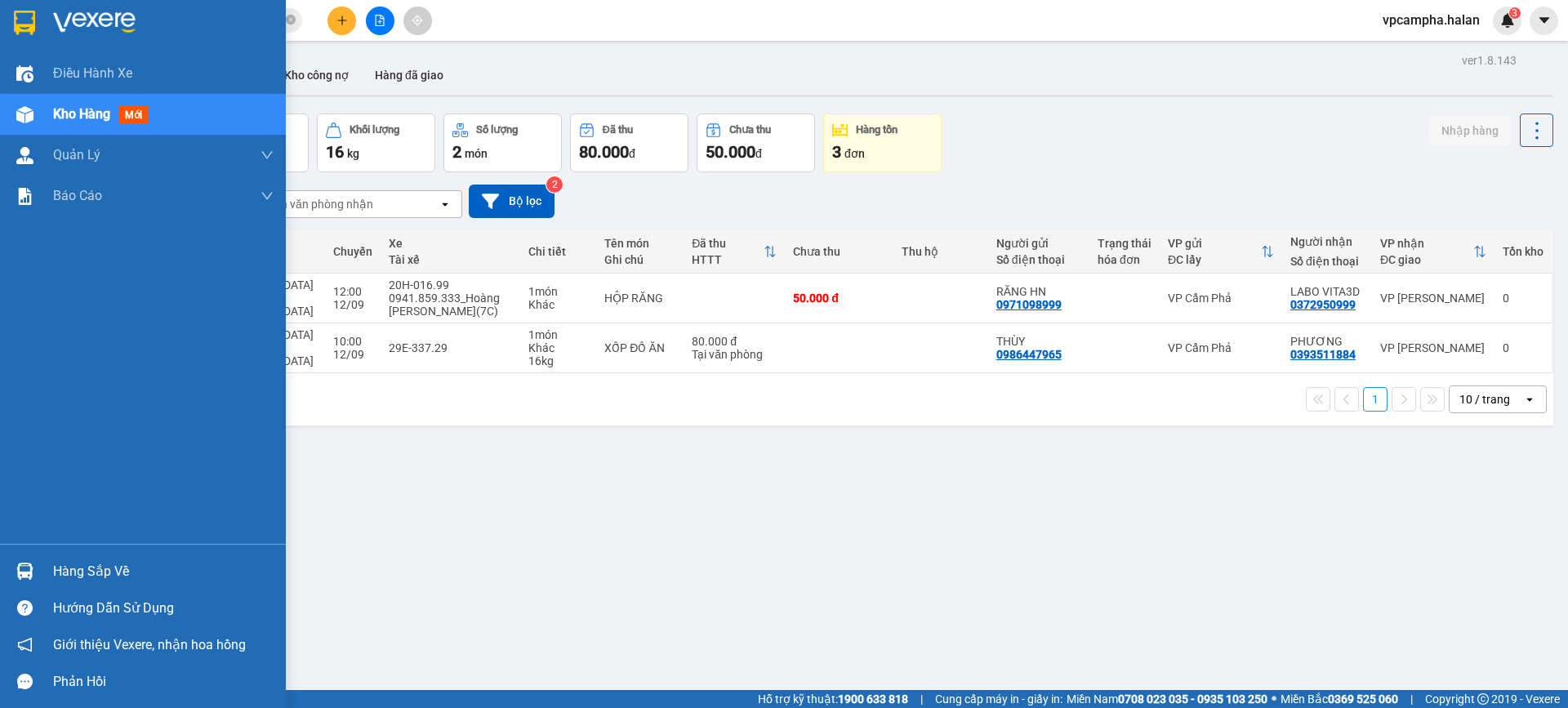
click at [138, 112] on span "mới" at bounding box center [133, 115] width 30 height 18
click at [107, 121] on span "Kho hàng" at bounding box center [82, 113] width 57 height 16
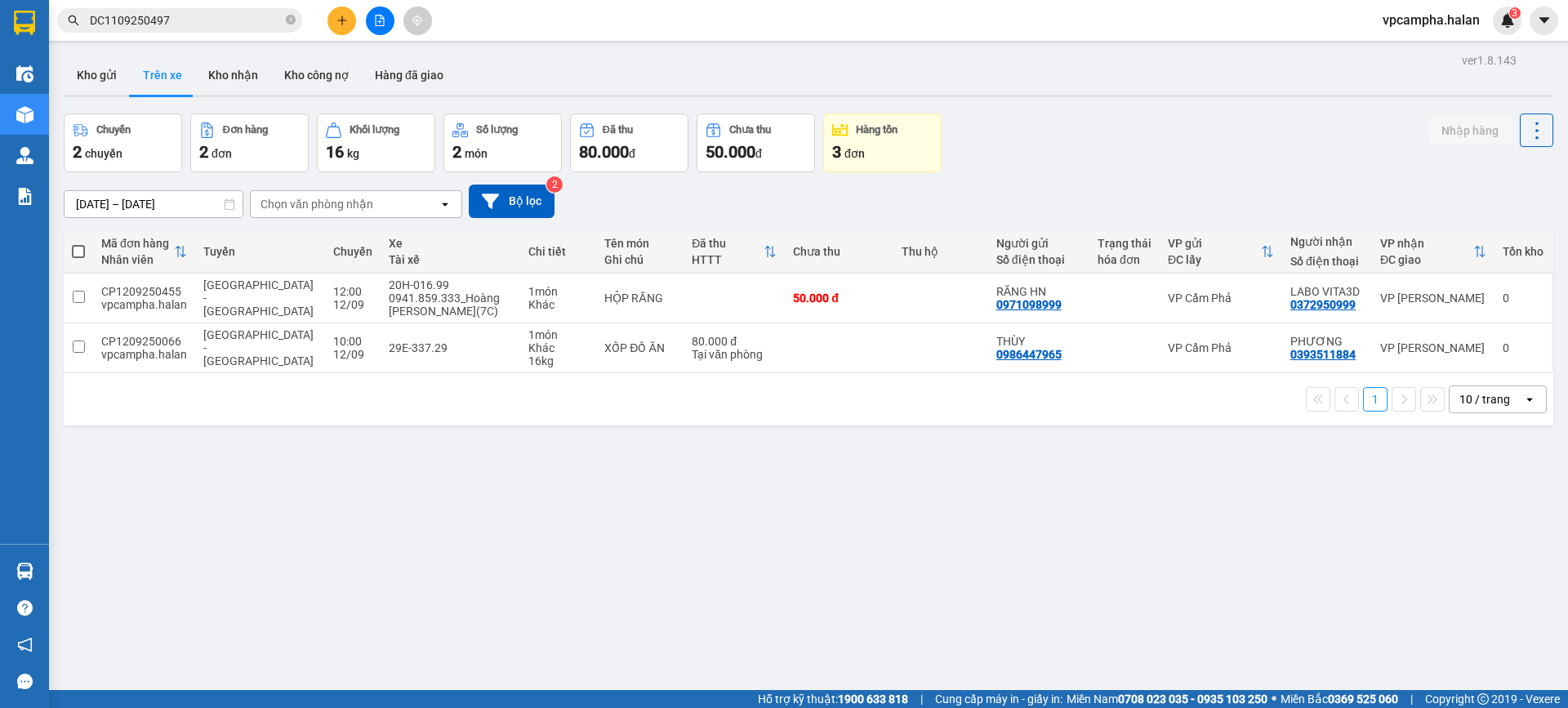
click at [626, 50] on div "ver 1.8.143 Kho gửi Trên xe Kho nhận Kho công nợ Hàng đã giao Chuyến 2 chuyến Đ…" at bounding box center [809, 403] width 1502 height 708
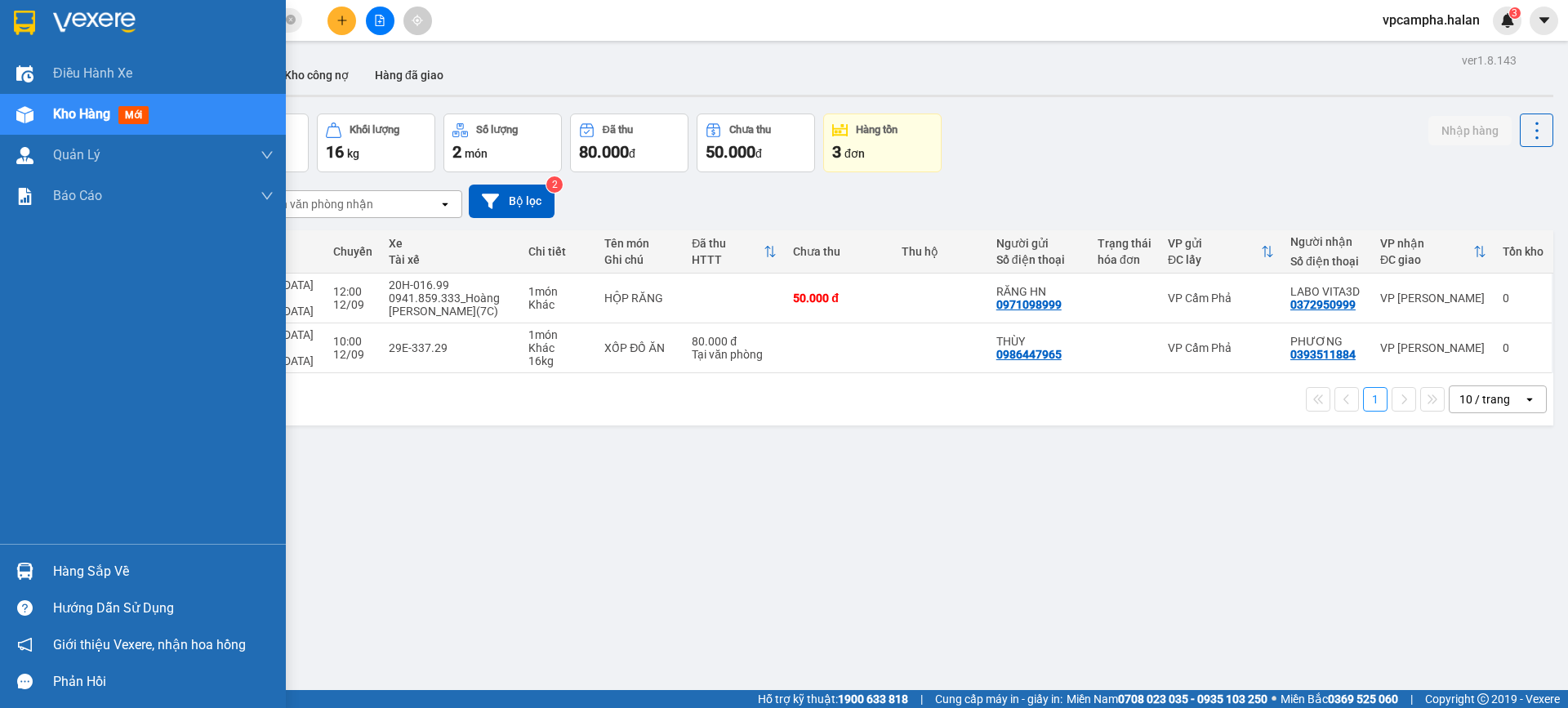
click at [162, 564] on div "Hàng sắp về" at bounding box center [163, 572] width 221 height 25
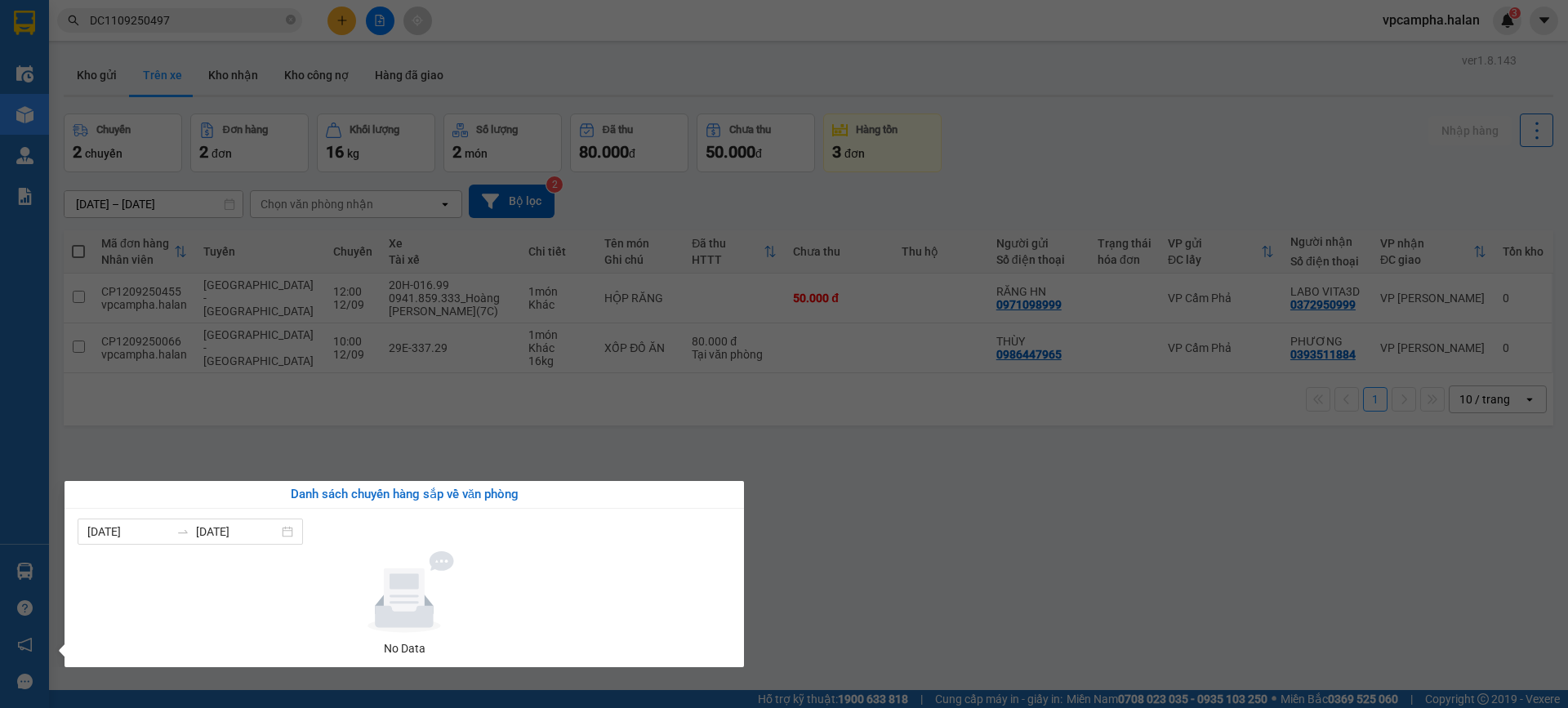
click at [850, 480] on section "Kết quả tìm kiếm ( 1 ) Bộ lọc Mã ĐH Trạng thái Món hàng Thu hộ Tổng cước Chưa c…" at bounding box center [784, 354] width 1568 height 708
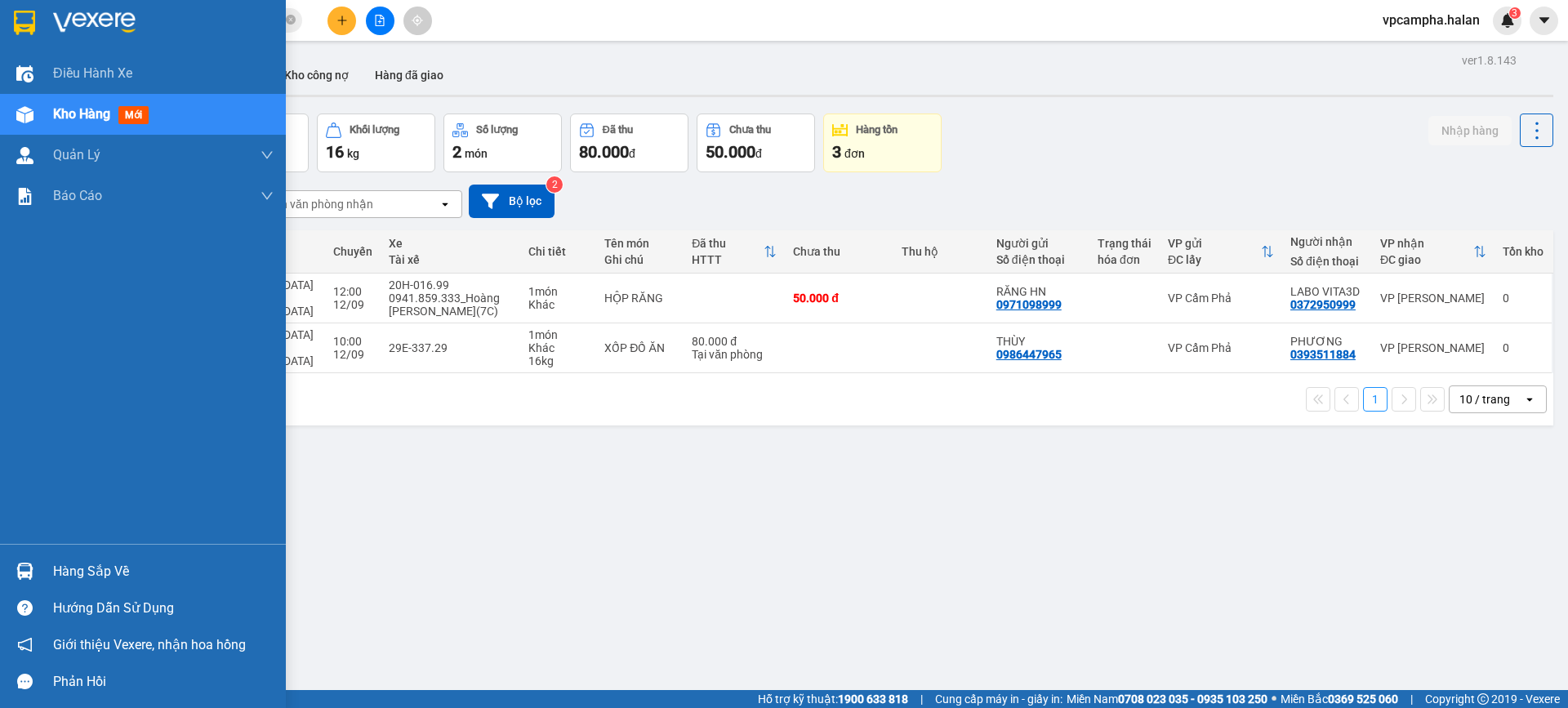
click at [148, 118] on span "mới" at bounding box center [133, 115] width 30 height 18
click at [124, 587] on div "Hàng sắp về" at bounding box center [143, 571] width 285 height 37
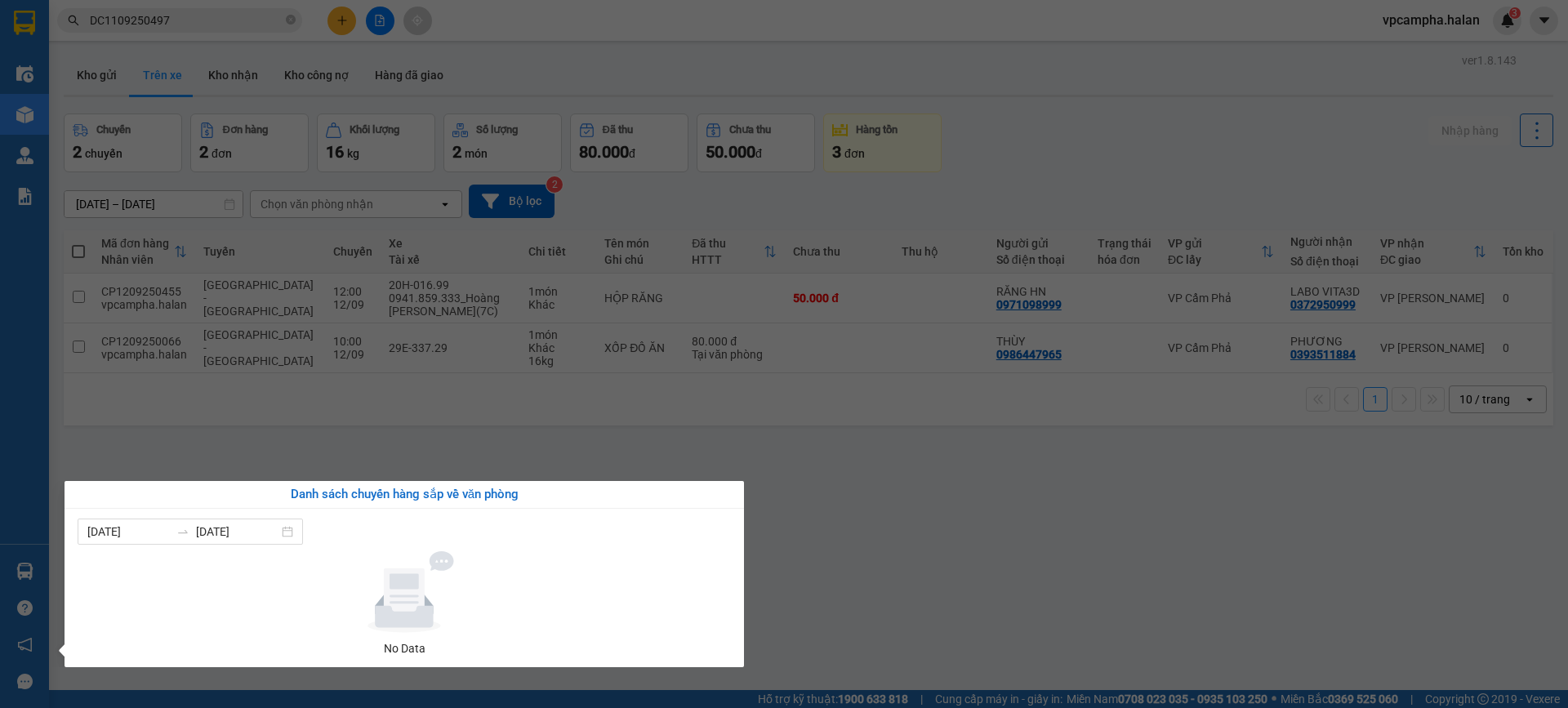
click at [928, 512] on section "Kết quả tìm kiếm ( 1 ) Bộ lọc Mã ĐH Trạng thái Món hàng Thu hộ Tổng cước Chưa c…" at bounding box center [784, 354] width 1568 height 708
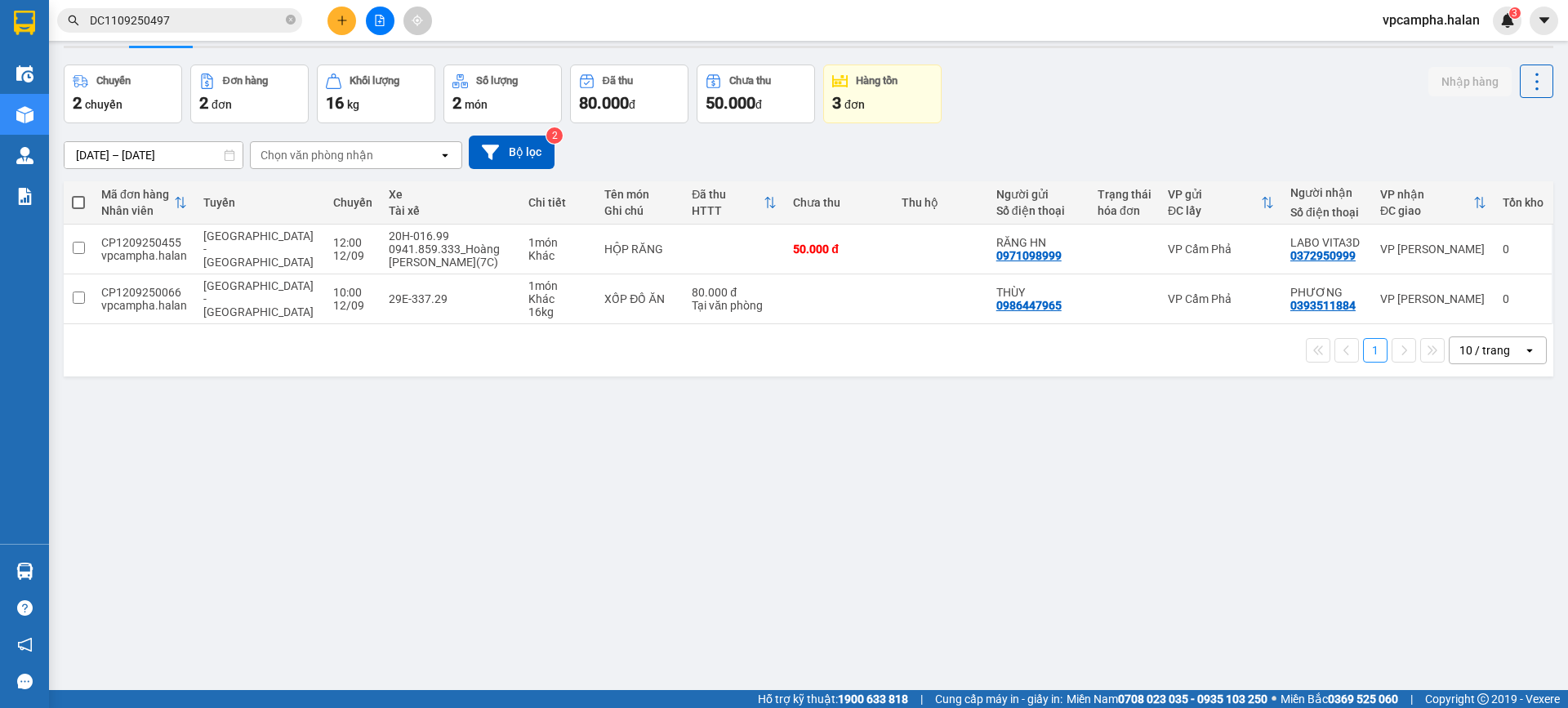
scroll to position [75, 0]
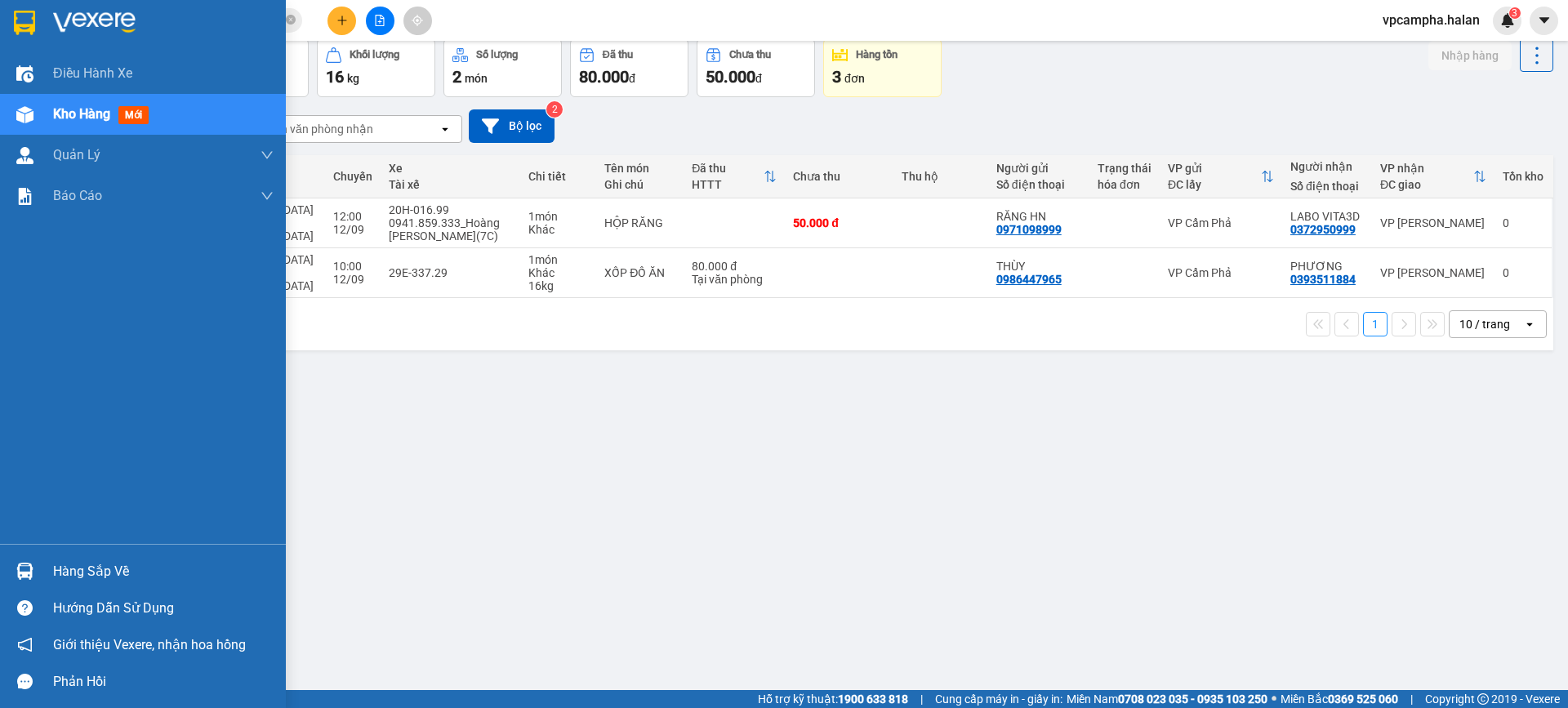
click at [105, 579] on div "Hàng sắp về" at bounding box center [163, 572] width 221 height 25
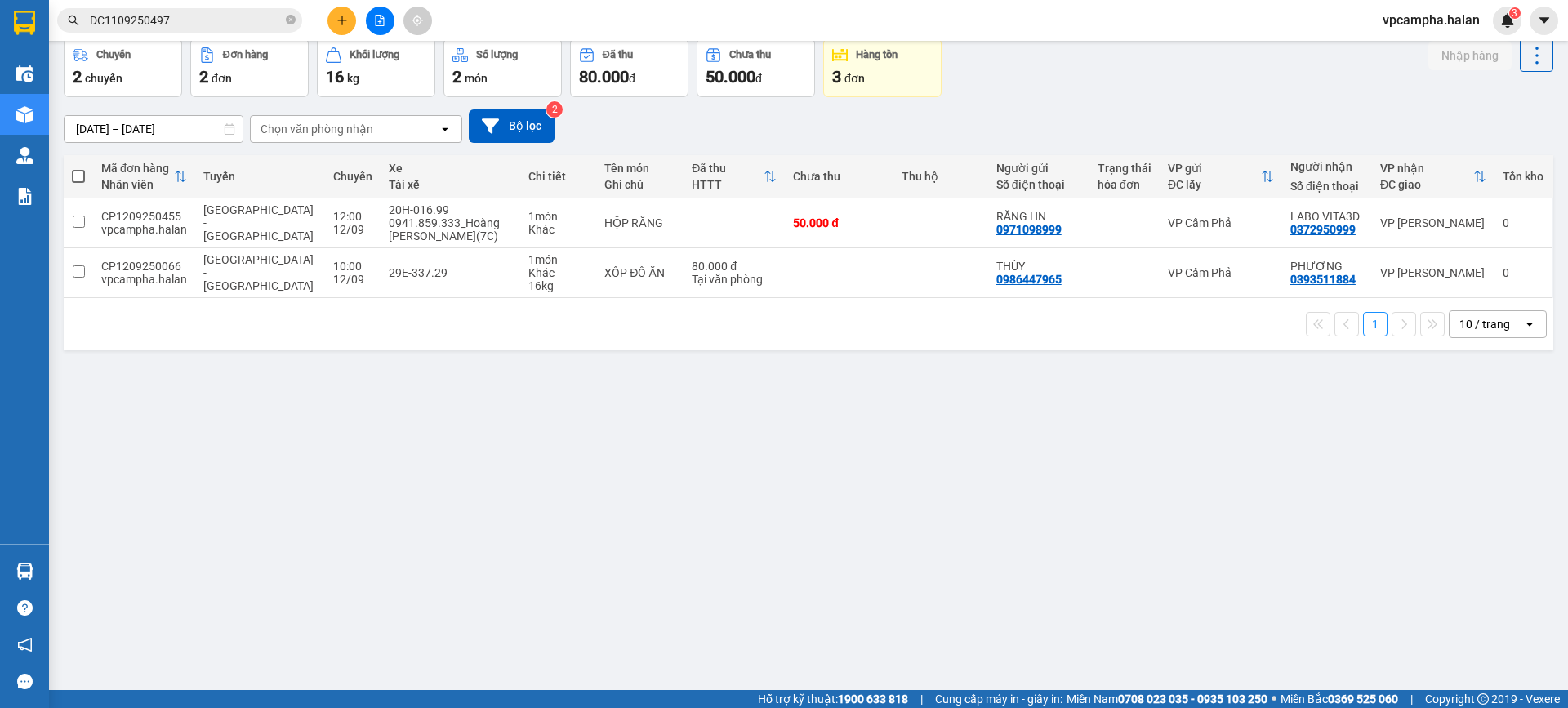
click at [875, 504] on section "Kết quả tìm kiếm ( 1 ) Bộ lọc Mã ĐH Trạng thái Món hàng Thu hộ Tổng cước Chưa c…" at bounding box center [784, 354] width 1568 height 708
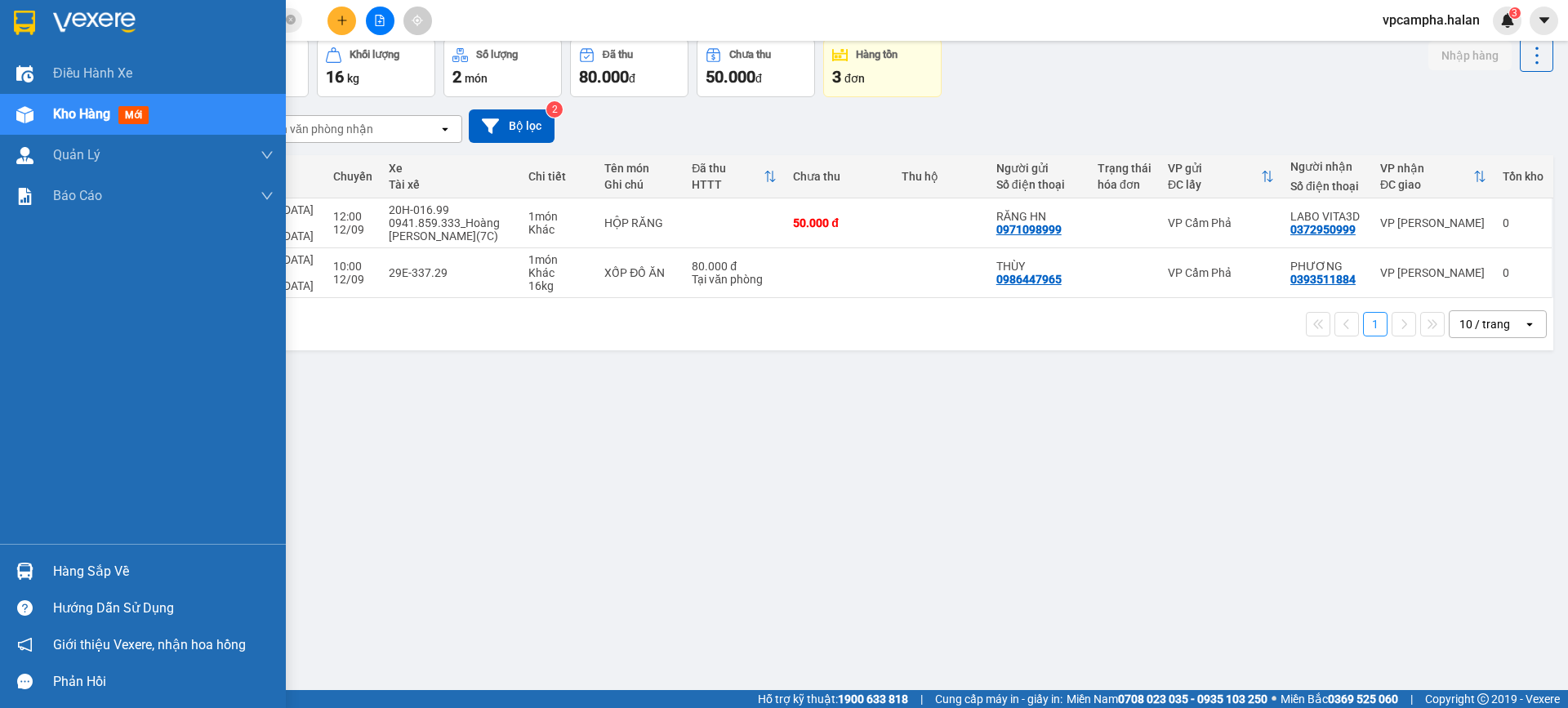
click at [125, 545] on div "Hàng sắp về Hướng dẫn sử dụng Giới thiệu Vexere, nhận hoa hồng Phản hồi" at bounding box center [143, 622] width 285 height 156
click at [107, 566] on div "Hàng sắp về" at bounding box center [163, 572] width 221 height 25
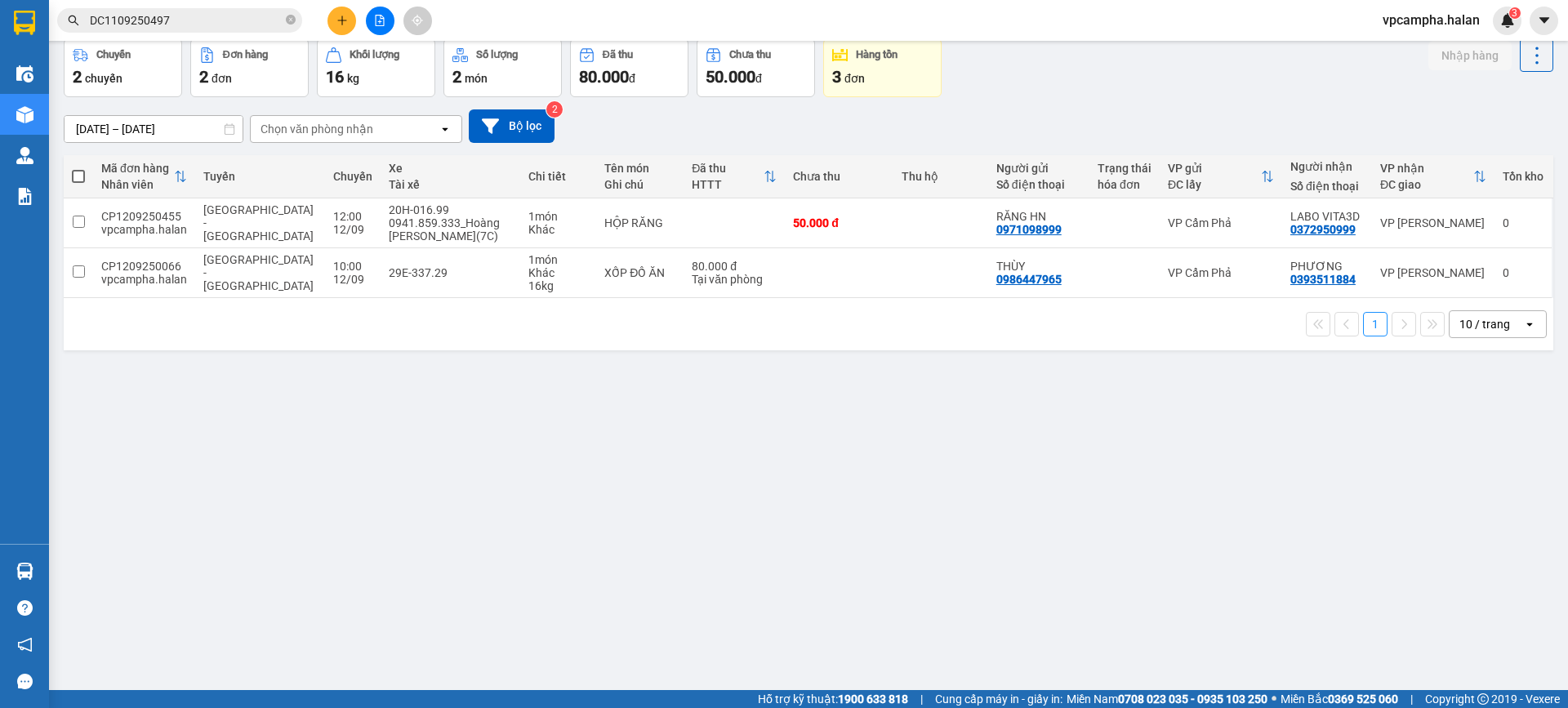
drag, startPoint x: 1033, startPoint y: 455, endPoint x: 390, endPoint y: 675, distance: 679.6
click at [1028, 456] on section "Kết quả tìm kiếm ( 1 ) Bộ lọc Mã ĐH Trạng thái Món hàng Thu hộ Tổng cước Chưa c…" at bounding box center [784, 354] width 1568 height 708
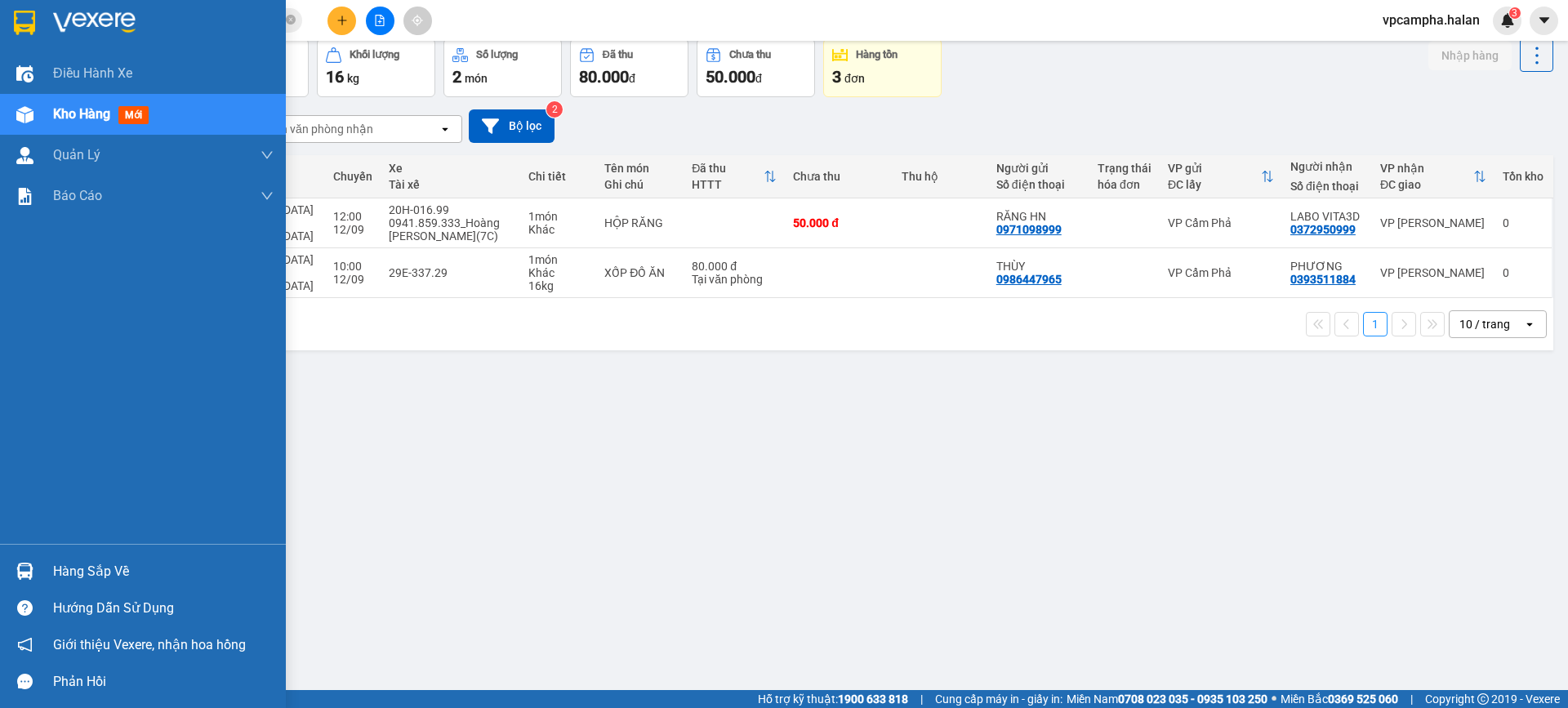
click at [74, 577] on div "Hàng sắp về" at bounding box center [163, 572] width 221 height 25
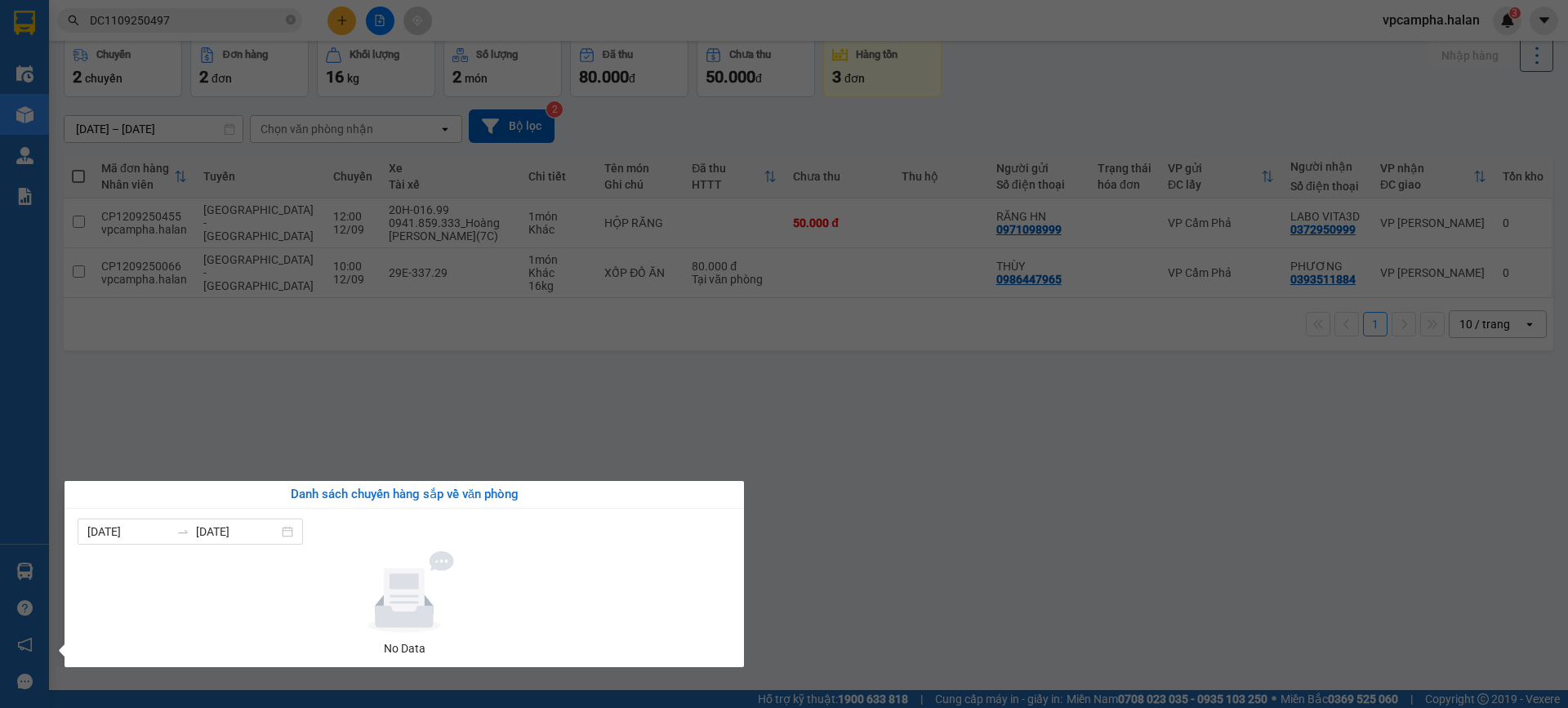
click at [1033, 448] on section "Kết quả tìm kiếm ( 1 ) Bộ lọc Mã ĐH Trạng thái Món hàng Thu hộ Tổng cước Chưa c…" at bounding box center [784, 354] width 1568 height 708
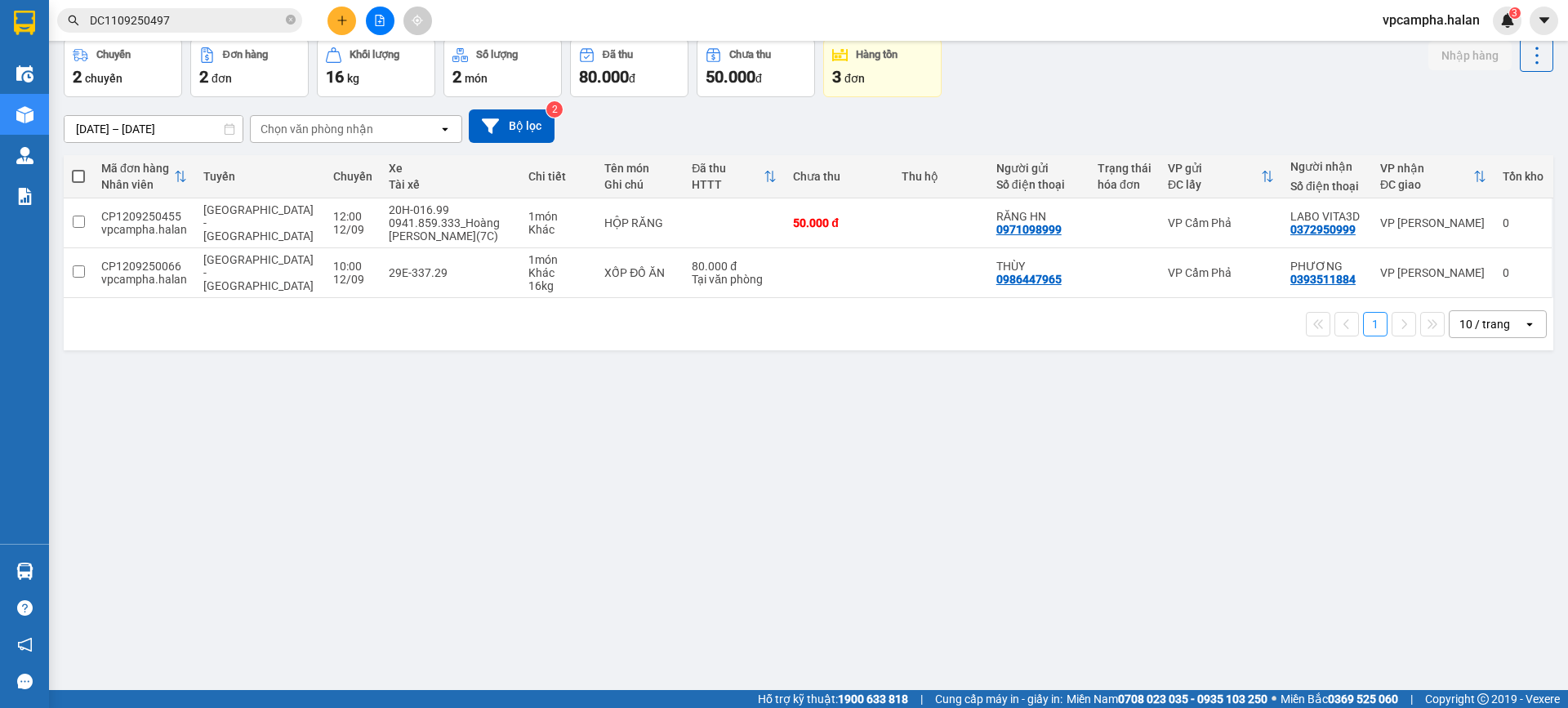
scroll to position [0, 0]
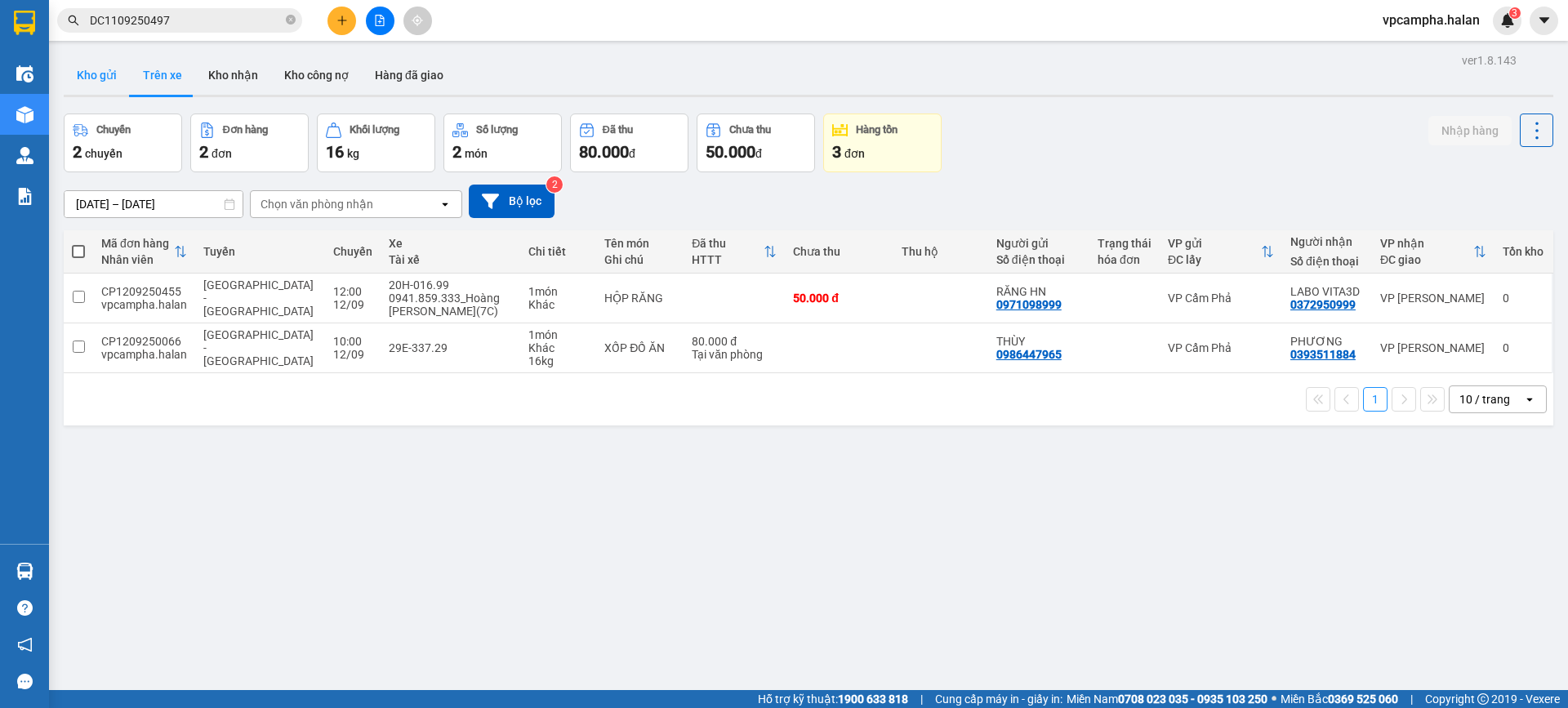
click at [107, 79] on button "Kho gửi" at bounding box center [97, 75] width 66 height 39
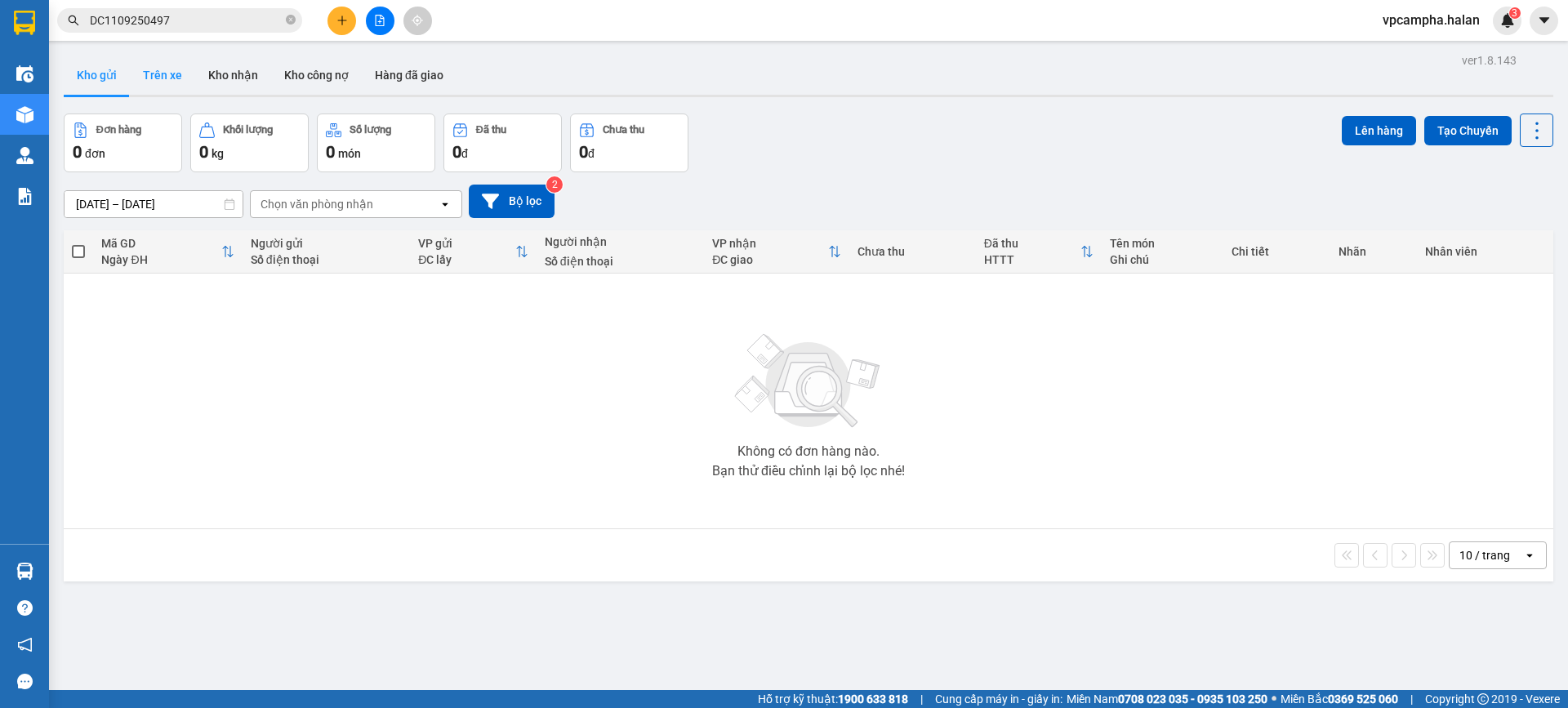
click at [165, 74] on button "Trên xe" at bounding box center [162, 75] width 66 height 39
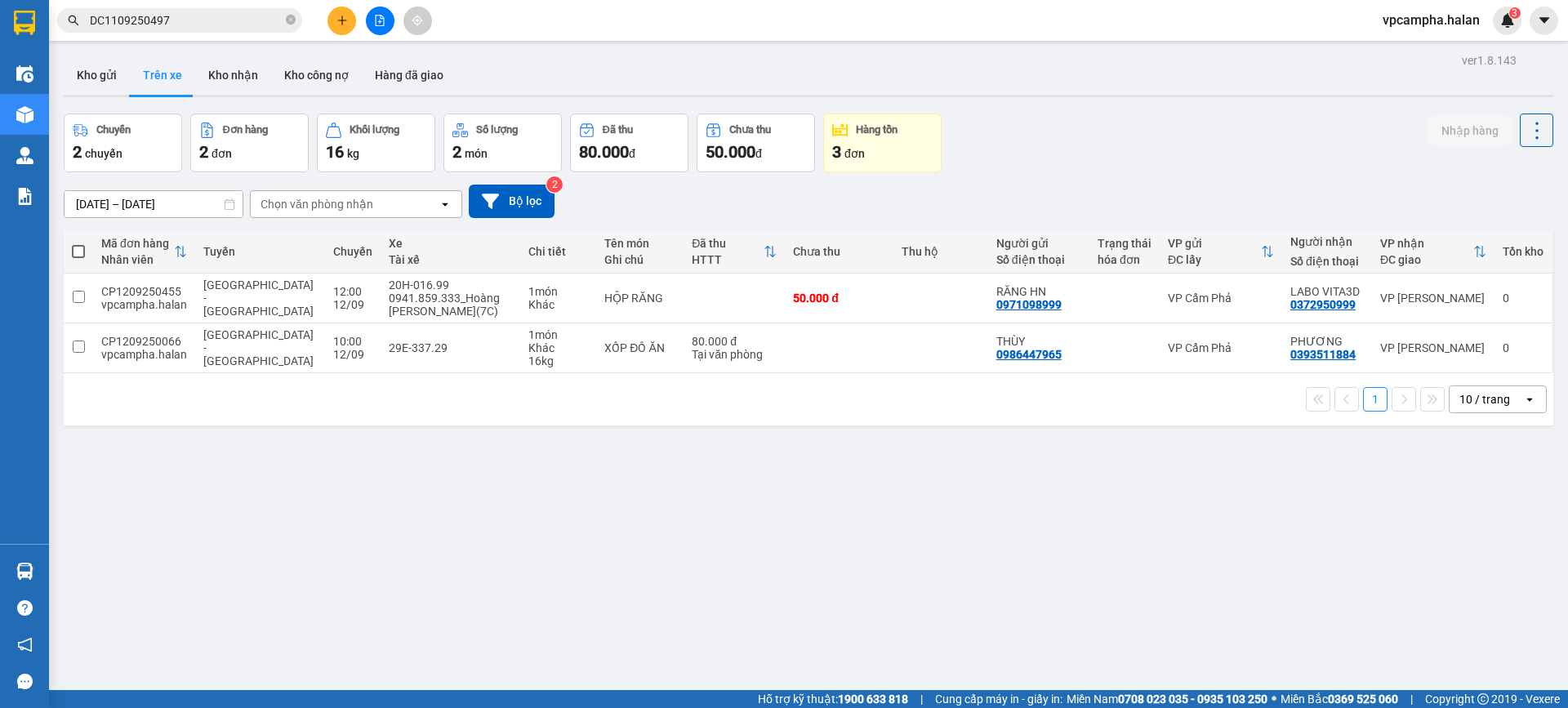
drag, startPoint x: 413, startPoint y: 509, endPoint x: 206, endPoint y: 158, distance: 407.5
click at [413, 509] on div "ver 1.8.143 Kho gửi Trên xe Kho nhận Kho công nợ Hàng đã giao Chuyến 2 chuyến Đ…" at bounding box center [809, 403] width 1502 height 708
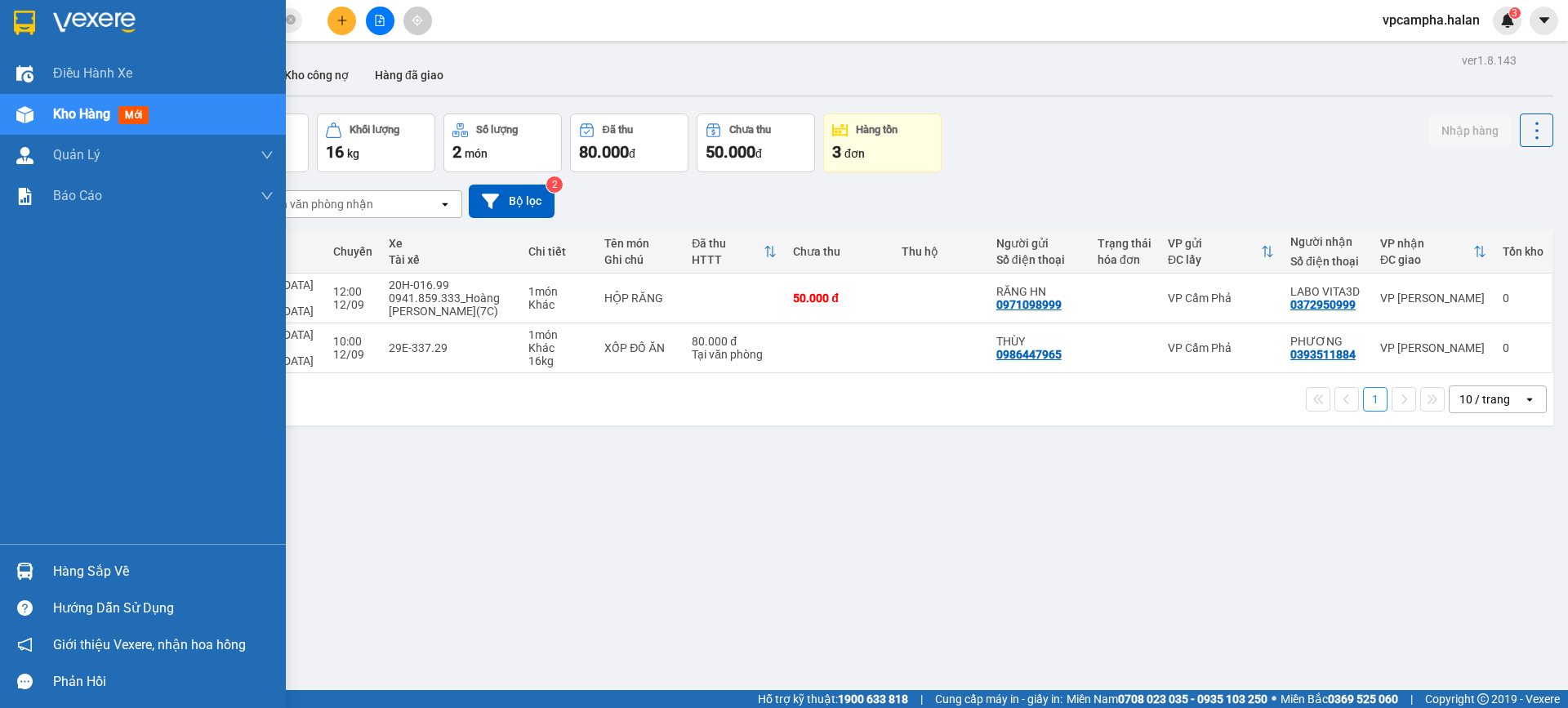
click at [89, 572] on div "Hàng sắp về" at bounding box center [163, 572] width 221 height 25
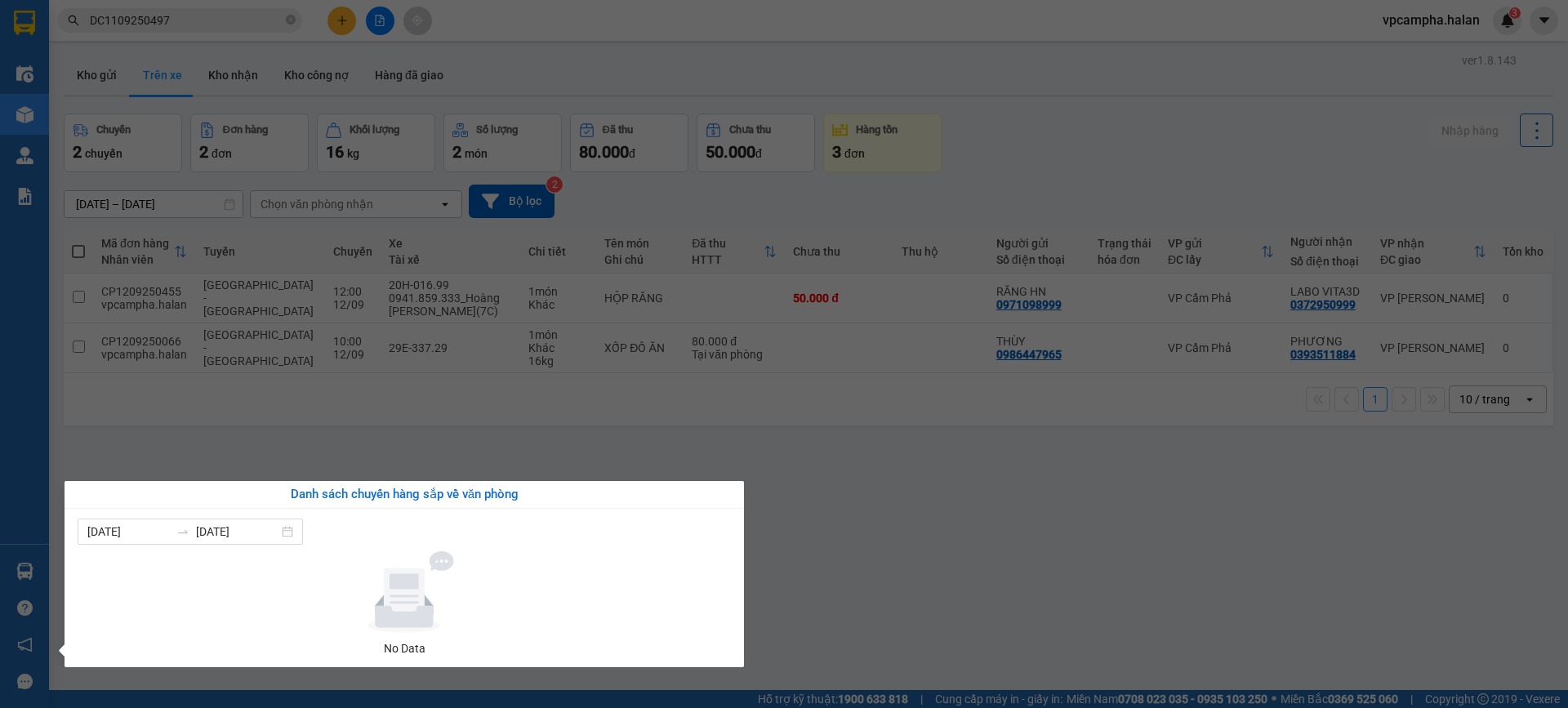
click at [960, 508] on section "Kết quả tìm kiếm ( 1 ) Bộ lọc Mã ĐH Trạng thái Món hàng Thu hộ Tổng cước Chưa c…" at bounding box center [784, 354] width 1568 height 708
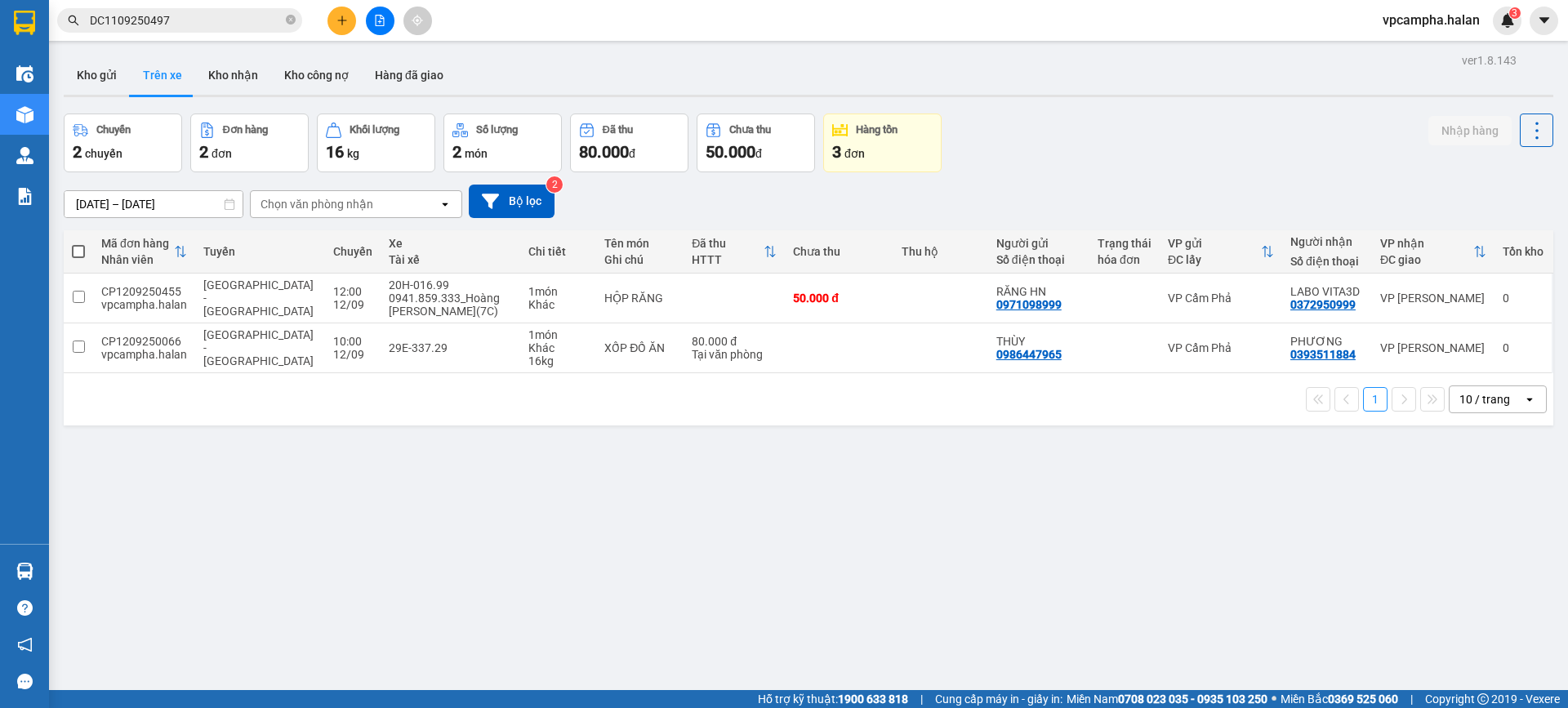
click at [644, 564] on div "ver 1.8.143 Kho gửi Trên xe Kho nhận Kho công nợ Hàng đã giao Chuyến 2 chuyến Đ…" at bounding box center [809, 403] width 1502 height 708
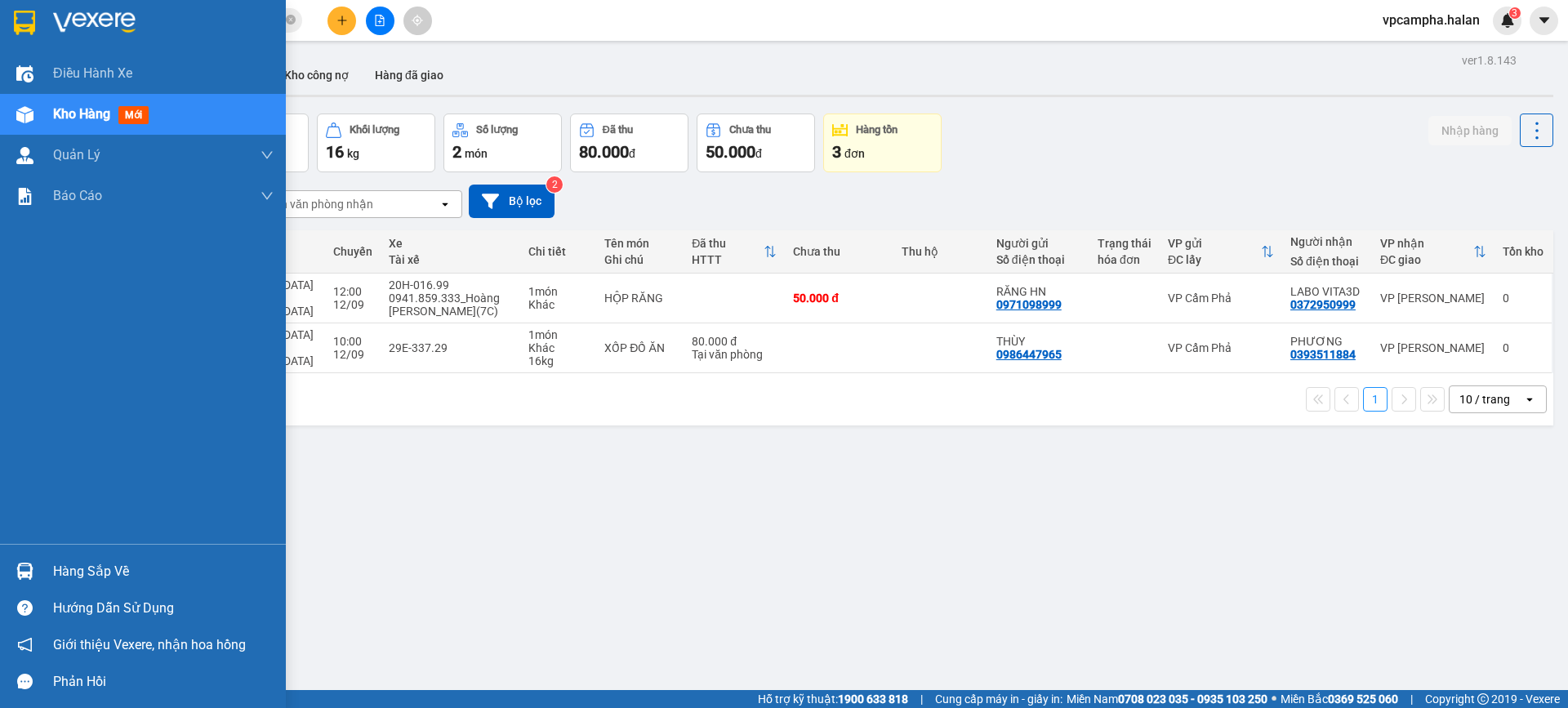
click at [103, 544] on div "Điều hành xe Kho hàng mới Quản Lý Quản lý chuyến Quản lý kiểm kho Báo cáo 12. T…" at bounding box center [143, 354] width 285 height 708
click at [110, 560] on div "Hàng sắp về" at bounding box center [163, 572] width 221 height 25
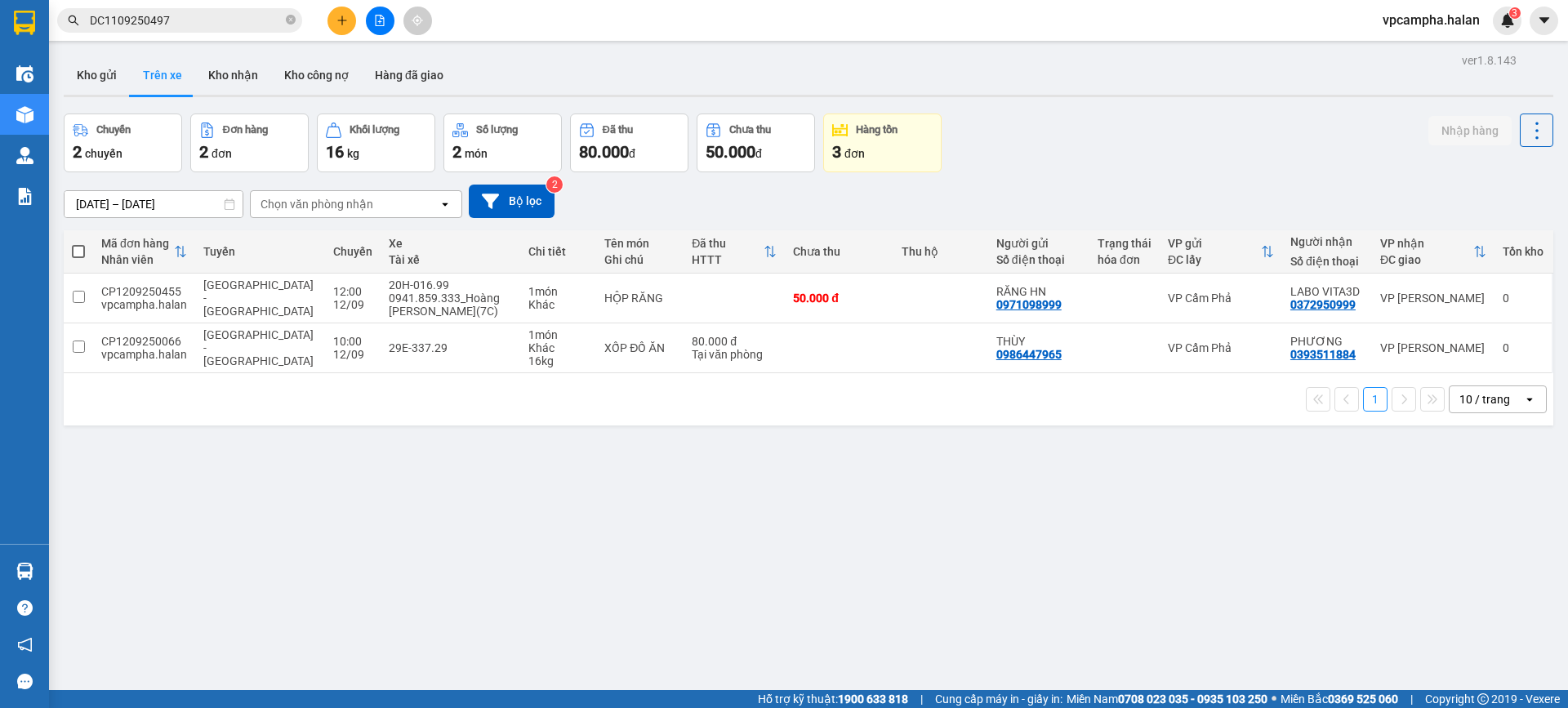
click at [864, 539] on section "Kết quả tìm kiếm ( 1 ) Bộ lọc Mã ĐH Trạng thái Món hàng Thu hộ Tổng cước Chưa c…" at bounding box center [784, 354] width 1568 height 708
click at [117, 63] on button "Kho gửi" at bounding box center [97, 75] width 66 height 39
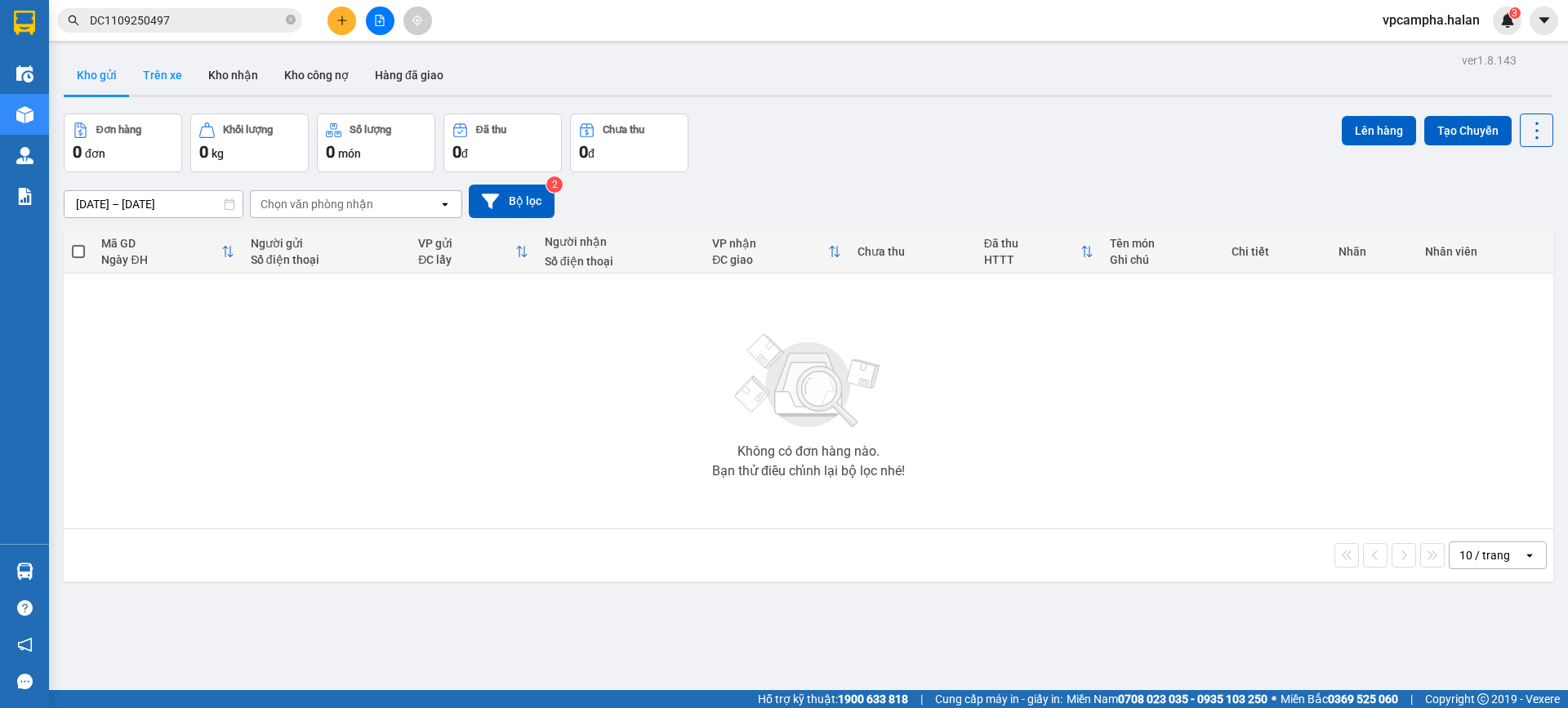
click at [185, 68] on button "Trên xe" at bounding box center [162, 75] width 66 height 39
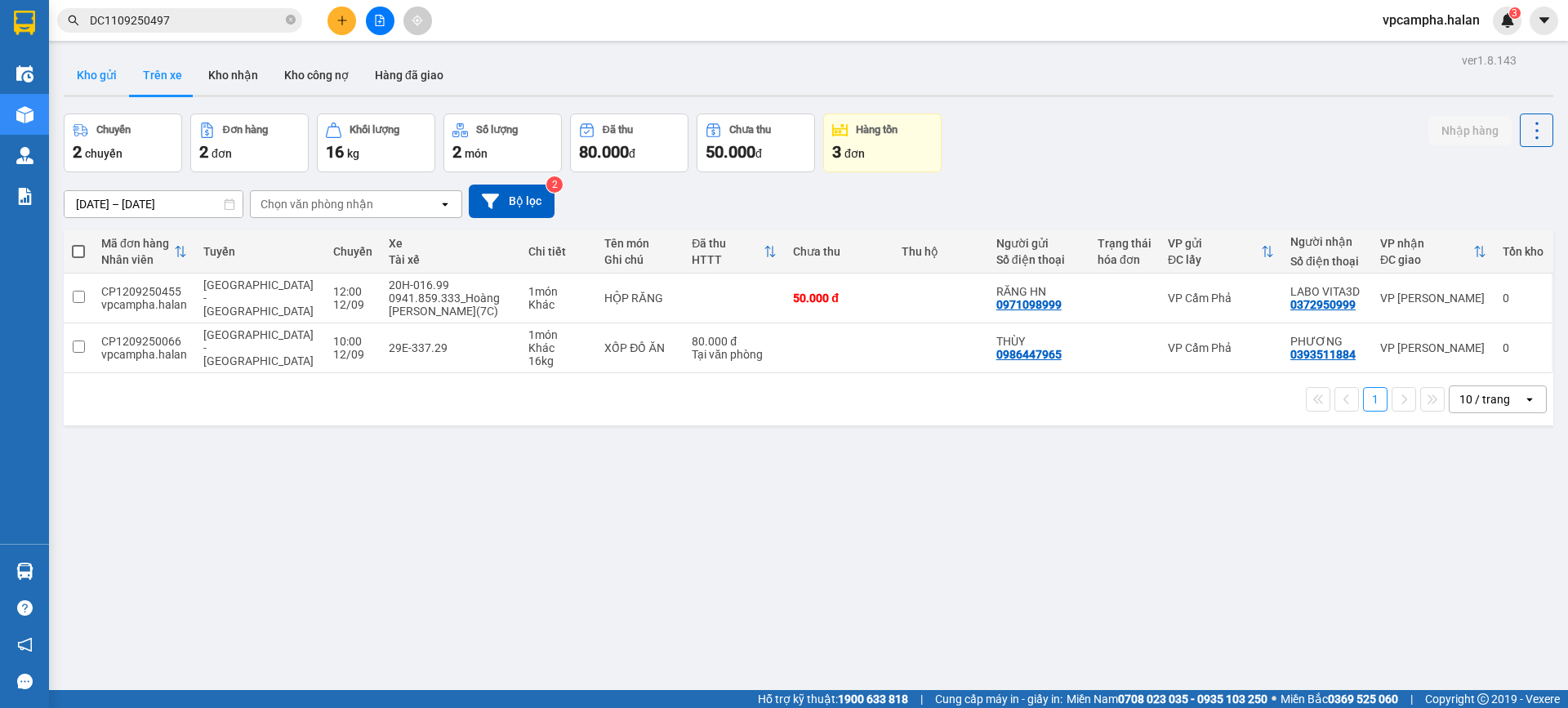
click at [110, 78] on button "Kho gửi" at bounding box center [97, 75] width 66 height 39
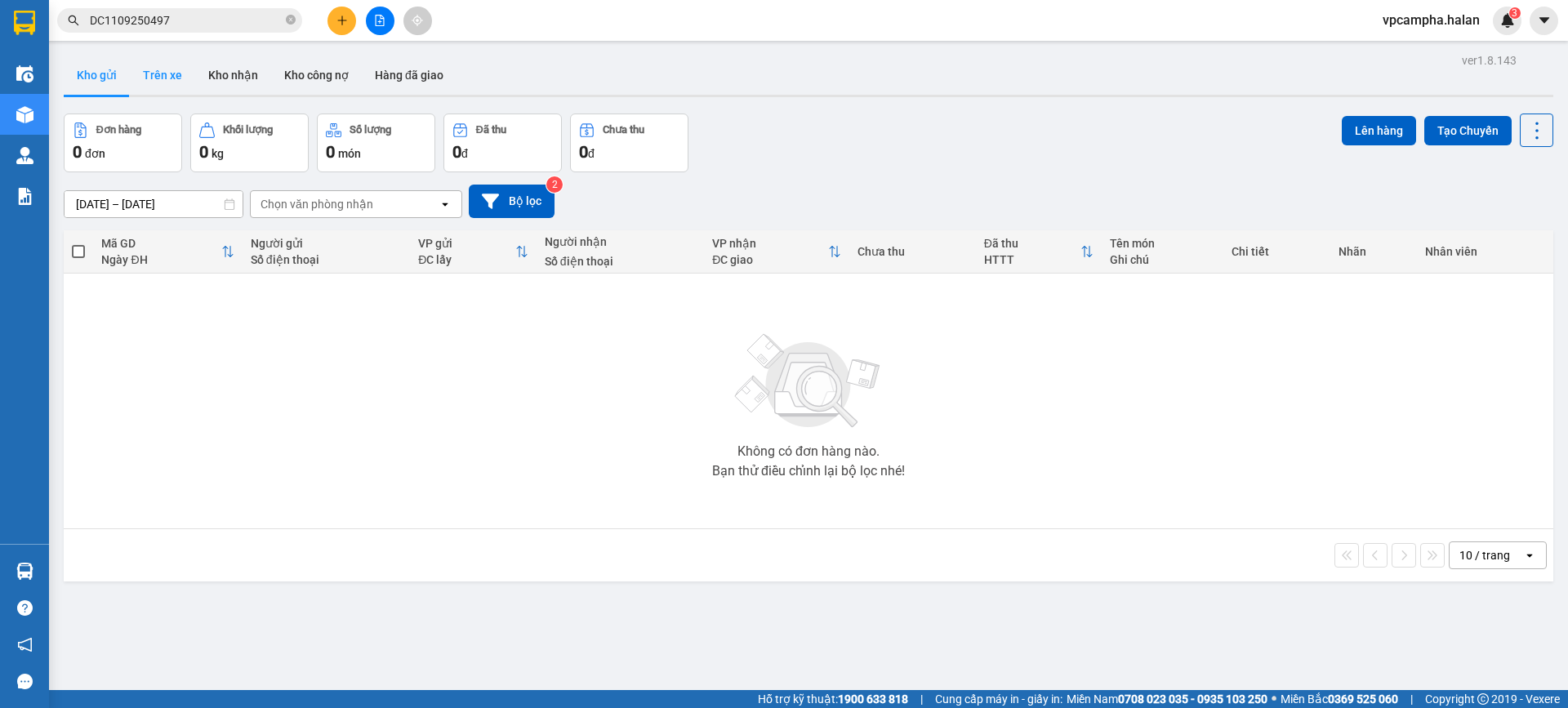
click at [153, 73] on button "Trên xe" at bounding box center [162, 75] width 66 height 39
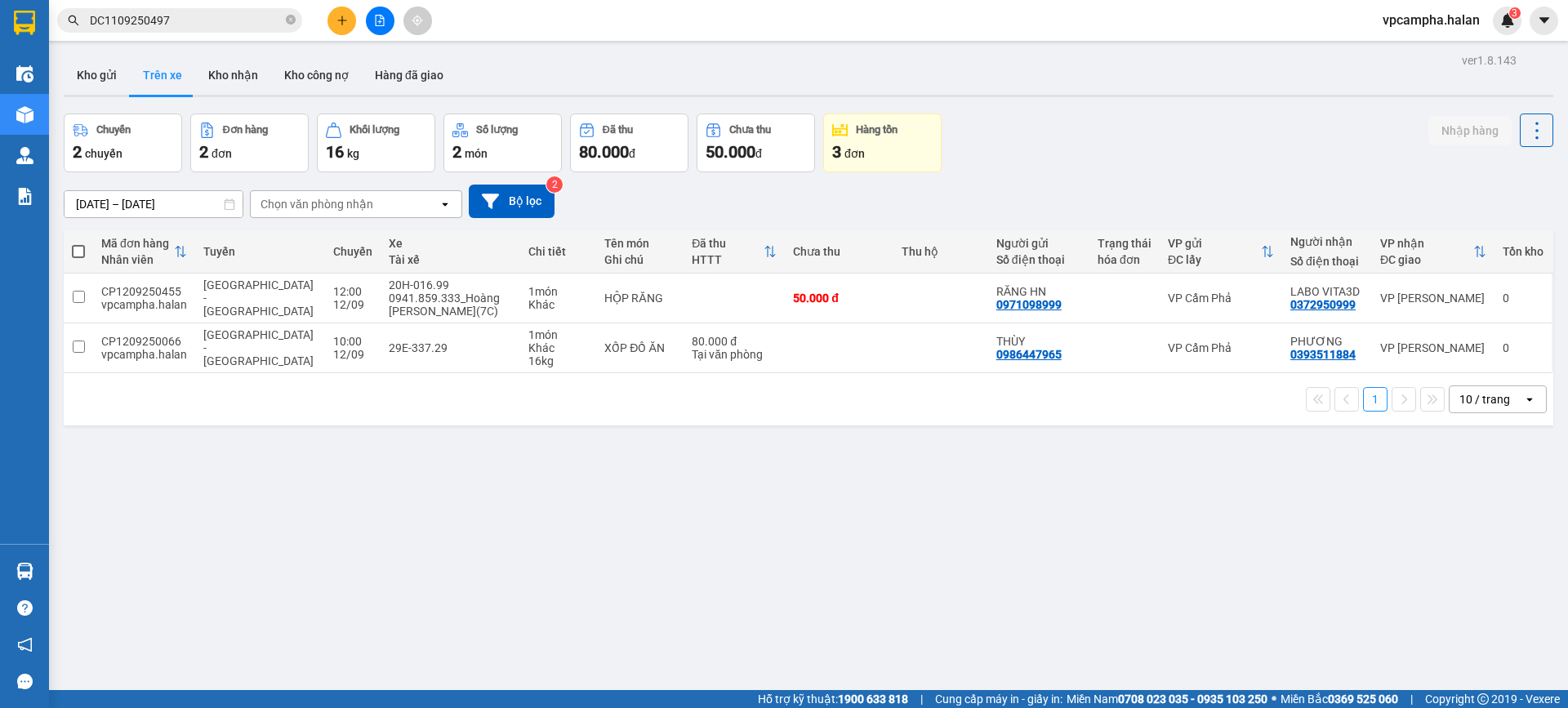
click at [368, 547] on div "ver 1.8.143 Kho gửi Trên xe Kho nhận Kho công nợ Hàng đã giao Chuyến 2 chuyến Đ…" at bounding box center [809, 403] width 1502 height 708
click at [1155, 99] on div "ver 1.8.143 Kho gửi Trên xe Kho nhận Kho công nợ Hàng đã giao Chuyến 2 chuyến Đ…" at bounding box center [809, 403] width 1502 height 708
click at [95, 96] on div at bounding box center [809, 95] width 1489 height 2
click at [108, 66] on button "Kho gửi" at bounding box center [97, 75] width 66 height 39
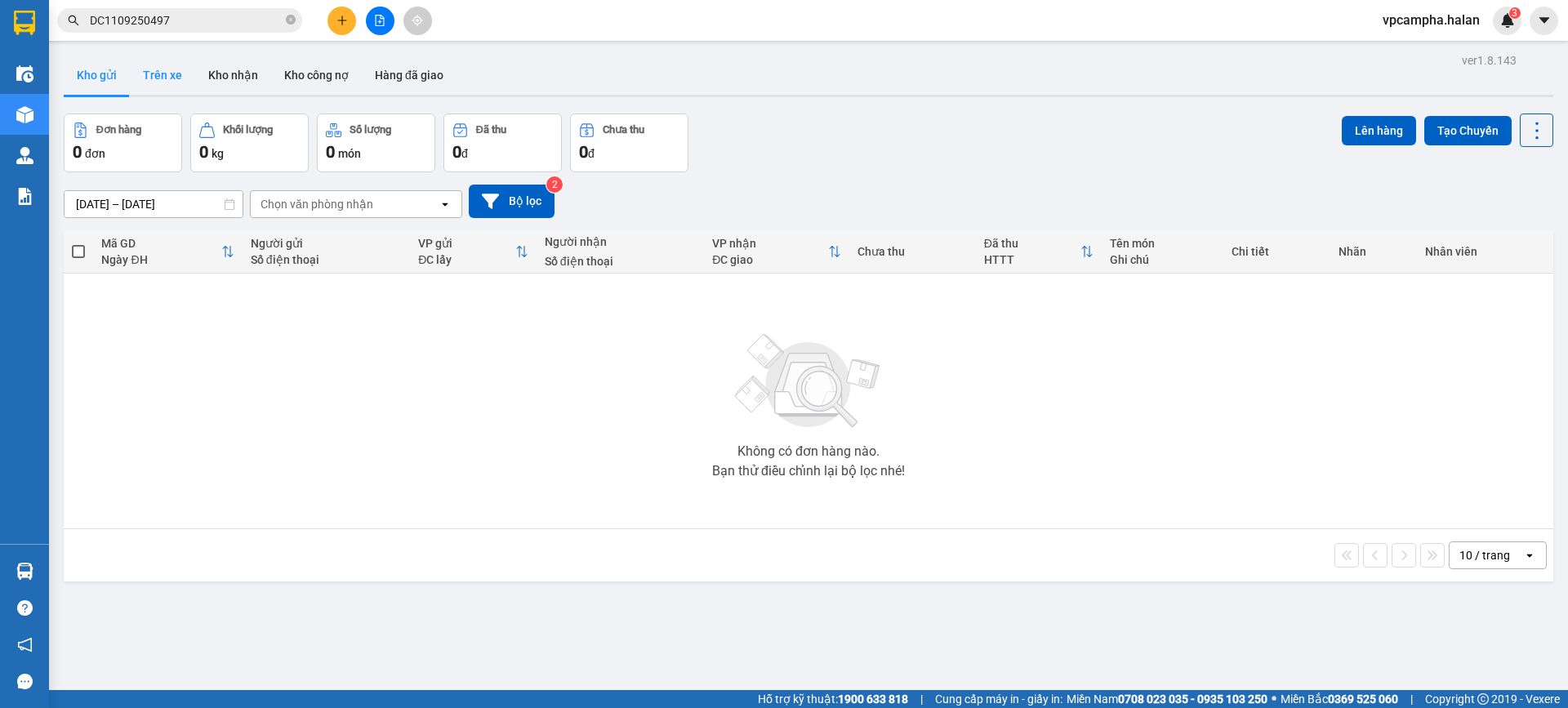
click at [134, 68] on button "Trên xe" at bounding box center [162, 75] width 66 height 39
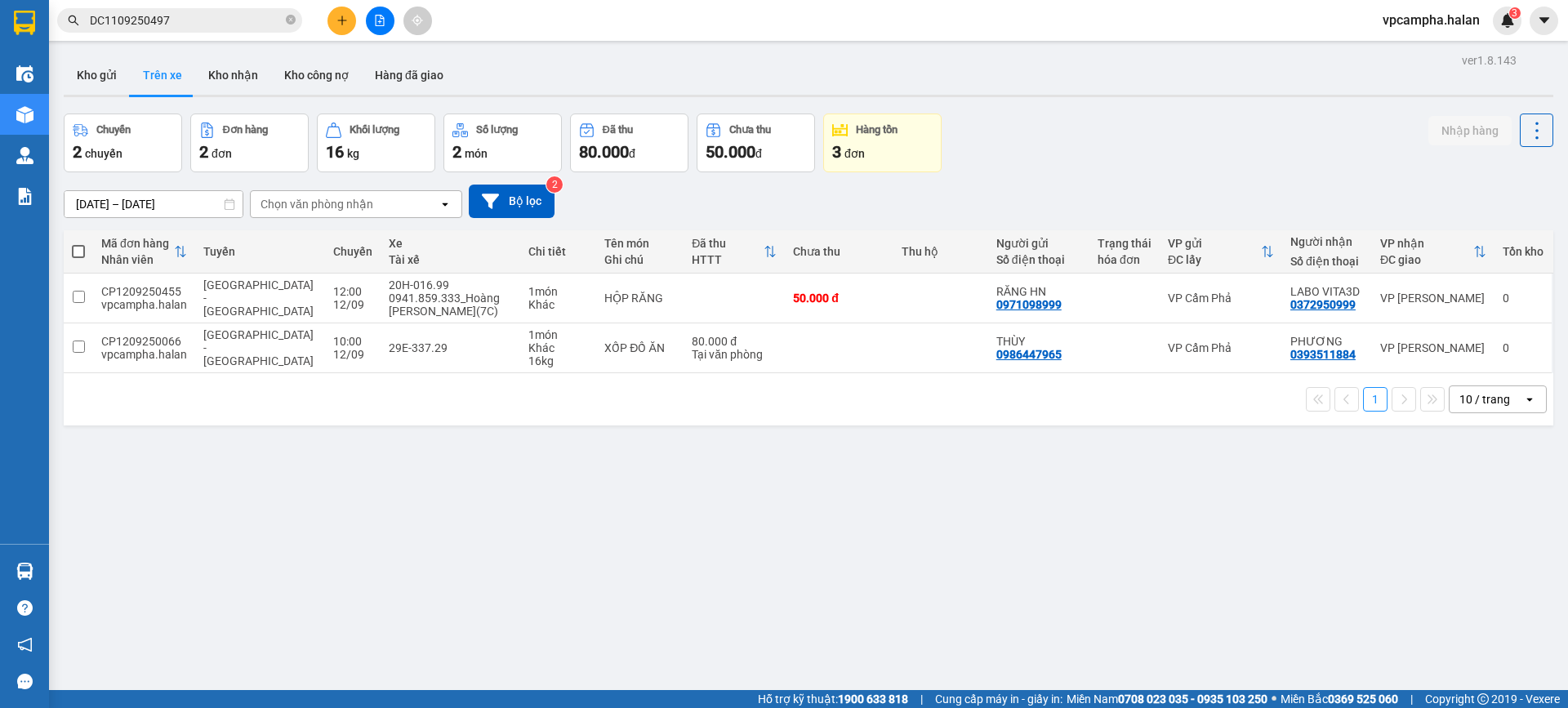
click at [939, 529] on div "ver 1.8.143 Kho gửi Trên xe Kho nhận Kho công nợ Hàng đã giao Chuyến 2 chuyến Đ…" at bounding box center [809, 403] width 1502 height 708
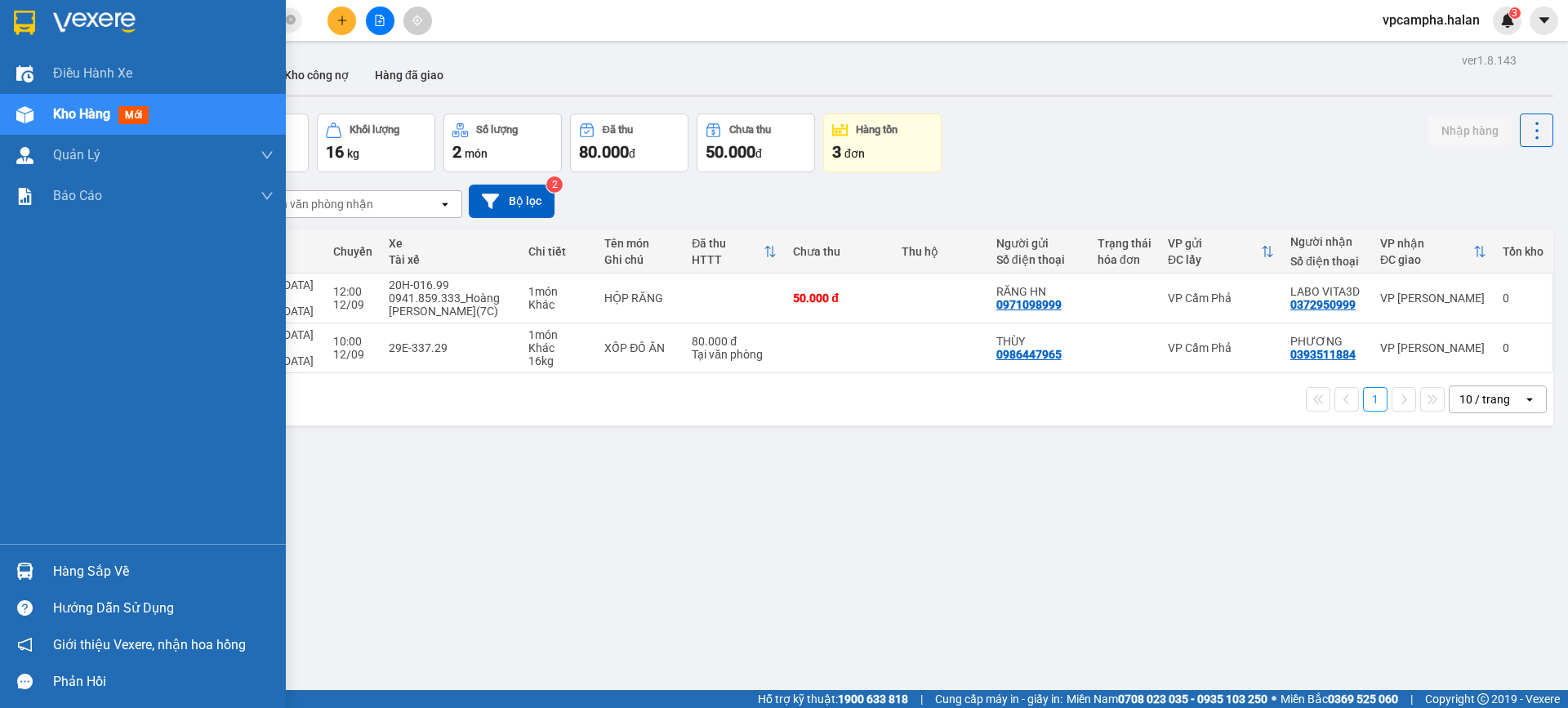
click at [72, 576] on div "Hàng sắp về" at bounding box center [163, 572] width 221 height 25
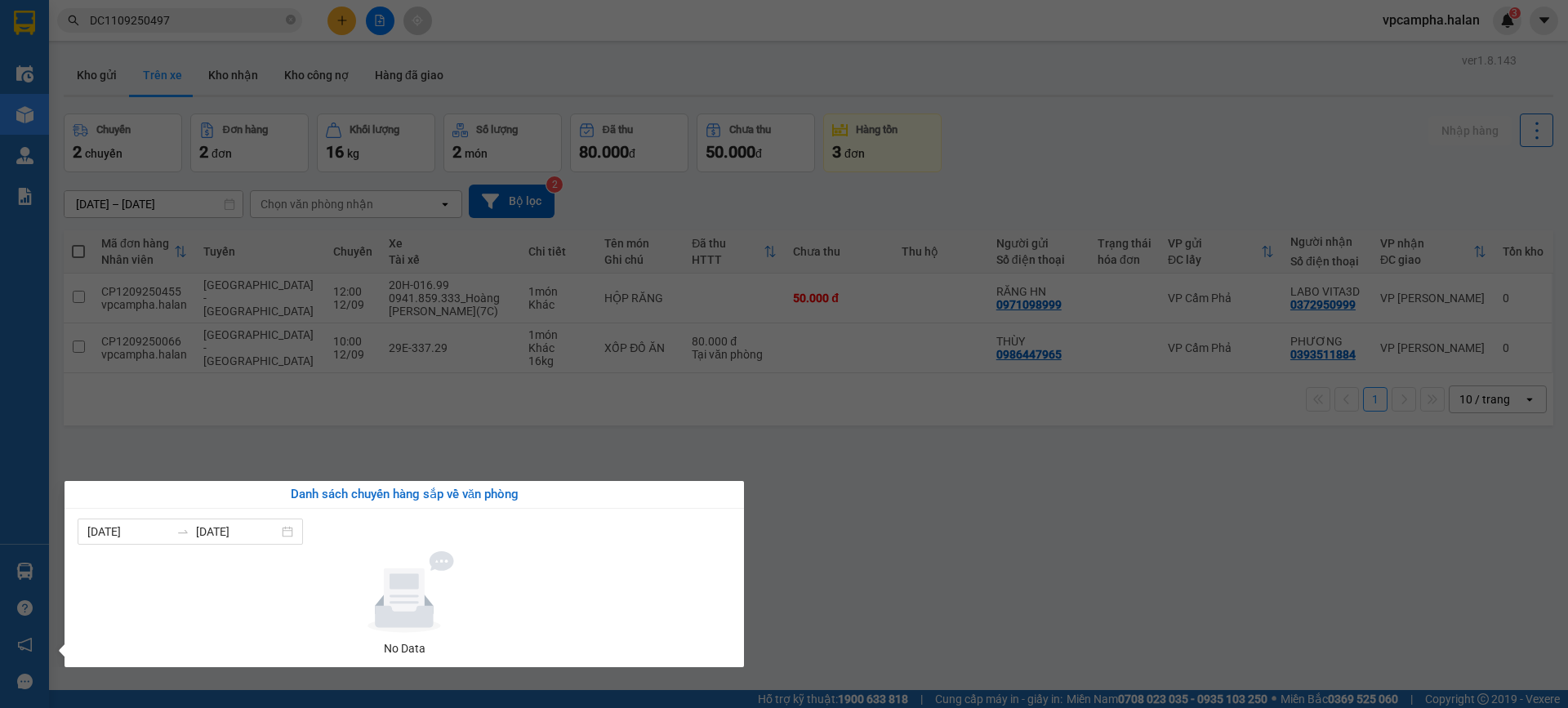
click at [1019, 577] on section "Kết quả tìm kiếm ( 1 ) Bộ lọc Mã ĐH Trạng thái Món hàng Thu hộ Tổng cước Chưa c…" at bounding box center [784, 354] width 1568 height 708
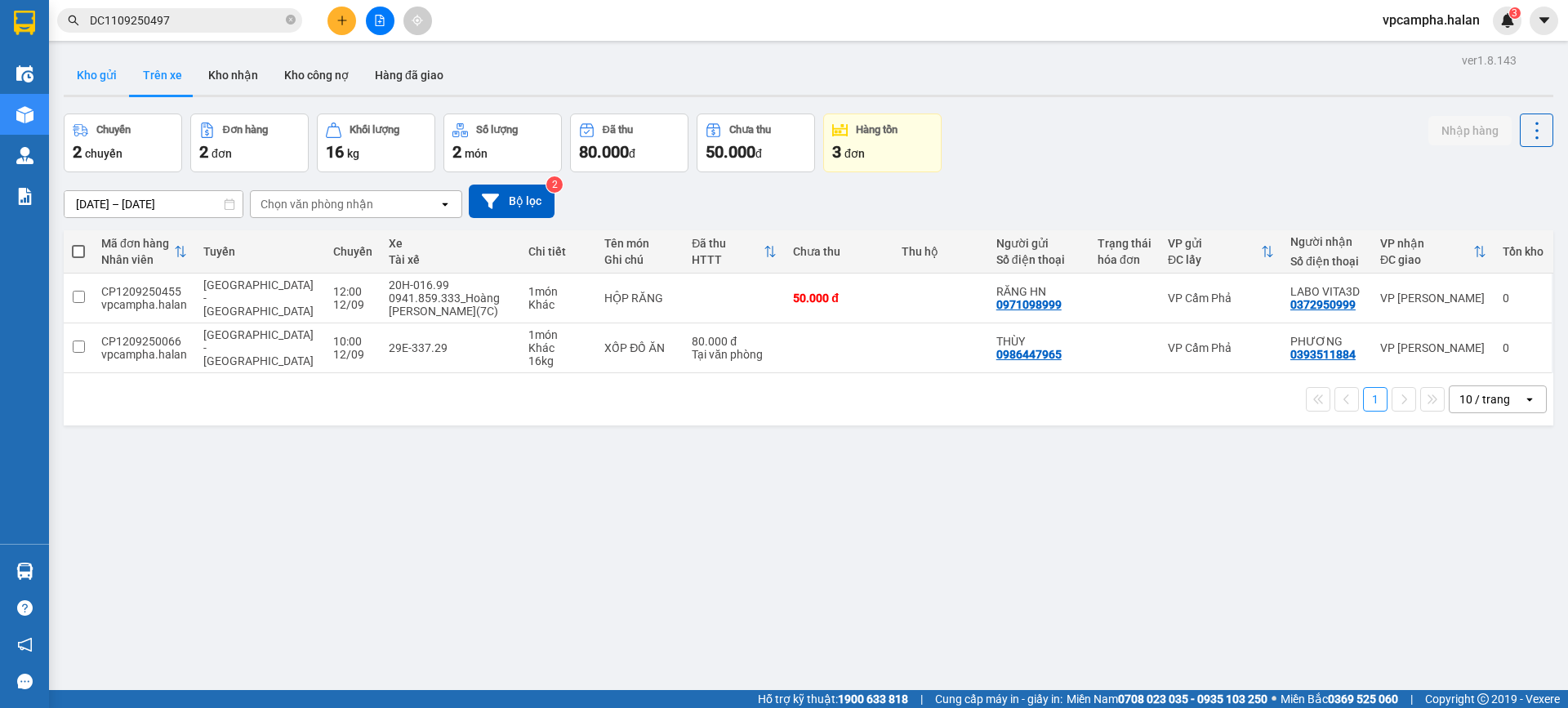
click at [120, 83] on button "Kho gửi" at bounding box center [97, 75] width 66 height 39
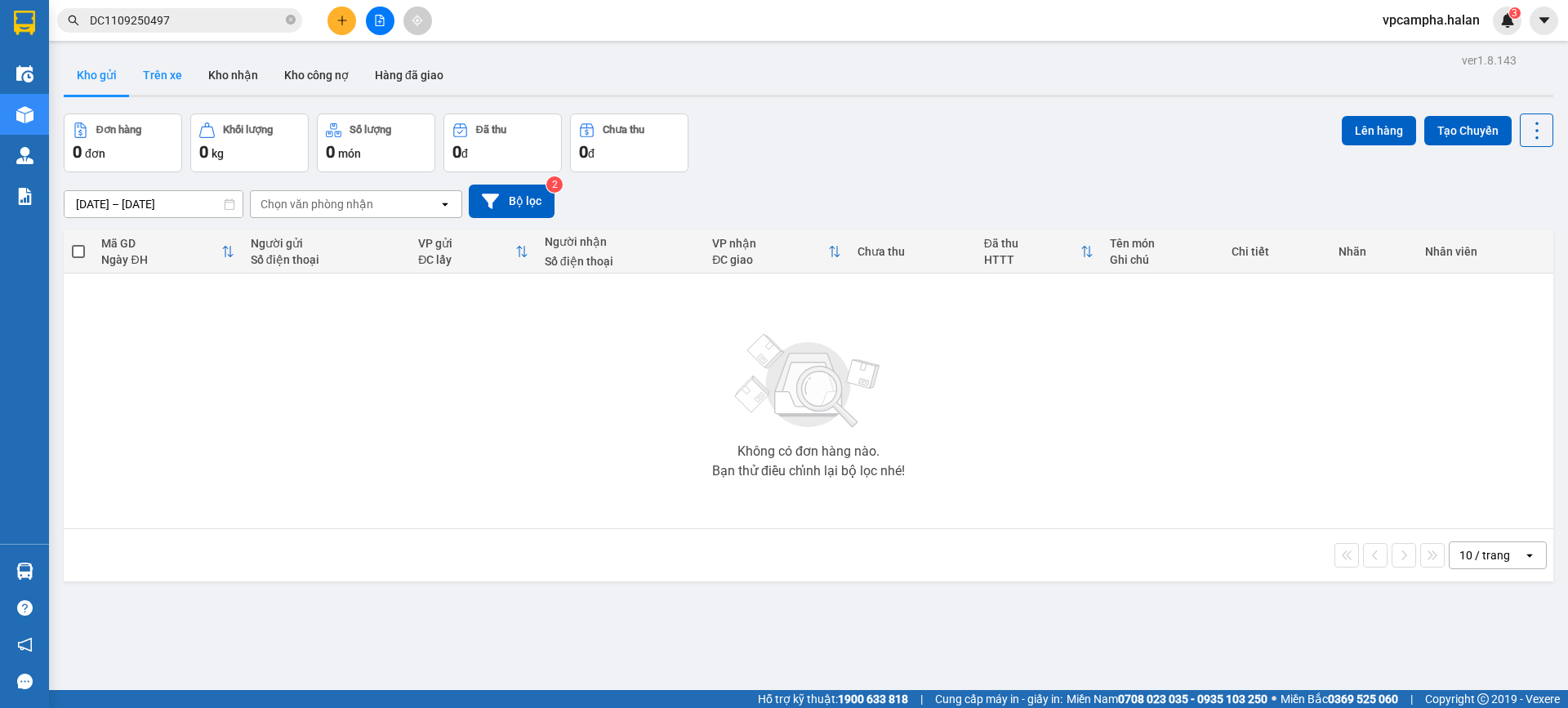
click at [147, 75] on button "Trên xe" at bounding box center [162, 75] width 66 height 39
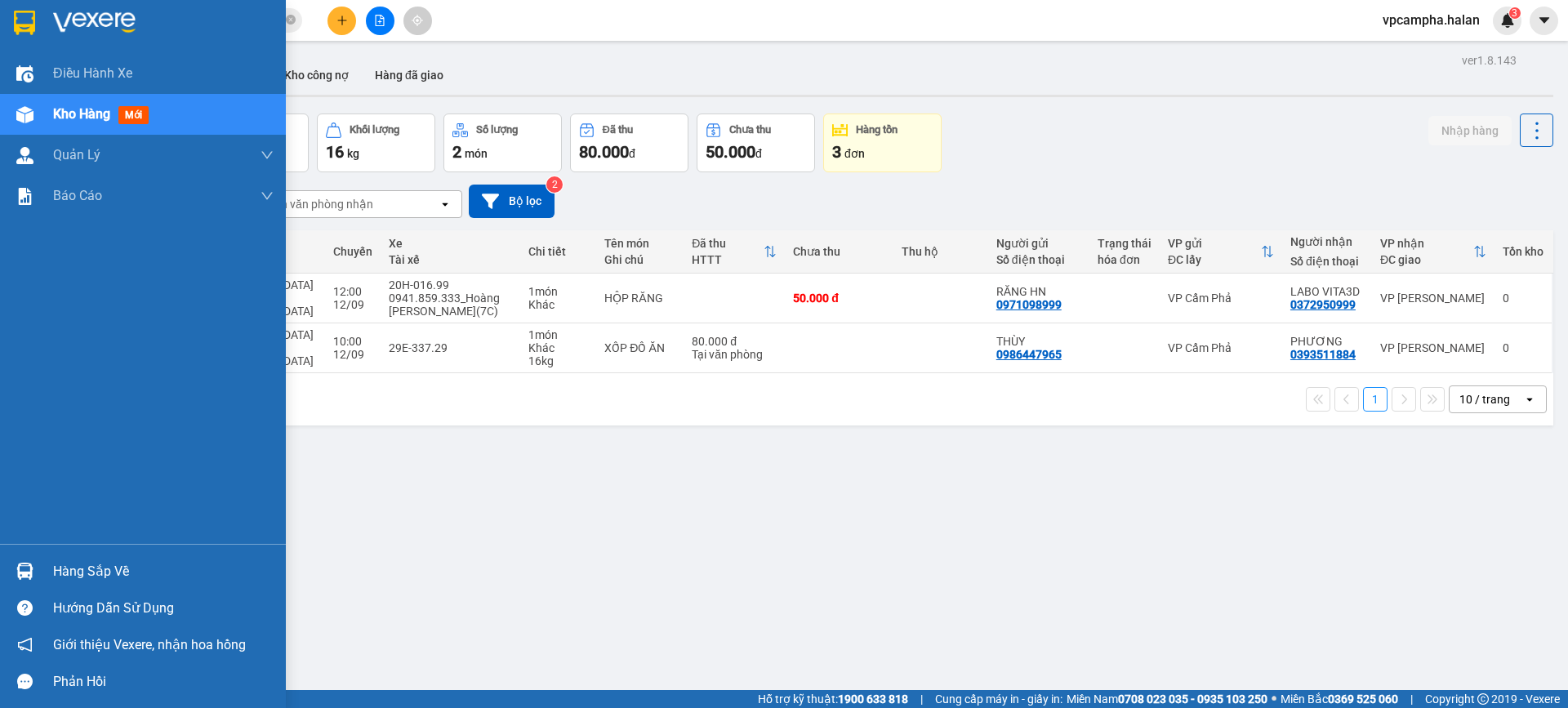
click at [94, 578] on div "Hàng sắp về" at bounding box center [163, 572] width 221 height 25
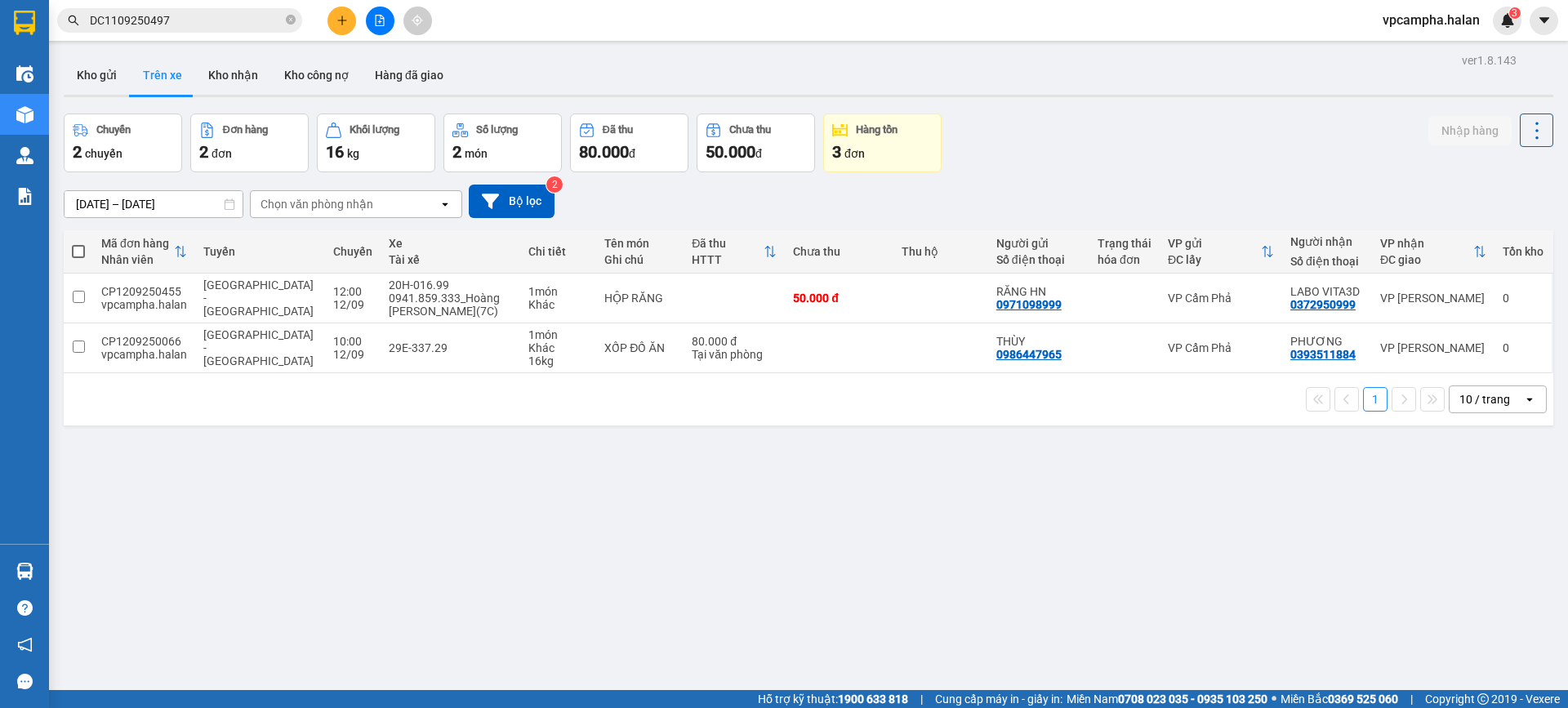
click at [1030, 578] on section "Kết quả tìm kiếm ( 1 ) Bộ lọc Mã ĐH Trạng thái Món hàng Thu hộ Tổng cước Chưa c…" at bounding box center [784, 354] width 1568 height 708
click at [244, 71] on button "Kho nhận" at bounding box center [233, 75] width 76 height 39
type input "[DATE] – [DATE]"
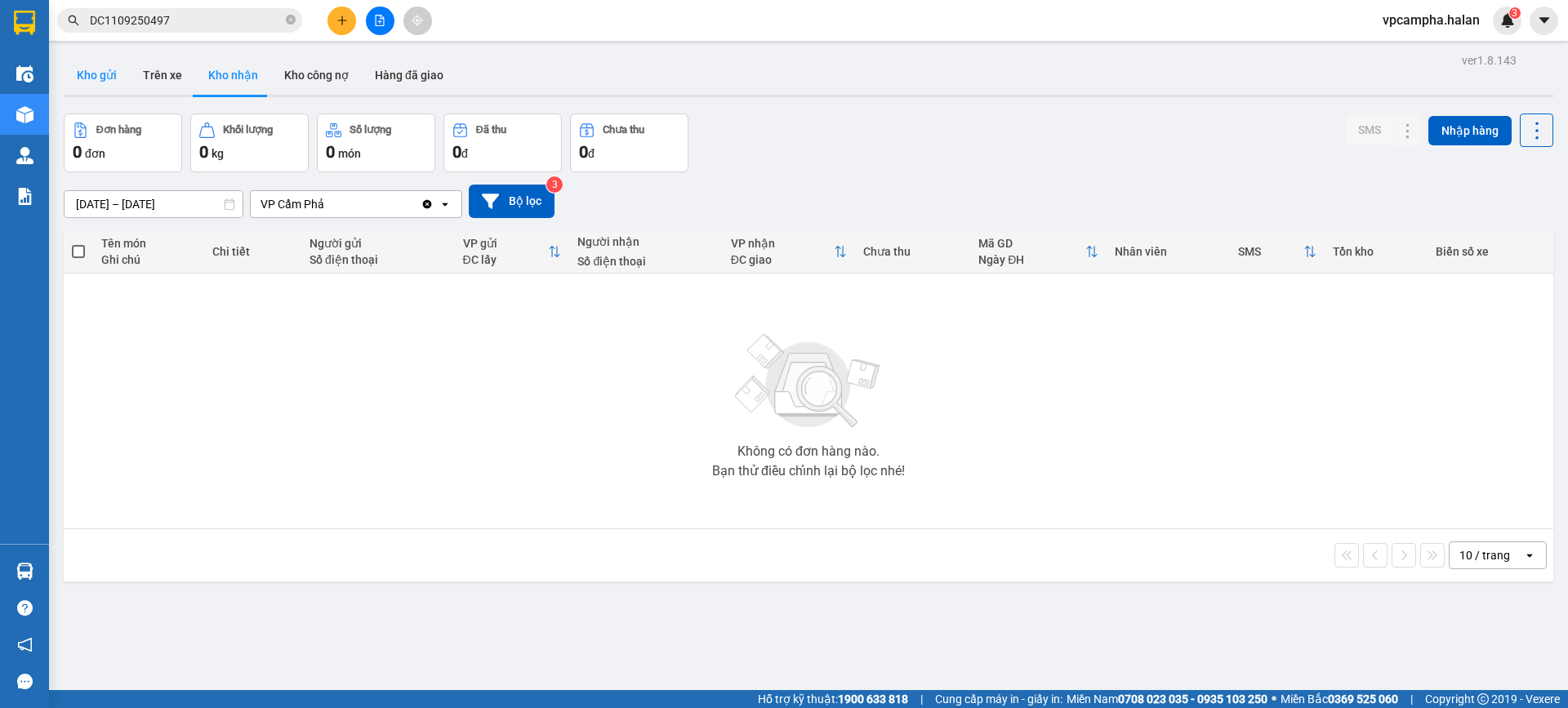
click at [110, 80] on button "Kho gửi" at bounding box center [97, 75] width 66 height 39
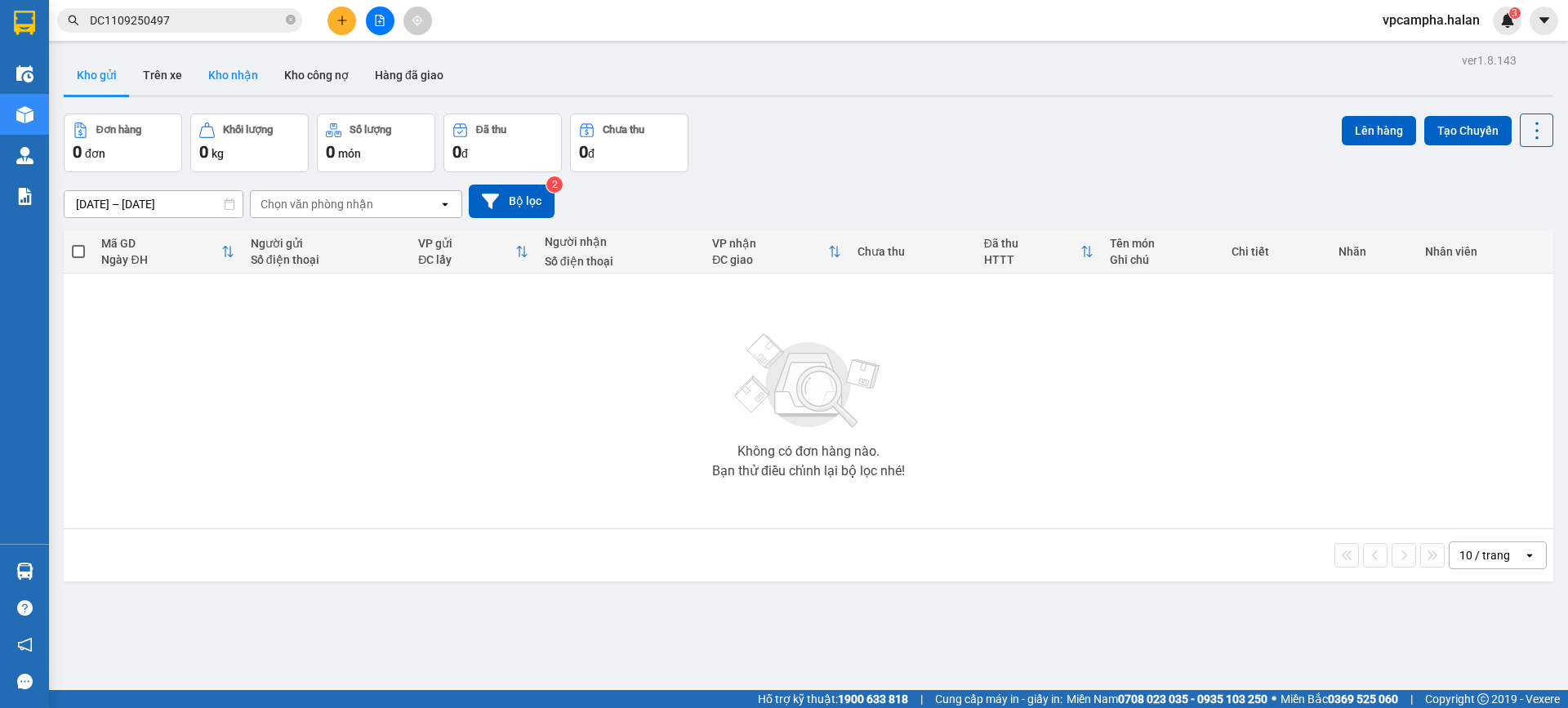
click at [237, 79] on button "Kho nhận" at bounding box center [233, 75] width 76 height 39
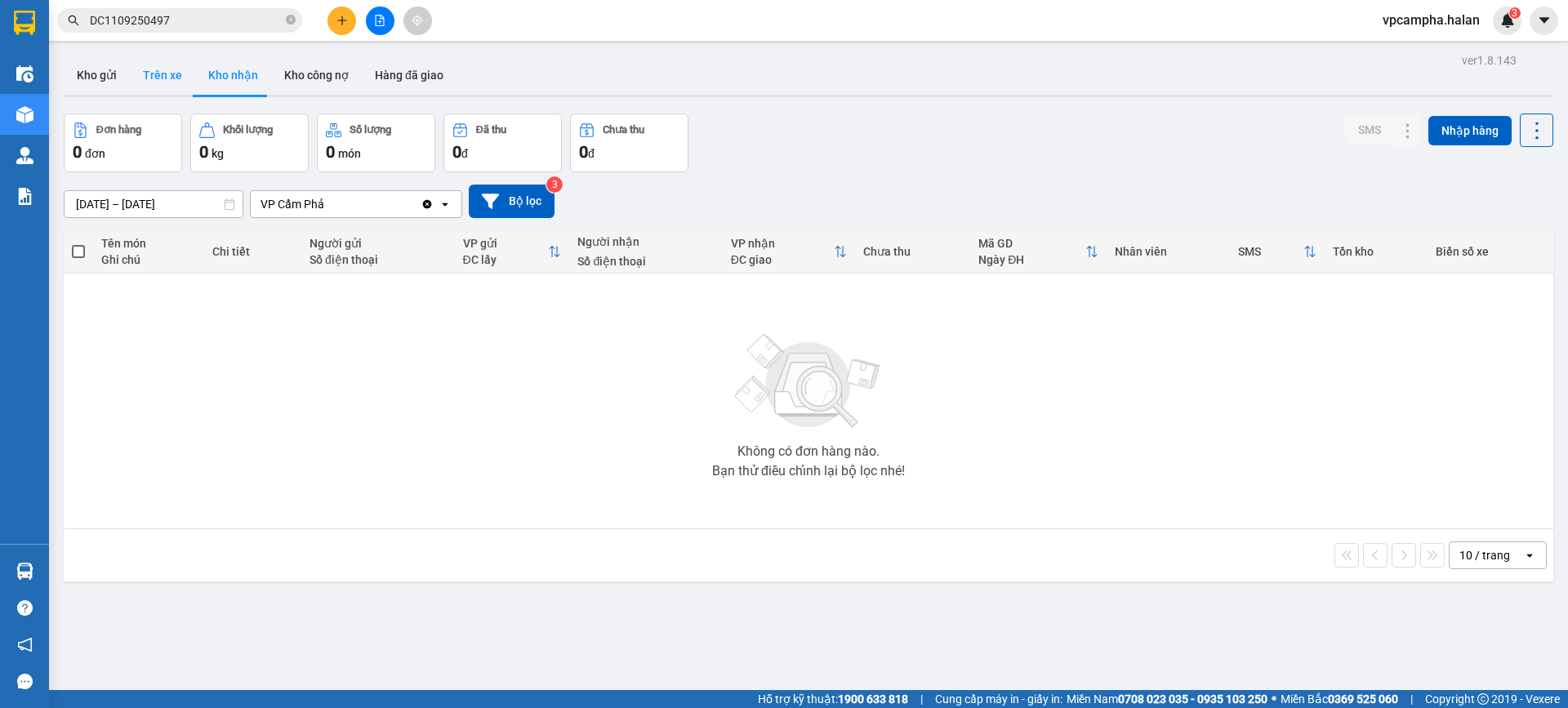
click at [141, 75] on button "Trên xe" at bounding box center [162, 75] width 66 height 39
type input "[DATE] – [DATE]"
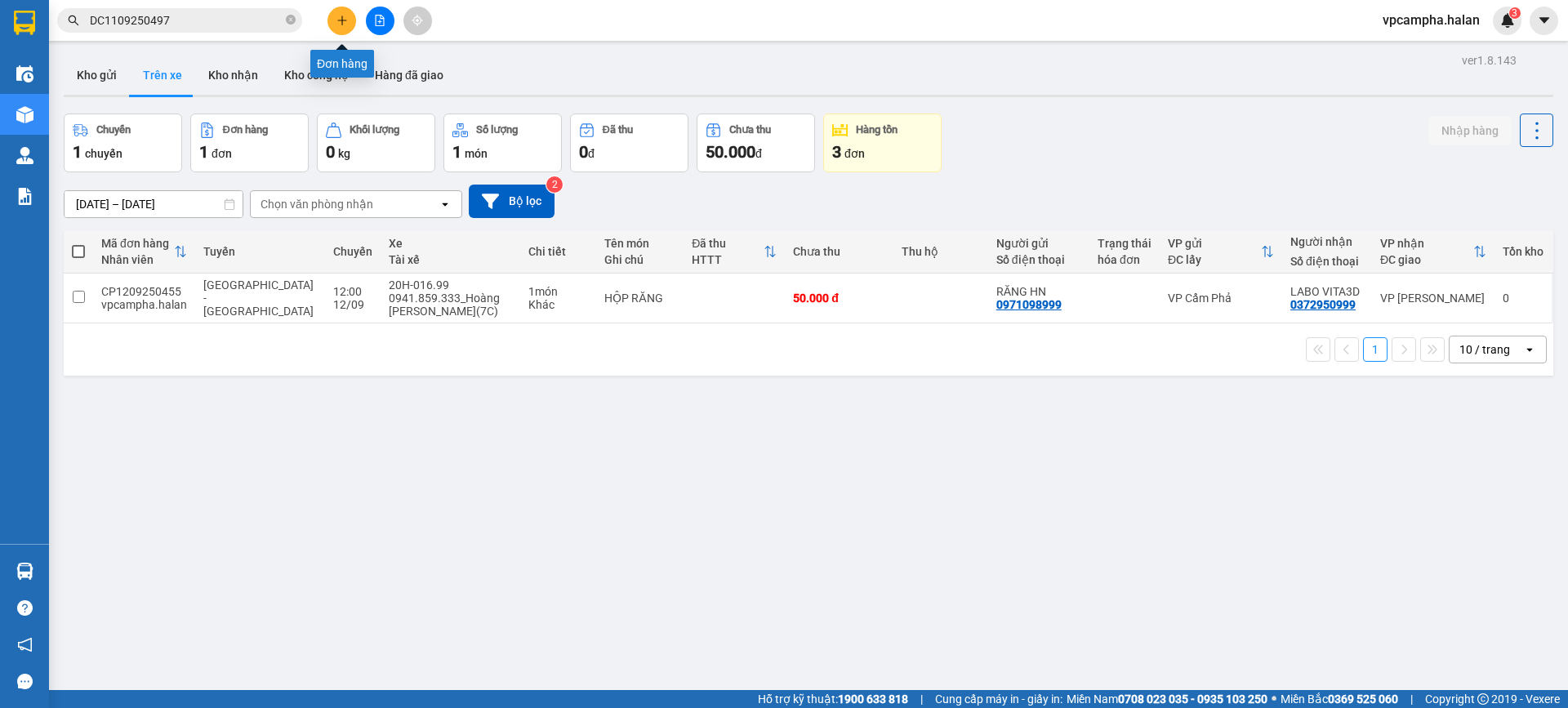
click at [346, 18] on icon "plus" at bounding box center [342, 21] width 11 height 11
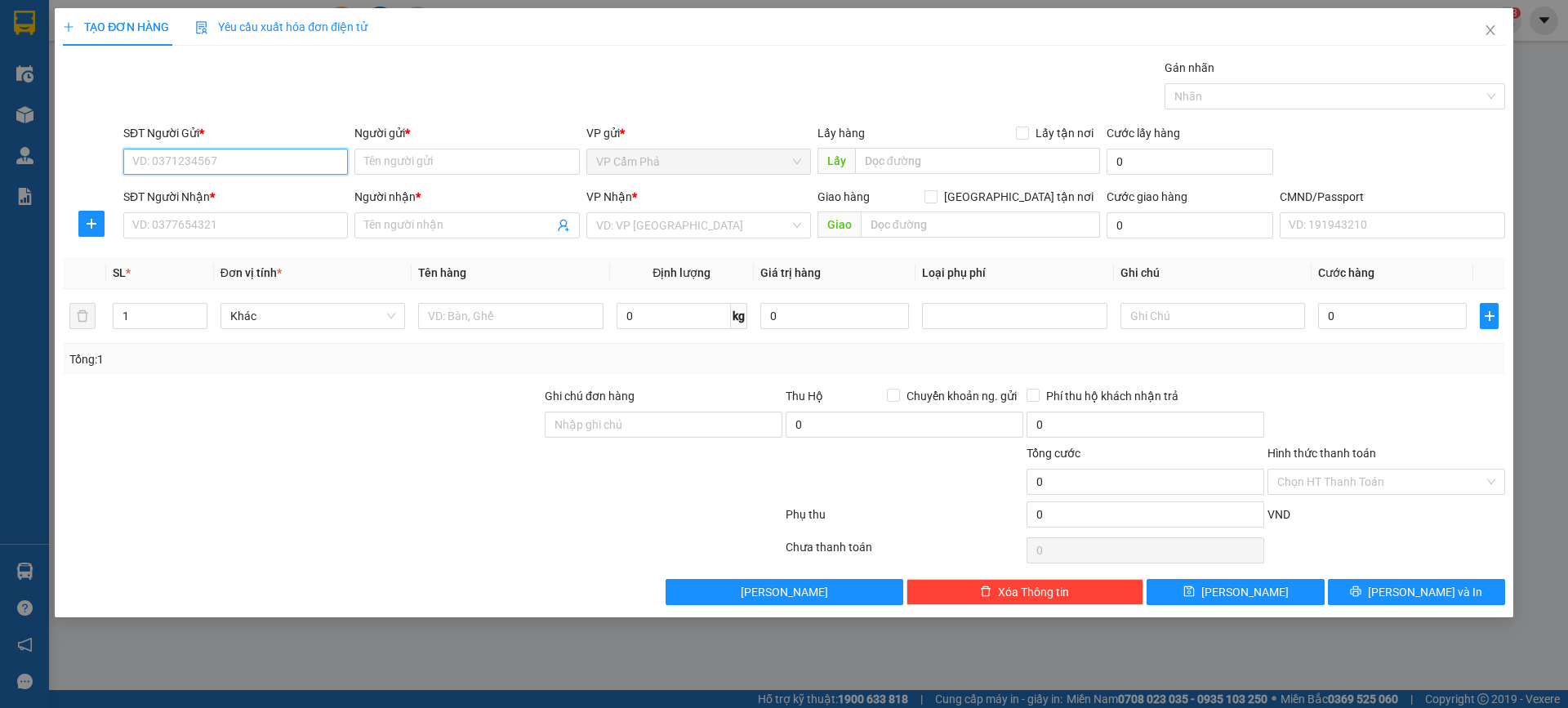
click at [276, 158] on input "SĐT Người Gửi *" at bounding box center [235, 162] width 225 height 26
click at [396, 166] on input "Người gửi *" at bounding box center [467, 162] width 225 height 26
click at [162, 161] on input "0828962038" at bounding box center [235, 162] width 225 height 26
type input "0828462038"
click at [222, 220] on input "SĐT Người Nhận *" at bounding box center [235, 226] width 225 height 26
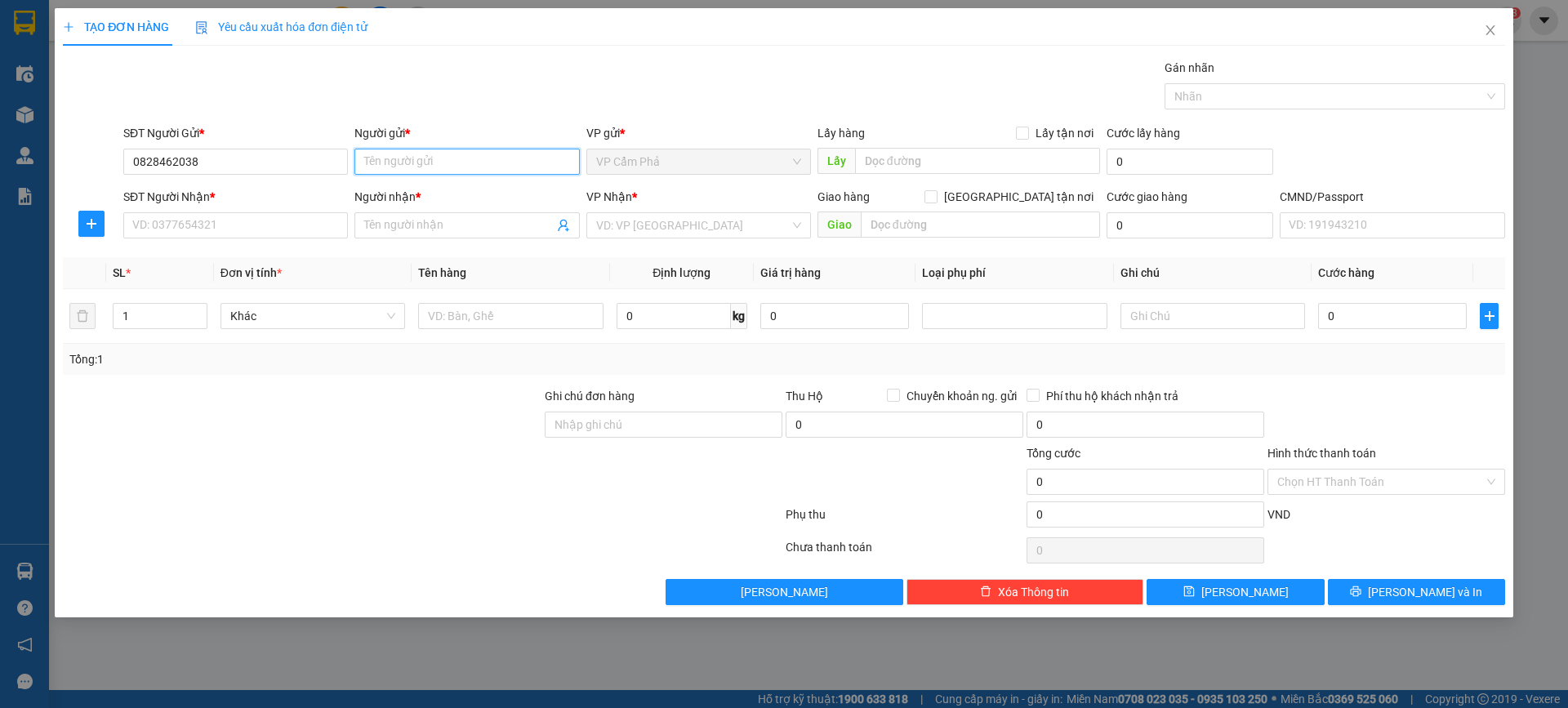
click at [414, 156] on input "Người gửi *" at bounding box center [467, 162] width 225 height 26
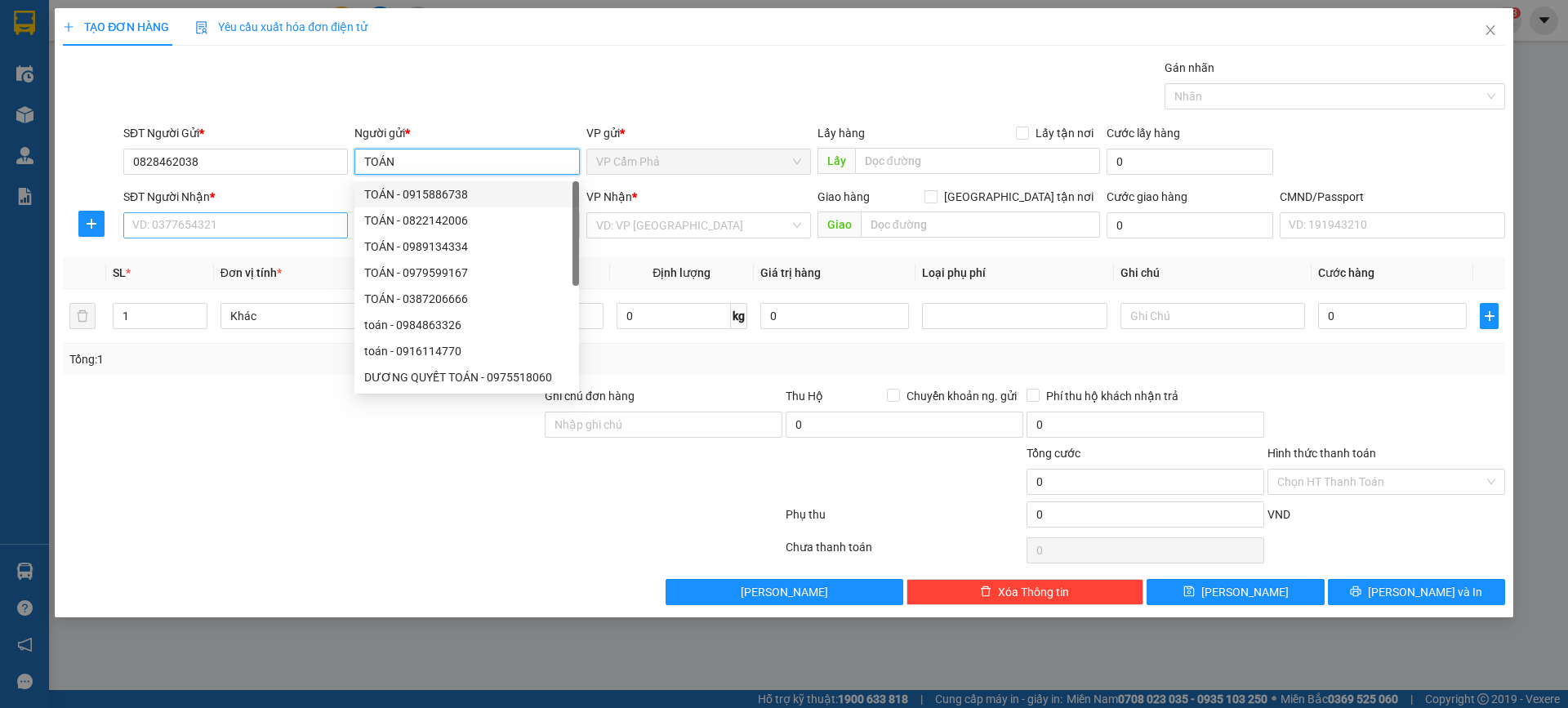
type input "TOÁN"
click at [253, 229] on input "SĐT Người Nhận *" at bounding box center [235, 226] width 225 height 26
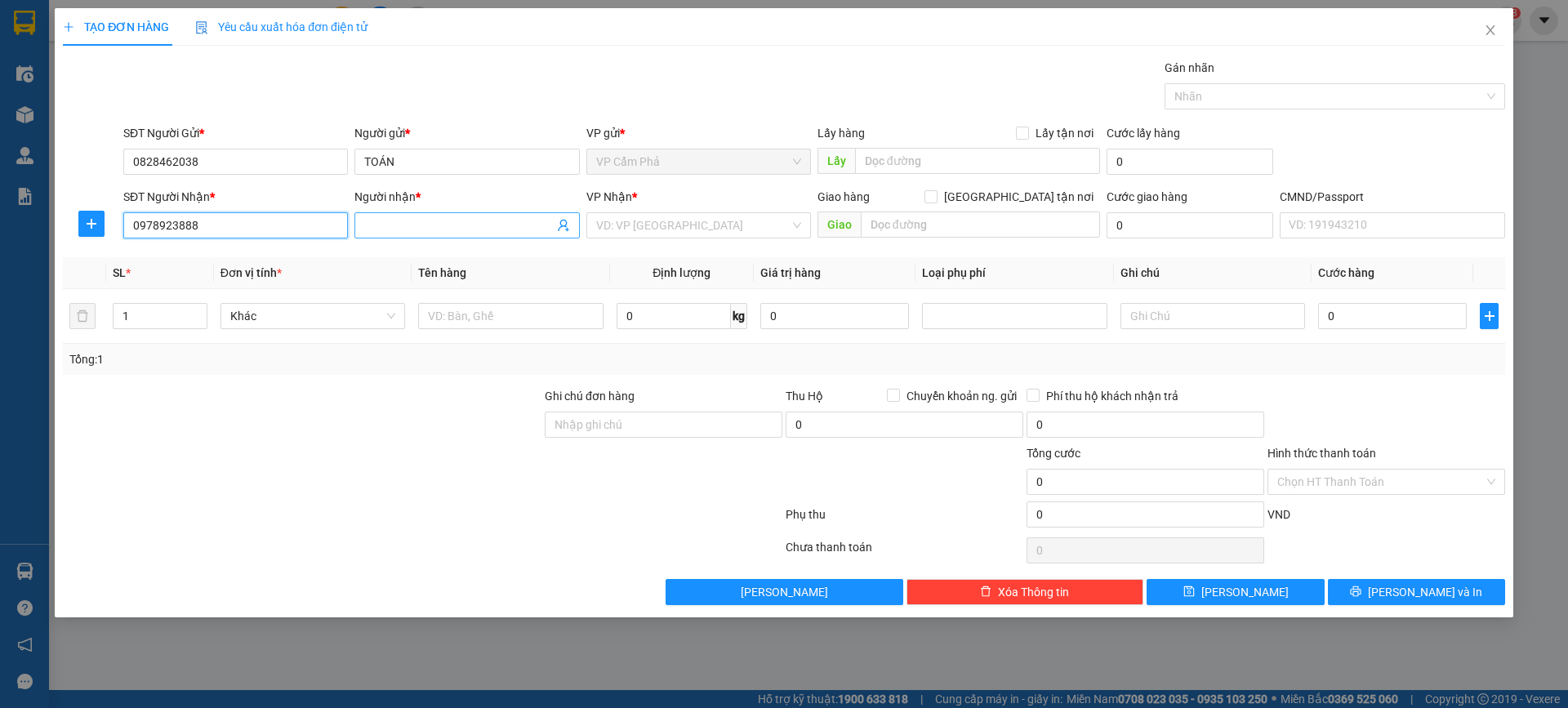
type input "0978923888"
click at [439, 221] on input "Người nhận *" at bounding box center [458, 226] width 189 height 18
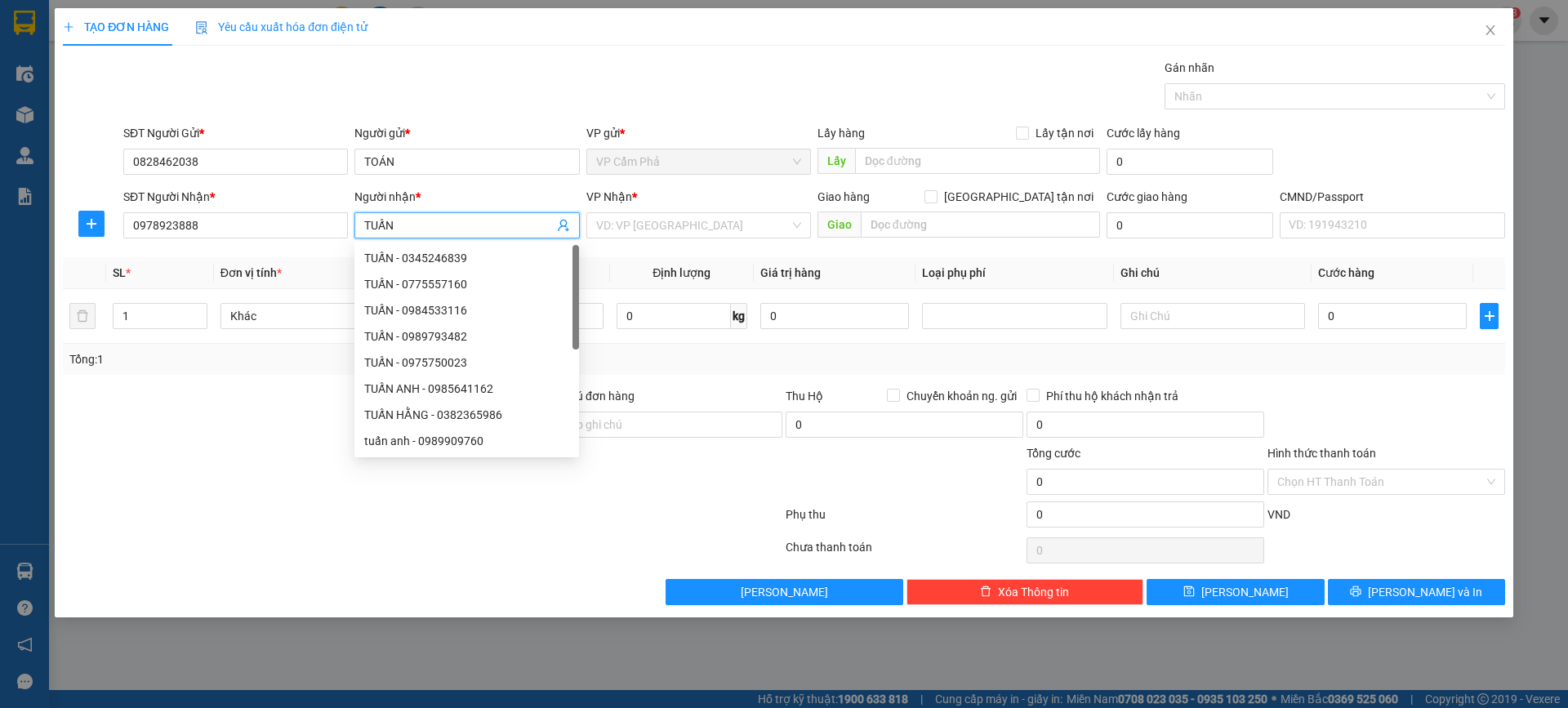
type input "TUẤN"
click at [586, 75] on div "Gói vận chuyển * Tiêu chuẩn Gán nhãn Nhãn" at bounding box center [814, 88] width 1388 height 57
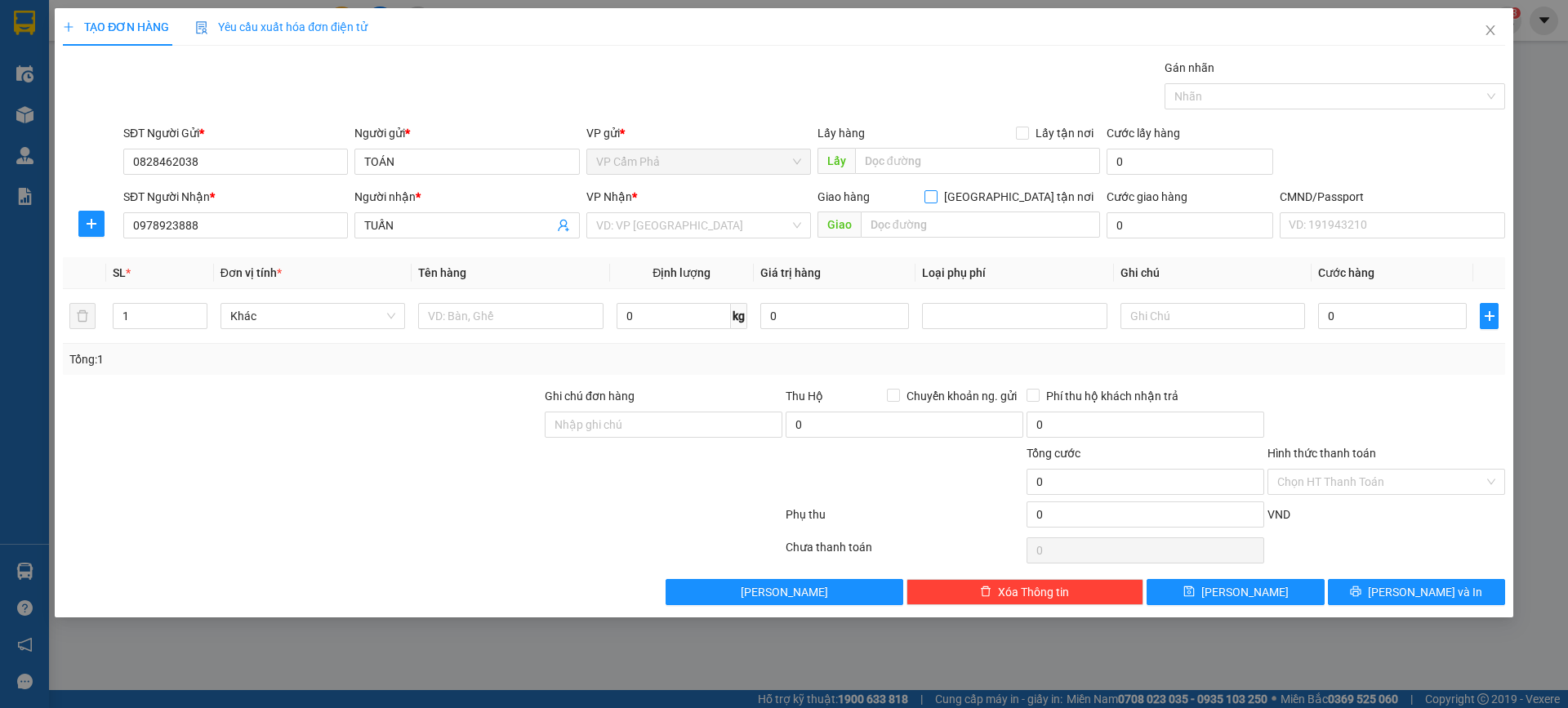
click at [936, 194] on input "[GEOGRAPHIC_DATA] tận nơi" at bounding box center [930, 196] width 11 height 11
checkbox input "true"
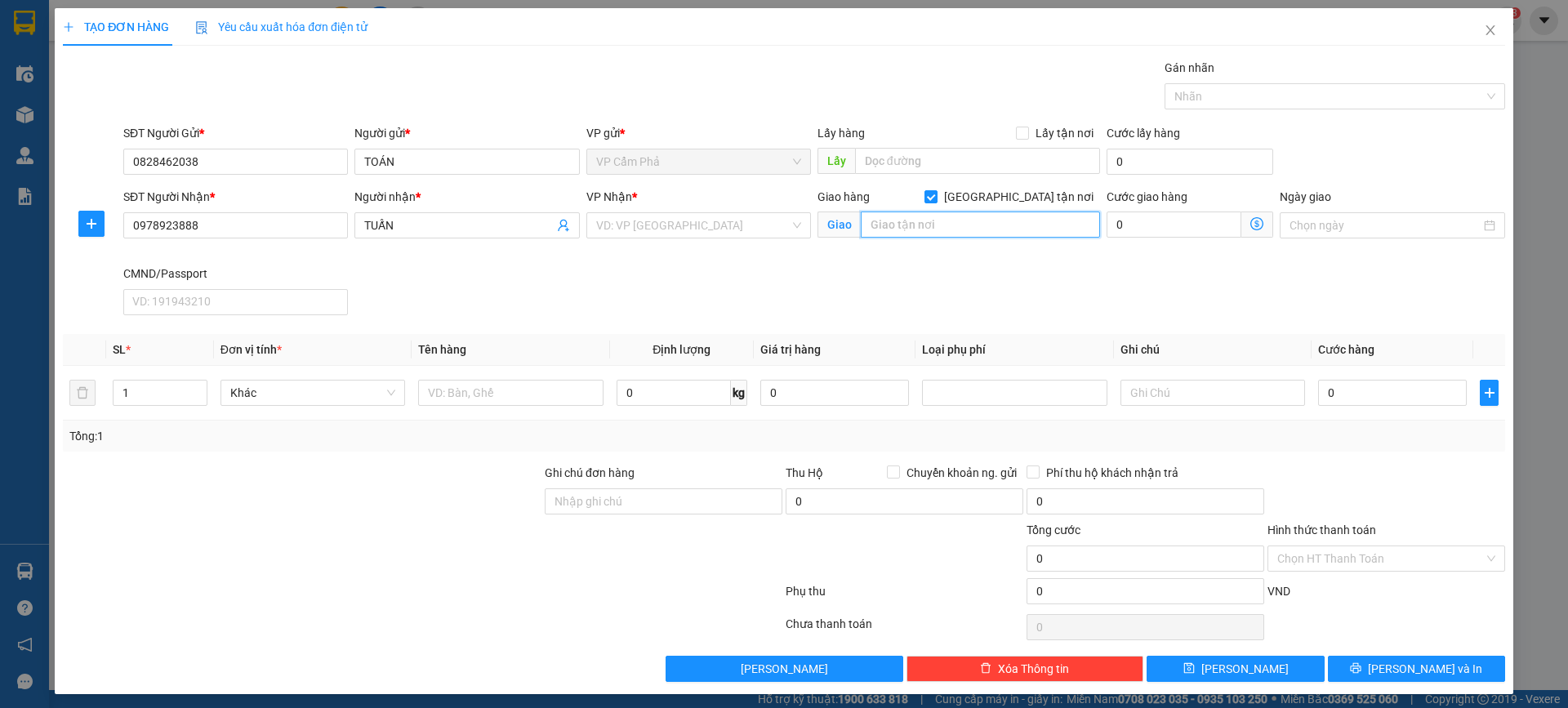
click at [1035, 230] on input "text" at bounding box center [980, 225] width 239 height 26
click at [1139, 220] on input "0" at bounding box center [1174, 225] width 134 height 26
click at [1038, 225] on input "VIỆN 108" at bounding box center [980, 225] width 239 height 26
click at [1142, 231] on input "0" at bounding box center [1174, 225] width 134 height 26
click at [1010, 224] on input "VIỆN 108" at bounding box center [980, 225] width 239 height 26
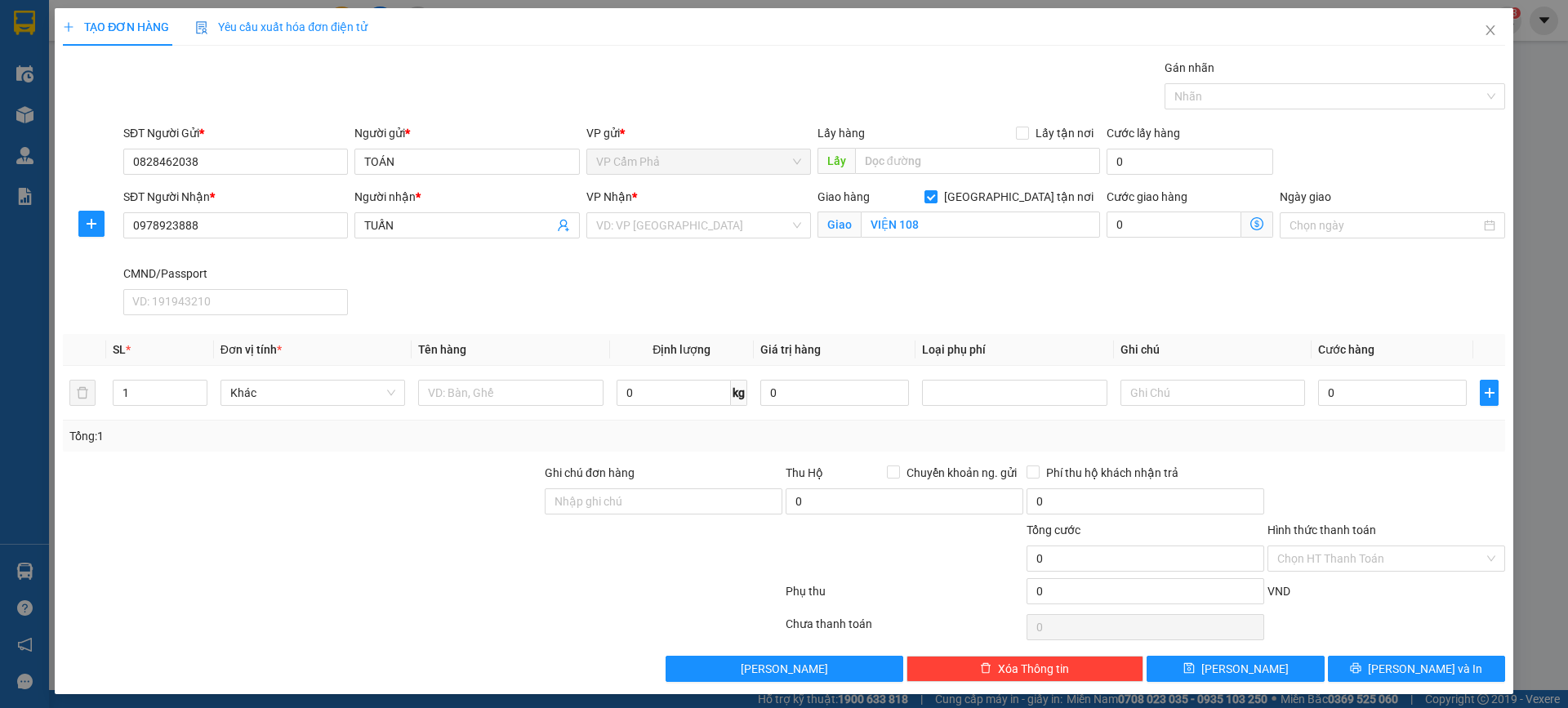
click at [1250, 223] on icon "dollar-circle" at bounding box center [1256, 224] width 13 height 13
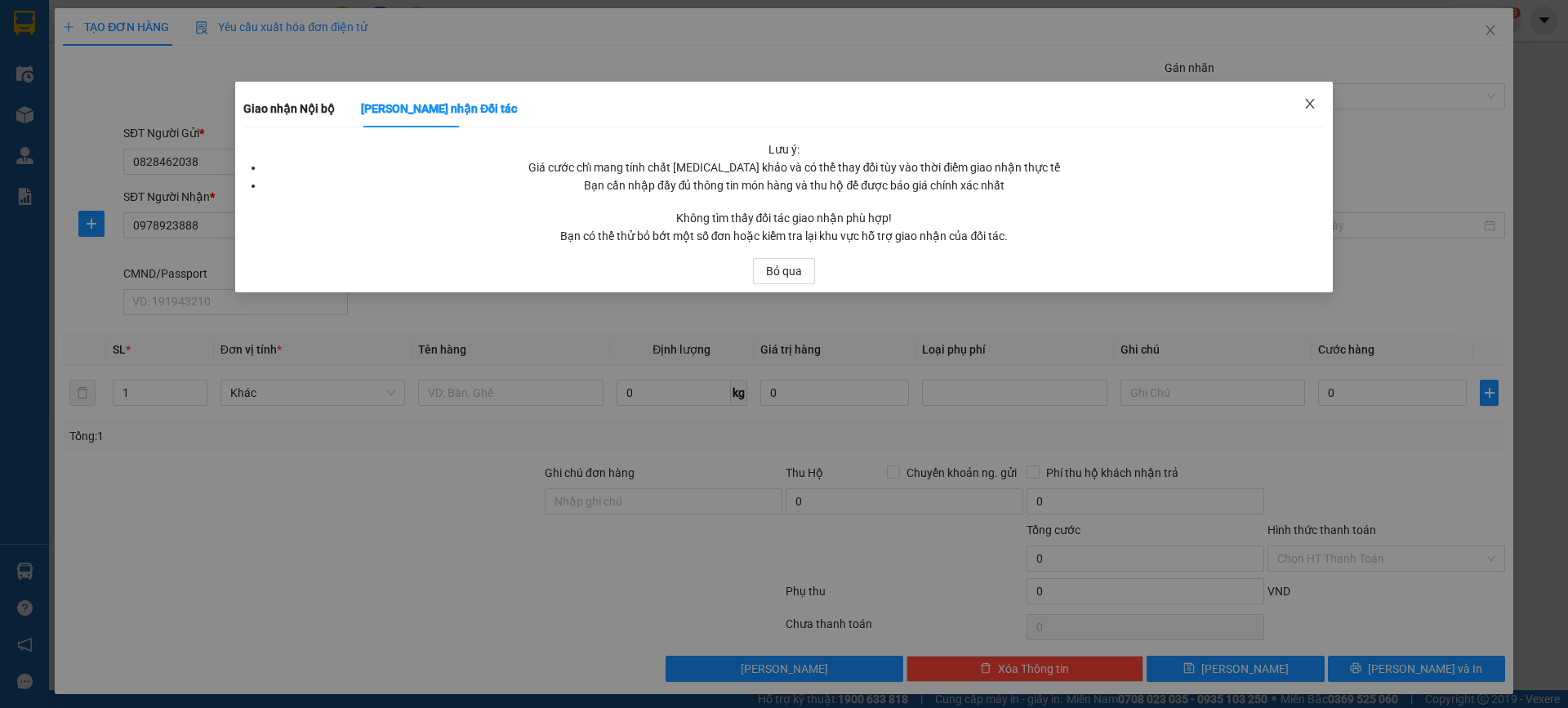
click at [1306, 106] on icon "close" at bounding box center [1310, 103] width 13 height 13
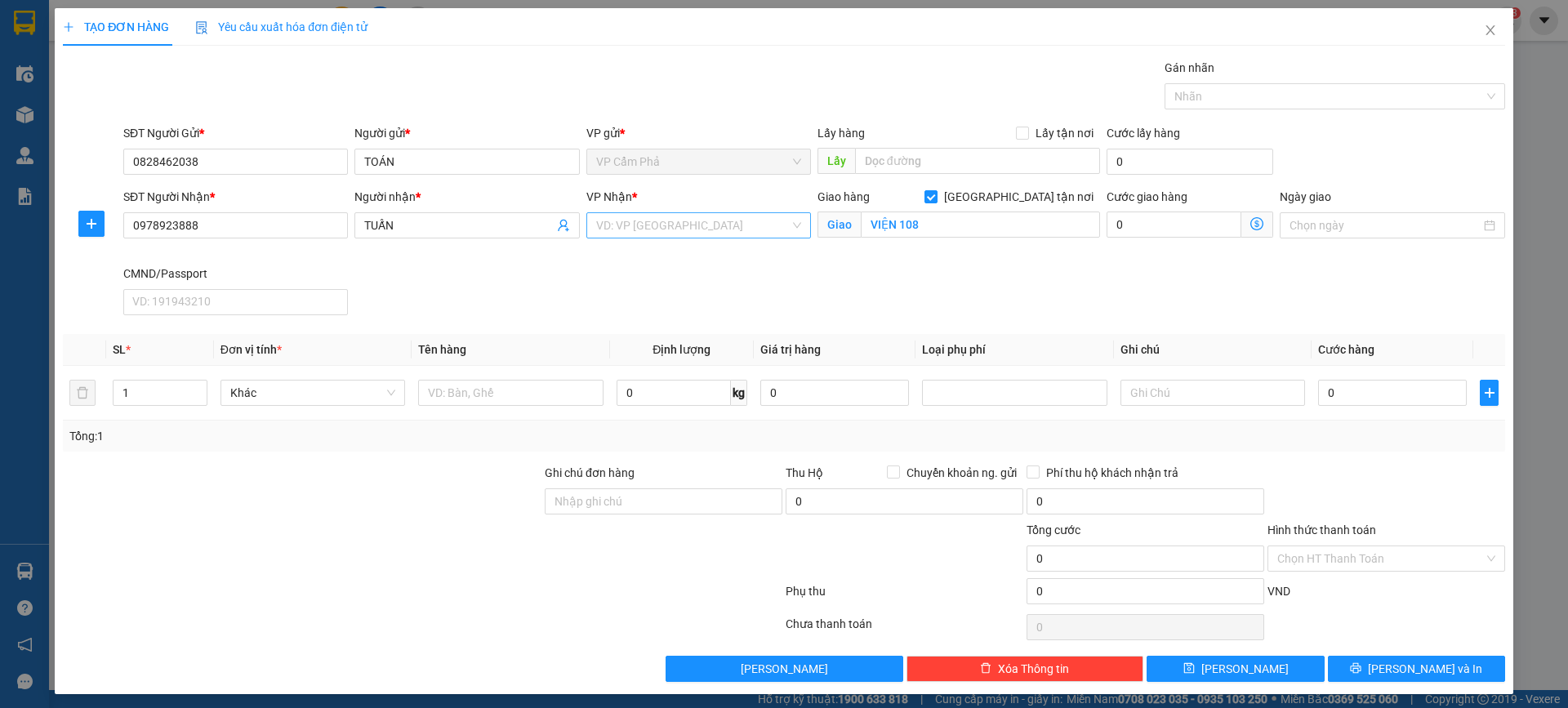
click at [797, 231] on div "VD: VP [GEOGRAPHIC_DATA]" at bounding box center [699, 226] width 225 height 26
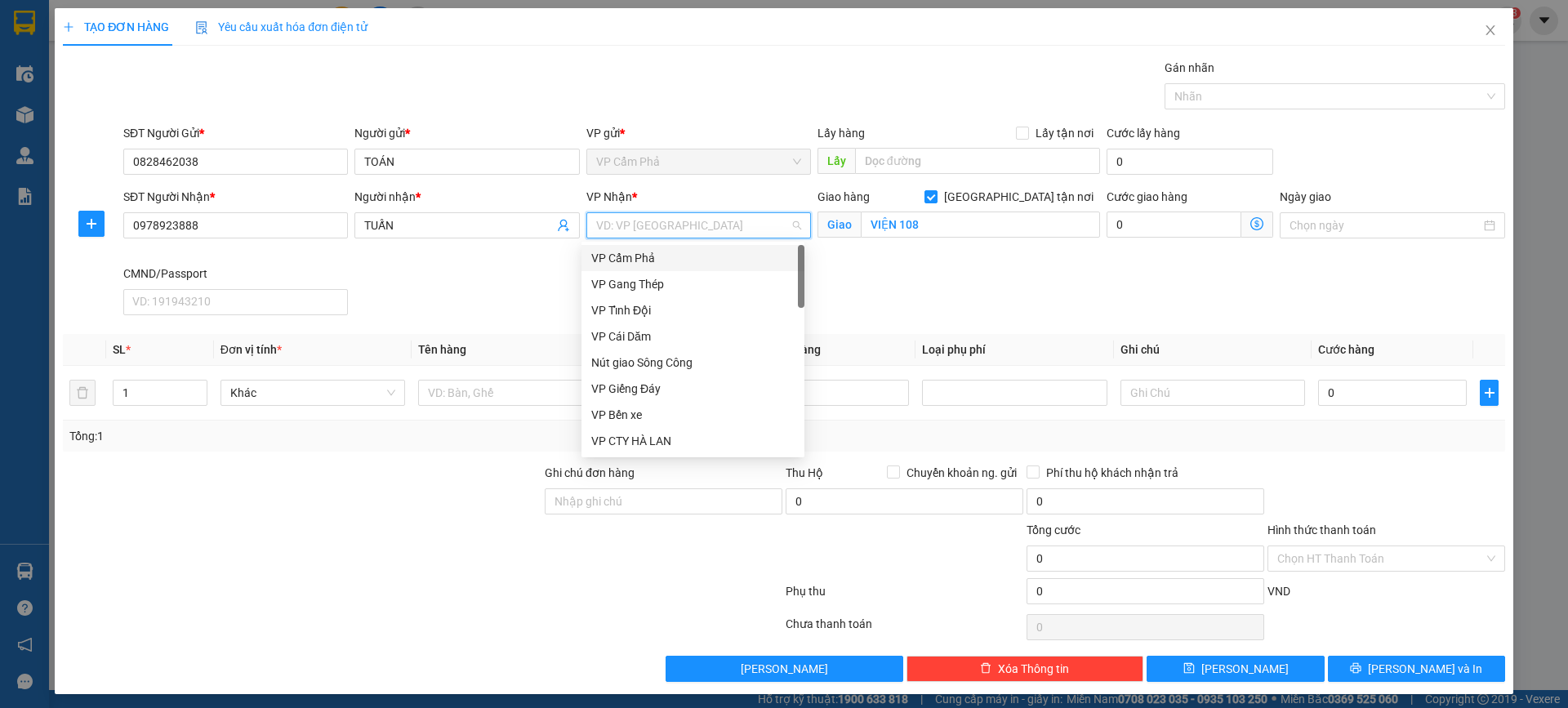
click at [701, 260] on div "VP Cẩm Phả" at bounding box center [693, 258] width 203 height 18
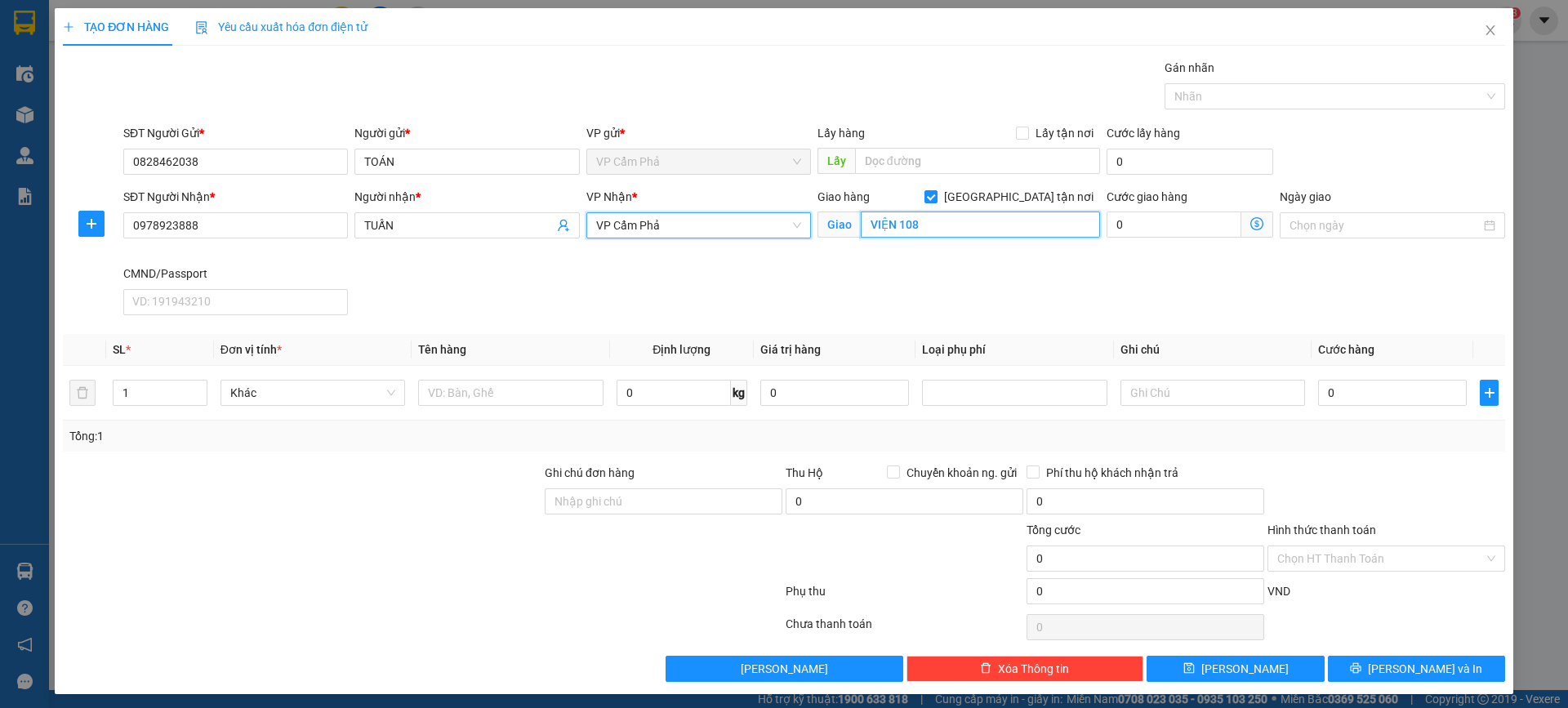
click at [944, 230] on input "VIỆN 108" at bounding box center [980, 225] width 239 height 26
click at [992, 222] on input "VIỆN 108" at bounding box center [980, 225] width 239 height 26
paste input "Bệnh viện Trung ương Quân đội 108, 1B Trần Hưng Đạo, Bạch Đằng, Hai Bà Trưng, H…"
type input "Bệnh viện Trung ương Quân đội 108, 1B Trần Hưng Đạo, Bạch Đằng, Hai Bà Trưng, H…"
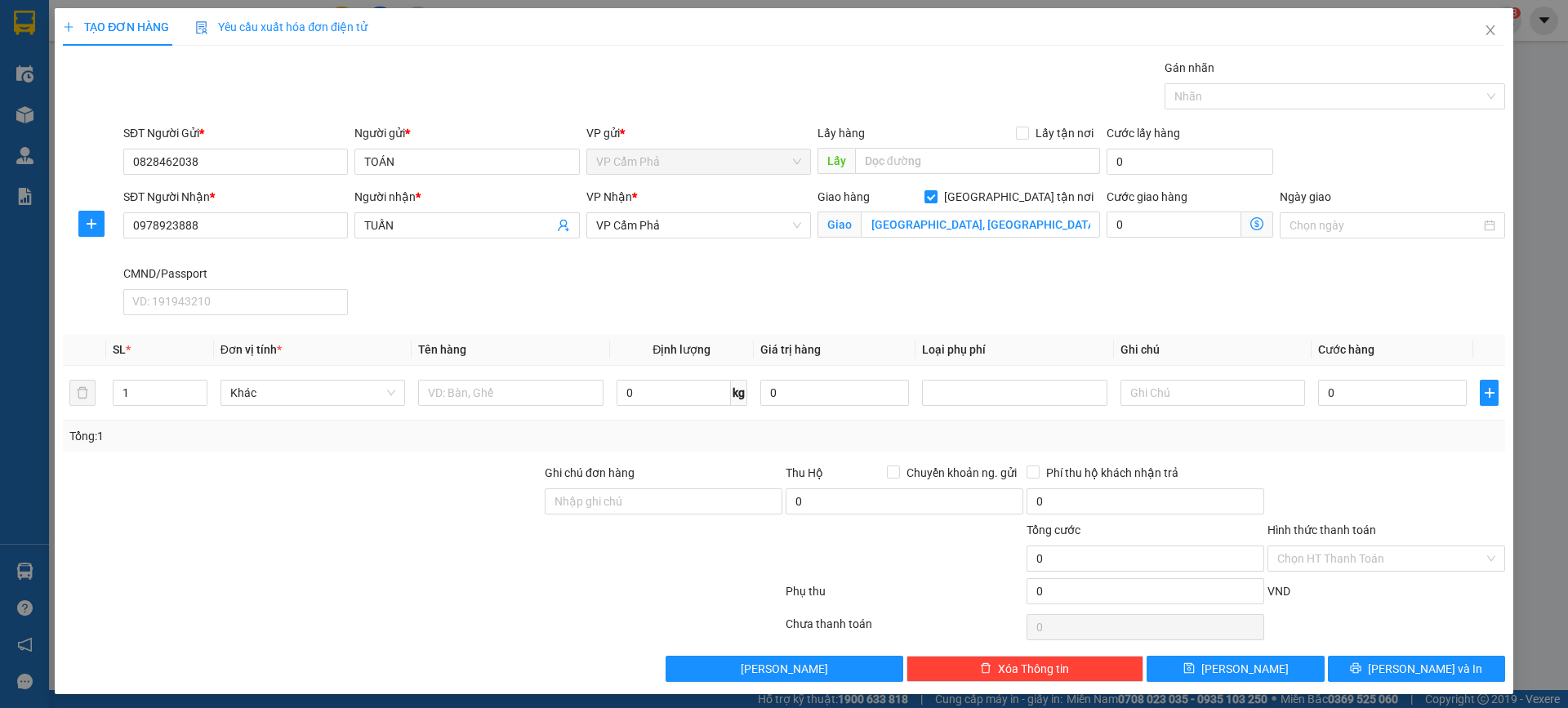
scroll to position [0, 0]
click at [1215, 263] on div "Cước giao hàng 0 Giao nhận Nội bộ Giao nhận Đối tác Lưu ý: Giá cước chỉ mang tí…" at bounding box center [1189, 226] width 173 height 77
click at [1361, 395] on input "0" at bounding box center [1392, 393] width 148 height 26
type input "8"
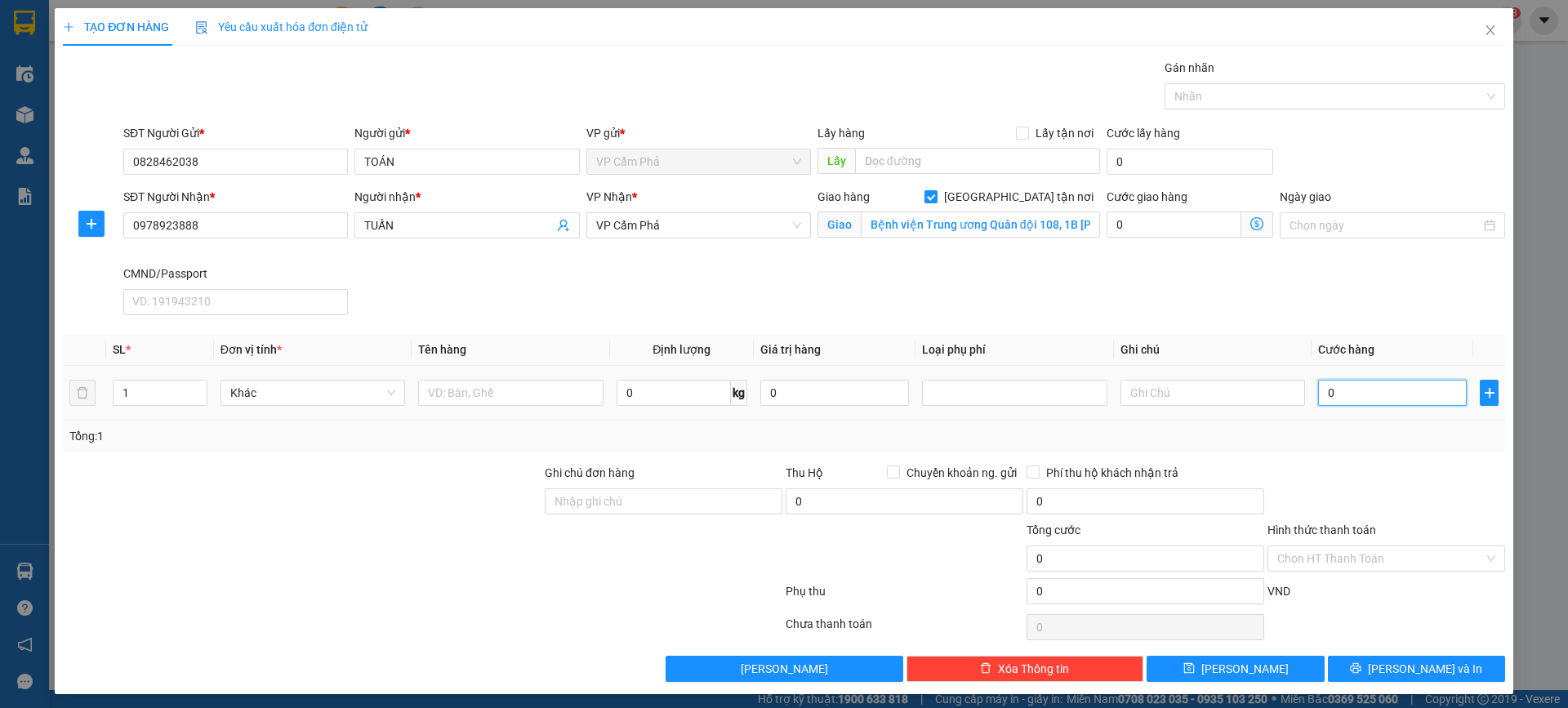
type input "8"
type input "80"
type input "800"
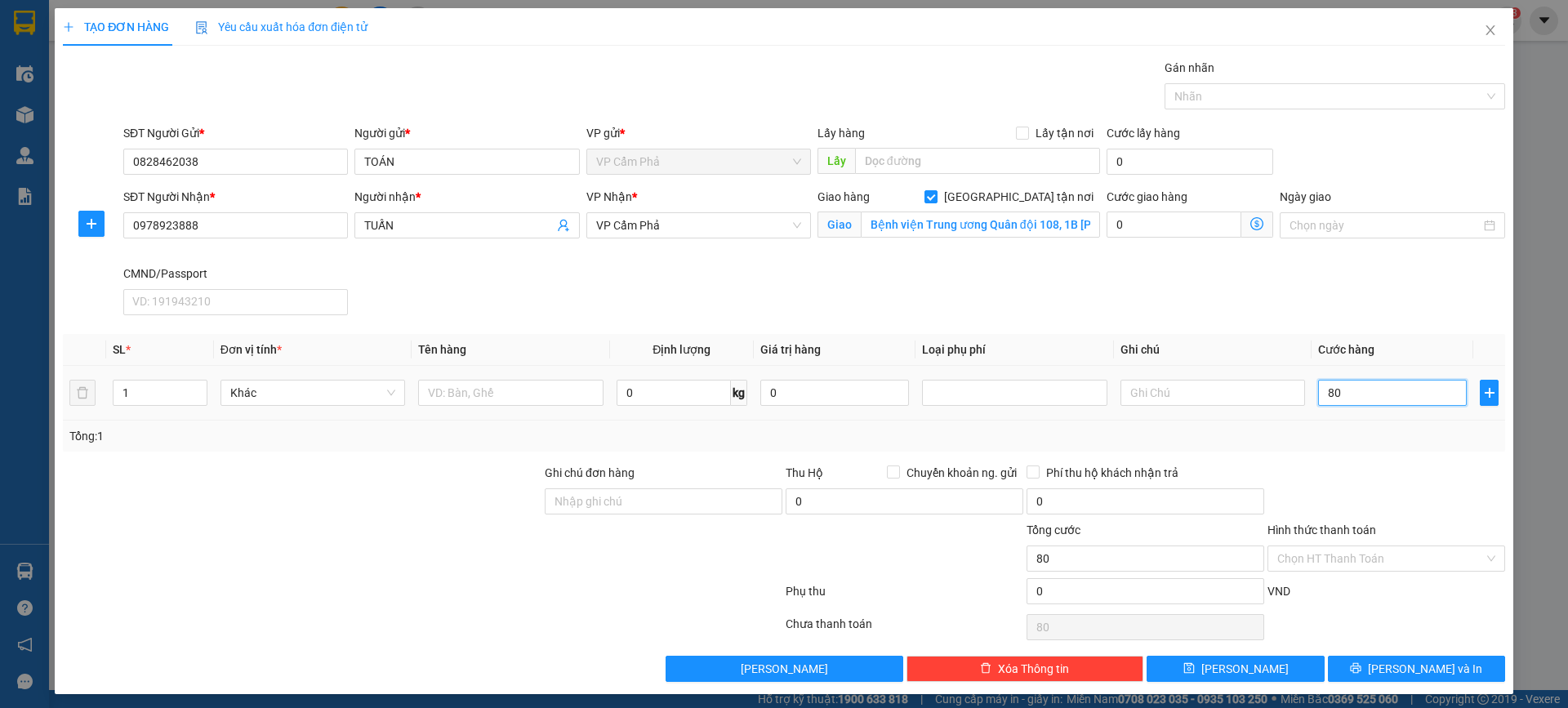
type input "800"
type input "8.000"
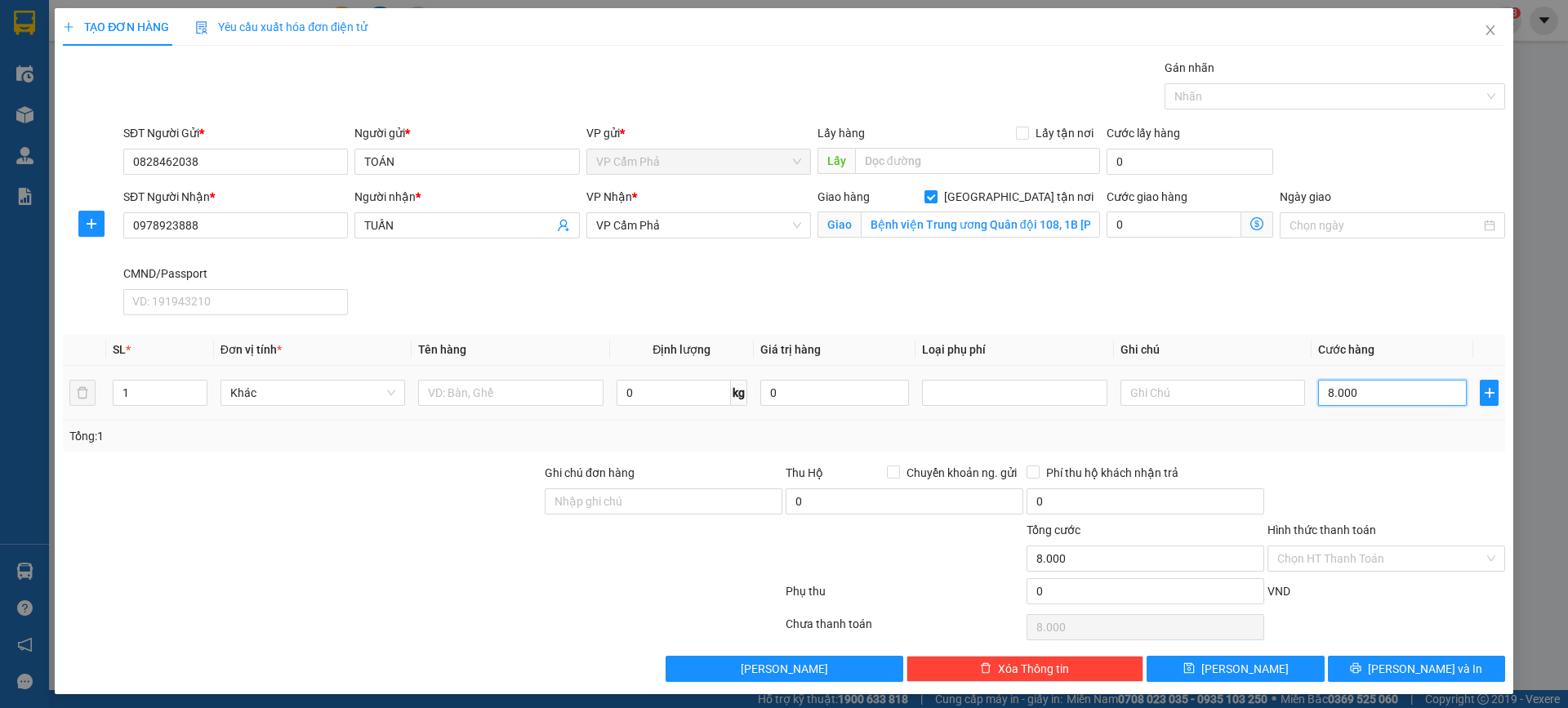
type input "80.000"
click at [1401, 464] on div at bounding box center [1386, 493] width 241 height 57
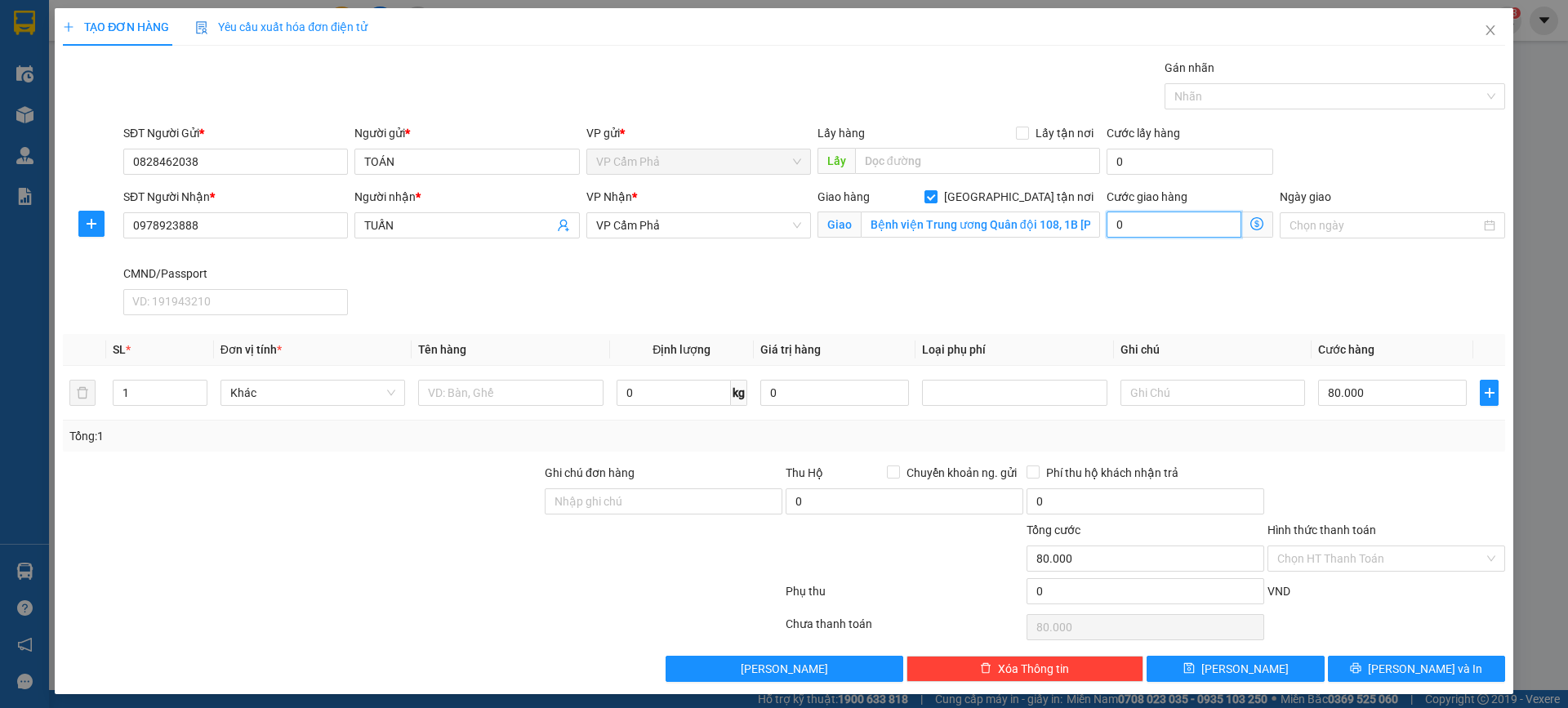
click at [1178, 226] on input "0" at bounding box center [1174, 225] width 134 height 26
click at [1136, 162] on input "0" at bounding box center [1189, 162] width 166 height 26
type input "3"
type input "80.003"
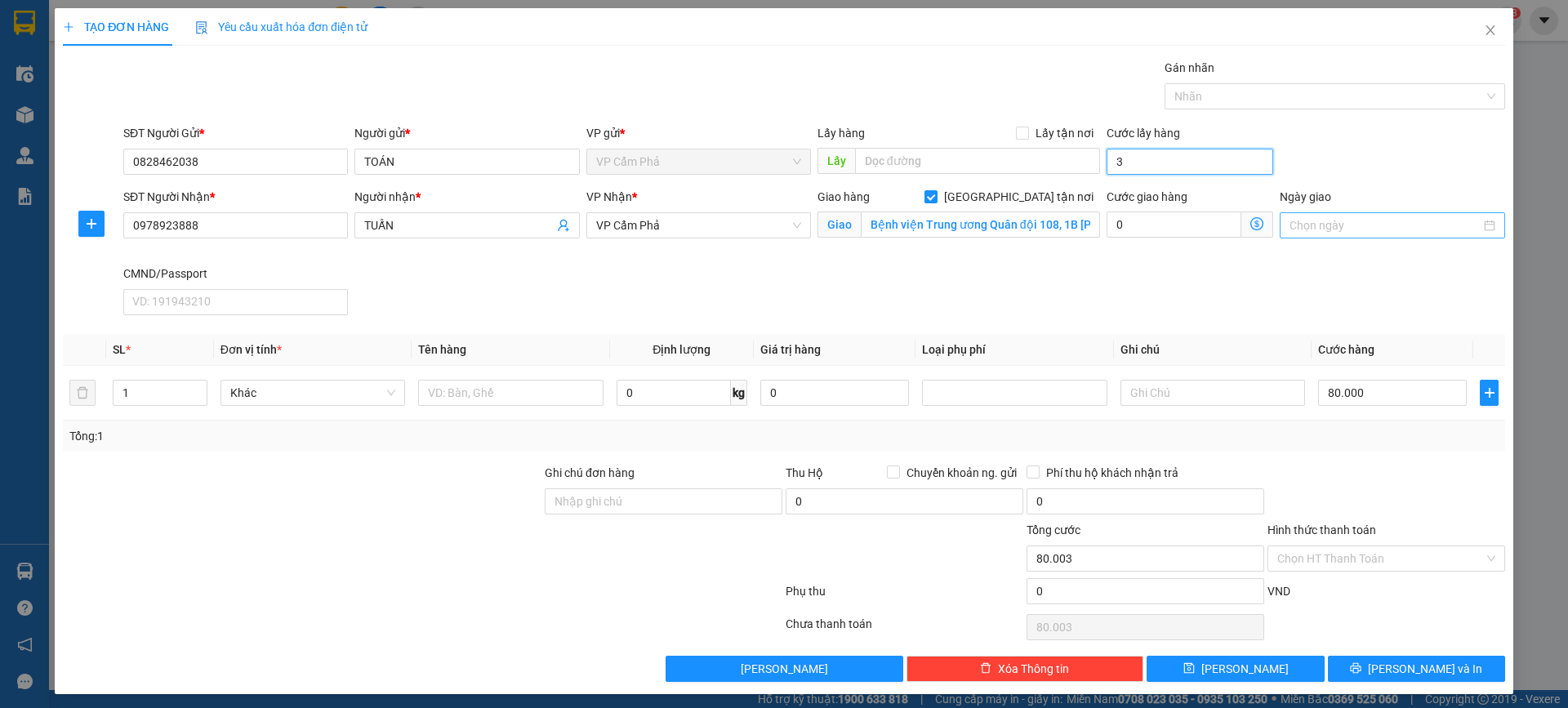
type input "35"
type input "80.035"
type input "350"
type input "80.350"
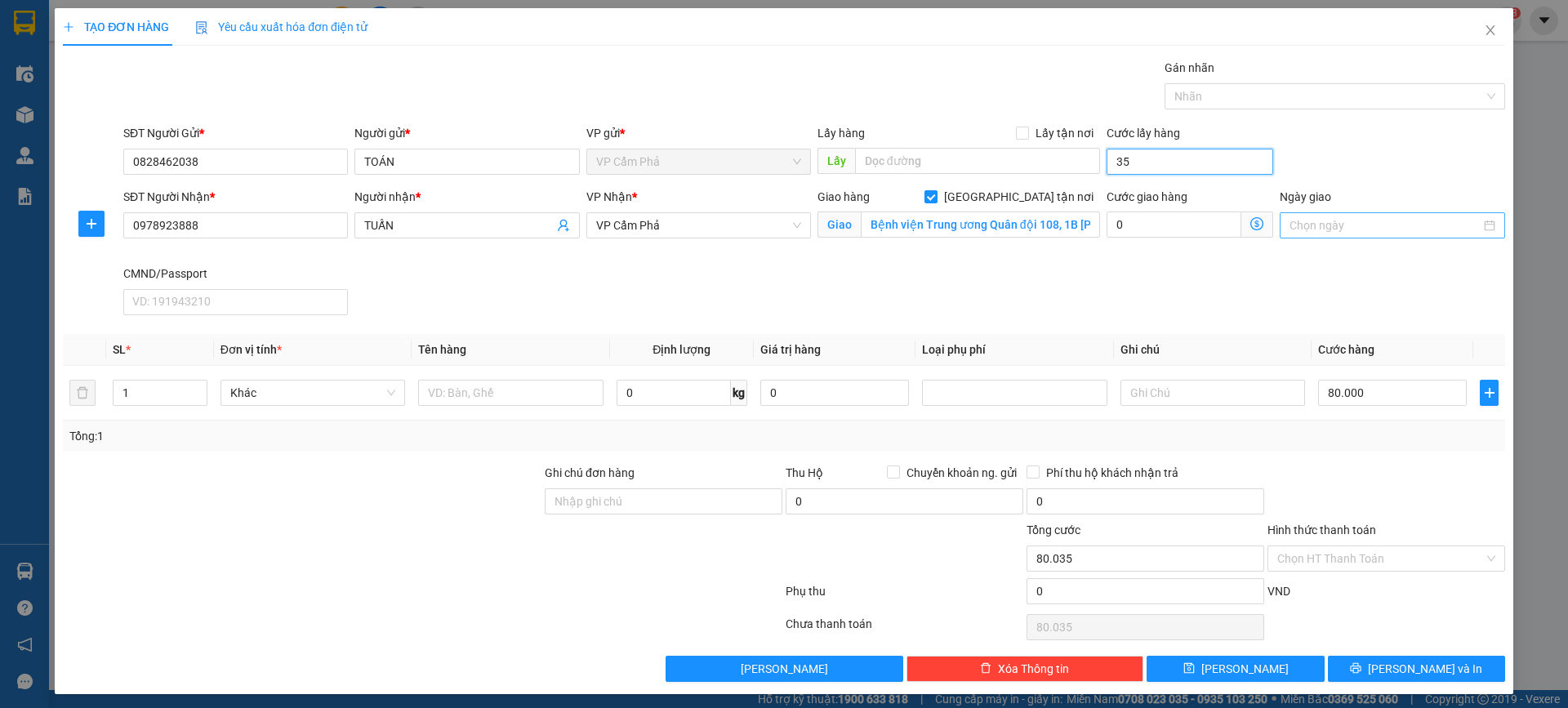
type input "80.350"
type input "3.500"
type input "83.500"
type input "35.000"
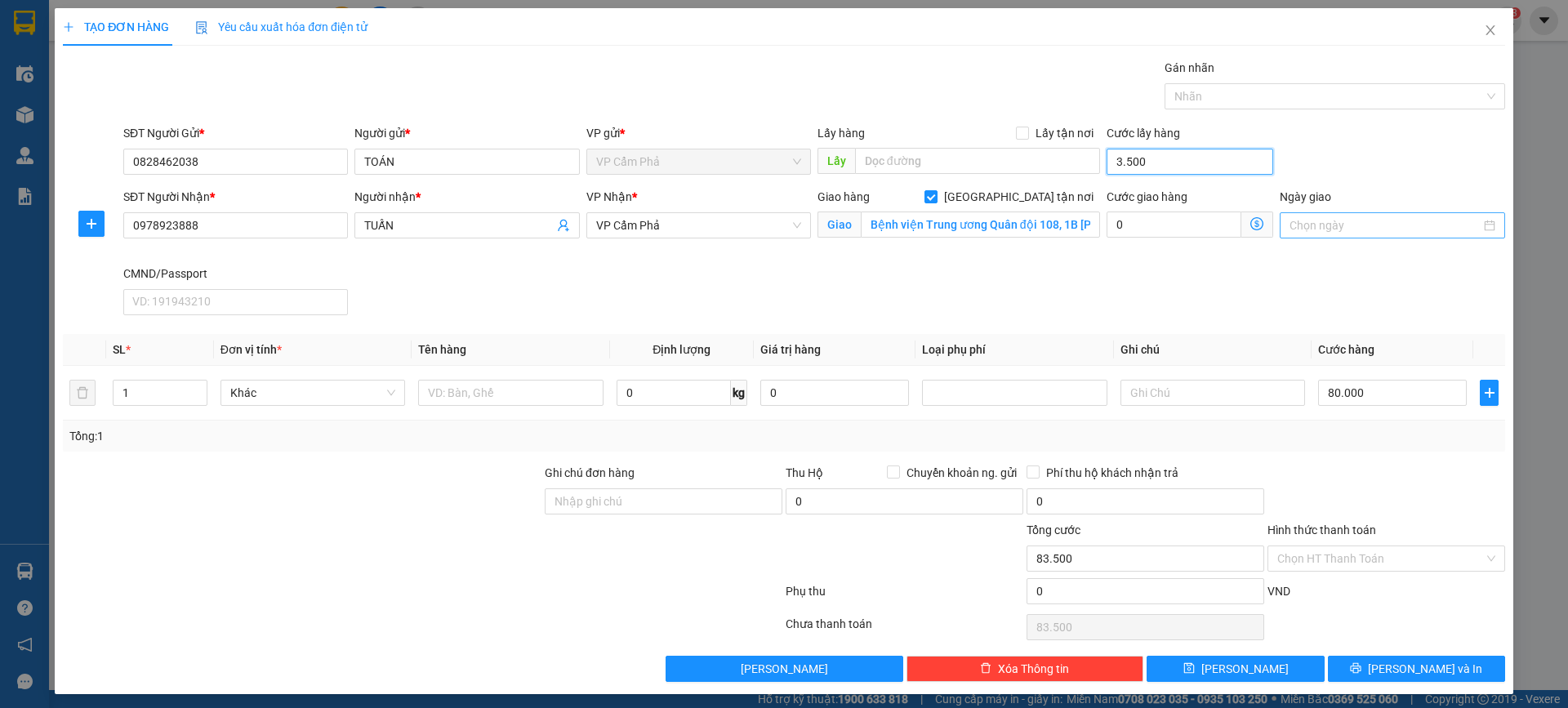
type input "115.000"
type input "35.000"
click at [1190, 297] on div "SĐT Người Nhận * 0978923888 Người nhận * TUẤN VP Nhận * VP Cẩm Phả Giao hàng Gi…" at bounding box center [814, 254] width 1388 height 134
click at [163, 401] on input "1" at bounding box center [160, 393] width 93 height 25
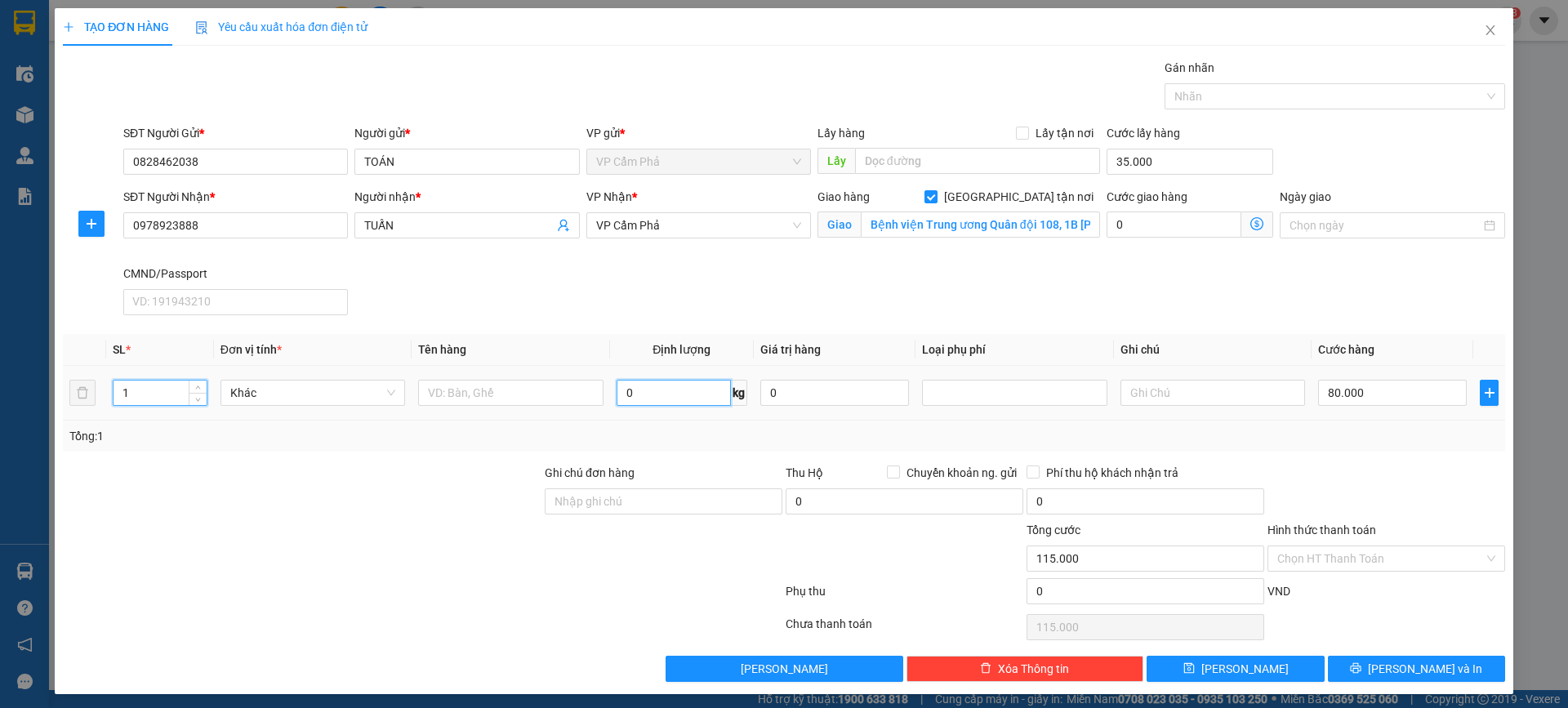
click at [640, 403] on input "0" at bounding box center [673, 393] width 114 height 26
type input "0"
type input "35.000"
type input "20"
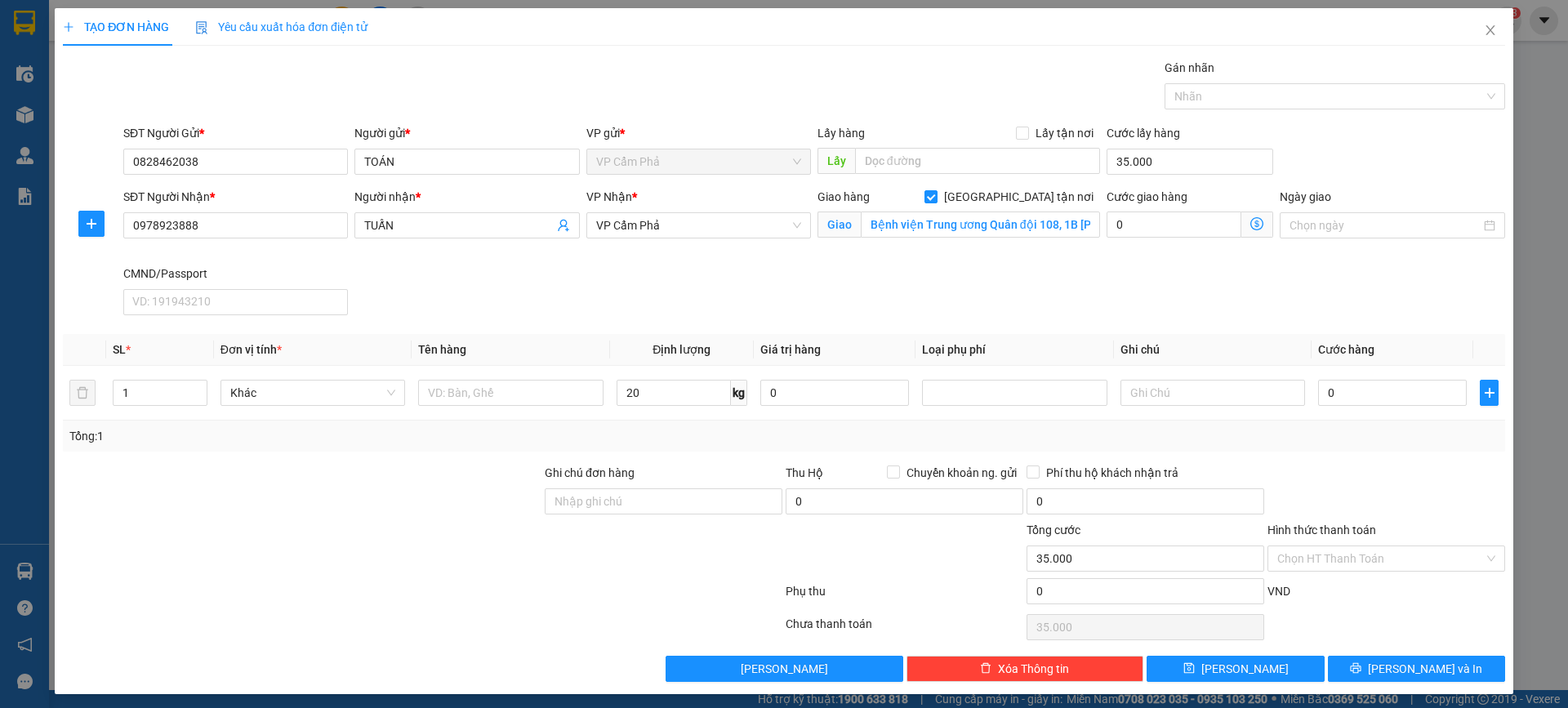
click at [713, 426] on div "Tổng: 1" at bounding box center [784, 436] width 1442 height 31
click at [1479, 557] on div "Chọn HT Thanh Toán" at bounding box center [1386, 559] width 238 height 26
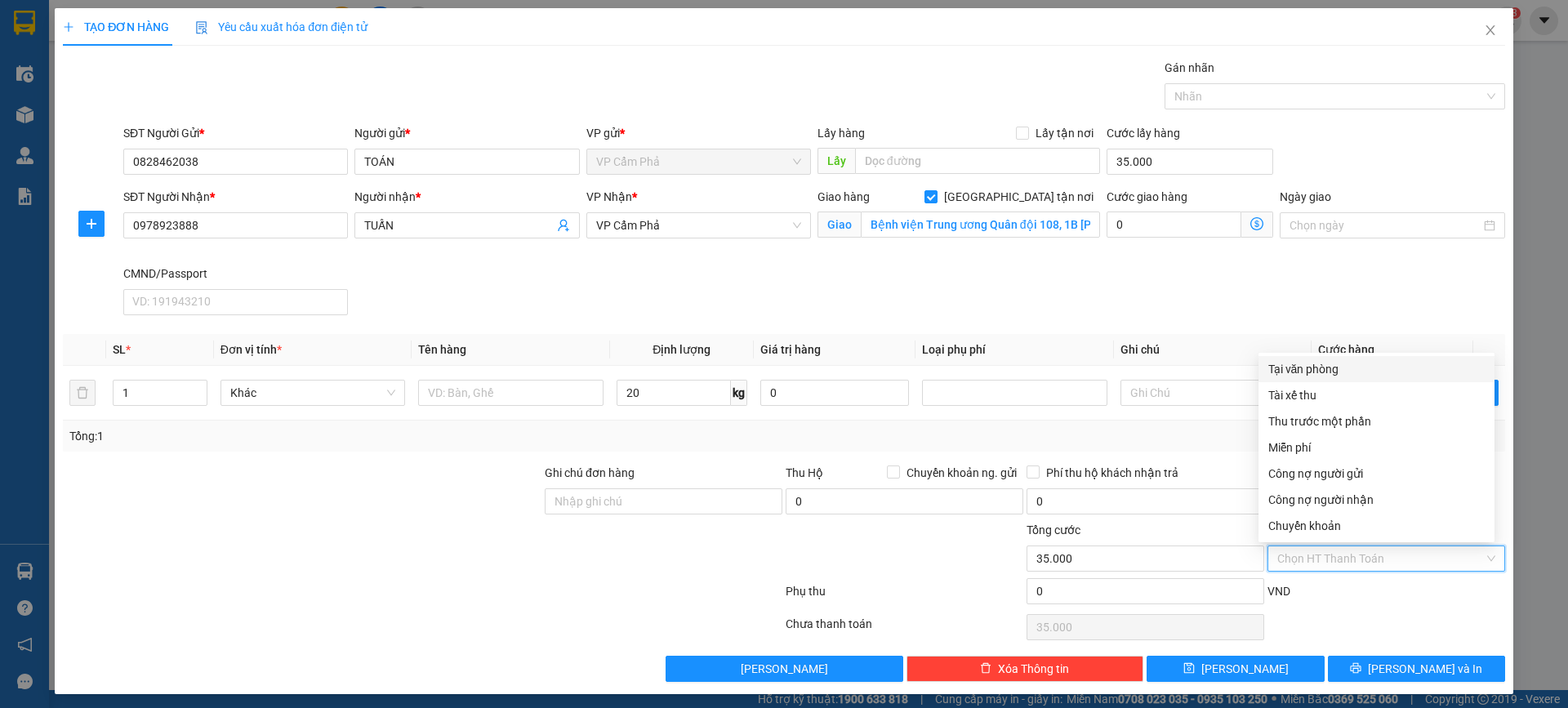
click at [1365, 373] on div "Tại văn phòng" at bounding box center [1376, 369] width 217 height 18
type input "0"
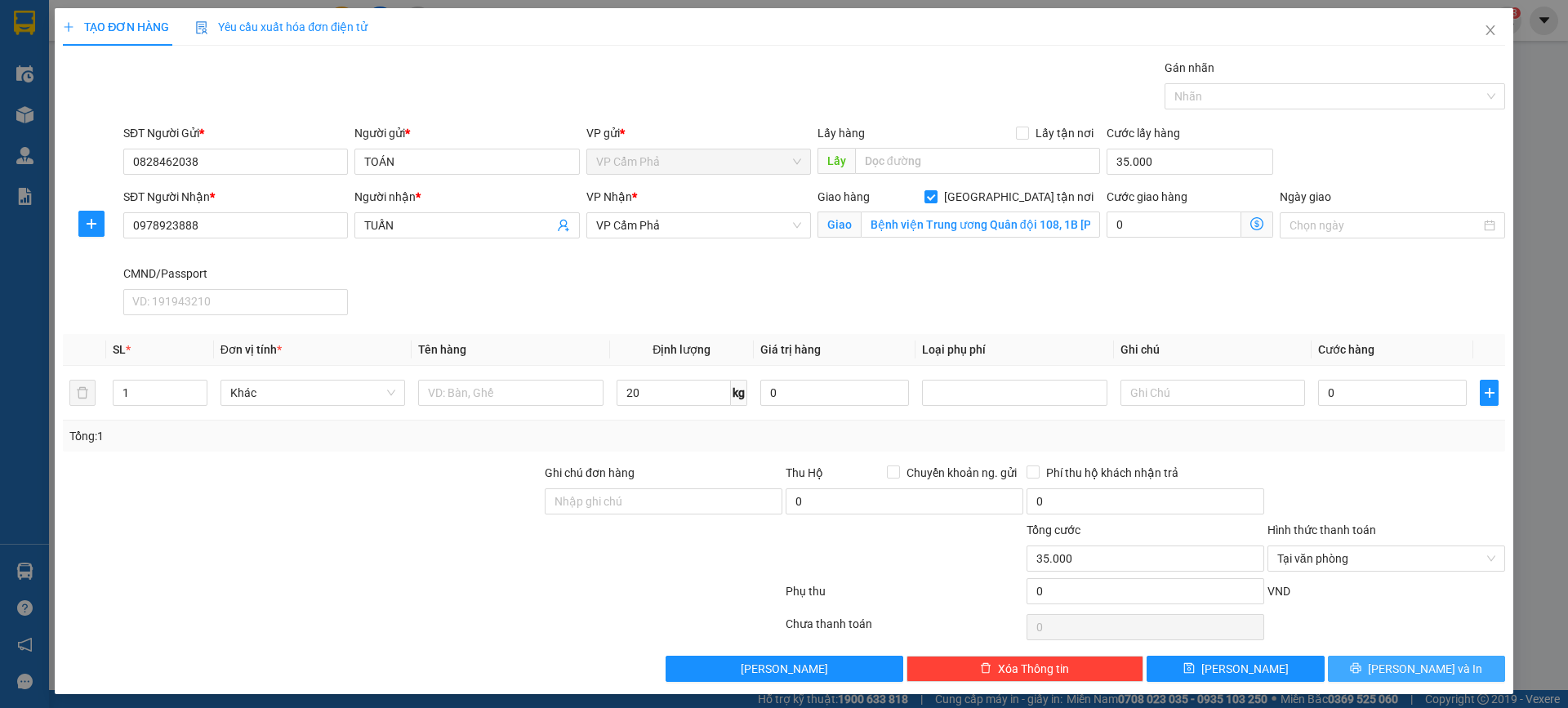
click at [1403, 665] on span "[PERSON_NAME] và In" at bounding box center [1424, 669] width 114 height 18
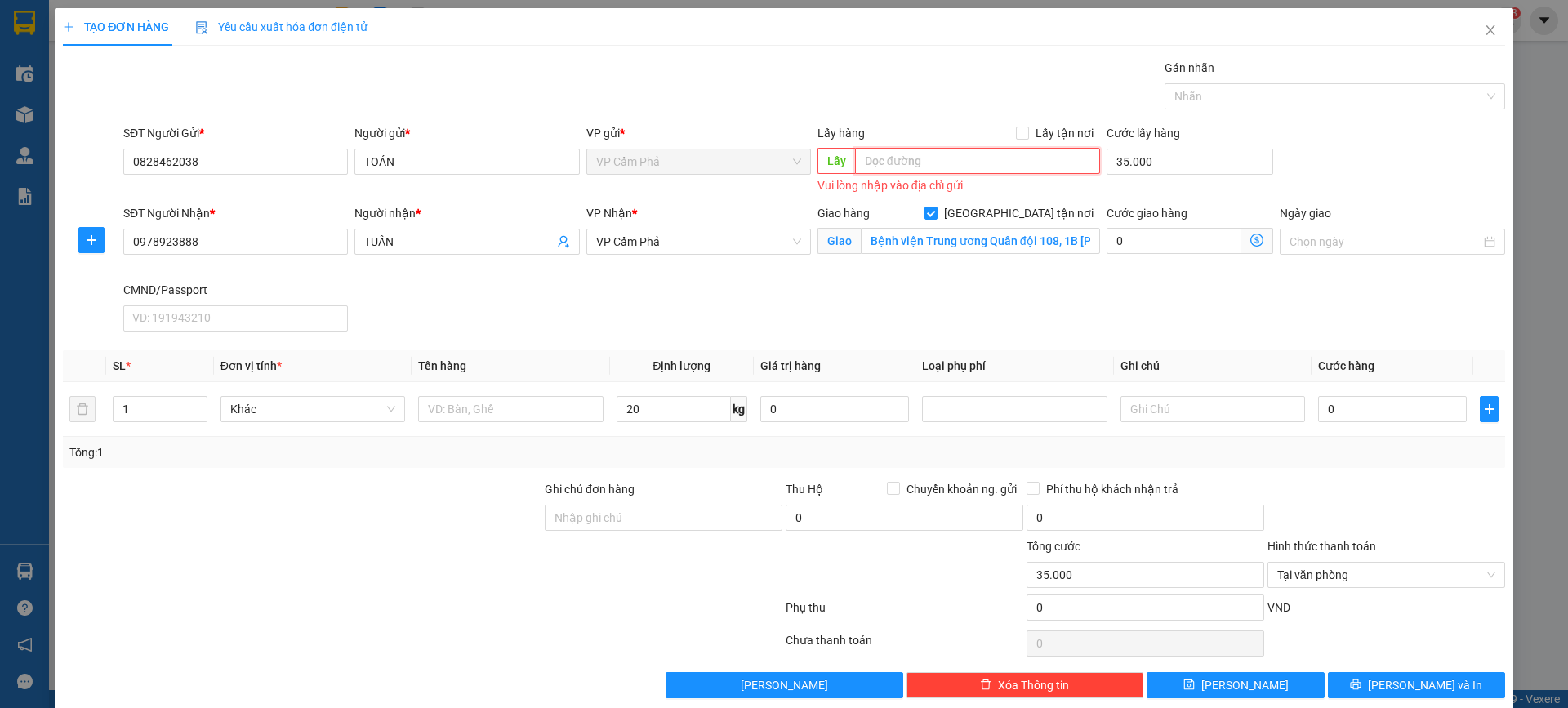
click at [952, 152] on input "text" at bounding box center [977, 161] width 245 height 26
paste input "Bệnh viện Trung ương Quân đội 108, 1B Trần Hưng Đạo, Bạch Đằng, Hai Bà Trưng, H…"
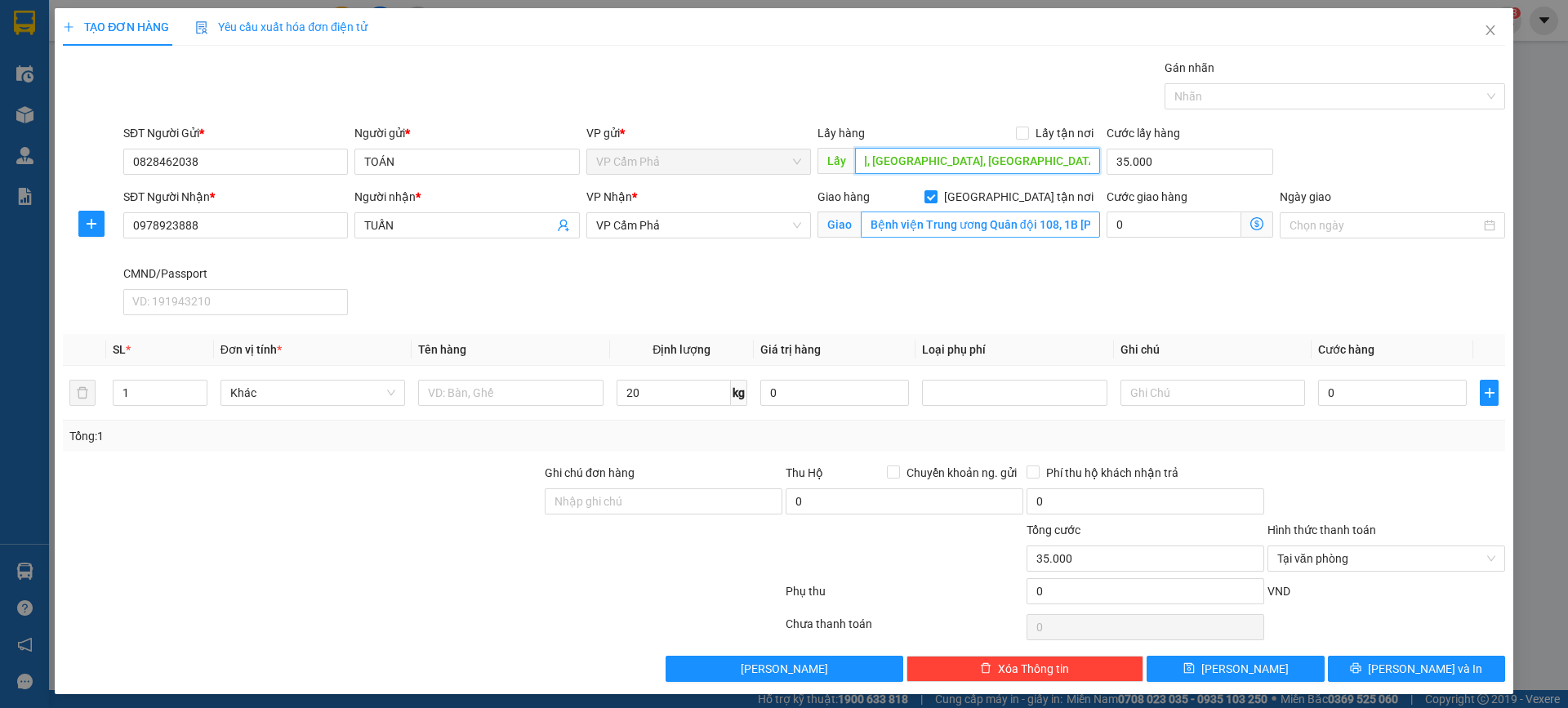
type input "Bệnh viện Trung ương Quân đội 108, 1B Trần Hưng Đạo, Bạch Đằng, Hai Bà Trưng, H…"
click at [958, 156] on input "Bệnh viện Trung ương Quân đội 108, 1B Trần Hưng Đạo, Bạch Đằng, Hai Bà Trưng, H…" at bounding box center [977, 161] width 245 height 26
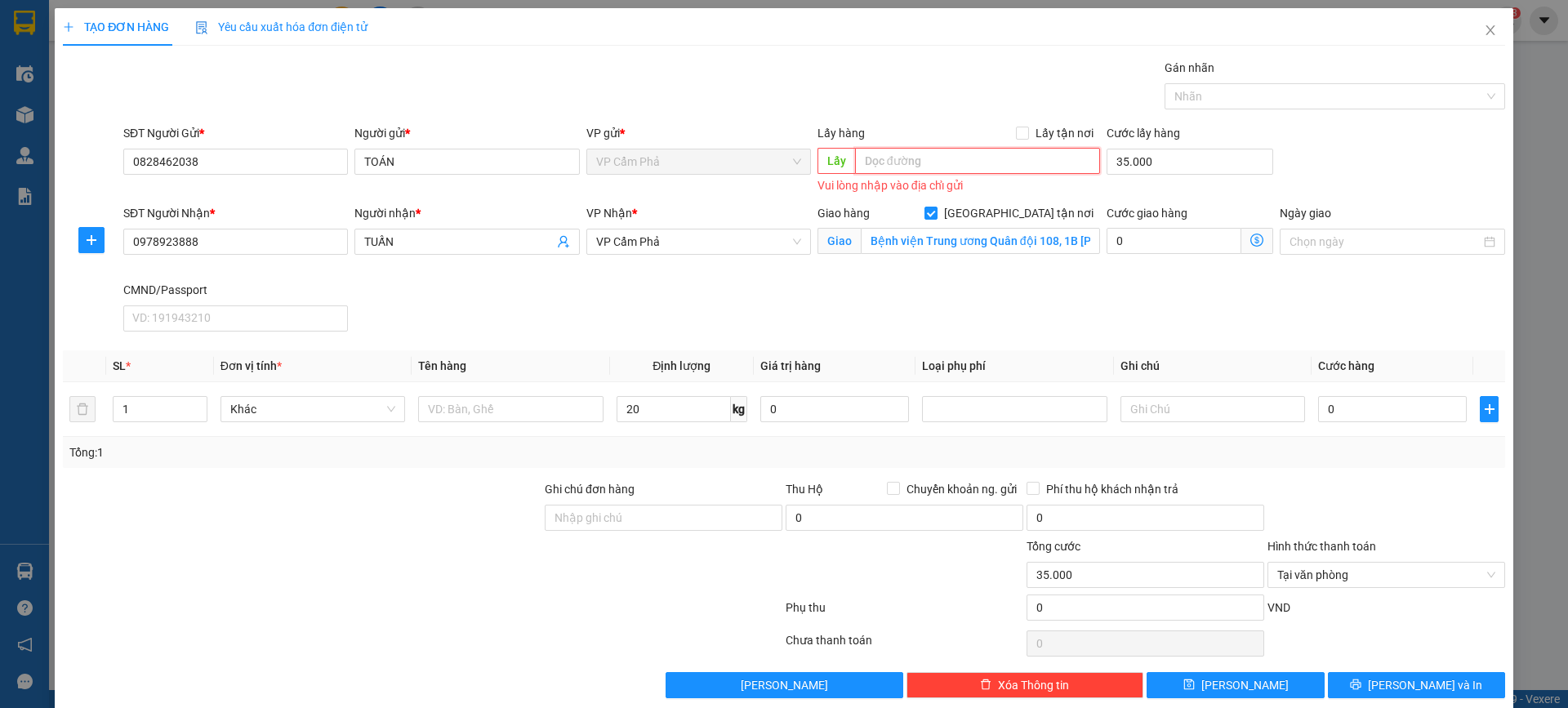
click at [948, 160] on input "text" at bounding box center [977, 161] width 245 height 26
click at [959, 244] on input "Bệnh viện Trung ương Quân đội 108, 1B Trần Hưng Đạo, Bạch Đằng, Hai Bà Trưng, H…" at bounding box center [980, 241] width 239 height 26
click at [936, 212] on input "[GEOGRAPHIC_DATA] tận nơi" at bounding box center [930, 212] width 11 height 11
checkbox input "false"
type input "0"
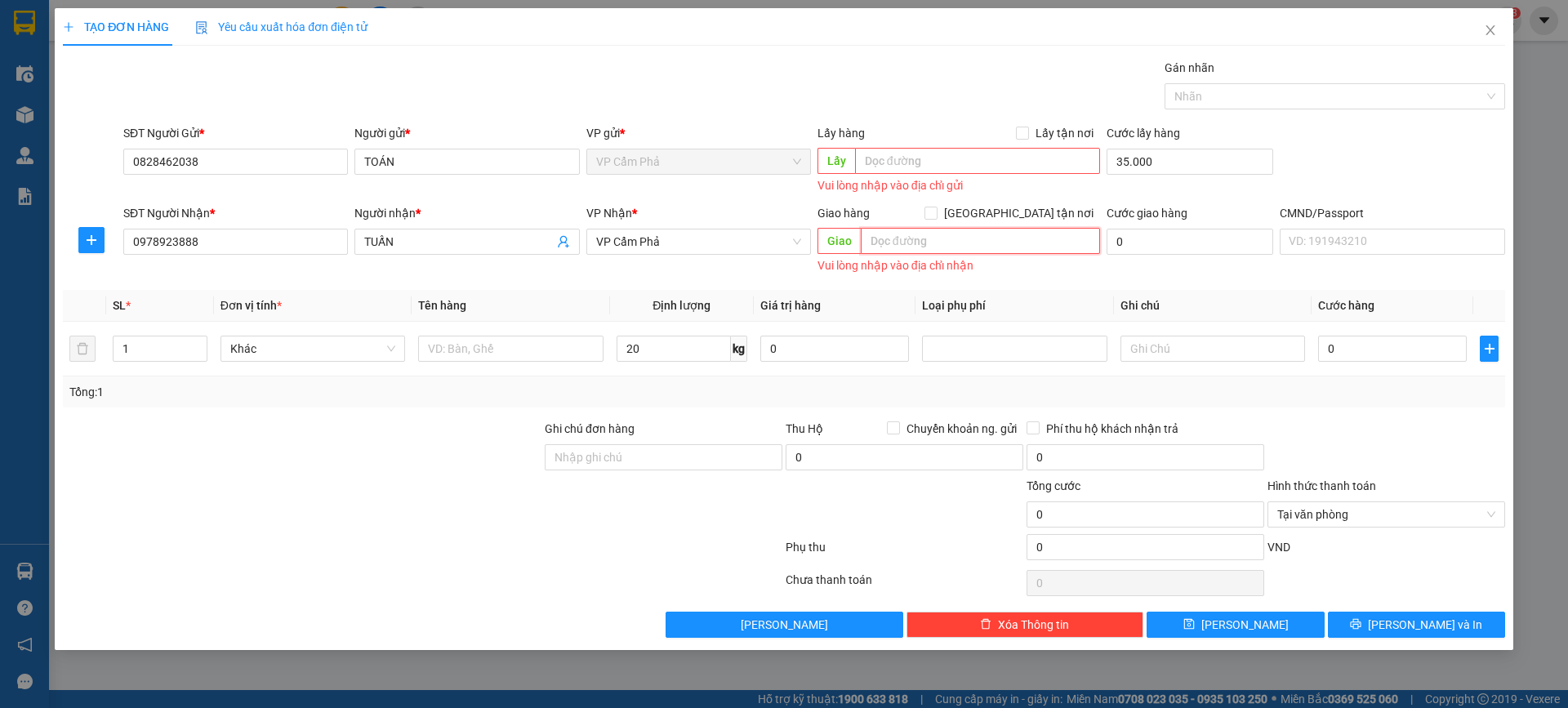
click at [977, 235] on input "text" at bounding box center [980, 241] width 239 height 26
click at [974, 235] on input "text" at bounding box center [980, 241] width 239 height 26
click at [794, 242] on span "VP Cẩm Phả" at bounding box center [699, 242] width 205 height 25
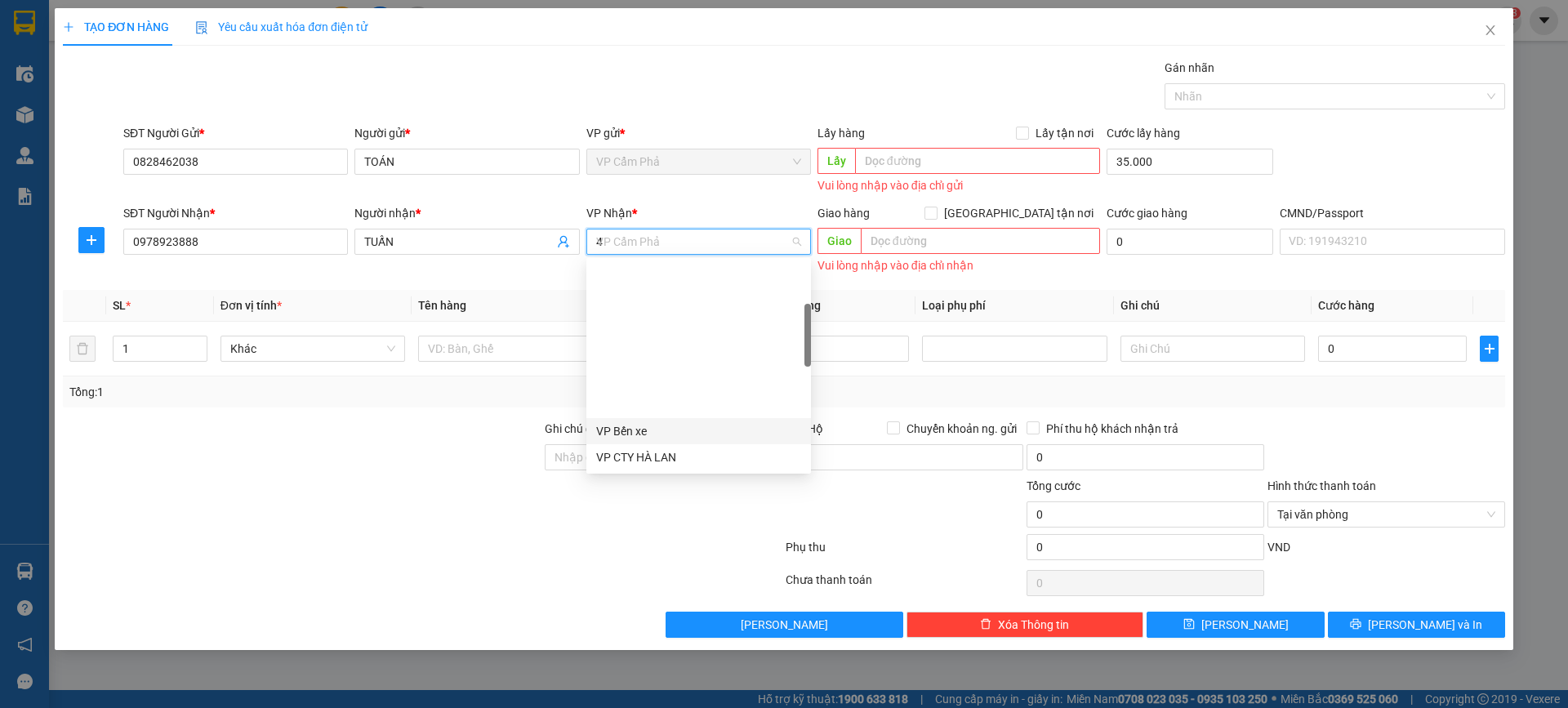
type input "47"
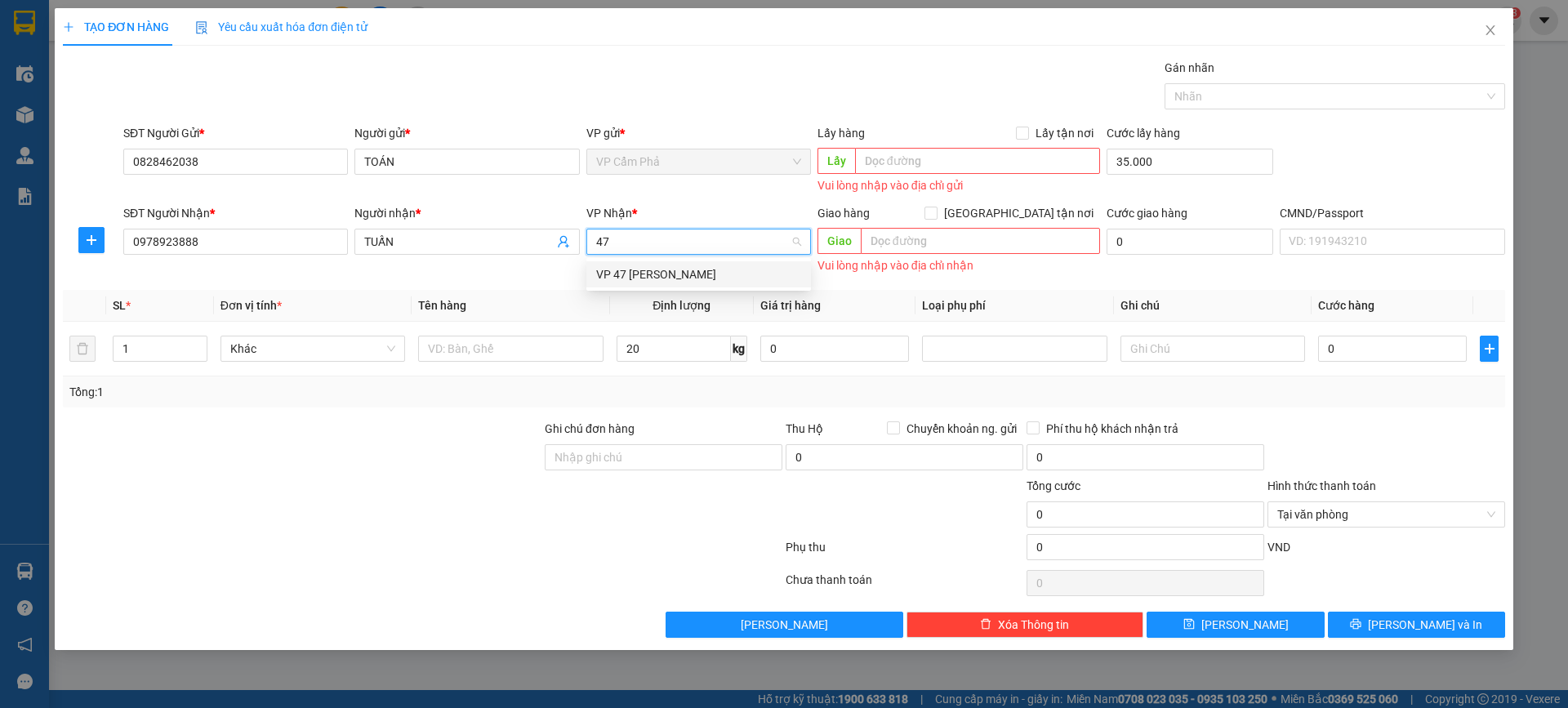
click at [672, 277] on div "VP 47 [PERSON_NAME]" at bounding box center [699, 275] width 205 height 18
type input "35.000"
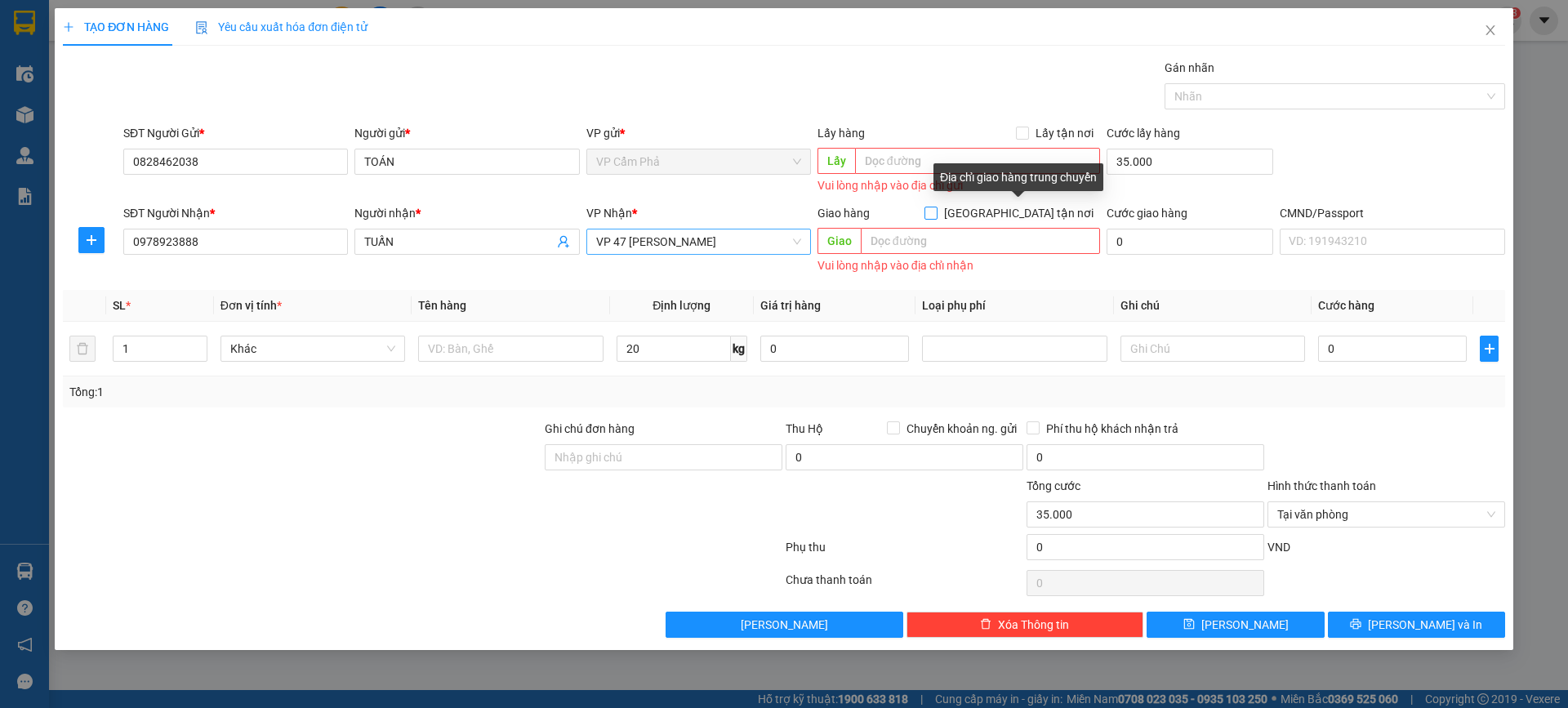
click at [1026, 212] on span "[GEOGRAPHIC_DATA] tận nơi" at bounding box center [1019, 213] width 162 height 18
click at [936, 212] on input "[GEOGRAPHIC_DATA] tận nơi" at bounding box center [930, 212] width 11 height 11
checkbox input "true"
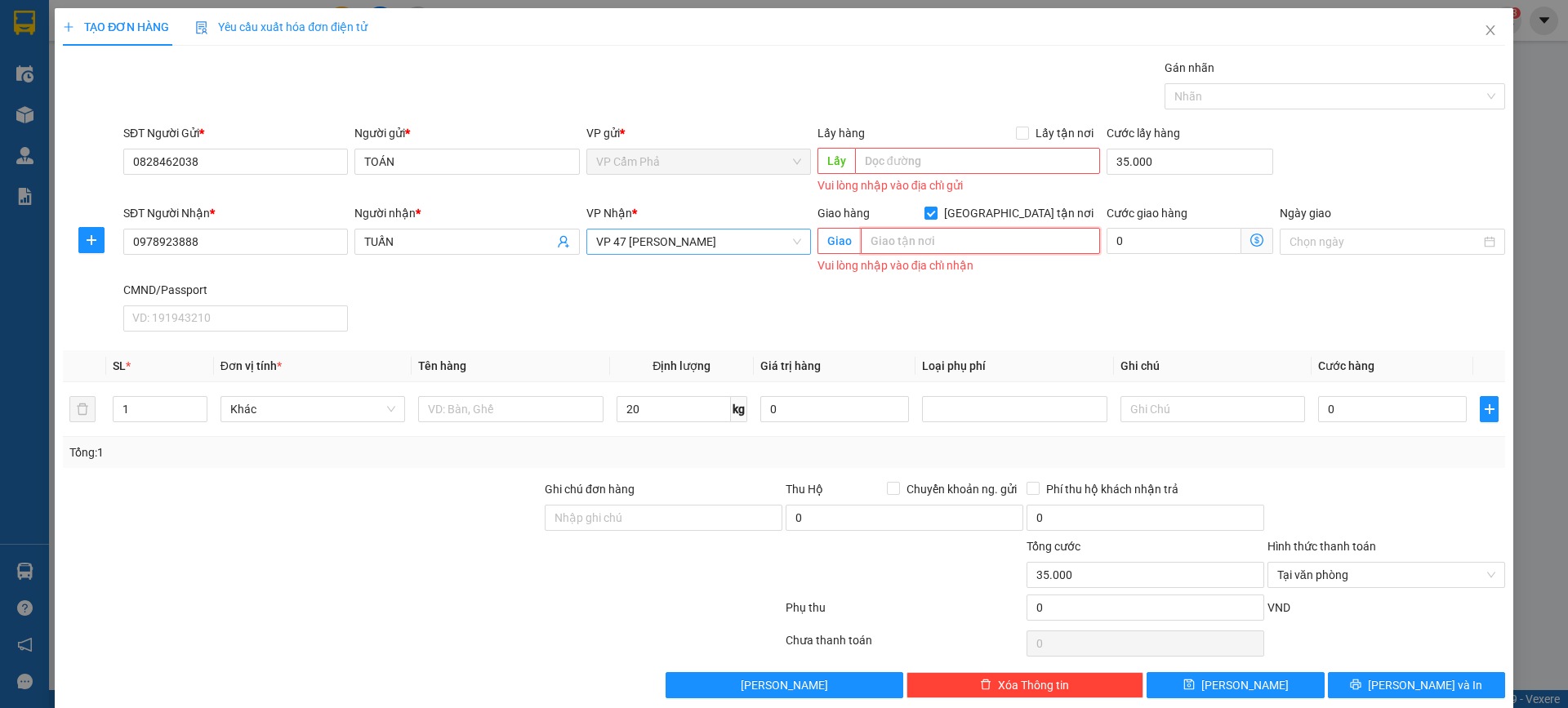
click at [996, 236] on input "text" at bounding box center [980, 241] width 239 height 26
paste input "Bệnh viện Trung ương Quân đội 108, 1B Trần Hưng Đạo, Bạch Đằng, Hai Bà Trưng, H…"
type input "Bệnh viện Trung ương Quân đội 108, 1B Trần Hưng Đạo, Bạch Đằng, Hai Bà Trưng, H…"
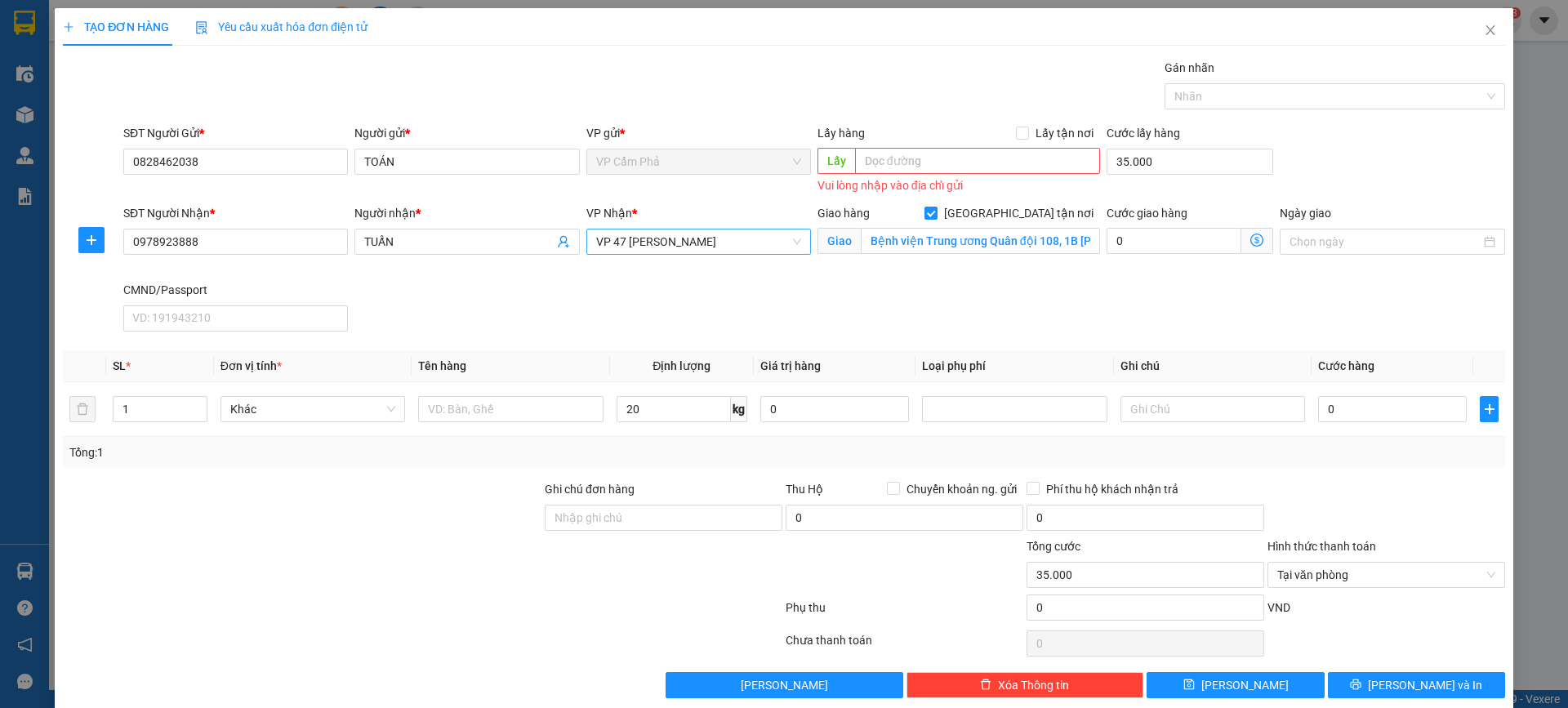
click at [1032, 296] on div "SĐT Người Nhận * 0978923888 Người nhận * TUẤN VP Nhận * VP 47 Trần Khát Chân Gi…" at bounding box center [814, 271] width 1388 height 134
click at [1331, 398] on input "0" at bounding box center [1392, 409] width 148 height 26
type input "8"
type input "35.008"
type input "80"
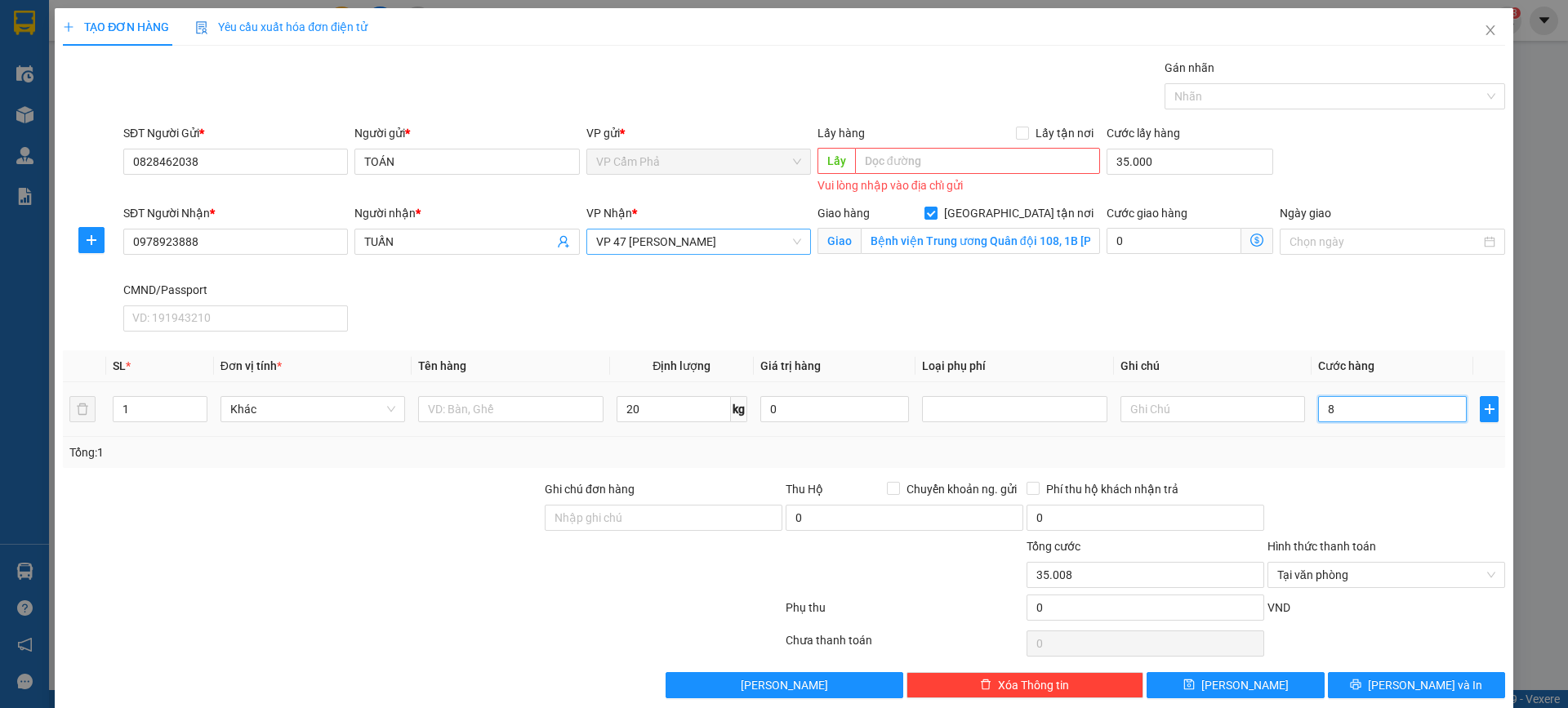
type input "35.080"
type input "800"
type input "35.800"
type input "8.000"
type input "43.000"
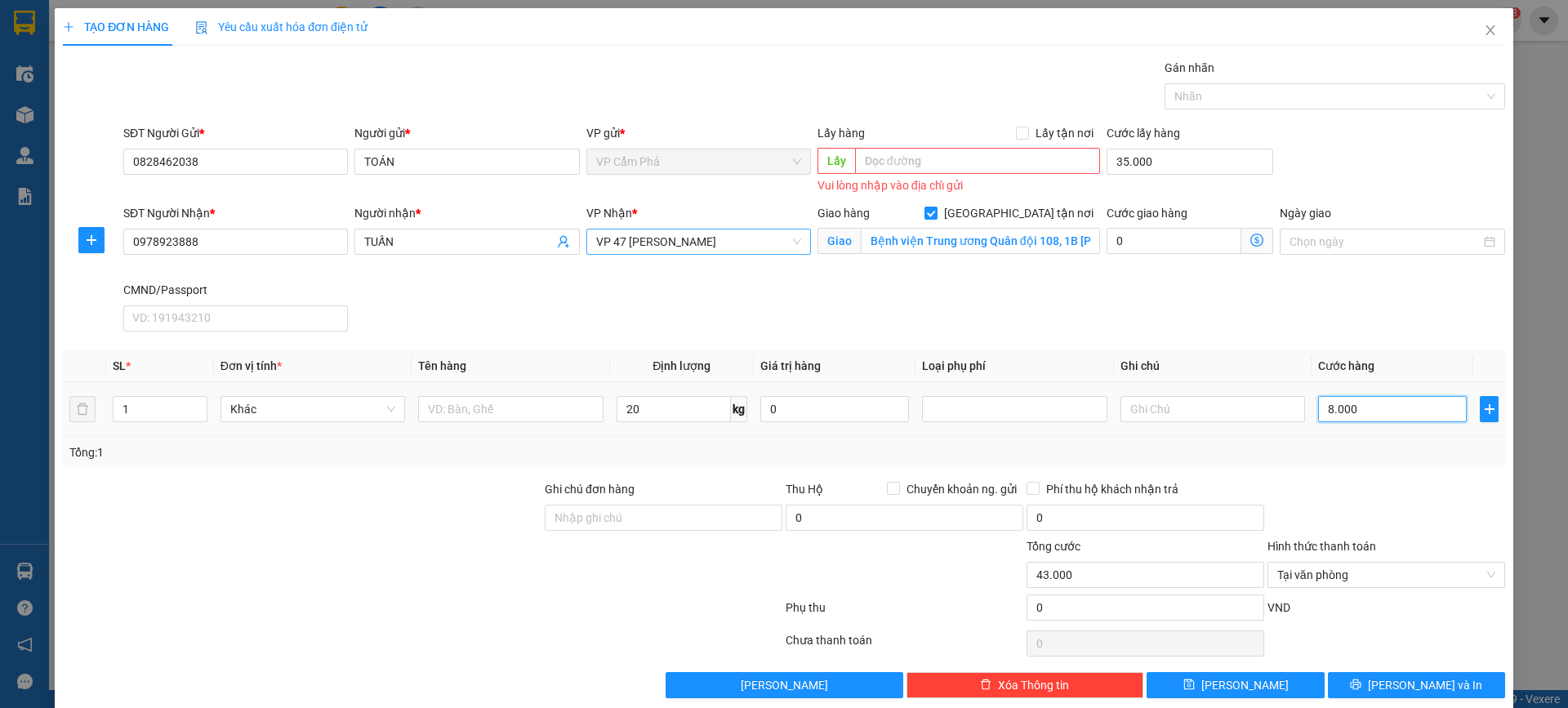
type input "80.000"
type input "115.000"
type input "80.000"
click at [1146, 162] on input "35.000" at bounding box center [1189, 162] width 166 height 26
type input "0"
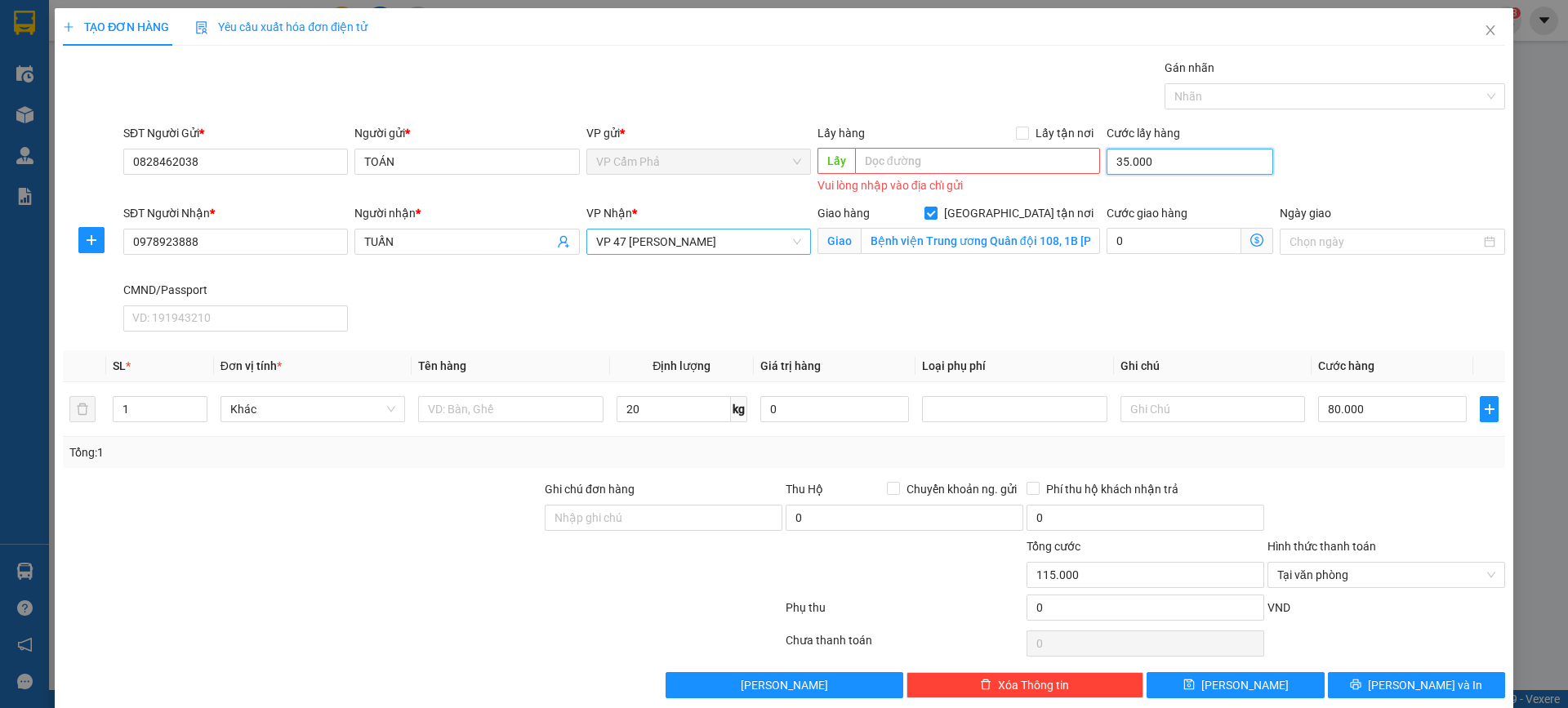
type input "80.000"
type input "0"
type input "80.000"
type input "0"
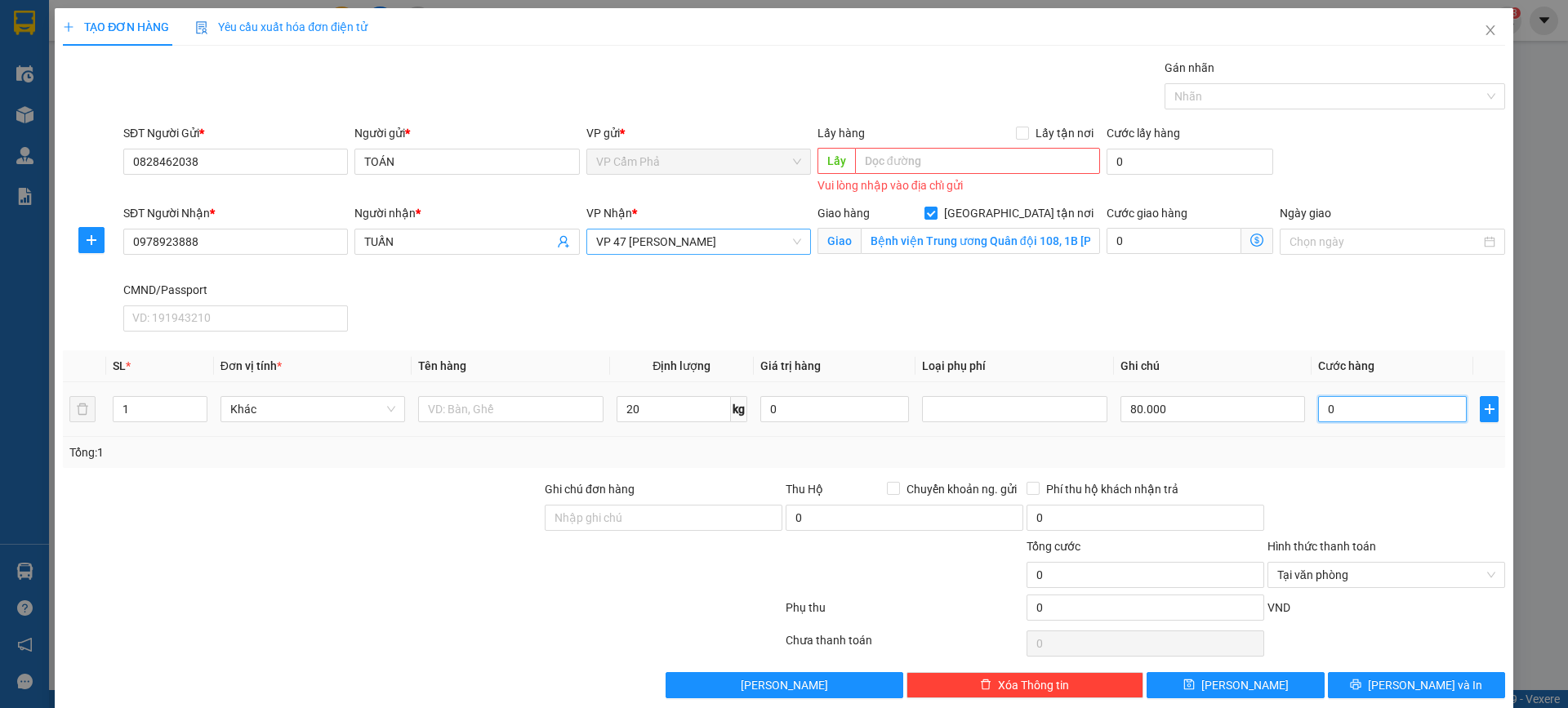
click at [1374, 413] on input "0" at bounding box center [1392, 409] width 148 height 26
click at [1188, 403] on input "80.000" at bounding box center [1212, 409] width 185 height 26
type input "8"
click at [1327, 414] on input "0" at bounding box center [1392, 409] width 148 height 26
click at [1250, 240] on icon "dollar-circle" at bounding box center [1256, 240] width 13 height 13
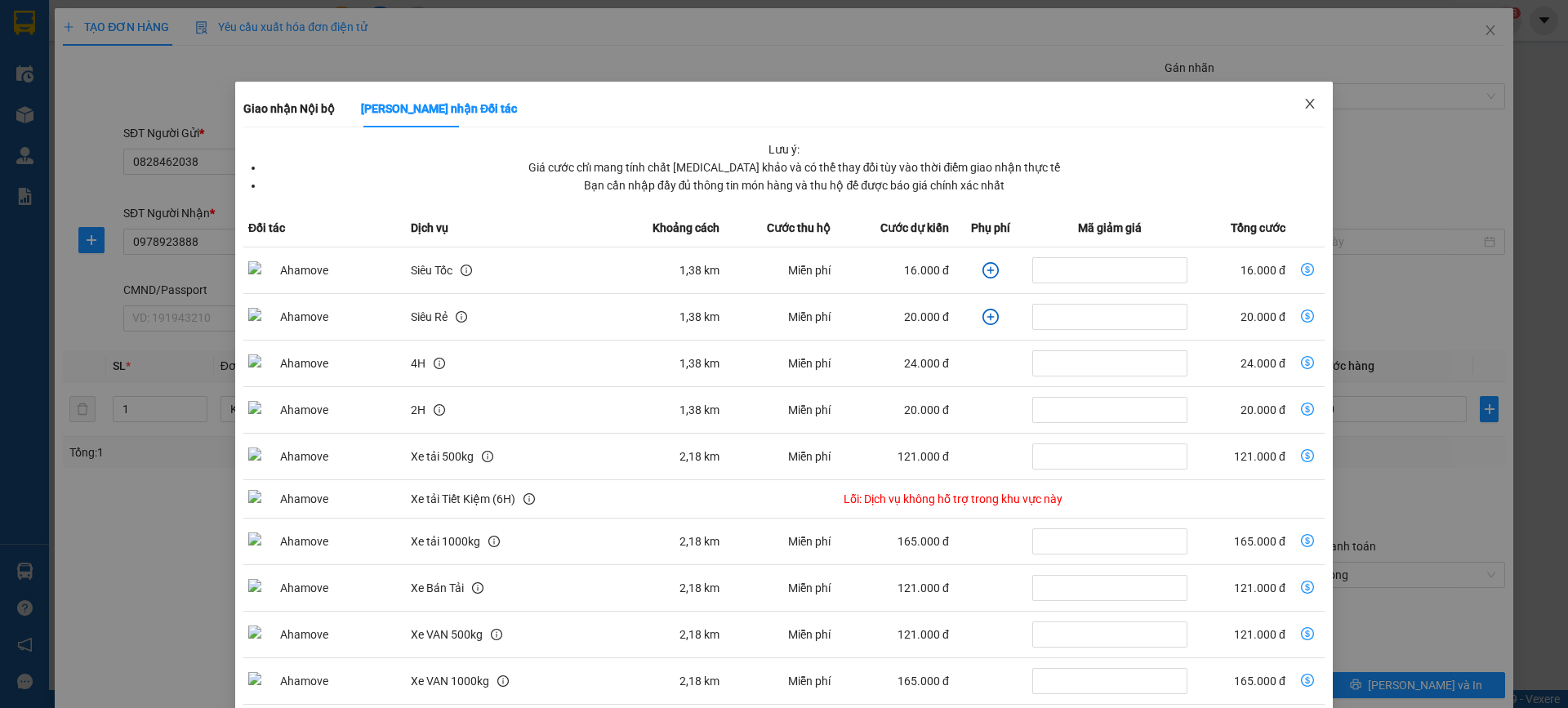
click at [1303, 105] on icon "close" at bounding box center [1310, 103] width 13 height 13
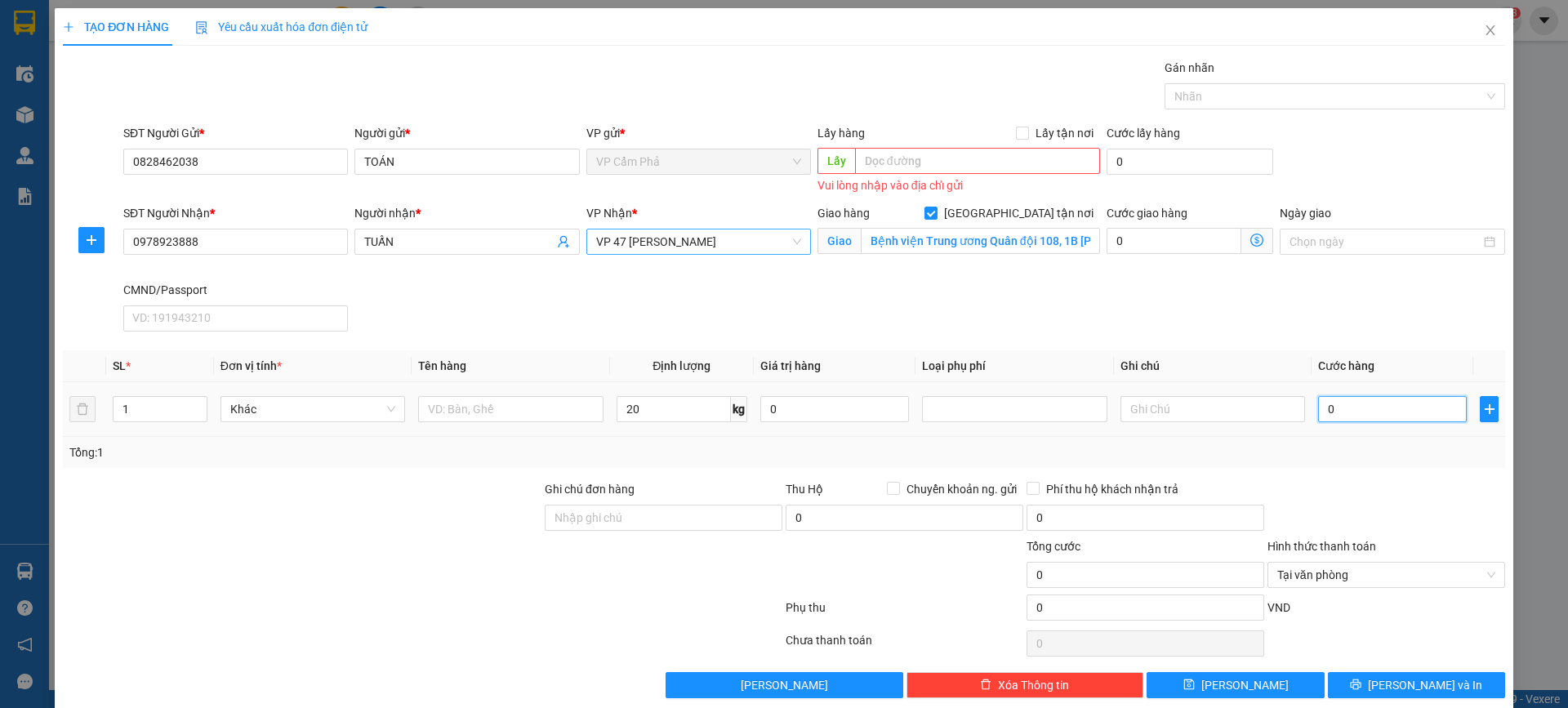
click at [1331, 415] on input "0" at bounding box center [1392, 409] width 148 height 26
click at [1146, 246] on input "0" at bounding box center [1174, 241] width 134 height 26
type input "3"
type input "35"
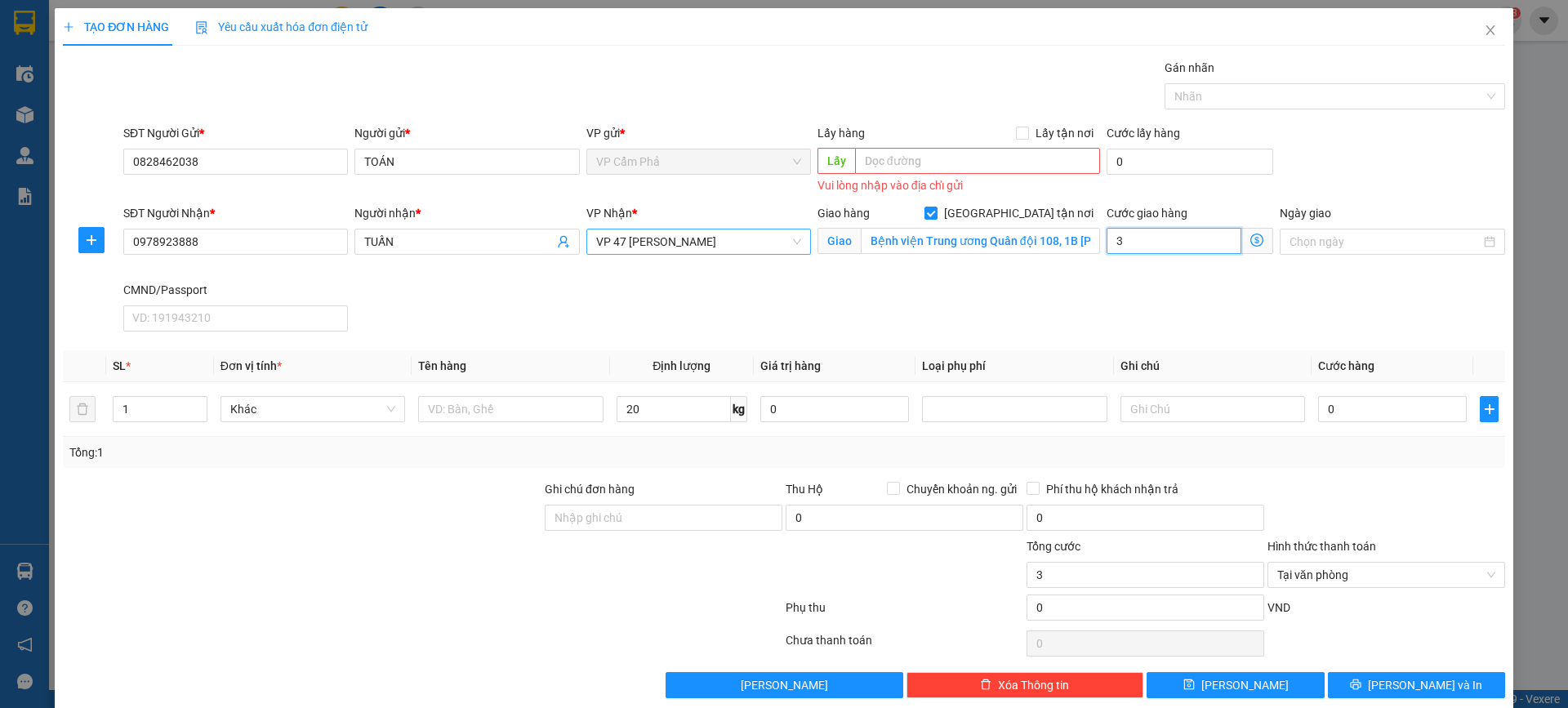
type input "35"
type input "350"
type input "3.500"
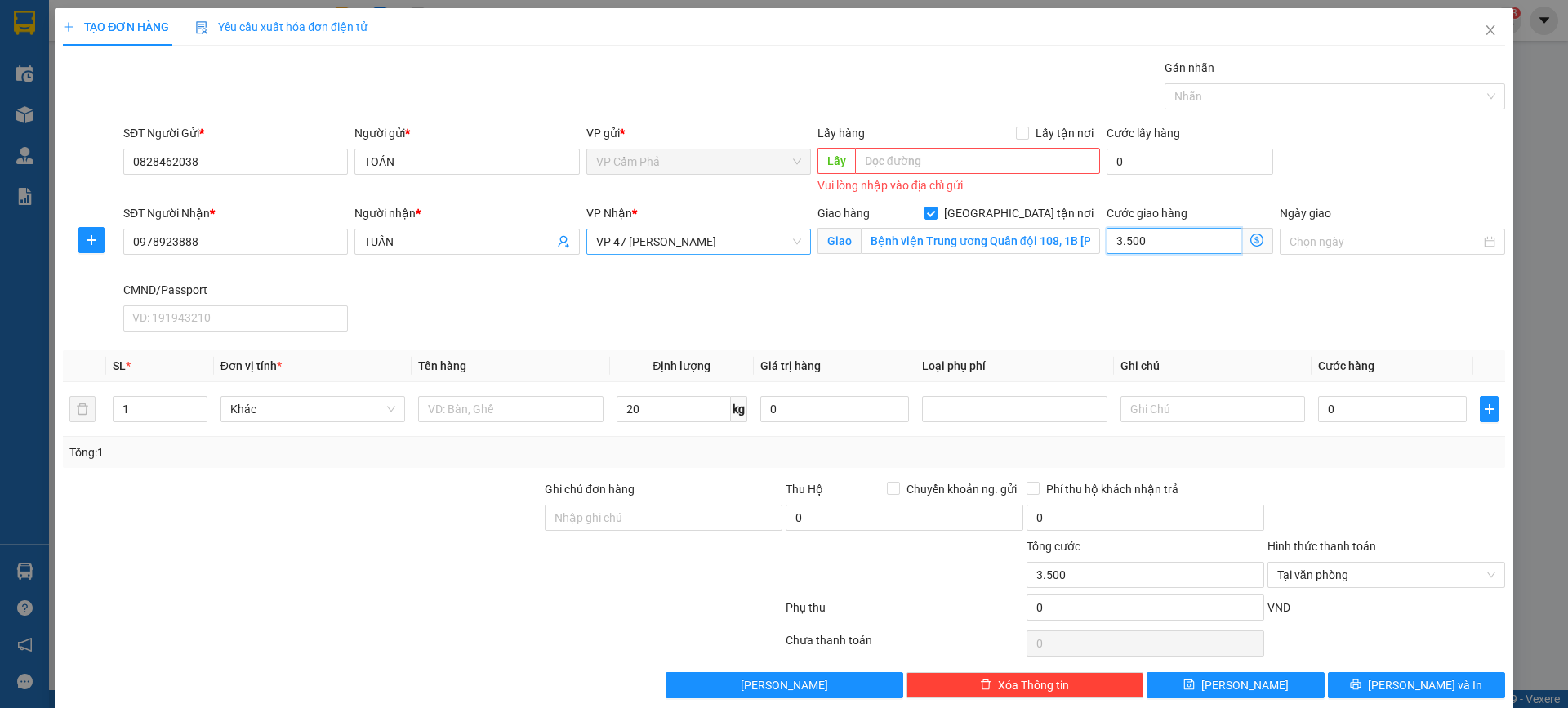
type input "35.000"
click at [1200, 333] on div "SĐT Người Nhận * 0978923888 Người nhận * TUẤN VP Nhận * VP 47 Trần Khát Chân Gi…" at bounding box center [814, 271] width 1388 height 134
click at [1369, 415] on input "0" at bounding box center [1392, 409] width 148 height 26
type input "8"
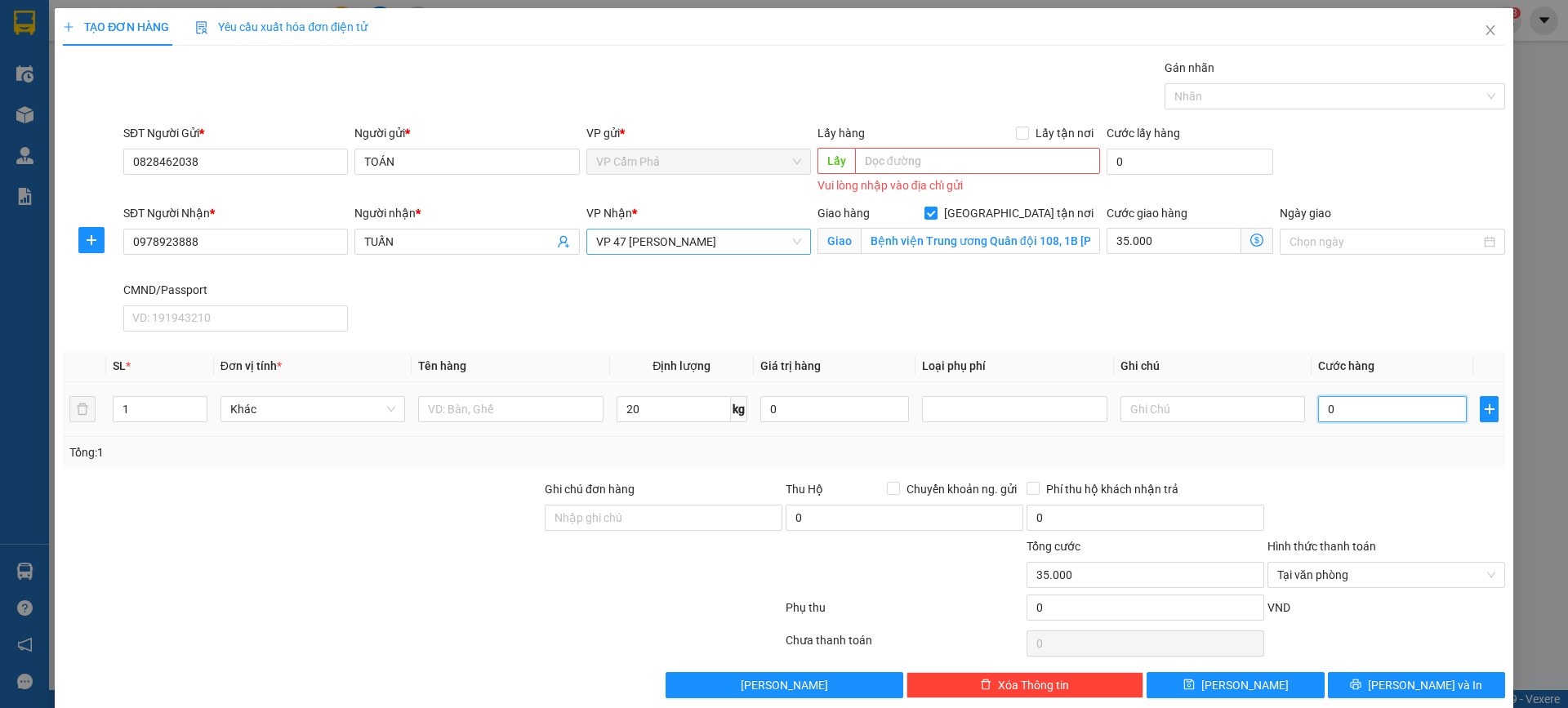
type input "35.008"
type input "80"
type input "35.080"
type input "800"
type input "35.800"
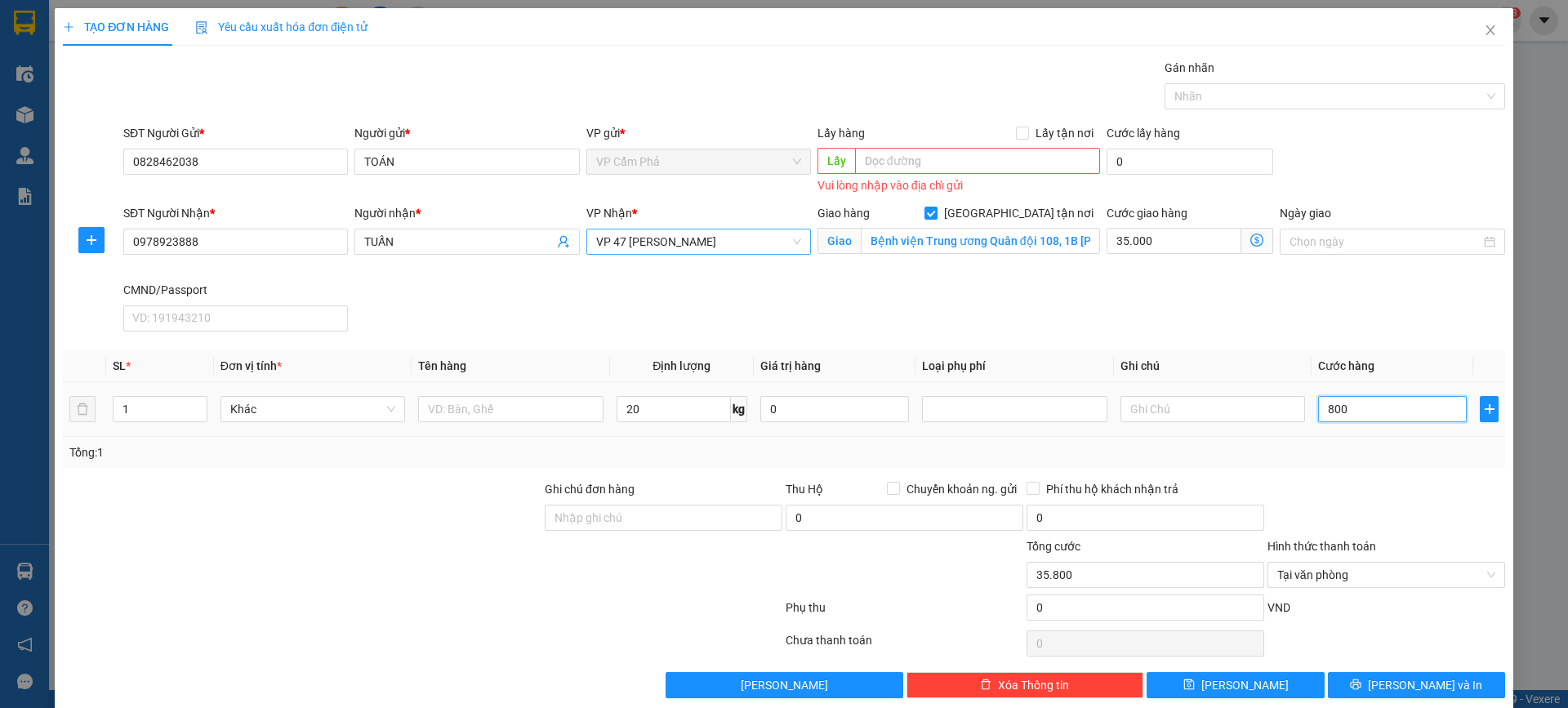
type input "8.000"
type input "43.000"
type input "80.000"
type input "115.000"
type input "80.000"
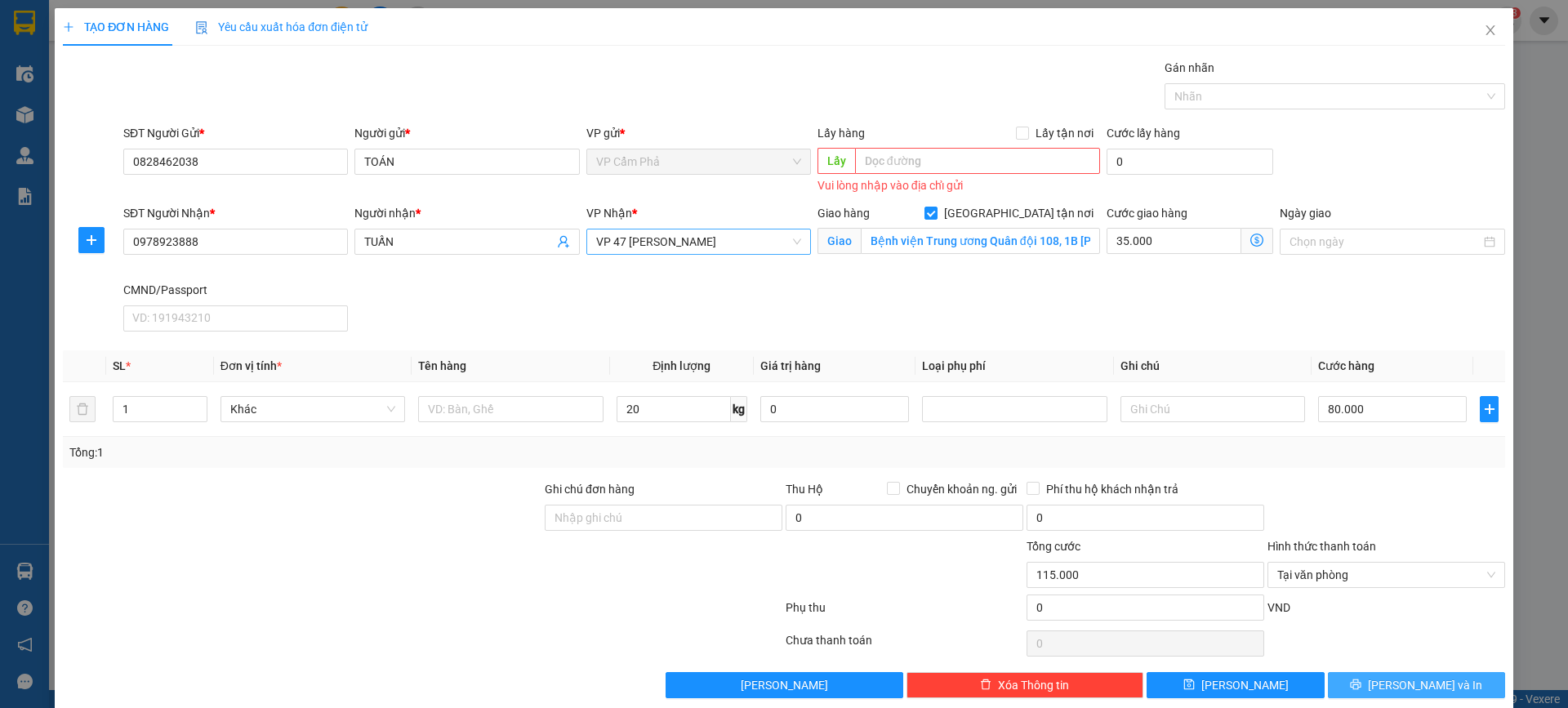
click at [1402, 679] on span "[PERSON_NAME] và In" at bounding box center [1424, 685] width 114 height 18
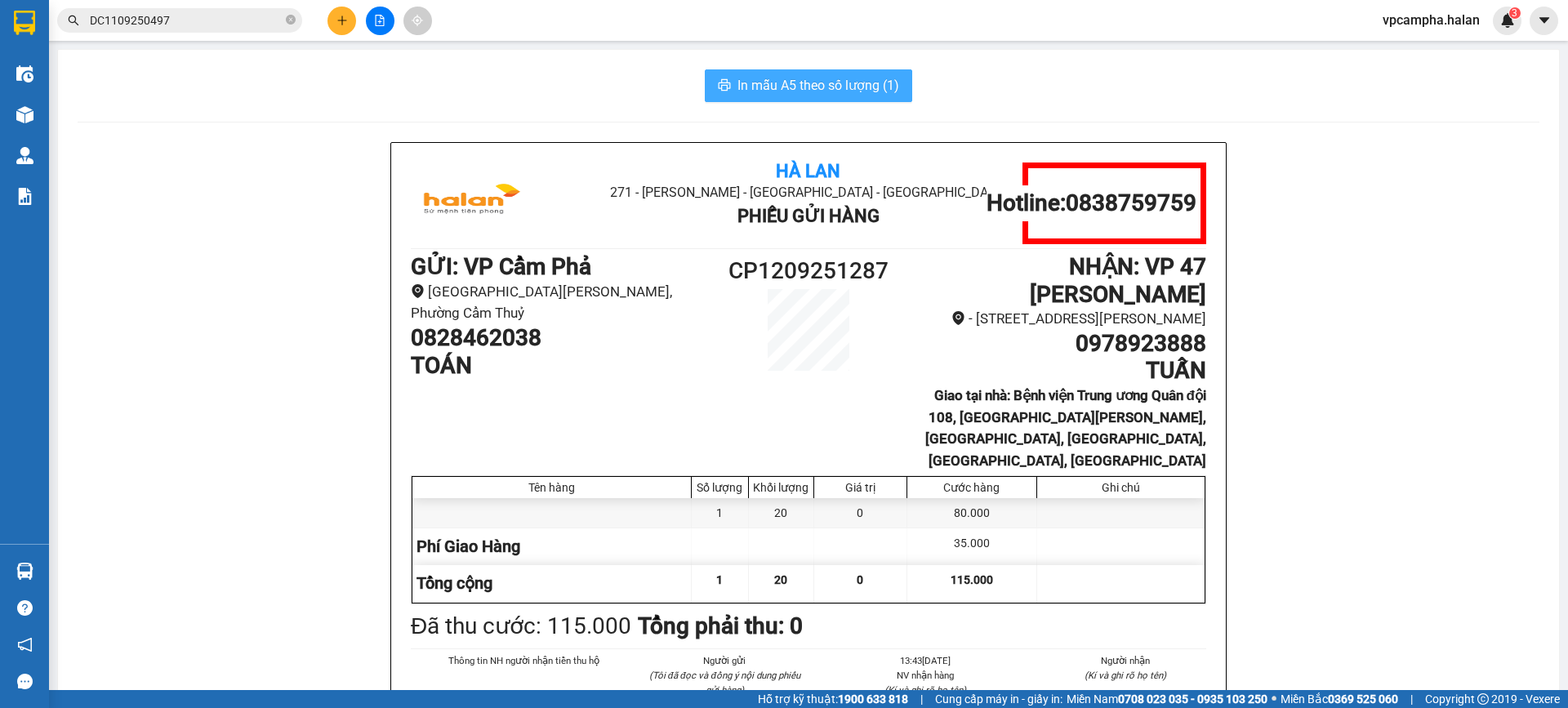
click at [785, 89] on span "In mẫu A5 theo số lượng (1)" at bounding box center [818, 85] width 162 height 21
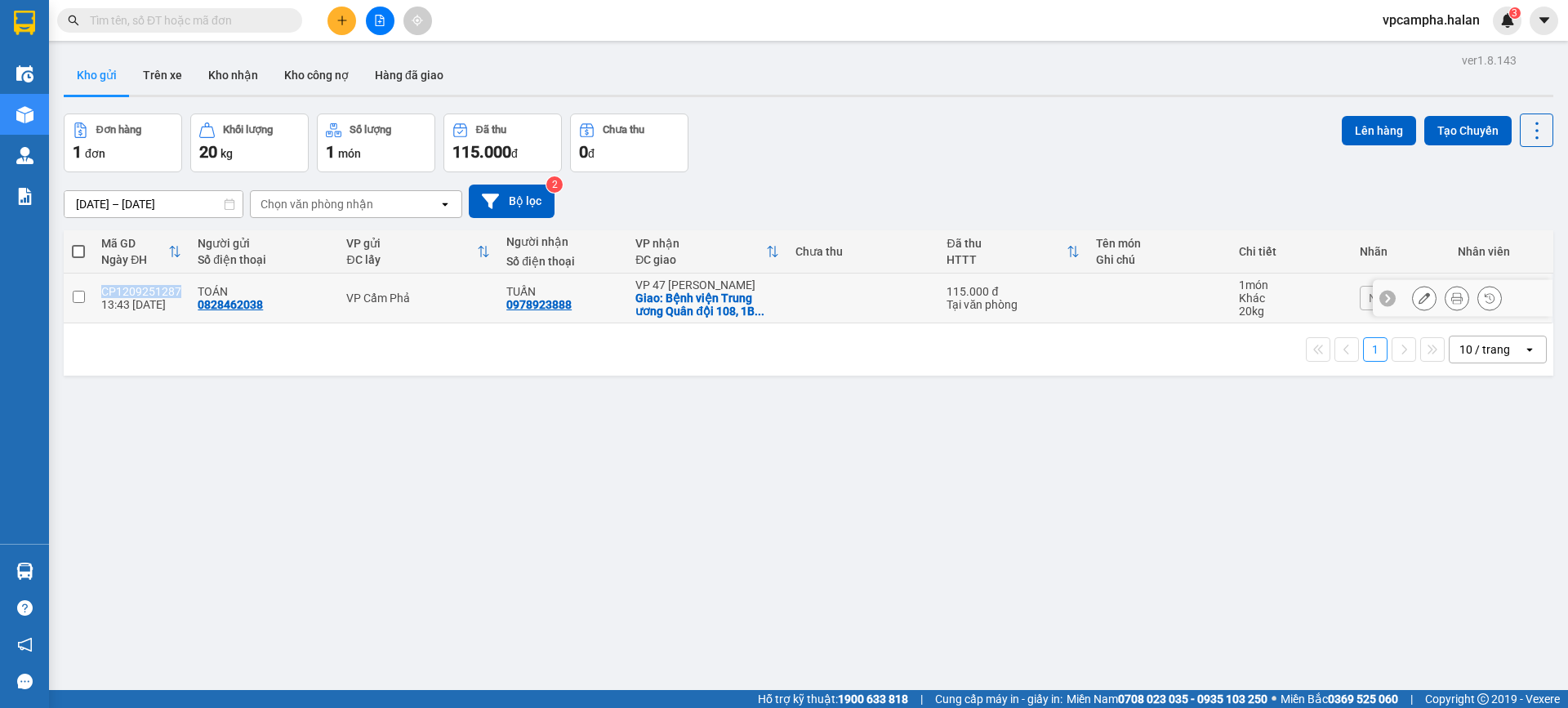
drag, startPoint x: 176, startPoint y: 290, endPoint x: 102, endPoint y: 290, distance: 74.0
click at [102, 290] on div "CP1209251287" at bounding box center [141, 291] width 80 height 13
checkbox input "true"
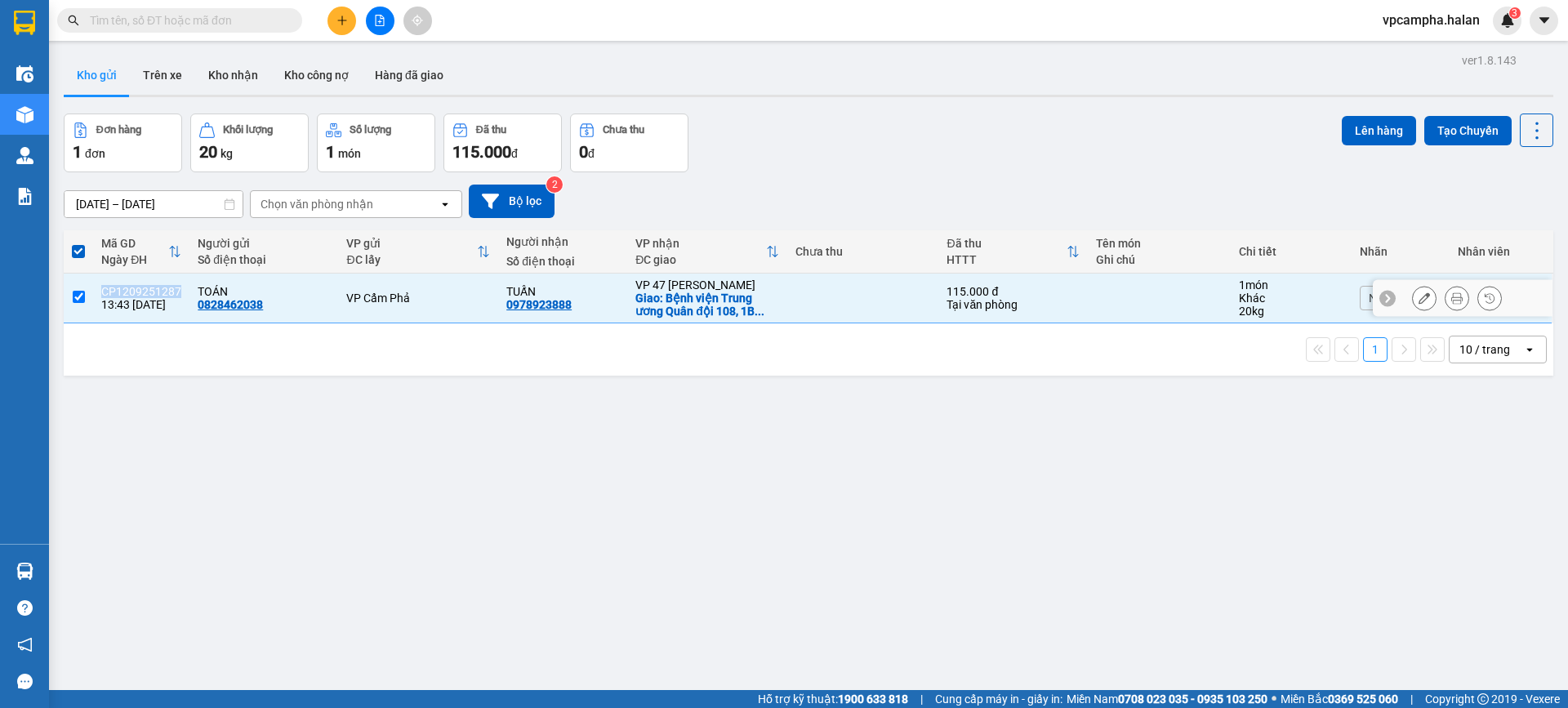
copy div "CP1209251287"
click at [250, 22] on input "text" at bounding box center [186, 21] width 193 height 18
paste input "CP1209251287"
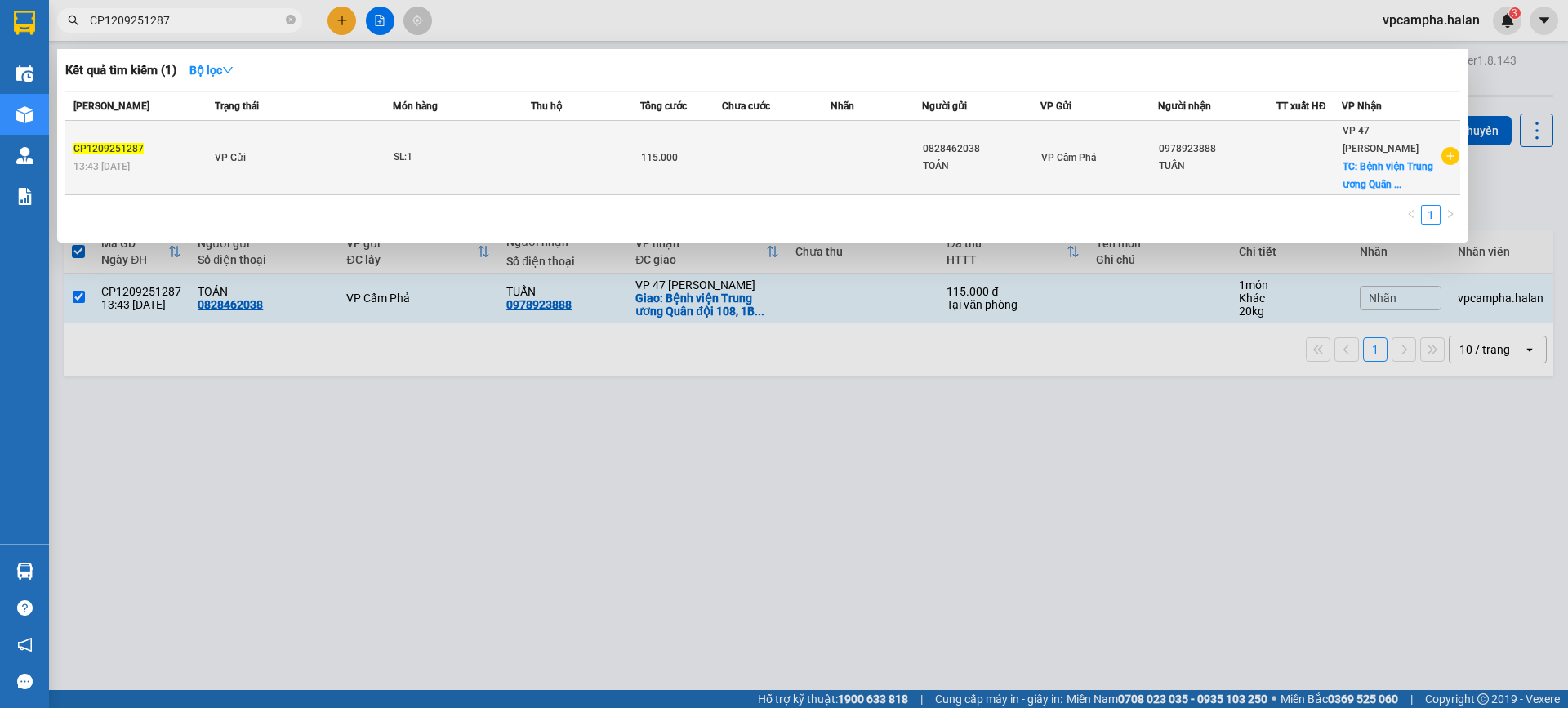
type input "CP1209251287"
click at [353, 154] on td "VP Gửi" at bounding box center [302, 158] width 182 height 75
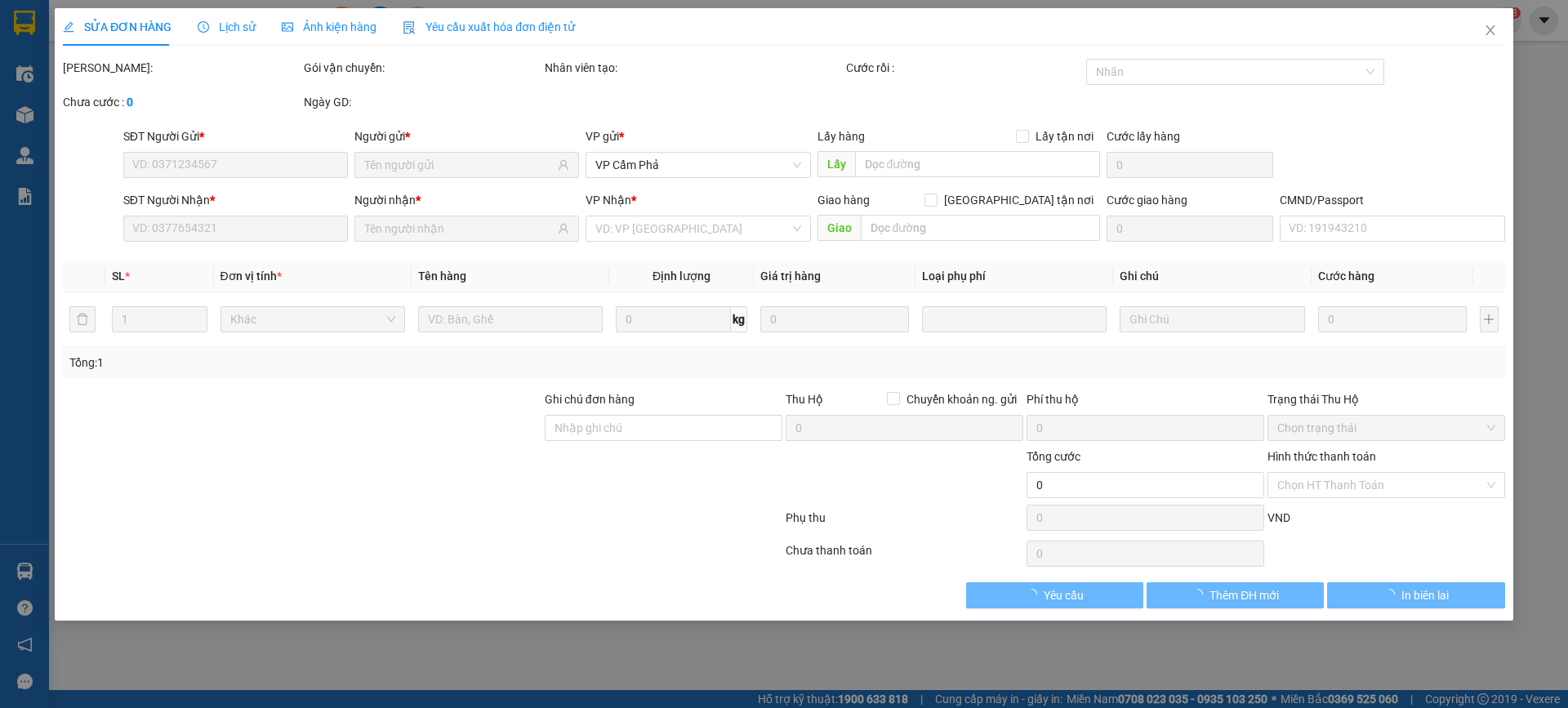
type input "0828462038"
type input "0978923888"
checkbox input "true"
type input "Bệnh viện Trung ương Quân đội 108, 1B Trần Hưng Đạo, Bạch Đằng, Hai Bà Trưng, H…"
type input "115.000"
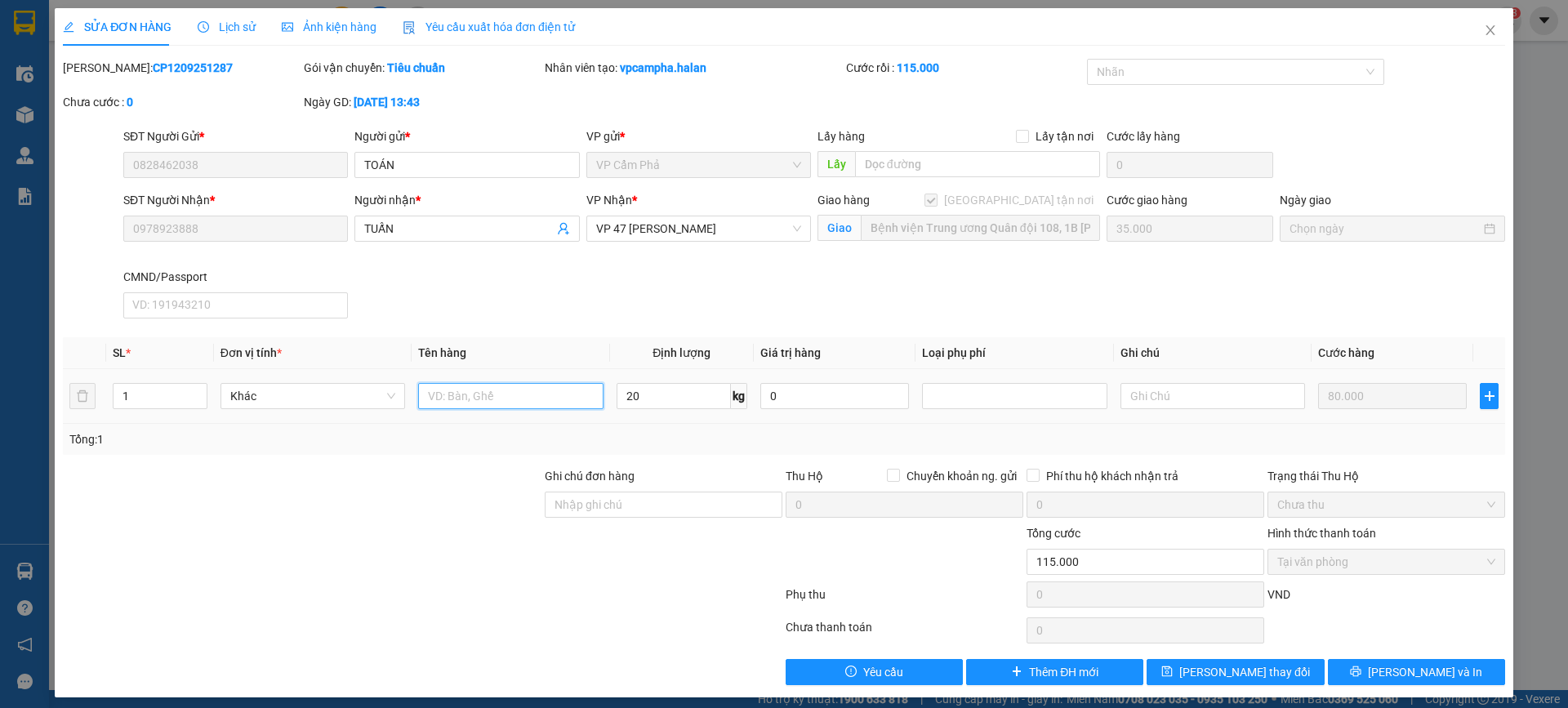
click at [496, 401] on input "text" at bounding box center [510, 396] width 185 height 26
type input "XỐP CÁ"
click at [465, 461] on div "Total Paid Fee 115.000 Total UnPaid Fee 0 Cash Collection Total Fee Mã ĐH: CP12…" at bounding box center [784, 372] width 1442 height 627
click at [1207, 674] on span "[PERSON_NAME] thay đổi" at bounding box center [1244, 672] width 130 height 18
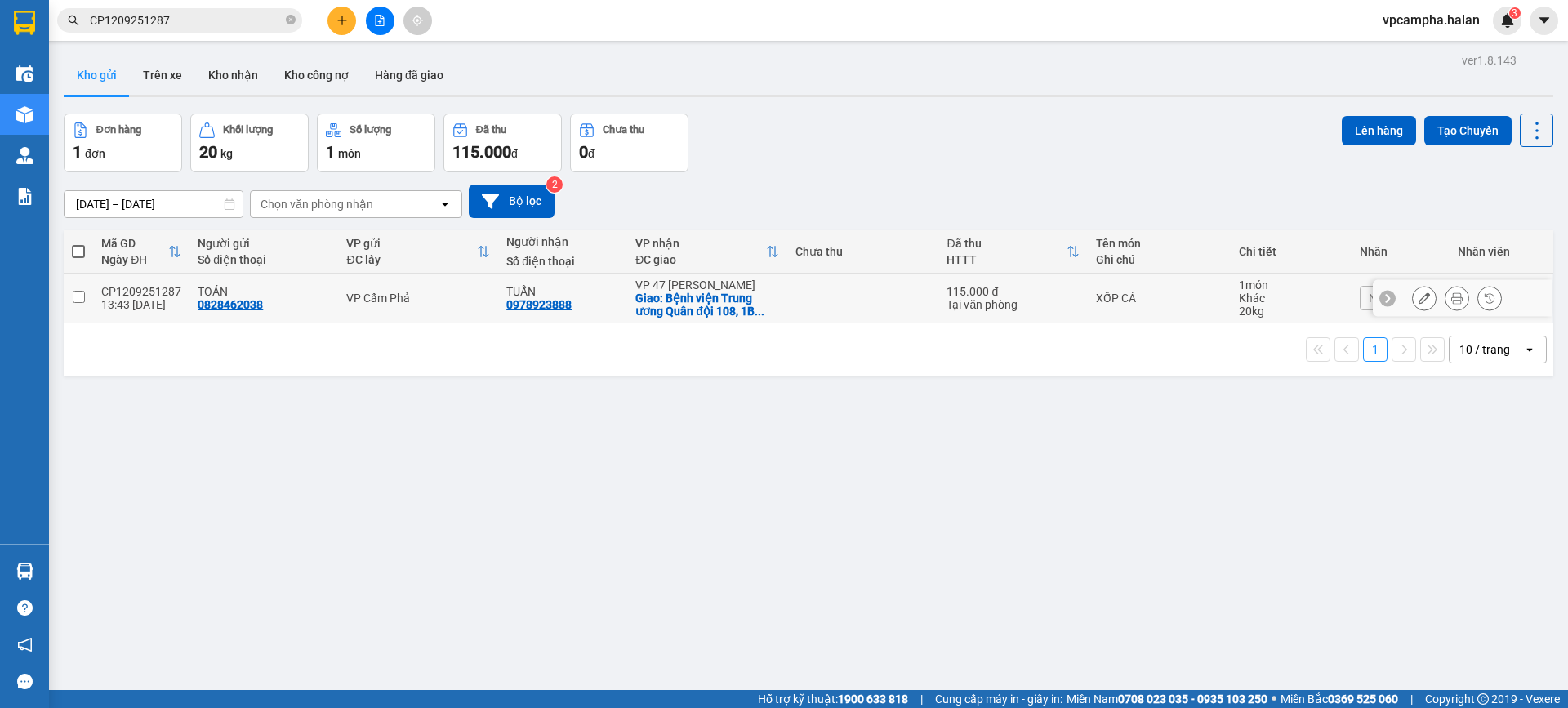
click at [80, 298] on input "checkbox" at bounding box center [79, 296] width 12 height 12
checkbox input "true"
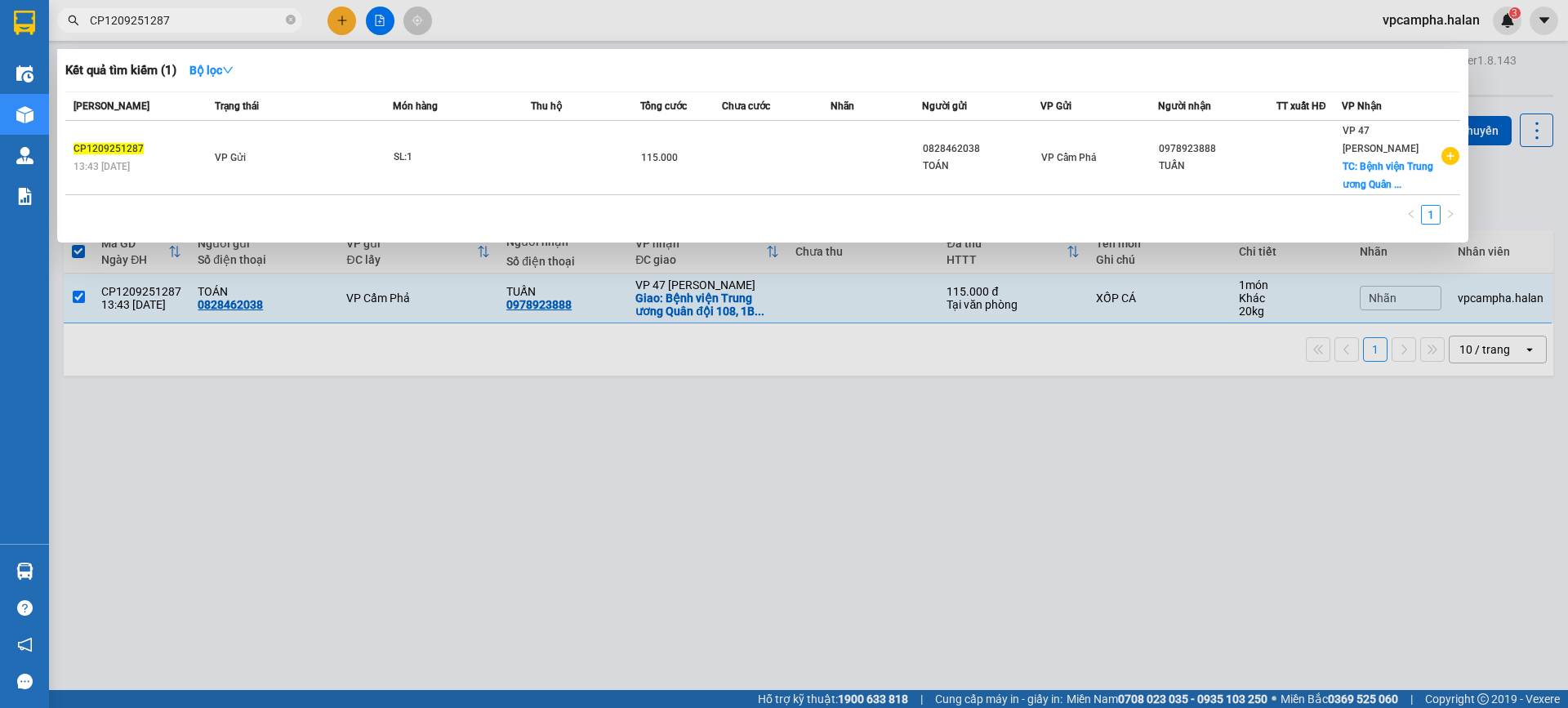
click at [195, 17] on input "CP1209251287" at bounding box center [186, 21] width 193 height 18
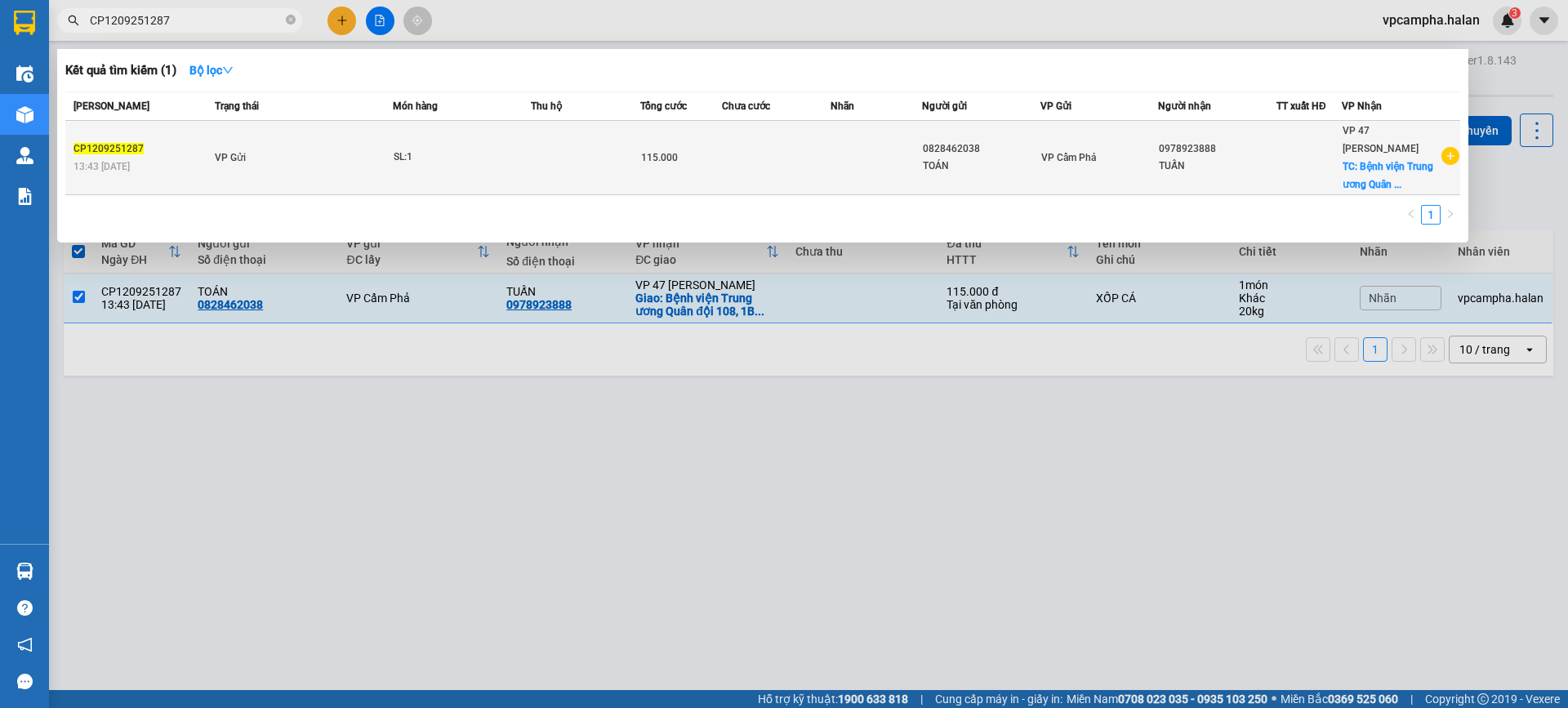
click at [304, 157] on td "VP Gửi" at bounding box center [302, 158] width 182 height 75
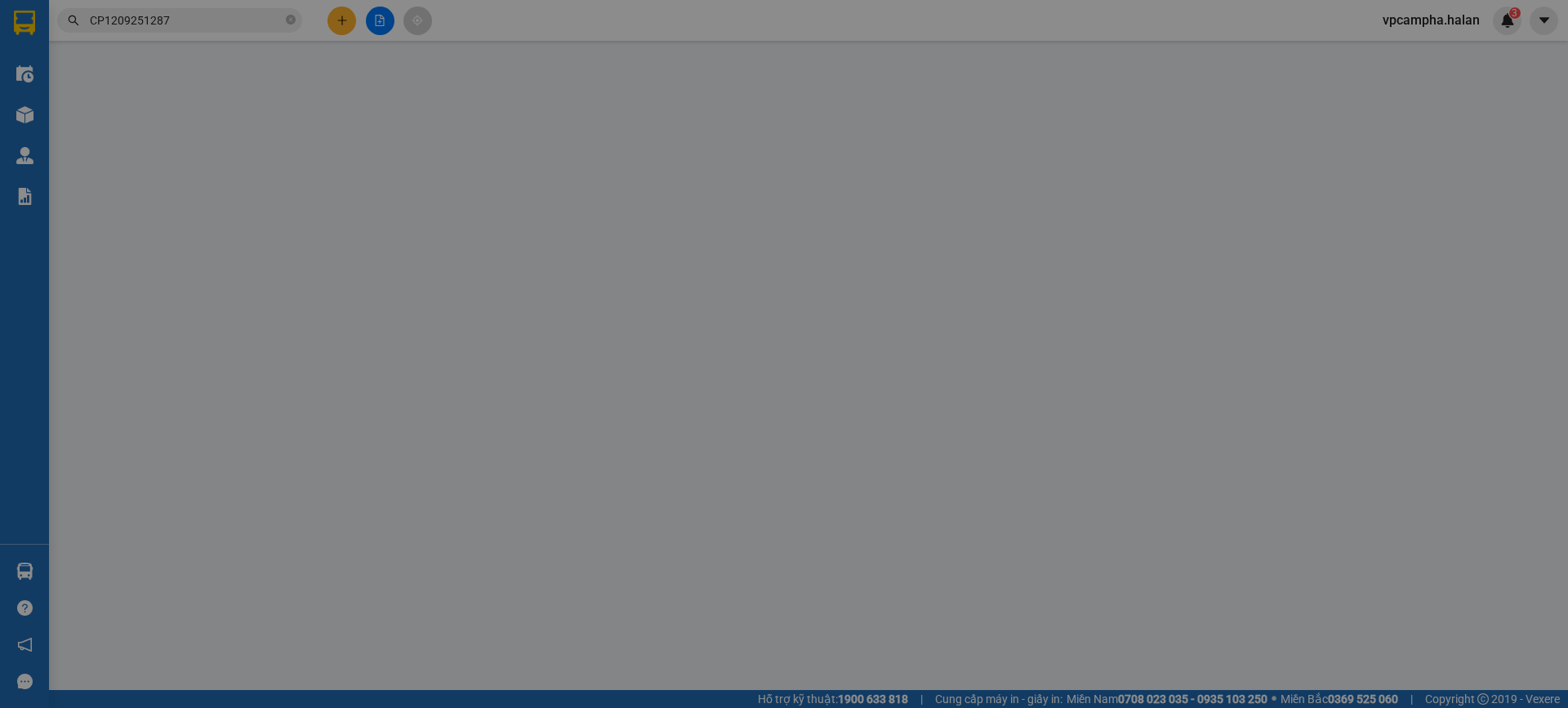
type input "0828462038"
type input "0978923888"
checkbox input "true"
type input "Bệnh viện Trung ương Quân đội 108, 1B Trần Hưng Đạo, Bạch Đằng, Hai Bà Trưng, H…"
type input "115.000"
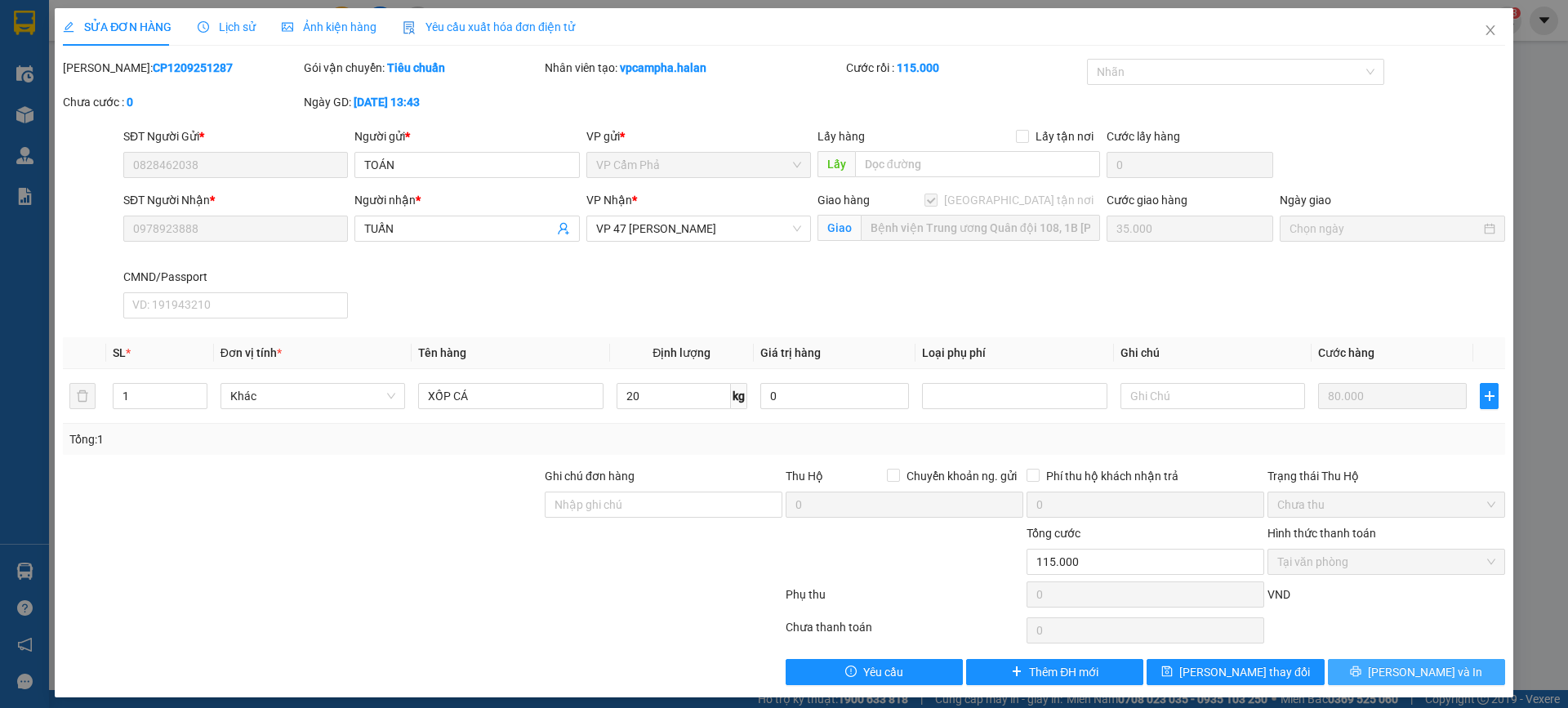
click at [1407, 669] on span "[PERSON_NAME] và In" at bounding box center [1424, 672] width 114 height 18
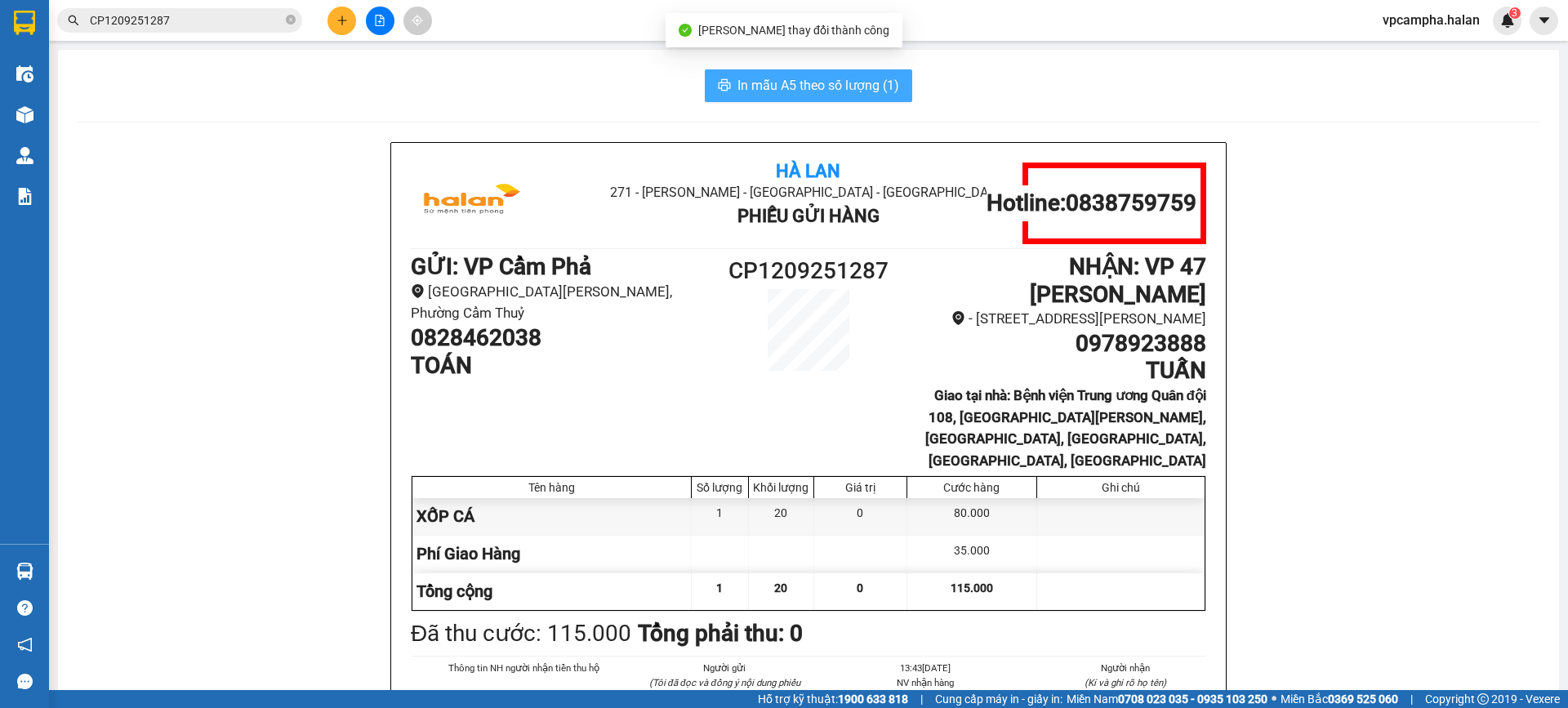
click at [814, 88] on span "In mẫu A5 theo số lượng (1)" at bounding box center [818, 85] width 162 height 21
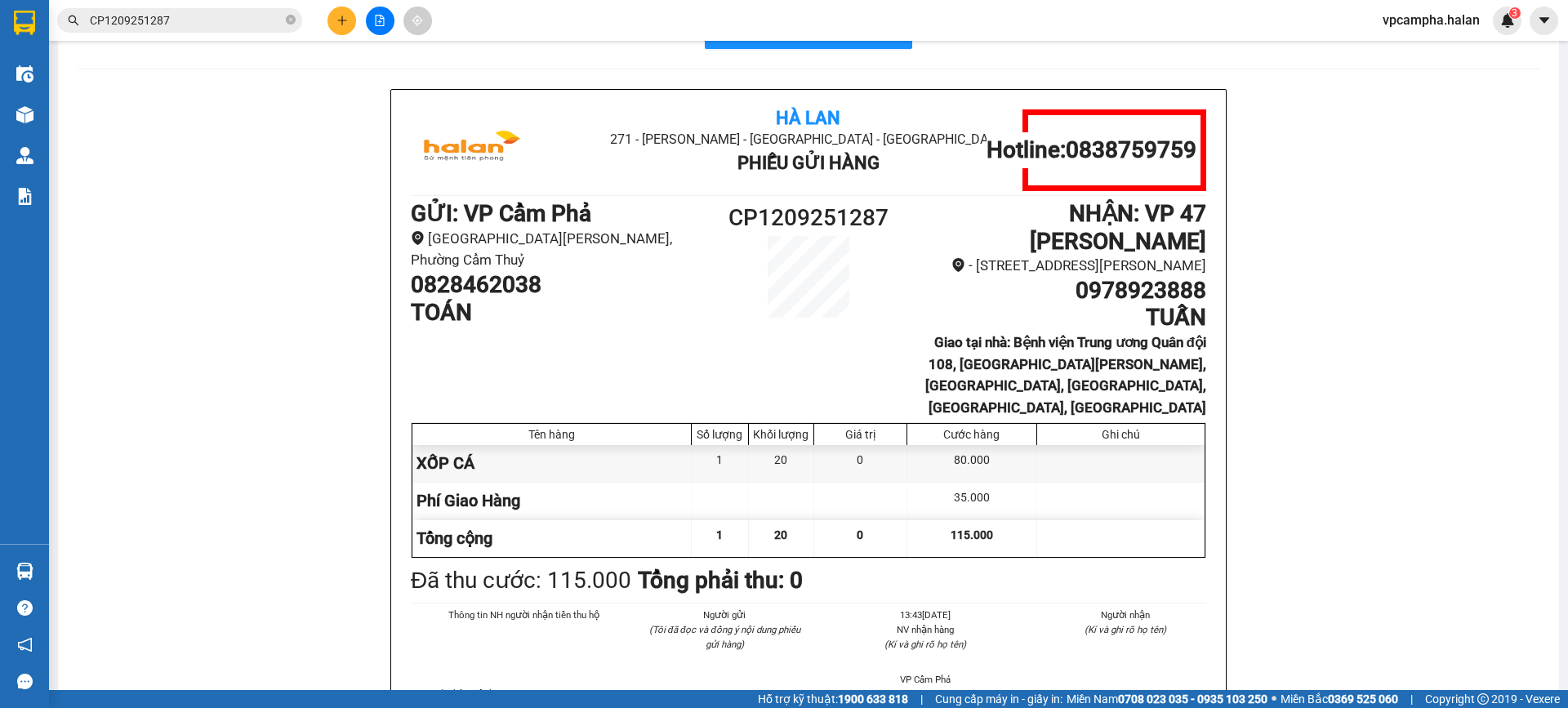
scroll to position [82, 0]
